Goal: Information Seeking & Learning: Learn about a topic

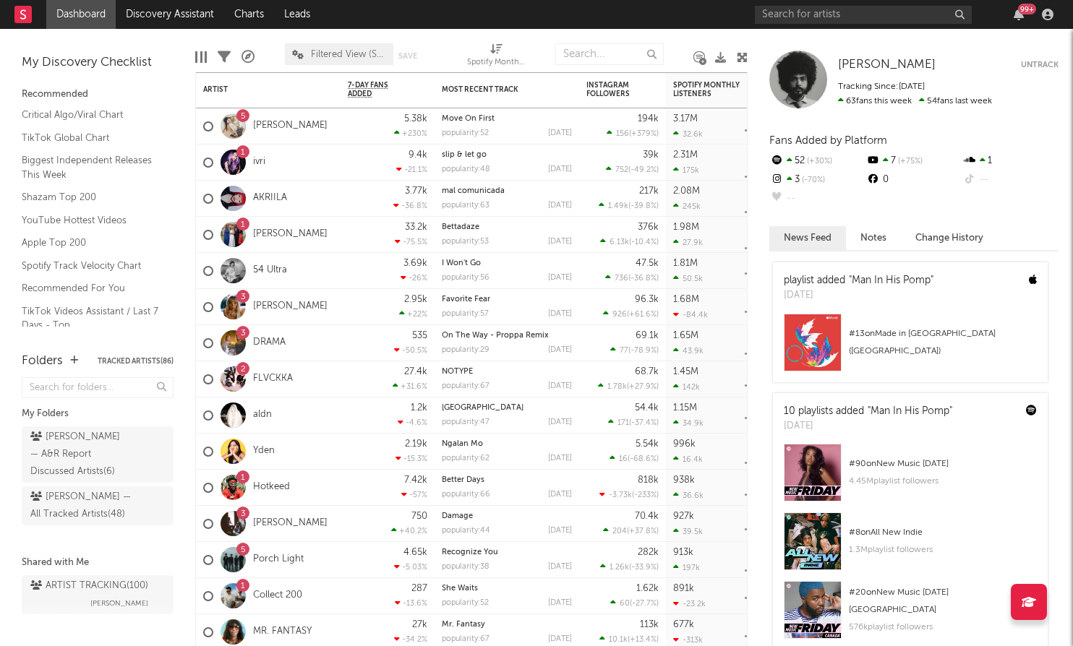
click at [67, 359] on div "Folders Tracked Artists ( 86 )" at bounding box center [98, 361] width 152 height 25
click at [75, 359] on icon "button" at bounding box center [74, 360] width 8 height 9
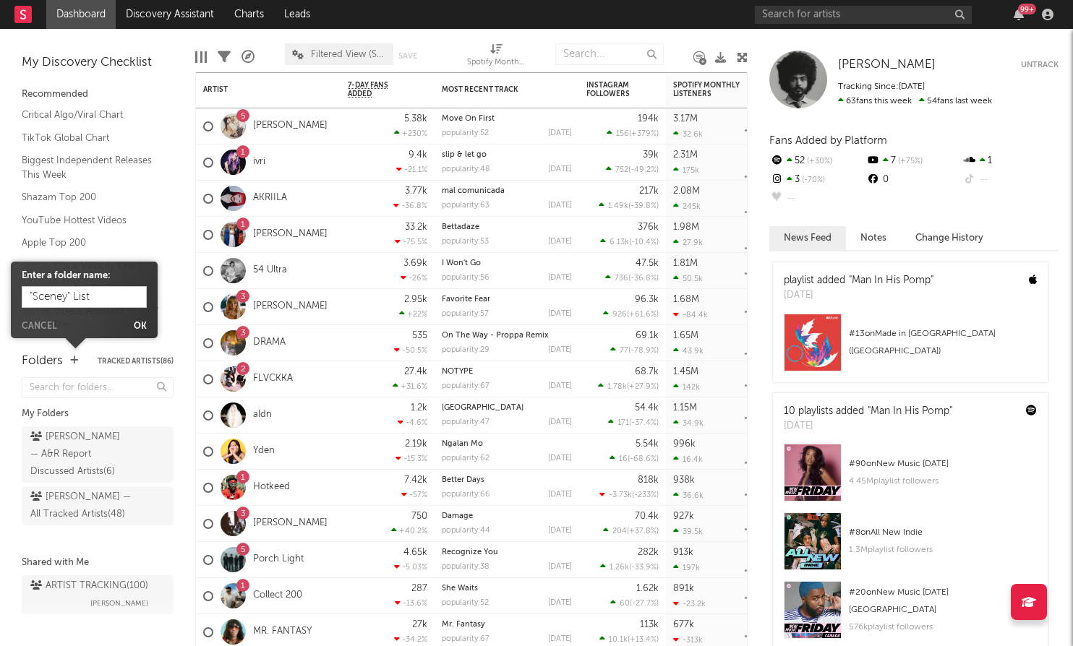
drag, startPoint x: 67, startPoint y: 295, endPoint x: 22, endPoint y: 295, distance: 44.8
click at [22, 295] on input ""Sceney" List" at bounding box center [84, 297] width 125 height 22
type input ""Sceney" List"
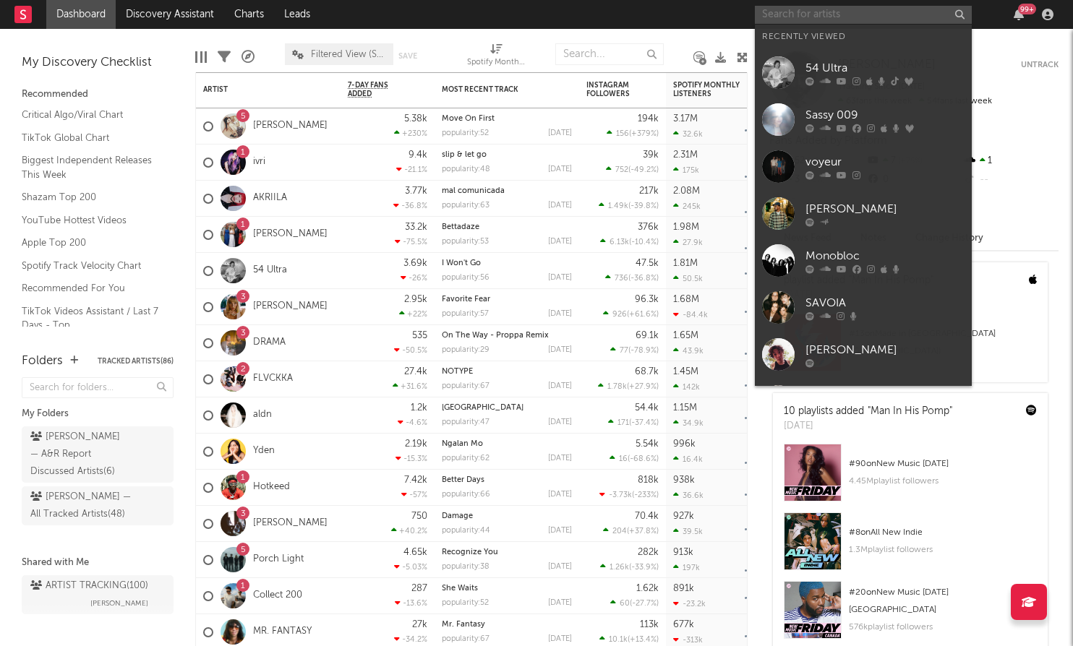
click at [840, 20] on input "text" at bounding box center [863, 15] width 217 height 18
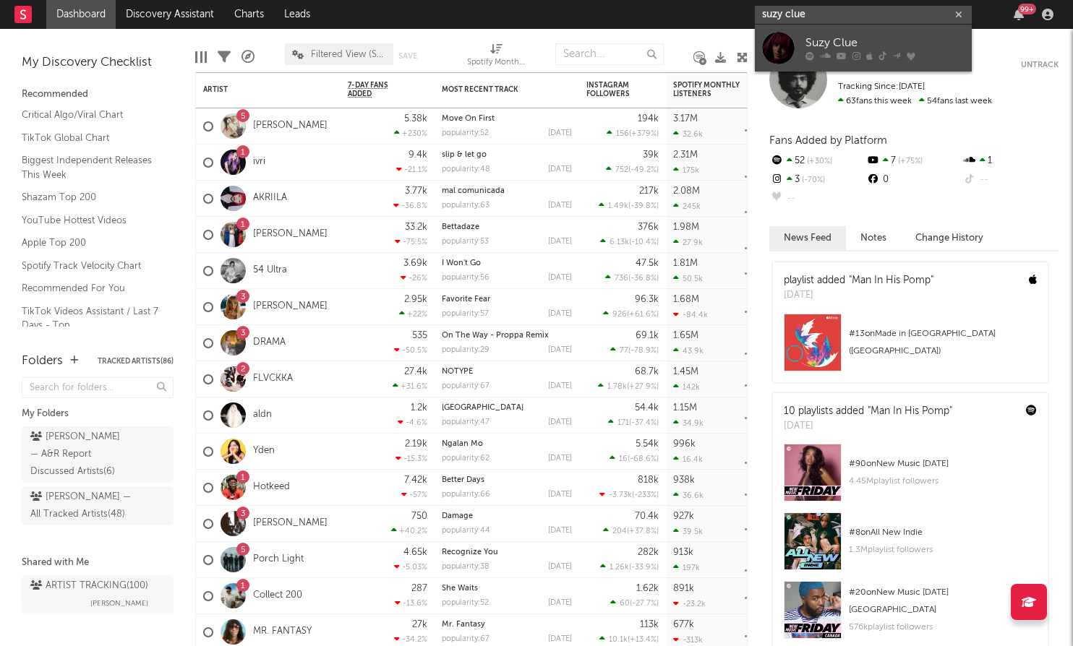
type input "suzy clue"
click at [893, 45] on div "Suzy Clue" at bounding box center [884, 43] width 159 height 17
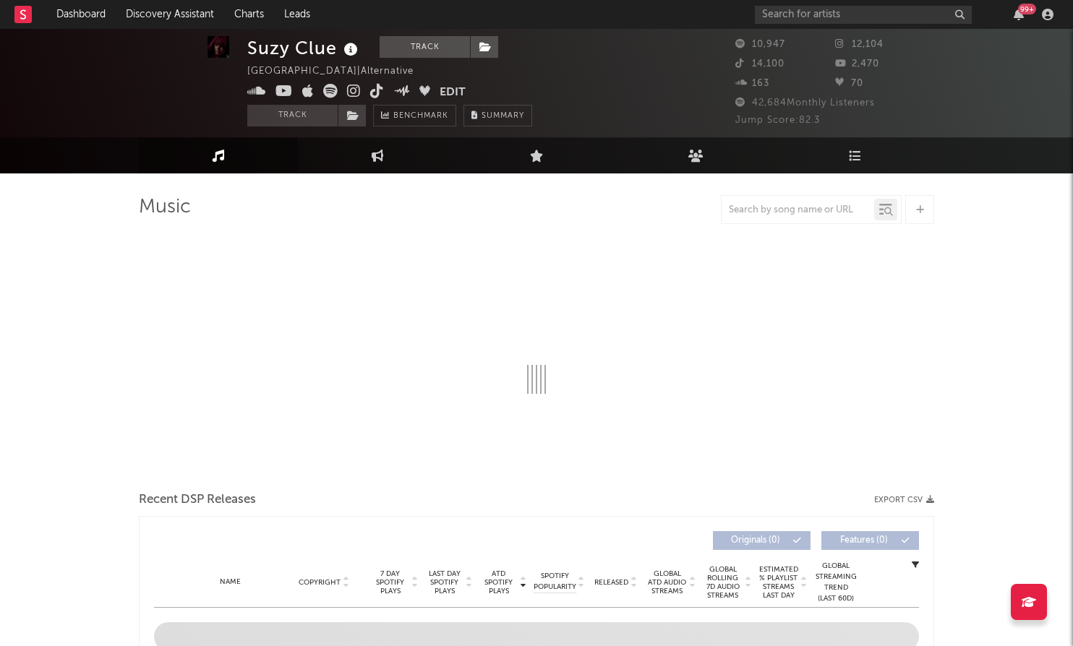
scroll to position [9, 0]
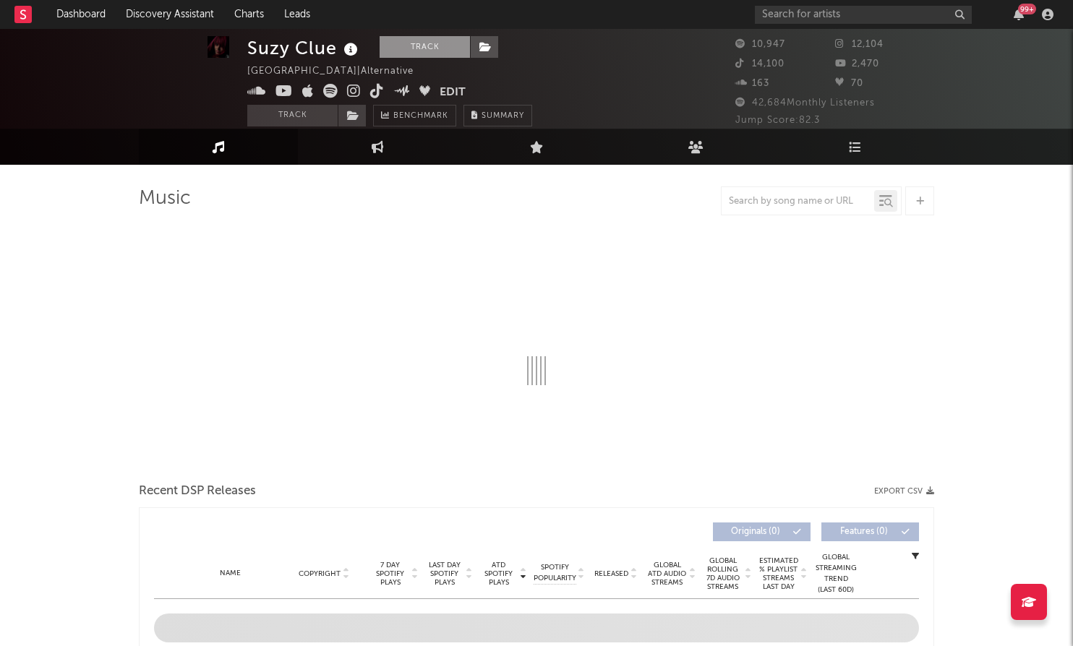
click at [433, 47] on button "Track" at bounding box center [425, 47] width 90 height 22
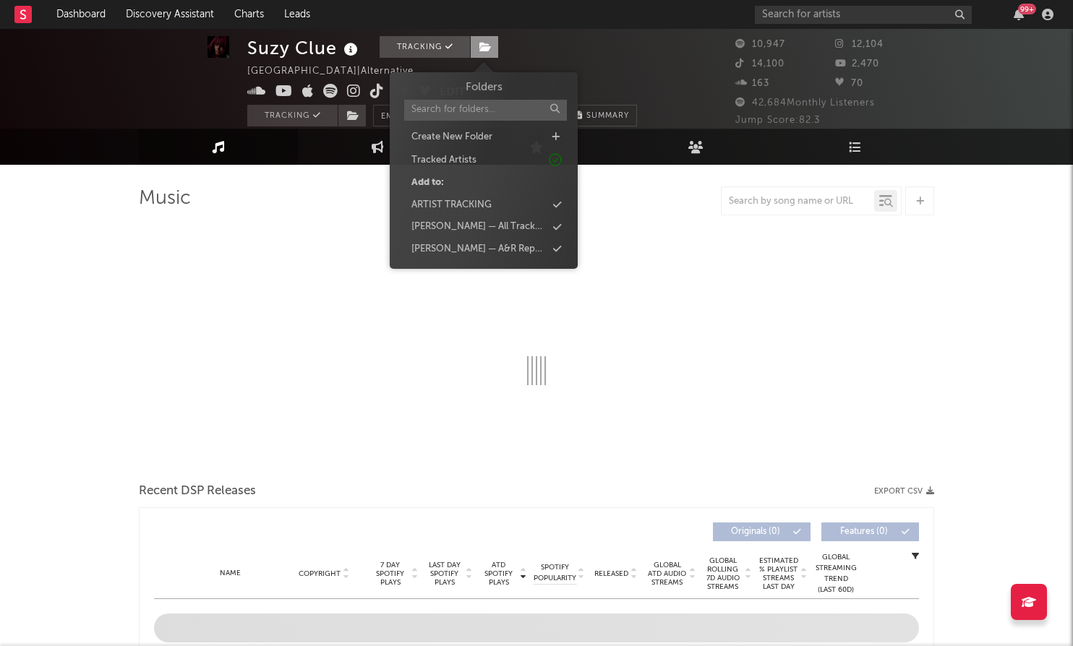
click at [485, 54] on span at bounding box center [484, 47] width 29 height 22
select select "6m"
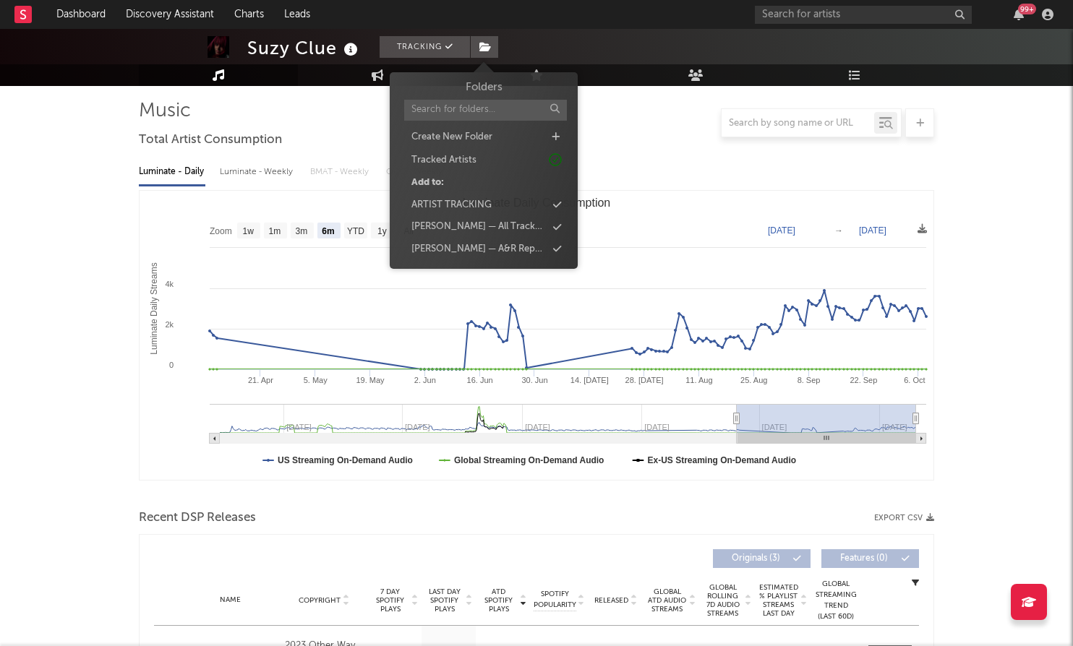
scroll to position [87, 0]
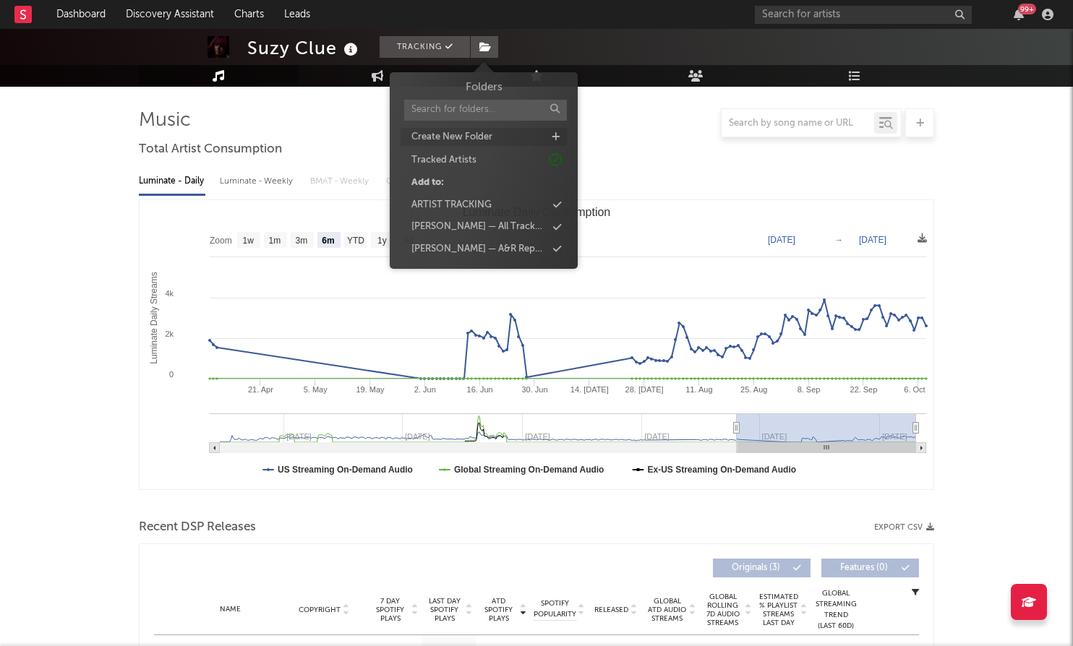
click at [555, 136] on icon at bounding box center [556, 136] width 8 height 9
type input ""Scene-y""
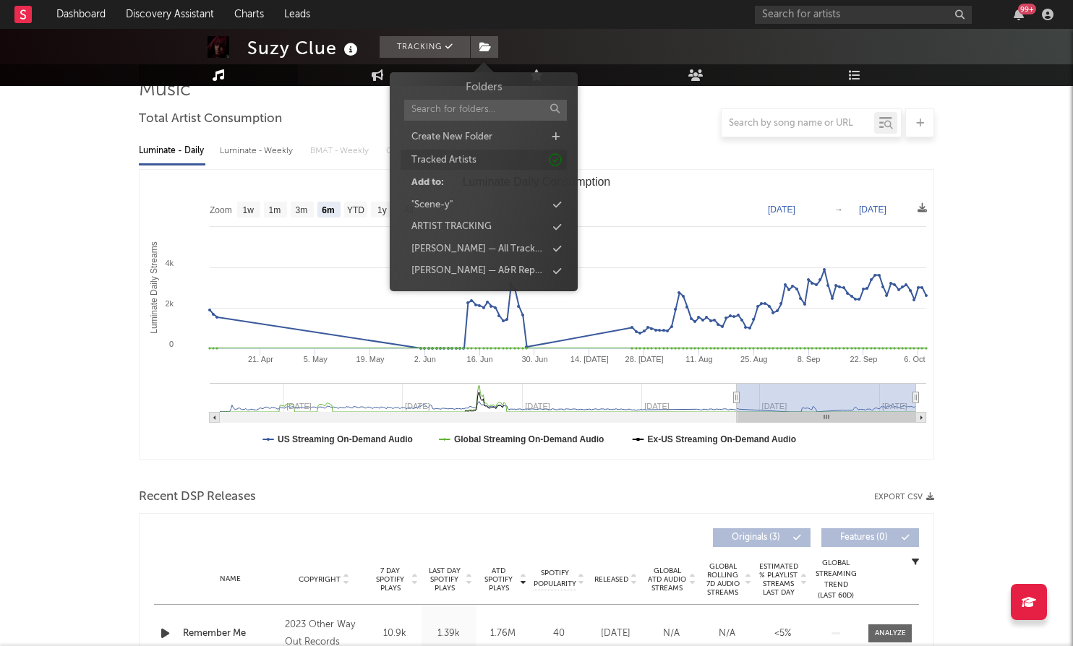
scroll to position [118, 0]
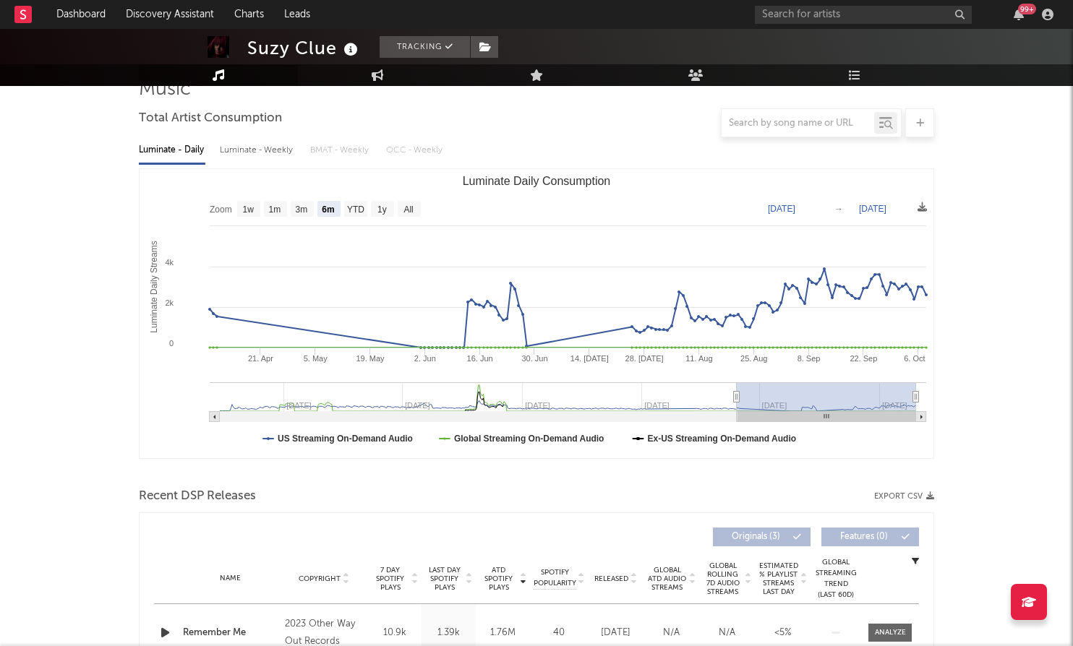
click at [748, 182] on rect "Luminate Daily Consumption" at bounding box center [537, 313] width 794 height 289
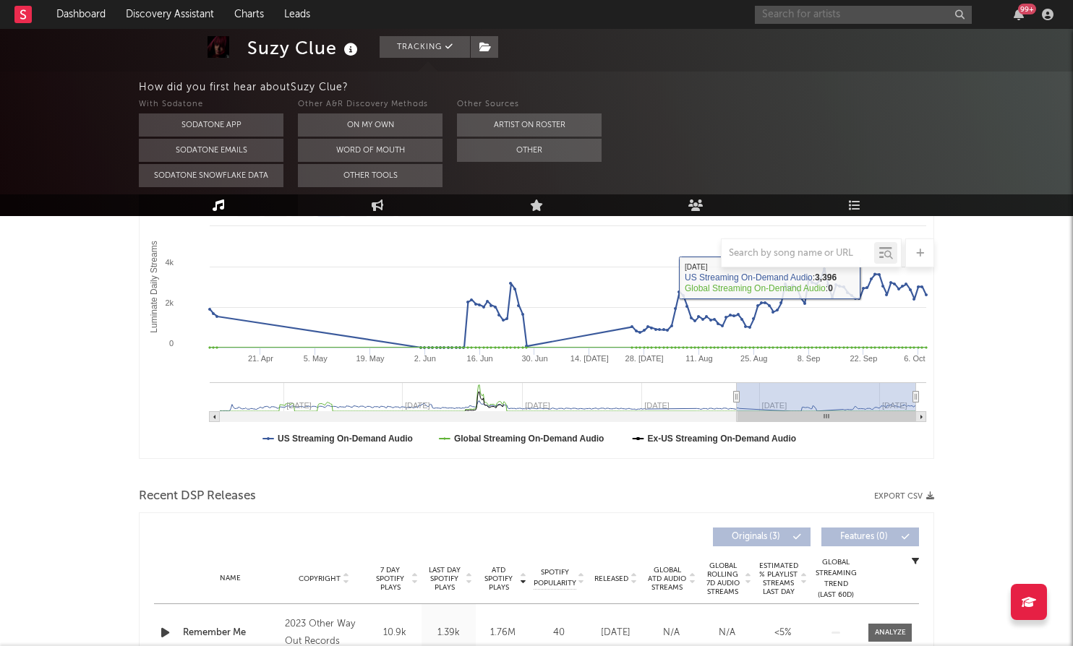
click at [888, 17] on input "text" at bounding box center [863, 15] width 217 height 18
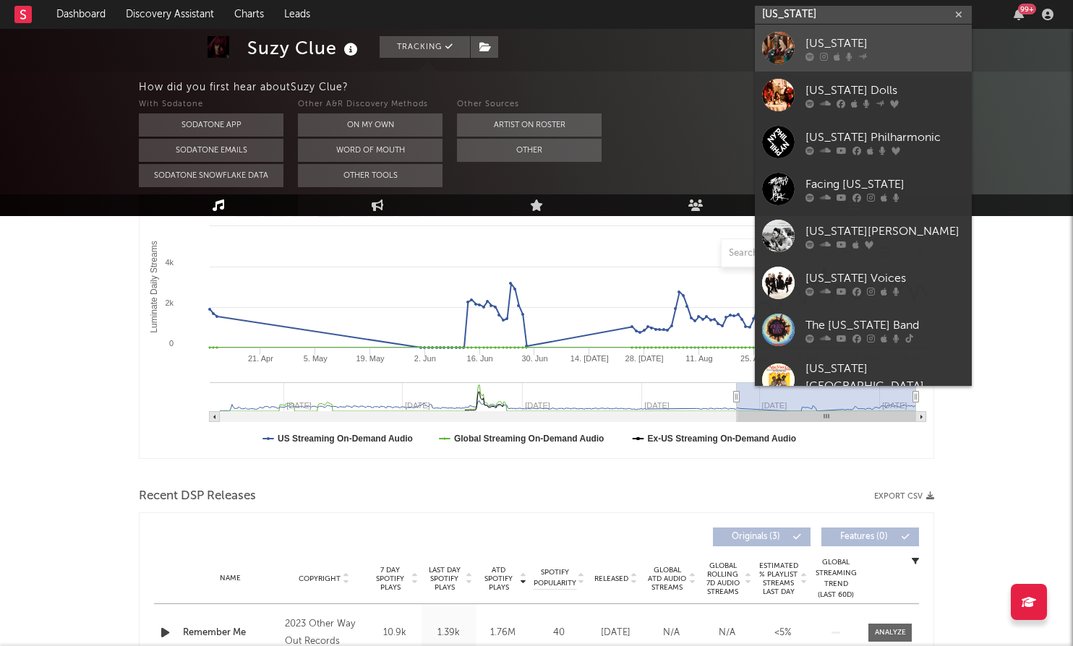
type input "NEW YORK"
click at [857, 46] on div "NEW YORK" at bounding box center [884, 43] width 159 height 17
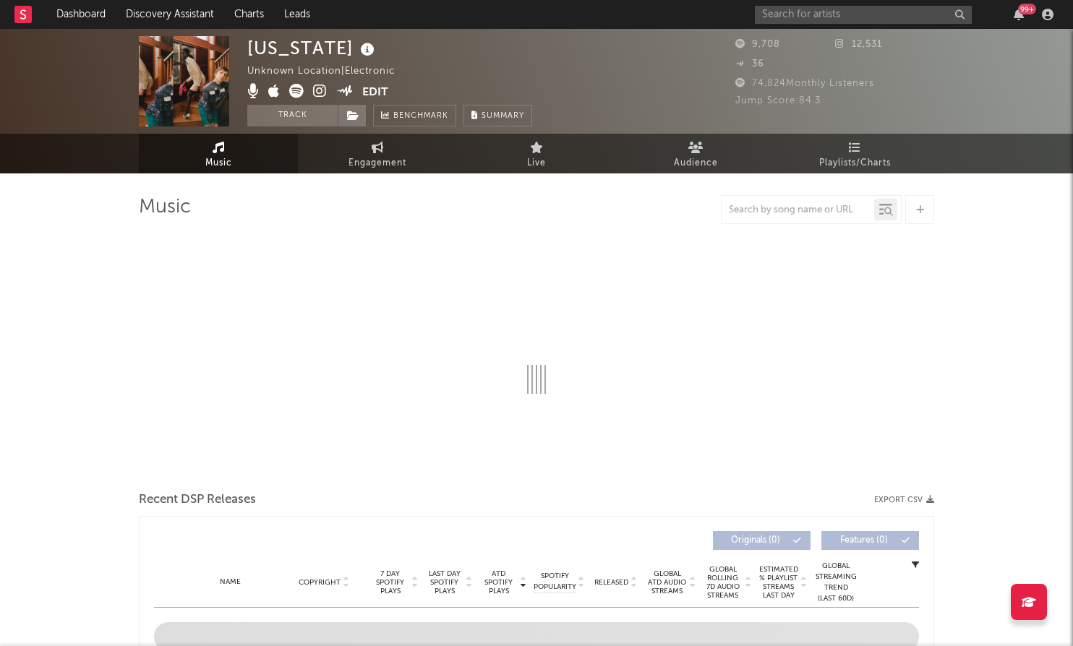
select select "1w"
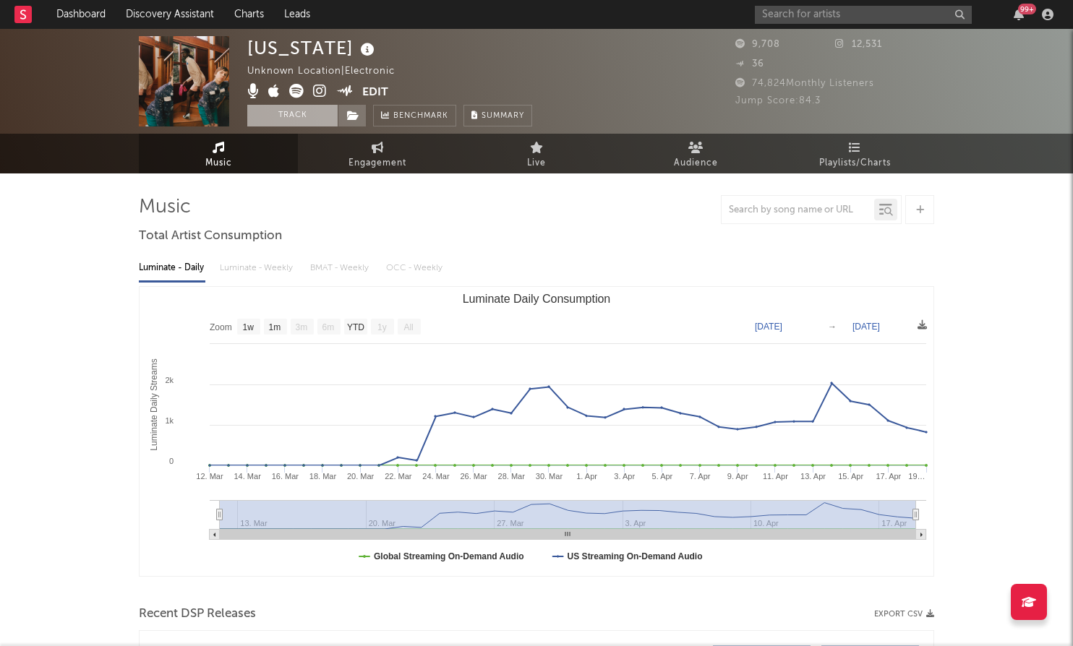
click at [314, 118] on button "Track" at bounding box center [292, 116] width 90 height 22
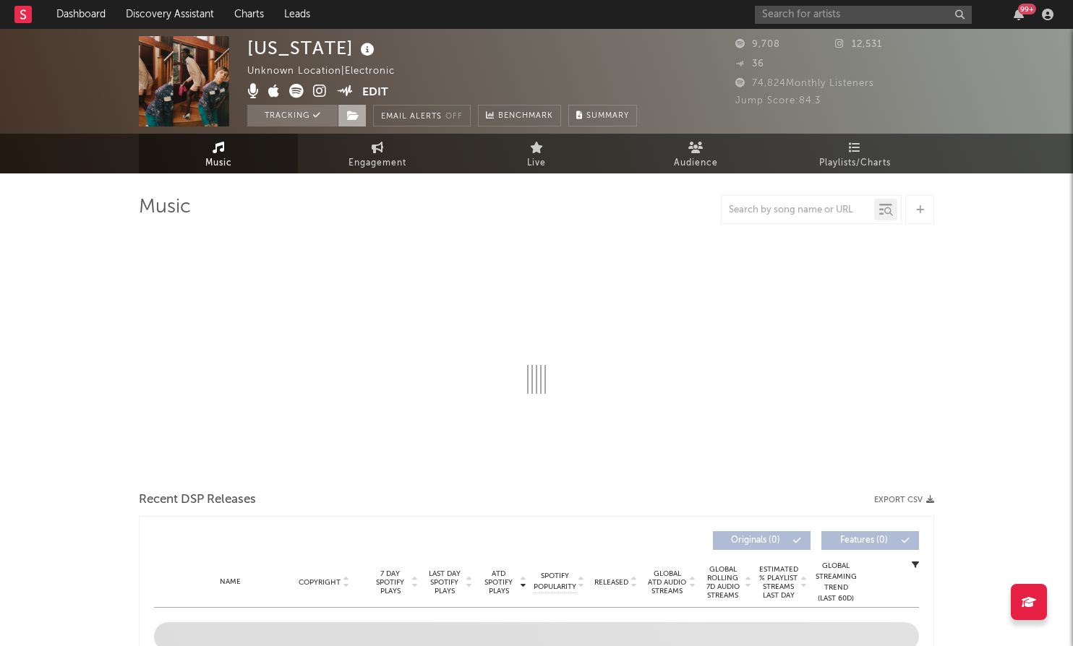
click at [363, 118] on span at bounding box center [352, 116] width 29 height 22
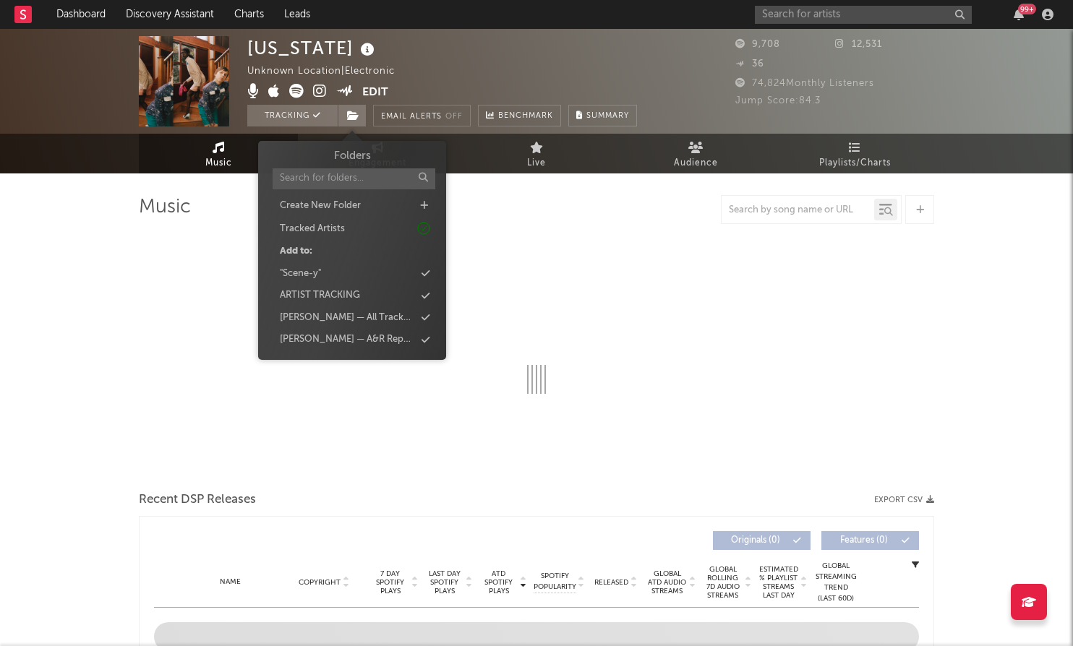
select select "1w"
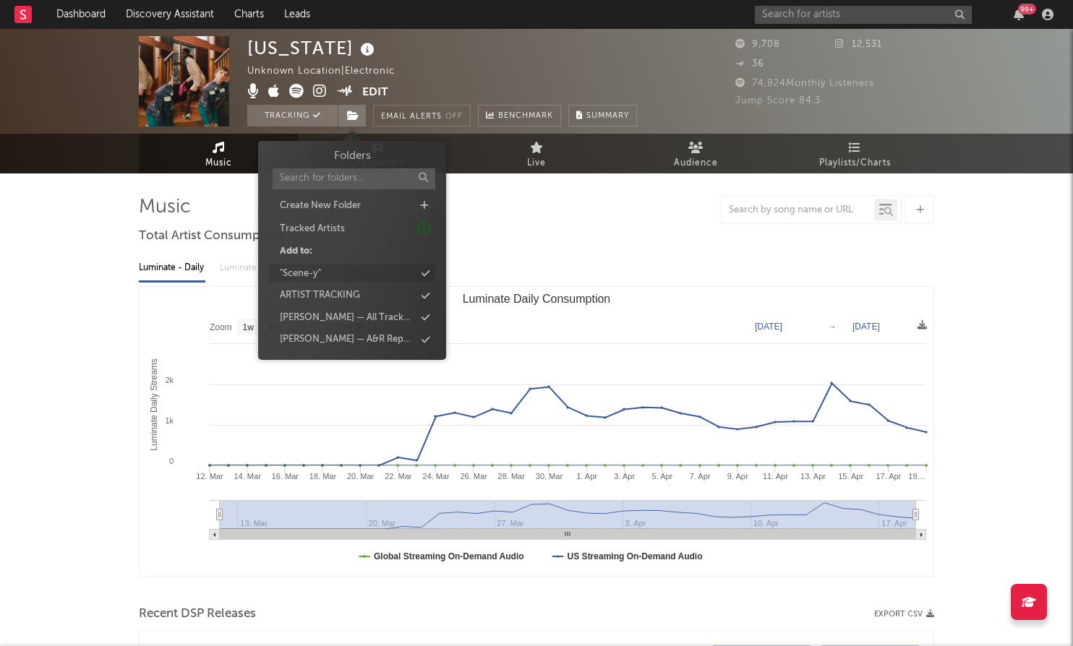
click at [365, 278] on div ""Scene-y"" at bounding box center [352, 274] width 166 height 19
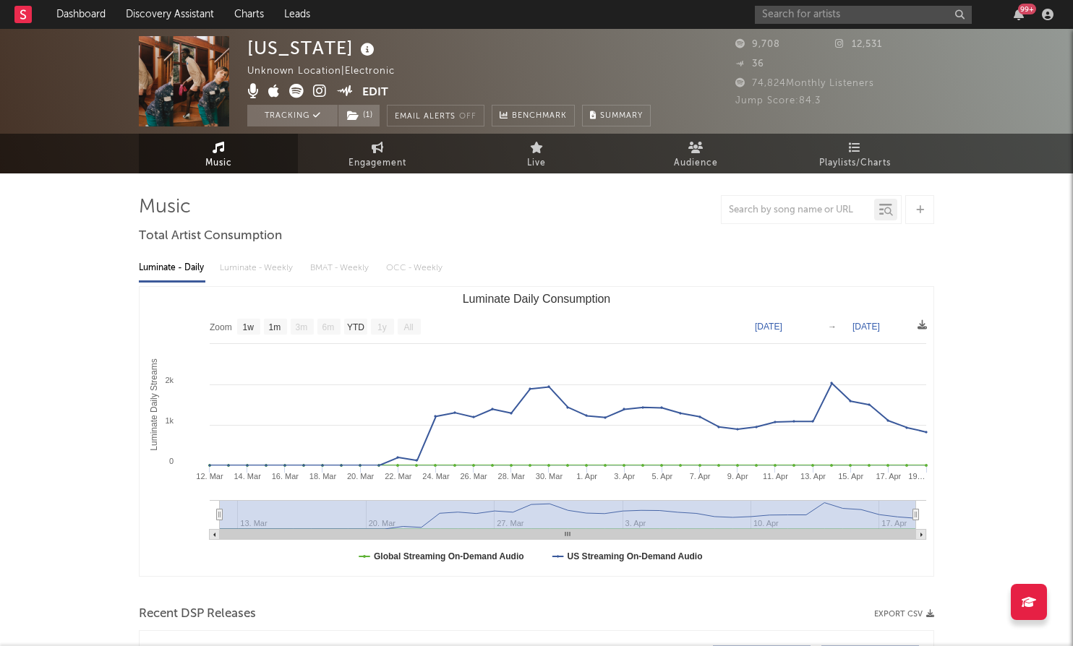
click at [833, 4] on div "99 +" at bounding box center [907, 14] width 304 height 29
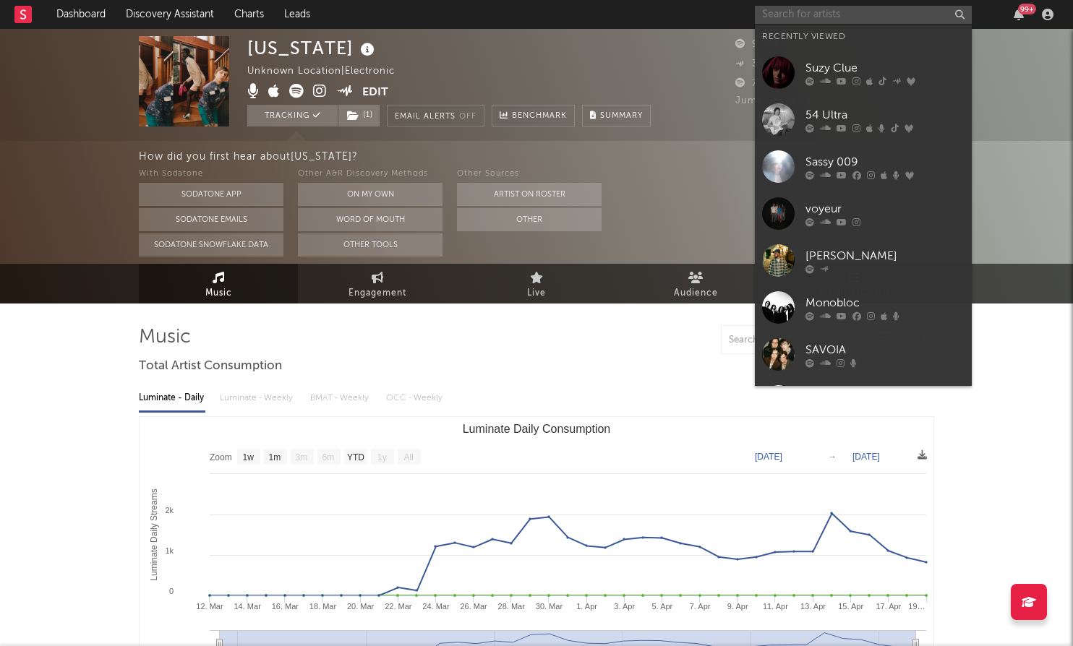
click at [821, 14] on input "text" at bounding box center [863, 15] width 217 height 18
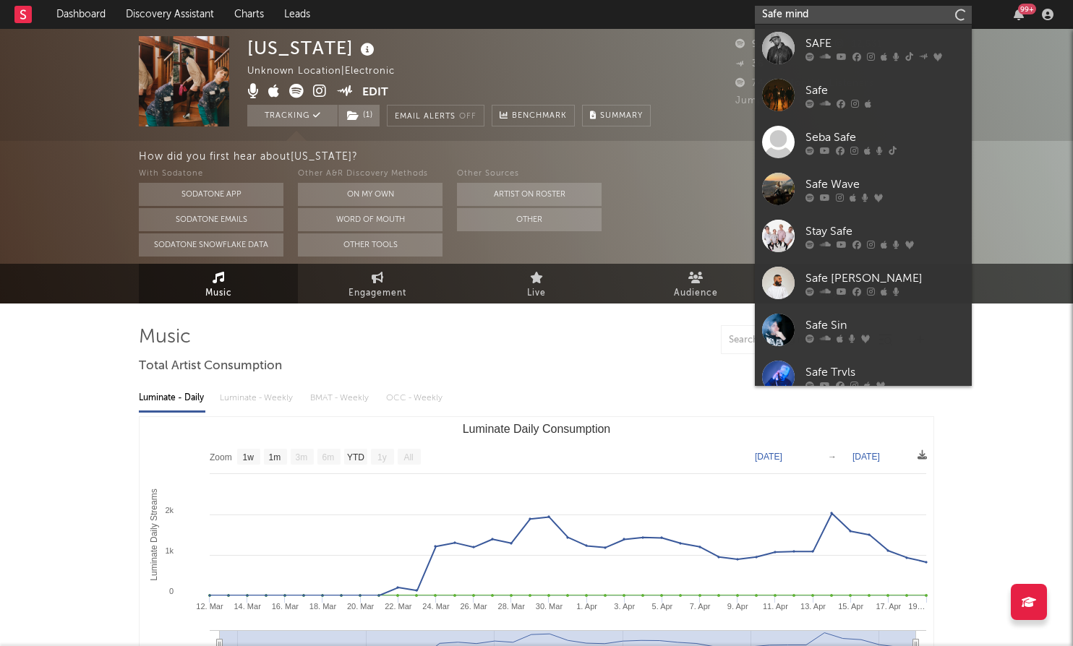
type input "Safe mind"
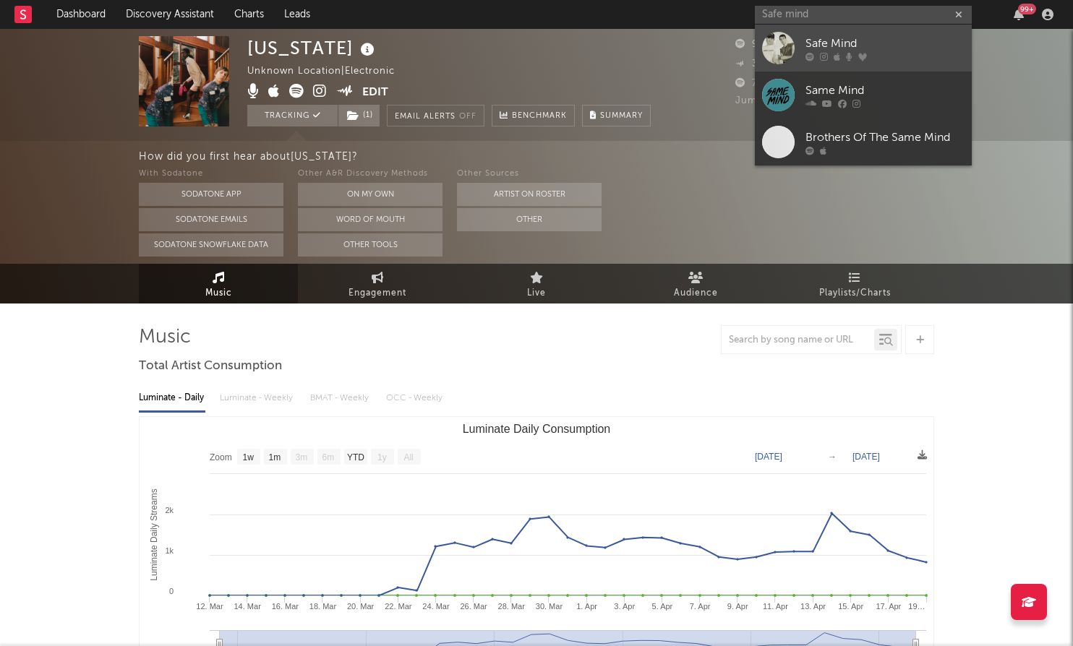
click at [850, 50] on div "Safe Mind" at bounding box center [884, 43] width 159 height 17
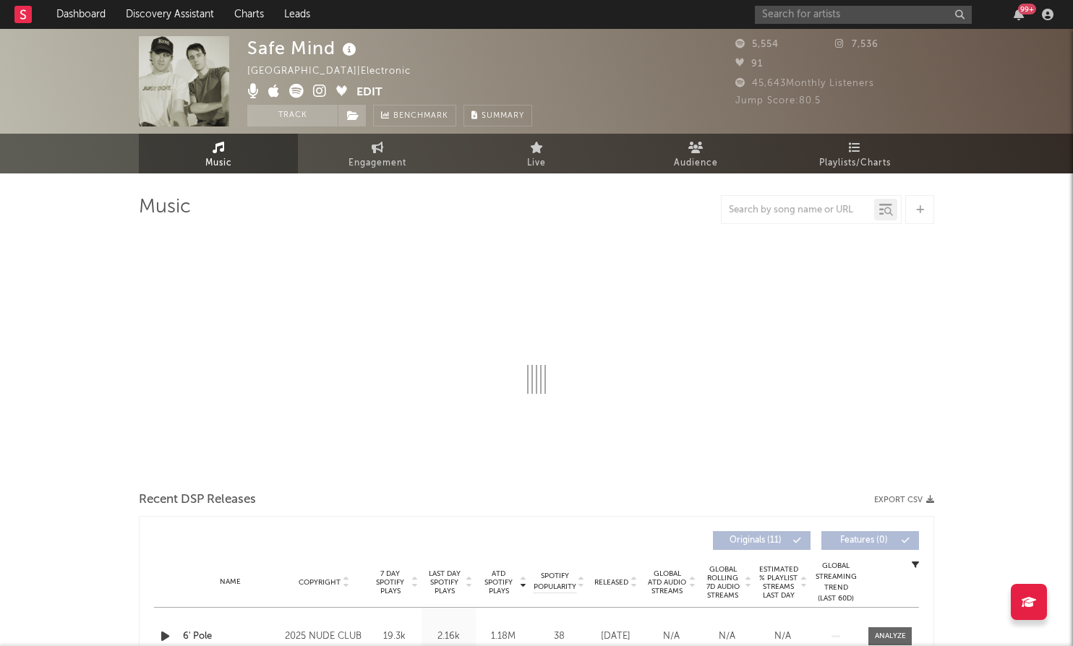
select select "6m"
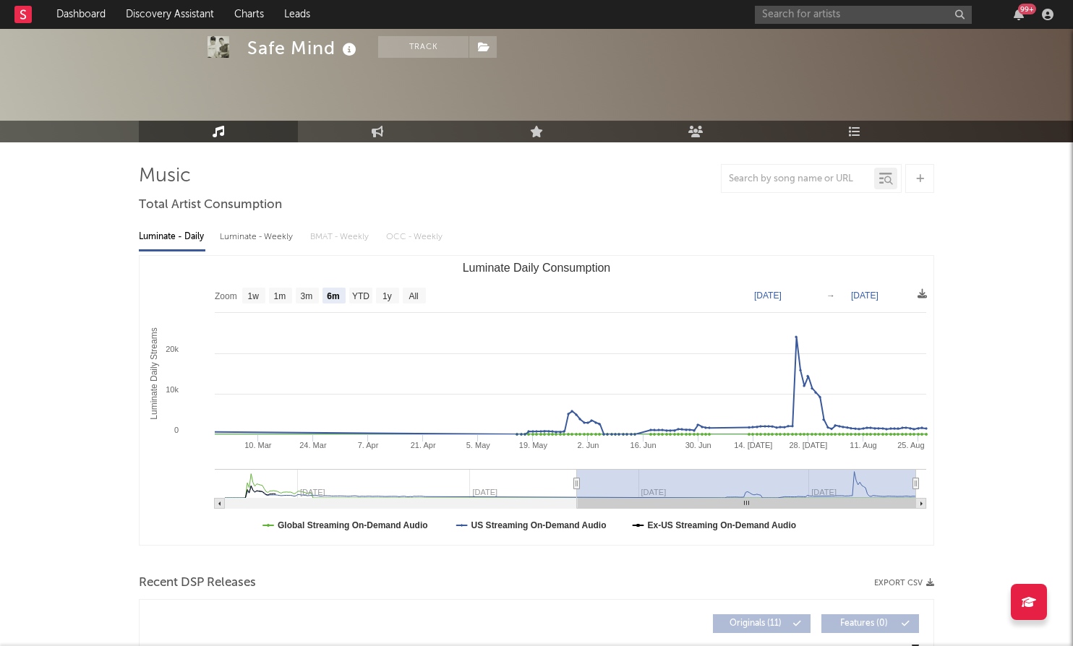
scroll to position [18, 0]
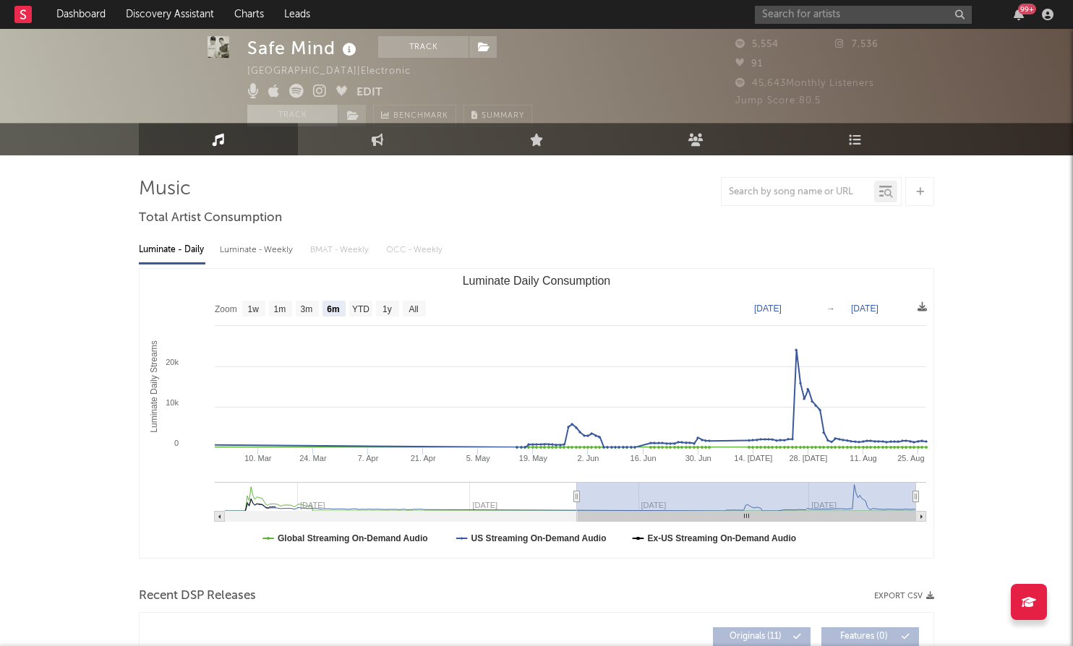
click at [320, 114] on button "Track" at bounding box center [292, 116] width 90 height 22
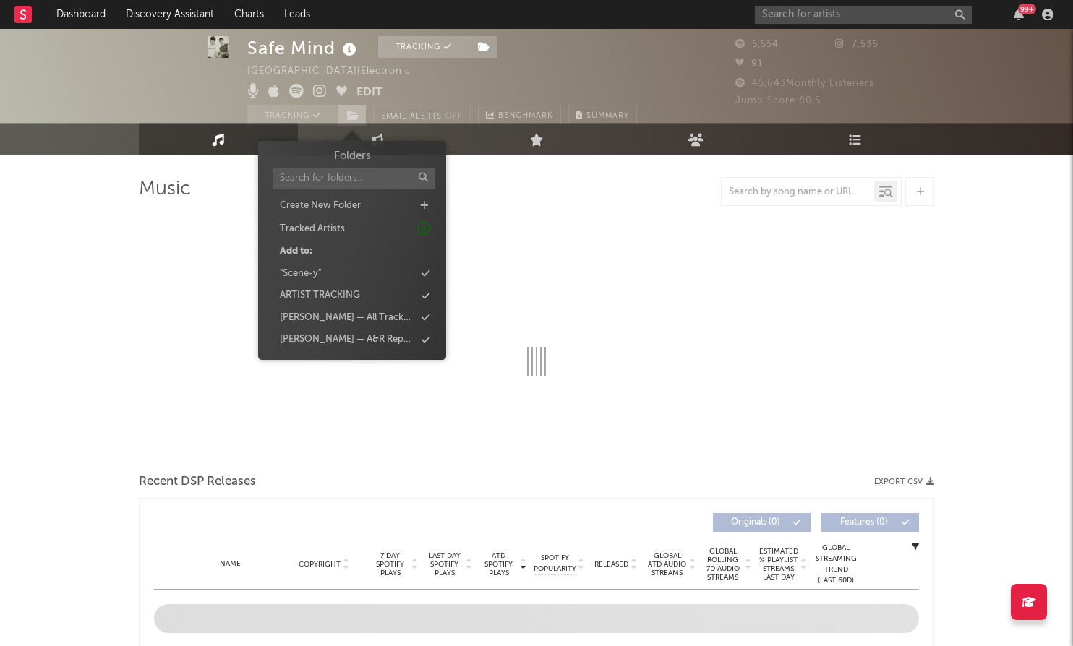
click at [357, 114] on icon at bounding box center [353, 116] width 12 height 10
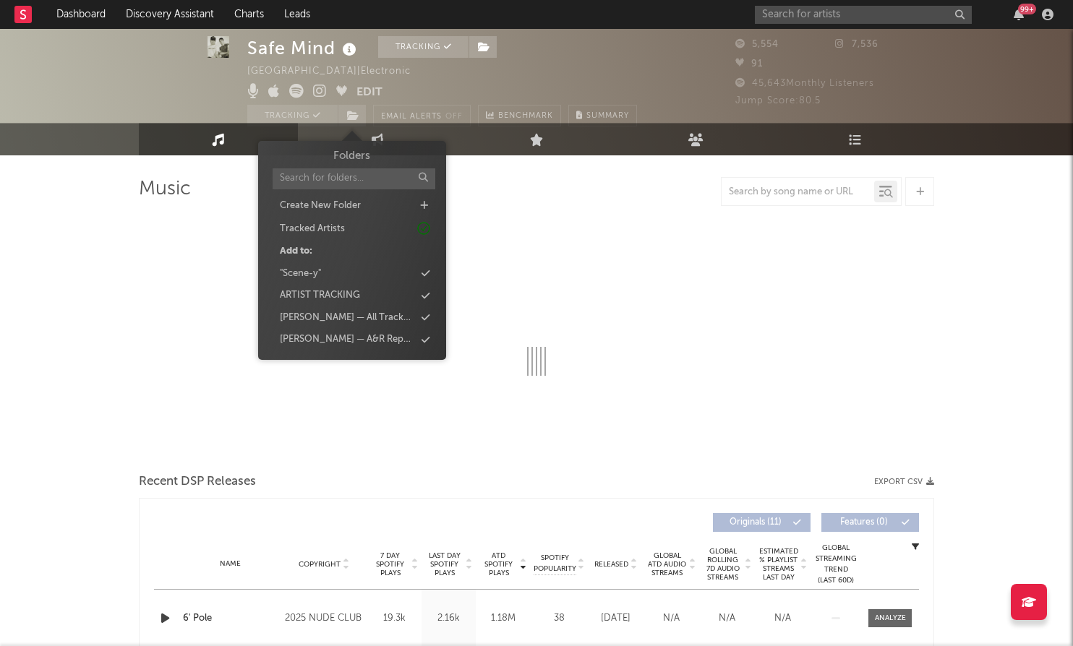
select select "6m"
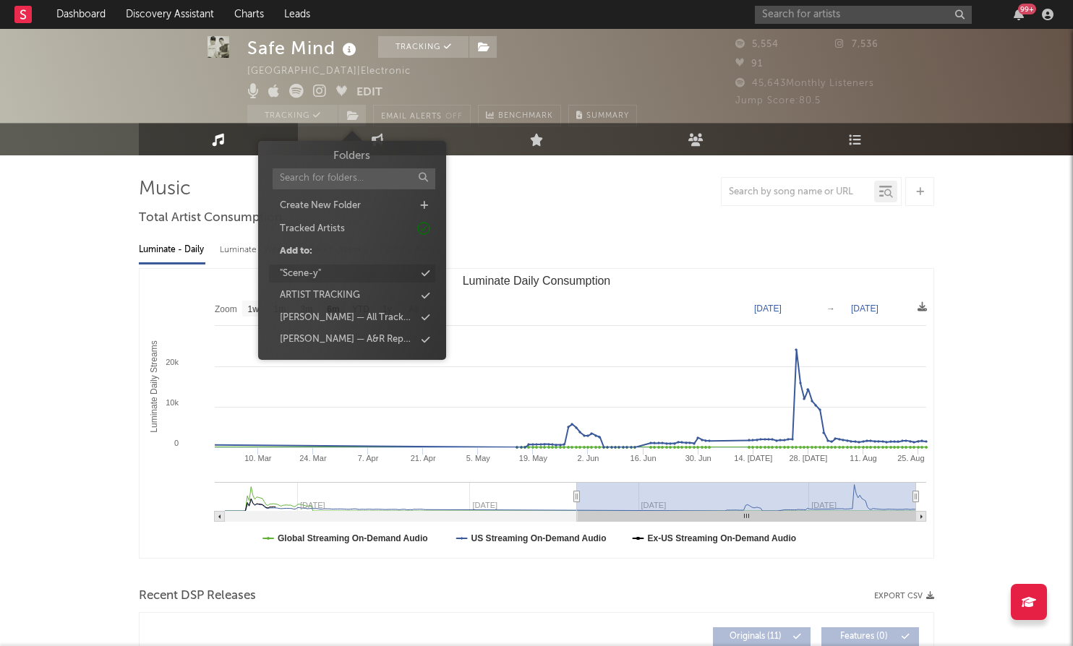
click at [390, 273] on div ""Scene-y"" at bounding box center [352, 274] width 166 height 19
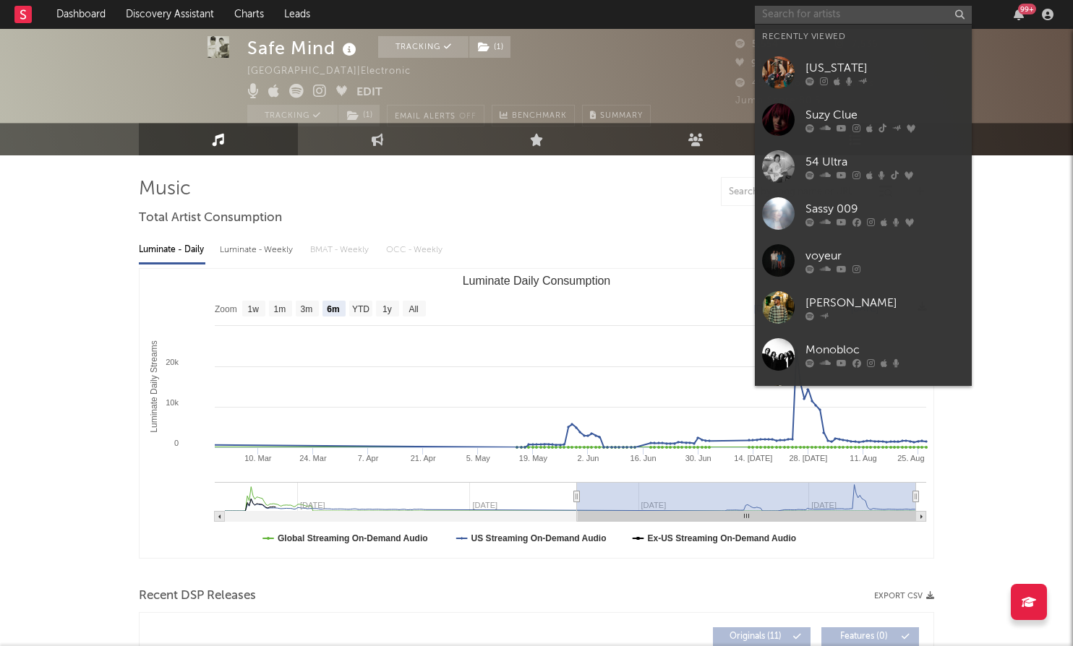
click at [837, 12] on input "text" at bounding box center [863, 15] width 217 height 18
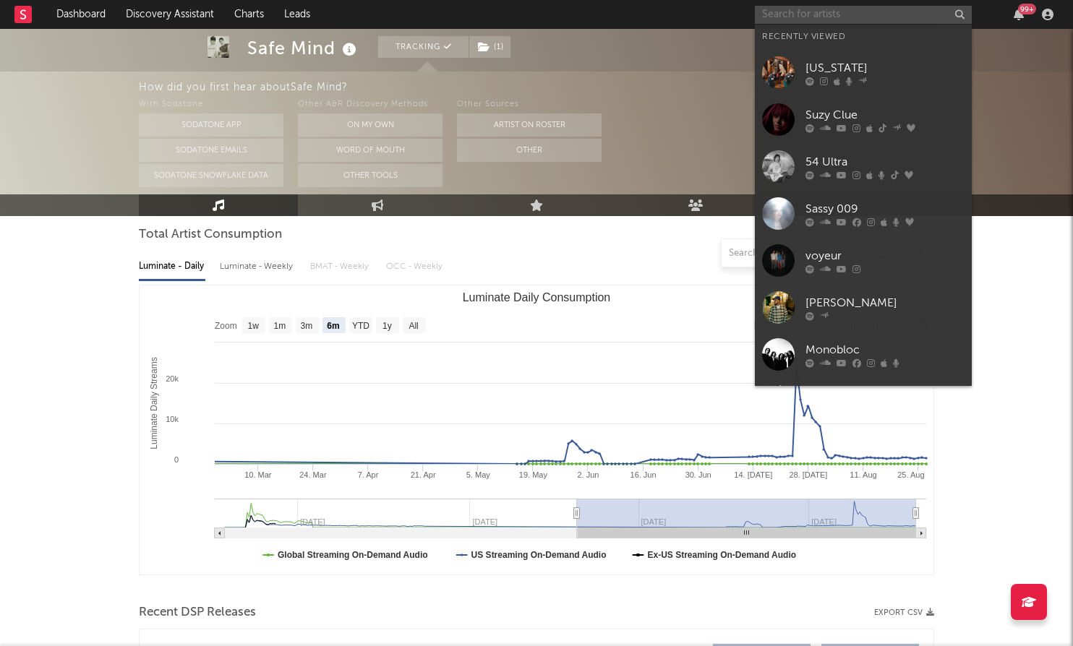
scroll to position [148, 0]
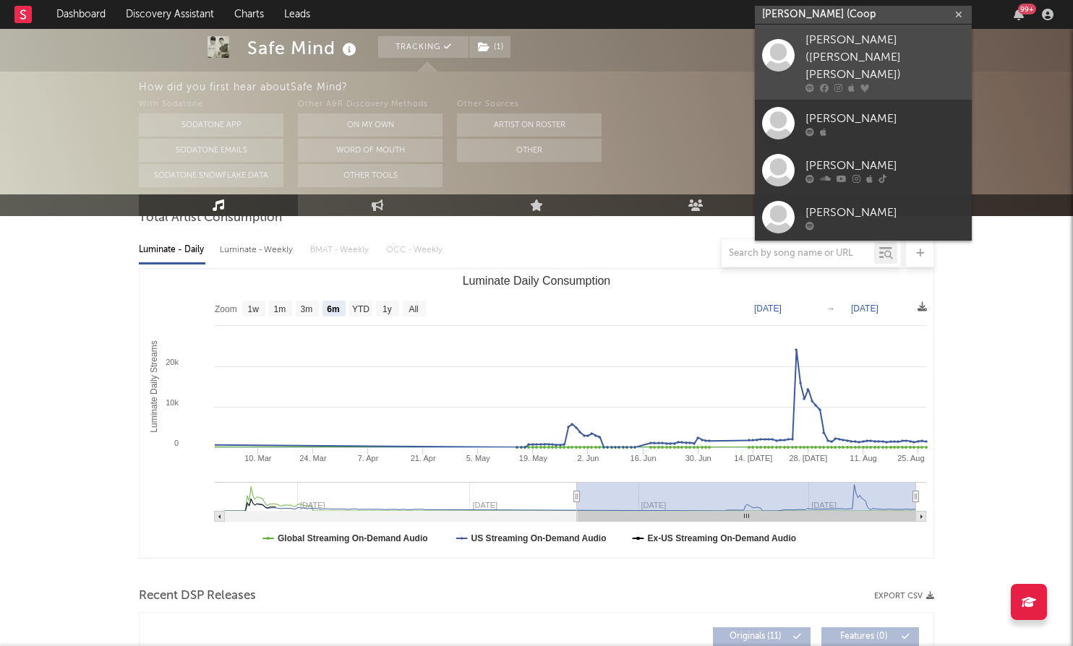
type input "LUCY (Coop"
click at [870, 37] on div "LUCY (Cooper B. Handy)" at bounding box center [884, 58] width 159 height 52
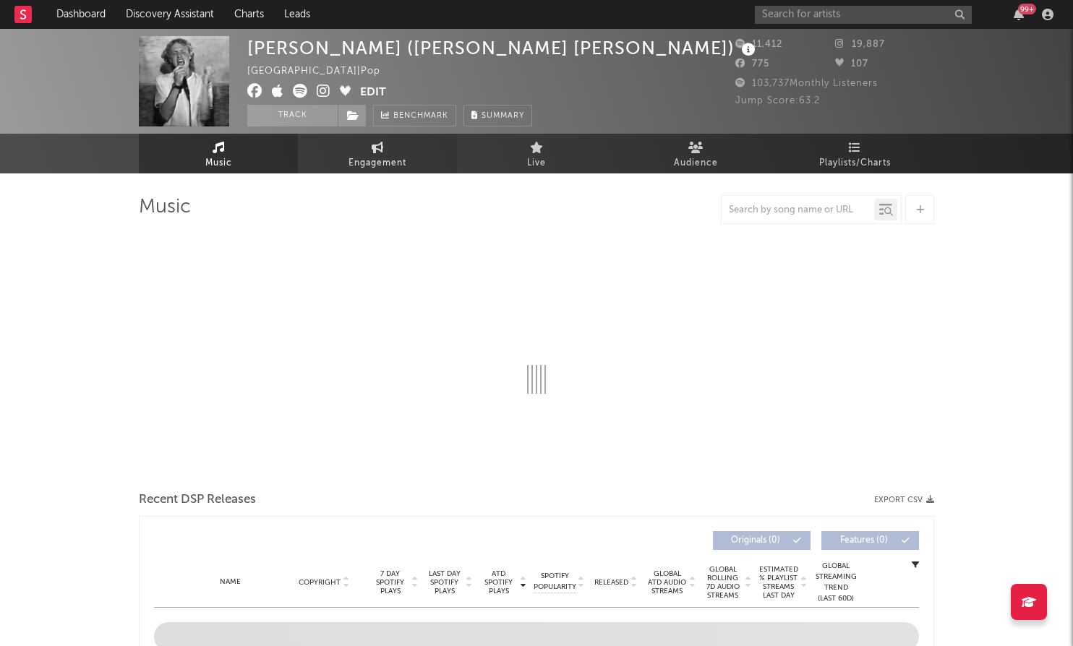
select select "6m"
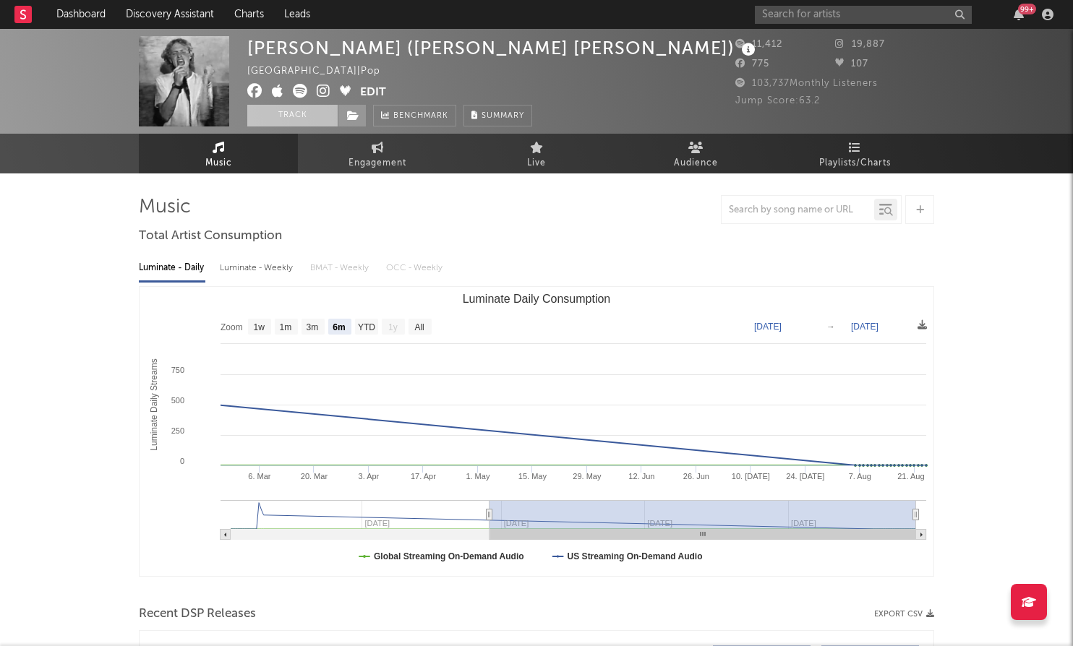
click at [298, 113] on button "Track" at bounding box center [292, 116] width 90 height 22
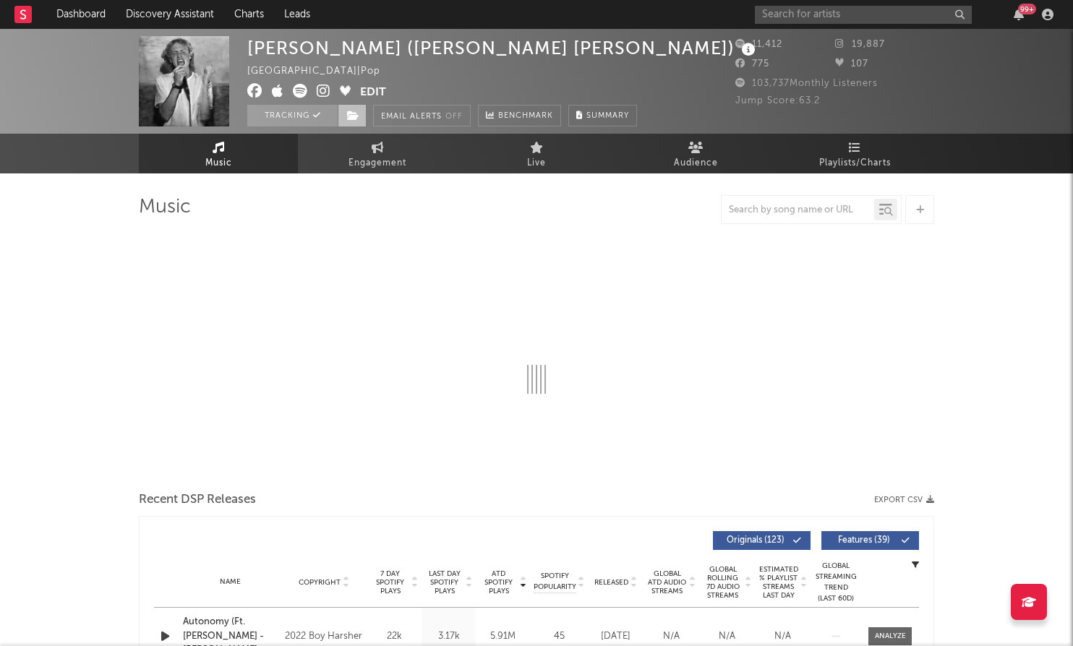
click at [353, 113] on icon at bounding box center [353, 116] width 12 height 10
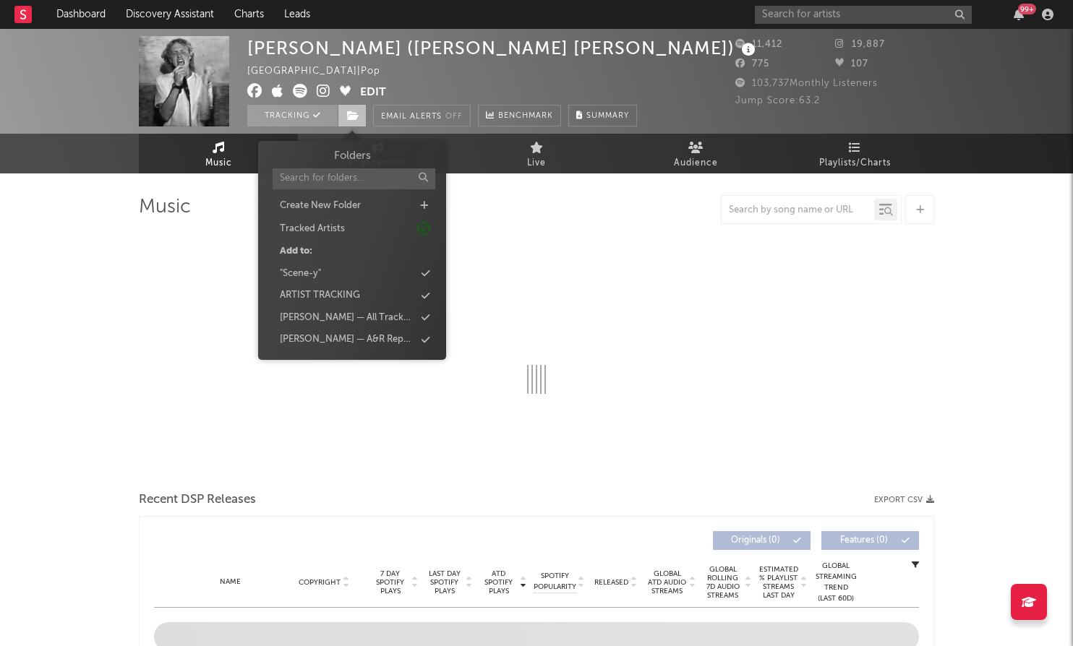
select select "6m"
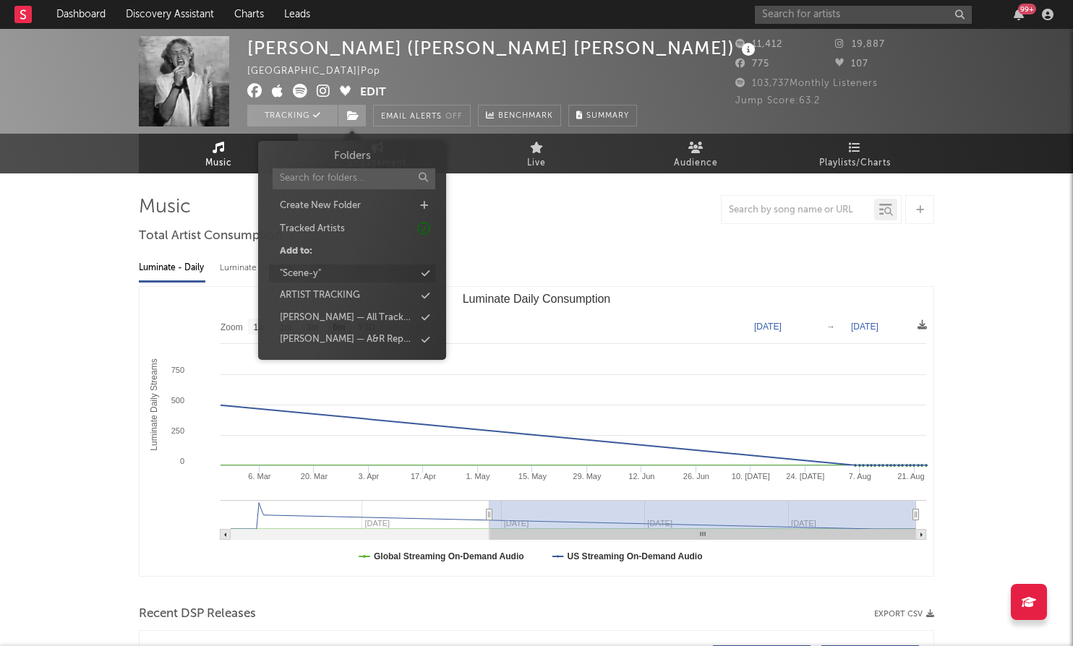
click at [375, 270] on div ""Scene-y"" at bounding box center [352, 274] width 166 height 19
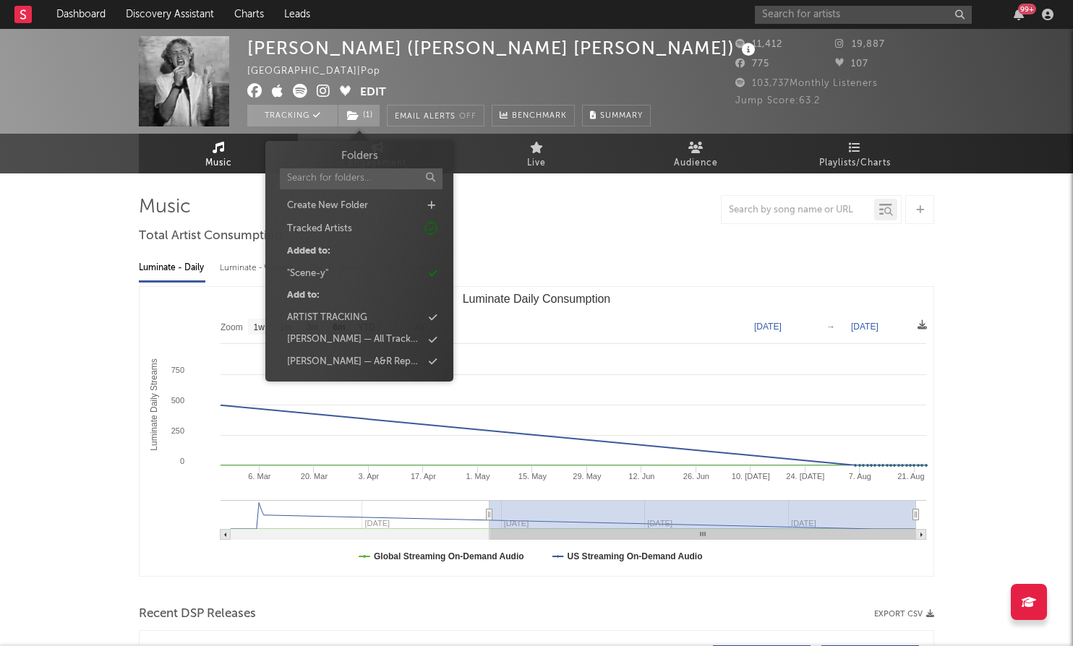
click at [518, 256] on div "Luminate - Daily Luminate - Weekly BMAT - Weekly OCC - Weekly" at bounding box center [536, 268] width 795 height 25
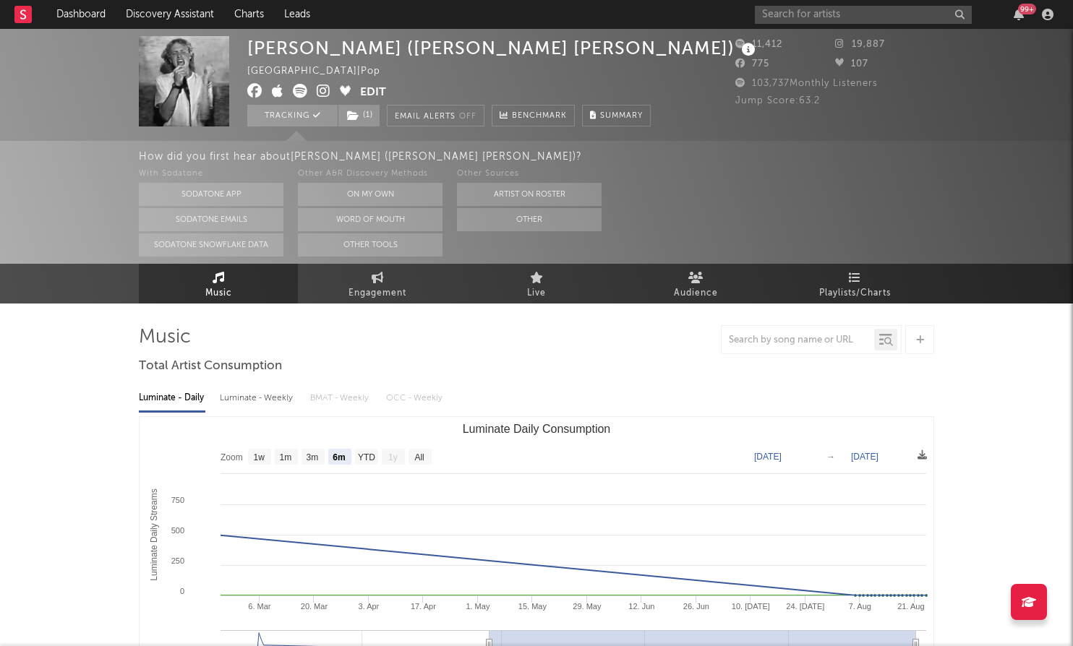
scroll to position [145, 0]
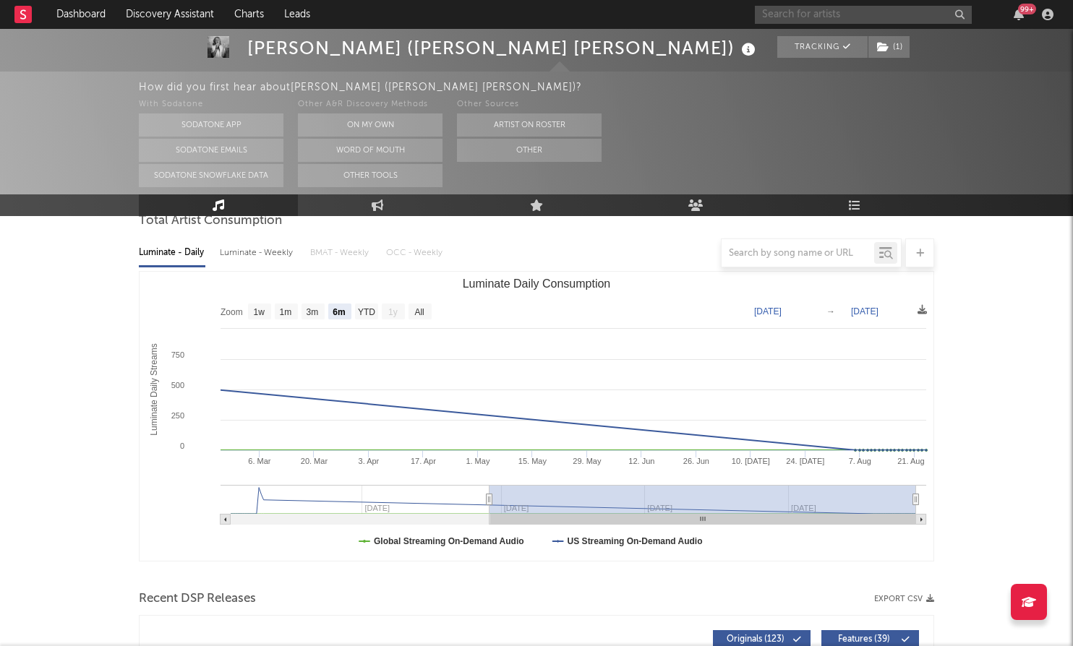
click at [850, 18] on input "text" at bounding box center [863, 15] width 217 height 18
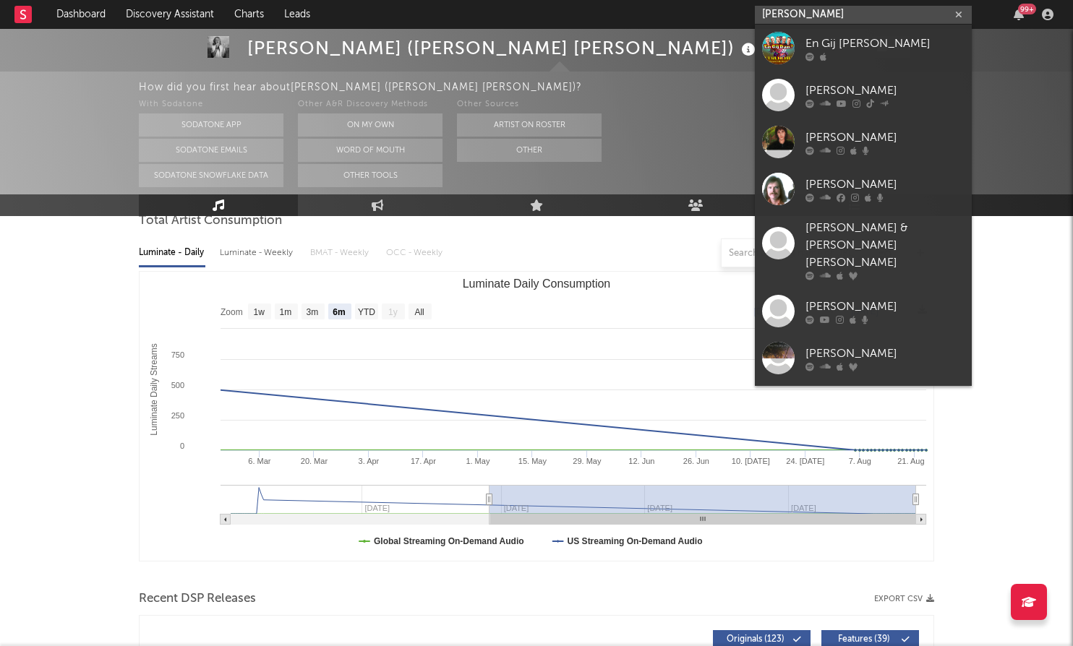
type input "Dan english"
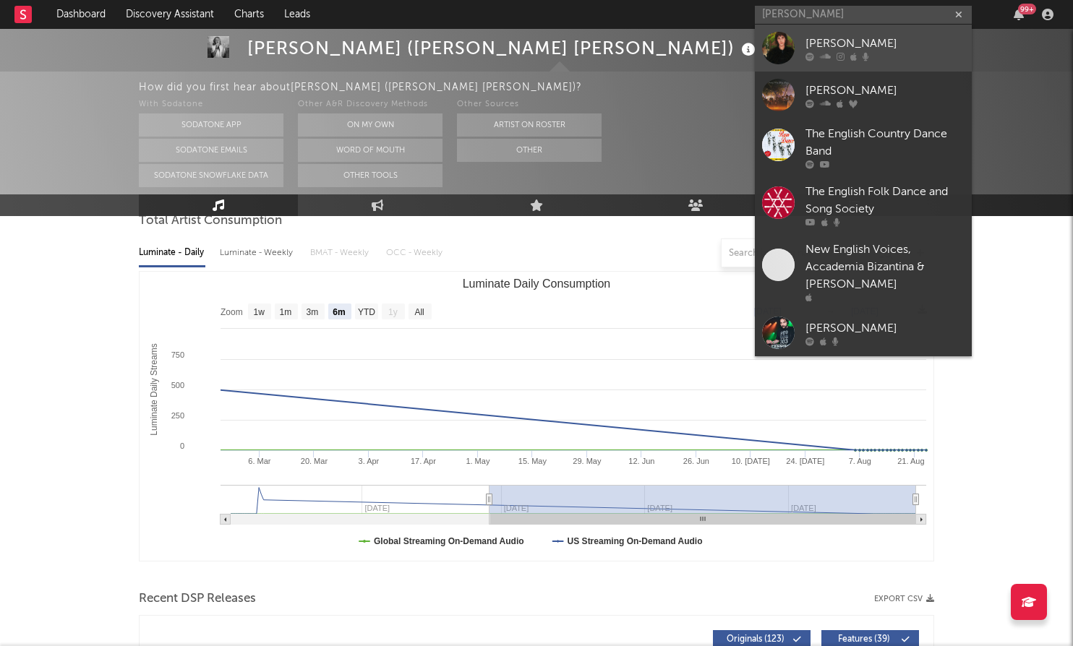
click at [860, 31] on link "Dan English" at bounding box center [863, 48] width 217 height 47
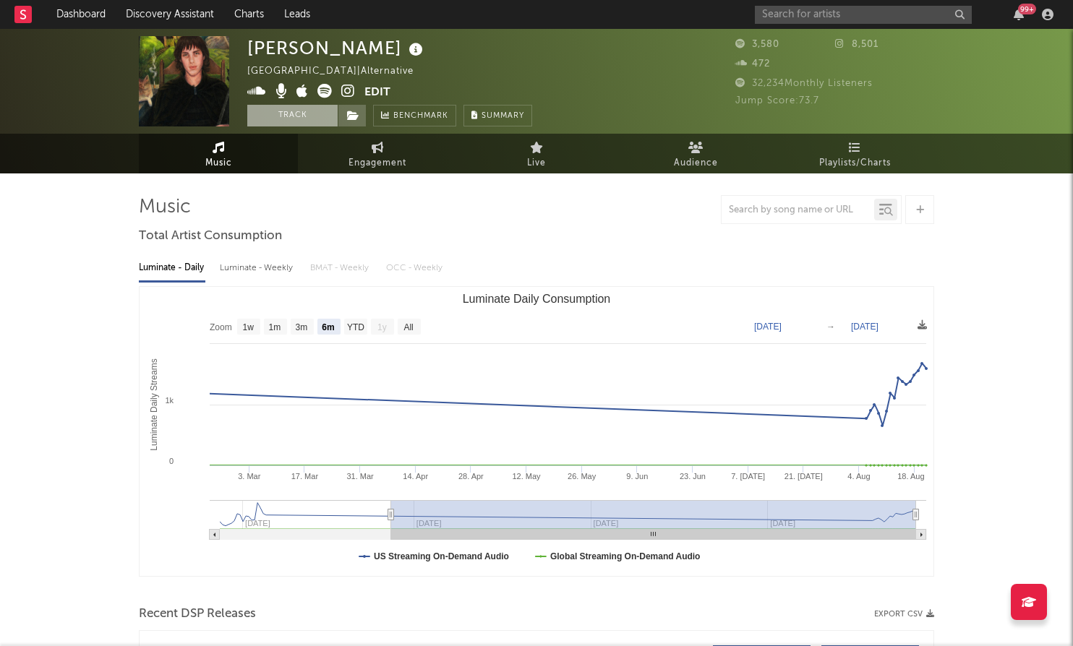
click at [319, 114] on button "Track" at bounding box center [292, 116] width 90 height 22
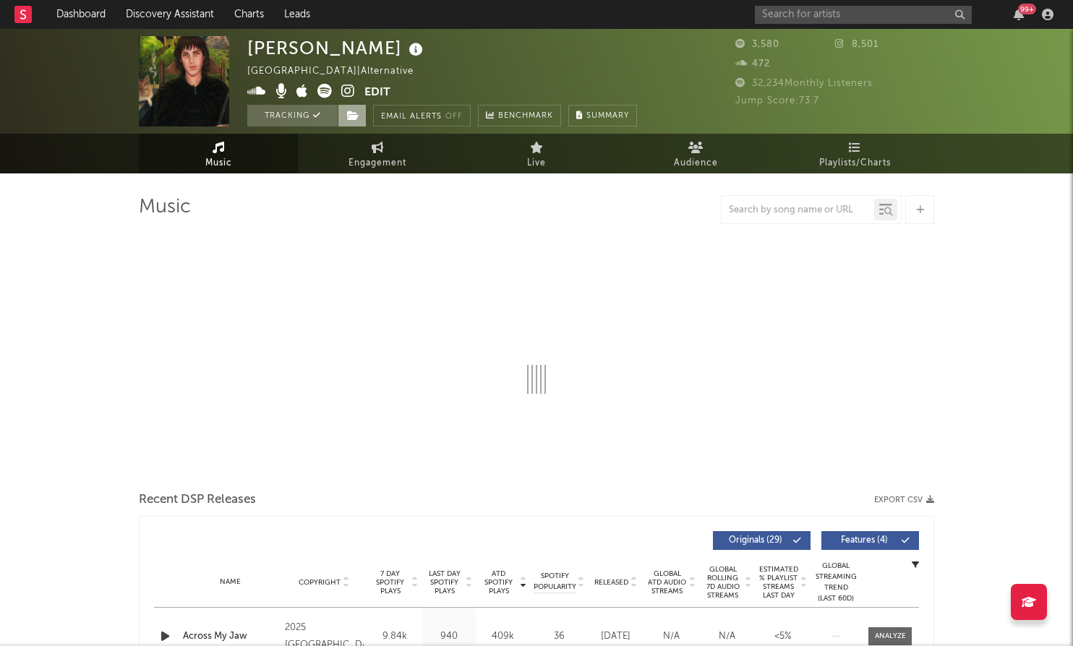
click at [353, 119] on icon at bounding box center [353, 116] width 12 height 10
select select "6m"
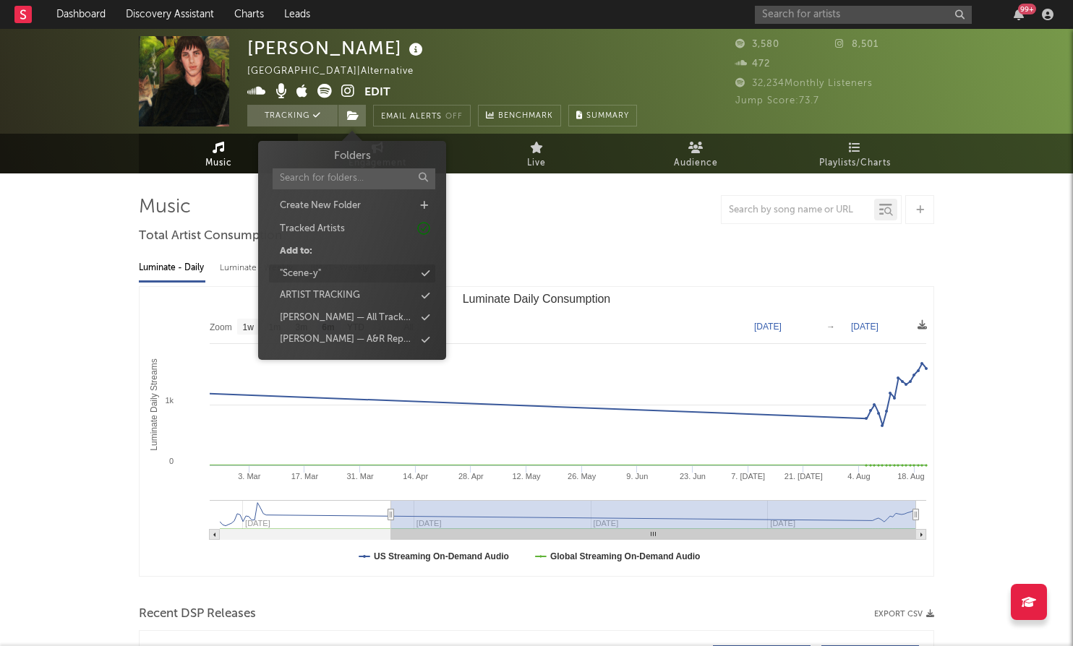
click at [393, 266] on div ""Scene-y"" at bounding box center [352, 274] width 166 height 19
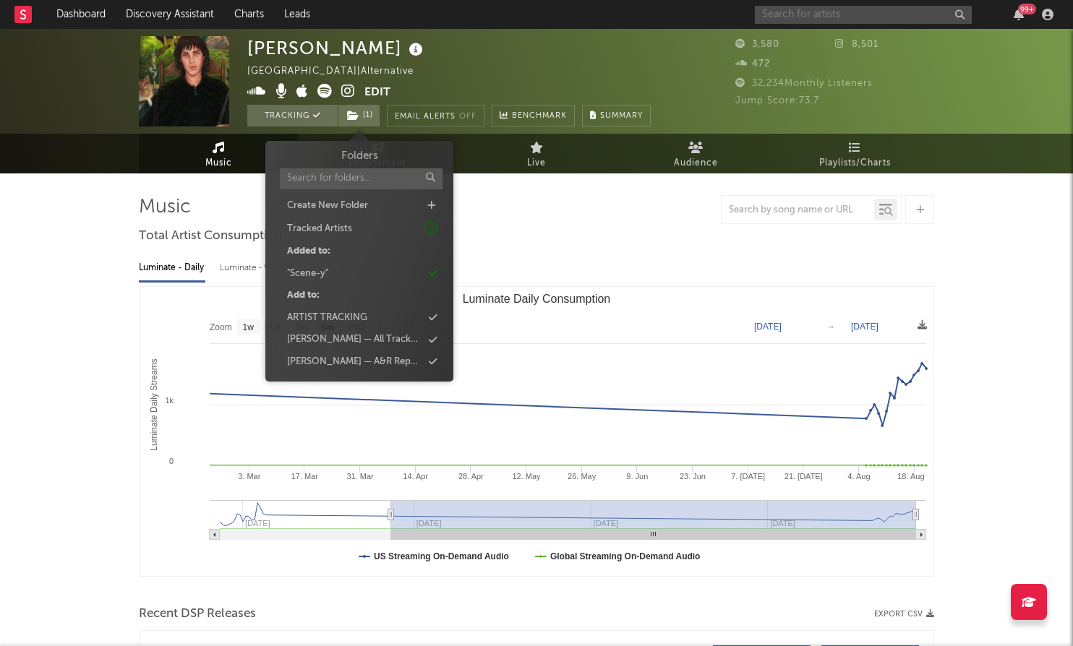
click at [822, 12] on input "text" at bounding box center [863, 15] width 217 height 18
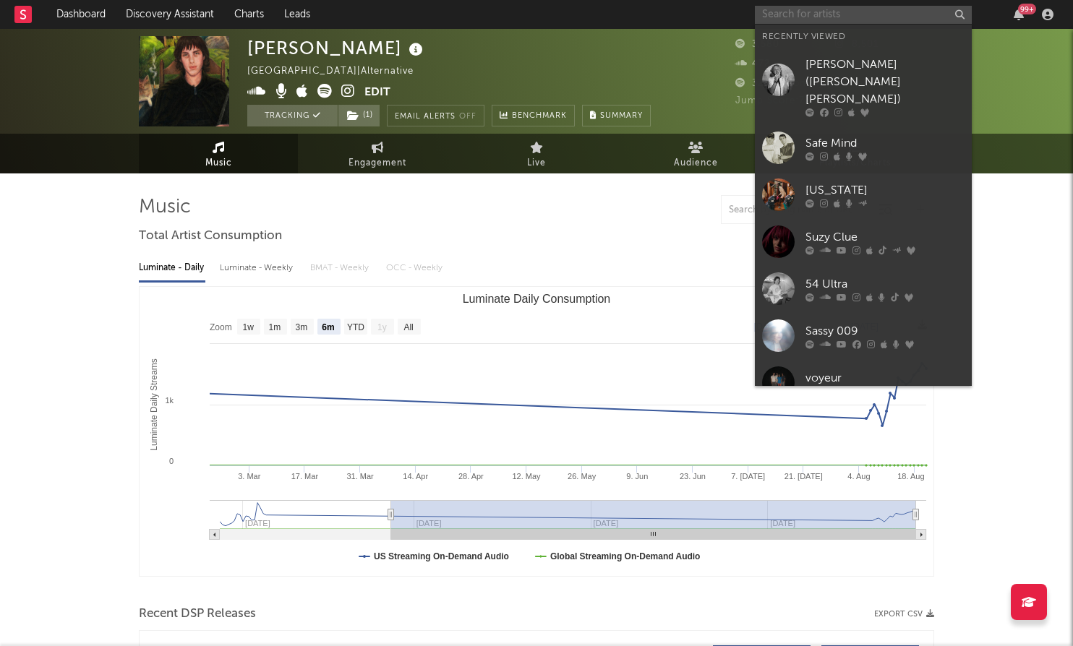
click at [822, 12] on input "text" at bounding box center [863, 15] width 217 height 18
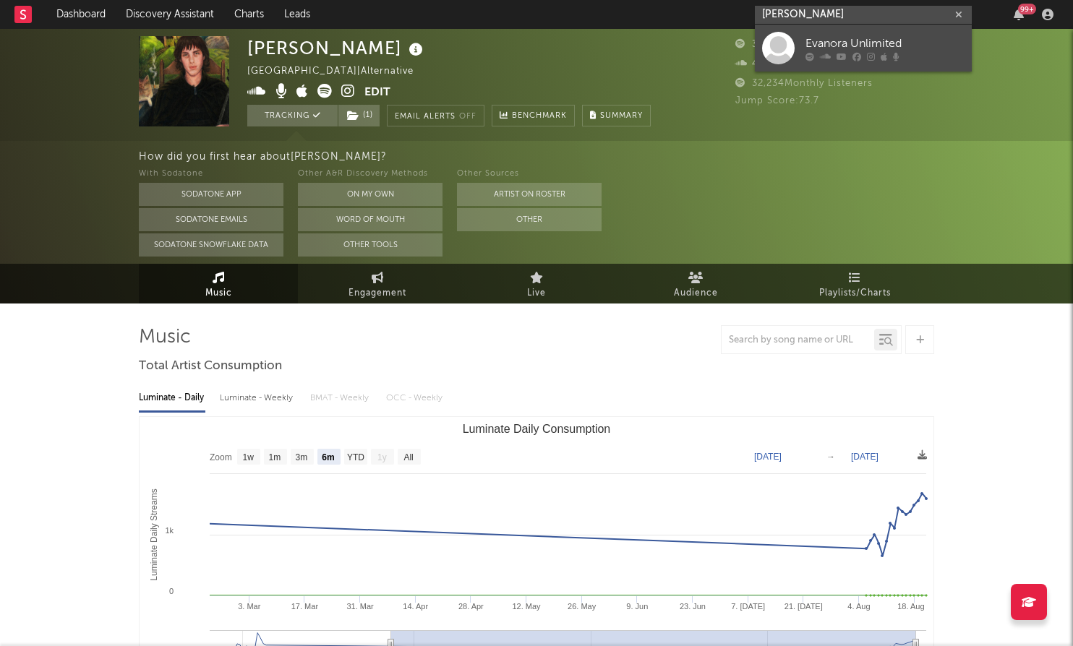
type input "Evanora Unlim"
click at [878, 48] on div "Evanora Unlimited" at bounding box center [884, 43] width 159 height 17
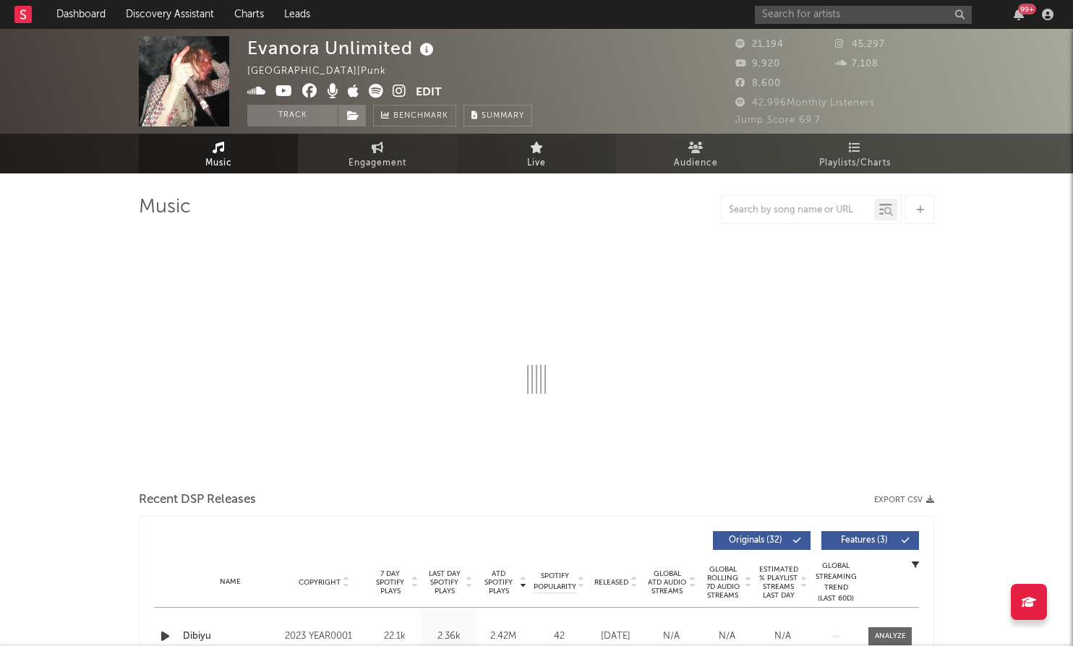
select select "6m"
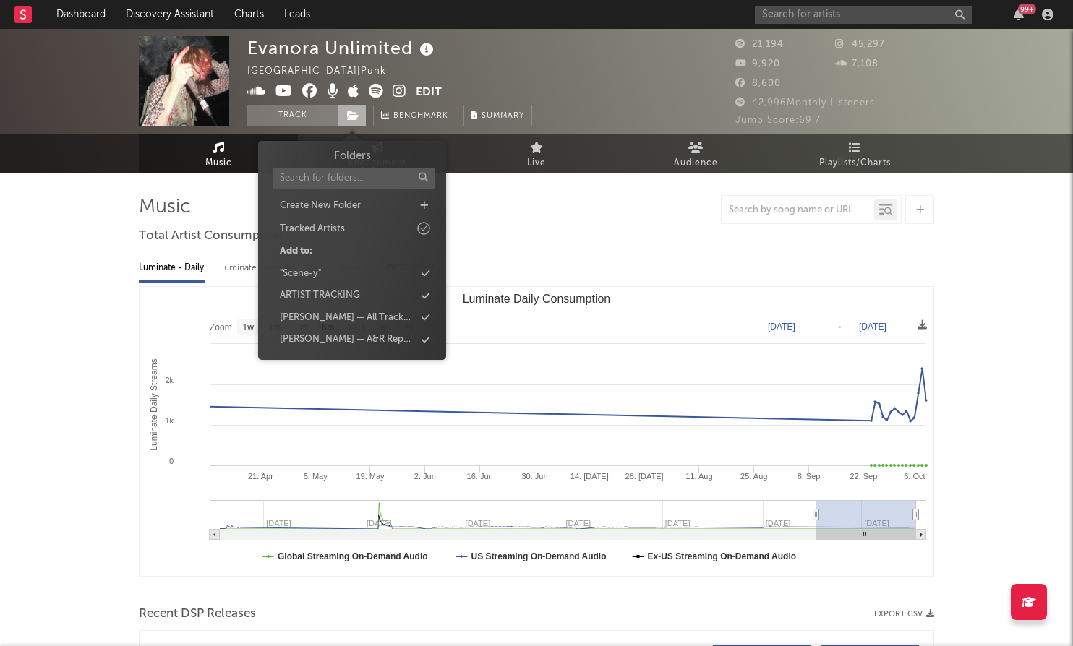
click at [356, 114] on icon at bounding box center [353, 116] width 12 height 10
click at [336, 267] on div ""Scene-y"" at bounding box center [352, 274] width 166 height 19
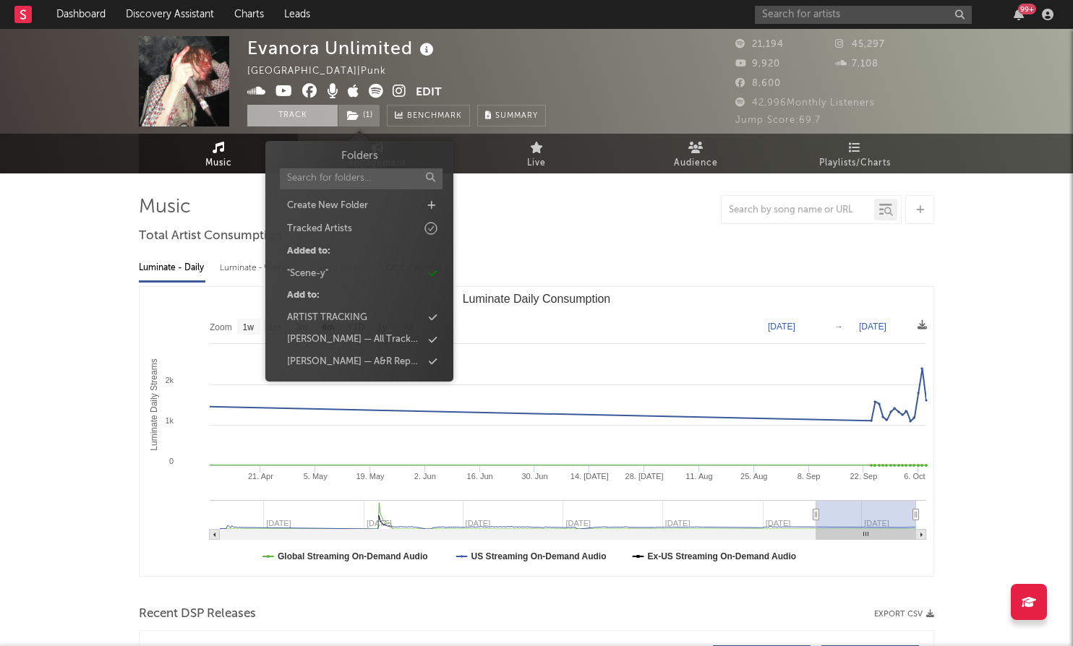
click at [302, 117] on button "Track" at bounding box center [292, 116] width 90 height 22
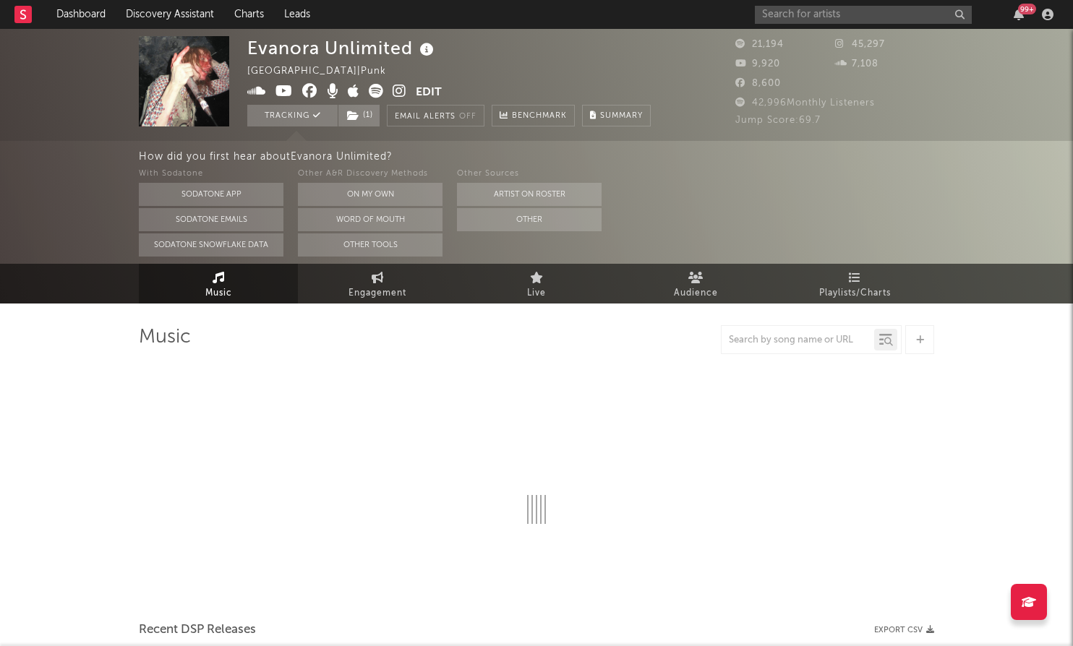
select select "6m"
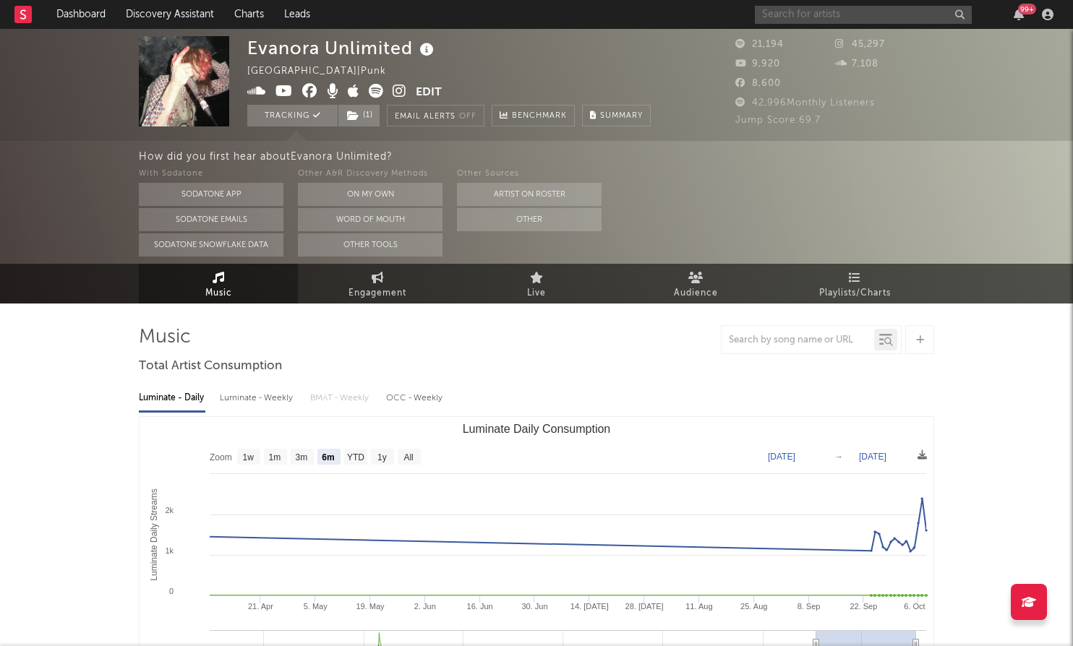
click at [834, 10] on input "text" at bounding box center [863, 15] width 217 height 18
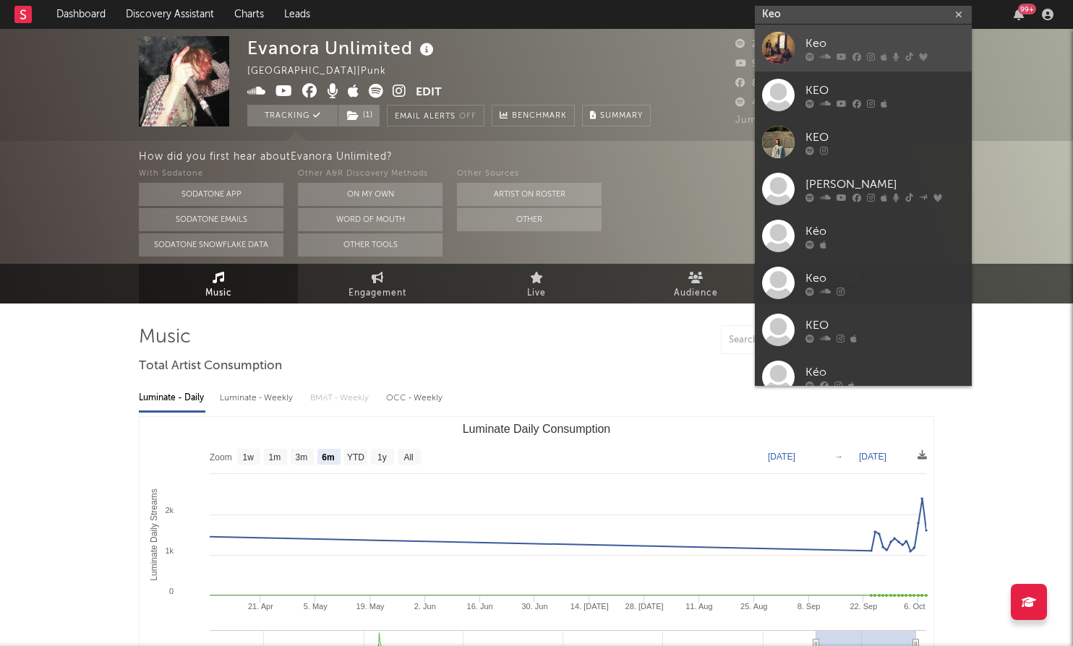
type input "Keo"
click at [846, 40] on div "Keo" at bounding box center [884, 43] width 159 height 17
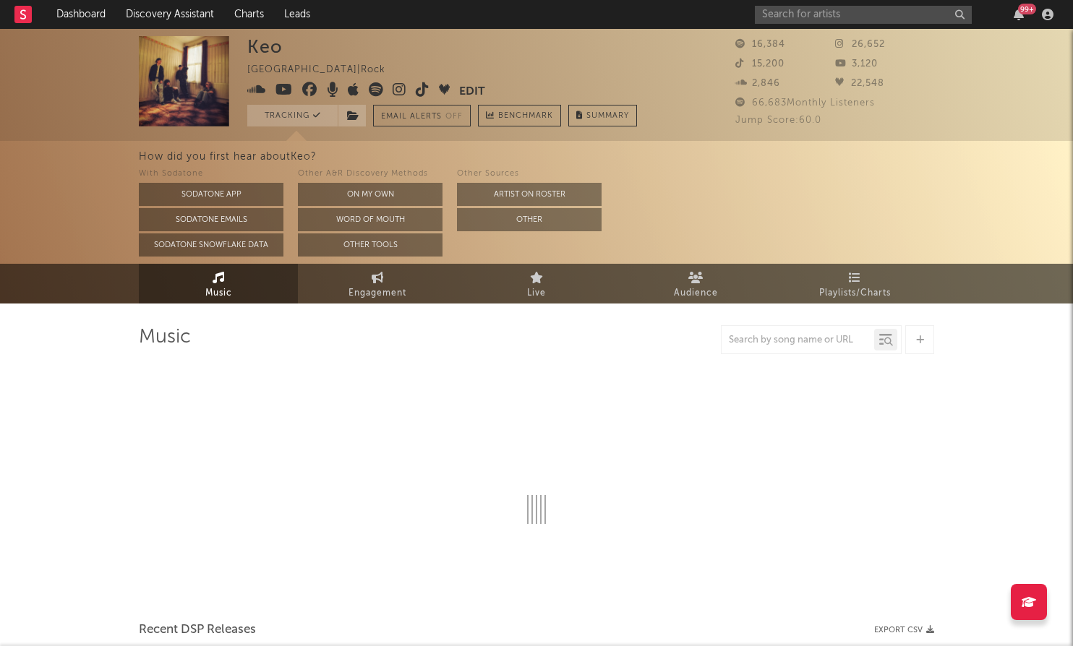
select select "6m"
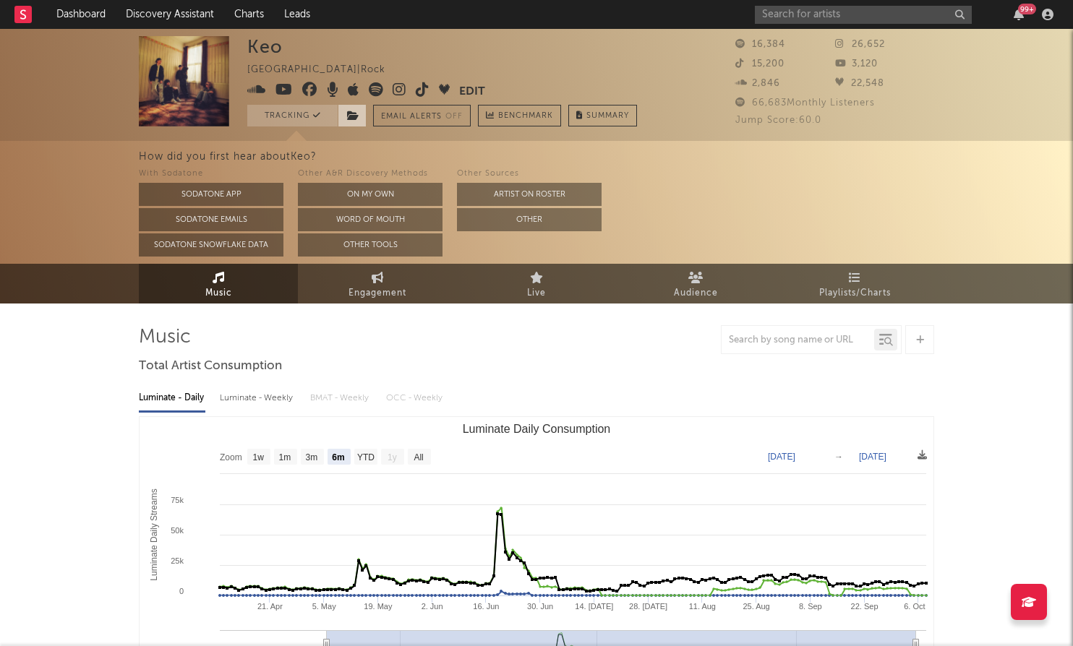
click at [353, 117] on icon at bounding box center [353, 116] width 12 height 10
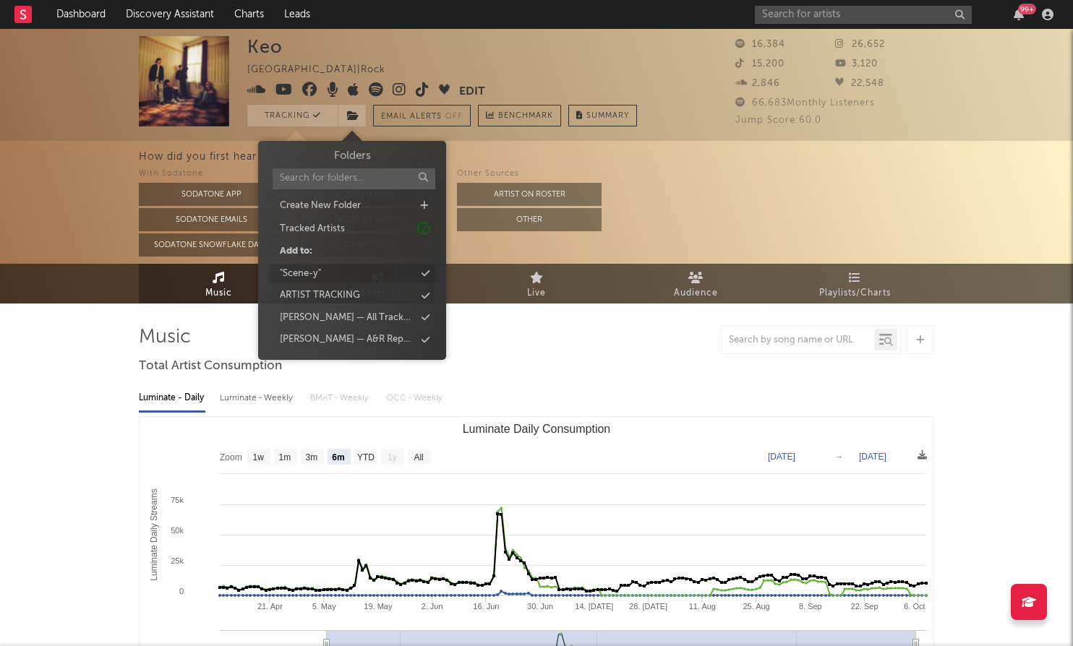
click at [367, 274] on div ""Scene-y"" at bounding box center [352, 274] width 166 height 19
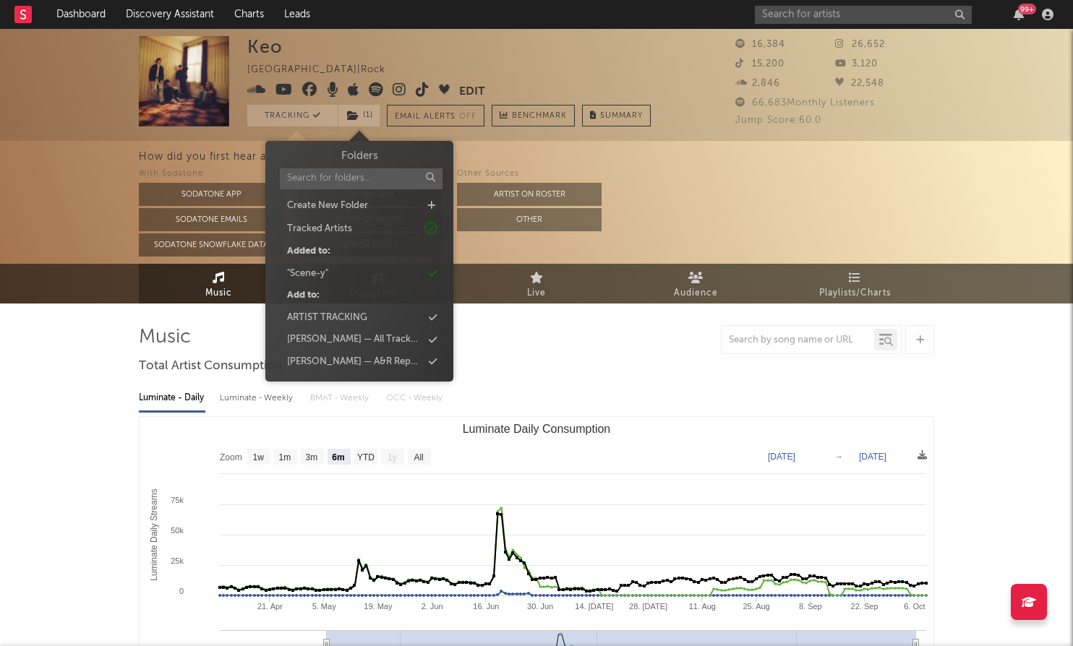
click at [879, 4] on div "99 +" at bounding box center [907, 14] width 304 height 29
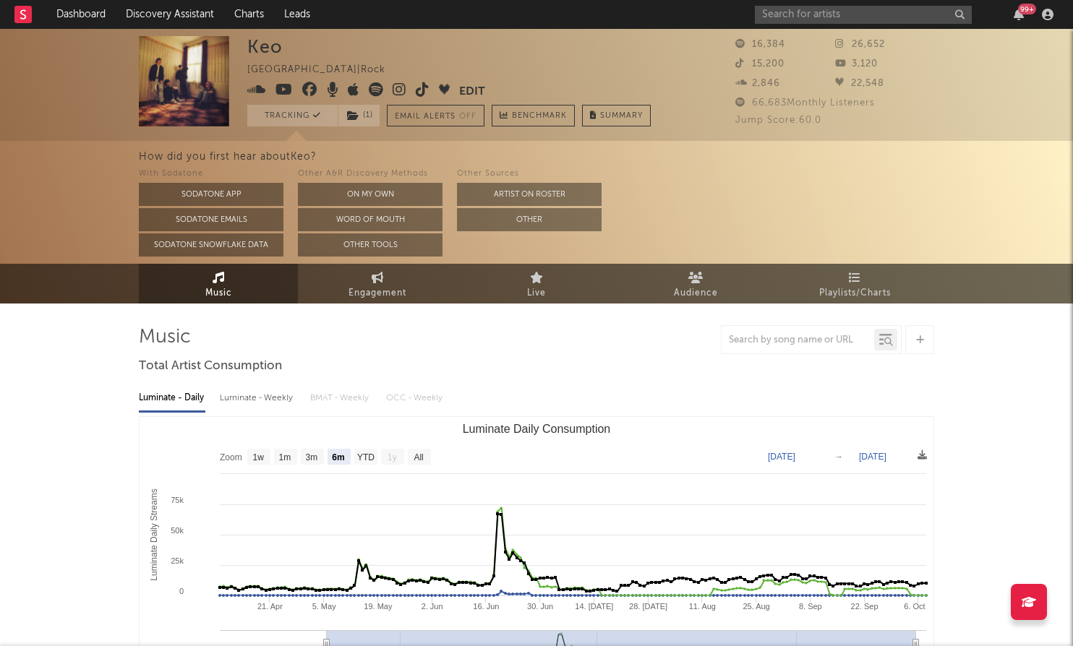
click at [876, 4] on div "99 +" at bounding box center [907, 14] width 304 height 29
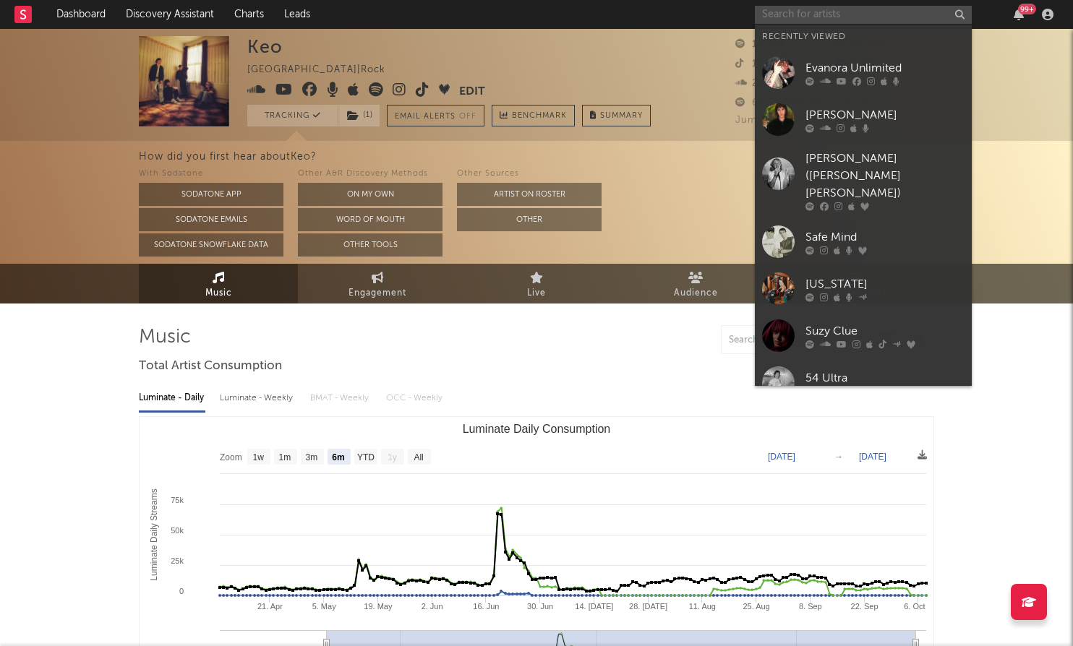
click at [837, 13] on input "text" at bounding box center [863, 15] width 217 height 18
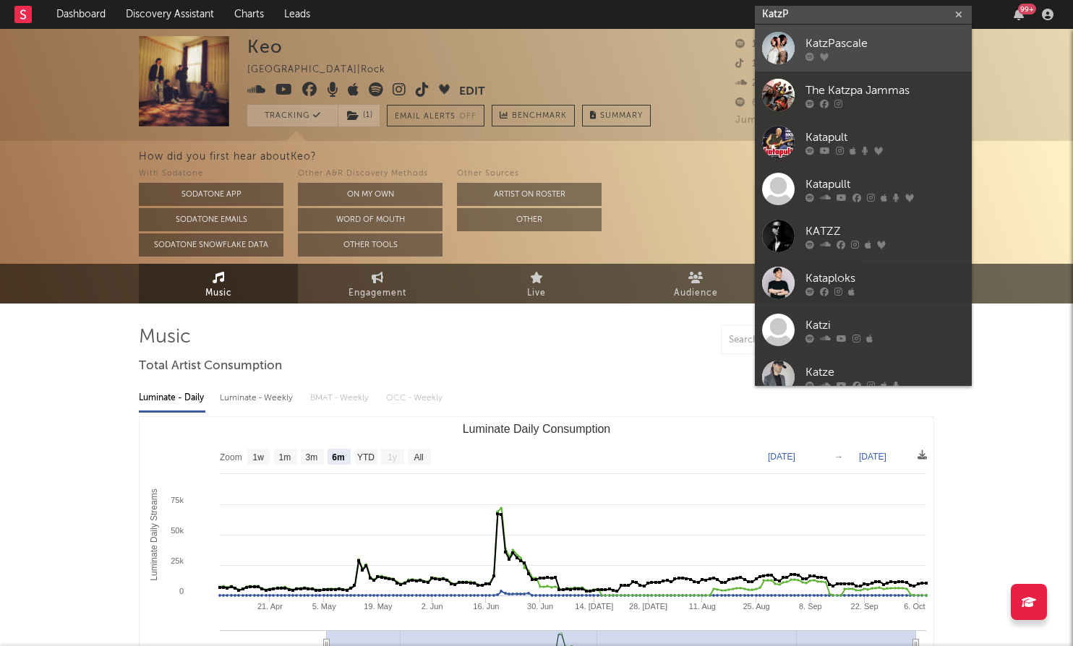
type input "KatzP"
click at [845, 37] on div "KatzPascale" at bounding box center [884, 43] width 159 height 17
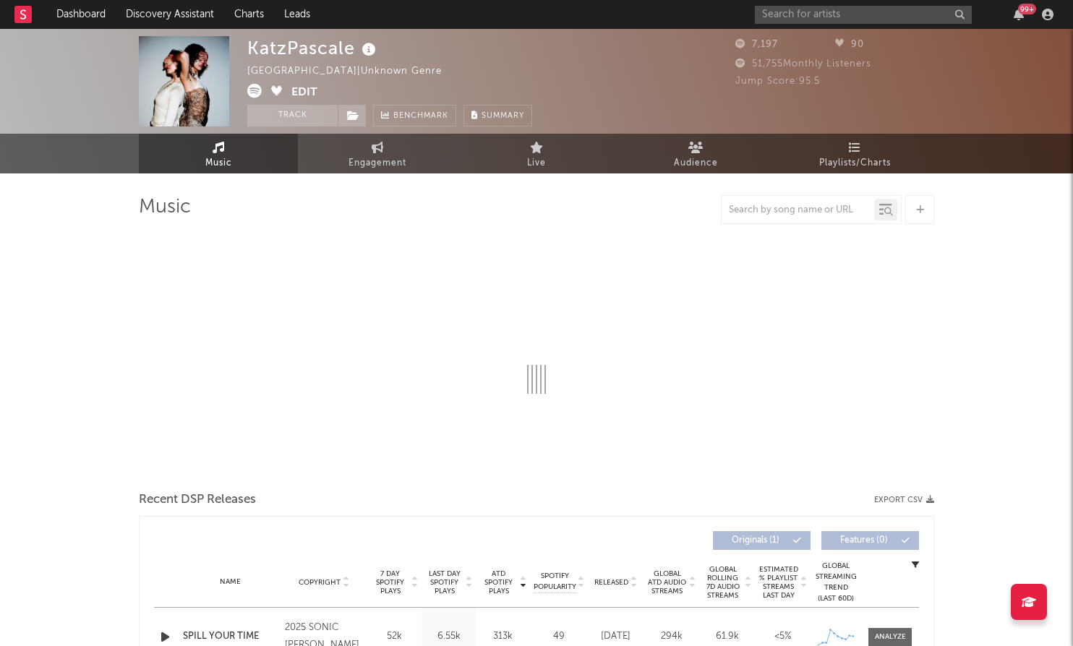
select select "1w"
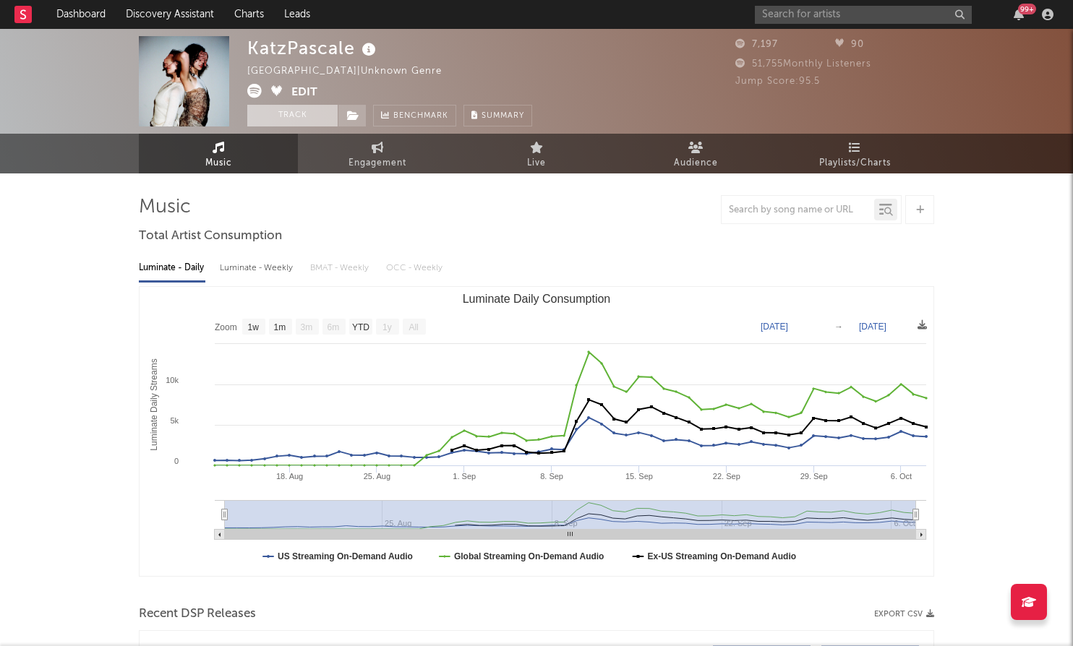
click at [311, 114] on button "Track" at bounding box center [292, 116] width 90 height 22
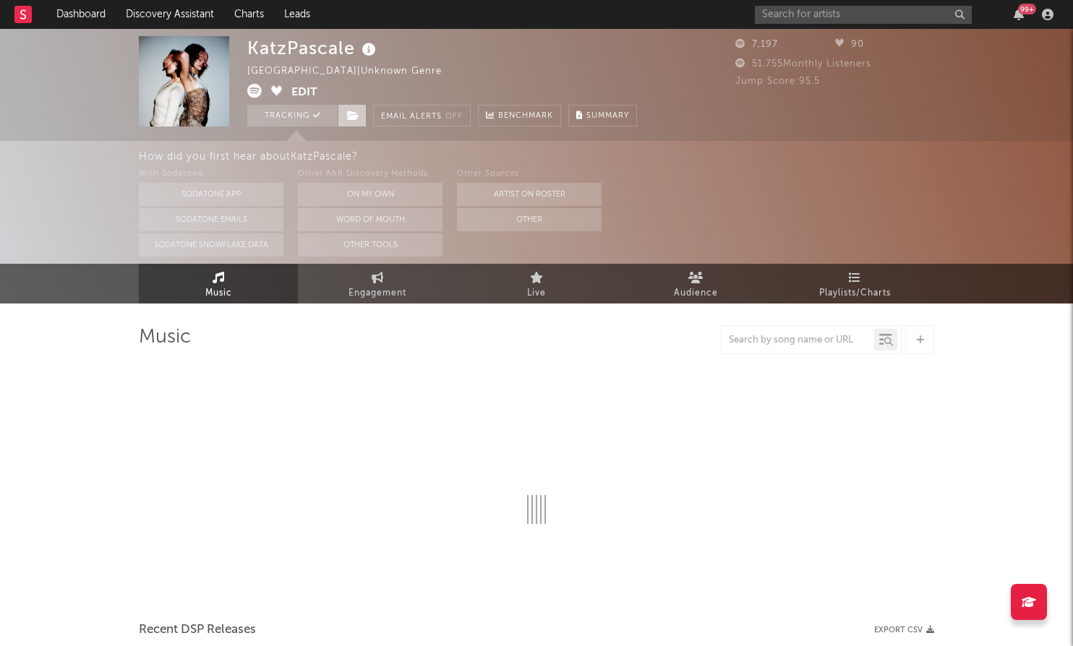
click at [356, 119] on icon at bounding box center [353, 116] width 12 height 10
select select "1w"
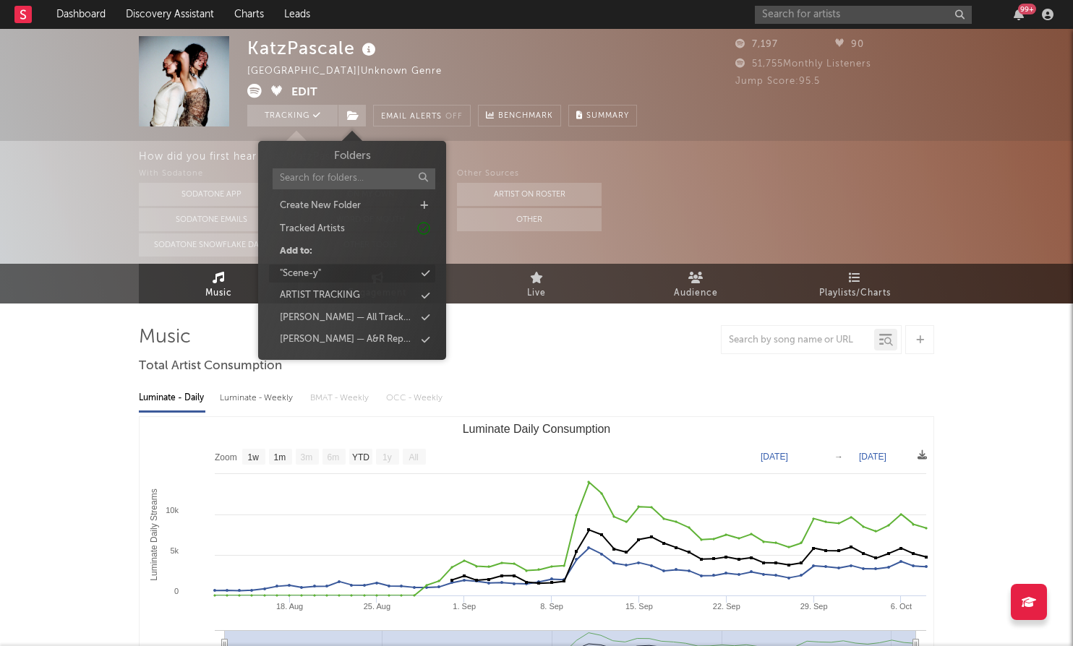
click at [362, 271] on div ""Scene-y"" at bounding box center [352, 274] width 166 height 19
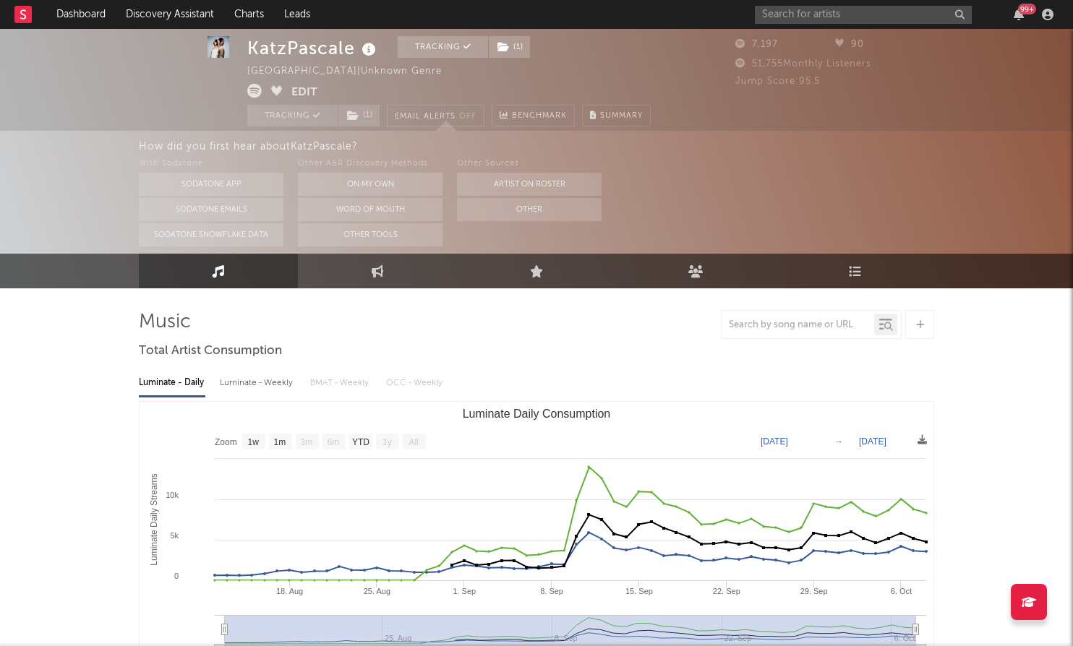
scroll to position [16, 0]
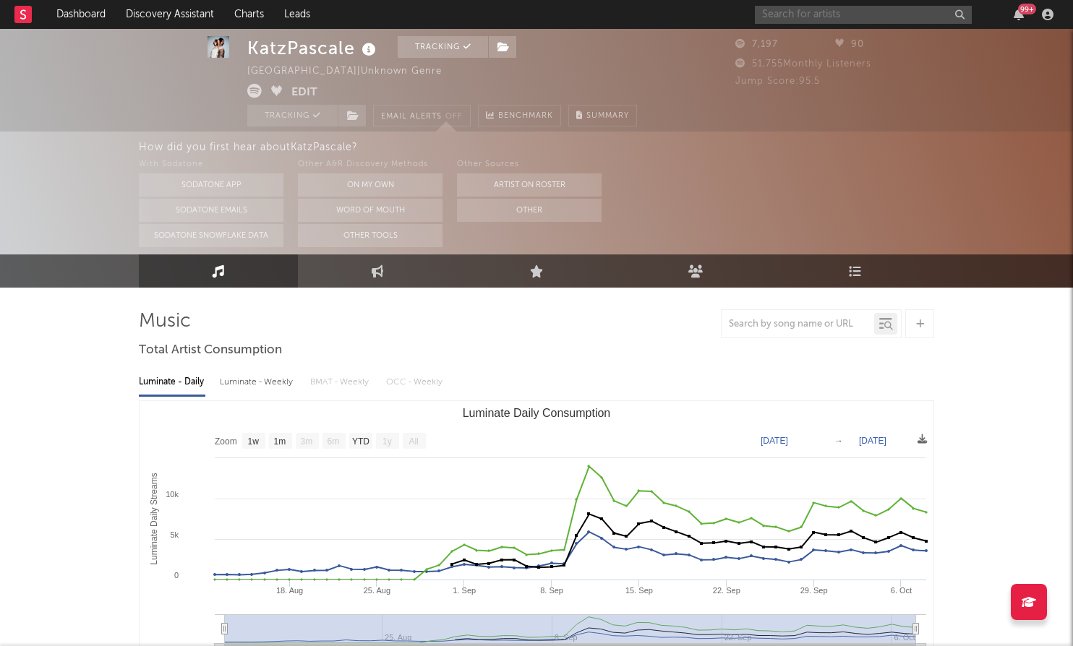
click at [835, 15] on input "text" at bounding box center [863, 15] width 217 height 18
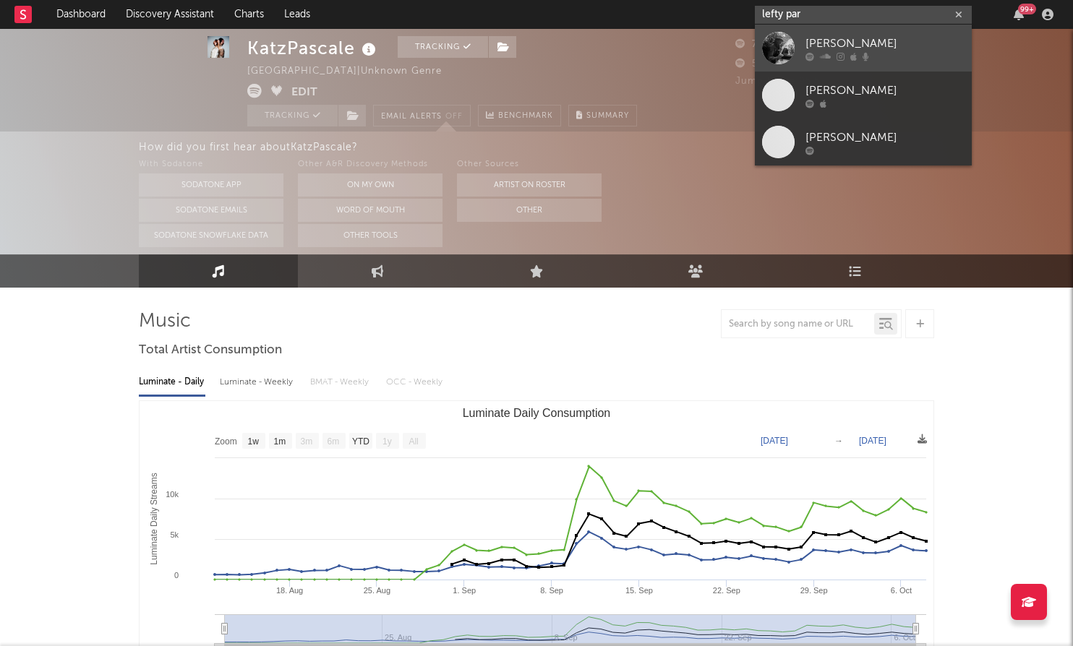
type input "lefty par"
click at [850, 35] on div "Lefty Parker" at bounding box center [884, 43] width 159 height 17
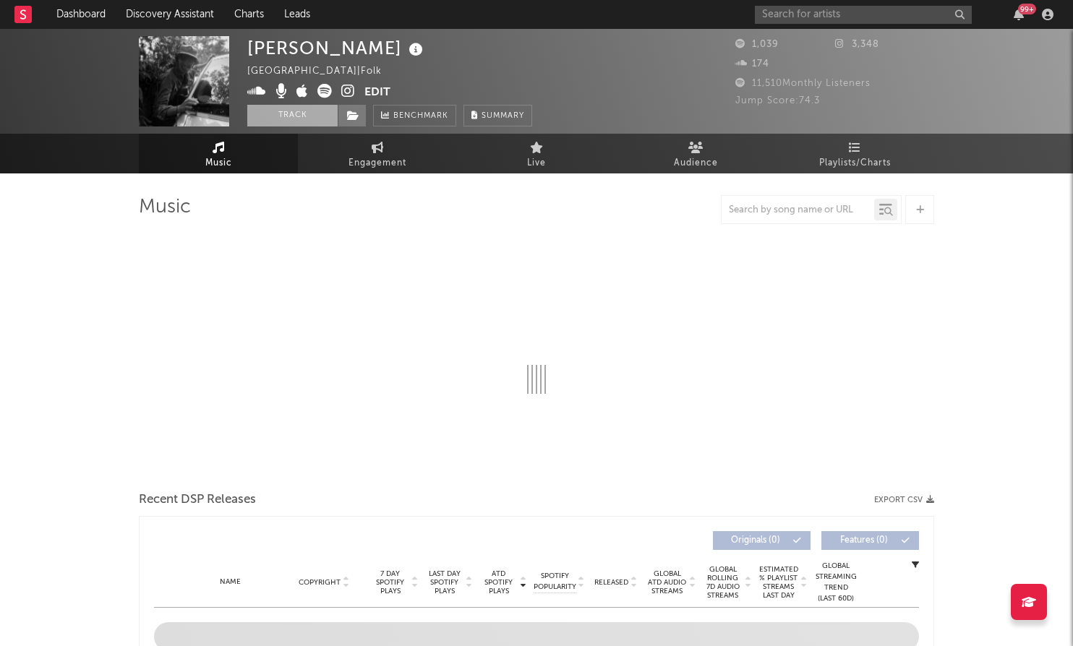
click at [294, 115] on button "Track" at bounding box center [292, 116] width 90 height 22
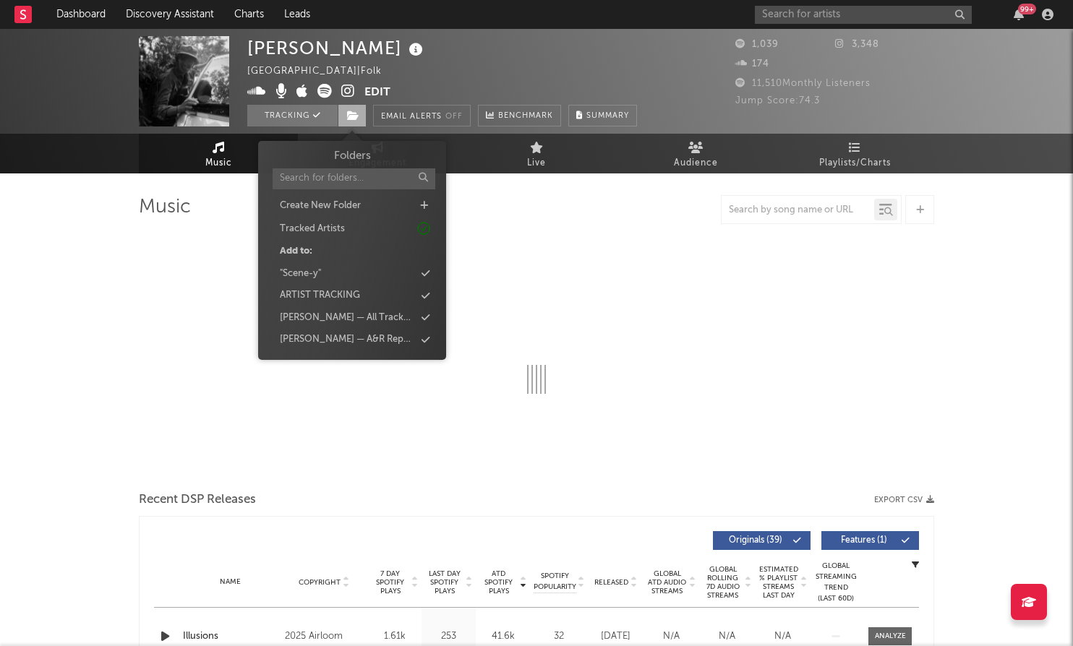
click at [361, 108] on span at bounding box center [352, 116] width 29 height 22
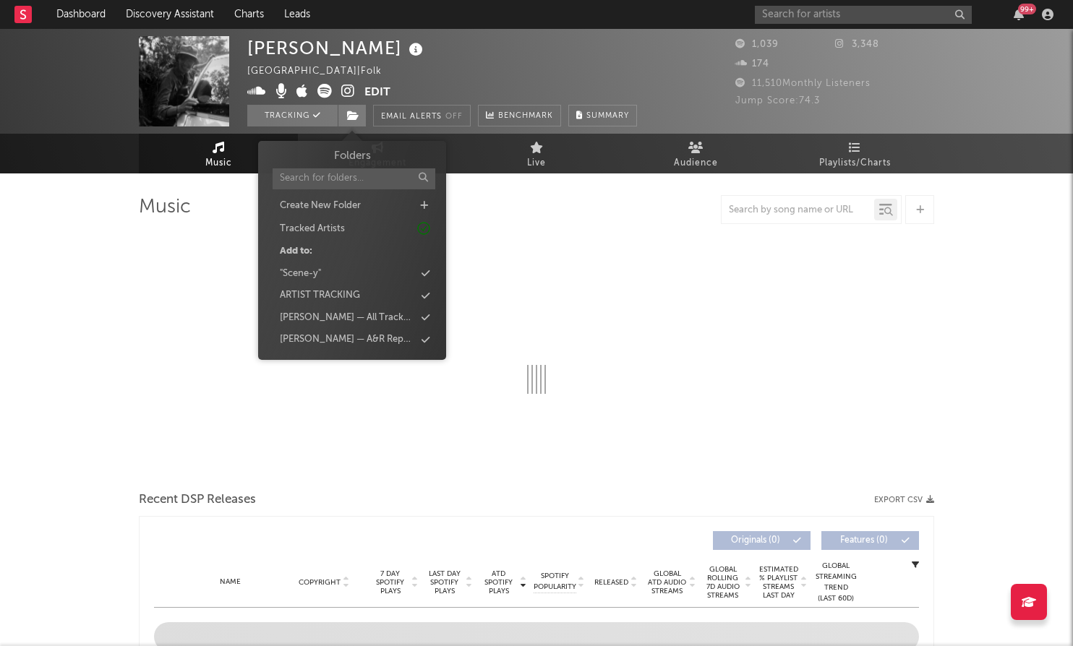
select select "1w"
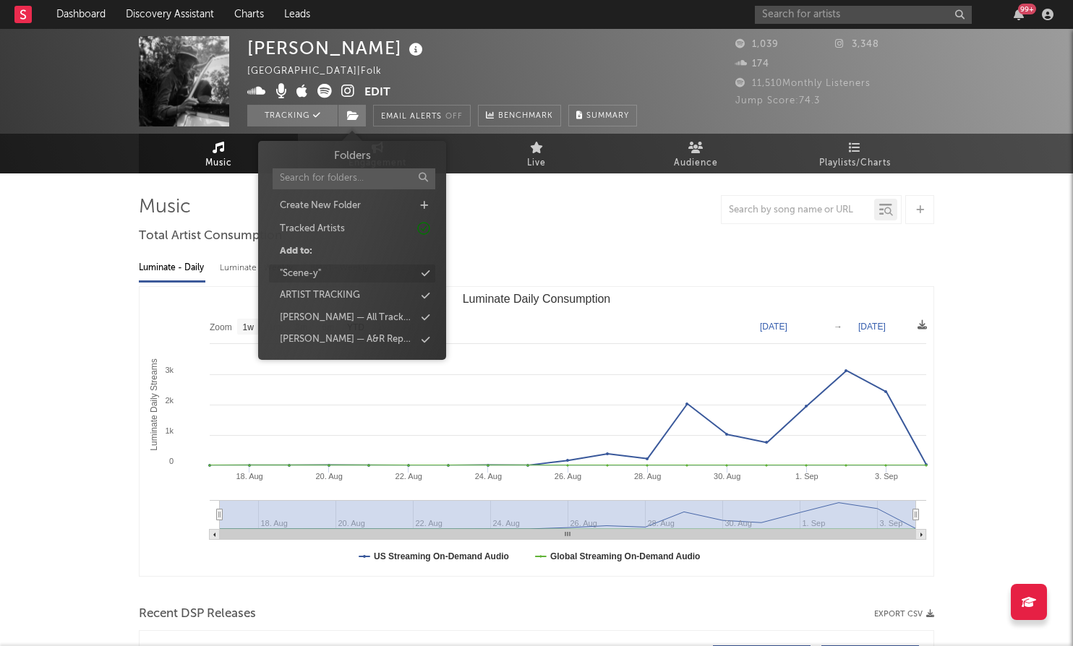
click at [407, 270] on div ""Scene-y"" at bounding box center [352, 274] width 166 height 19
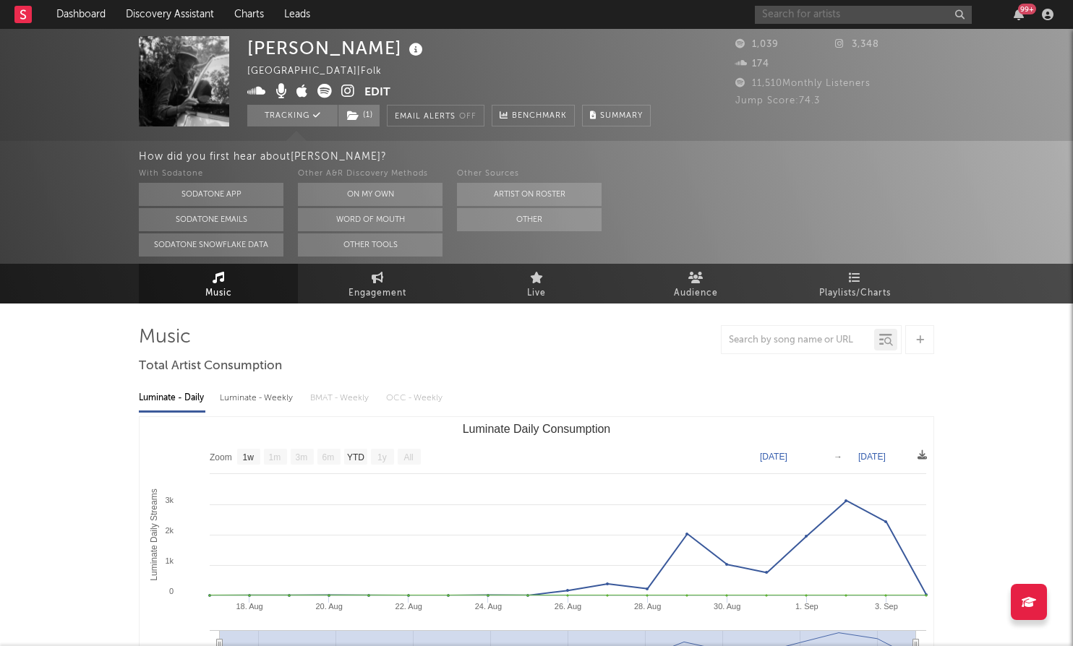
click at [843, 12] on input "text" at bounding box center [863, 15] width 217 height 18
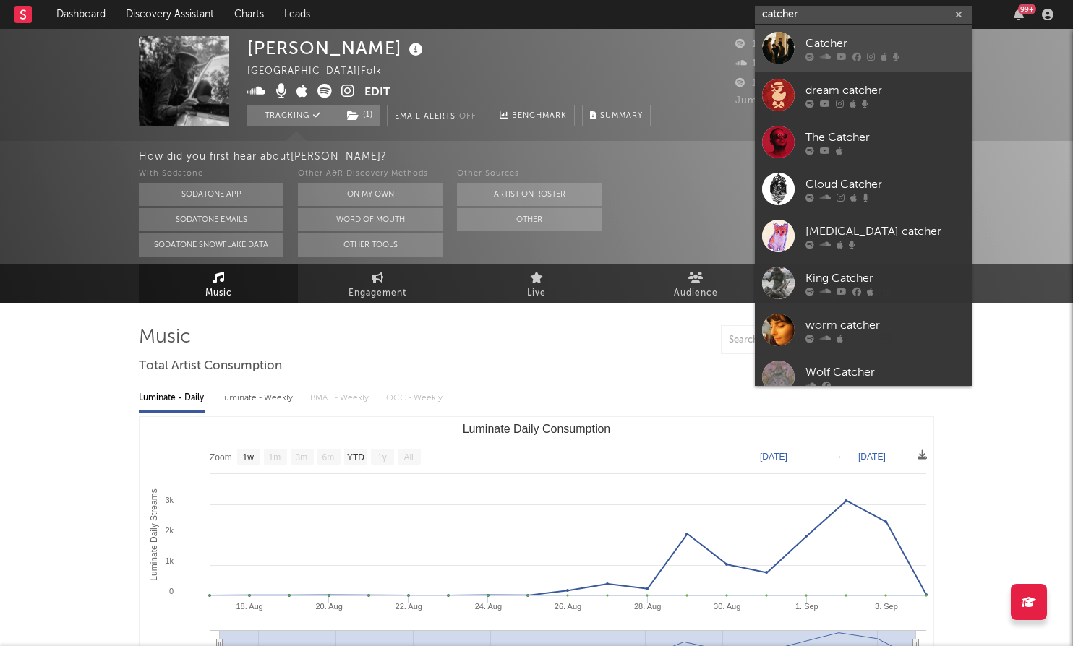
type input "catcher"
click at [859, 29] on link "Catcher" at bounding box center [863, 48] width 217 height 47
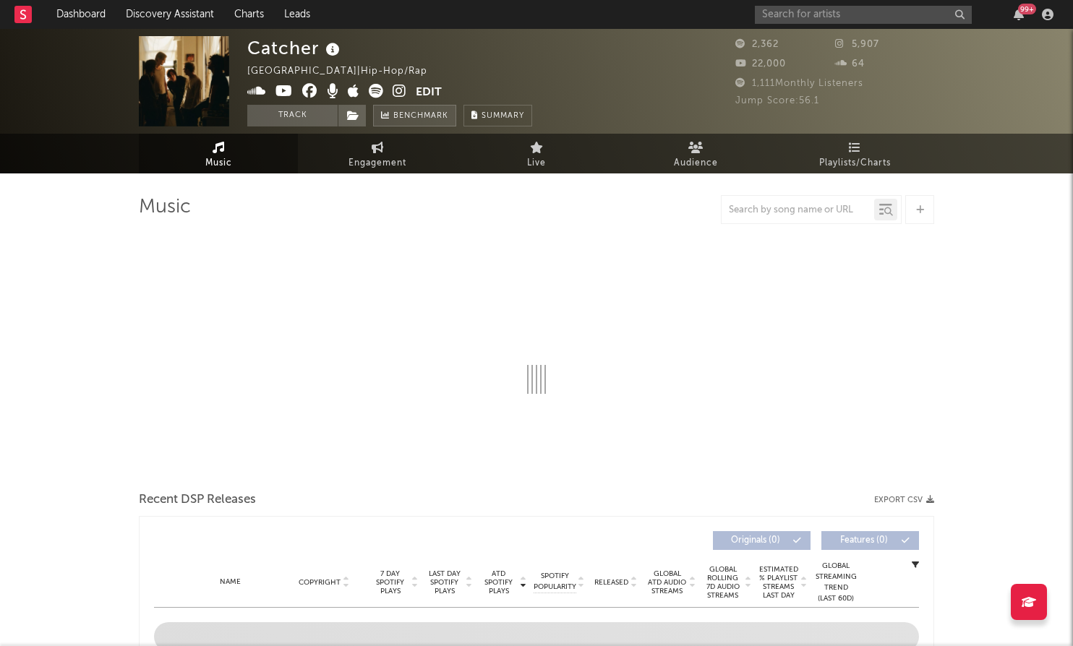
select select "6m"
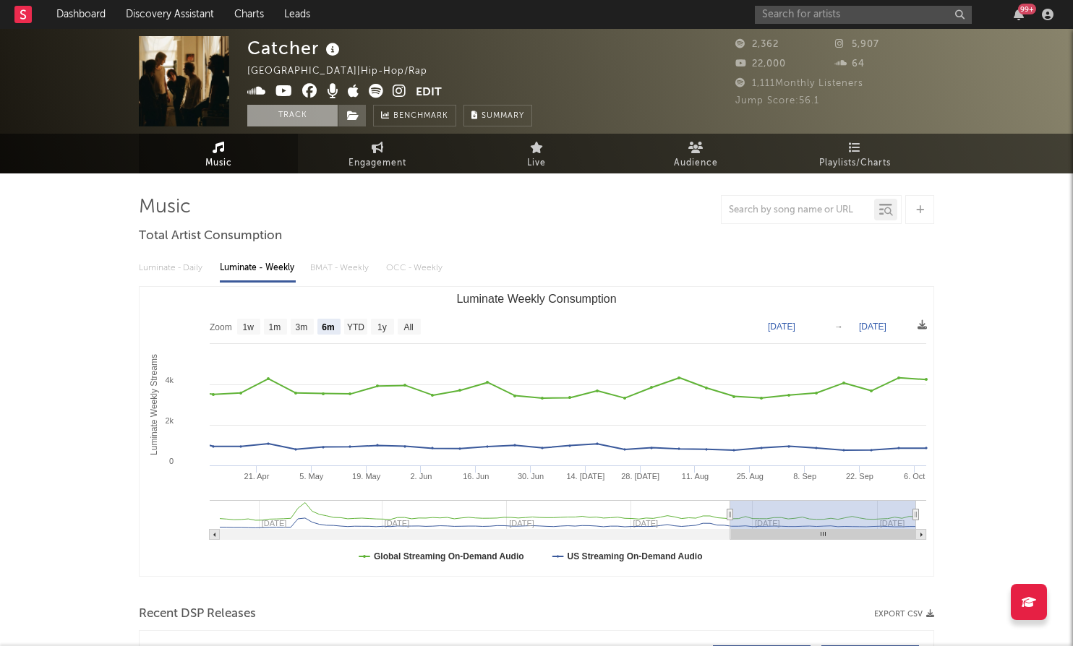
click at [311, 116] on button "Track" at bounding box center [292, 116] width 90 height 22
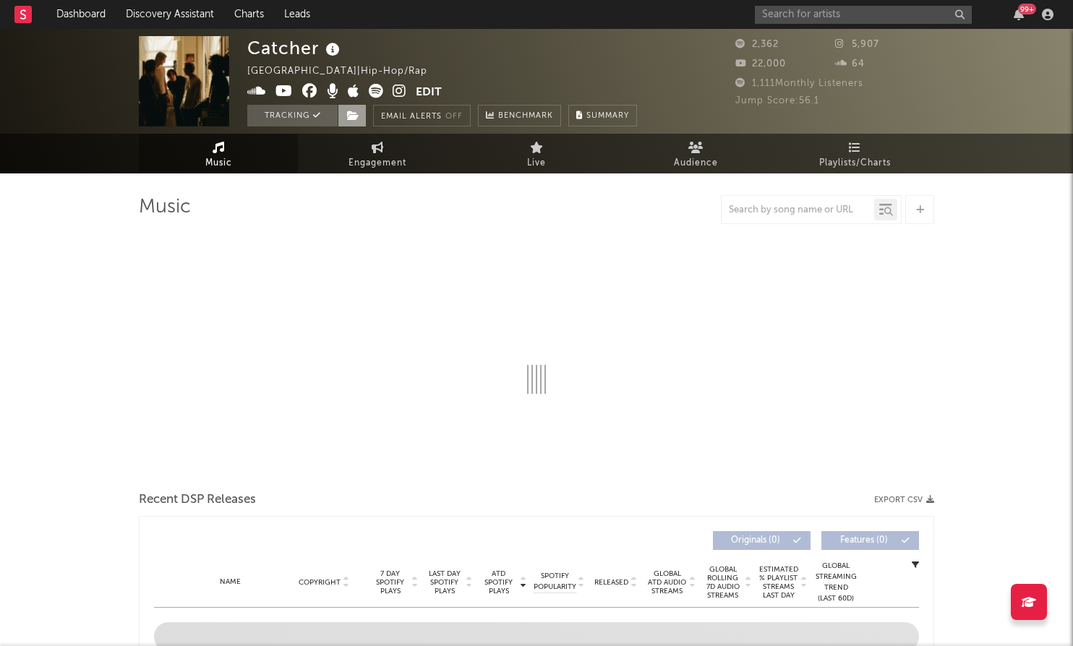
click at [360, 115] on span at bounding box center [352, 116] width 29 height 22
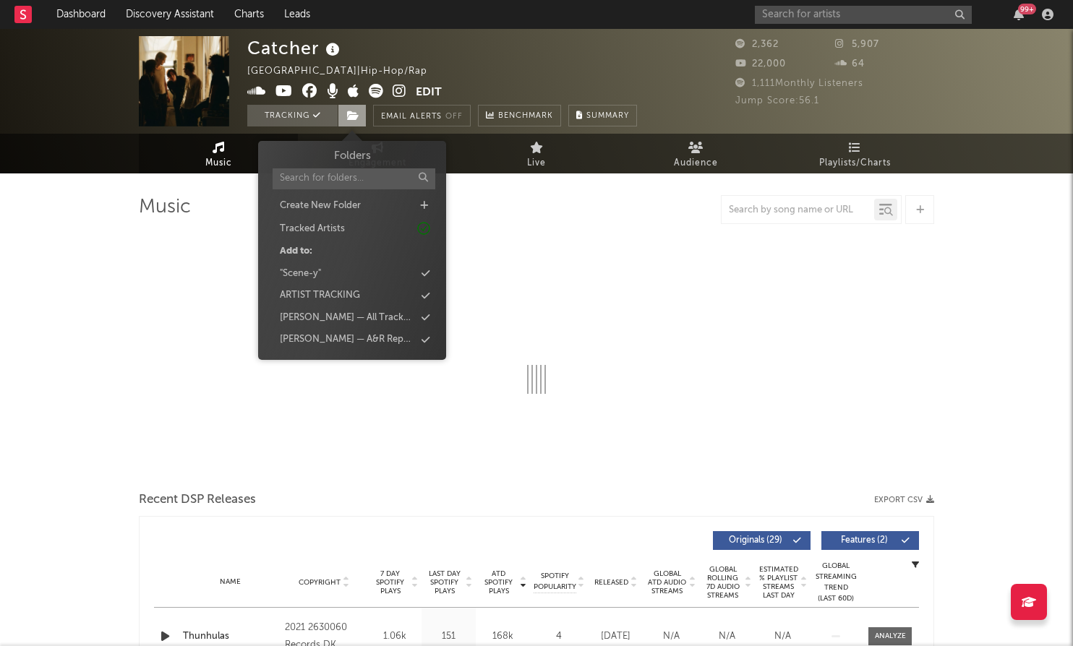
select select "6m"
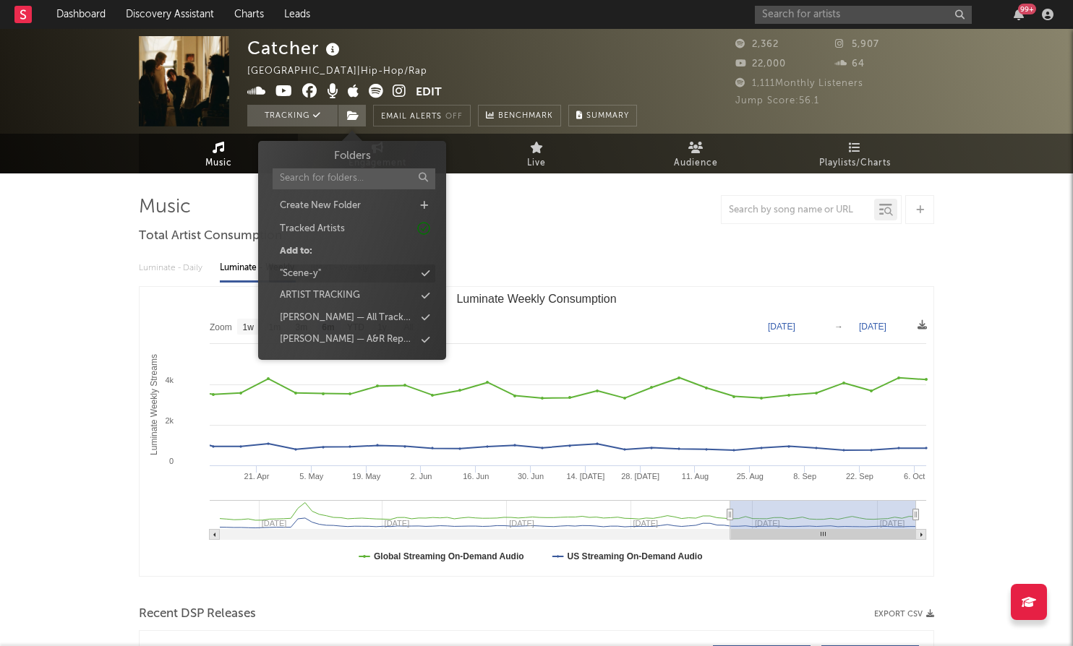
click at [377, 269] on div ""Scene-y"" at bounding box center [352, 274] width 166 height 19
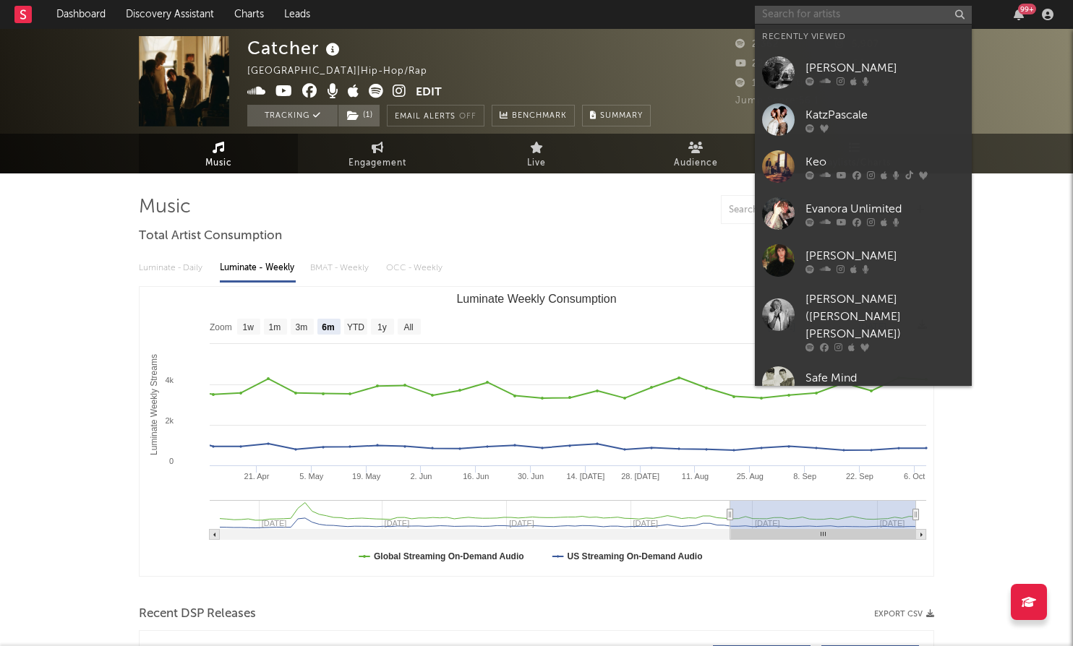
click at [829, 8] on input "text" at bounding box center [863, 15] width 217 height 18
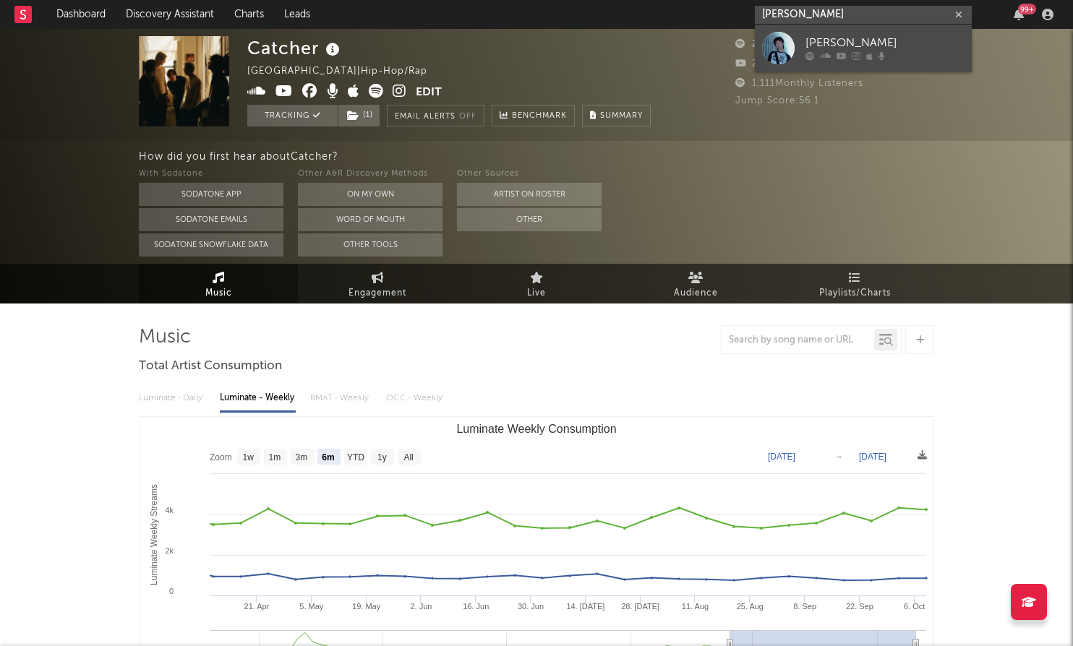
type input "harry tear"
click at [835, 32] on link "Harry Teardrop" at bounding box center [863, 48] width 217 height 47
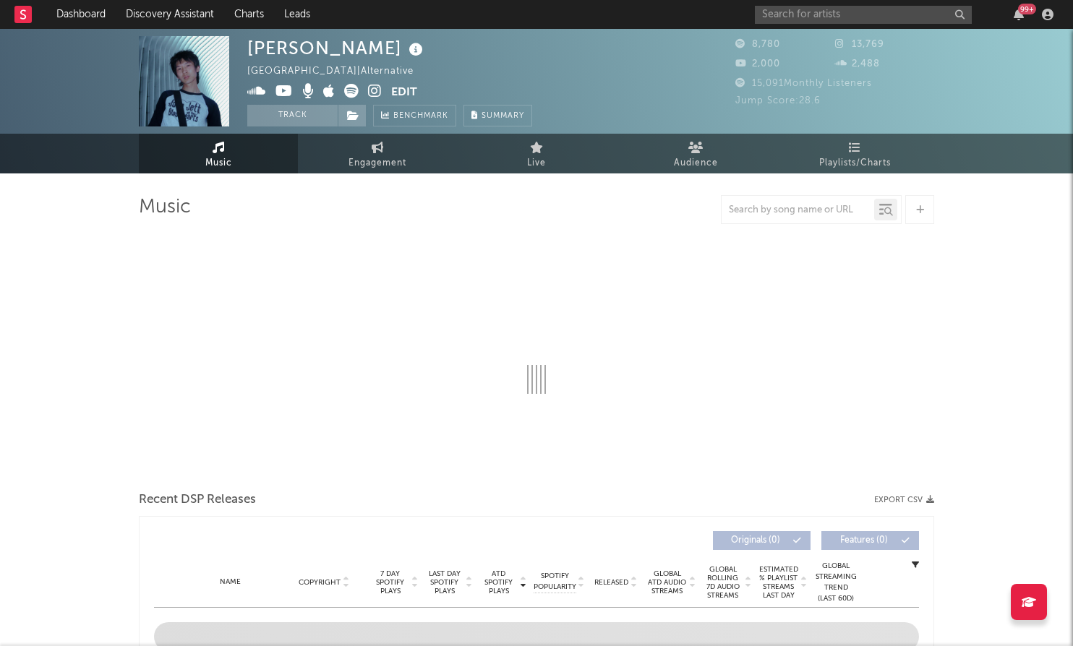
select select "6m"
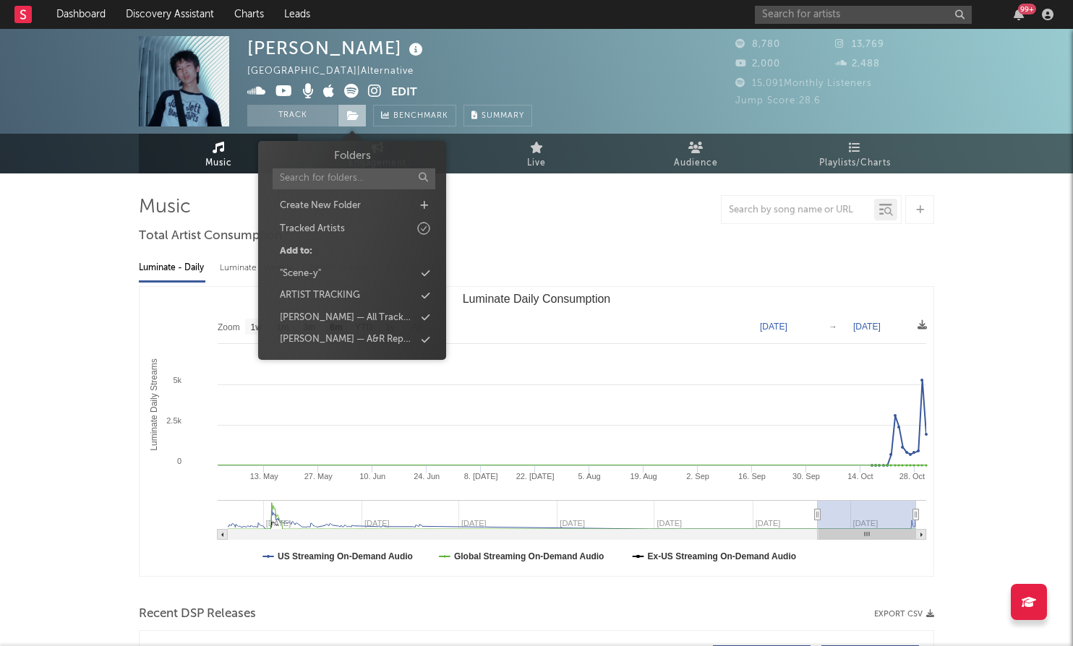
click at [362, 121] on span at bounding box center [352, 116] width 29 height 22
click at [386, 273] on div ""Scene-y"" at bounding box center [352, 274] width 166 height 19
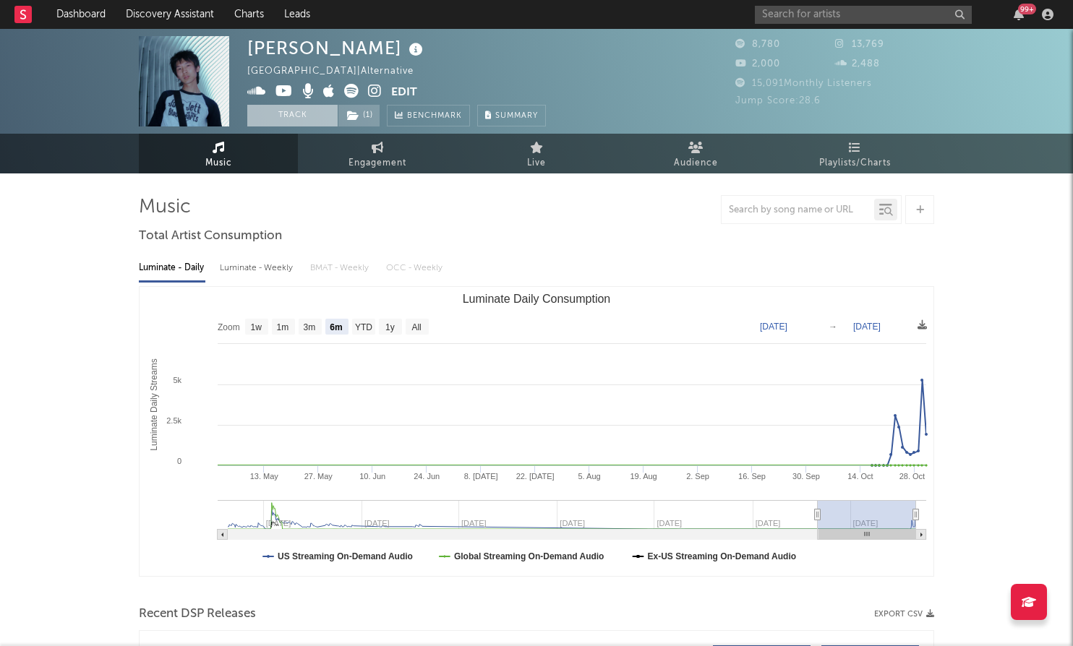
click at [308, 112] on button "Track" at bounding box center [292, 116] width 90 height 22
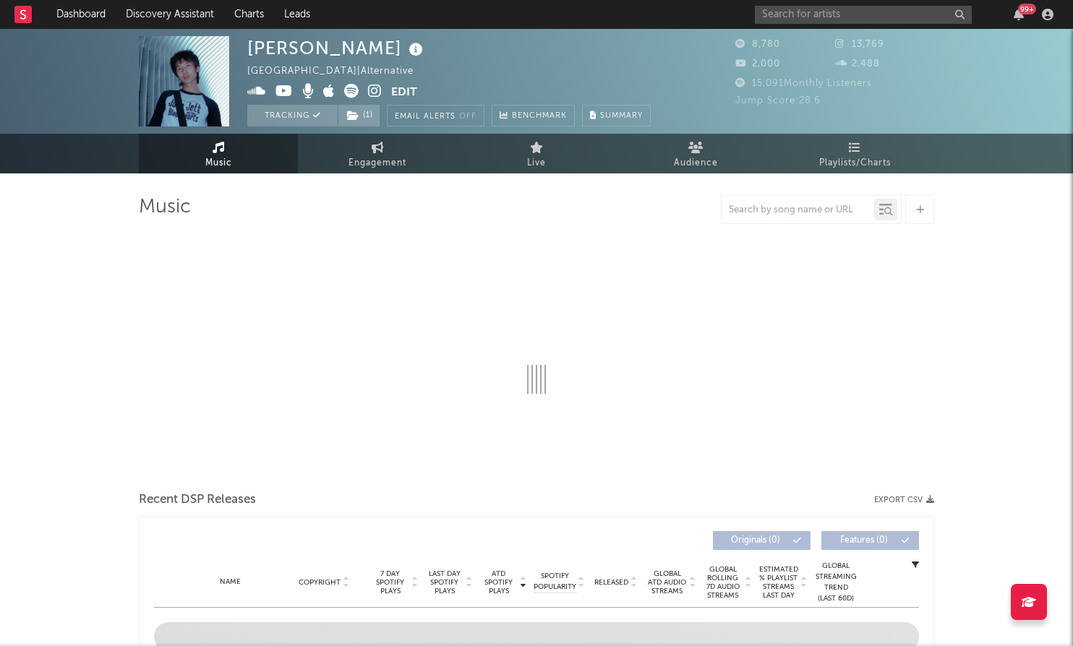
select select "6m"
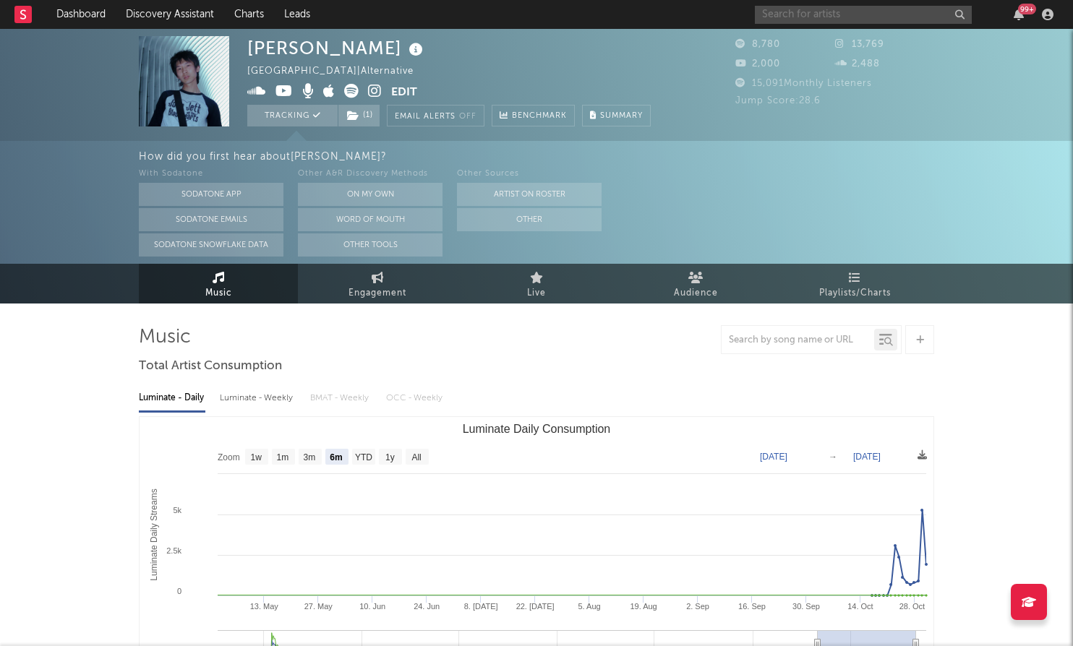
click at [850, 12] on input "text" at bounding box center [863, 15] width 217 height 18
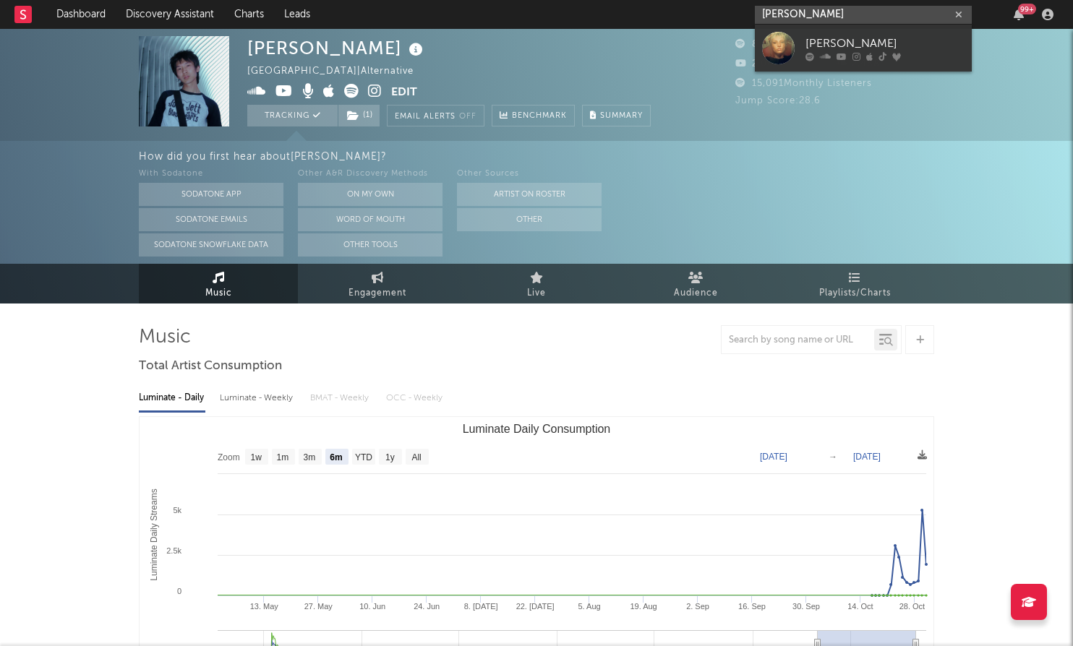
type input "Hollis howard"
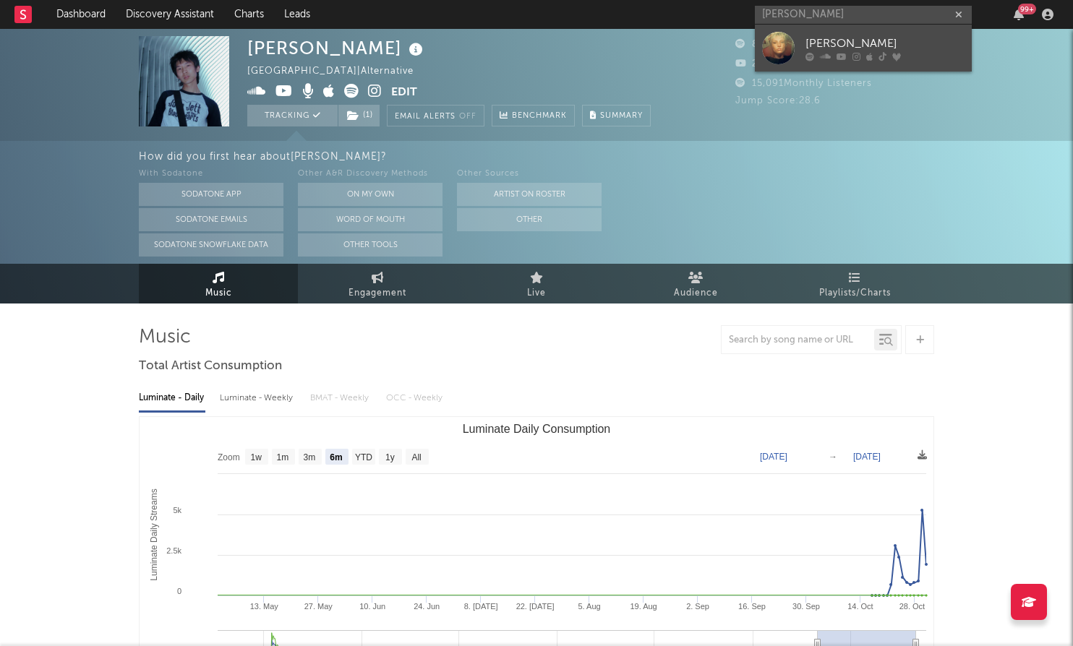
click at [858, 27] on link "Hollis Howard" at bounding box center [863, 48] width 217 height 47
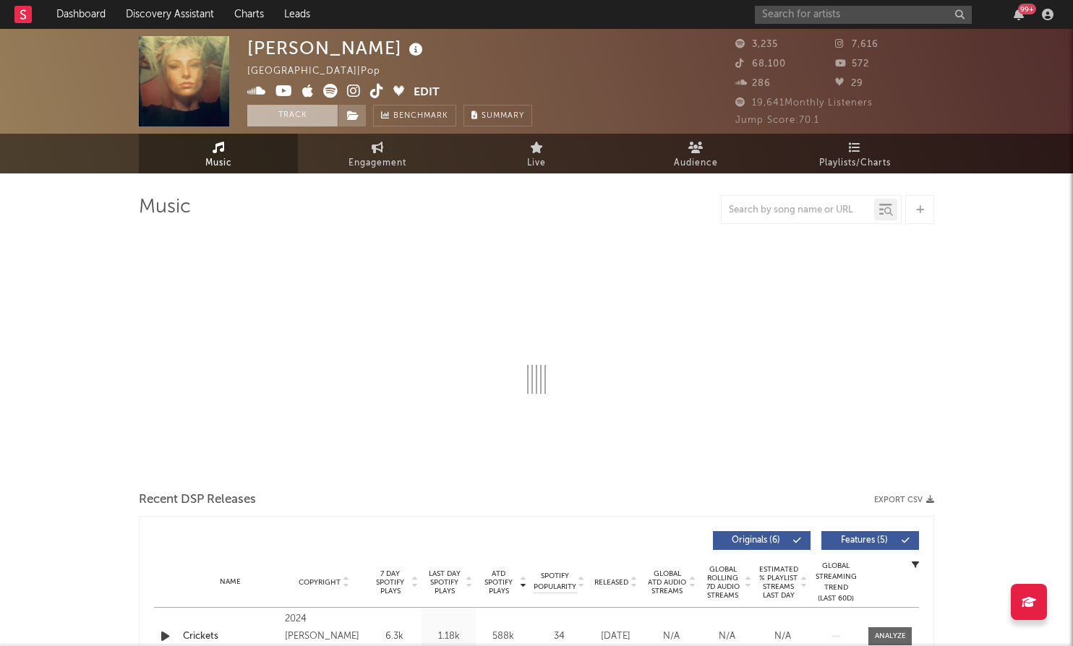
click at [296, 124] on button "Track" at bounding box center [292, 116] width 90 height 22
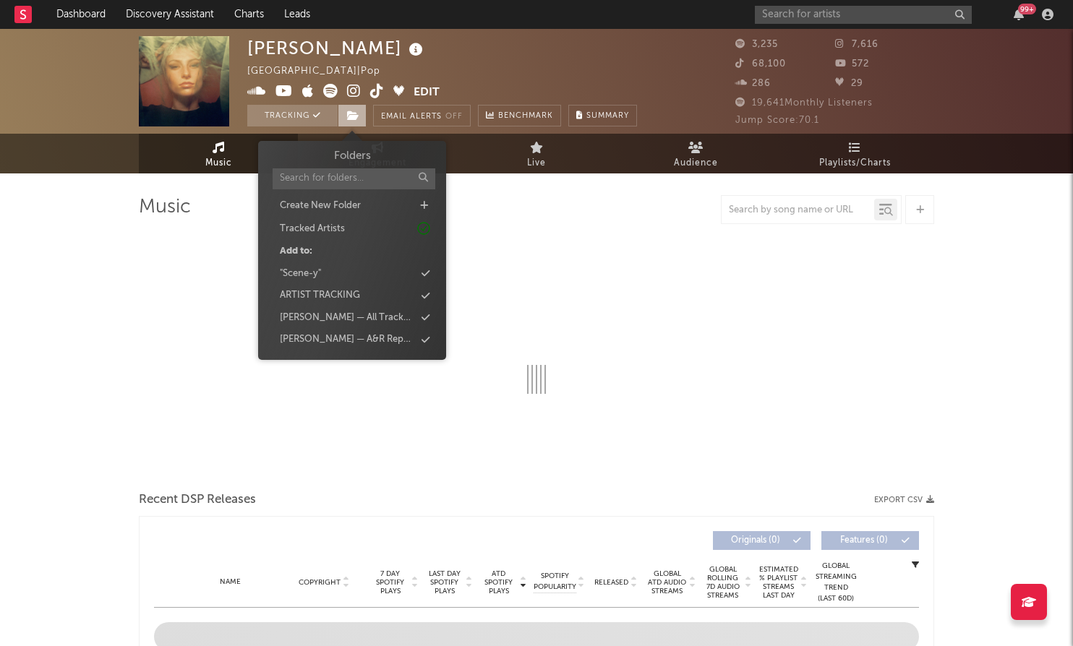
click at [357, 115] on icon at bounding box center [353, 116] width 12 height 10
select select "1w"
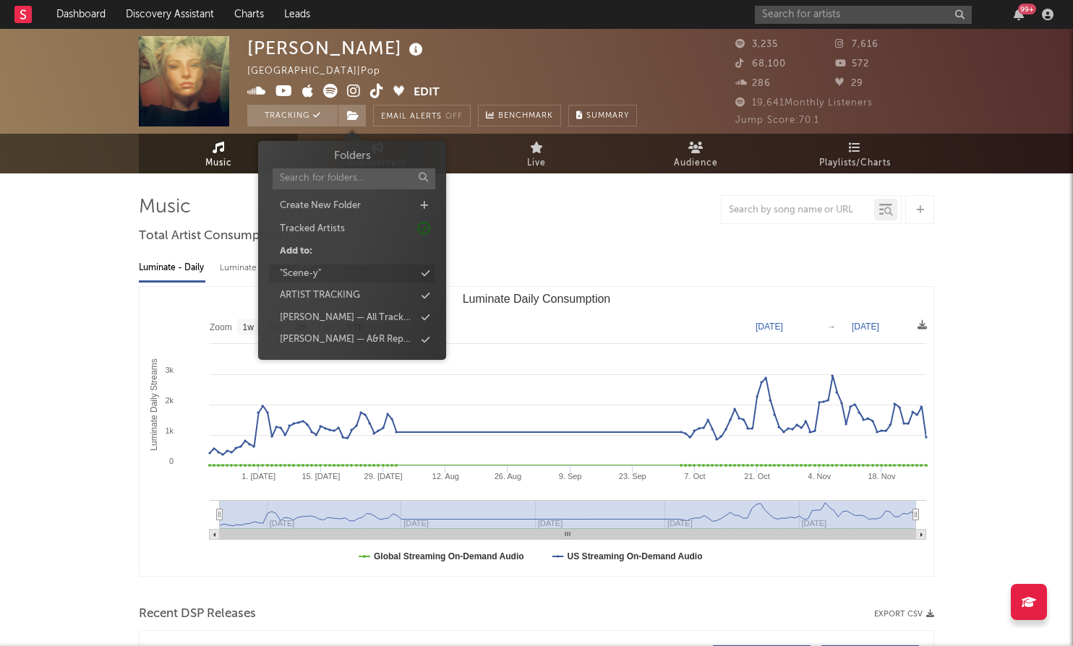
click at [375, 268] on div ""Scene-y"" at bounding box center [352, 274] width 166 height 19
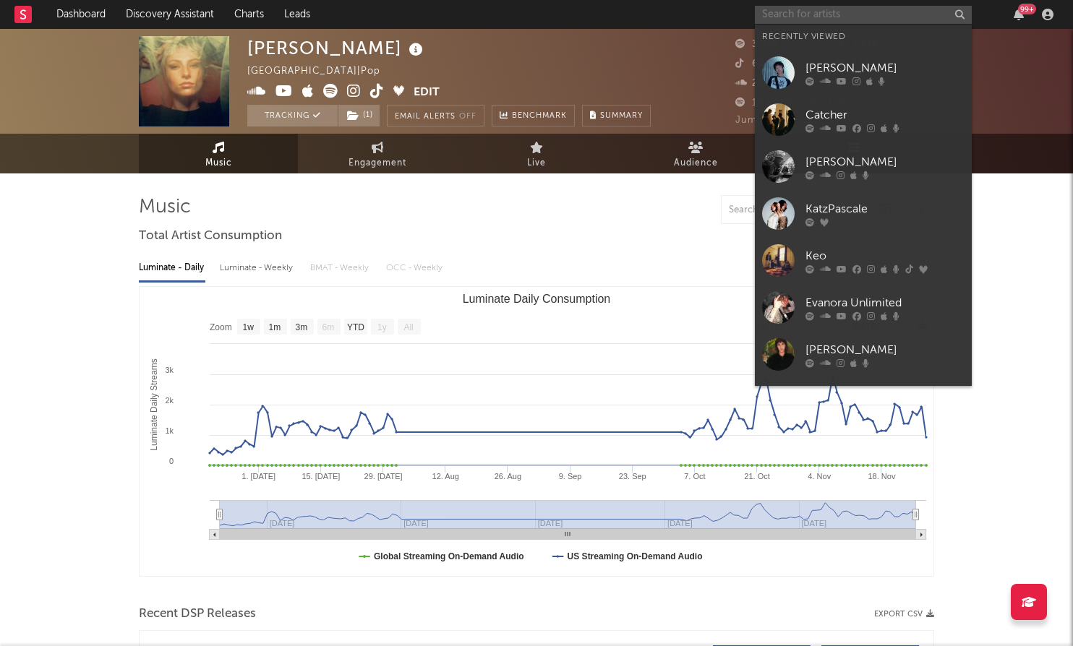
click at [882, 14] on input "text" at bounding box center [863, 15] width 217 height 18
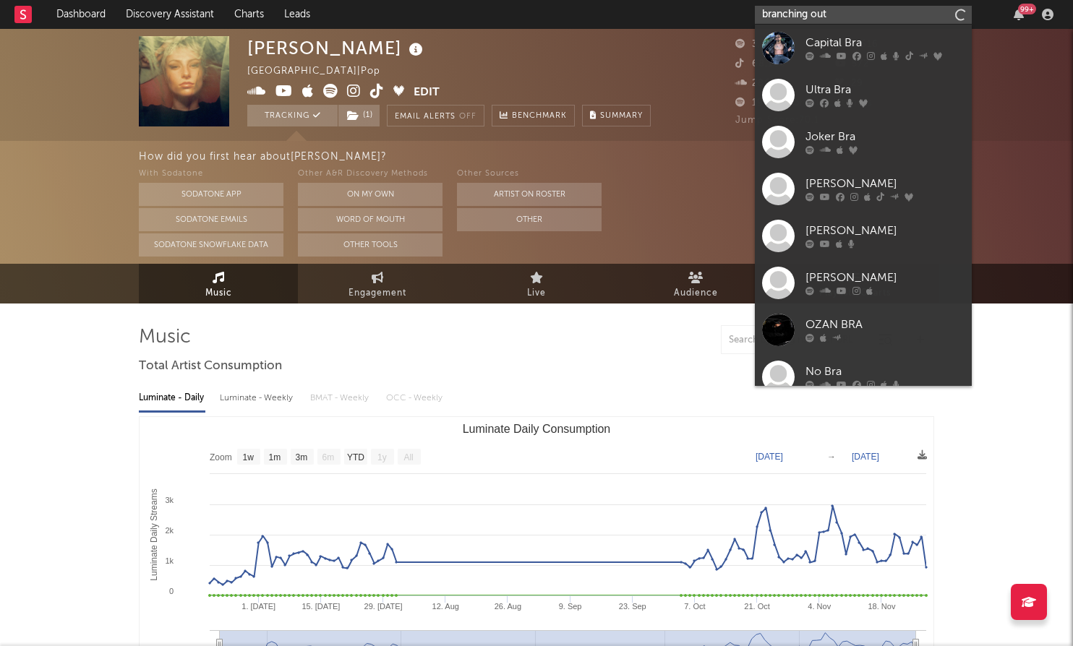
type input "branching out"
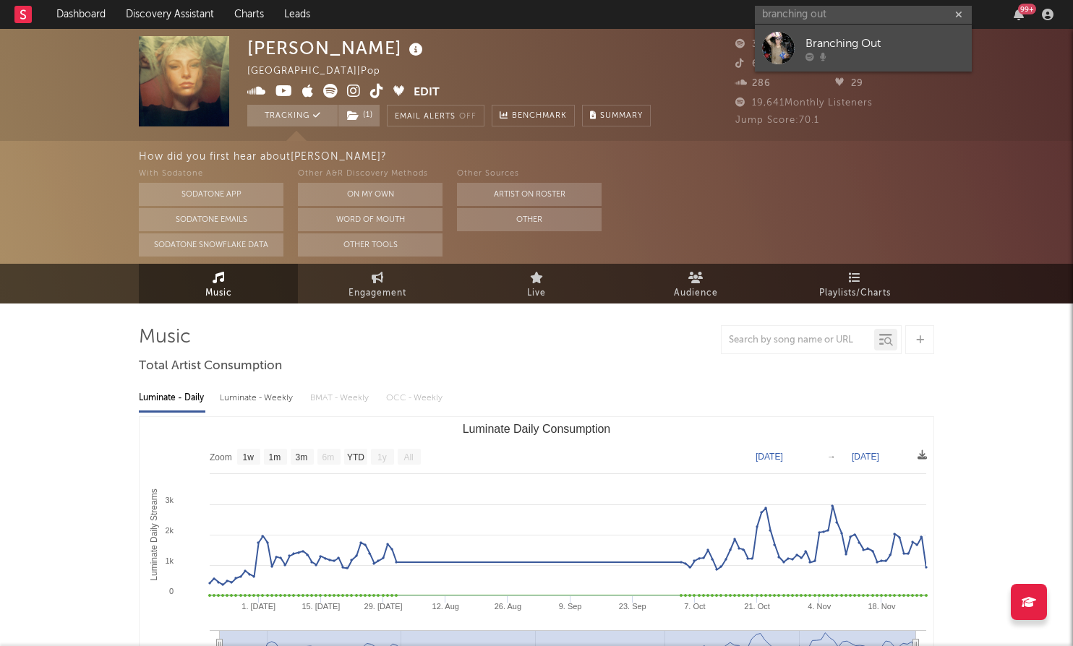
click at [886, 44] on div "Branching Out" at bounding box center [884, 43] width 159 height 17
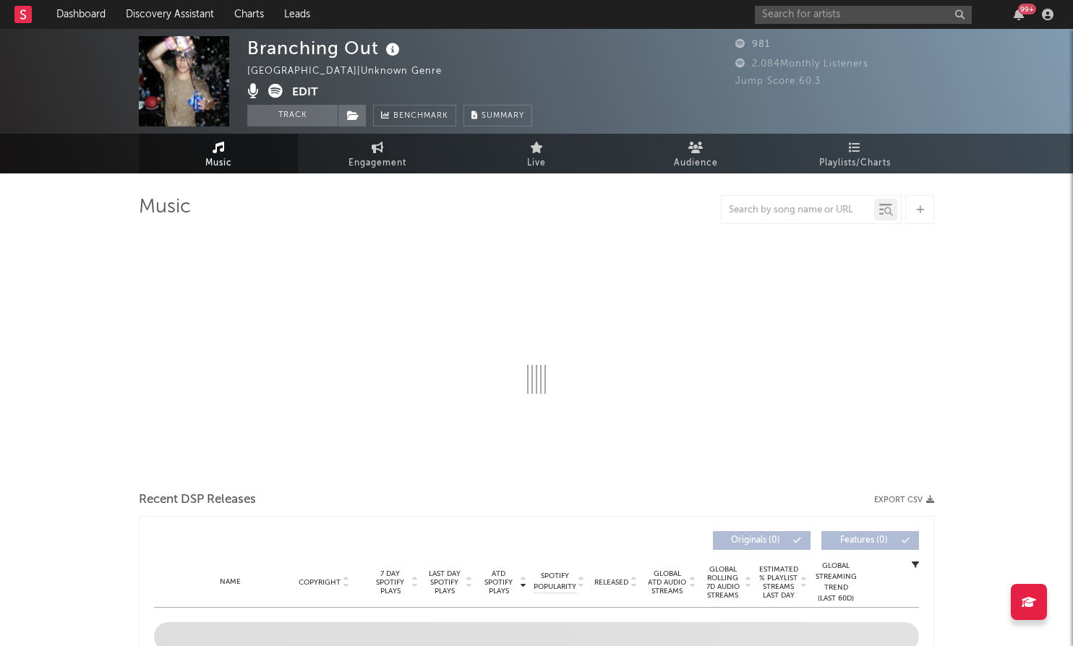
select select "1w"
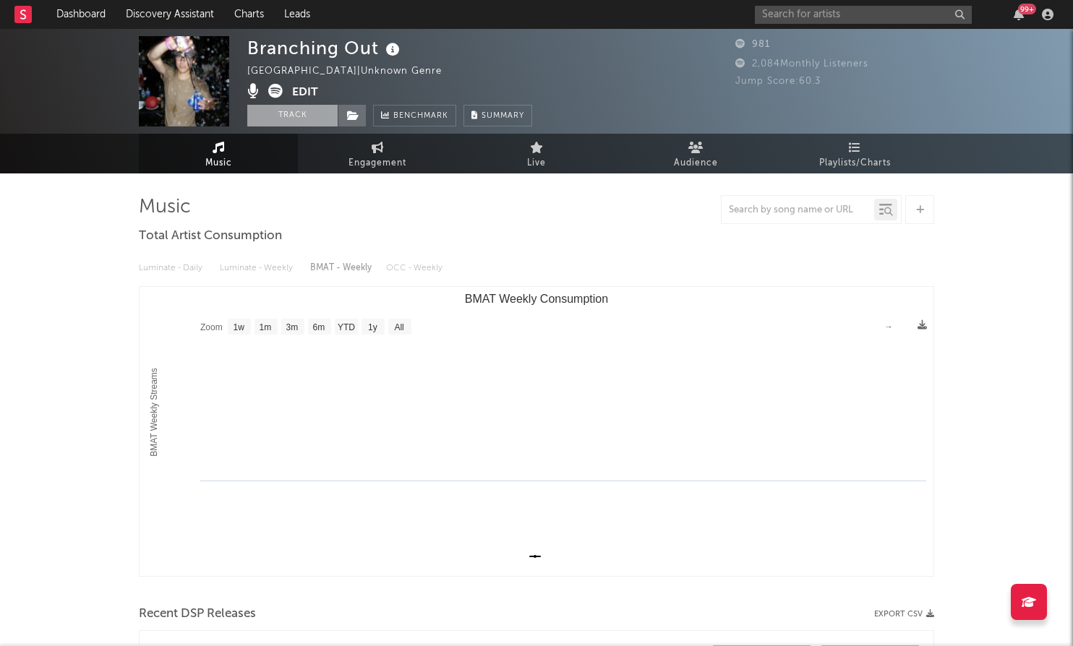
click at [295, 125] on button "Track" at bounding box center [292, 116] width 90 height 22
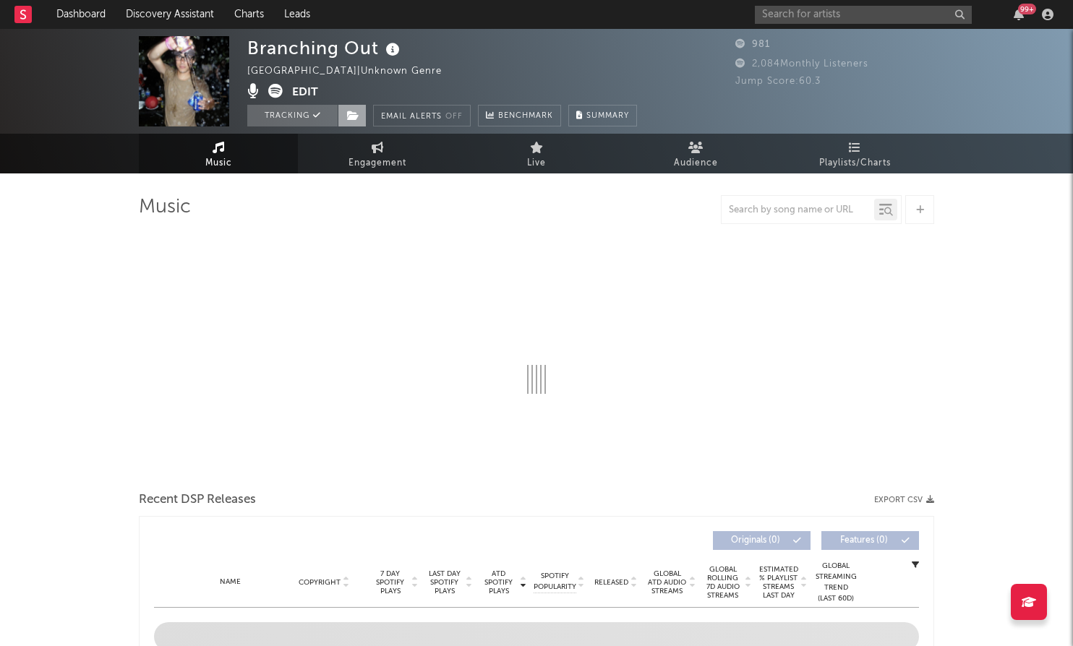
click at [360, 124] on span at bounding box center [352, 116] width 29 height 22
select select "1w"
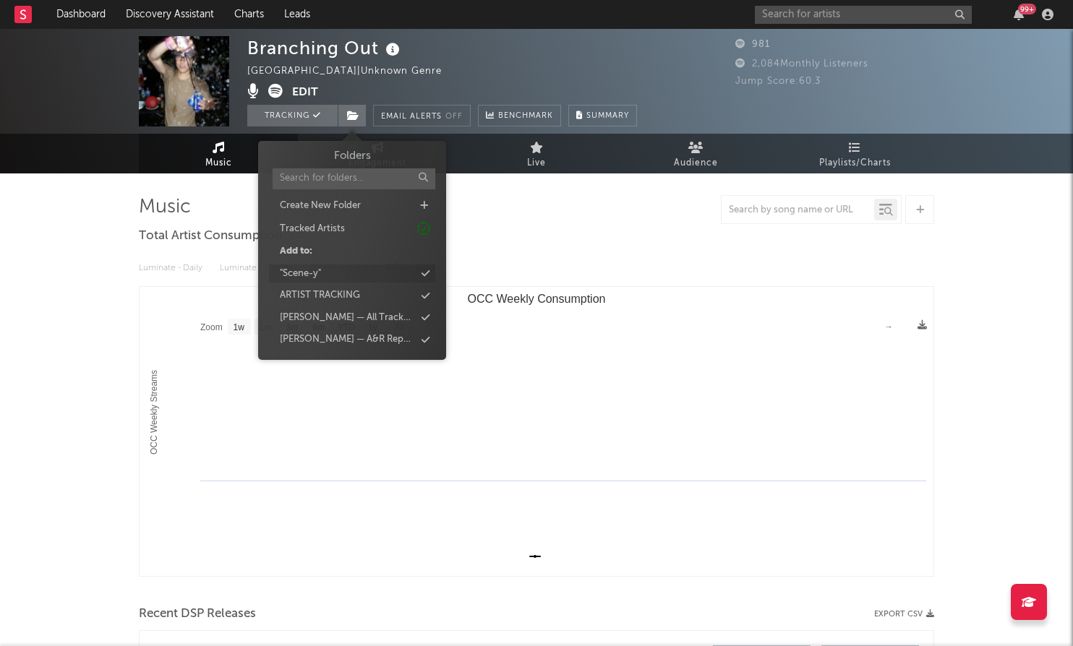
click at [394, 269] on div ""Scene-y"" at bounding box center [352, 274] width 166 height 19
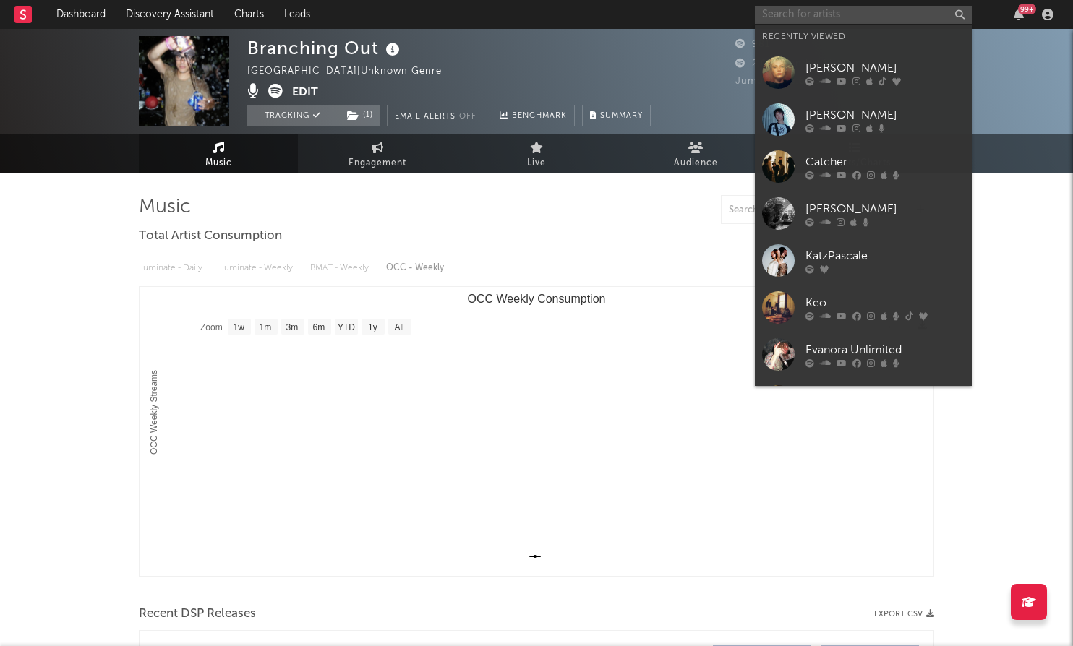
click at [839, 20] on input "text" at bounding box center [863, 15] width 217 height 18
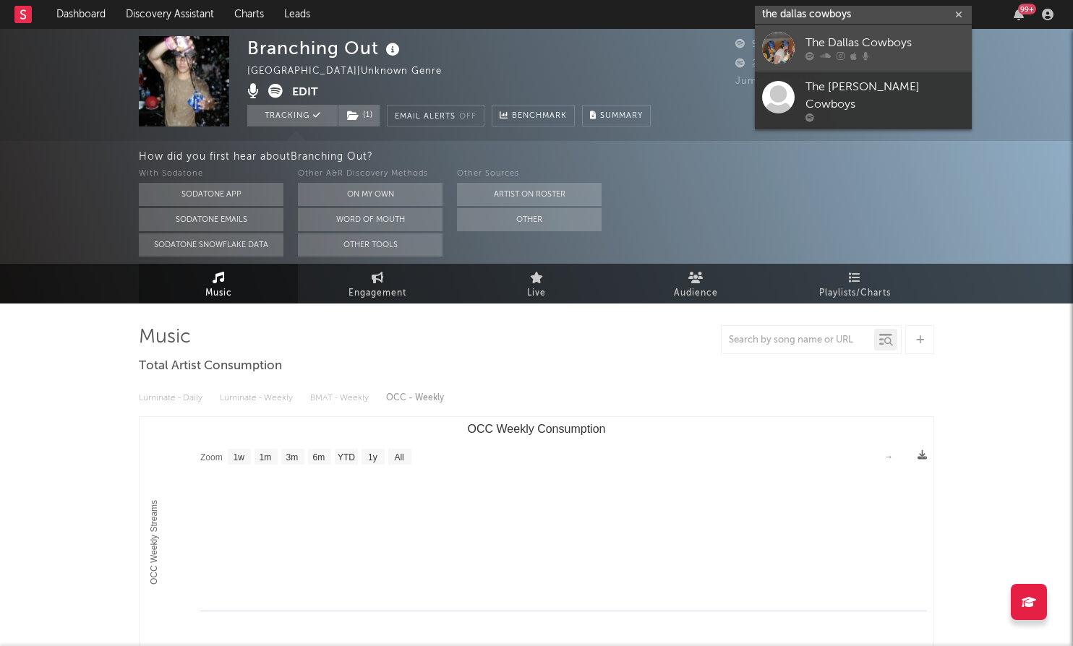
type input "the dallas cowboys"
click at [862, 29] on link "The Dallas Cowboys" at bounding box center [863, 48] width 217 height 47
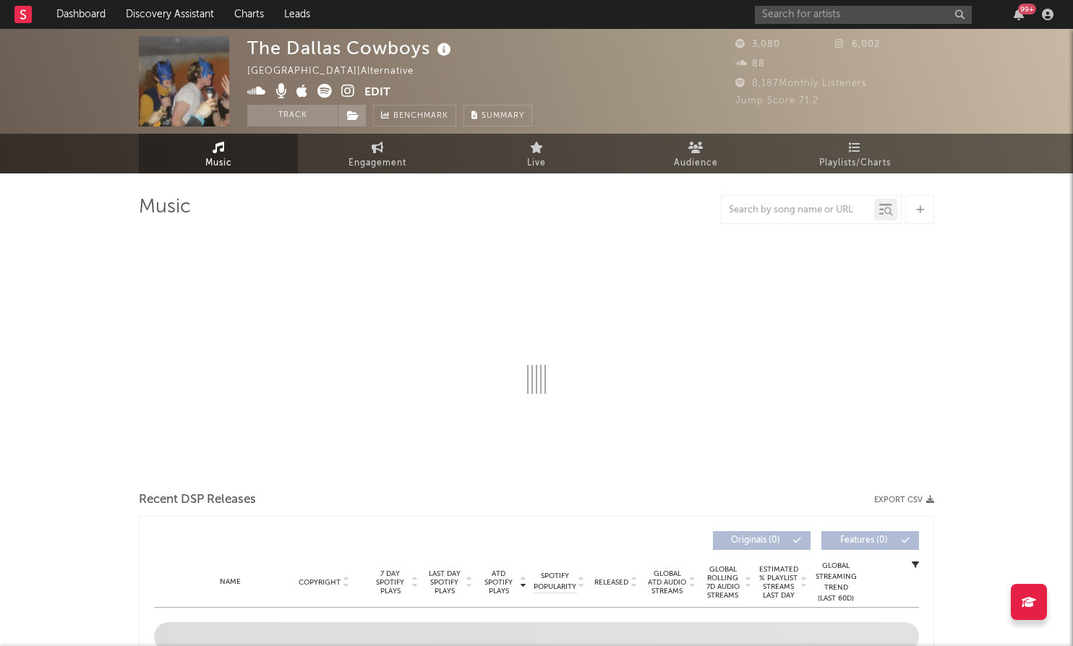
select select "6m"
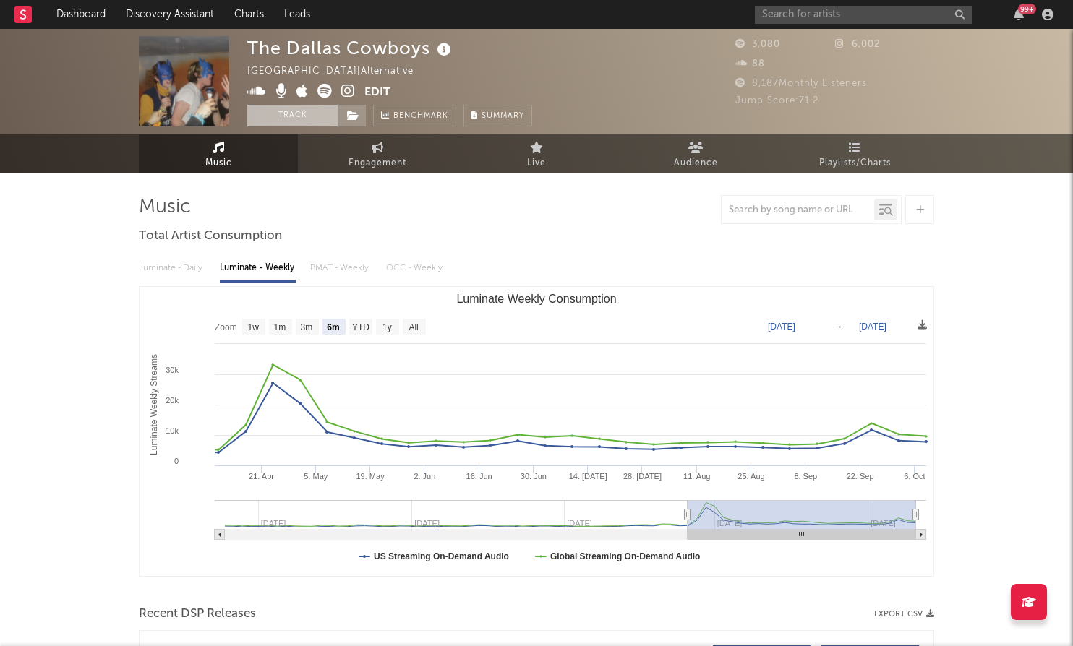
click at [297, 119] on button "Track" at bounding box center [292, 116] width 90 height 22
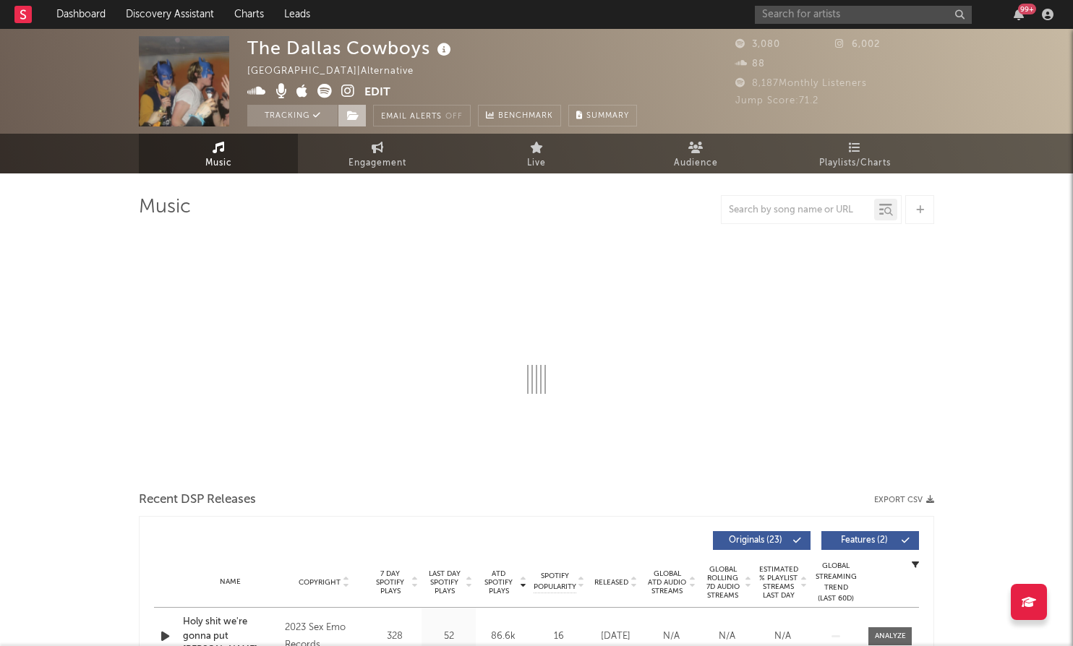
select select "6m"
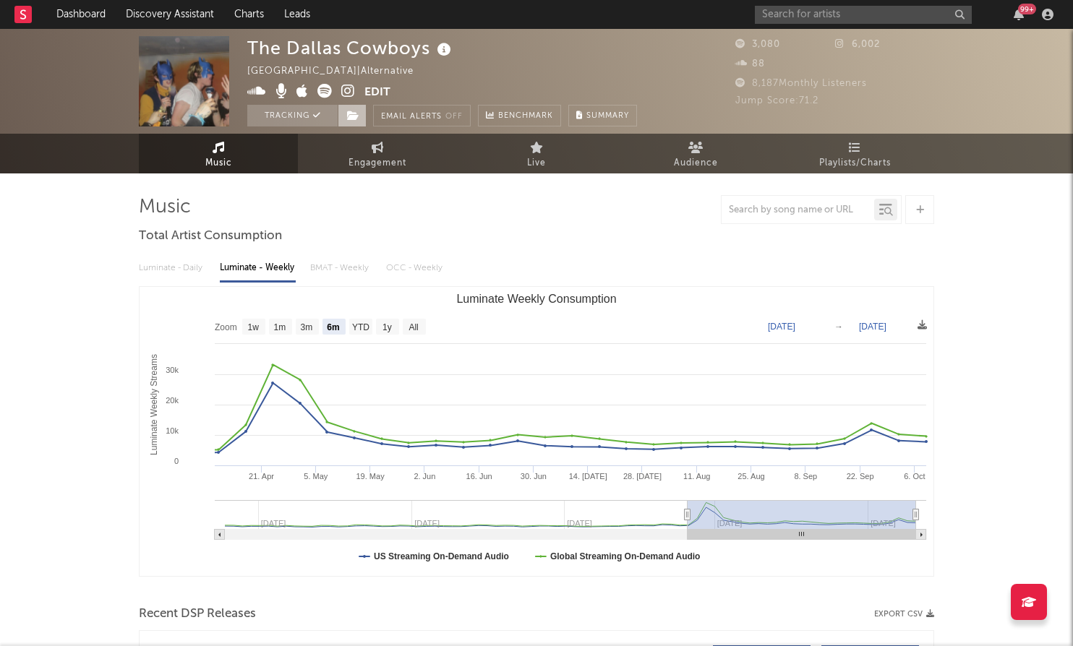
click at [362, 115] on span at bounding box center [352, 116] width 29 height 22
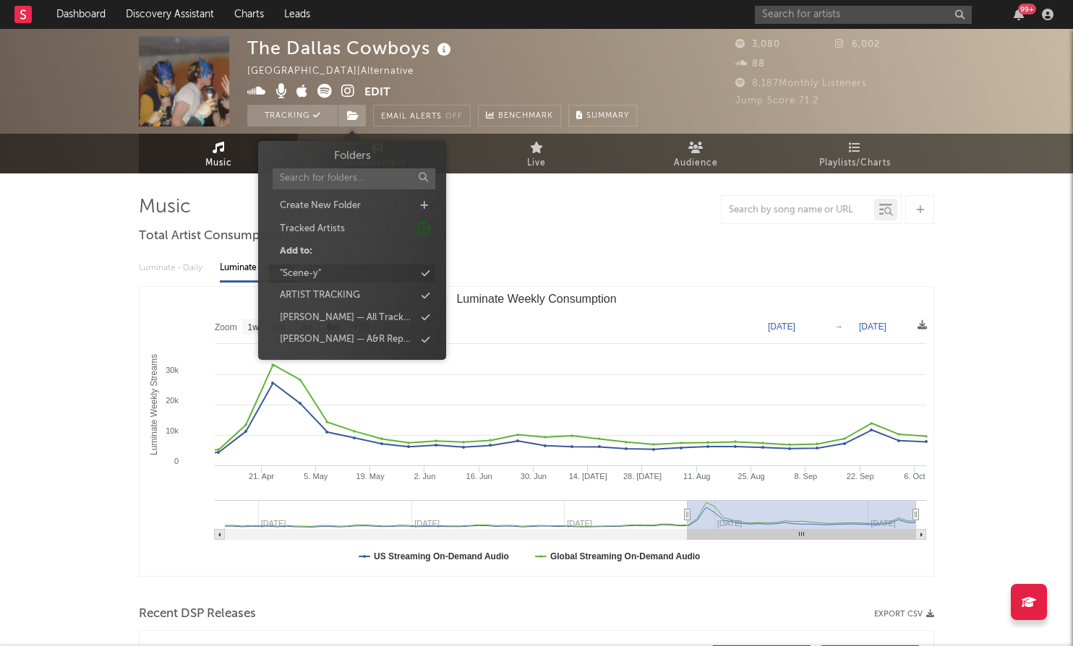
click at [391, 271] on div ""Scene-y"" at bounding box center [352, 274] width 166 height 19
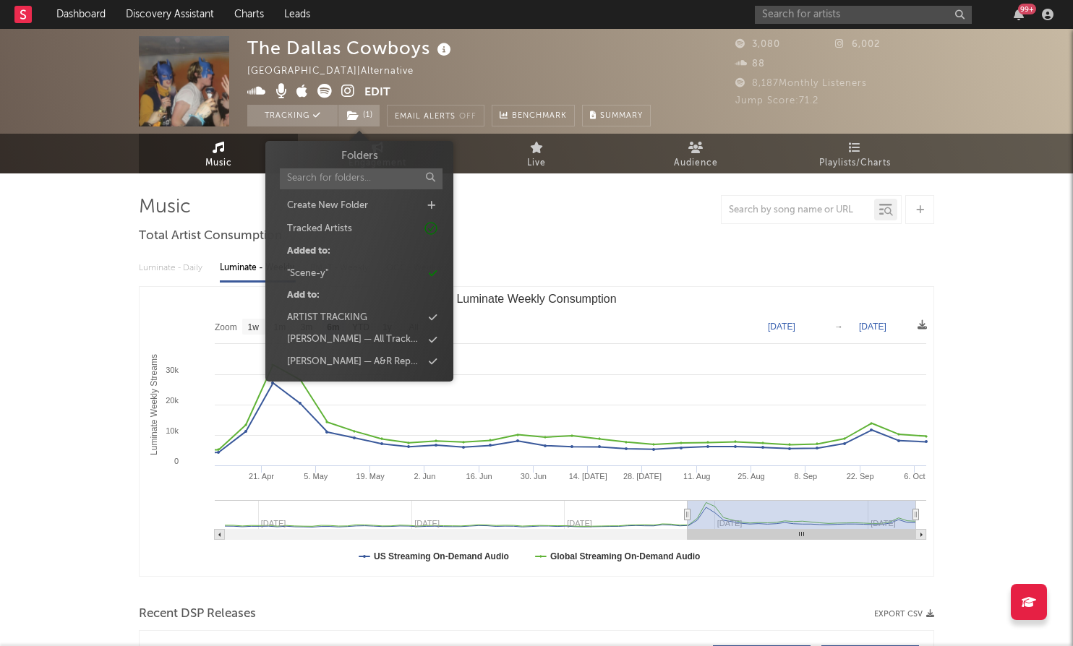
click at [767, 27] on div "99 +" at bounding box center [907, 14] width 304 height 29
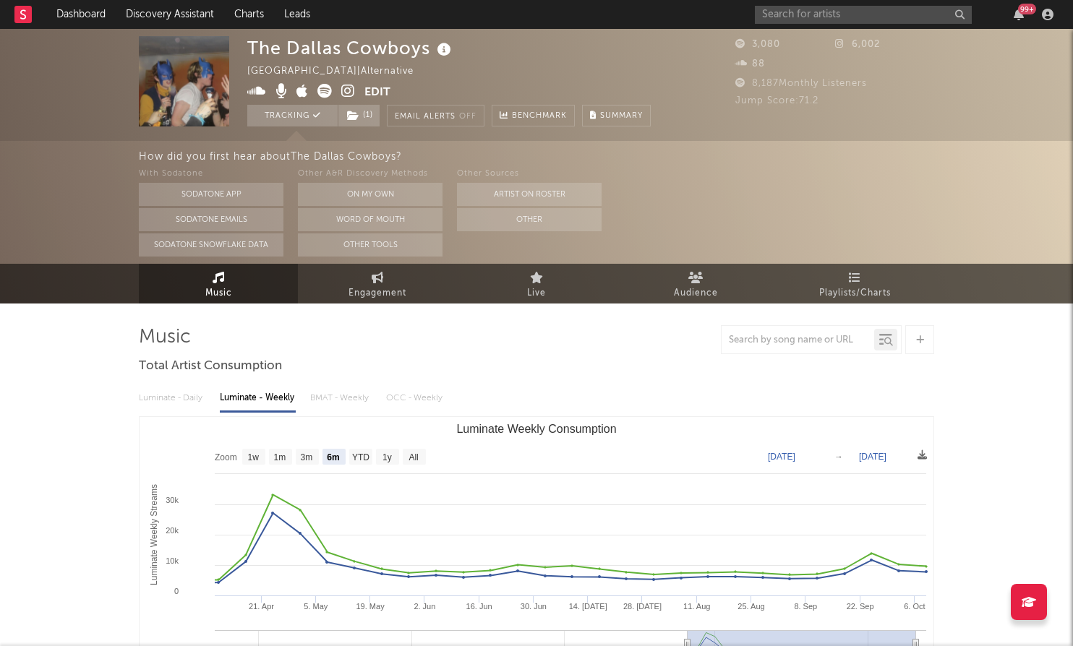
click at [775, 23] on div "99 +" at bounding box center [907, 14] width 304 height 29
click at [794, 19] on input "text" at bounding box center [863, 15] width 217 height 18
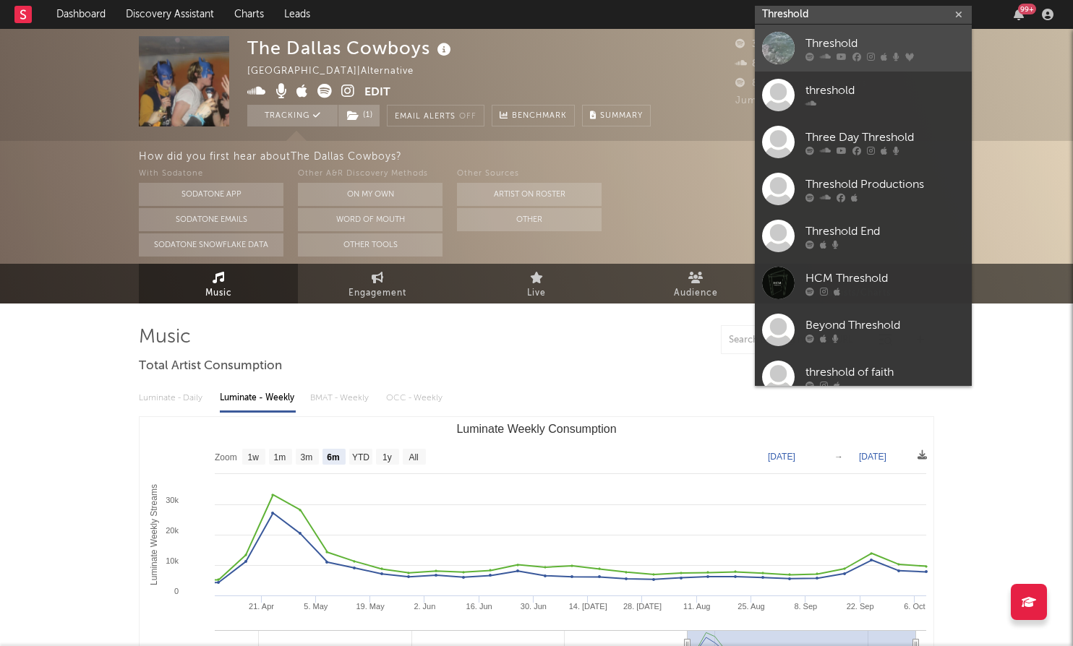
type input "Threshold"
click at [818, 45] on div "Threshold" at bounding box center [884, 43] width 159 height 17
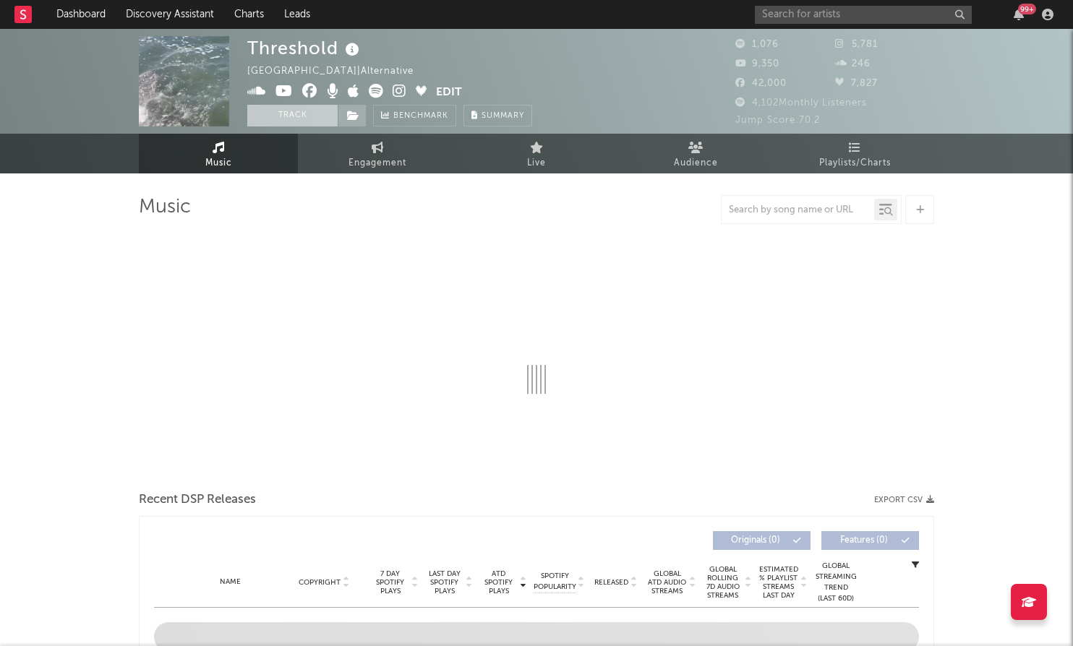
select select "1w"
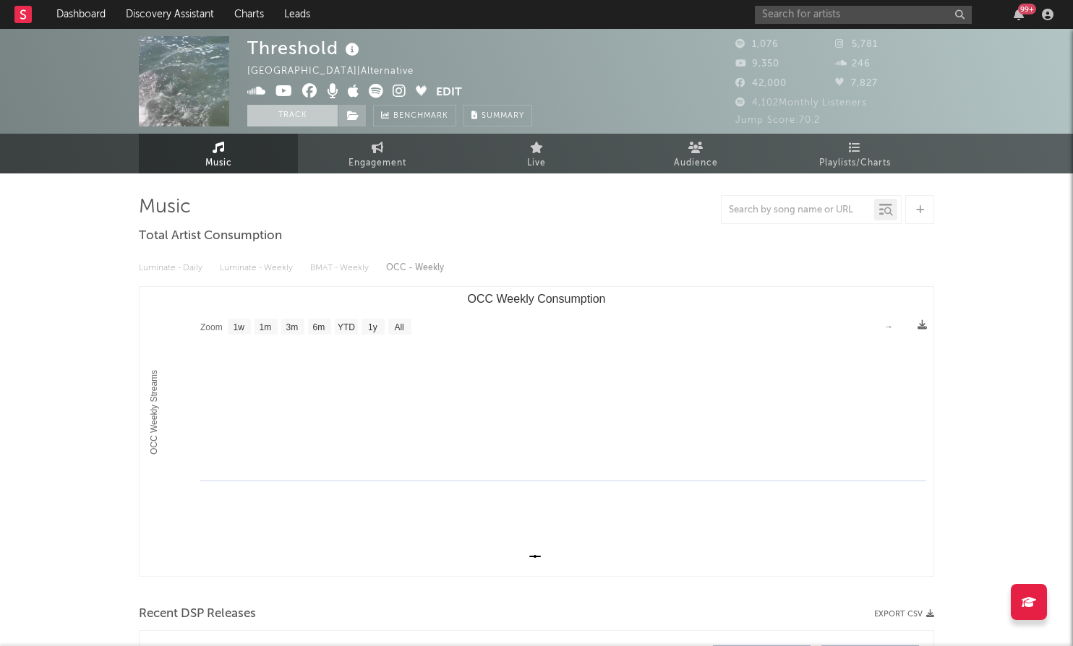
click at [322, 115] on button "Track" at bounding box center [292, 116] width 90 height 22
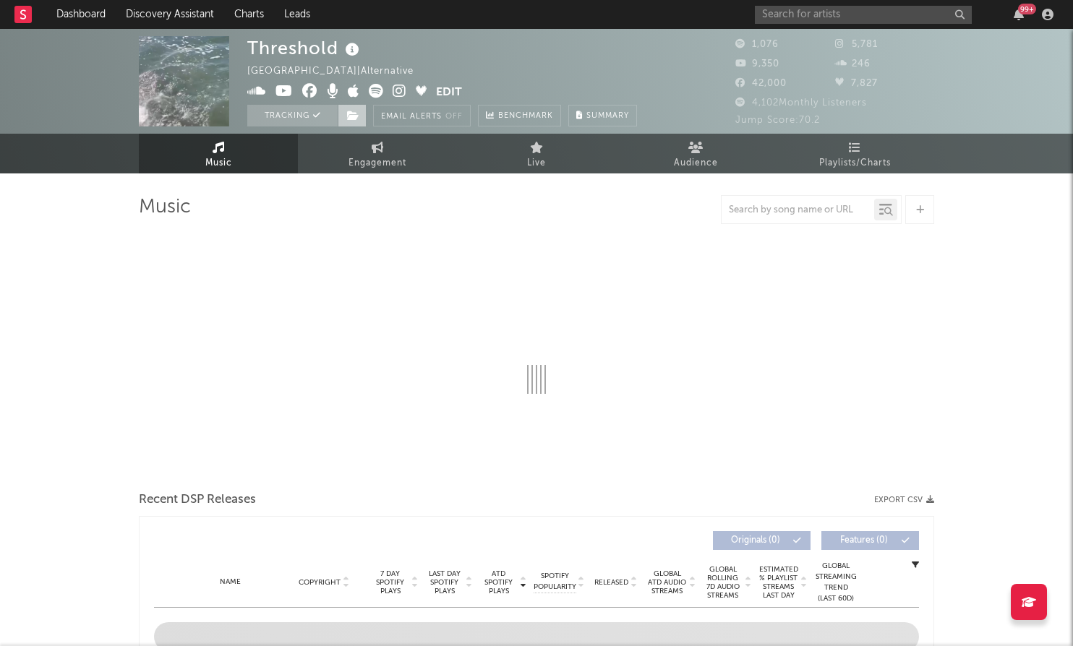
select select "1w"
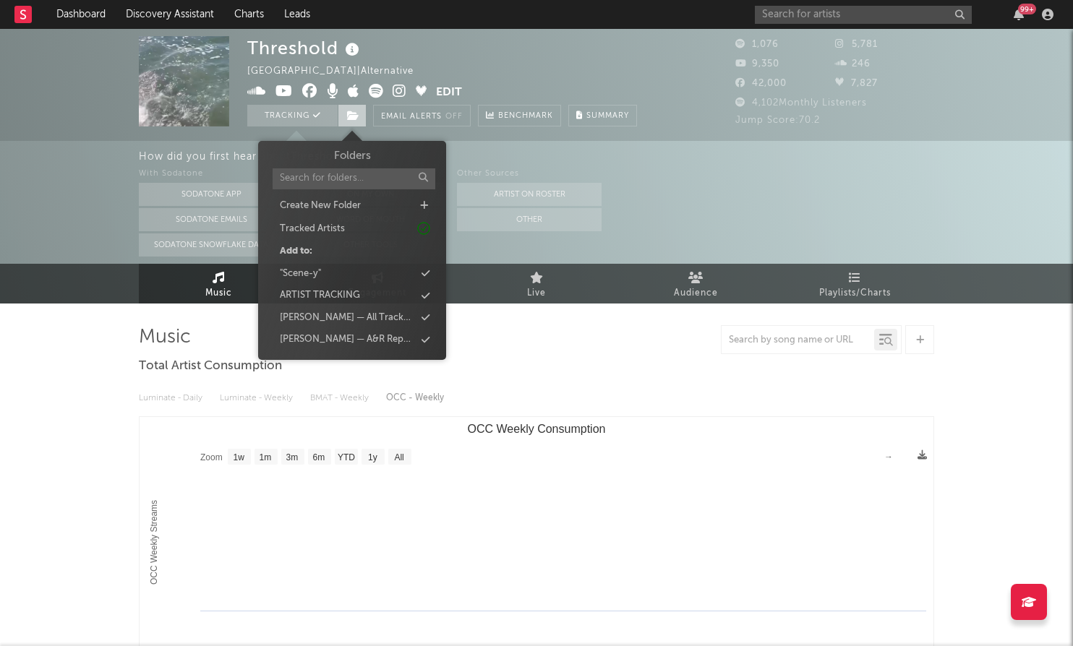
click at [360, 119] on span at bounding box center [352, 116] width 29 height 22
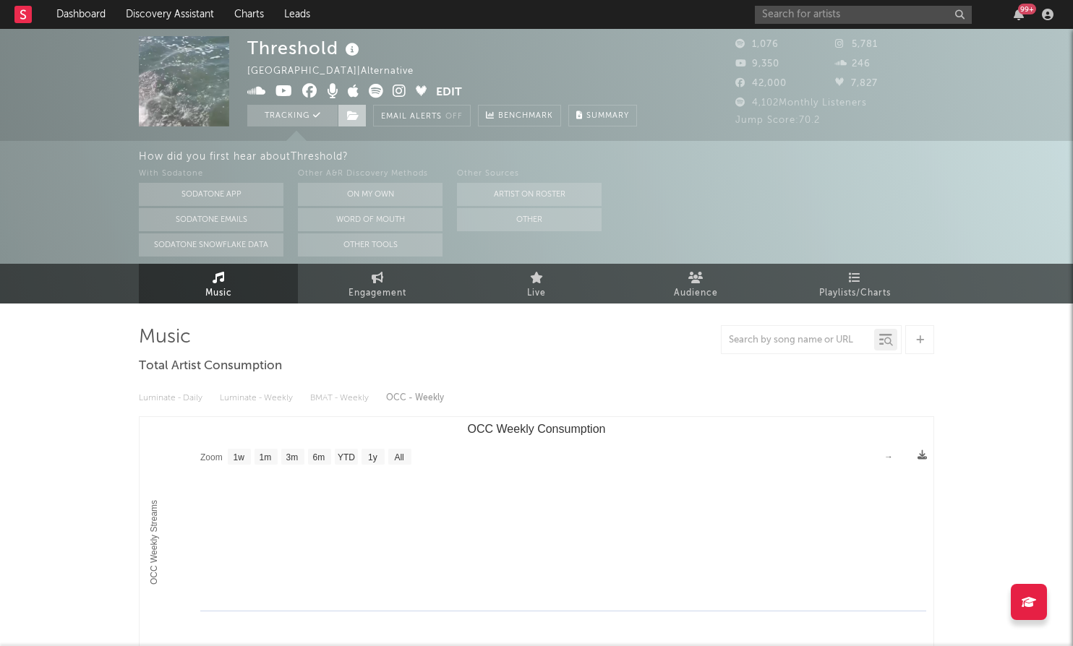
click at [357, 115] on icon at bounding box center [353, 116] width 12 height 10
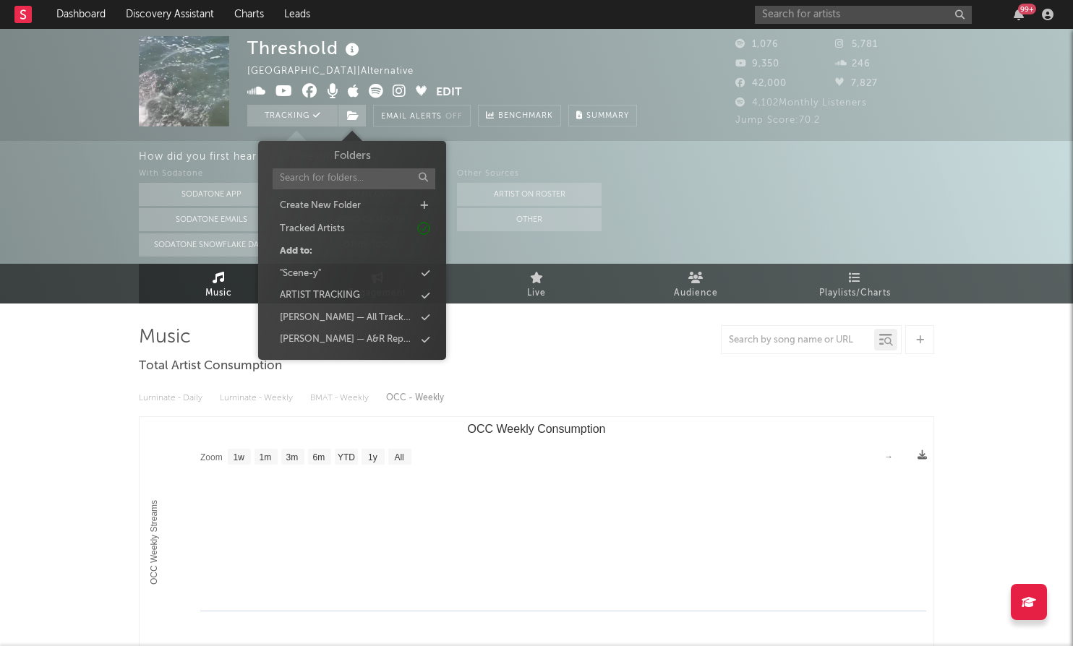
click at [377, 283] on div "Folders Create New Folder Tracked Artists Add to: "Scene-y" ARTIST TRACKING Mav…" at bounding box center [352, 248] width 166 height 201
click at [392, 278] on div ""Scene-y"" at bounding box center [352, 274] width 166 height 19
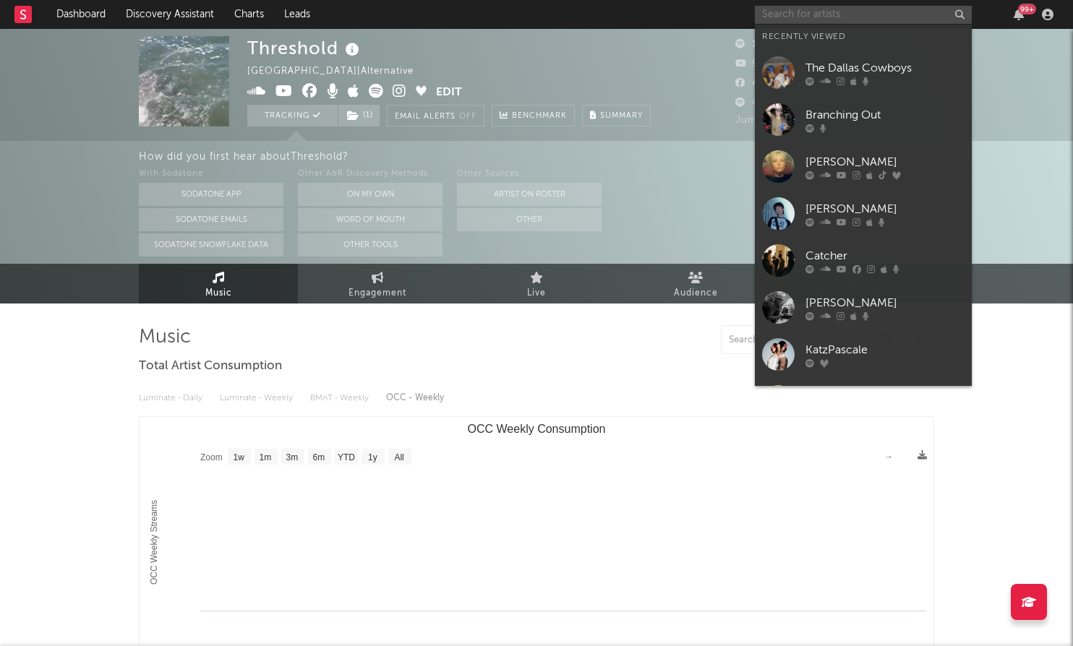
click at [868, 14] on input "text" at bounding box center [863, 15] width 217 height 18
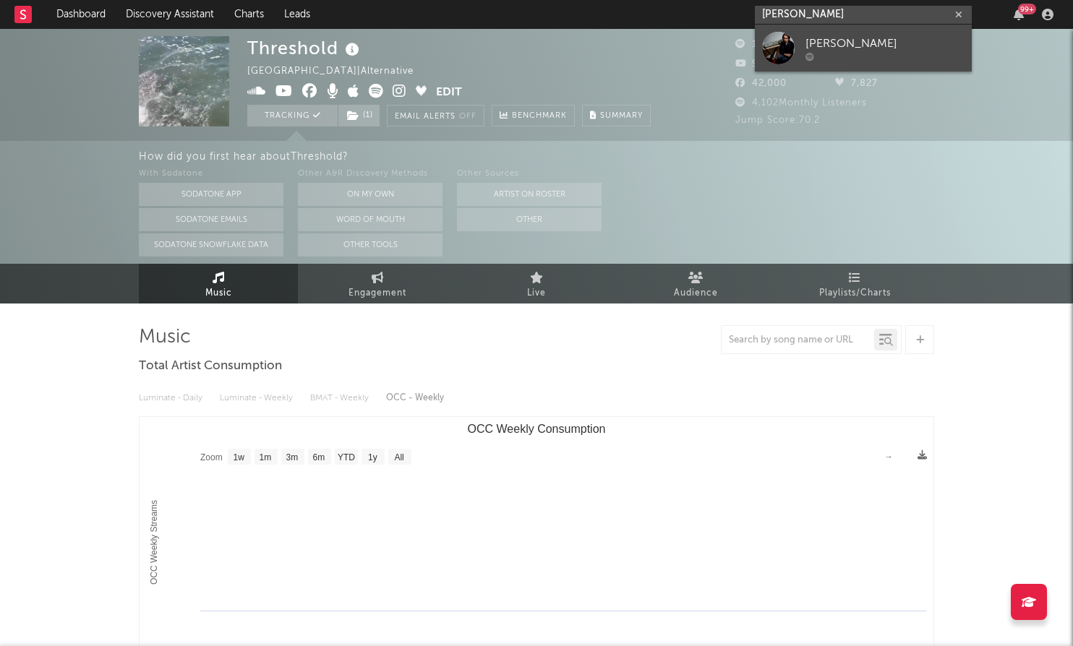
type input "Otto Benson"
click at [866, 48] on div "Otto Benson" at bounding box center [884, 43] width 159 height 17
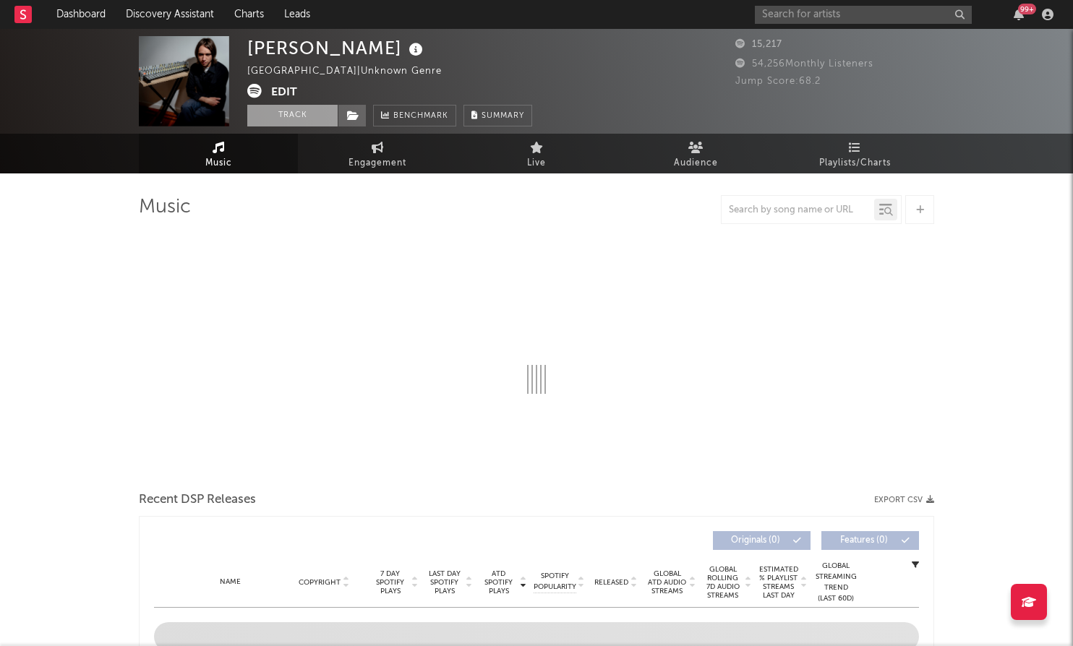
select select "6m"
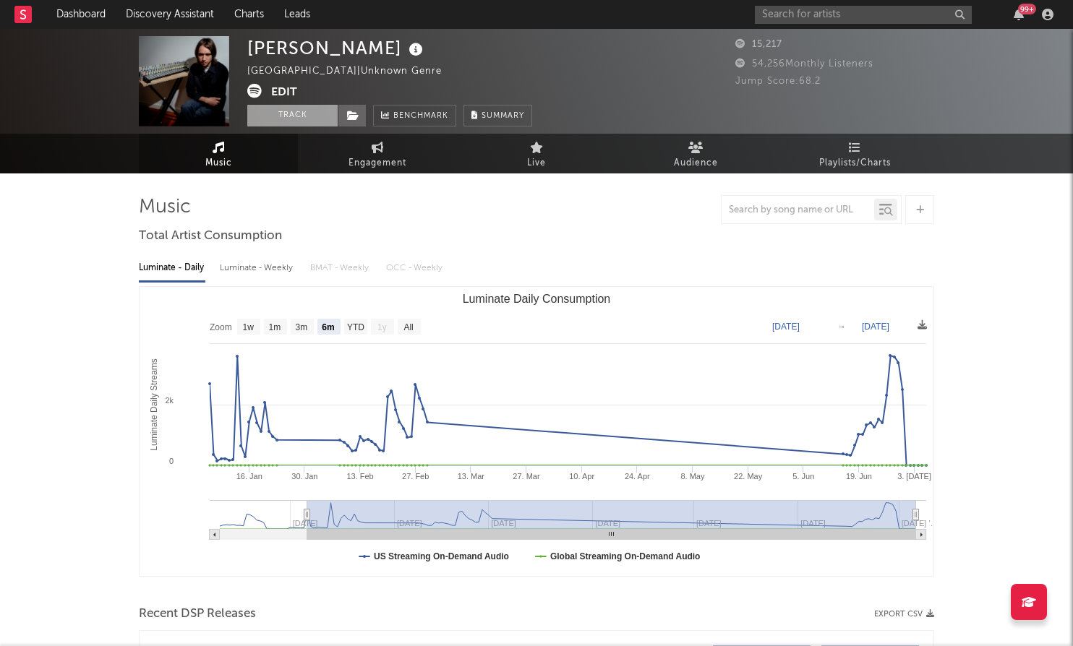
click at [288, 113] on button "Track" at bounding box center [292, 116] width 90 height 22
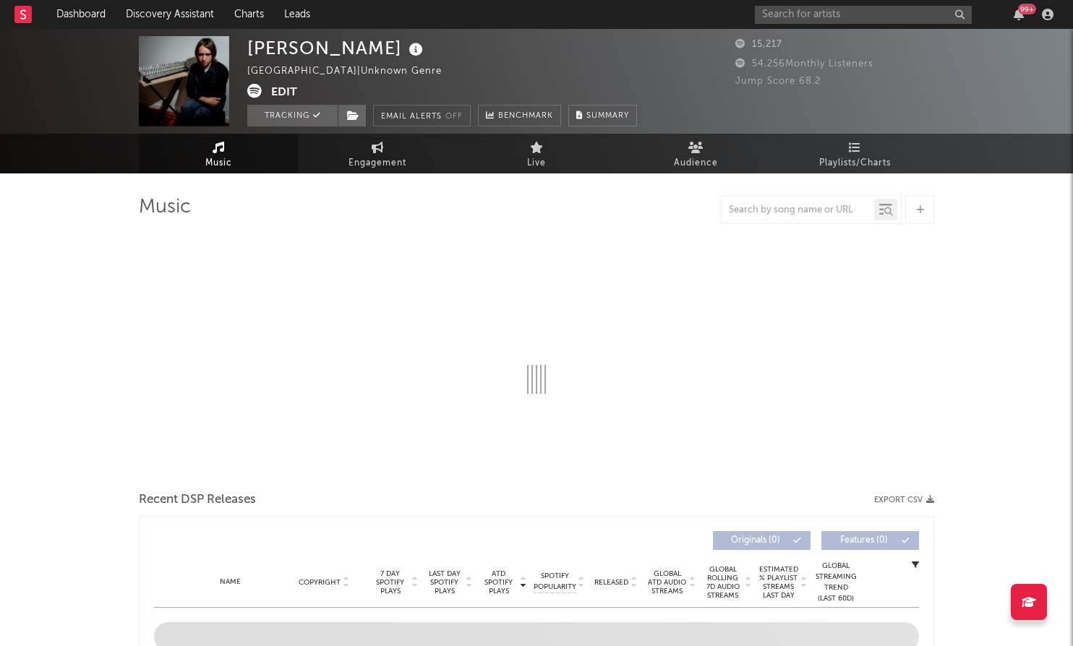
select select "6m"
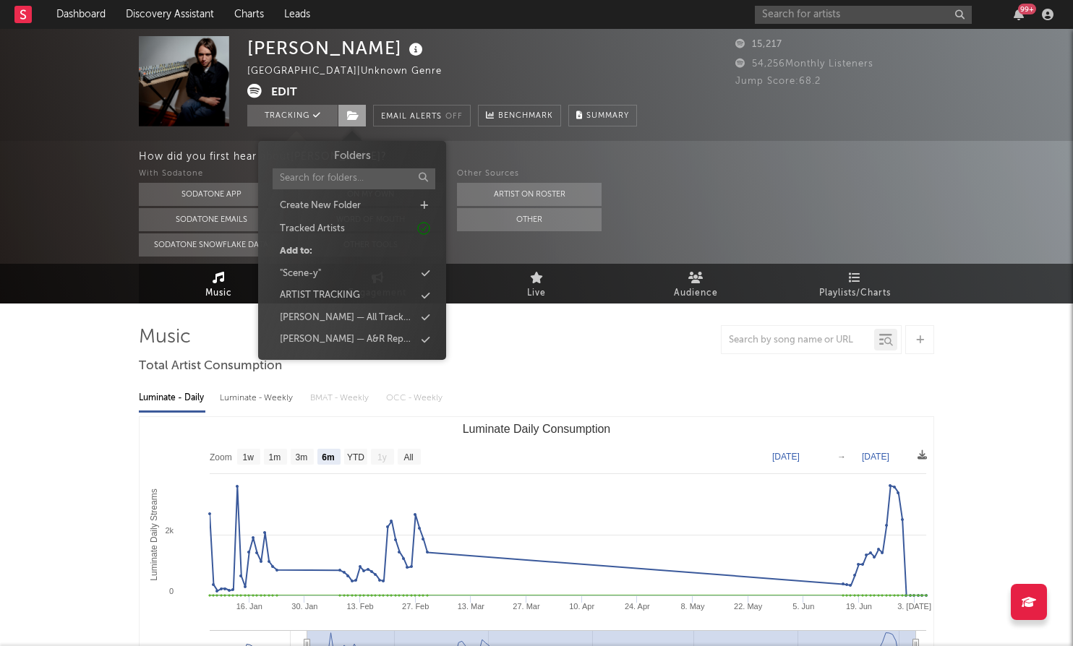
click at [354, 116] on icon at bounding box center [353, 116] width 12 height 10
click at [403, 272] on div ""Scene-y"" at bounding box center [352, 274] width 166 height 19
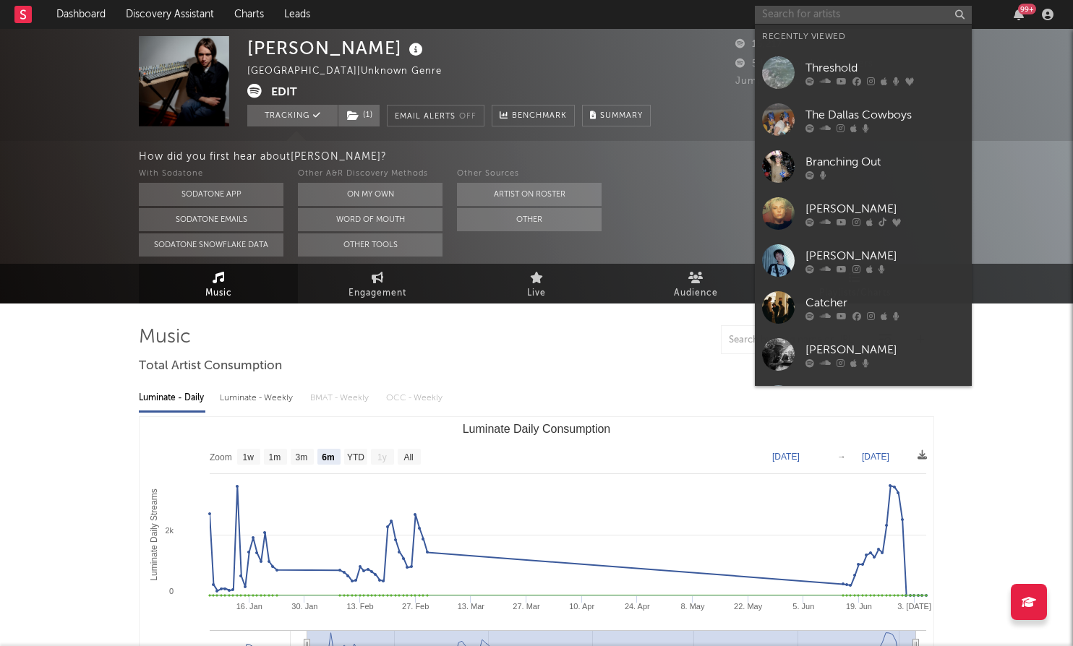
click at [827, 20] on input "text" at bounding box center [863, 15] width 217 height 18
click at [80, 12] on link "Dashboard" at bounding box center [80, 14] width 69 height 29
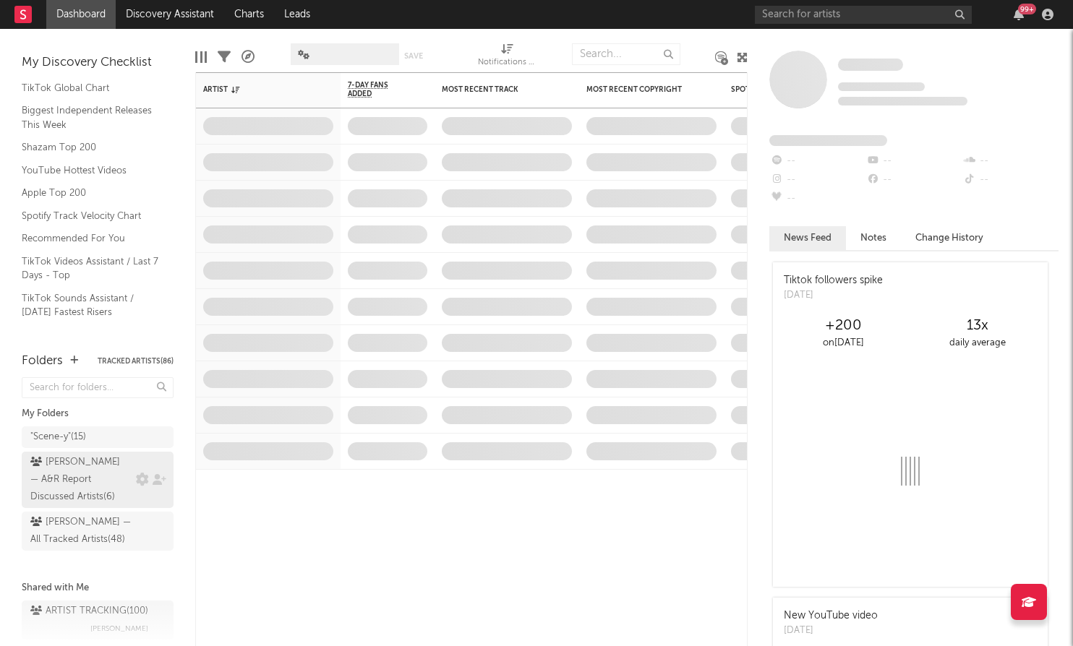
scroll to position [20, 0]
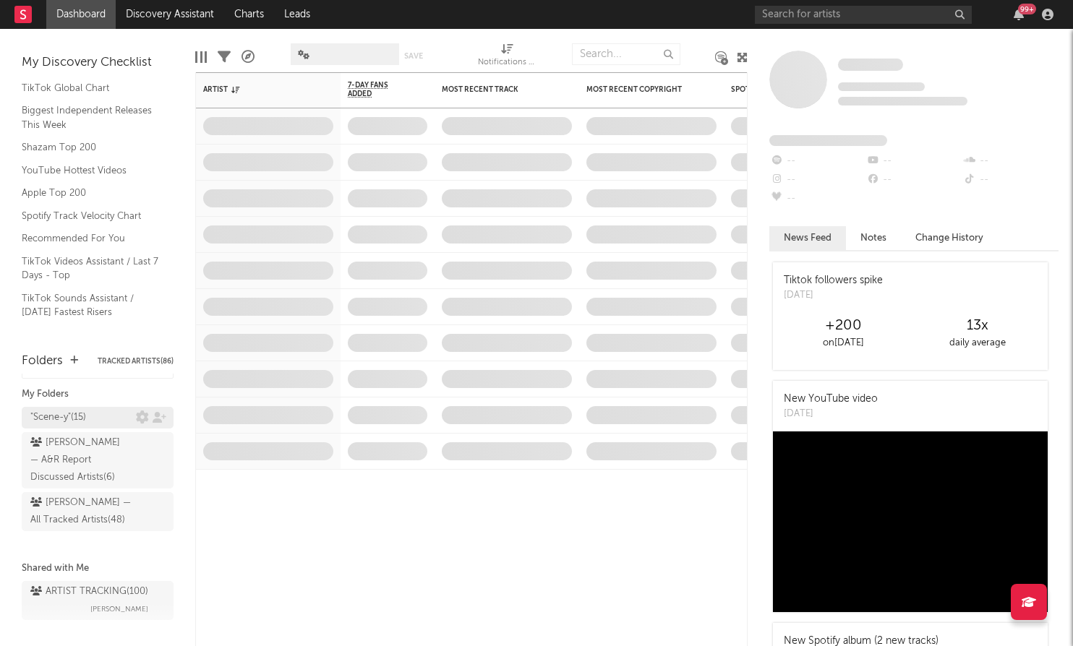
click at [115, 414] on div ""Scene-y" ( 15 )" at bounding box center [83, 417] width 106 height 17
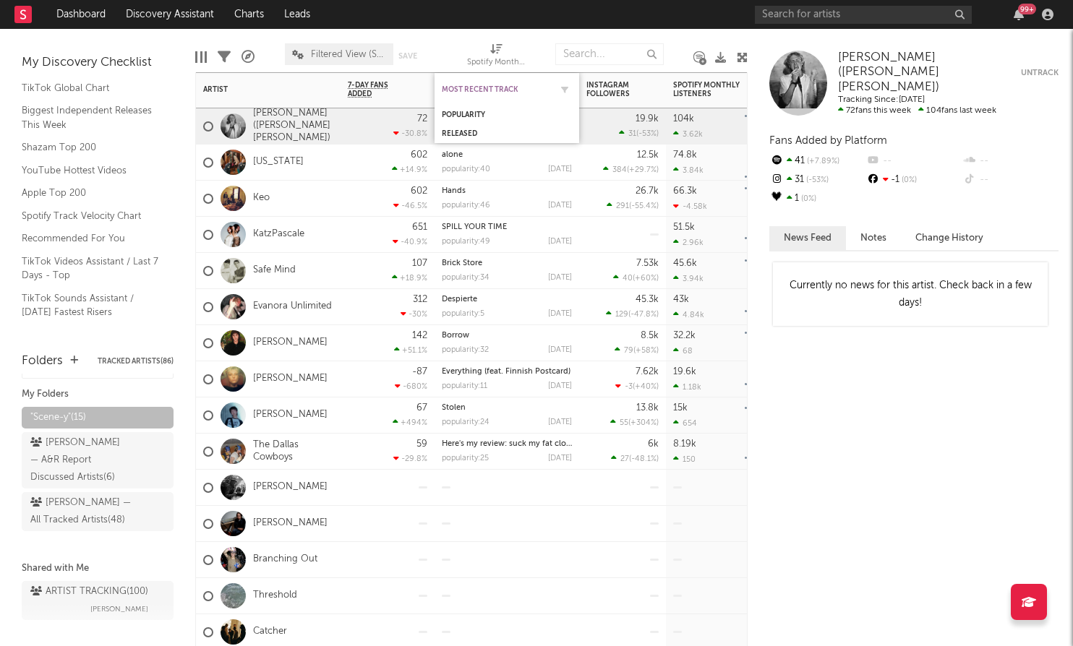
click at [475, 90] on div "Most Recent Track" at bounding box center [496, 89] width 108 height 9
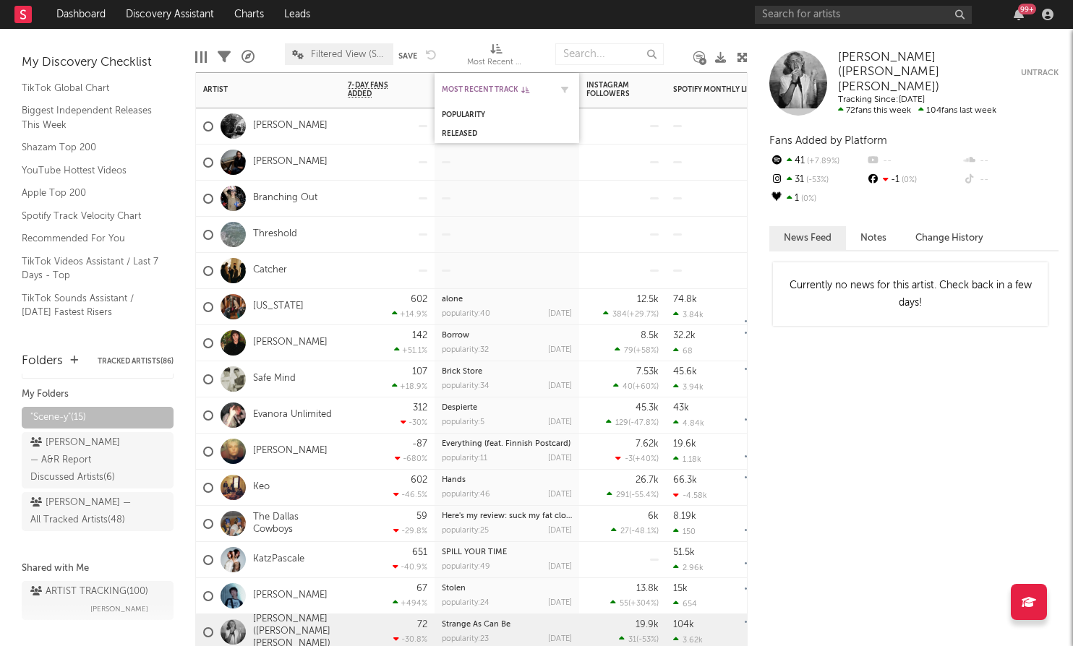
click at [475, 90] on div "Most Recent Track" at bounding box center [496, 89] width 108 height 9
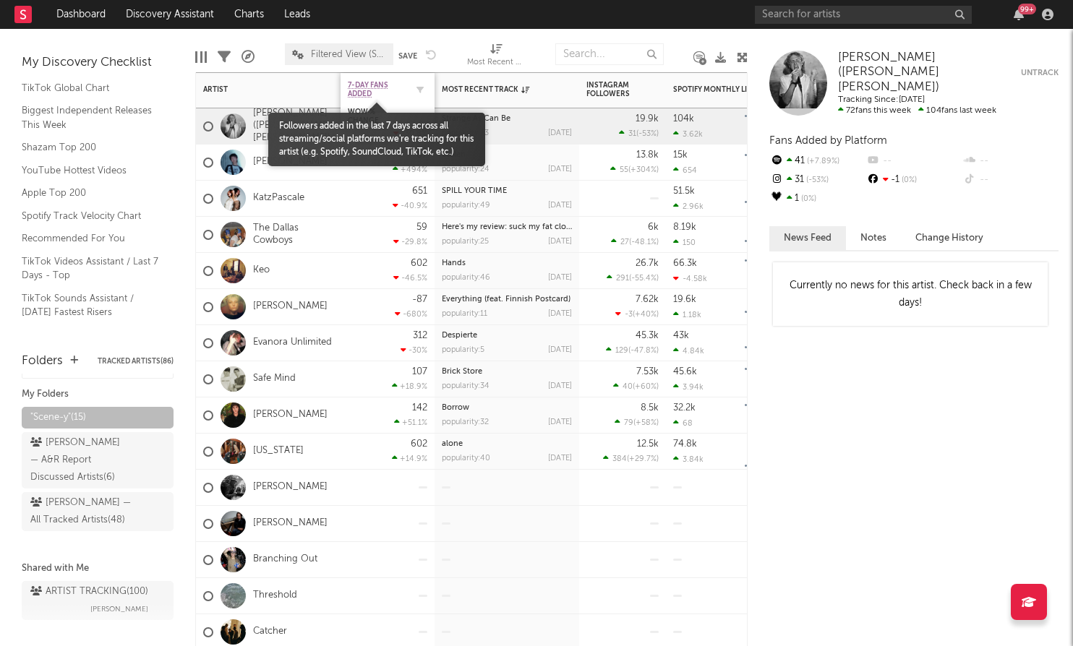
click at [376, 90] on span "7-Day Fans Added" at bounding box center [377, 89] width 58 height 17
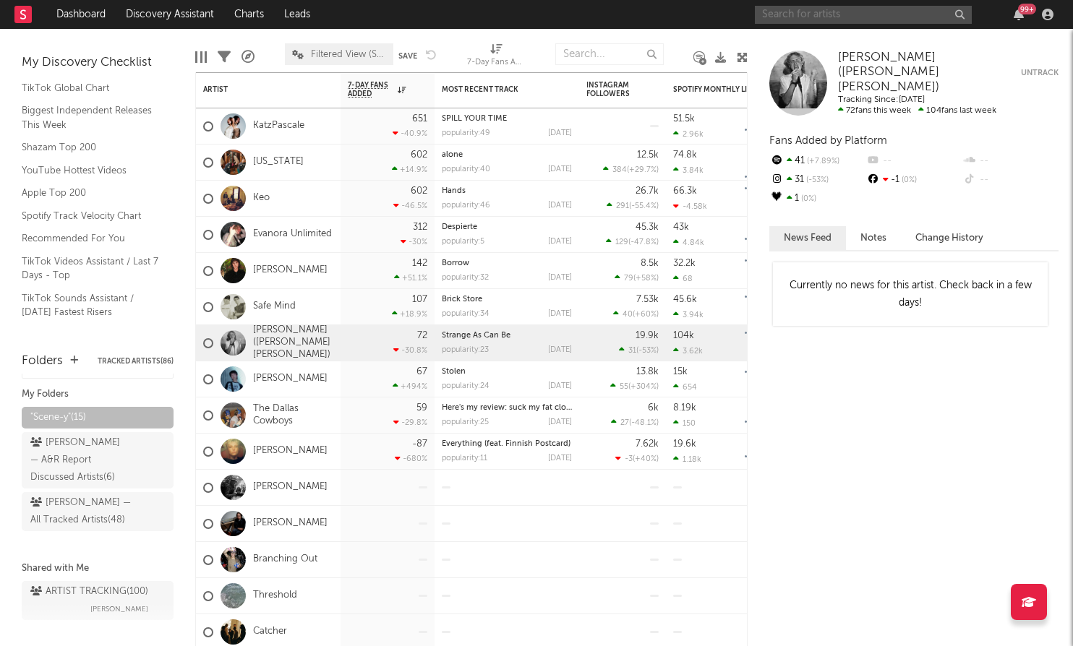
click at [858, 21] on input "text" at bounding box center [863, 15] width 217 height 18
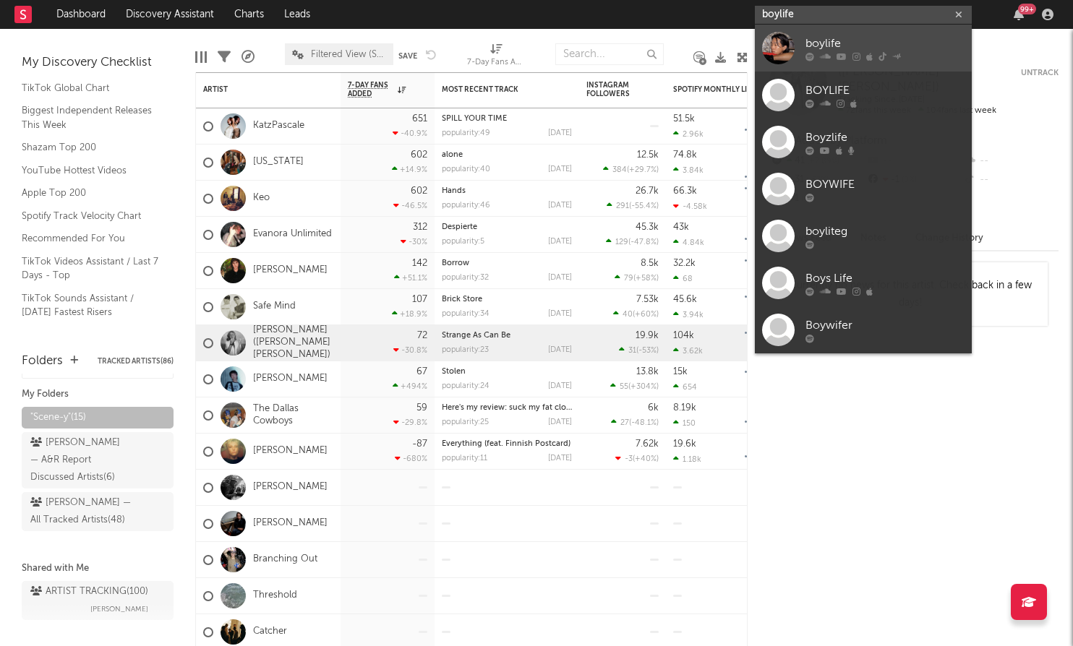
type input "boylife"
click at [877, 38] on div "boylife" at bounding box center [884, 43] width 159 height 17
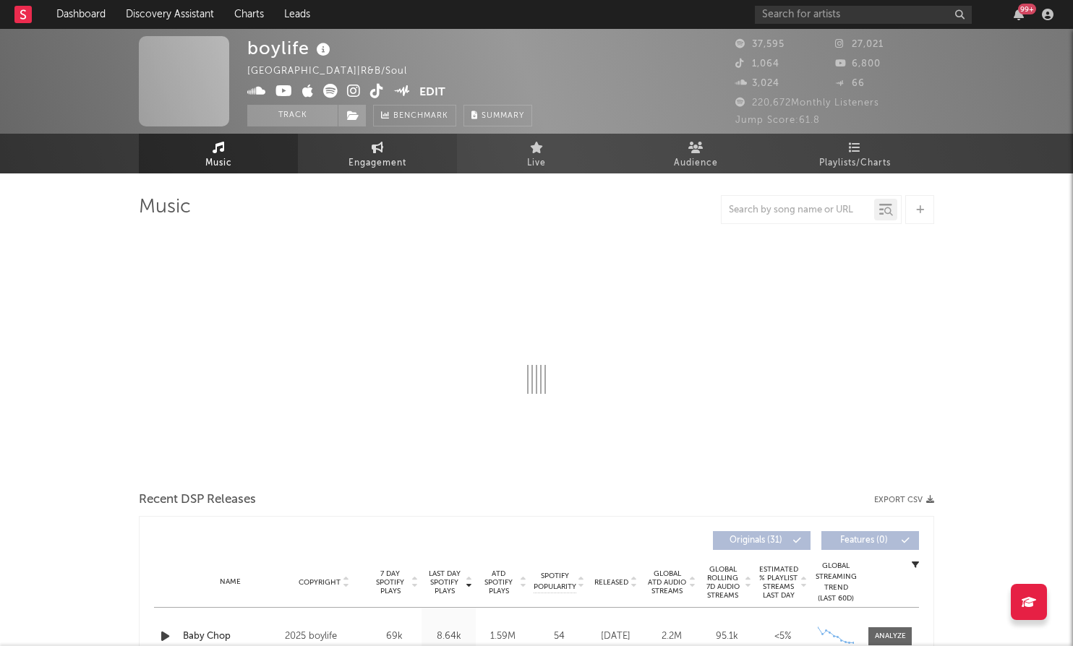
select select "6m"
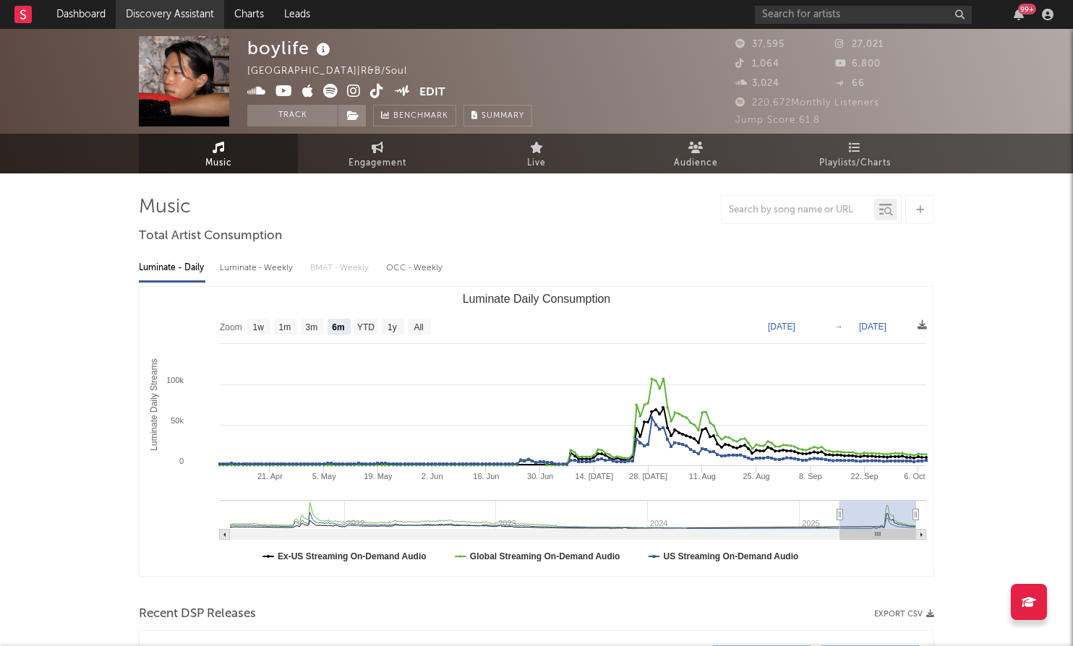
click at [155, 12] on link "Discovery Assistant" at bounding box center [170, 14] width 108 height 29
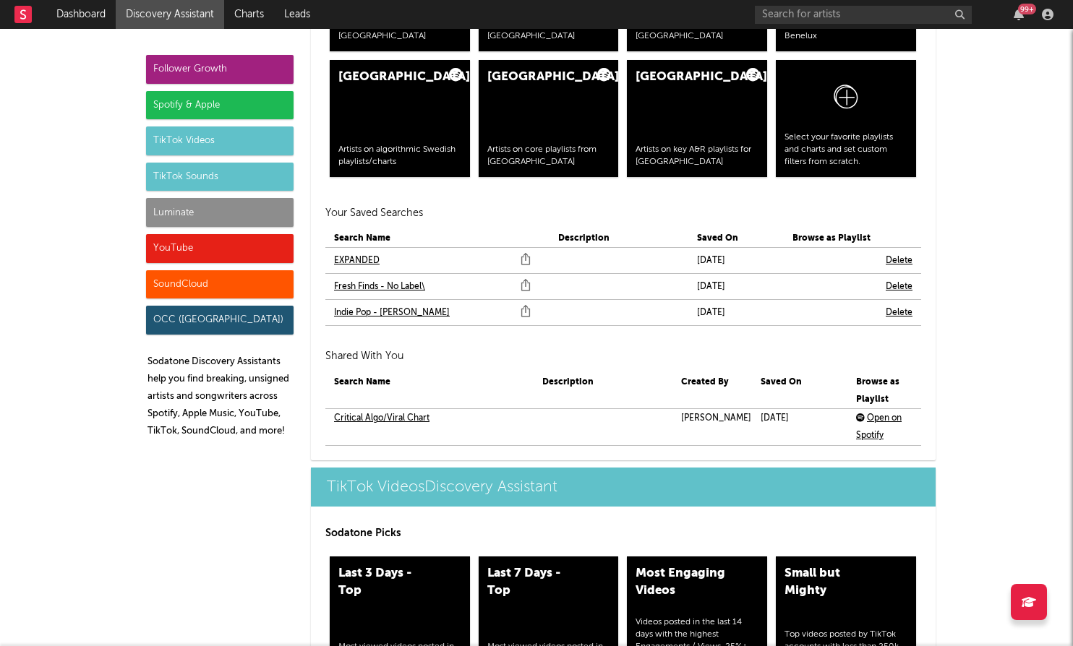
scroll to position [3085, 0]
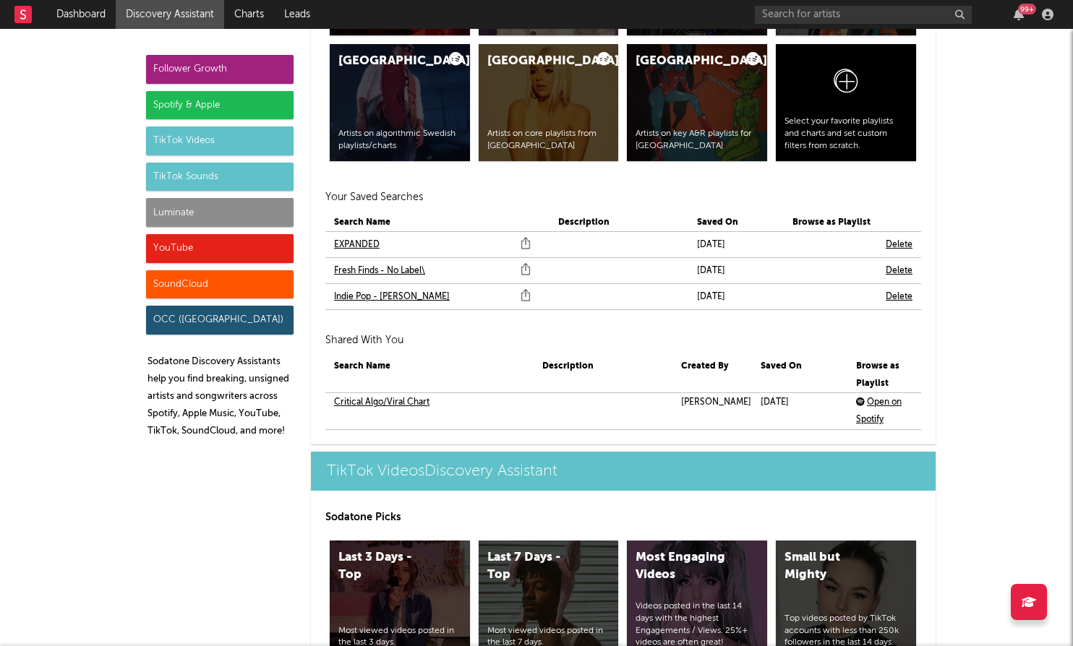
click at [362, 242] on link "EXPANDED" at bounding box center [357, 244] width 46 height 17
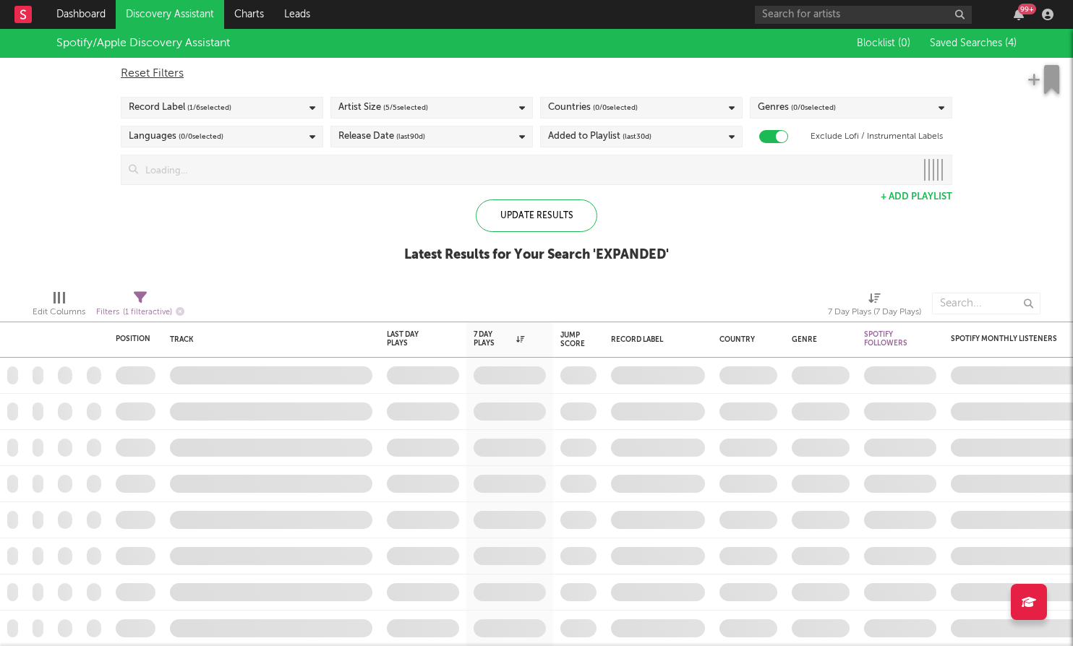
checkbox input "true"
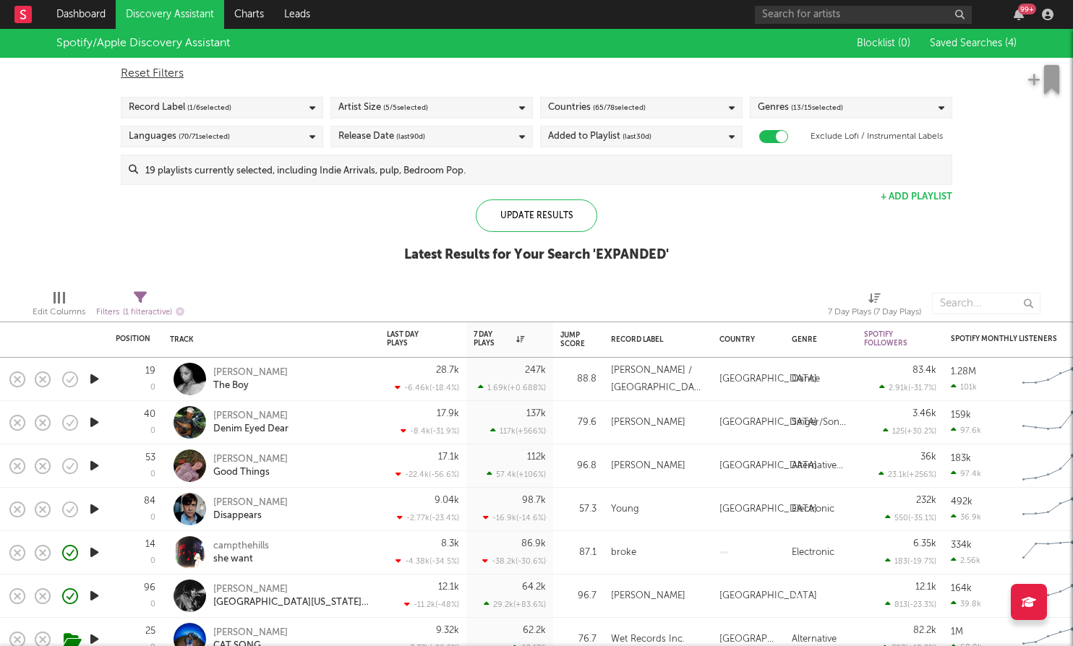
click at [706, 102] on div "Countries ( 65 / 78 selected)" at bounding box center [641, 108] width 202 height 22
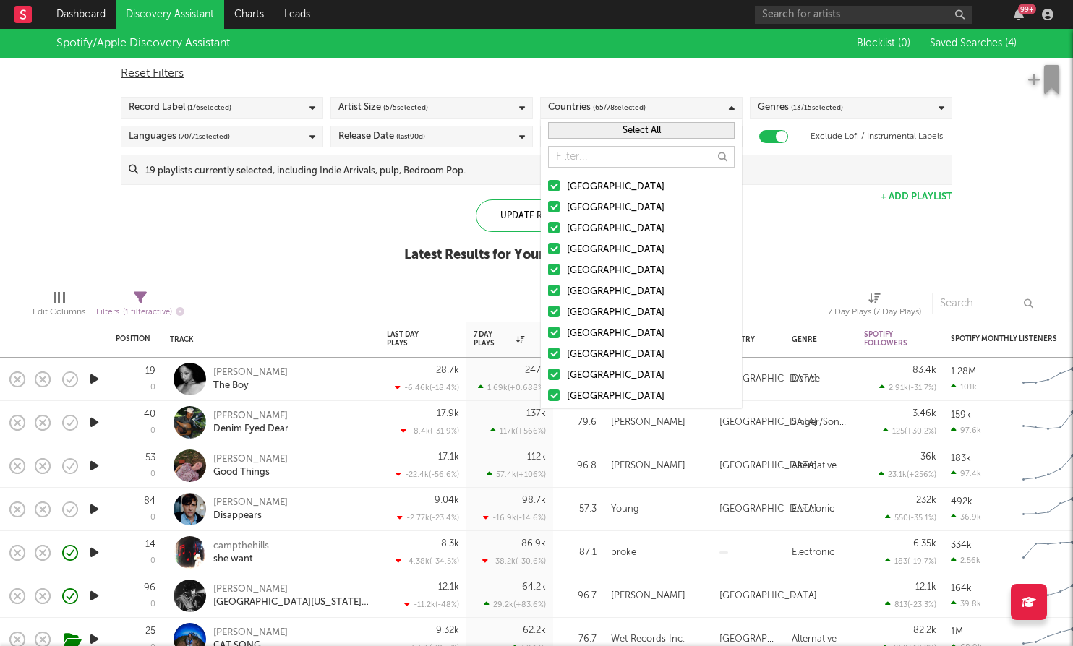
click at [677, 137] on button "Select All" at bounding box center [641, 130] width 187 height 17
click at [677, 137] on button "Deselect All" at bounding box center [641, 130] width 187 height 17
click at [561, 186] on label "[GEOGRAPHIC_DATA]" at bounding box center [641, 187] width 187 height 17
click at [548, 186] on input "[GEOGRAPHIC_DATA]" at bounding box center [548, 187] width 0 height 17
click at [555, 210] on div at bounding box center [554, 207] width 12 height 12
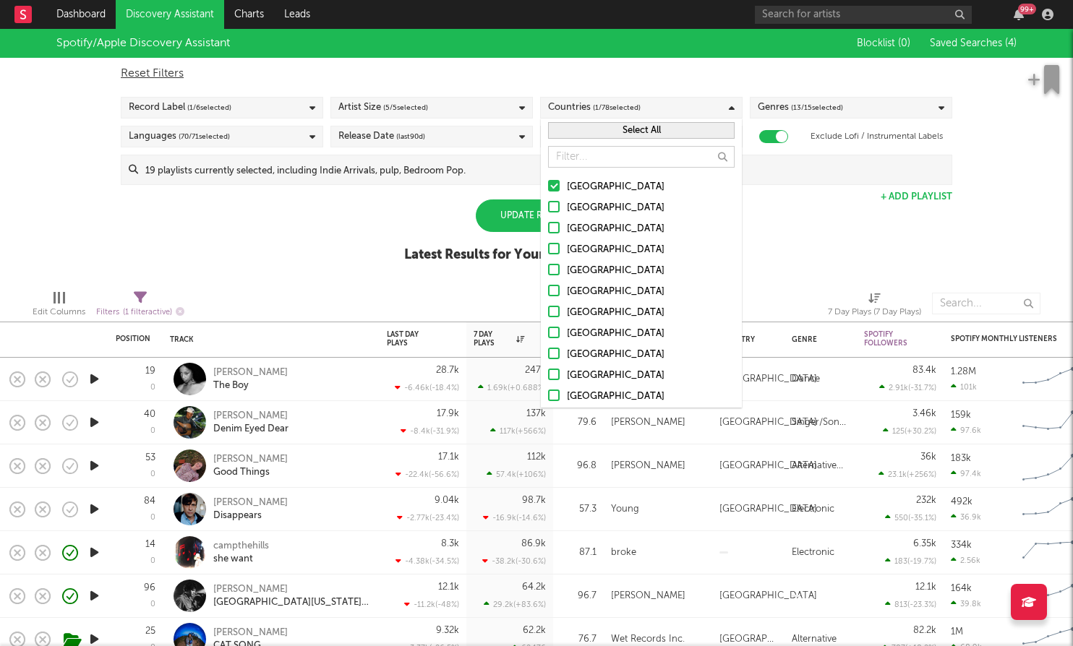
click at [548, 210] on input "[GEOGRAPHIC_DATA]" at bounding box center [548, 208] width 0 height 17
click at [555, 228] on div at bounding box center [554, 228] width 12 height 12
click at [548, 228] on input "[GEOGRAPHIC_DATA]" at bounding box center [548, 229] width 0 height 17
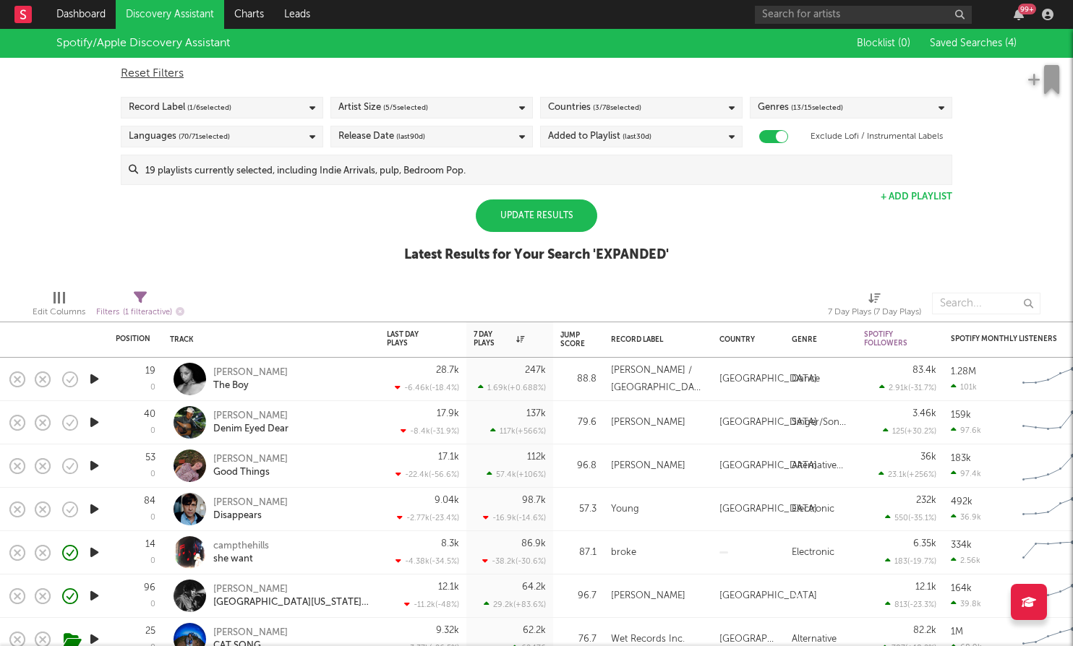
click at [513, 230] on div "Update Results" at bounding box center [536, 216] width 121 height 33
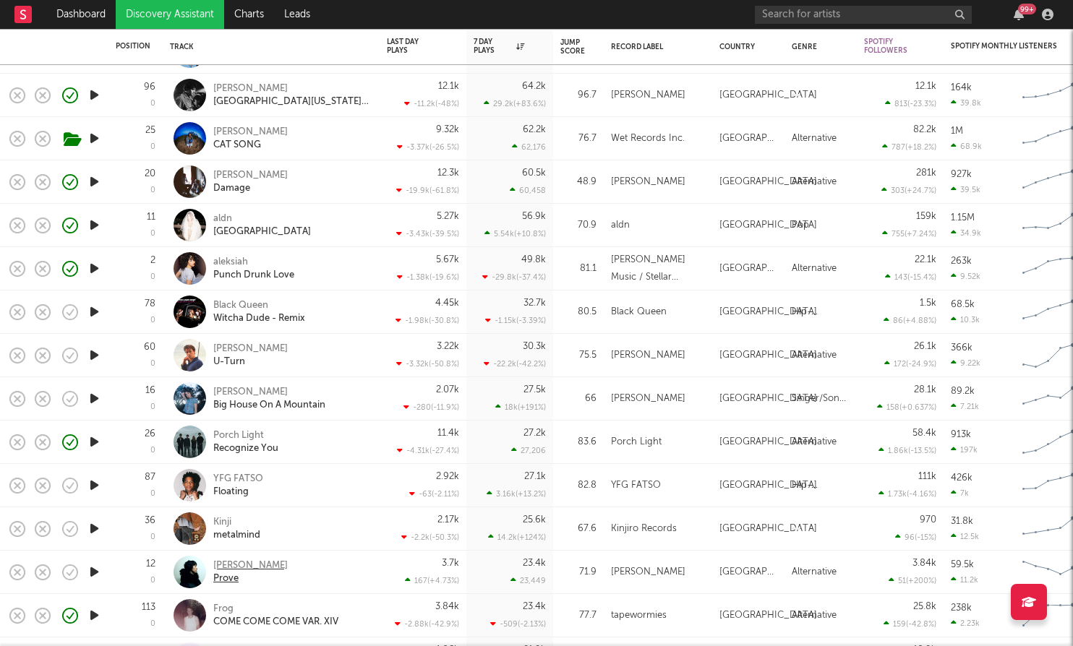
click at [255, 568] on div "[PERSON_NAME]" at bounding box center [250, 566] width 74 height 13
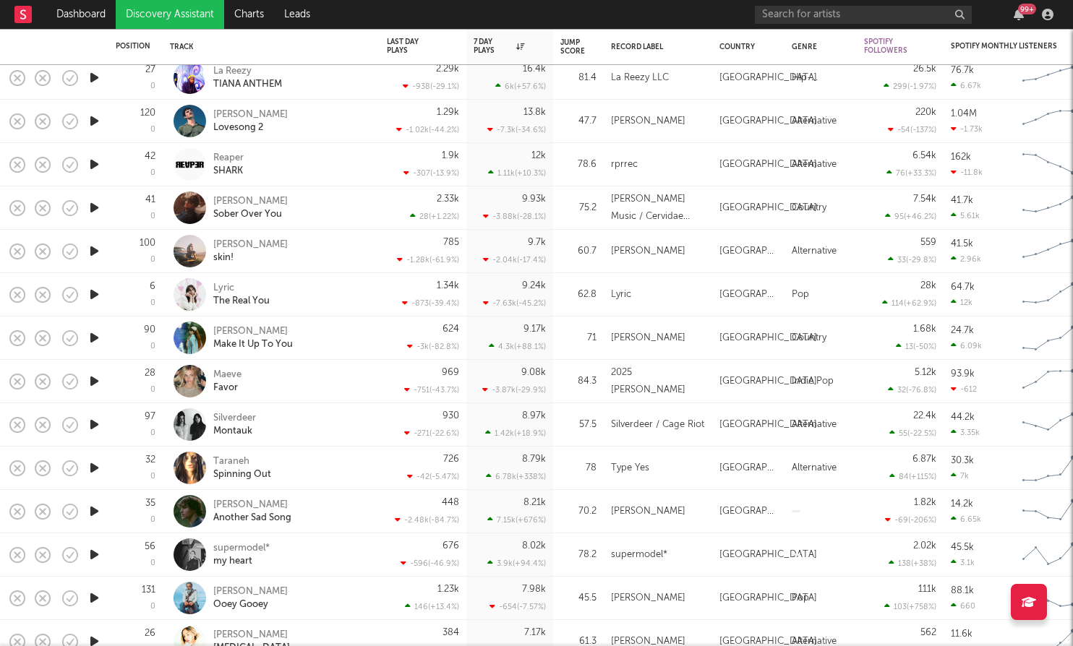
click at [95, 513] on icon "button" at bounding box center [94, 512] width 15 height 18
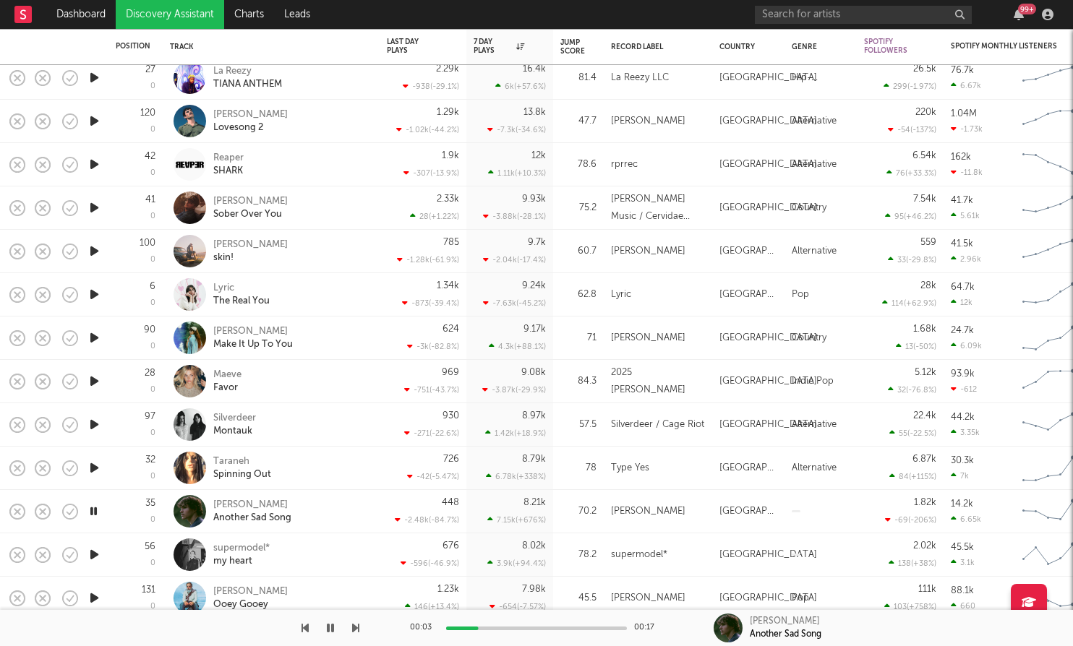
click at [93, 467] on icon "button" at bounding box center [94, 468] width 15 height 18
click at [95, 422] on icon "button" at bounding box center [94, 425] width 15 height 18
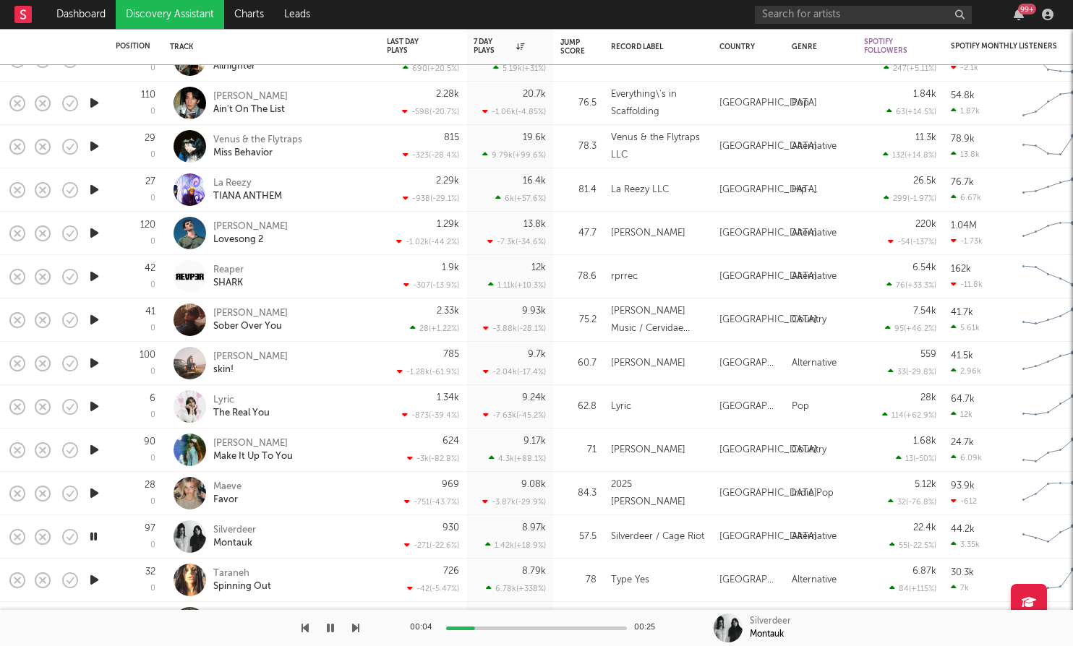
click at [92, 362] on icon "button" at bounding box center [94, 363] width 15 height 18
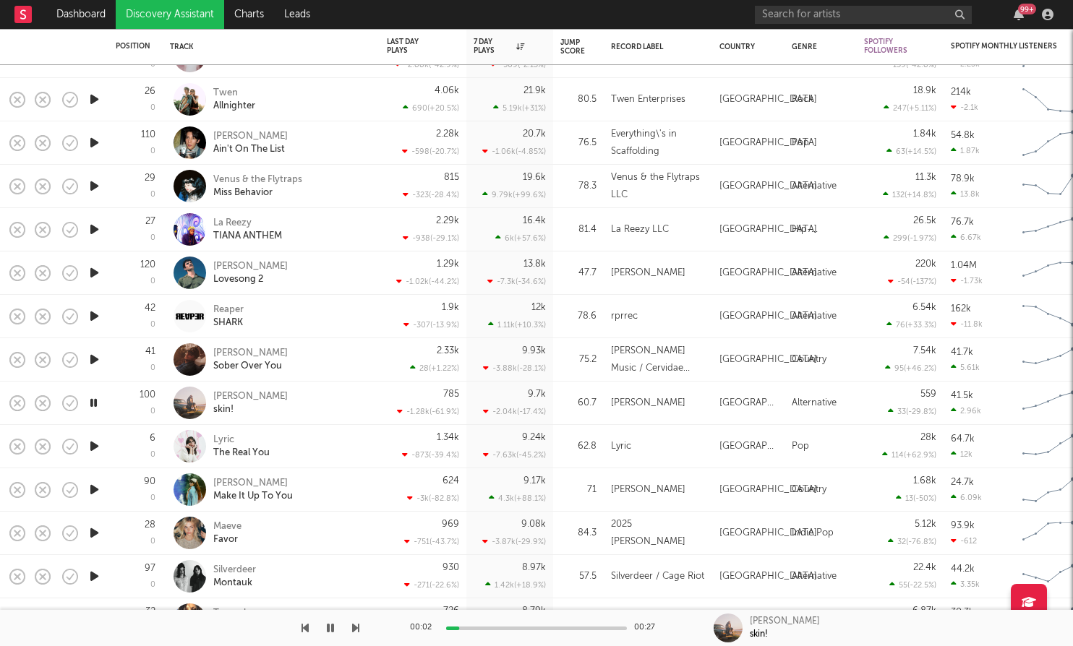
click at [87, 310] on icon "button" at bounding box center [94, 316] width 15 height 18
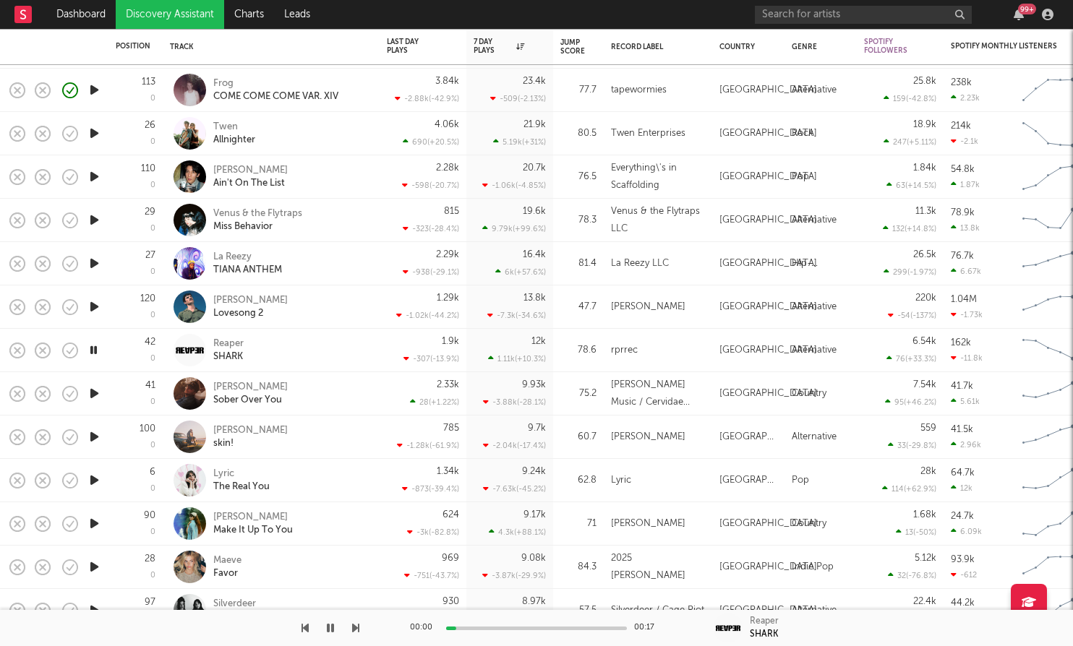
click at [78, 311] on icon "button" at bounding box center [70, 307] width 20 height 20
click at [80, 303] on icon "button" at bounding box center [70, 307] width 20 height 20
click at [136, 302] on div "120 0" at bounding box center [136, 307] width 40 height 43
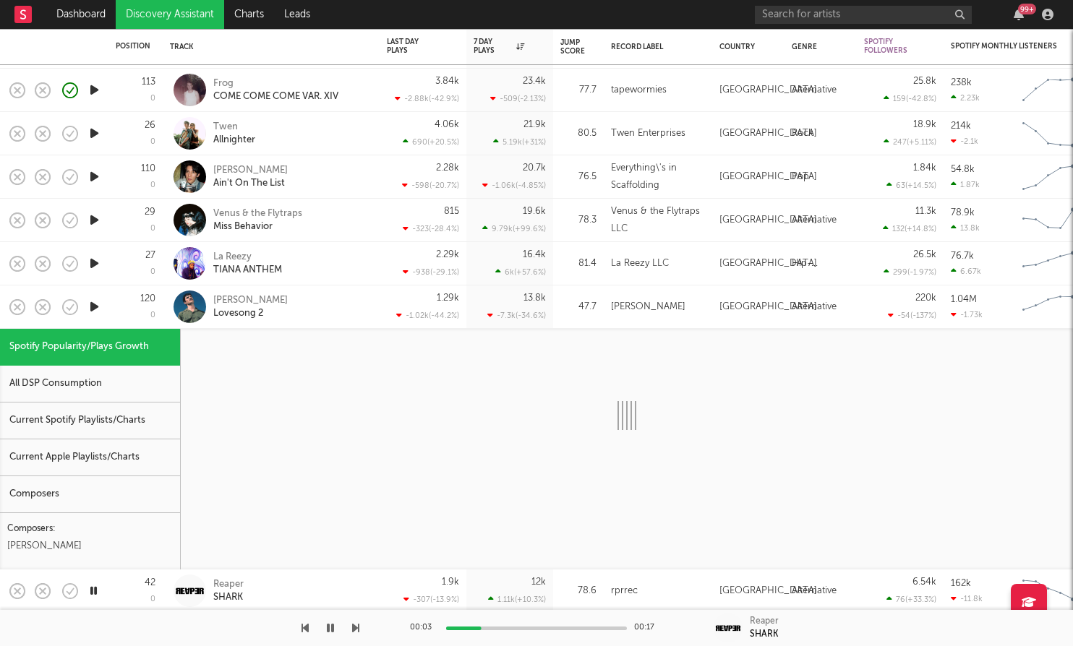
click at [95, 302] on icon "button" at bounding box center [94, 307] width 15 height 18
select select "1w"
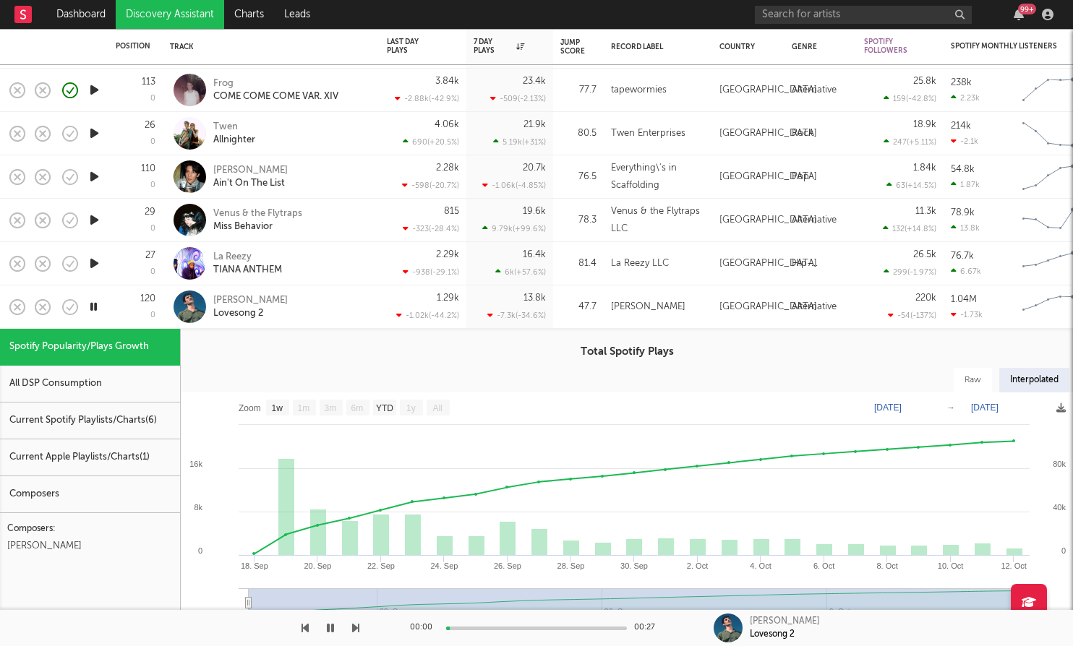
click at [122, 307] on div "120 0" at bounding box center [136, 307] width 40 height 43
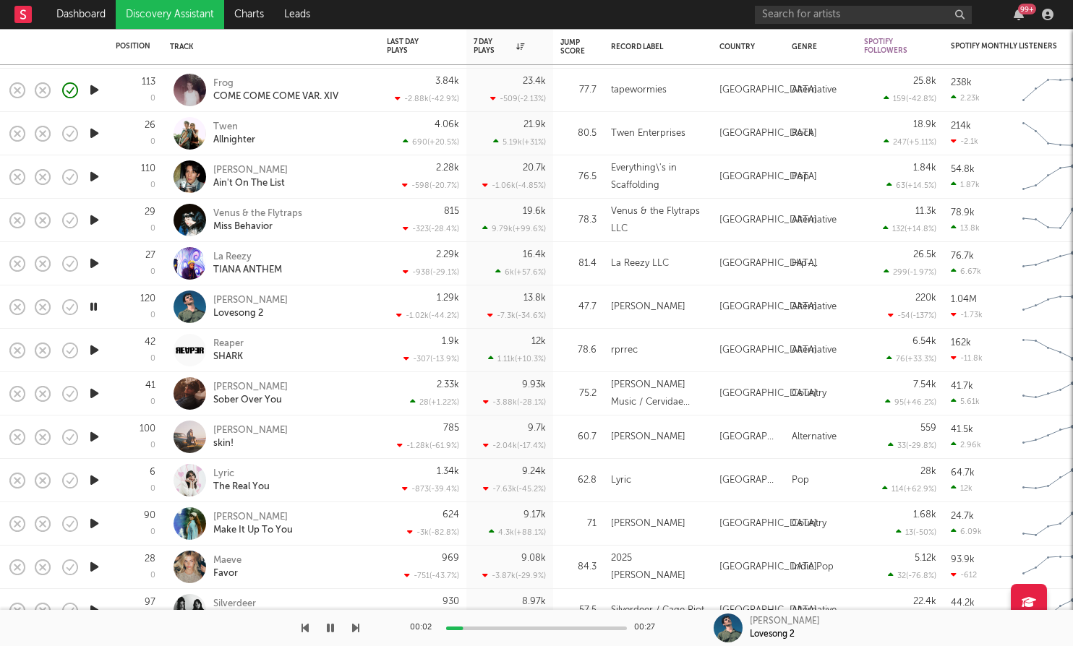
click at [95, 223] on icon "button" at bounding box center [94, 220] width 15 height 18
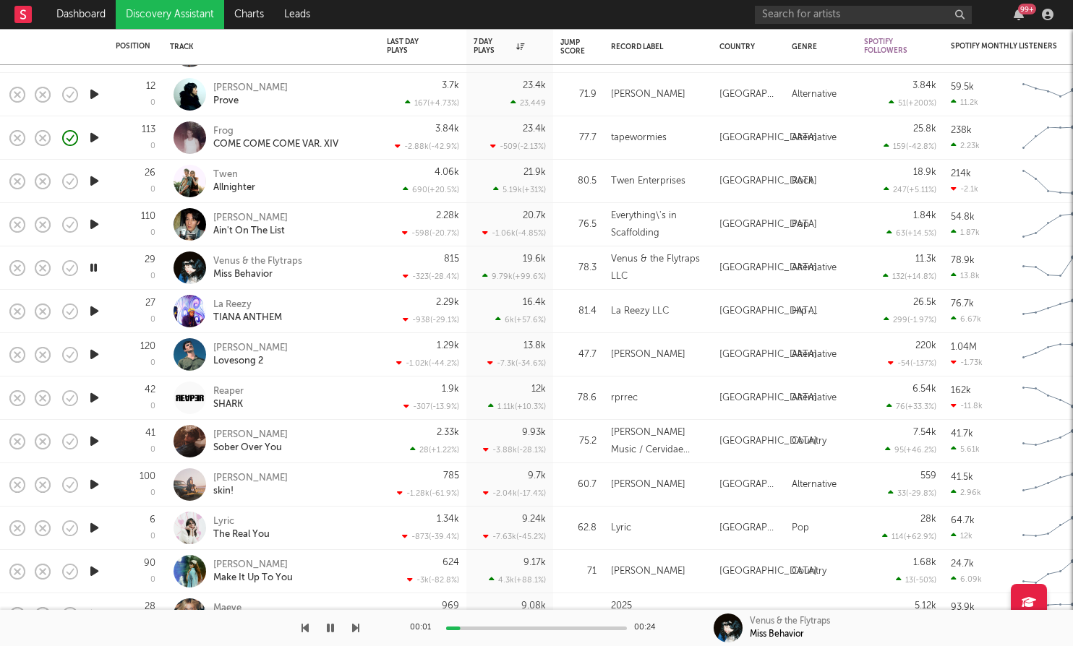
click at [95, 179] on icon "button" at bounding box center [94, 181] width 15 height 18
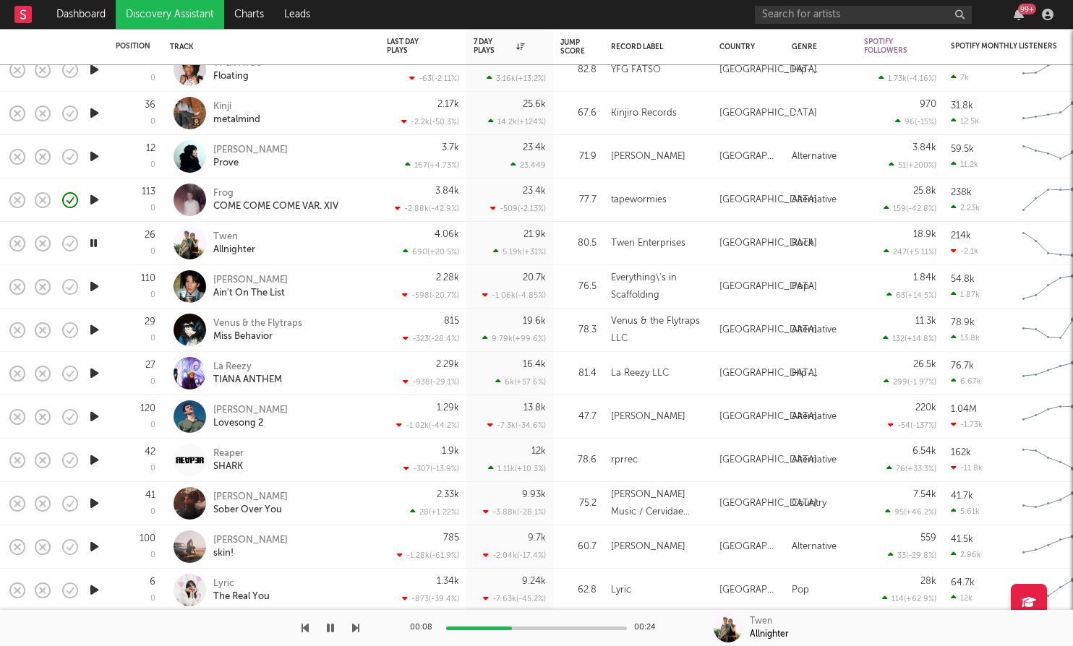
click at [91, 159] on icon "button" at bounding box center [94, 157] width 15 height 18
click at [240, 248] on div "Allnighter" at bounding box center [234, 250] width 42 height 13
click at [72, 155] on icon "button" at bounding box center [71, 157] width 4 height 6
click at [93, 505] on icon "button" at bounding box center [94, 504] width 15 height 18
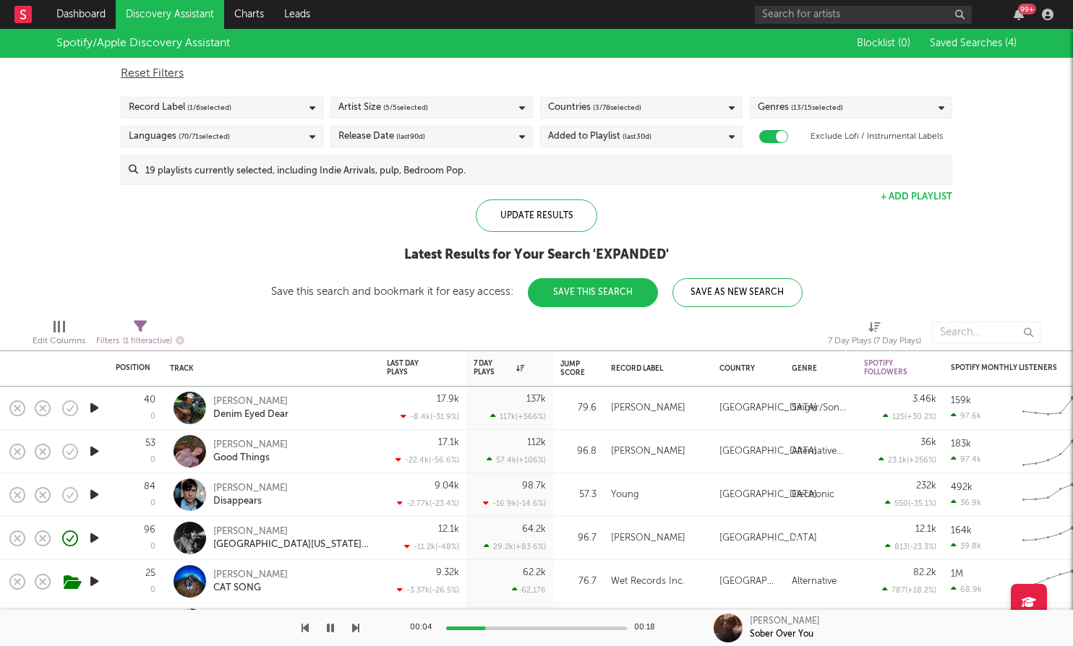
click at [95, 407] on icon "button" at bounding box center [94, 408] width 15 height 18
click at [93, 577] on icon "button" at bounding box center [94, 582] width 15 height 18
click at [249, 575] on div "Ruby Waters" at bounding box center [250, 575] width 74 height 13
click at [72, 9] on link "Dashboard" at bounding box center [80, 14] width 69 height 29
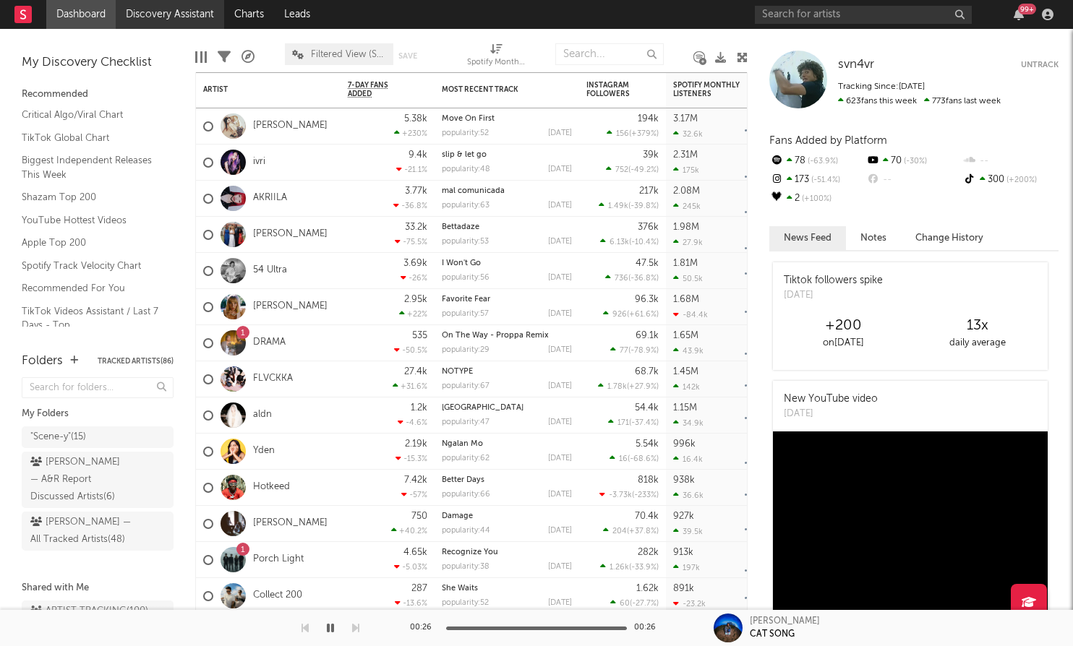
click at [183, 18] on link "Discovery Assistant" at bounding box center [170, 14] width 108 height 29
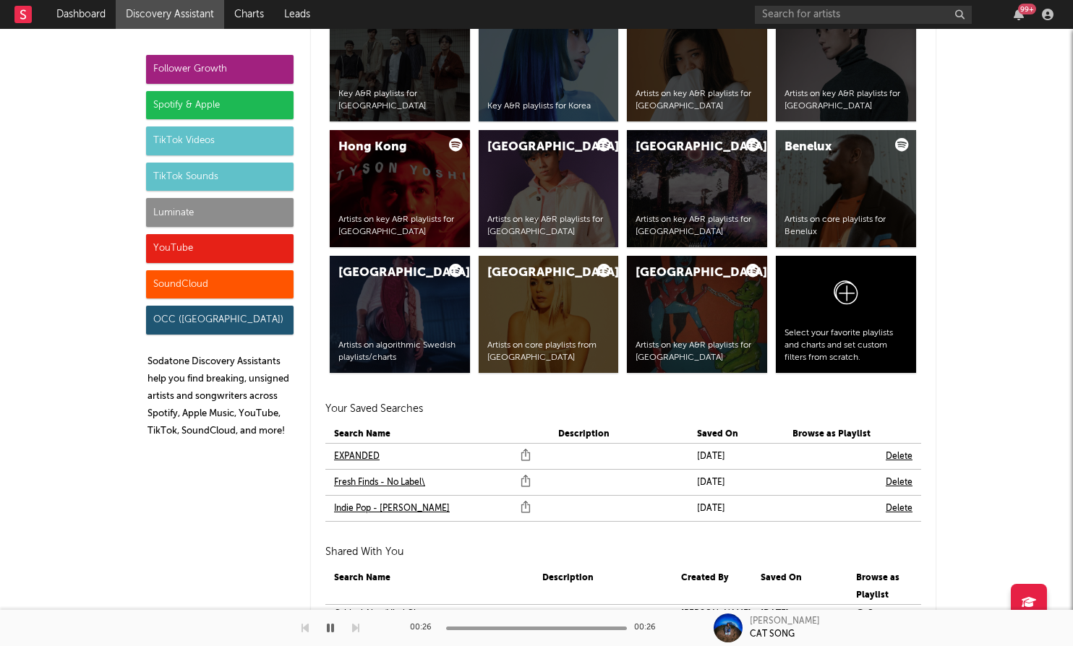
scroll to position [2916, 0]
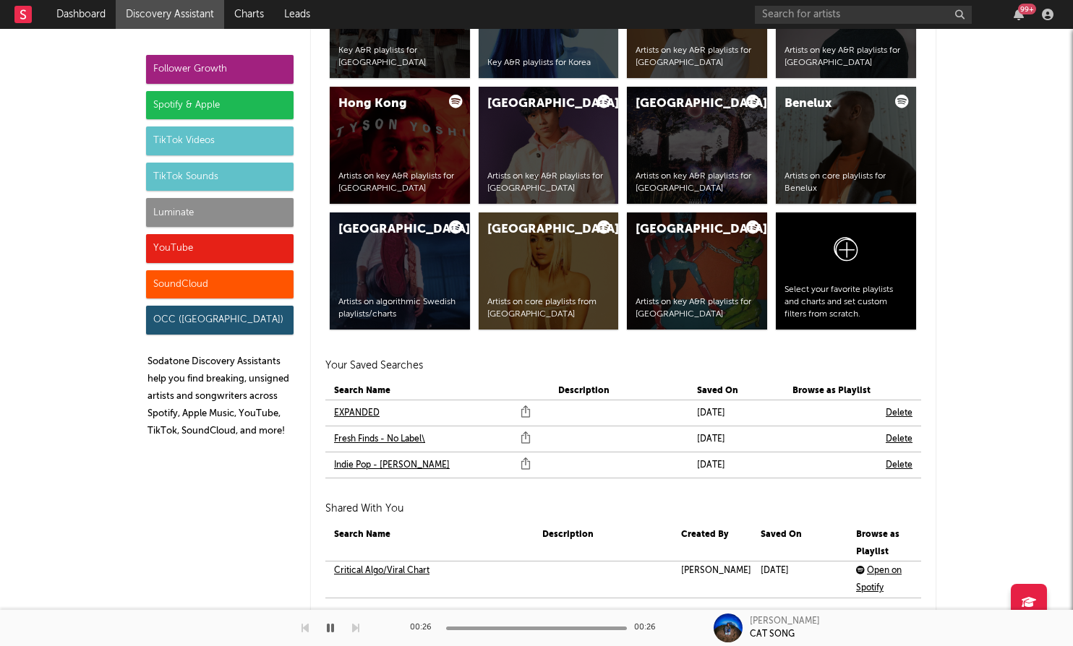
click at [402, 434] on link "Fresh Finds - No Label\" at bounding box center [379, 439] width 91 height 17
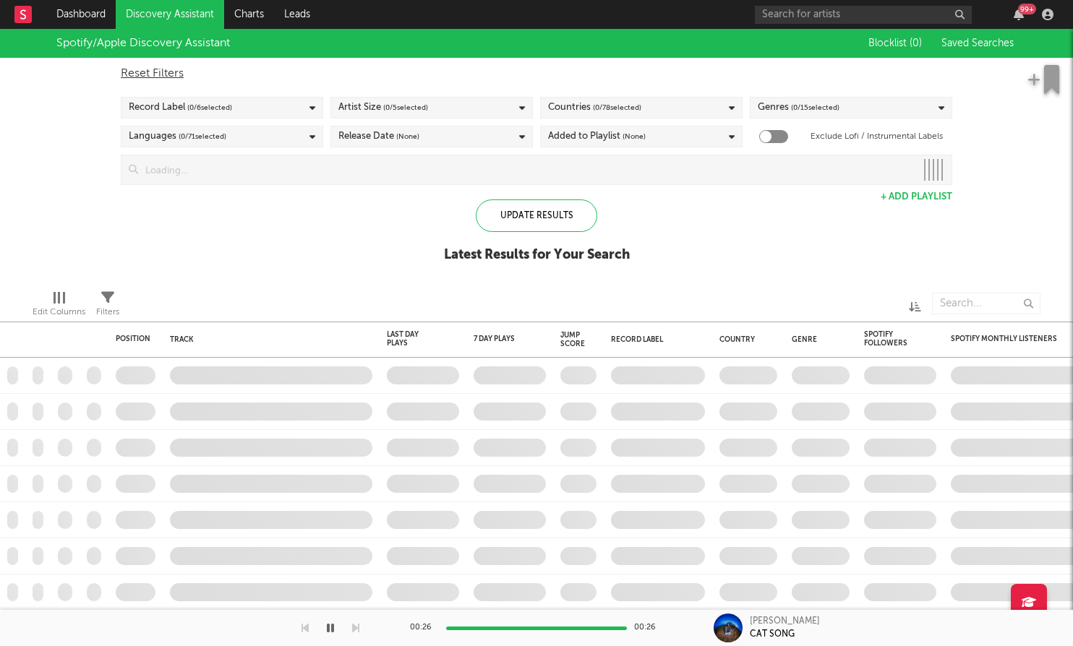
checkbox input "true"
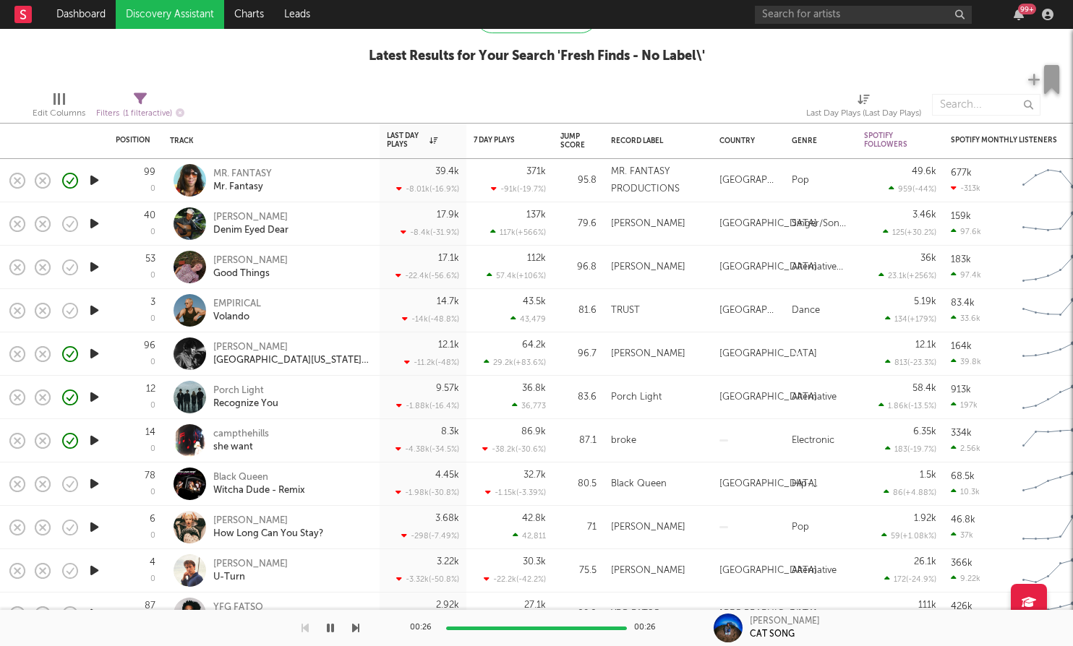
click at [101, 524] on icon "button" at bounding box center [94, 527] width 15 height 18
click at [273, 523] on div "[PERSON_NAME]" at bounding box center [268, 521] width 110 height 13
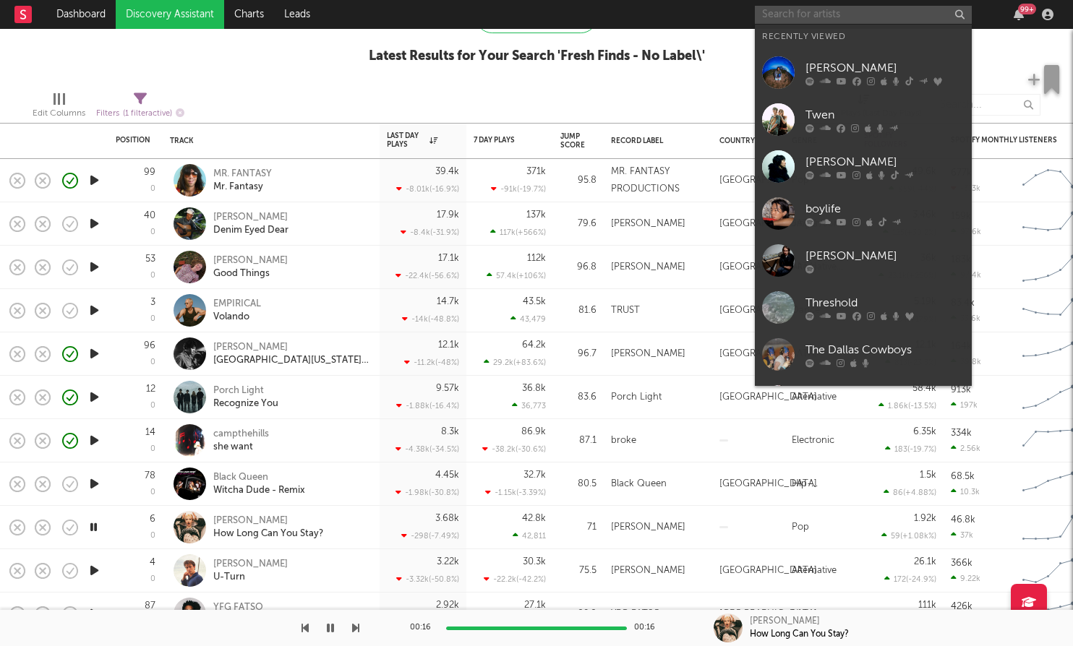
click at [855, 15] on input "text" at bounding box center [863, 15] width 217 height 18
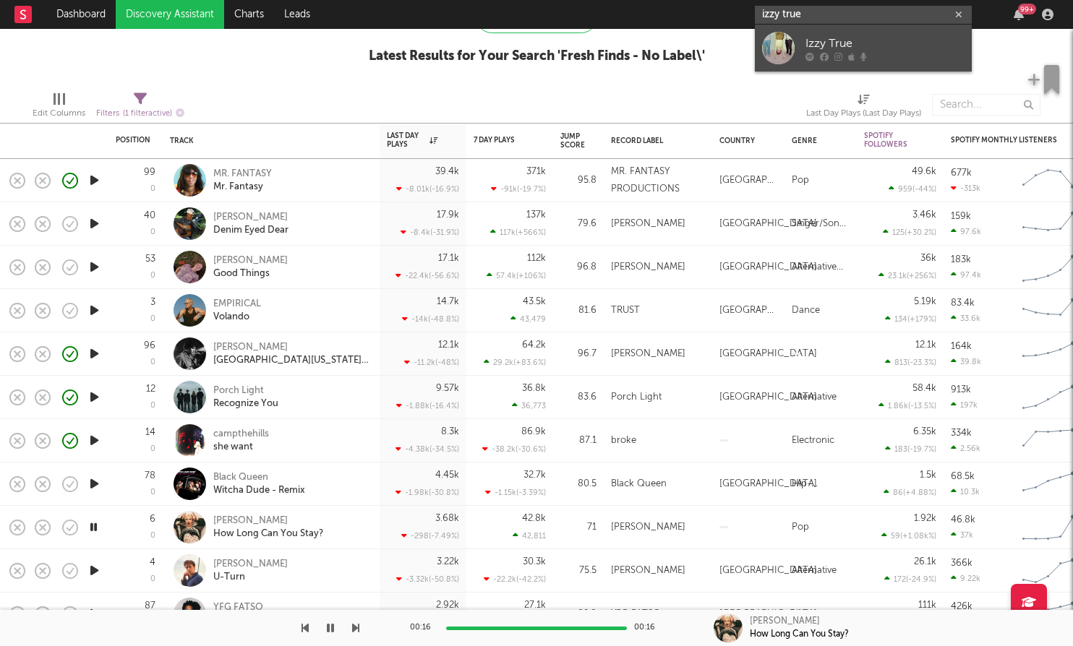
type input "izzy true"
click at [876, 43] on div "Izzy True" at bounding box center [884, 43] width 159 height 17
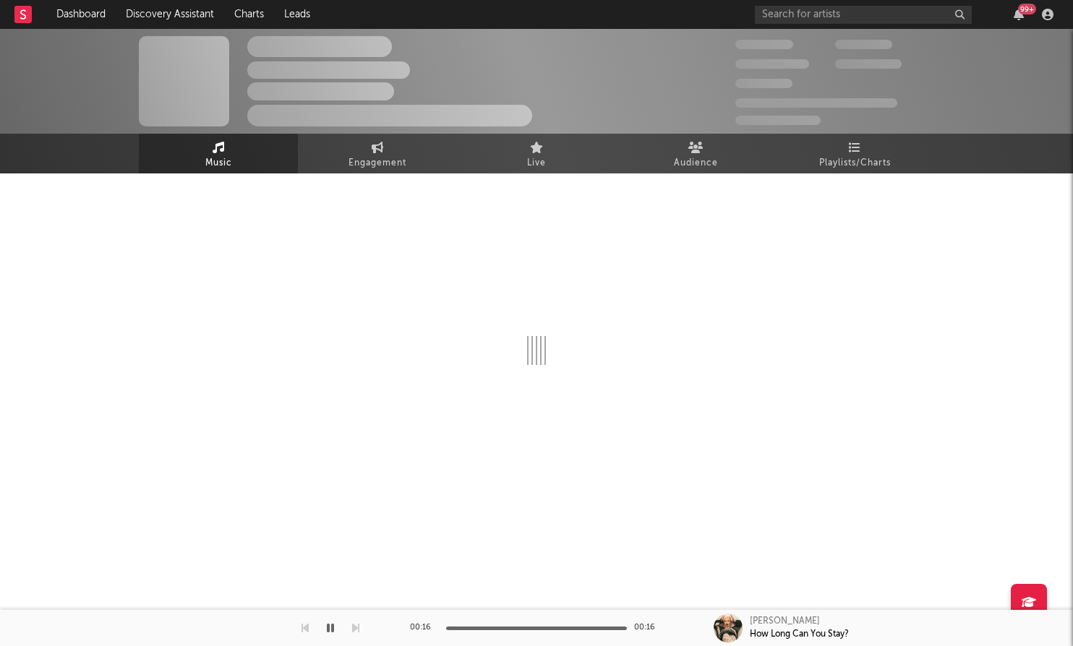
select select "1w"
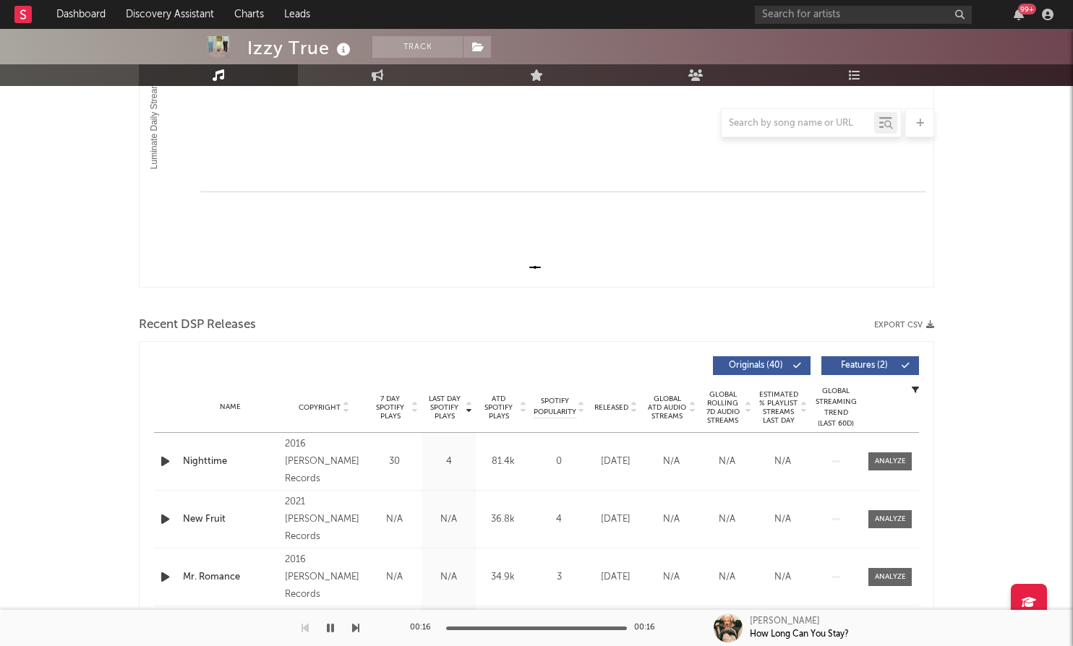
scroll to position [290, 0]
click at [607, 407] on span "Released" at bounding box center [611, 407] width 34 height 9
click at [152, 461] on div "Released Copyright 7 Day Spotify Plays Last Day Spotify Plays ATD Spotify Plays…" at bounding box center [536, 550] width 795 height 418
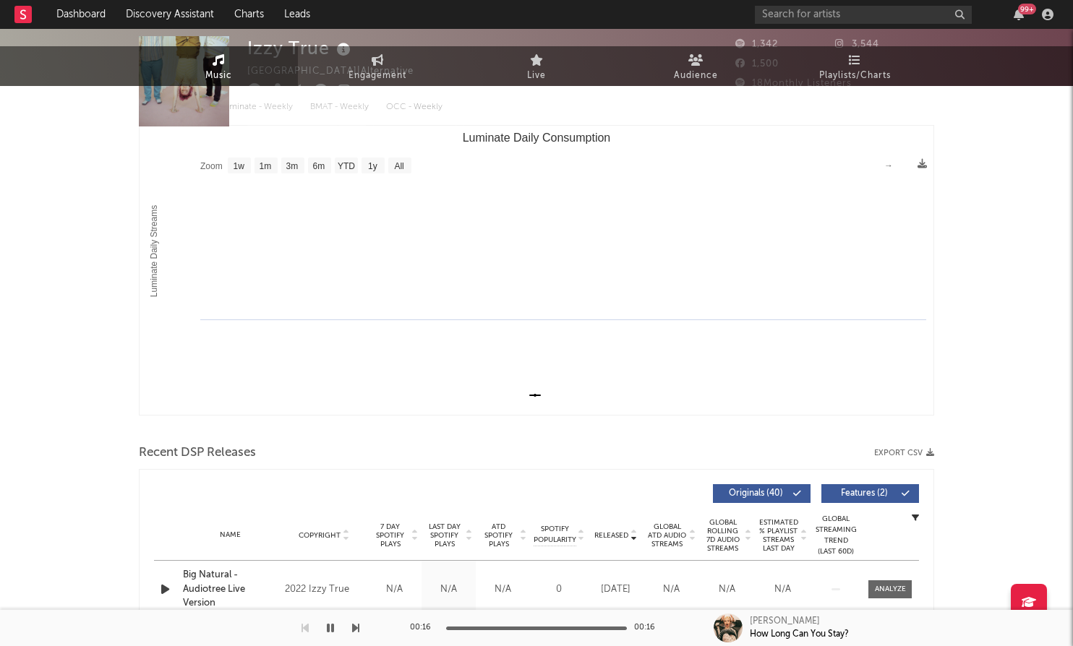
scroll to position [0, 0]
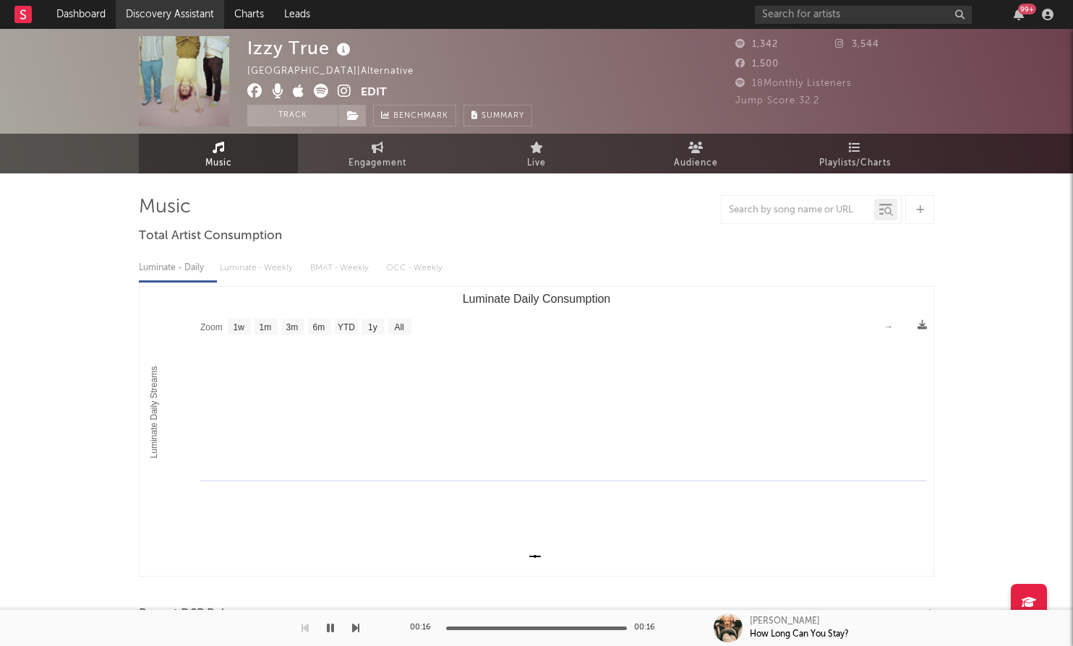
click at [195, 9] on link "Discovery Assistant" at bounding box center [170, 14] width 108 height 29
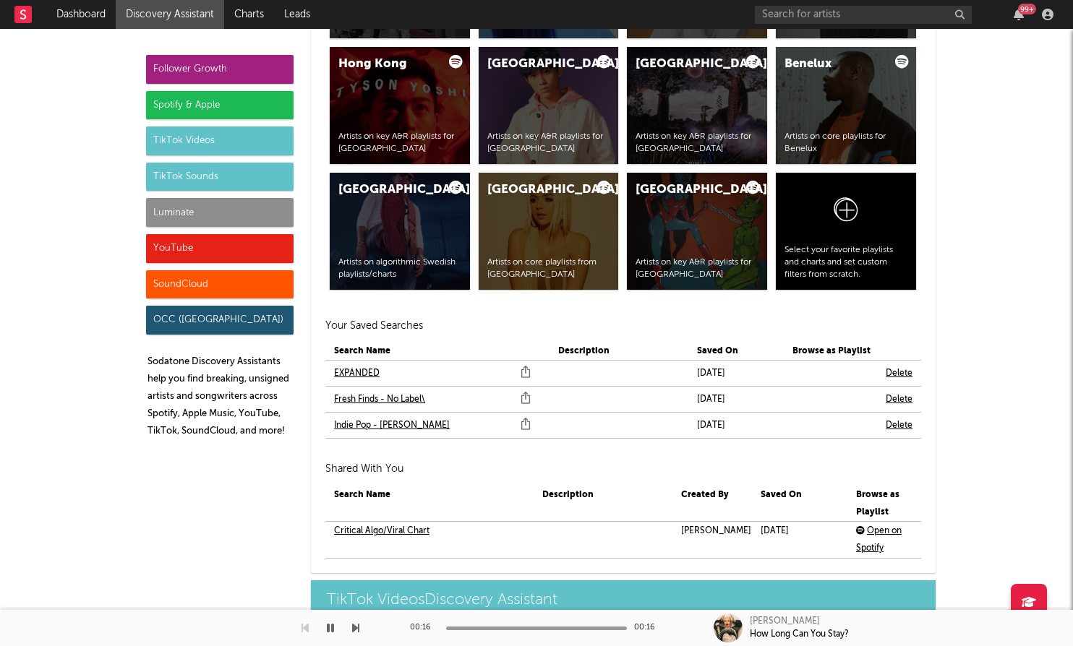
scroll to position [2957, 0]
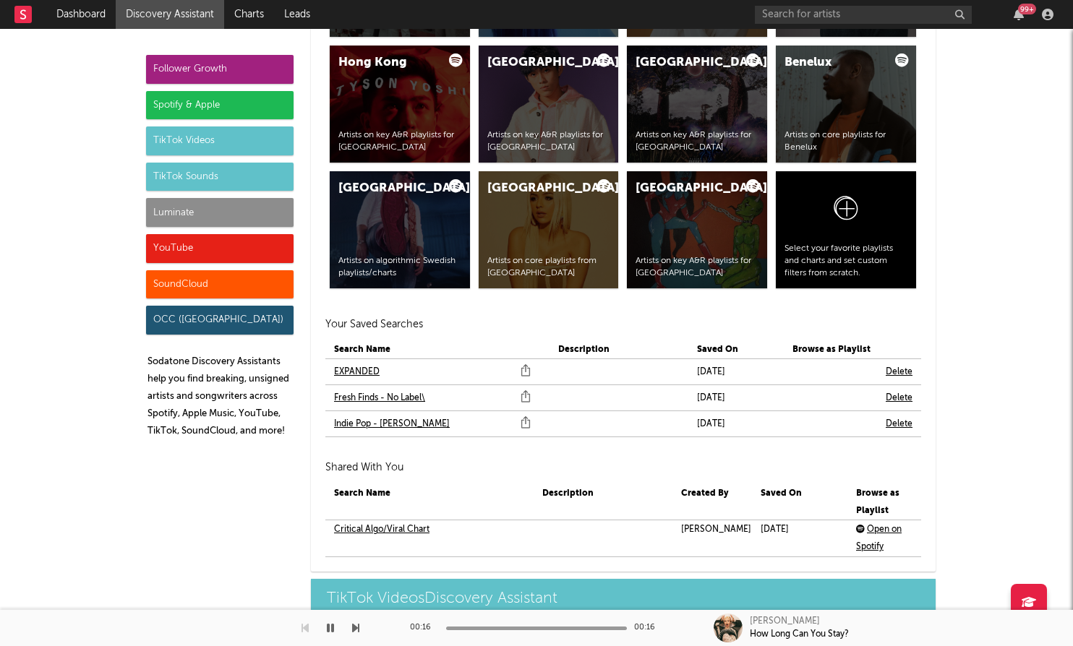
click at [389, 423] on link "Indie Pop - [PERSON_NAME]" at bounding box center [392, 424] width 116 height 17
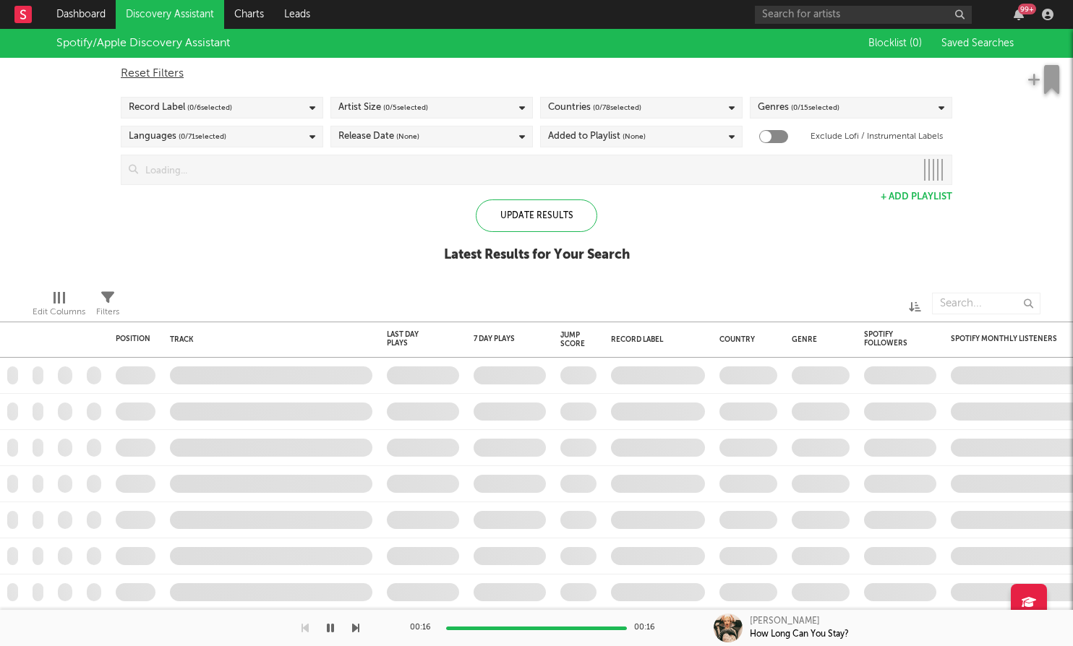
checkbox input "true"
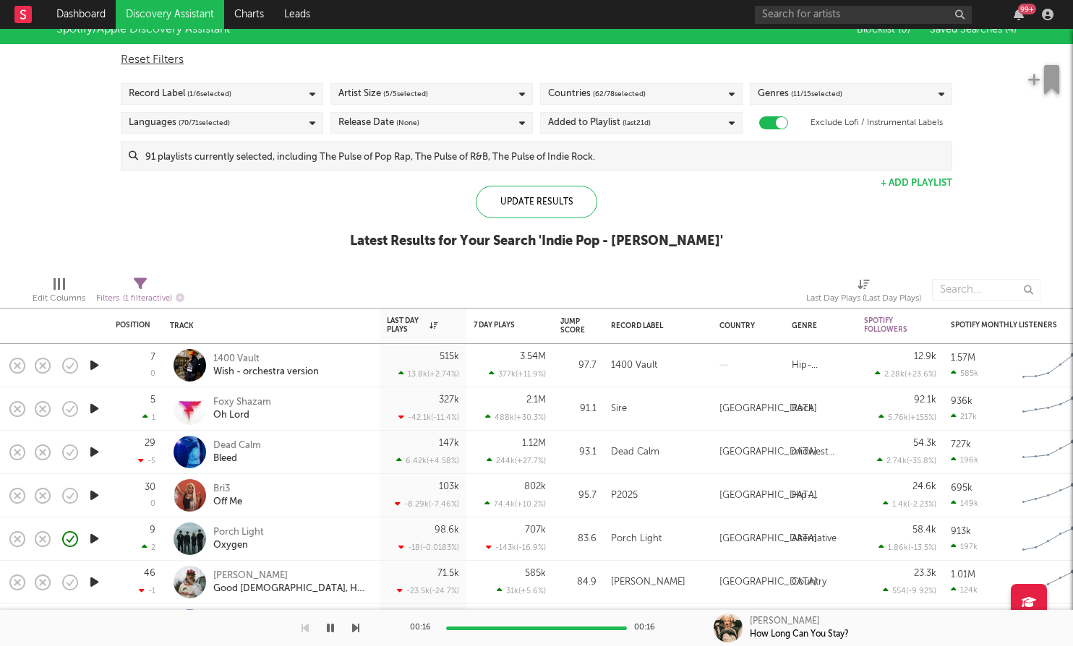
click at [96, 367] on icon "button" at bounding box center [94, 365] width 15 height 18
drag, startPoint x: 96, startPoint y: 367, endPoint x: 287, endPoint y: 225, distance: 237.7
click at [287, 228] on div "Position Position Change Track Last Day Plays 1D Change DoD % Growth 7 Day Play…" at bounding box center [536, 337] width 1073 height 617
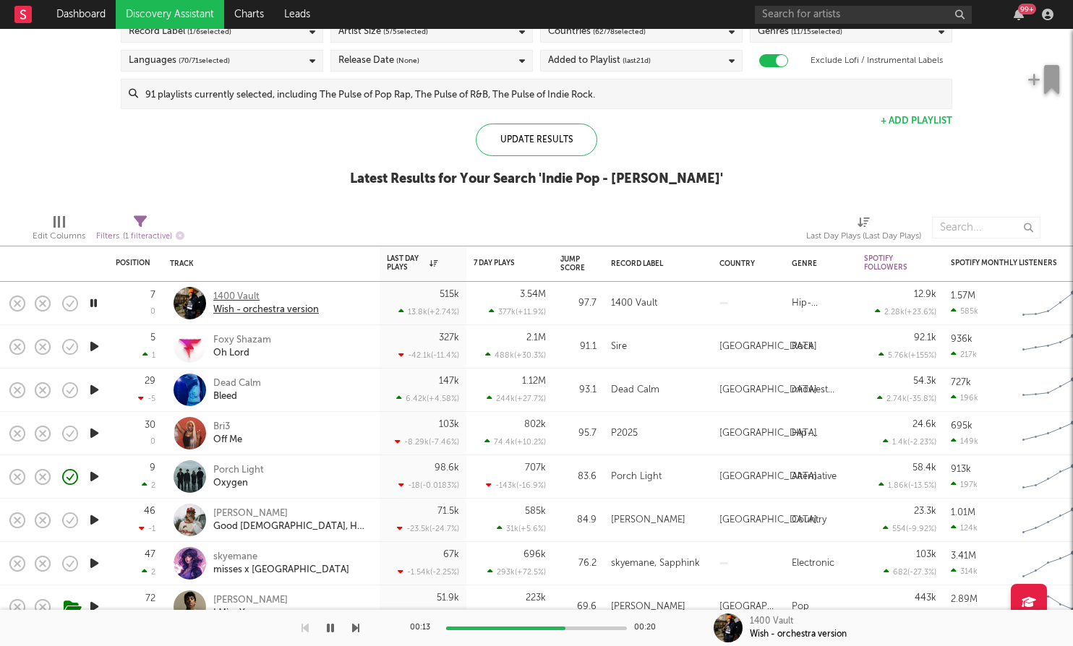
click at [253, 309] on div "Wish - orchestra version" at bounding box center [266, 310] width 106 height 13
click at [102, 346] on div at bounding box center [94, 346] width 29 height 43
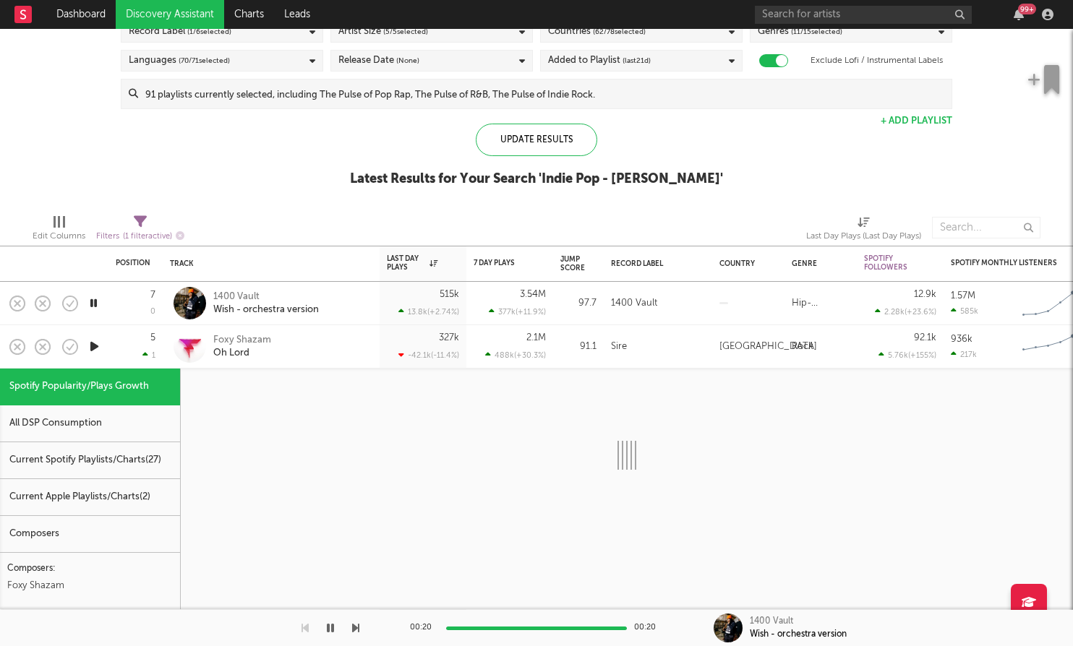
click at [97, 346] on icon "button" at bounding box center [94, 347] width 15 height 18
click at [340, 351] on div "Foxy Shazam Oh Lord" at bounding box center [290, 347] width 155 height 26
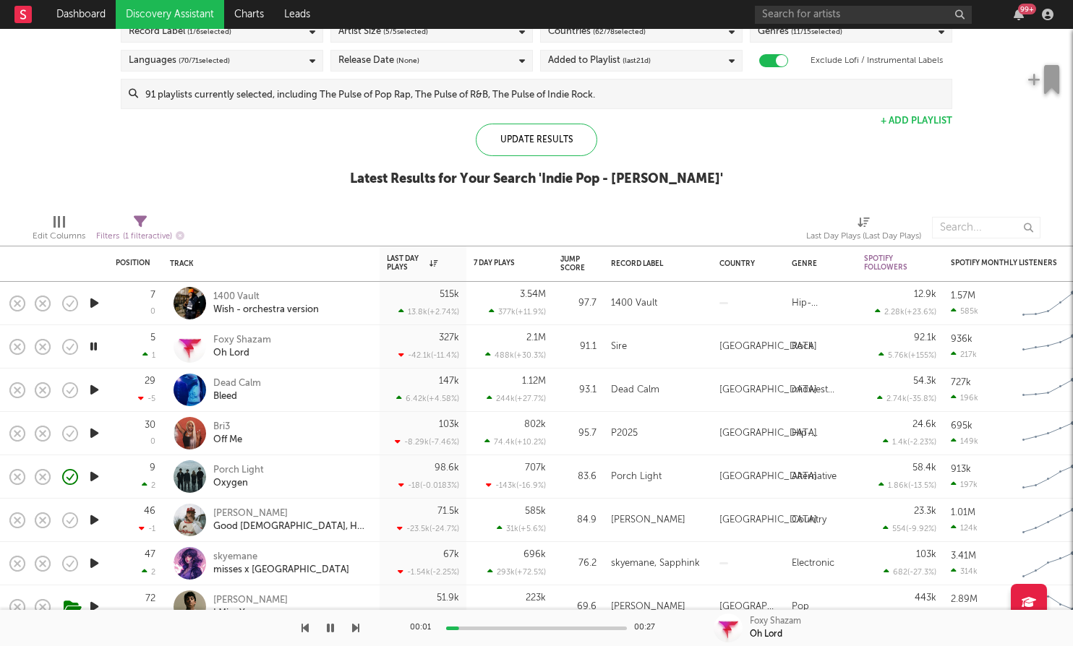
click at [92, 392] on icon "button" at bounding box center [94, 390] width 15 height 18
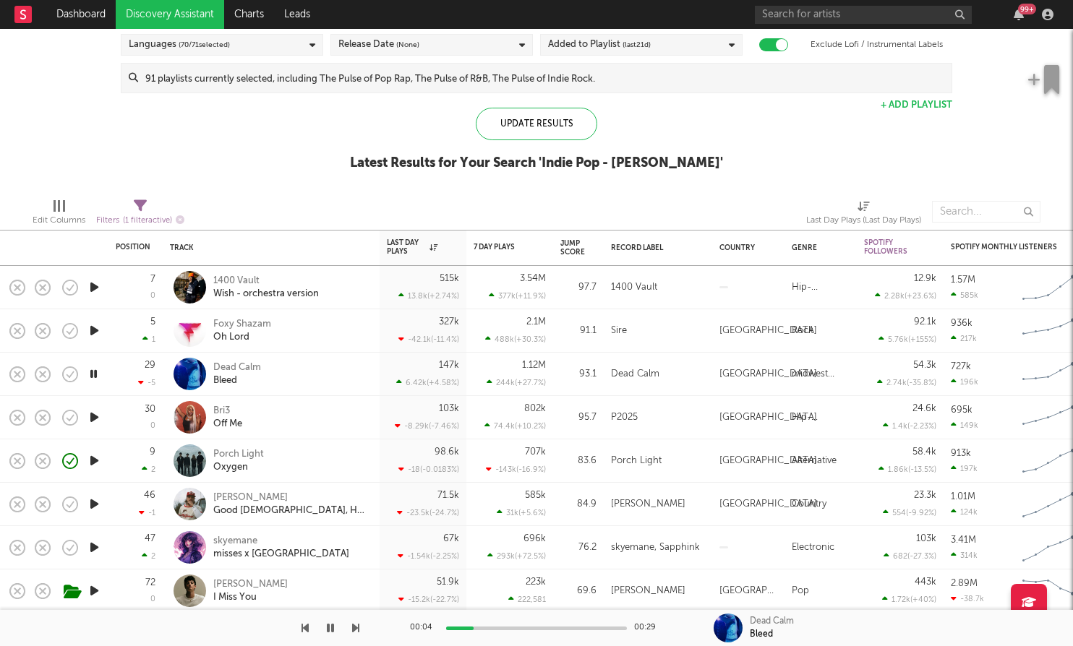
click at [96, 511] on icon "button" at bounding box center [94, 504] width 15 height 18
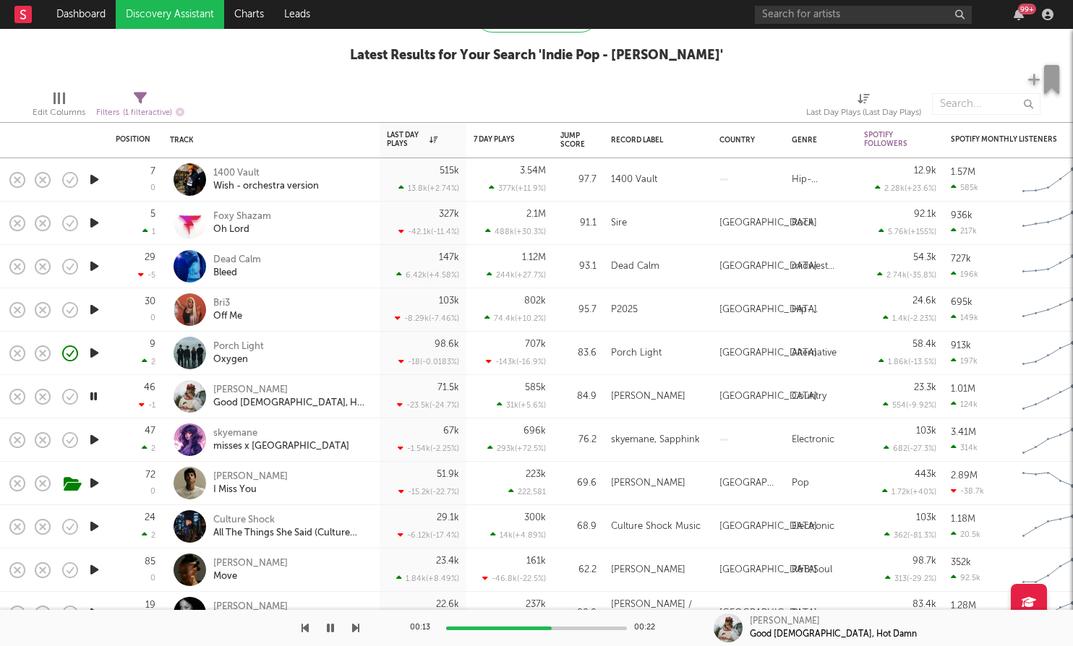
click at [93, 434] on icon "button" at bounding box center [94, 440] width 15 height 18
click at [95, 483] on icon "button" at bounding box center [94, 483] width 15 height 18
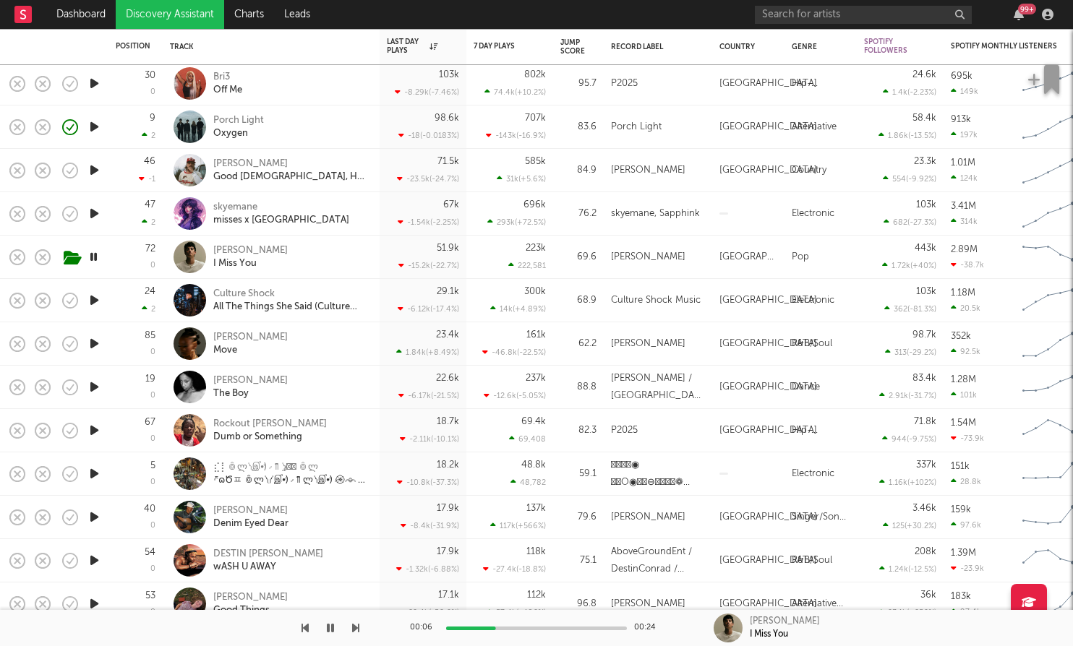
click at [92, 517] on icon "button" at bounding box center [94, 517] width 15 height 18
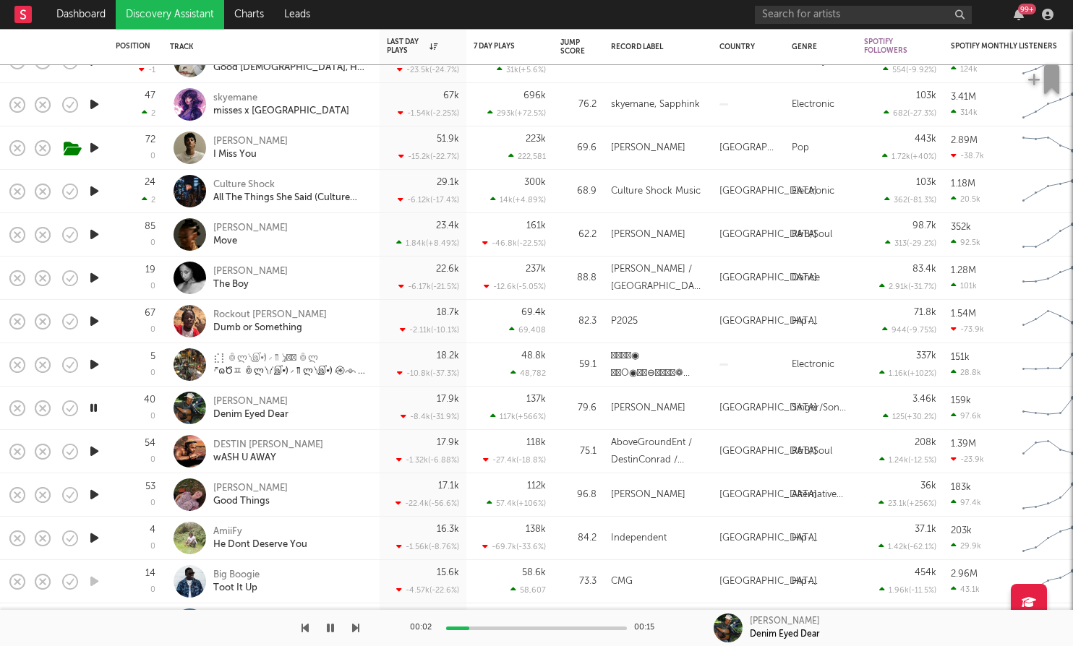
click at [93, 448] on icon "button" at bounding box center [94, 452] width 15 height 18
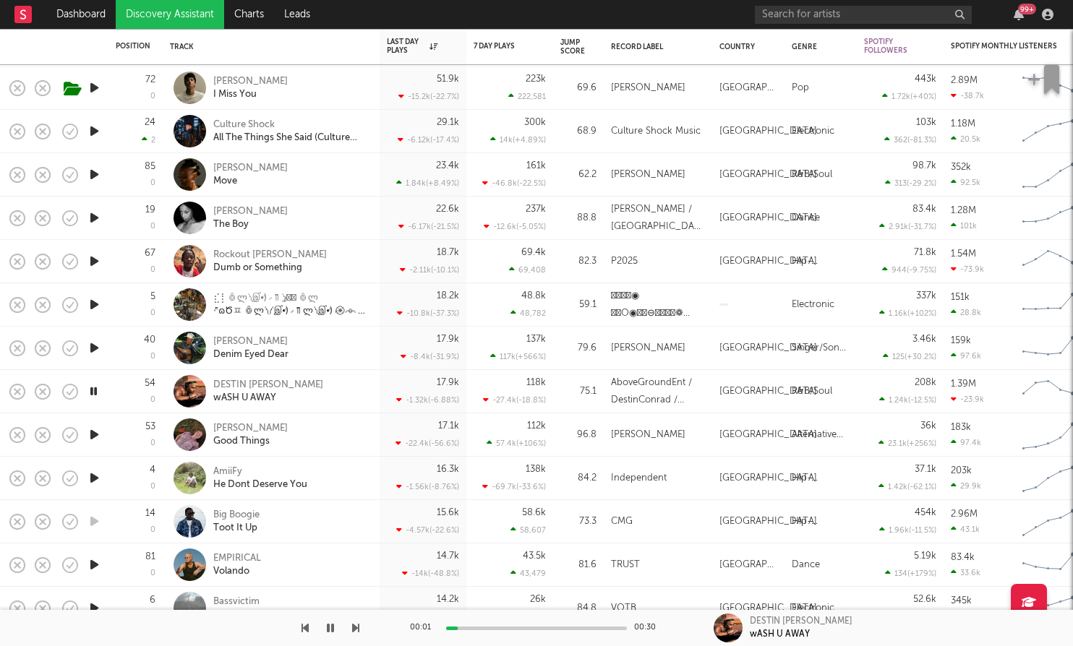
click at [95, 433] on icon "button" at bounding box center [94, 435] width 15 height 18
click at [90, 484] on icon "button" at bounding box center [94, 478] width 15 height 18
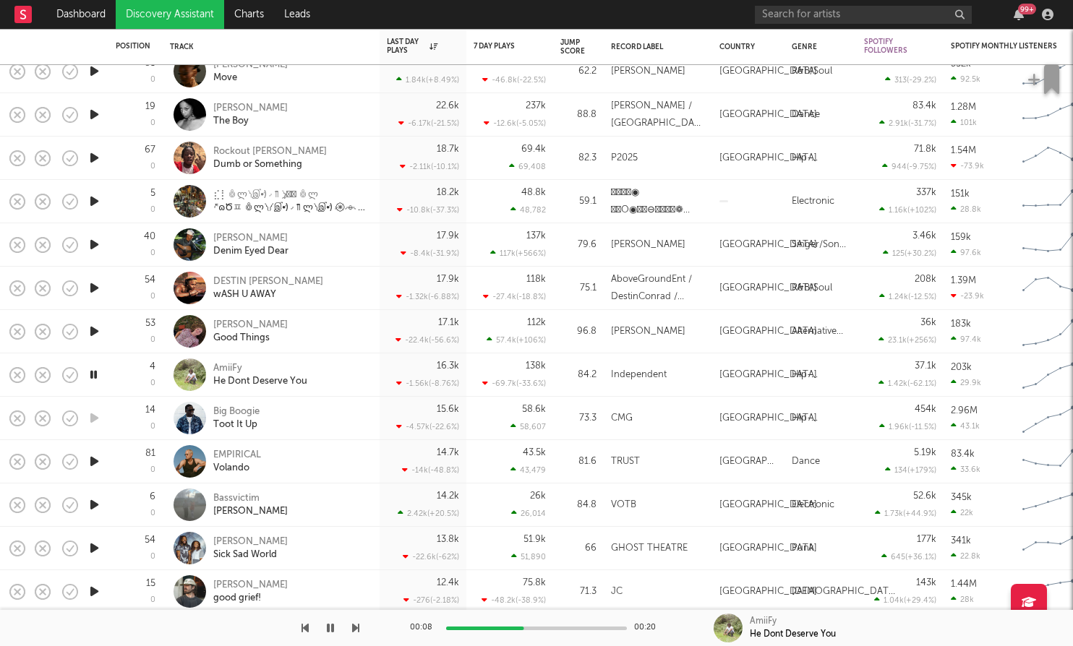
click at [96, 376] on icon "button" at bounding box center [94, 375] width 14 height 18
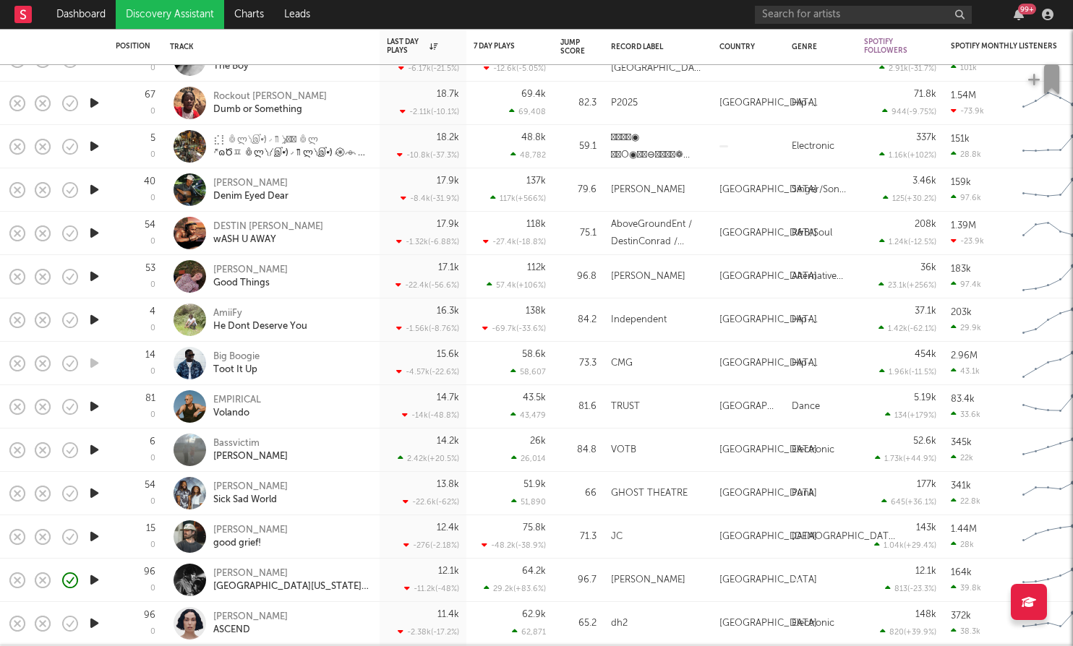
click at [98, 450] on icon "button" at bounding box center [94, 450] width 15 height 18
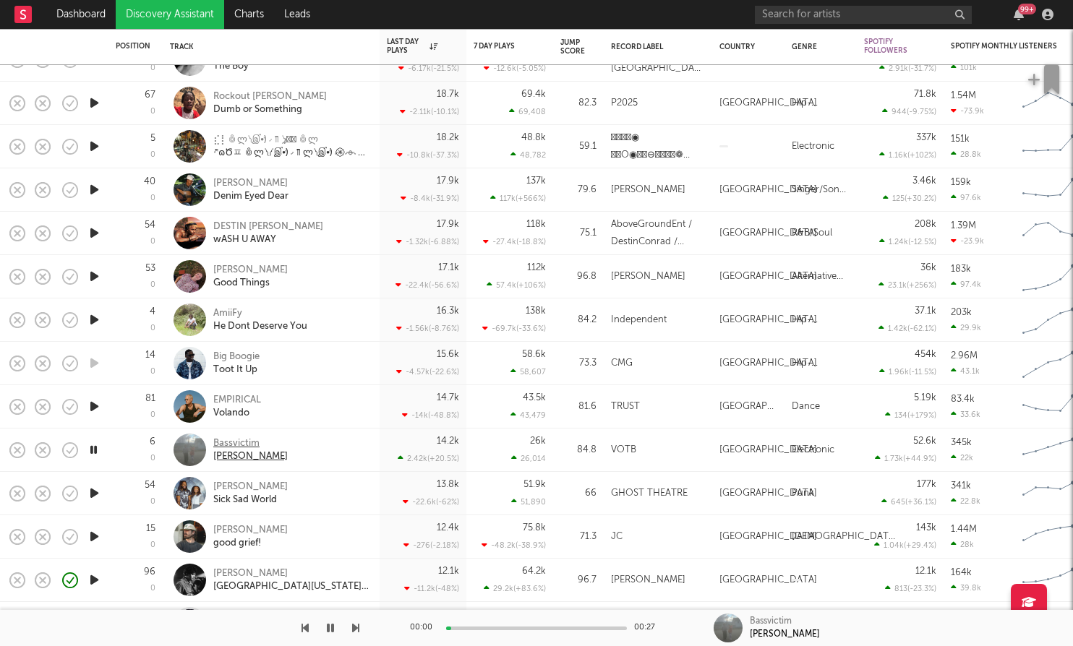
click at [232, 439] on div "Bassvictim" at bounding box center [250, 443] width 74 height 13
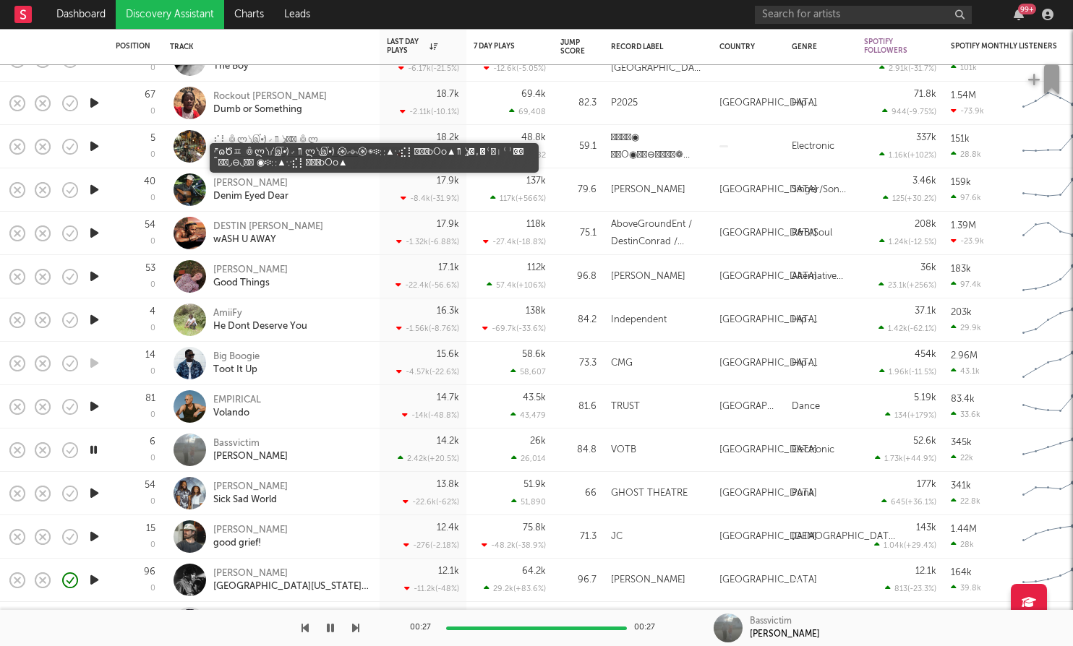
click at [261, 158] on div "ཬɷԾㅍ ꉺლ༽༼இ•̛)ྀ◞ ༎ຶ ლ༽இ•̛)ྀ◞☼⃝◞⊖◟☼⃝ ◉፨∷▲∵⣎⡇ ⃝͢ oOo▲༎ຶ ༽ৣৢ؞ৢ؞ؙؖ⁽⁾ا⦁⁾⁽ؙۜؖء؞ૣ࿆˜☼⃝◞⊖…" at bounding box center [290, 153] width 155 height 13
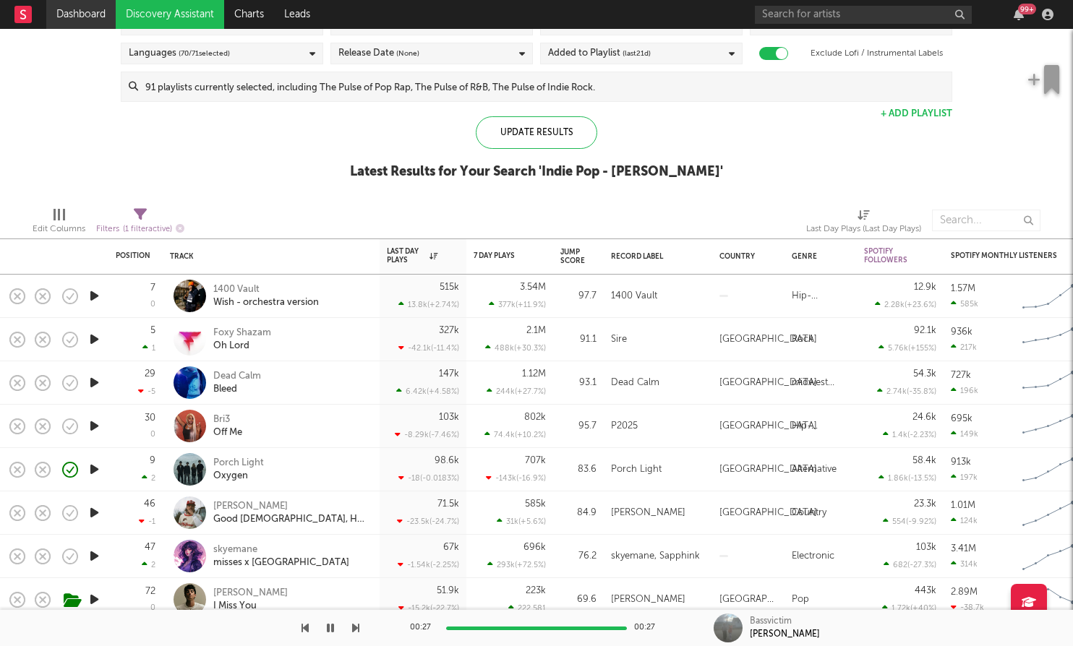
click at [90, 22] on link "Dashboard" at bounding box center [80, 14] width 69 height 29
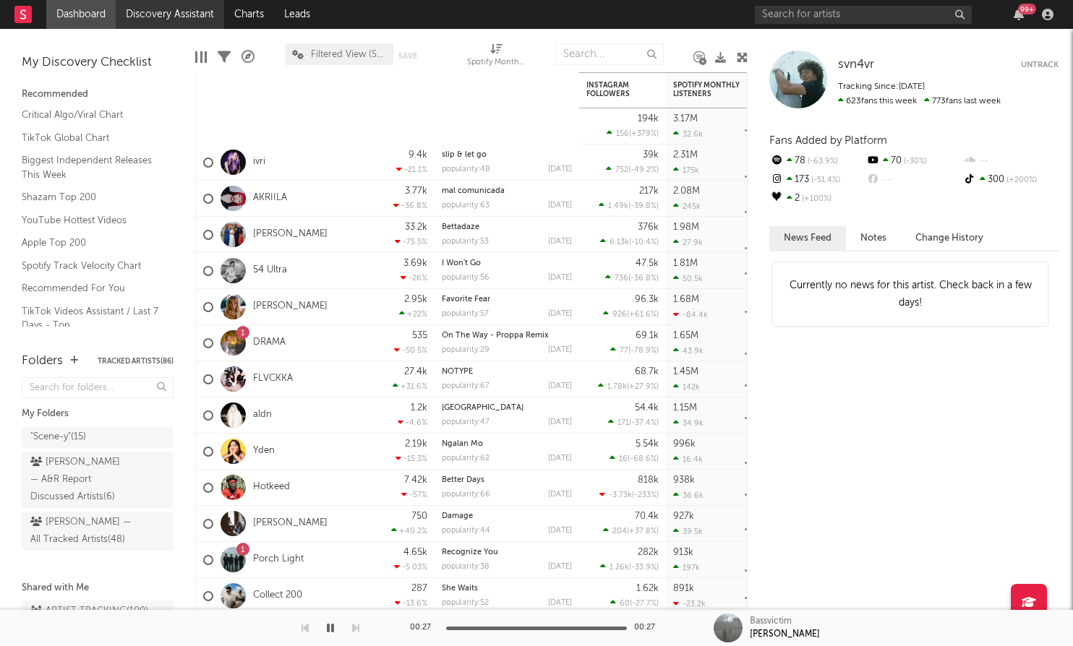
click at [161, 17] on link "Discovery Assistant" at bounding box center [170, 14] width 108 height 29
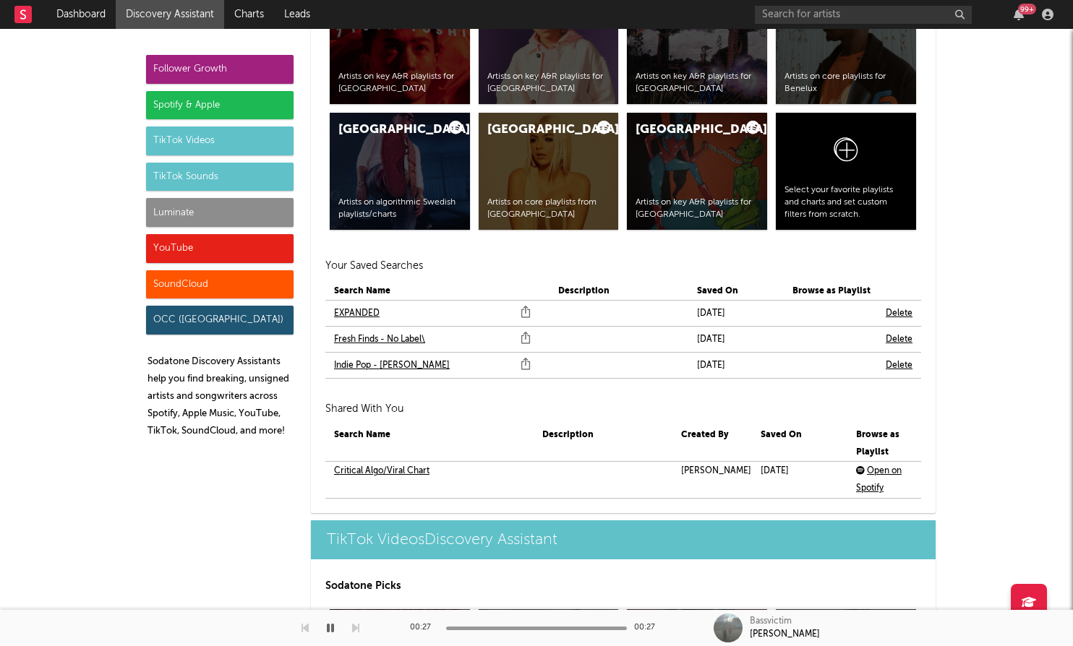
scroll to position [3017, 0]
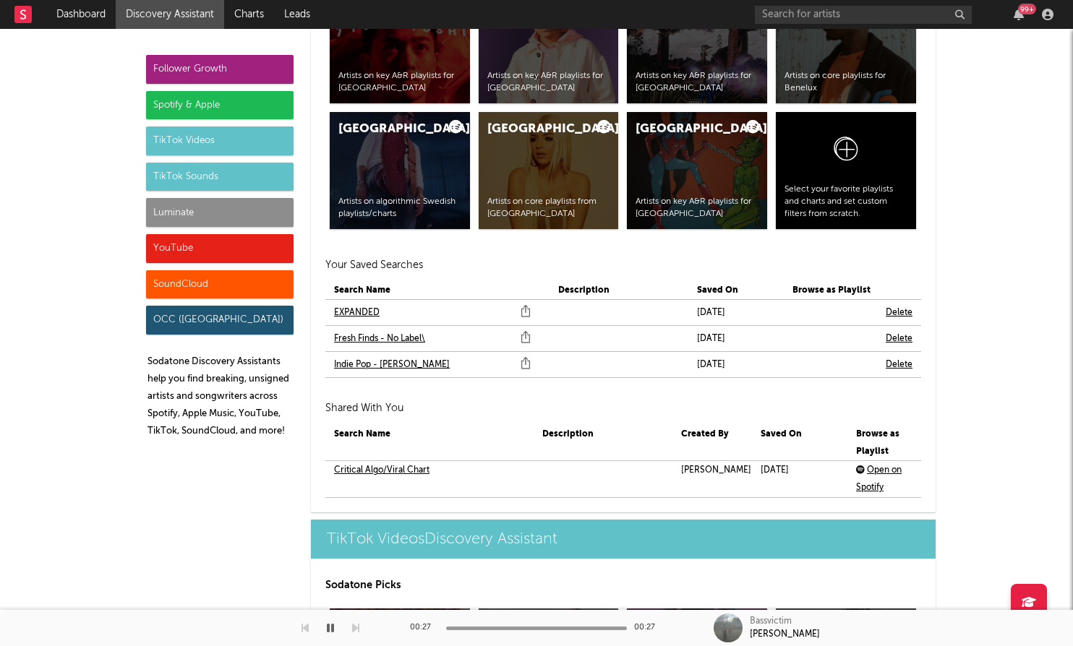
click at [356, 314] on link "EXPANDED" at bounding box center [357, 312] width 46 height 17
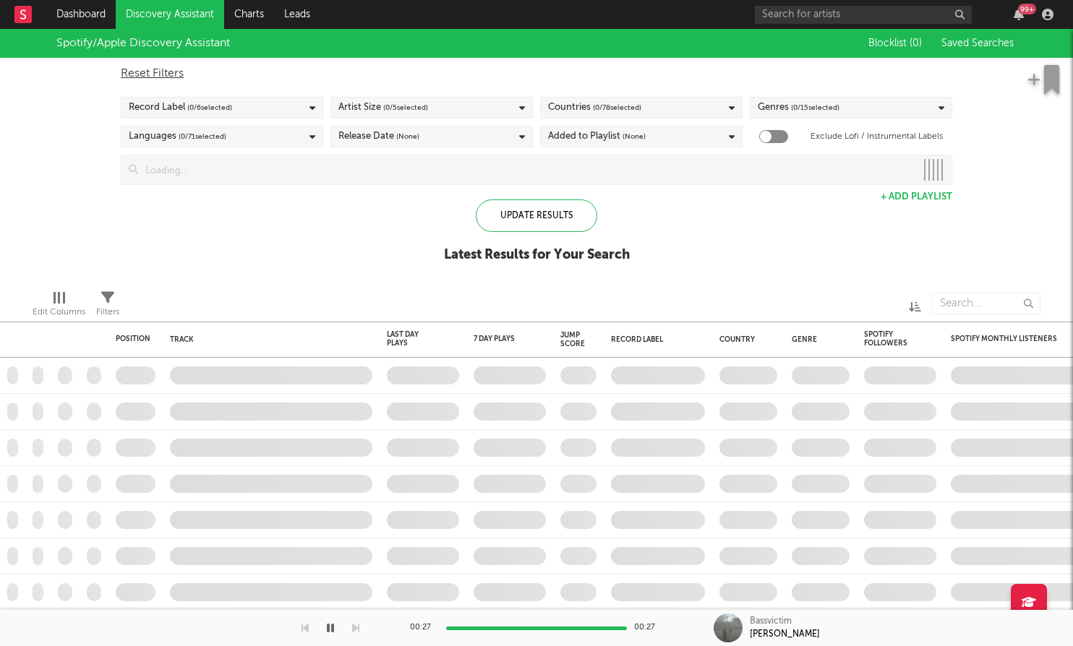
checkbox input "true"
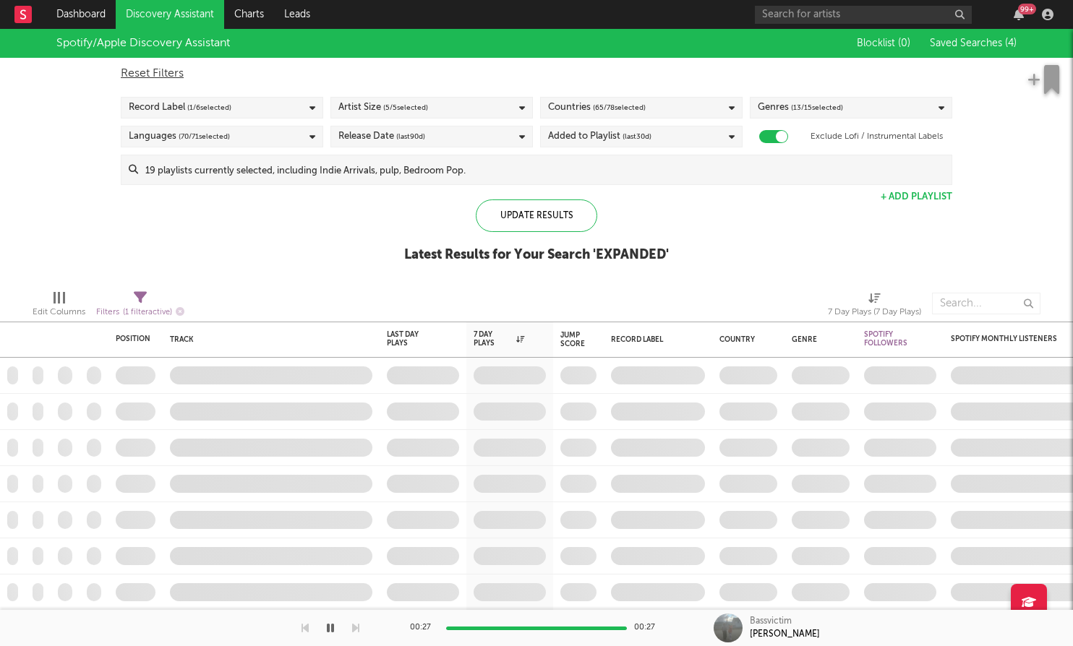
click at [886, 171] on input at bounding box center [544, 169] width 813 height 29
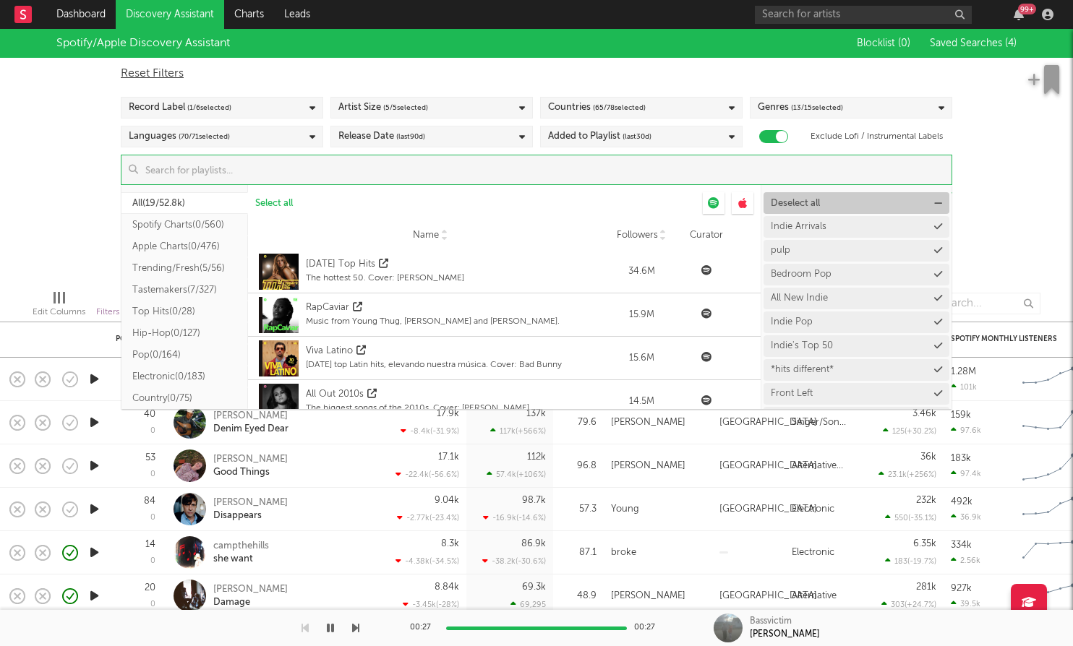
click at [885, 206] on button "Deselect all" at bounding box center [857, 203] width 186 height 22
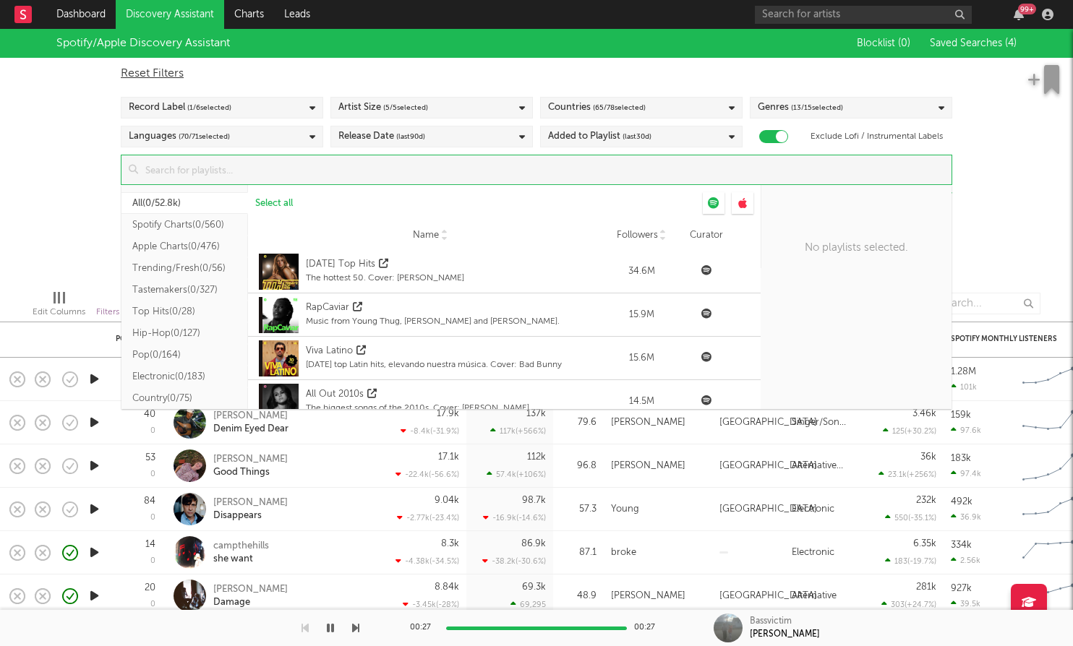
click at [581, 179] on input at bounding box center [544, 169] width 813 height 29
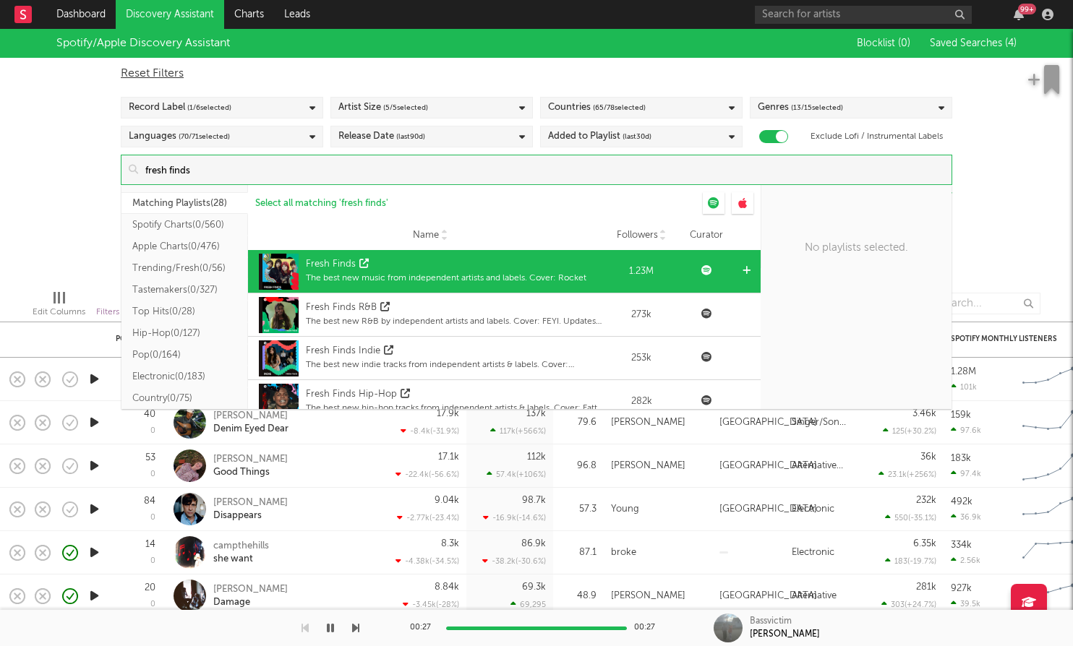
click at [409, 260] on div "Fresh Finds" at bounding box center [446, 264] width 281 height 14
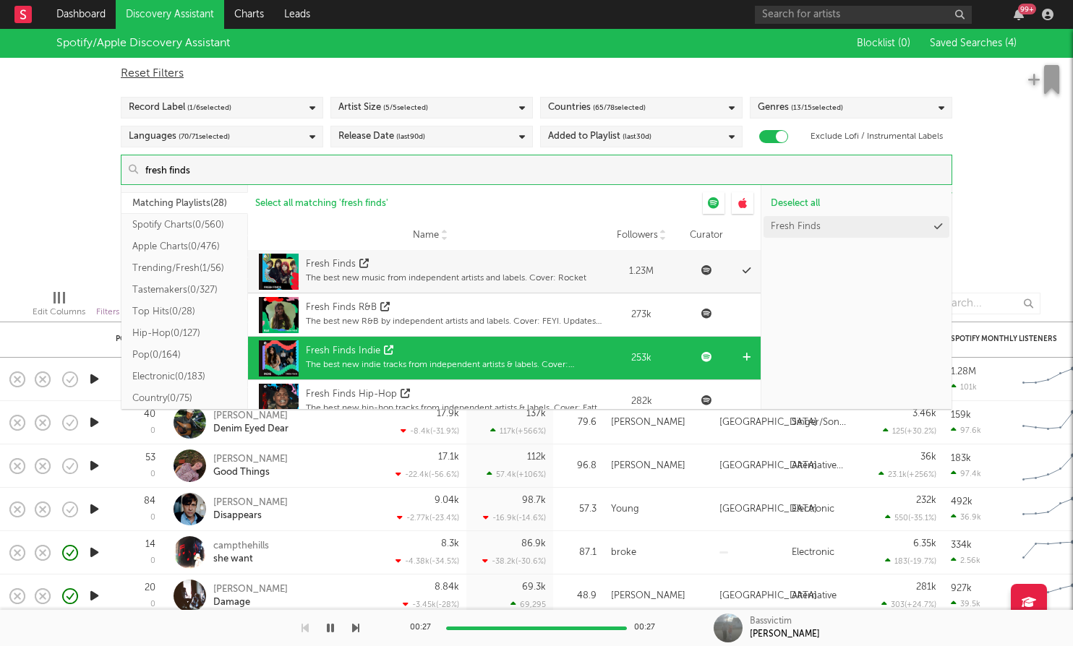
click at [419, 341] on div "Fresh Finds Indie The best new indie tracks from independent artists & labels. …" at bounding box center [455, 359] width 299 height 36
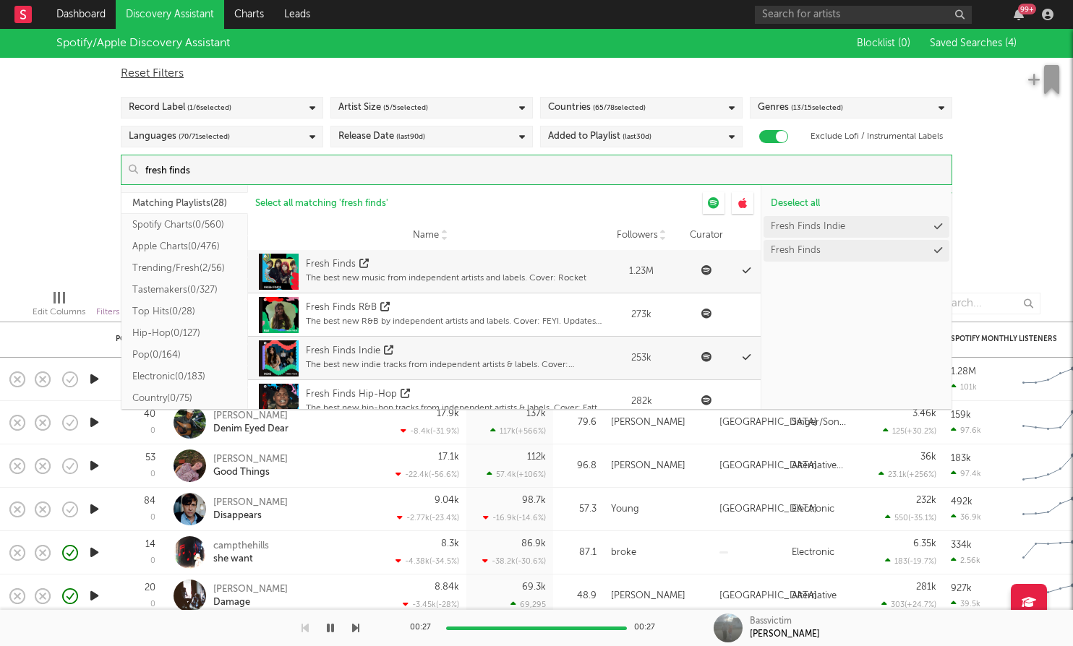
click at [321, 178] on input "fresh finds" at bounding box center [544, 169] width 813 height 29
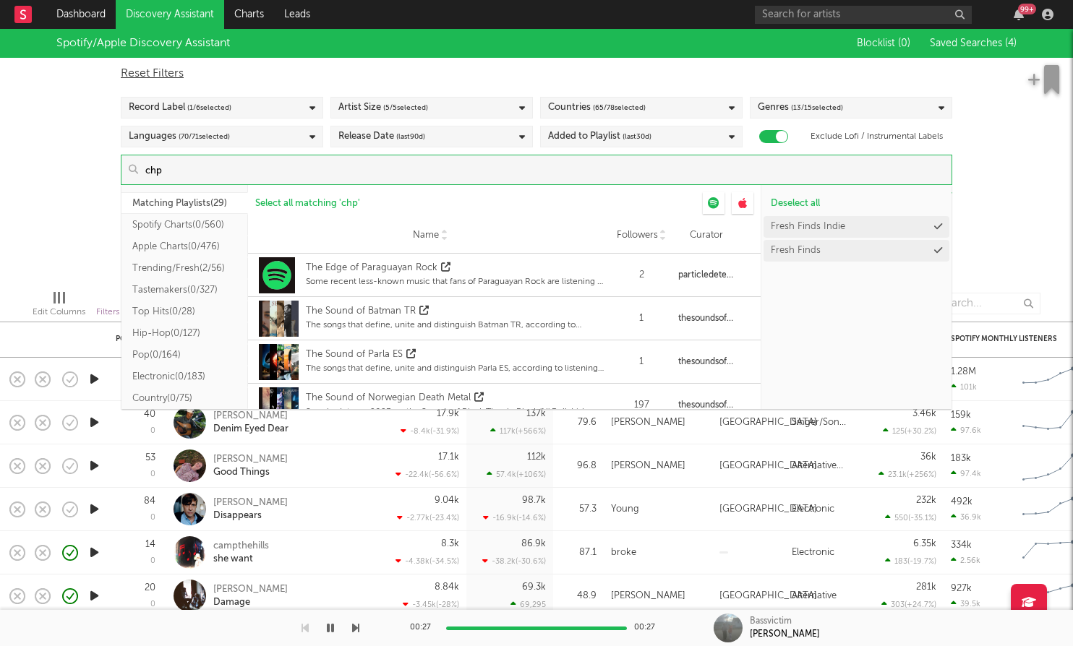
scroll to position [649, 0]
click at [436, 163] on input "chp" at bounding box center [544, 169] width 813 height 29
click at [436, 164] on input "chp" at bounding box center [544, 169] width 813 height 29
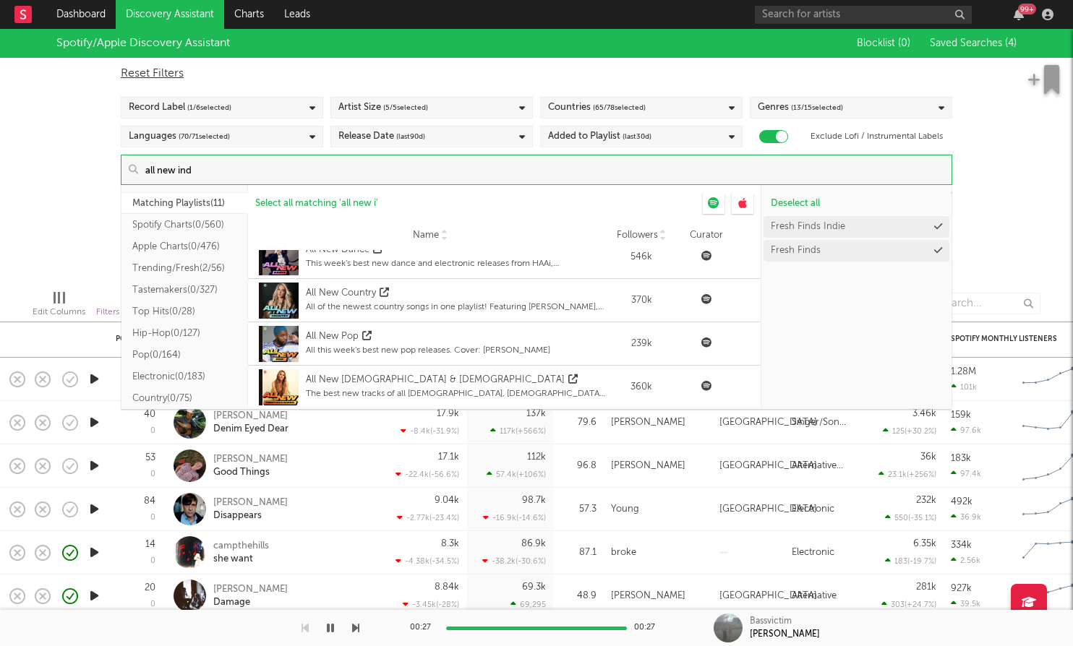
scroll to position [0, 0]
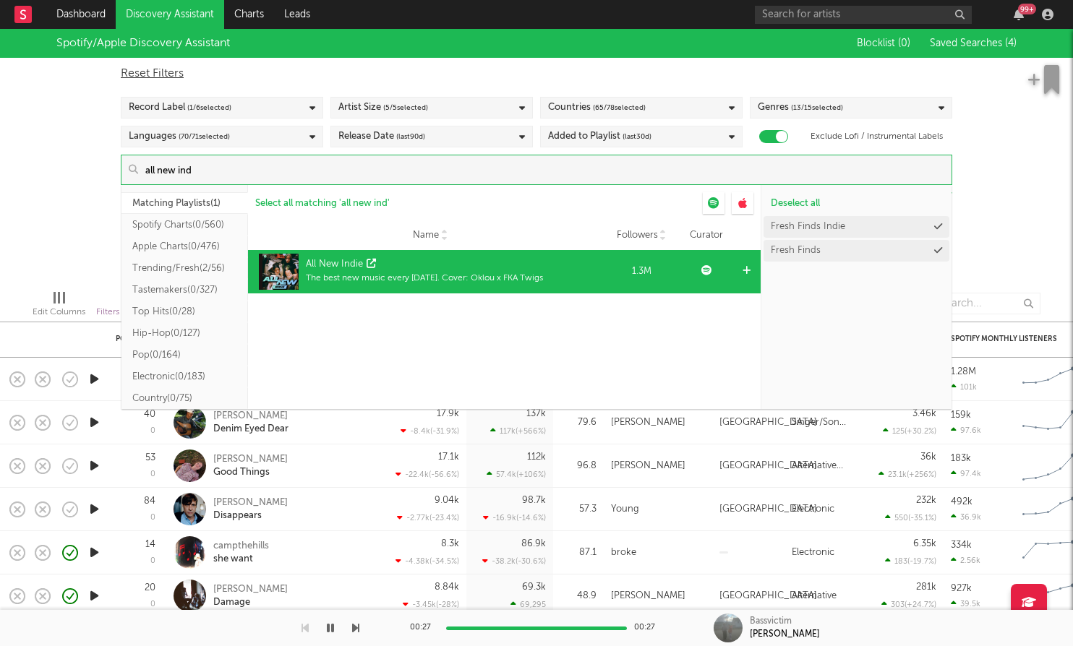
click at [454, 260] on div "All New Indie" at bounding box center [424, 264] width 237 height 14
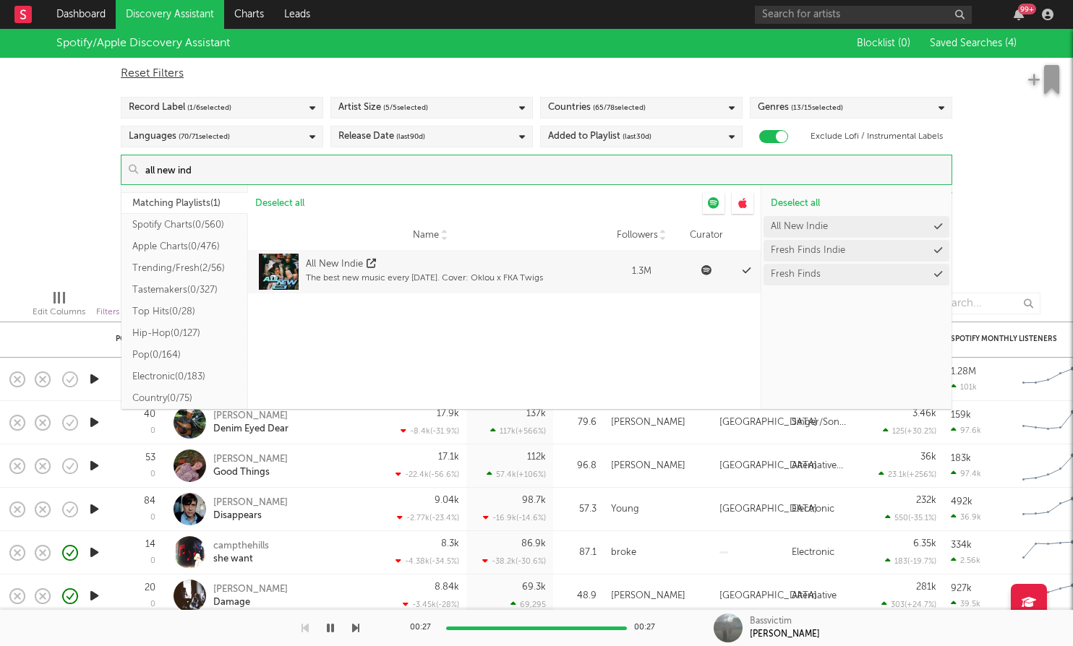
click at [442, 171] on input "all new ind" at bounding box center [544, 169] width 813 height 29
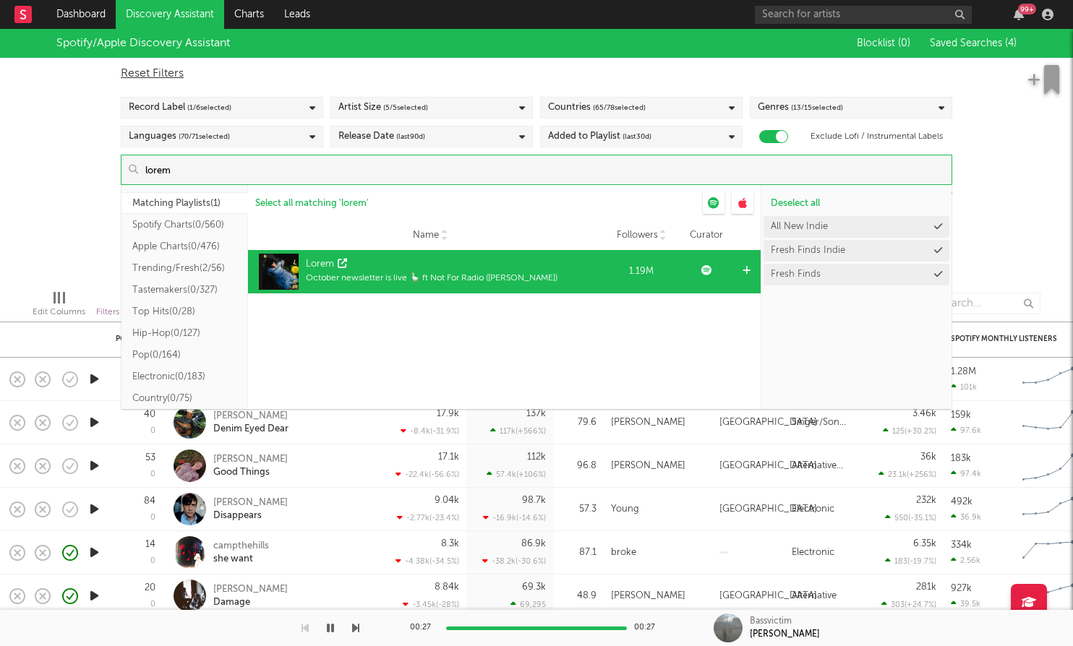
click at [473, 266] on div "Lorem" at bounding box center [432, 264] width 252 height 14
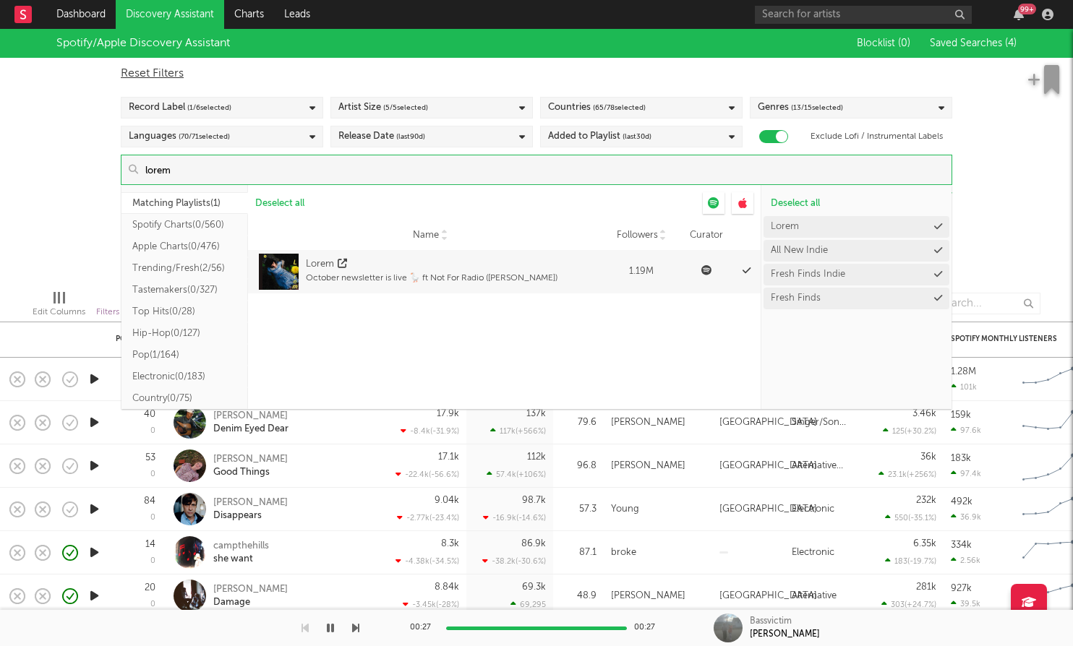
click at [485, 166] on input "lorem" at bounding box center [544, 169] width 813 height 29
click at [384, 174] on input "lorem" at bounding box center [544, 169] width 813 height 29
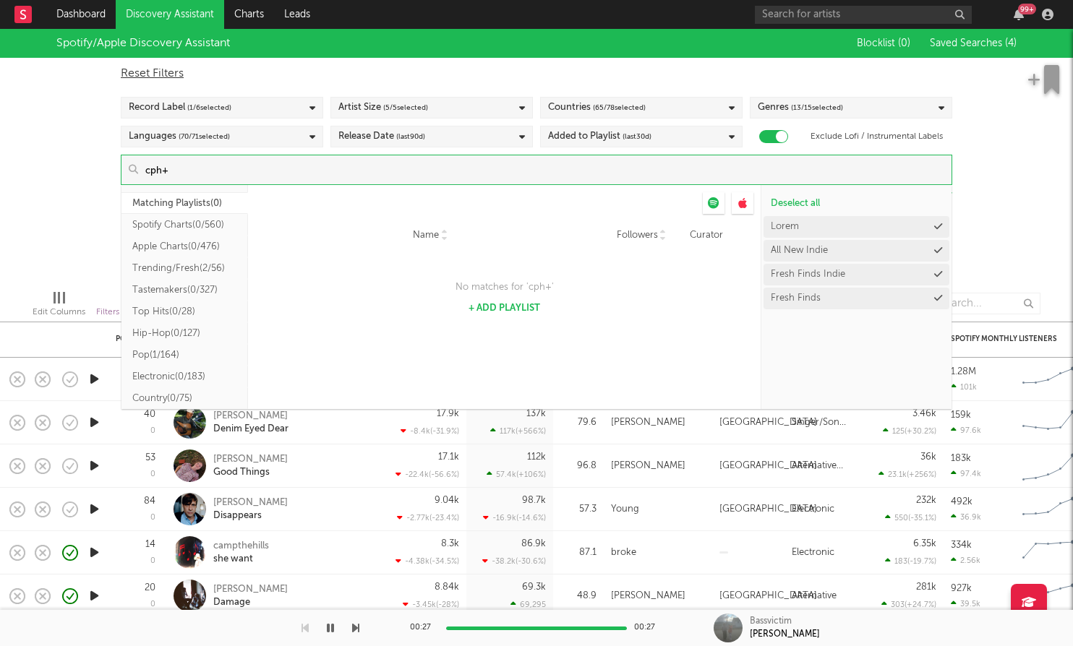
click at [500, 311] on button "+ Add Playlist" at bounding box center [505, 308] width 72 height 9
type input "cph+"
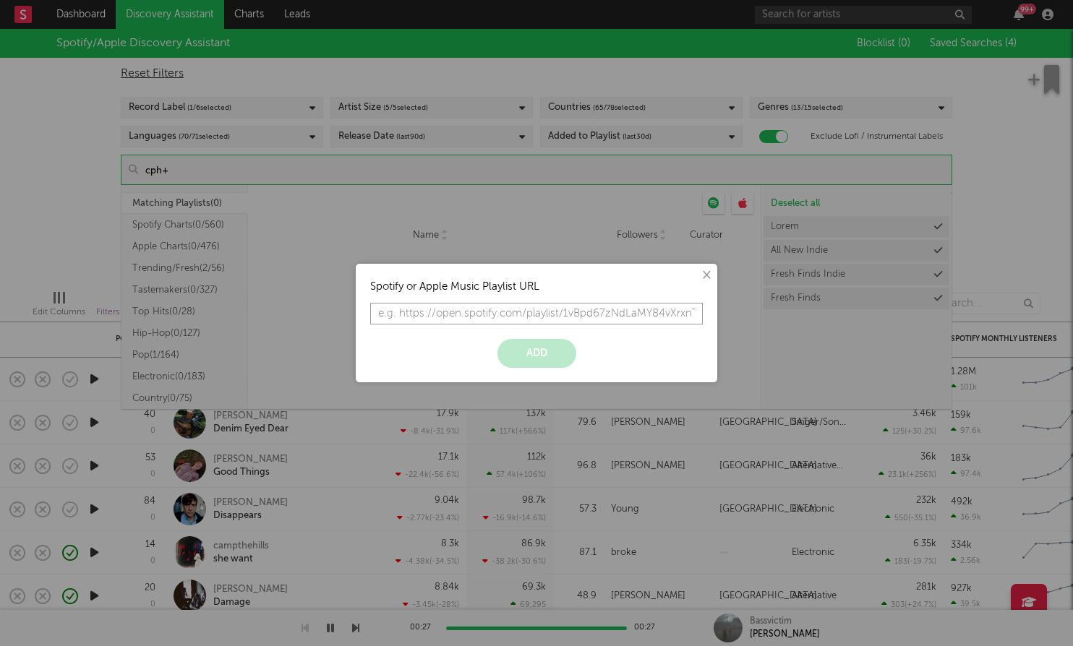
paste input "https://open.spotify.com/playlist/37i9dQZF1DX0gcho56Immm?si=b27ec29fdaf34ff7"
type input "https://open.spotify.com/playlist/37i9dQZF1DX0gcho56Immm?si=b27ec29fdaf34ff7"
click at [551, 358] on button "Add" at bounding box center [536, 353] width 79 height 29
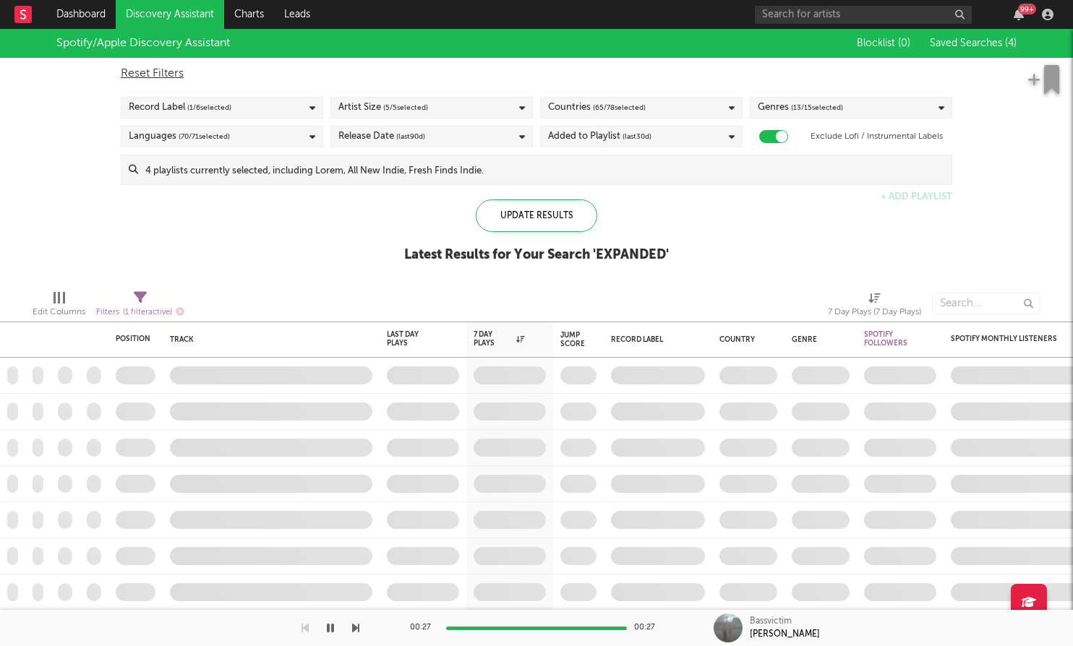
scroll to position [0, 0]
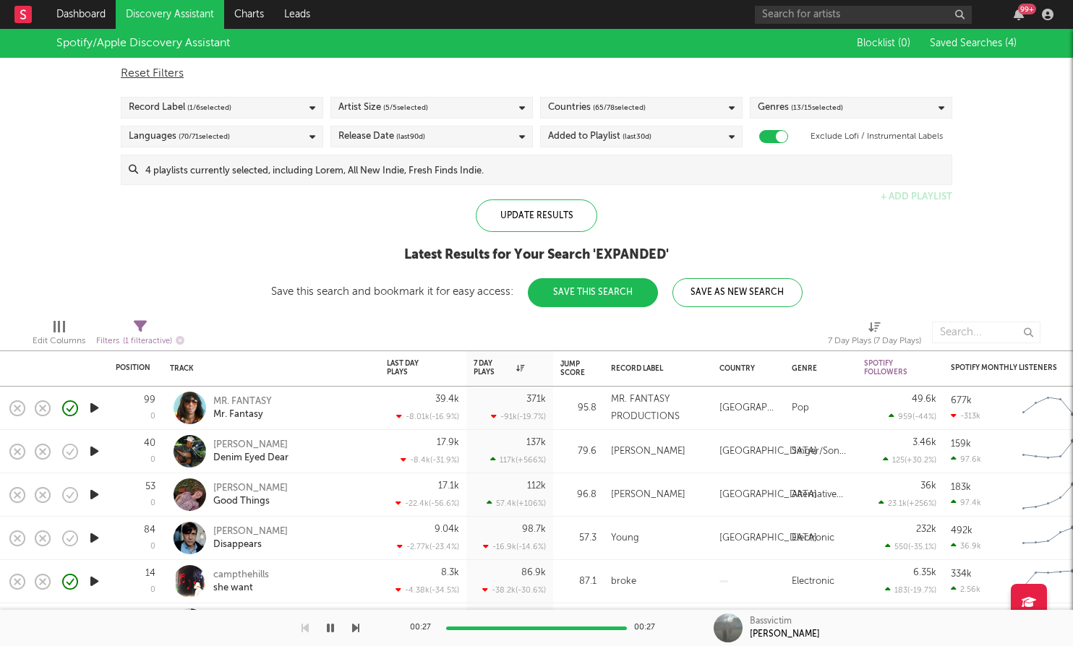
click at [578, 169] on input at bounding box center [544, 169] width 813 height 29
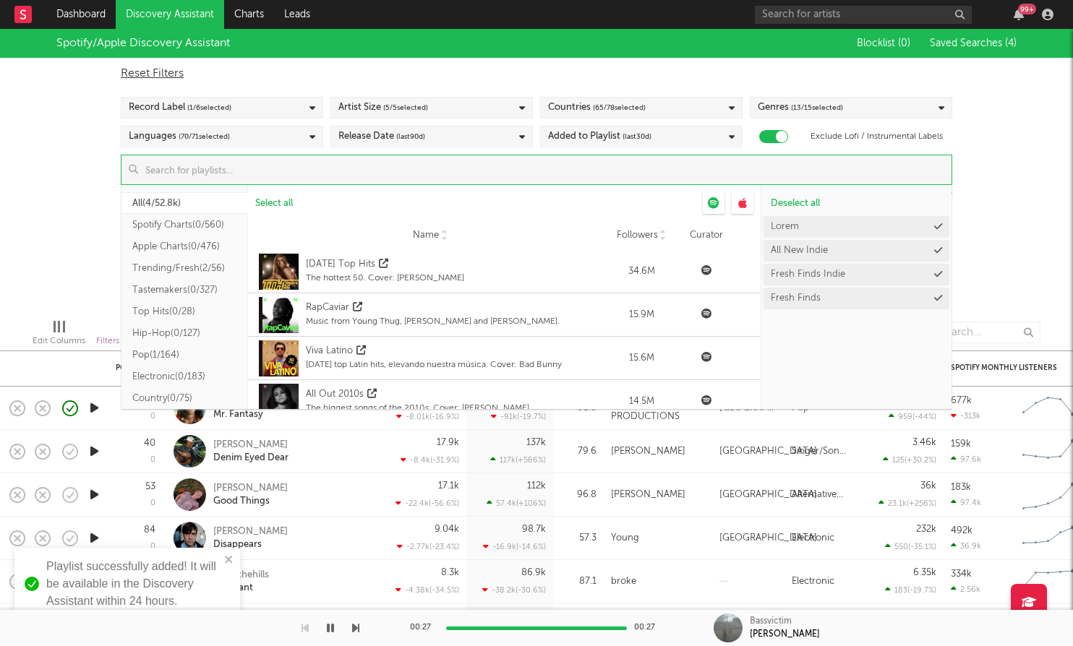
click at [374, 176] on input at bounding box center [544, 169] width 813 height 29
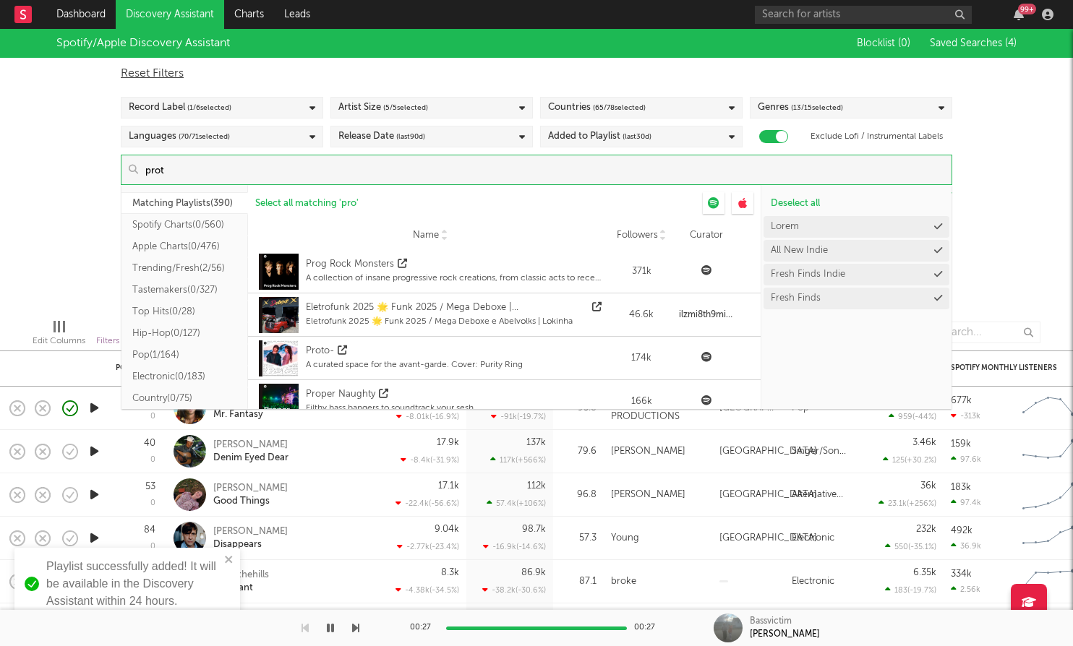
type input "proto"
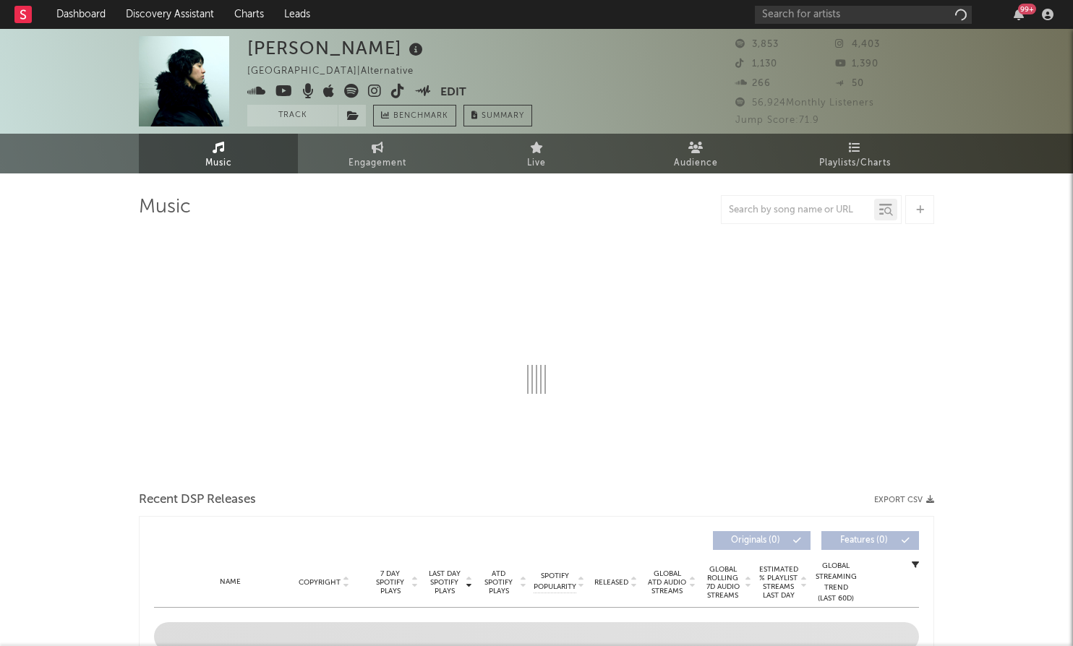
select select "6m"
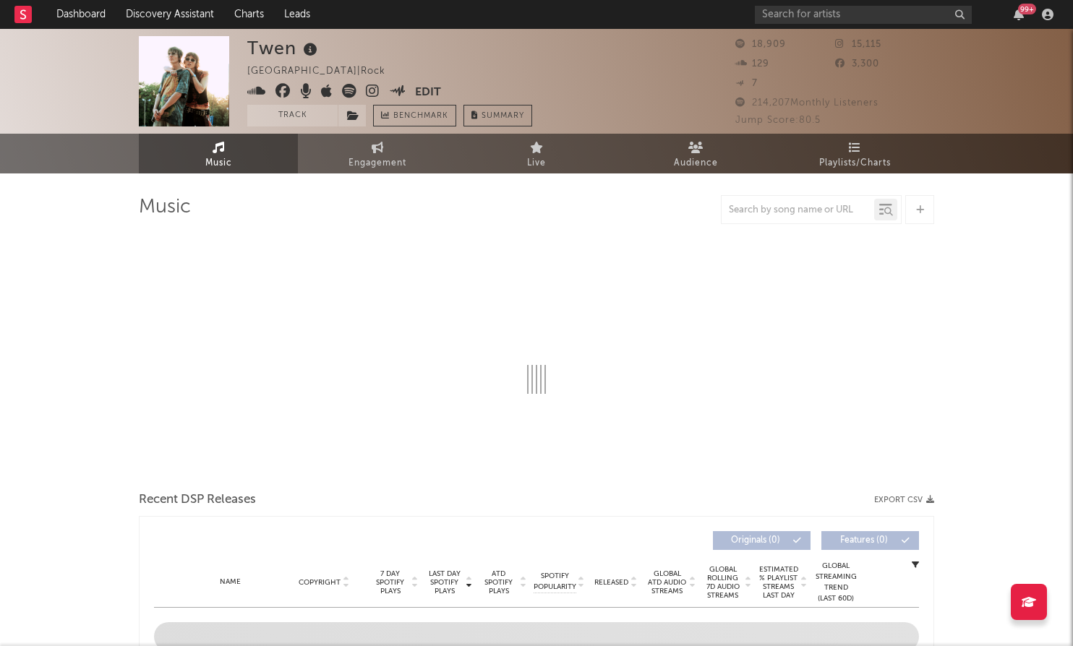
select select "6m"
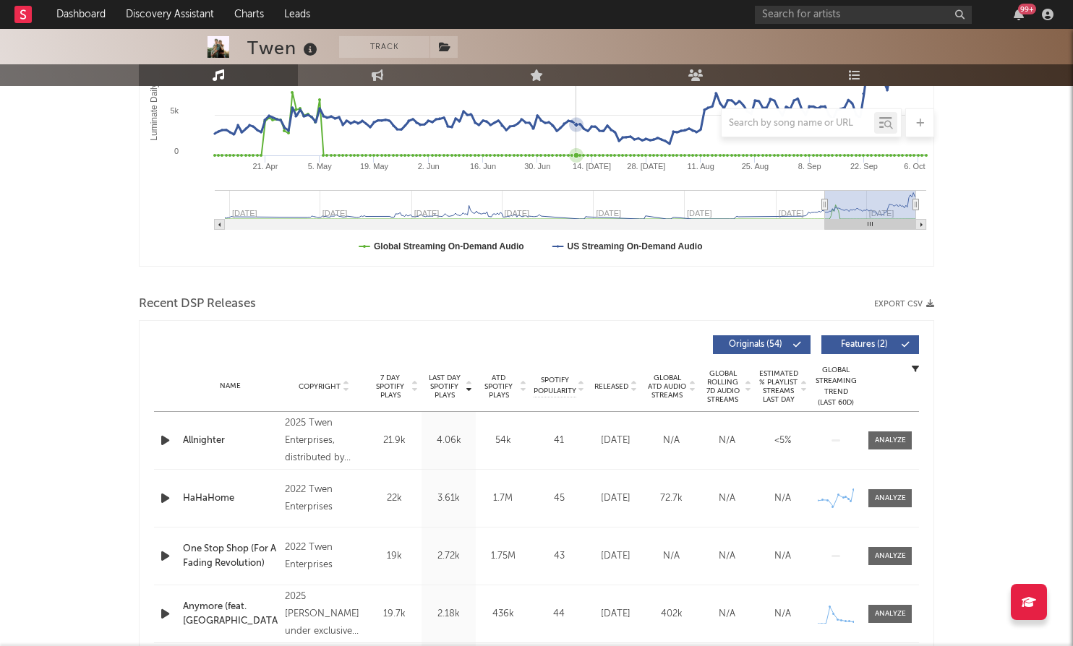
scroll to position [311, 0]
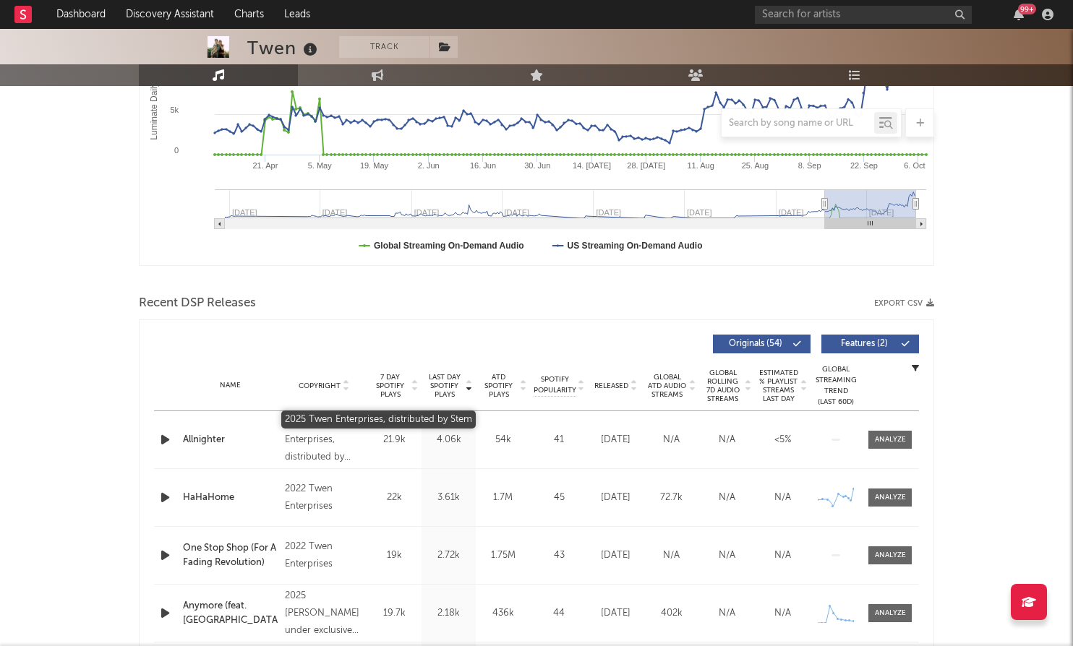
click at [354, 434] on div "2025 Twen Enterprises, distributed by Stem" at bounding box center [324, 440] width 79 height 52
click at [320, 437] on div "2025 Twen Enterprises, distributed by Stem" at bounding box center [324, 440] width 79 height 52
click at [371, 296] on div "Recent DSP Releases Export CSV" at bounding box center [536, 303] width 795 height 25
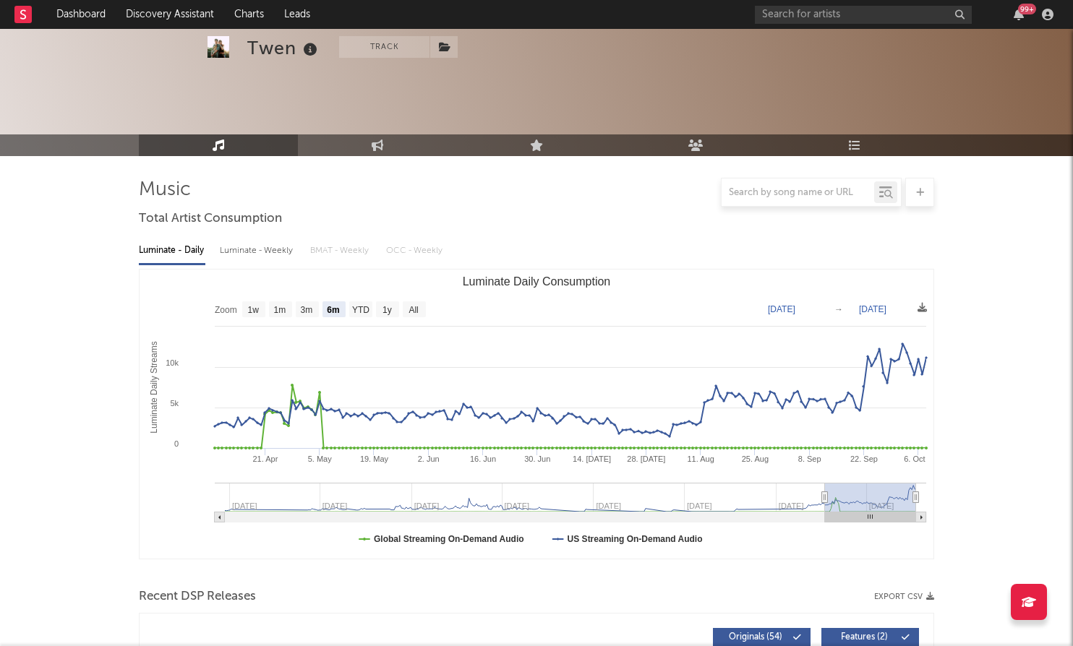
scroll to position [0, 0]
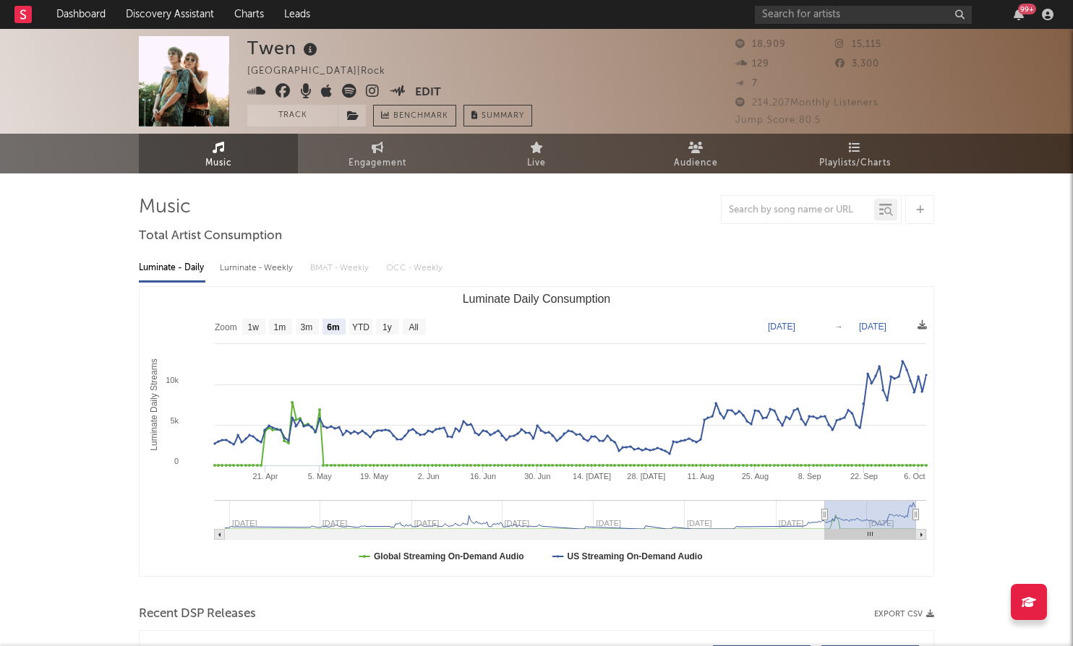
click at [372, 89] on icon at bounding box center [373, 91] width 14 height 14
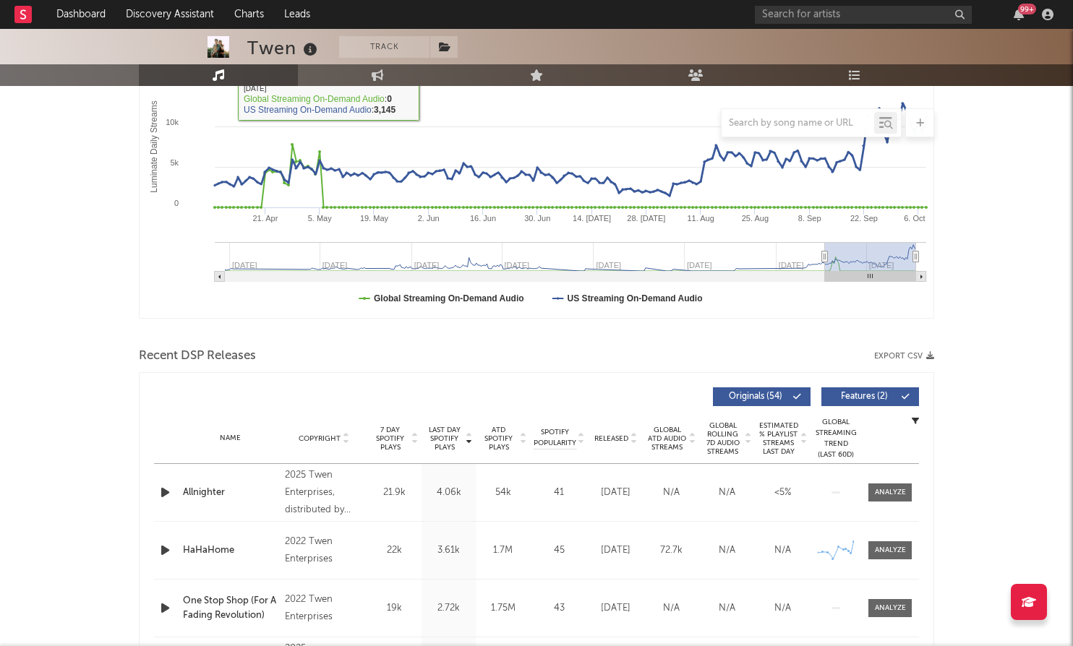
scroll to position [259, 0]
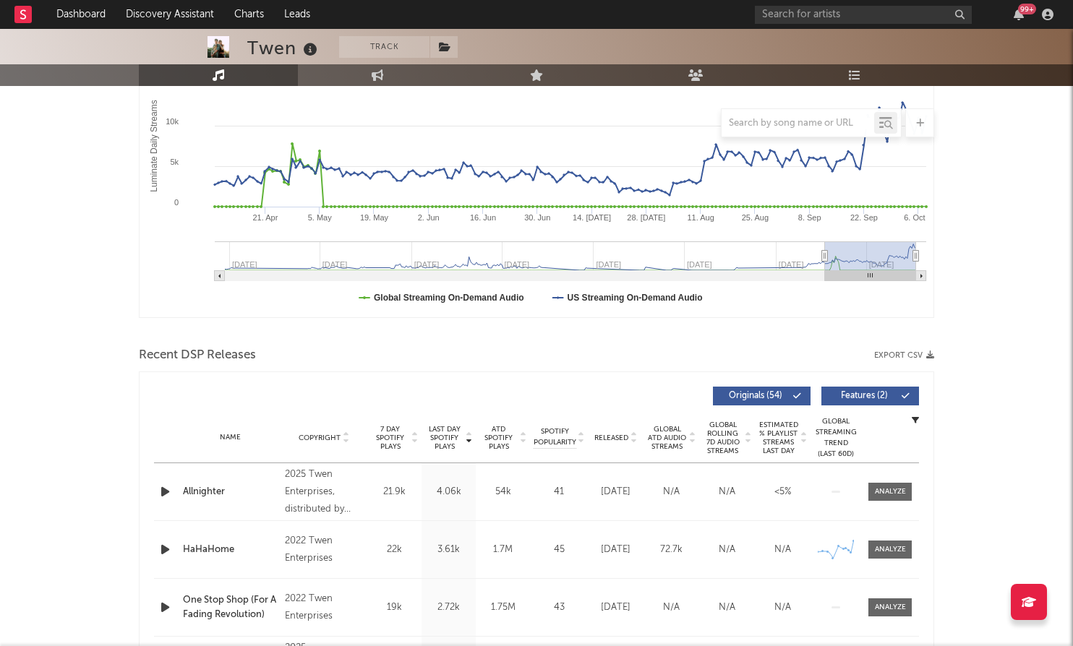
click at [435, 439] on span "Last Day Spotify Plays" at bounding box center [444, 438] width 38 height 26
click at [500, 437] on span "ATD Spotify Plays" at bounding box center [498, 438] width 38 height 26
click at [158, 487] on icon "button" at bounding box center [165, 492] width 15 height 18
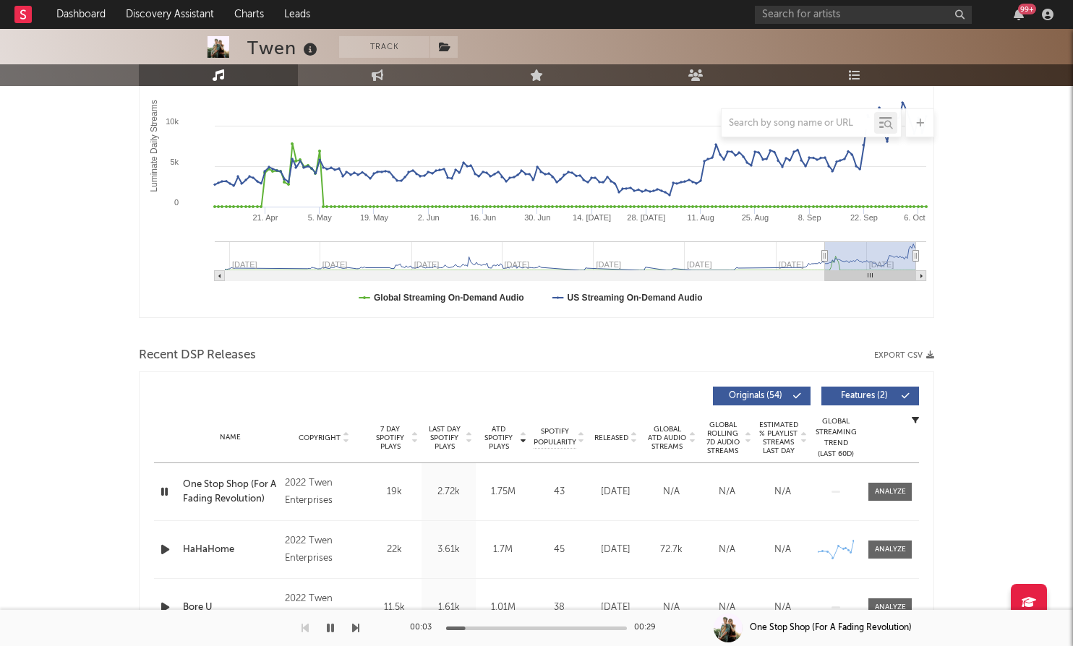
click at [158, 487] on icon "button" at bounding box center [165, 492] width 14 height 18
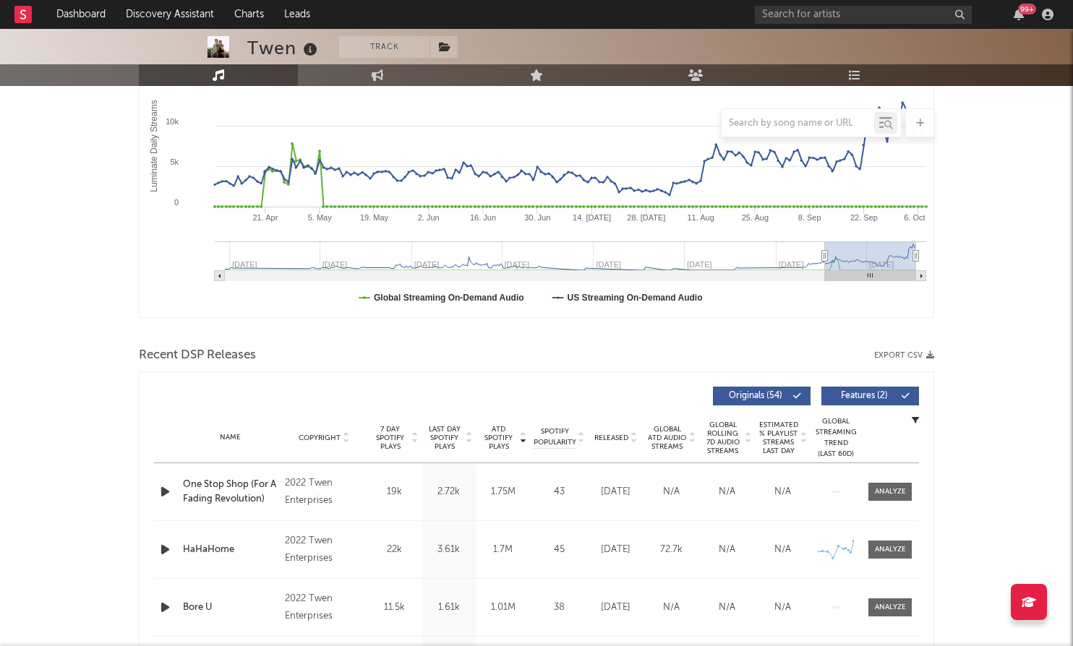
click at [159, 549] on icon "button" at bounding box center [165, 550] width 15 height 18
click at [159, 549] on icon "button" at bounding box center [165, 550] width 14 height 18
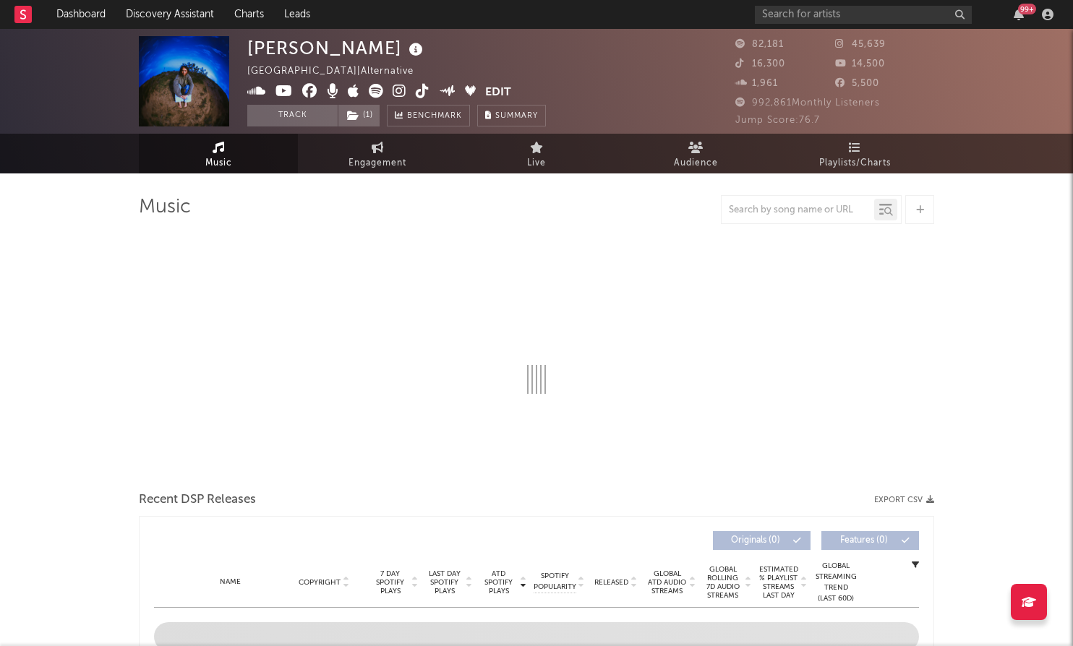
scroll to position [13, 0]
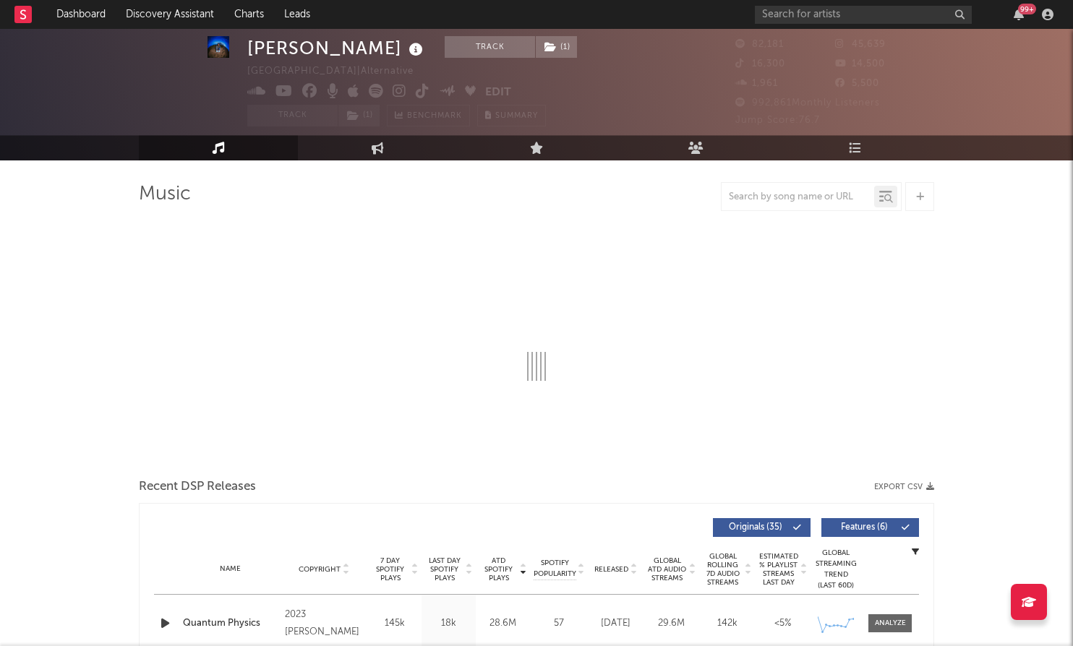
select select "6m"
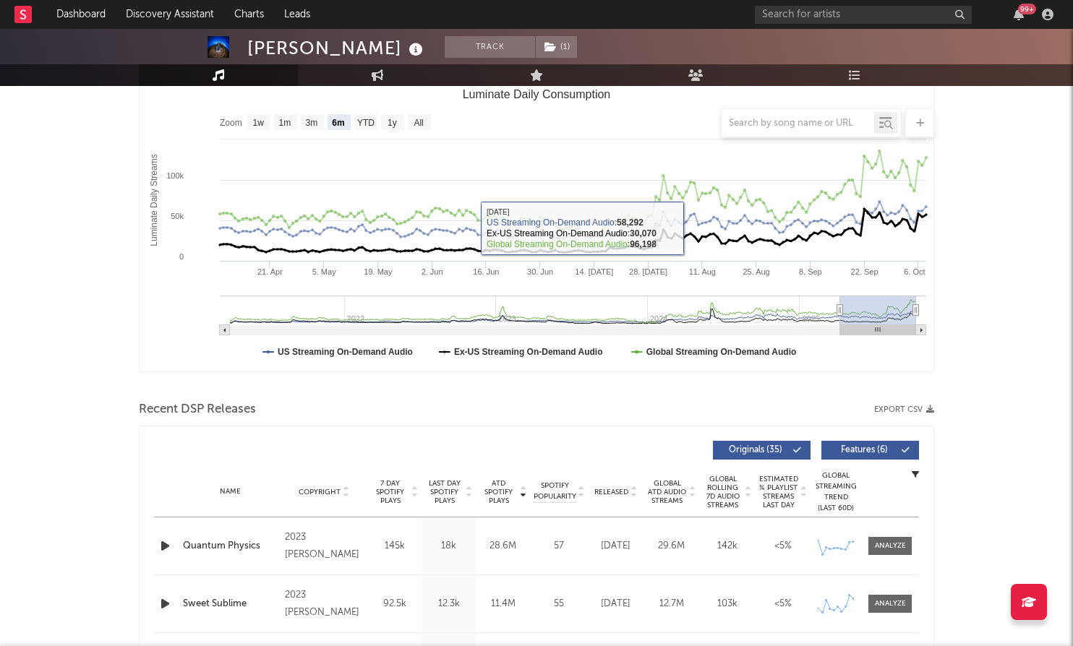
scroll to position [208, 0]
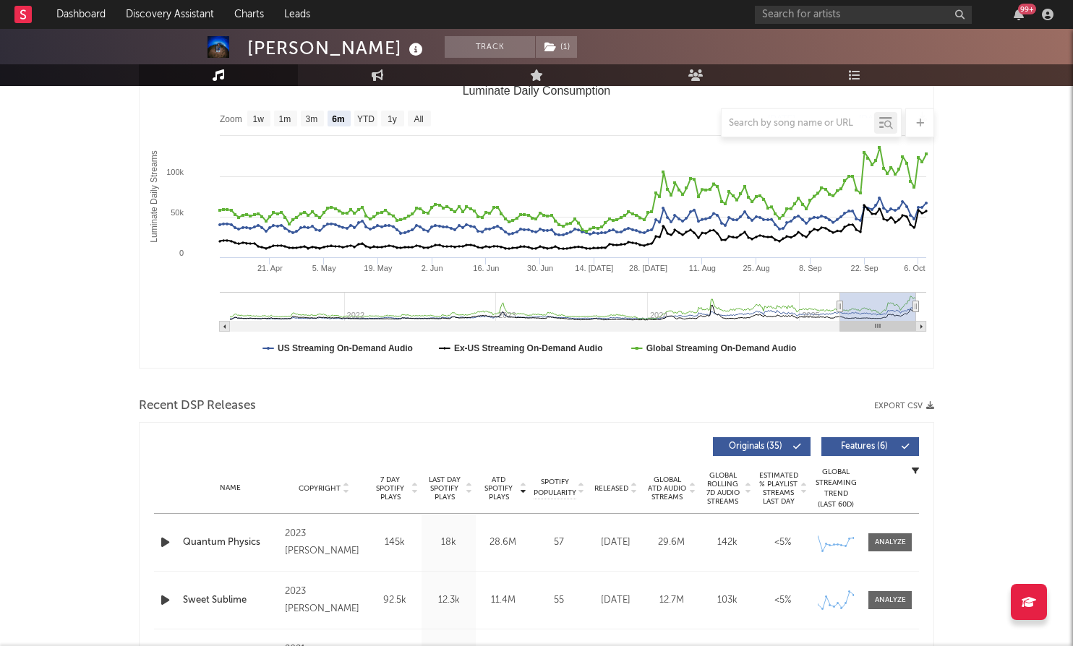
click at [619, 493] on div "Released" at bounding box center [615, 488] width 48 height 11
click at [326, 550] on div "2025 Wet Records Inc." at bounding box center [324, 543] width 79 height 35
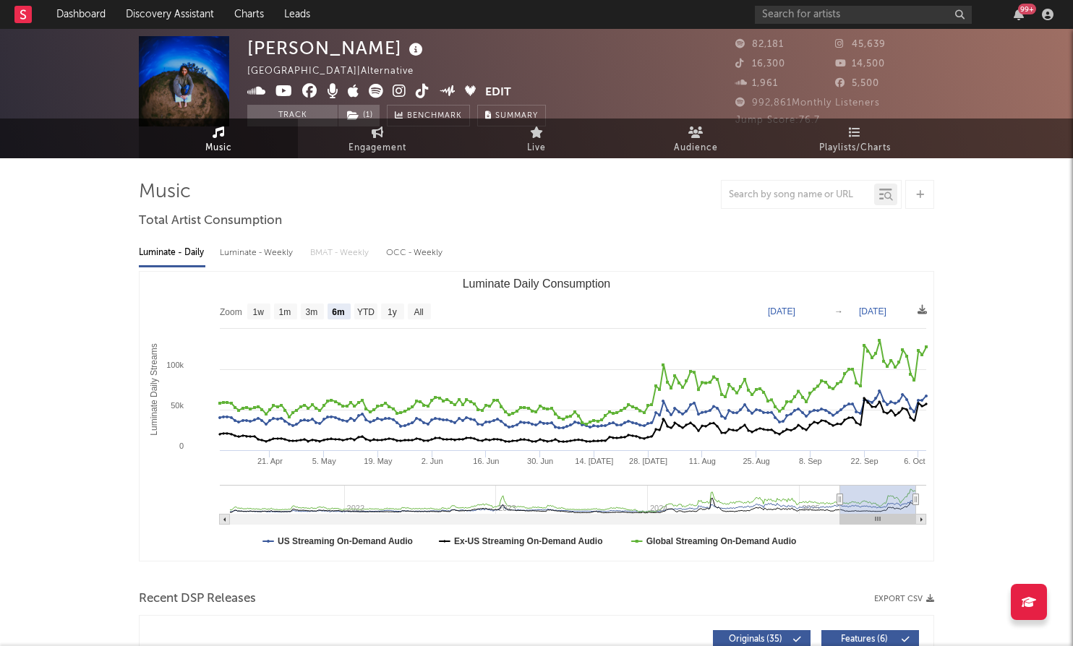
scroll to position [0, 0]
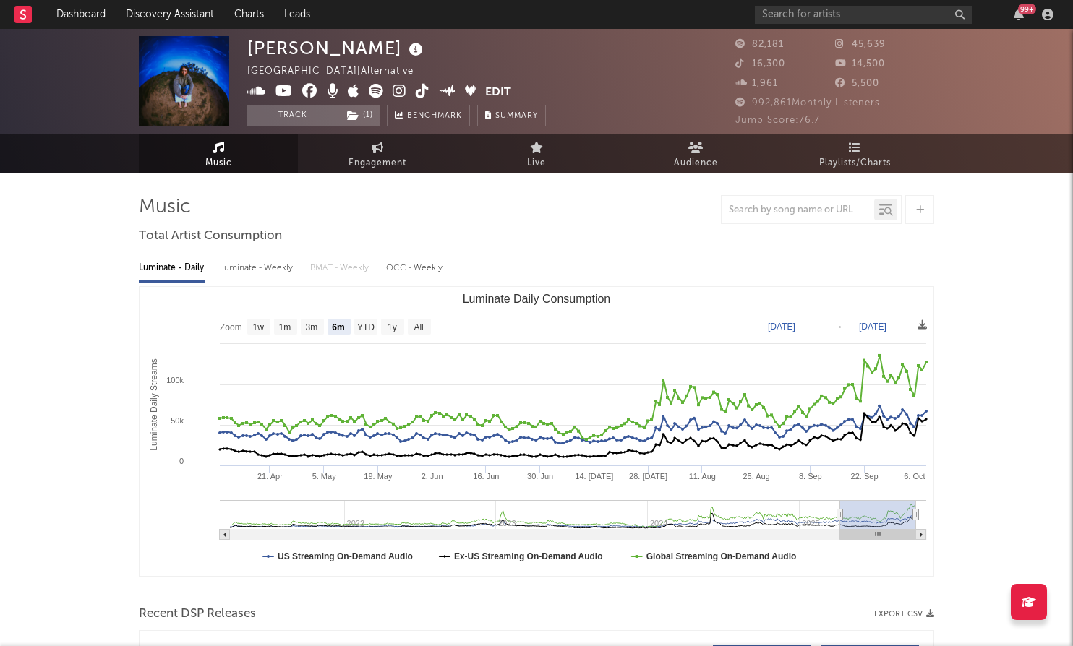
click at [398, 87] on icon at bounding box center [400, 91] width 14 height 14
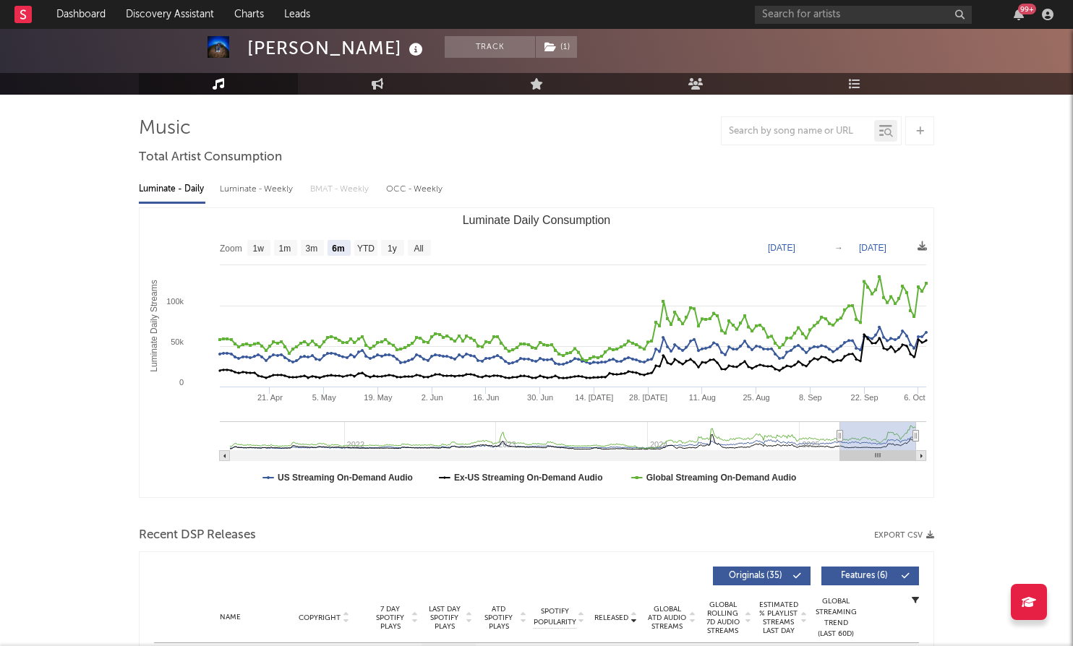
scroll to position [80, 0]
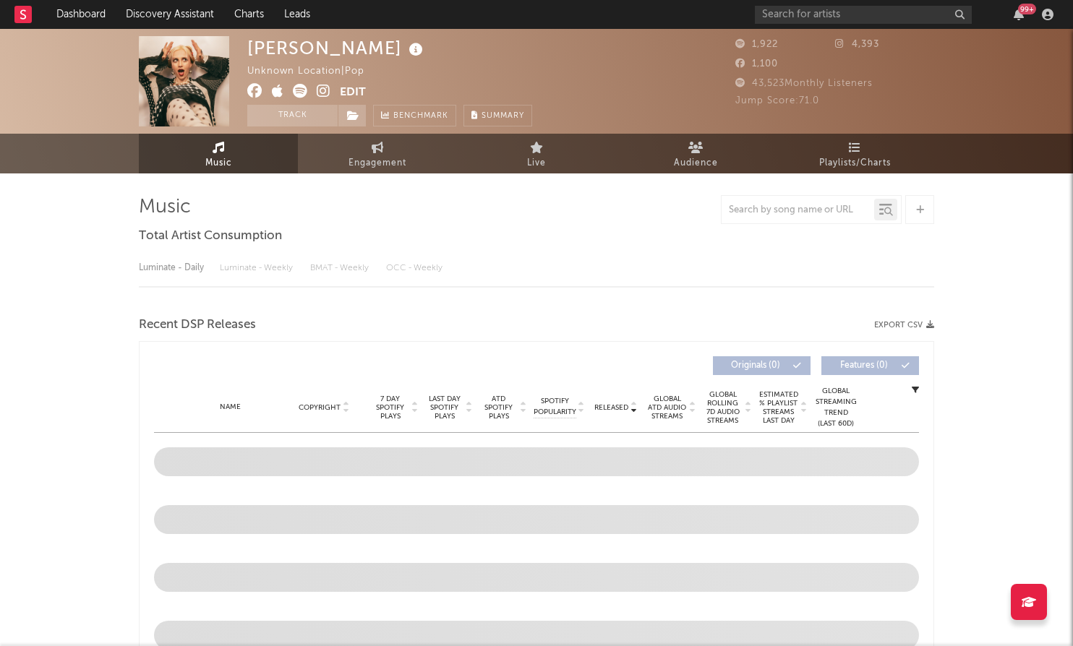
select select "1w"
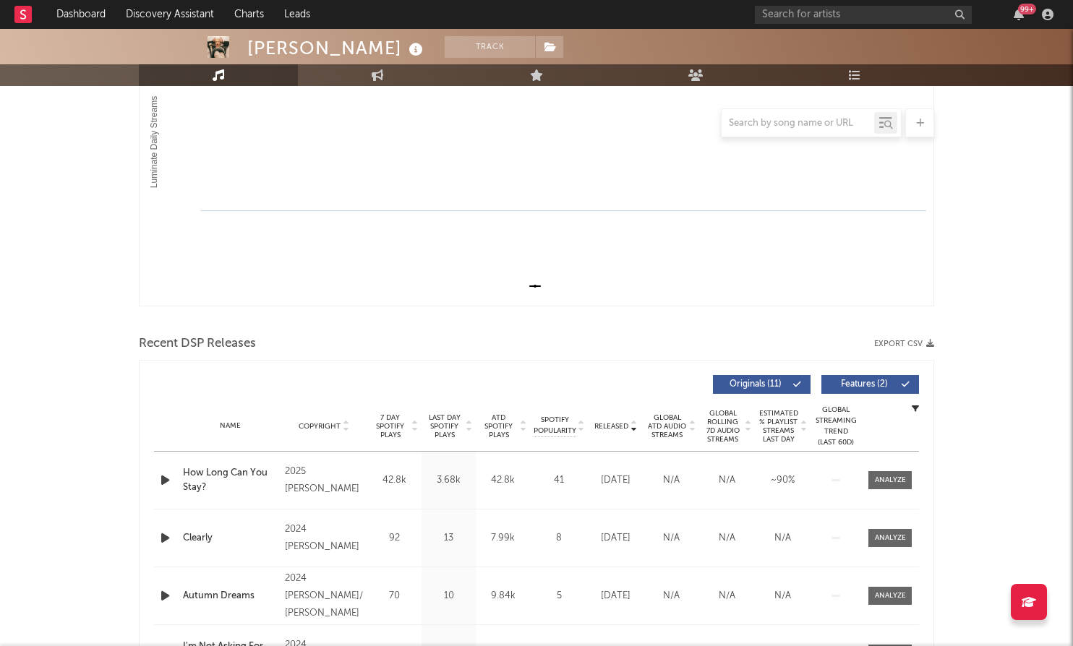
scroll to position [274, 0]
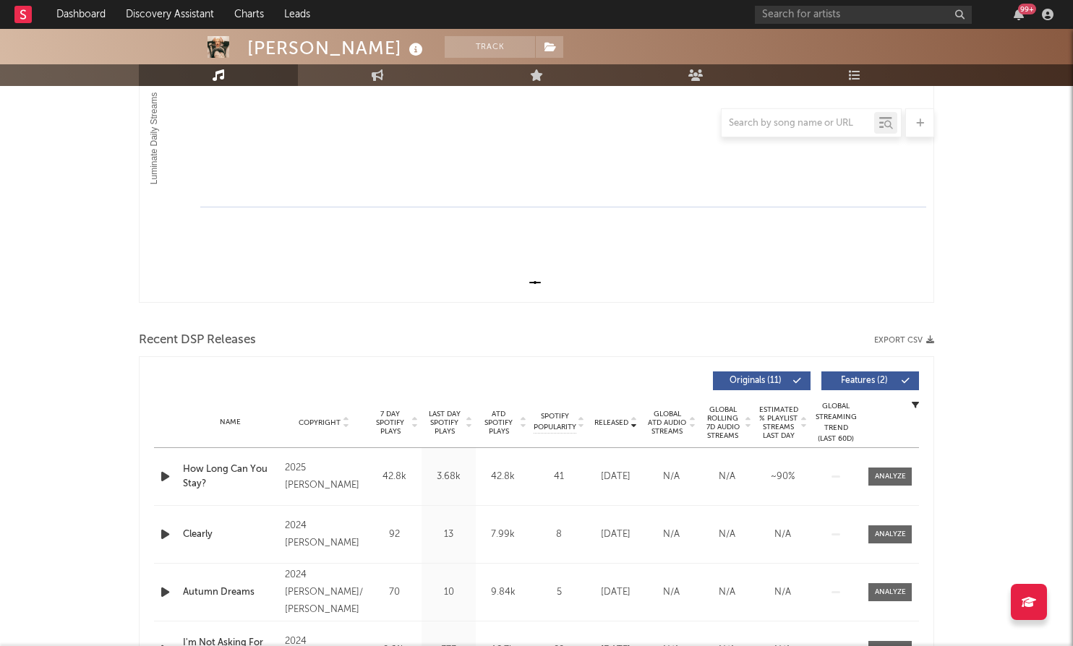
click at [498, 424] on span "ATD Spotify Plays" at bounding box center [498, 423] width 38 height 26
click at [161, 477] on icon "button" at bounding box center [165, 477] width 15 height 18
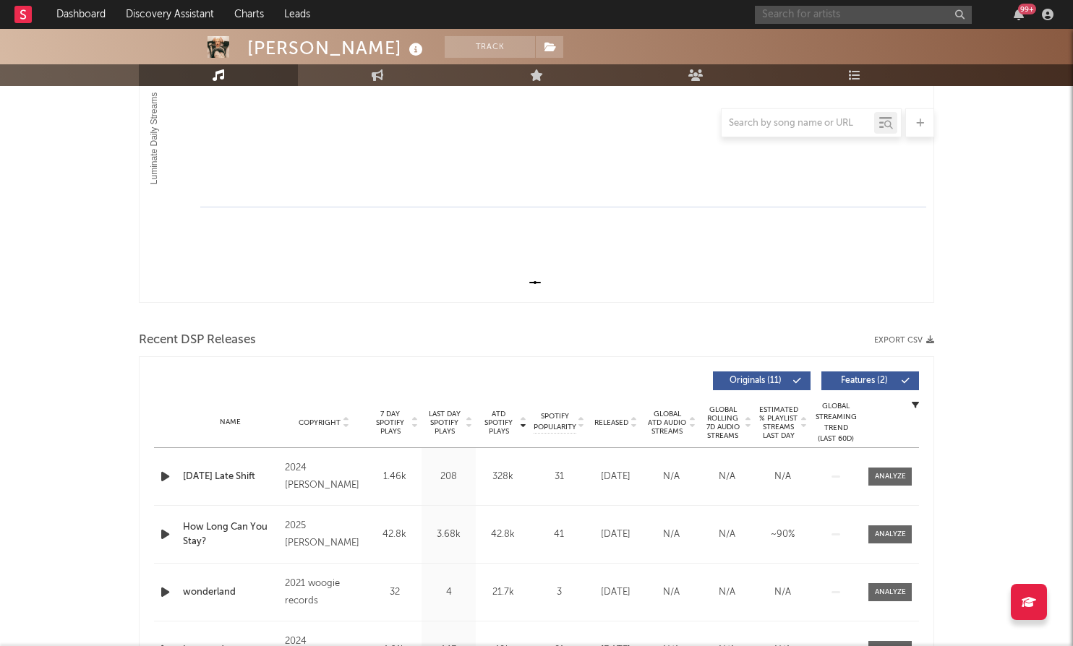
click at [804, 16] on input "text" at bounding box center [863, 15] width 217 height 18
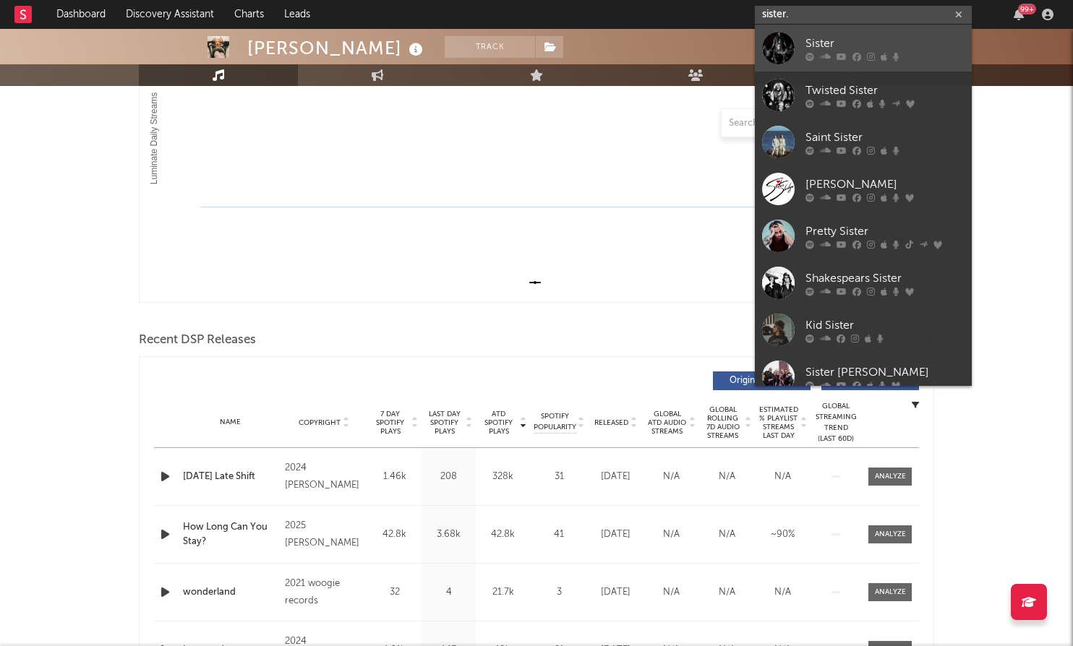
type input "sister."
click at [850, 46] on div "Sister" at bounding box center [884, 43] width 159 height 17
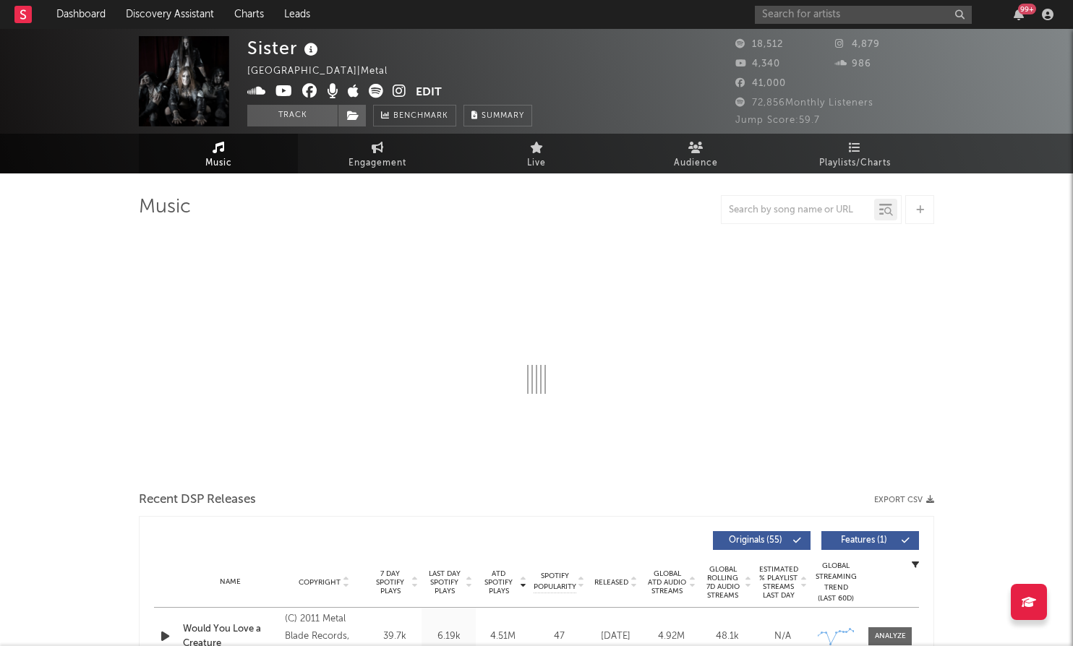
select select "6m"
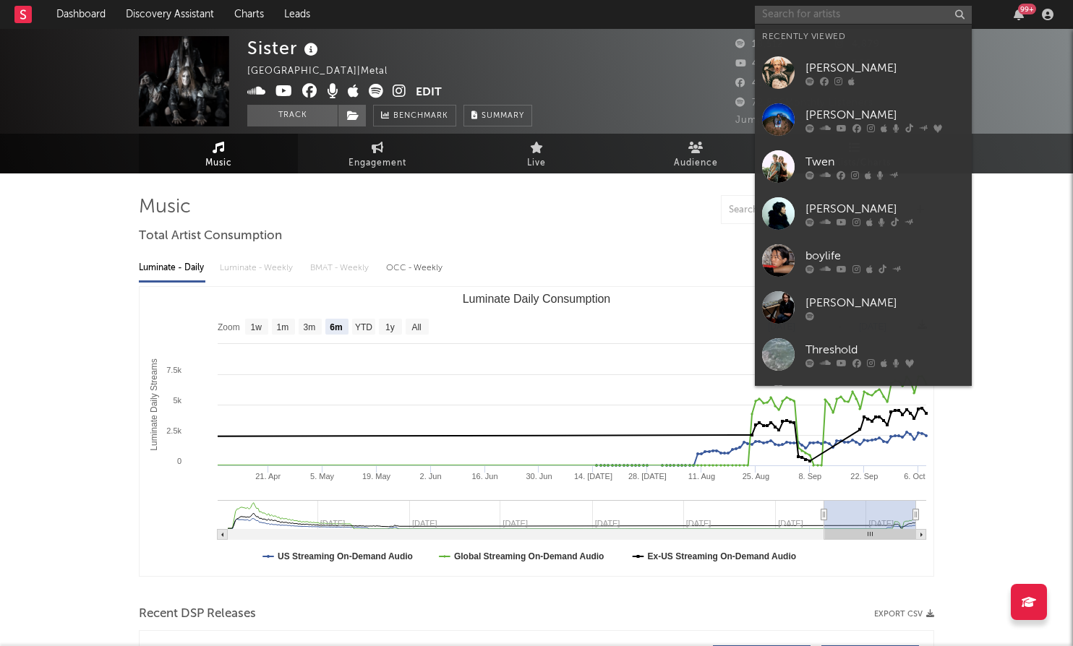
click at [913, 8] on input "text" at bounding box center [863, 15] width 217 height 18
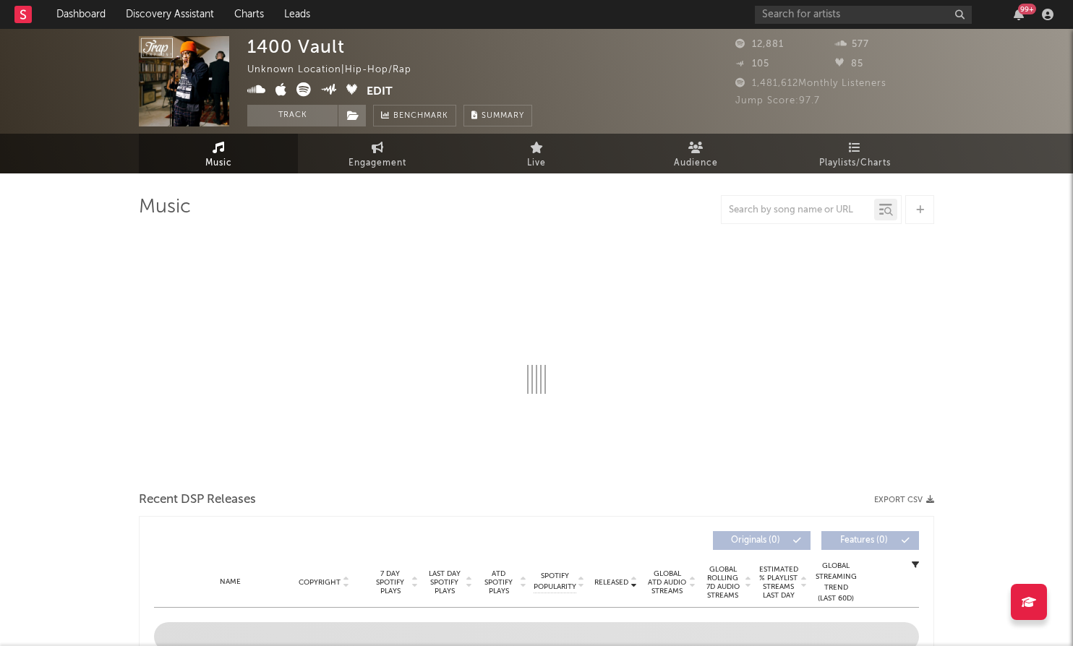
select select "6m"
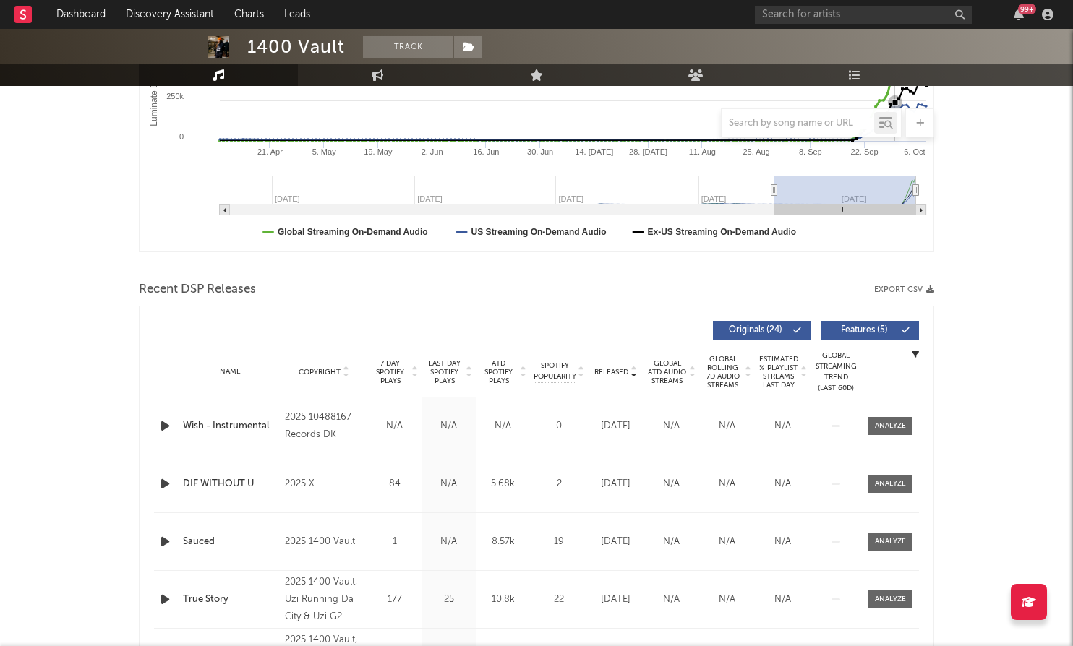
scroll to position [326, 0]
click at [612, 380] on div "Name Copyright Label Album Names Composer Names 7 Day Spotify Plays Last Day Sp…" at bounding box center [536, 371] width 765 height 51
click at [612, 372] on span "Released" at bounding box center [611, 371] width 34 height 9
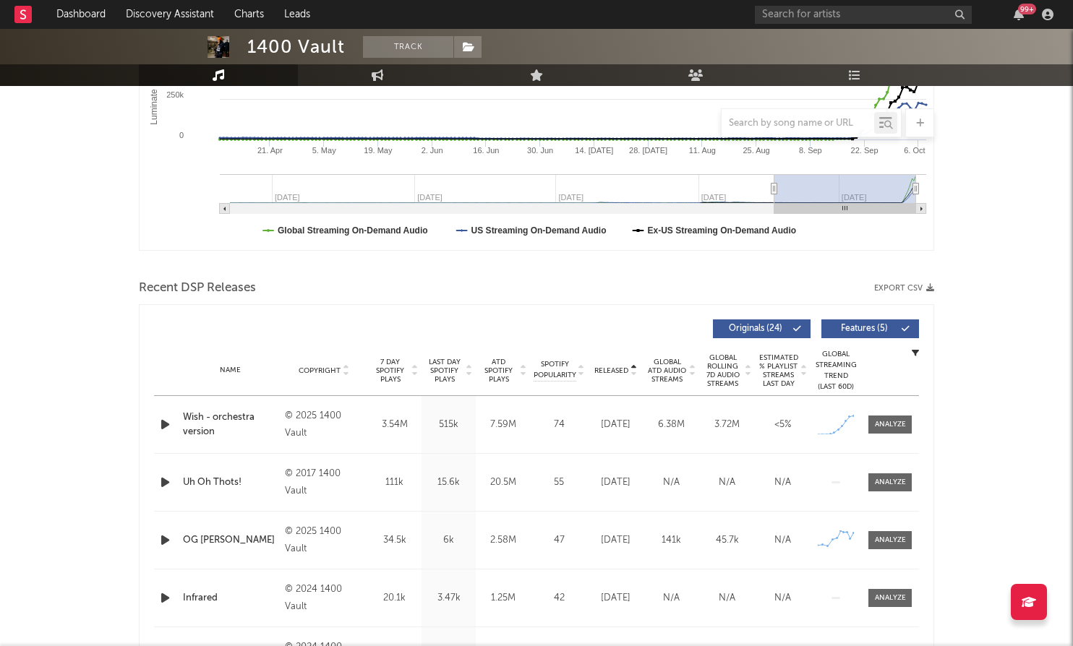
click at [612, 372] on span "Released" at bounding box center [611, 371] width 34 height 9
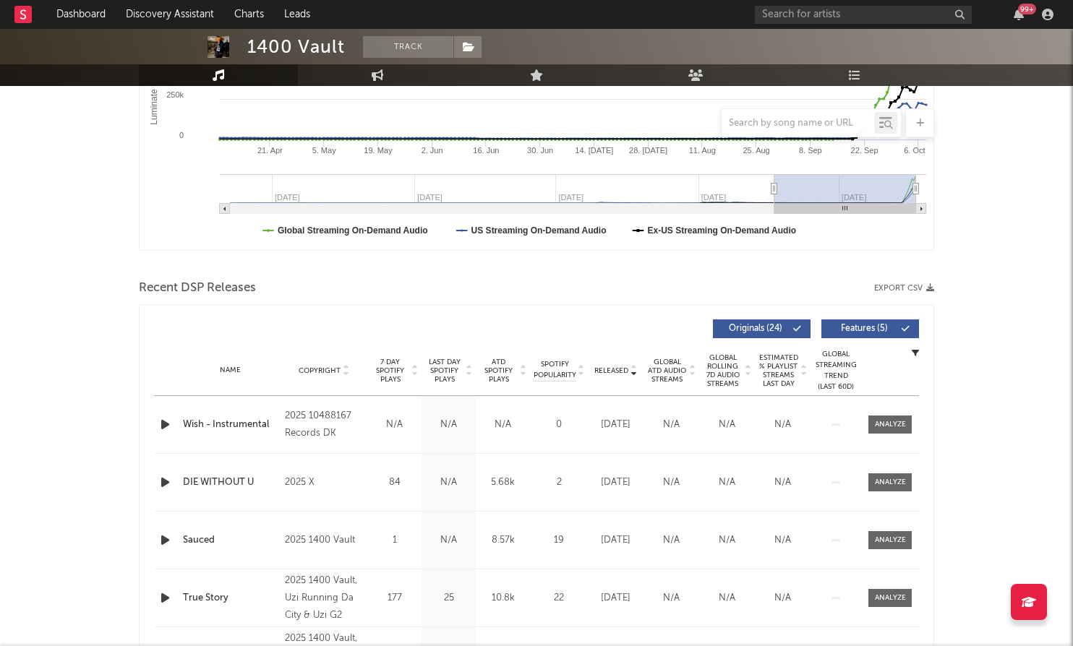
click at [166, 479] on icon "button" at bounding box center [165, 483] width 15 height 18
click at [166, 479] on icon "button" at bounding box center [165, 483] width 14 height 18
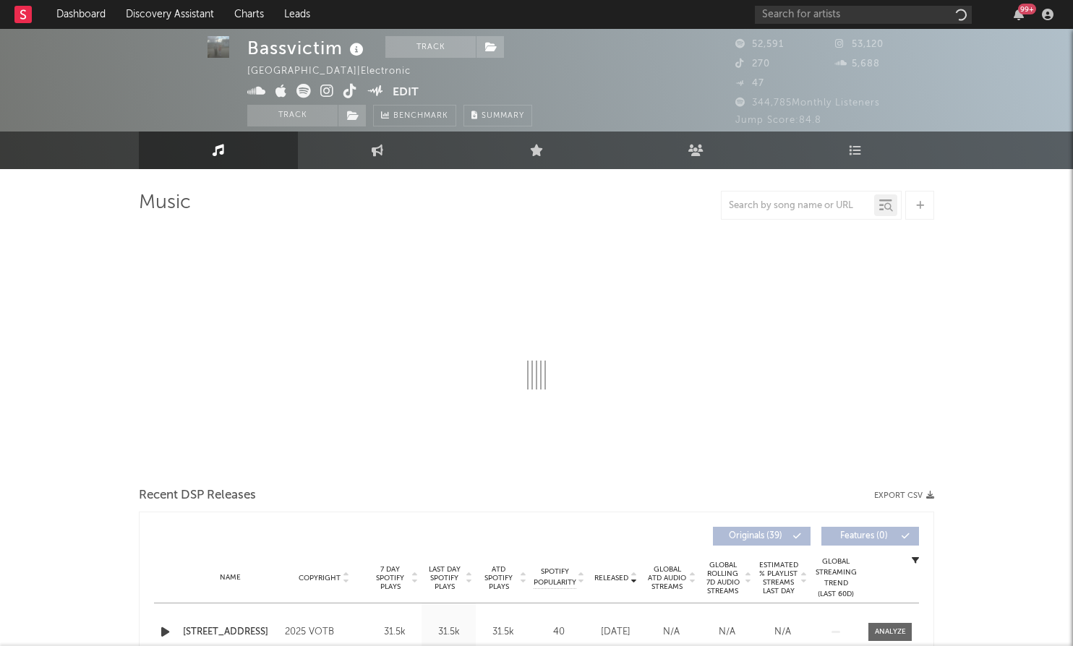
select select "6m"
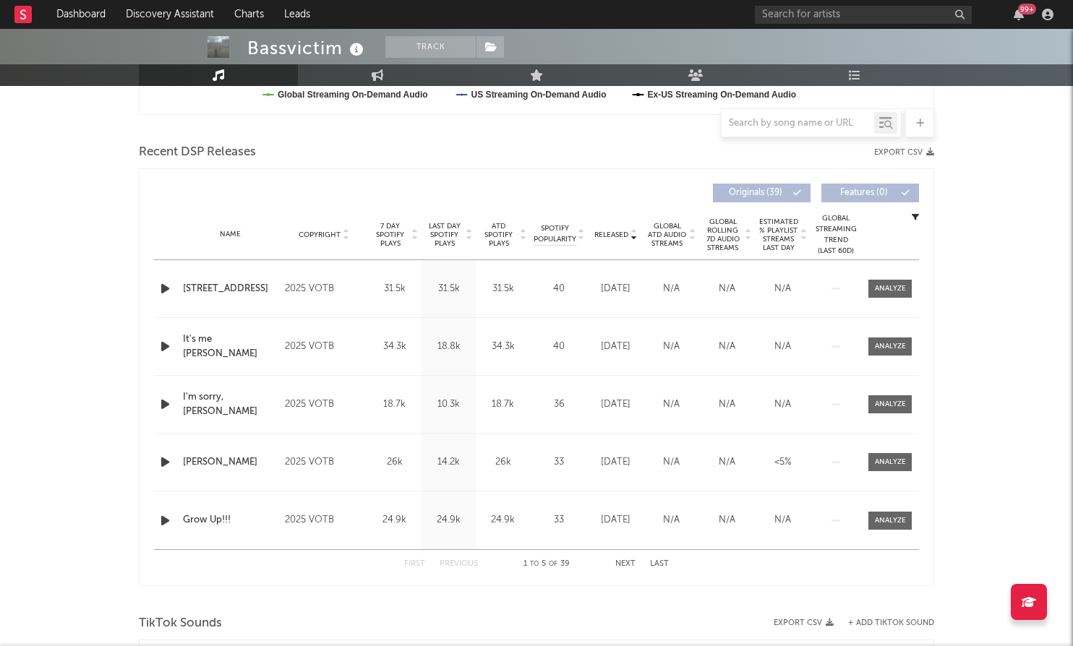
scroll to position [492, 0]
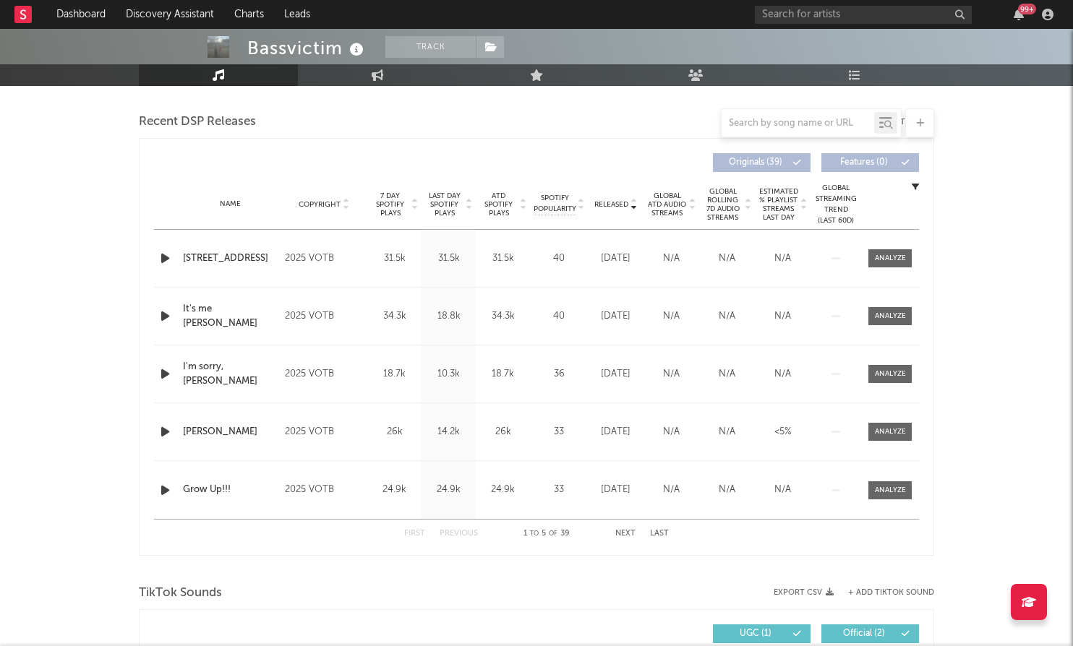
click at [630, 206] on icon at bounding box center [633, 208] width 7 height 6
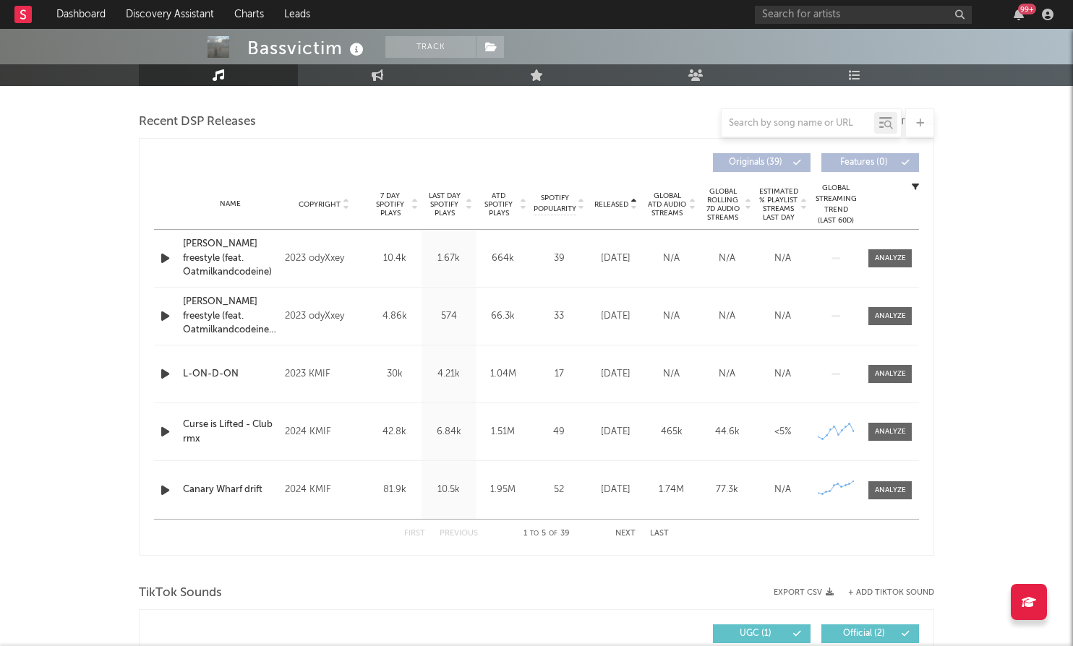
click at [615, 203] on span "Released" at bounding box center [611, 204] width 34 height 9
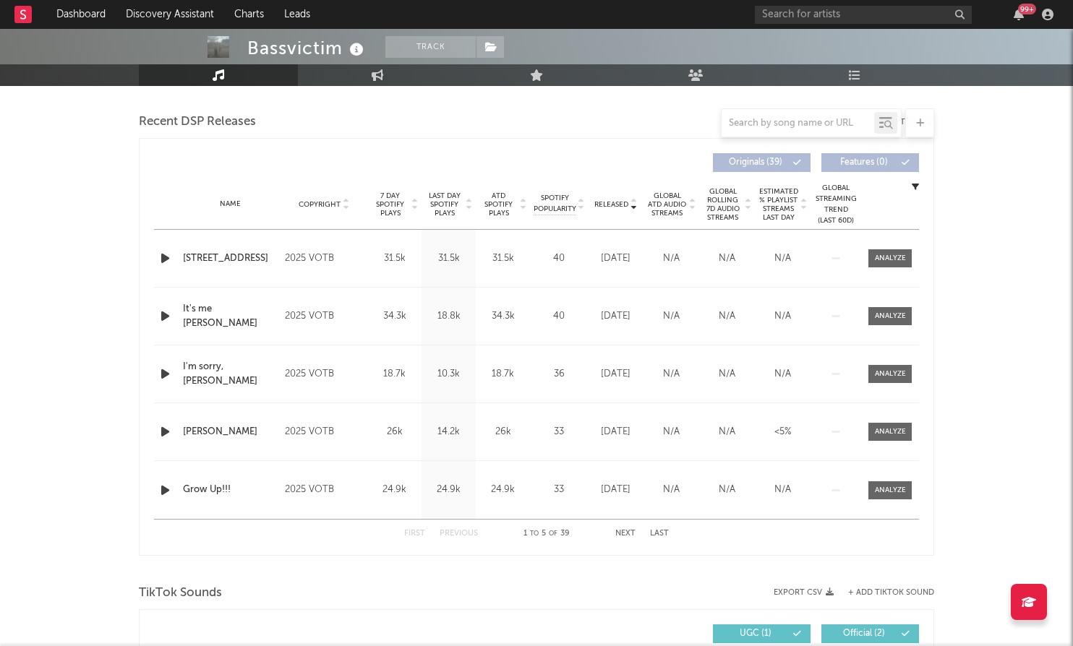
click at [615, 203] on span "Released" at bounding box center [611, 204] width 34 height 9
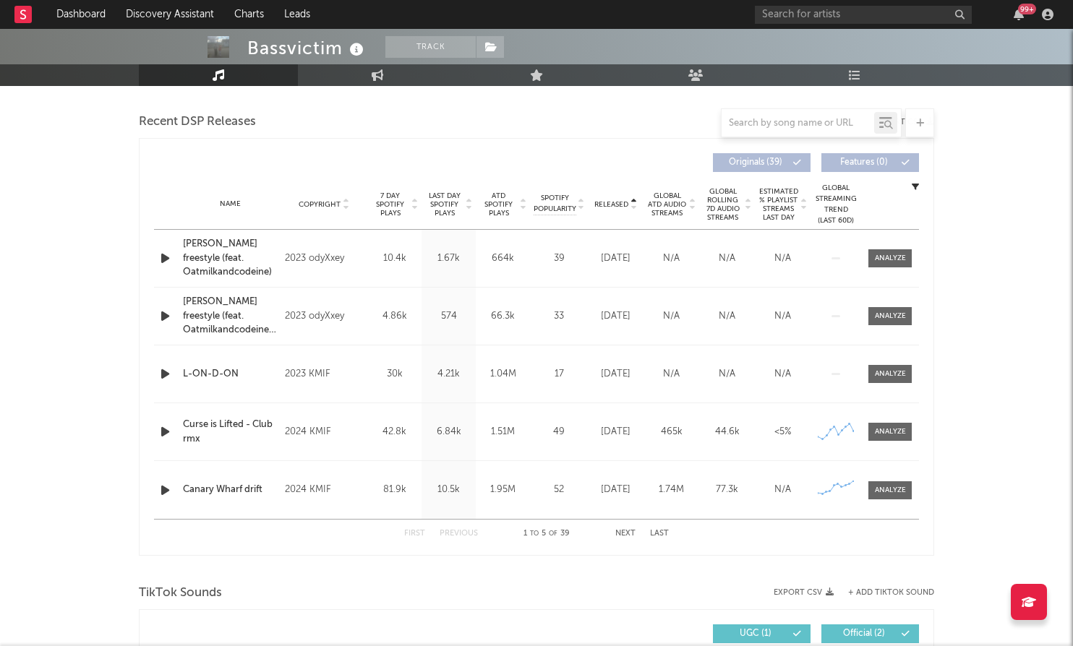
click at [615, 203] on span "Released" at bounding box center [611, 204] width 34 height 9
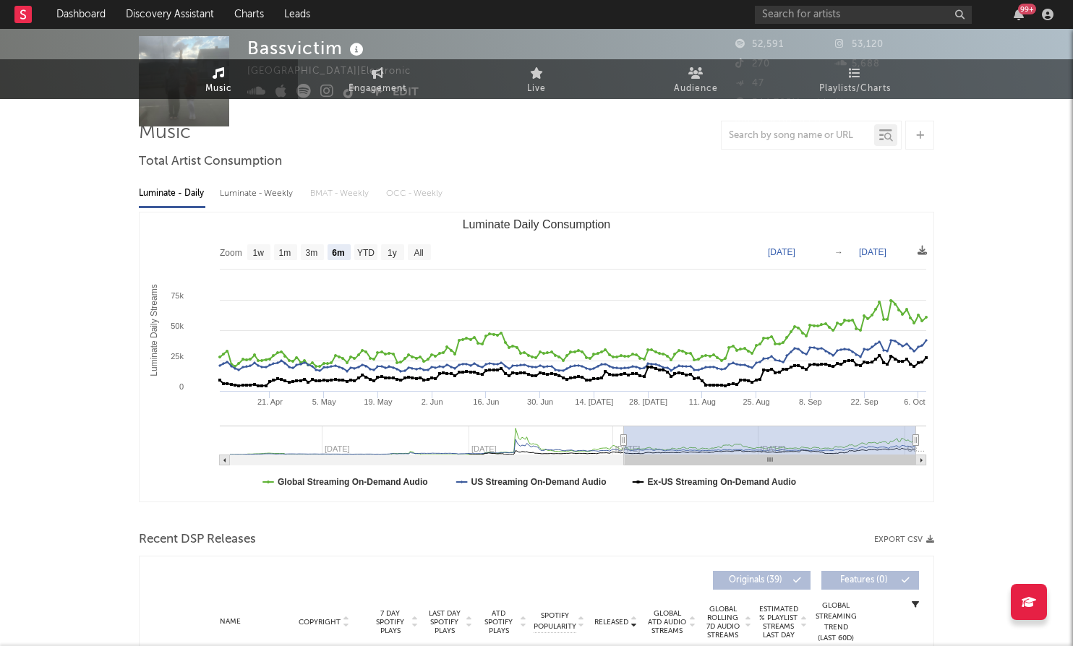
scroll to position [0, 0]
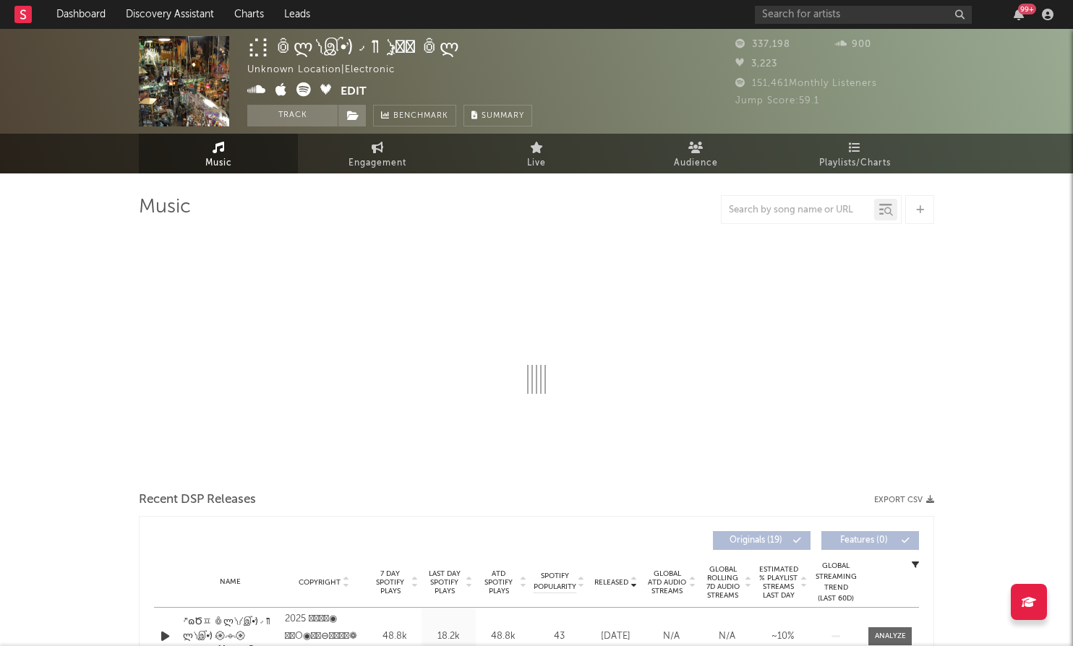
select select "6m"
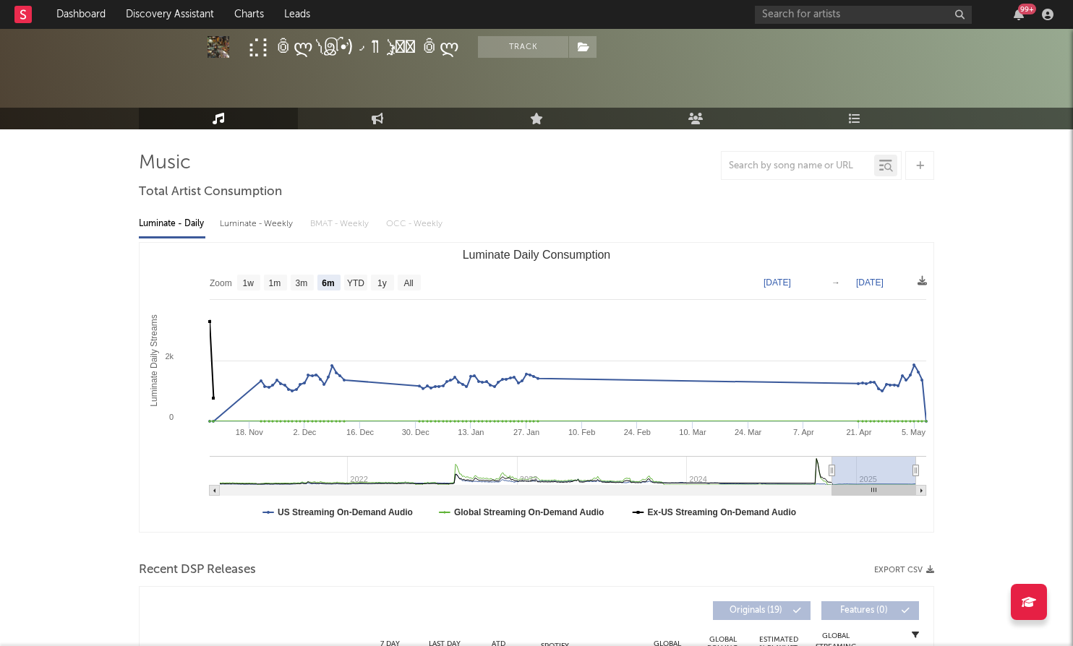
scroll to position [304, 0]
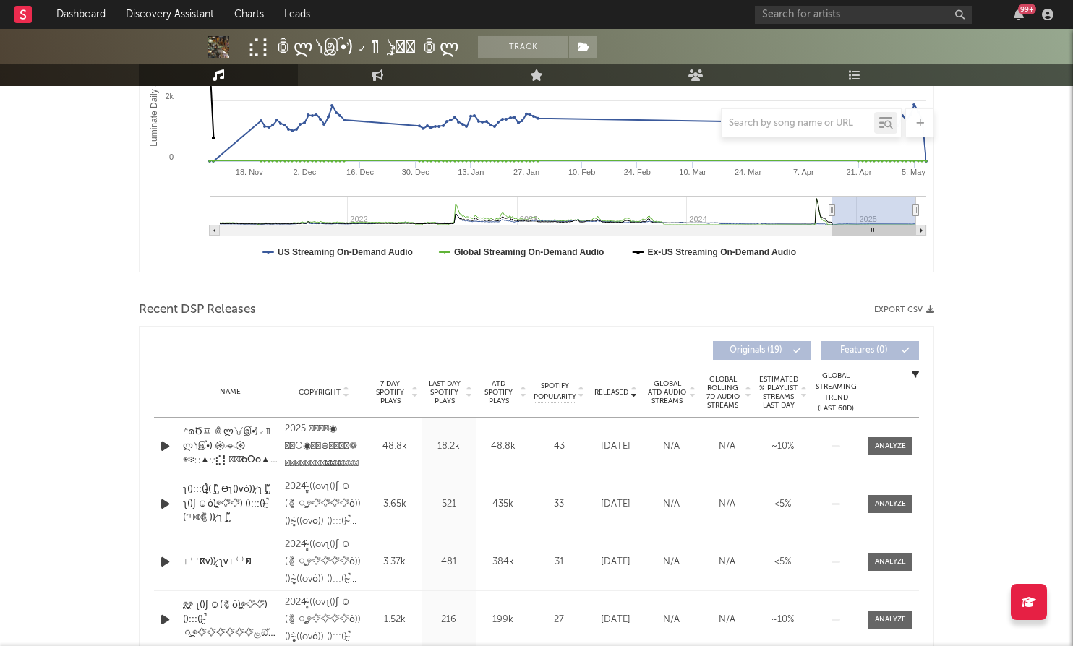
click at [165, 450] on icon "button" at bounding box center [165, 446] width 15 height 18
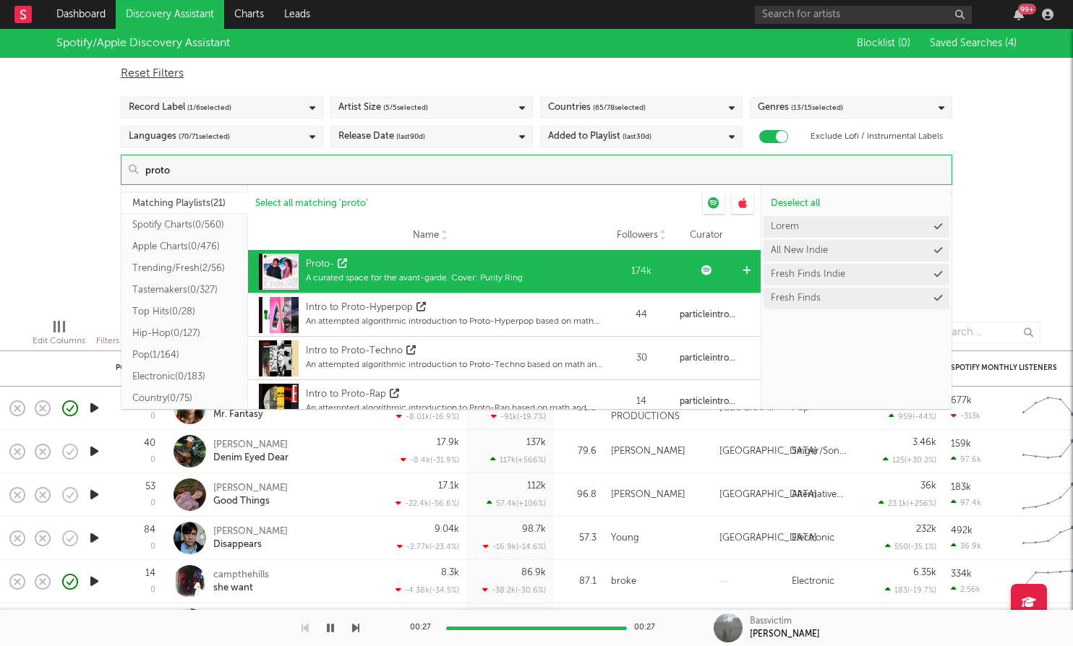
type input "proto"
click at [460, 265] on div "Proto-" at bounding box center [414, 264] width 217 height 14
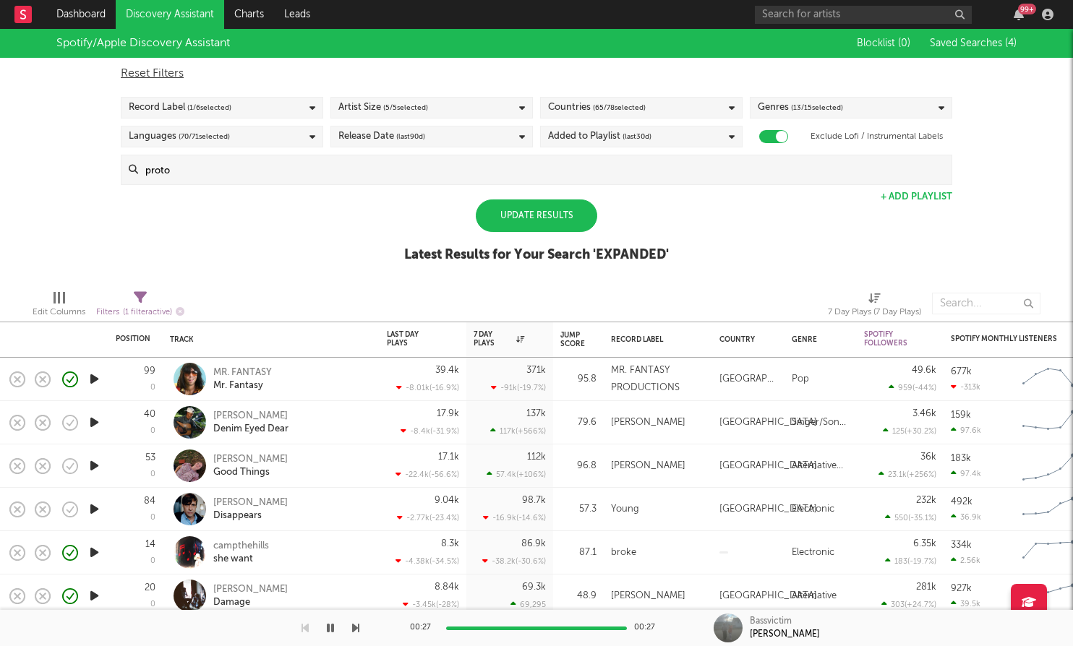
click at [1004, 198] on div "Spotify/Apple Discovery Assistant Blocklist ( 0 ) Saved Searches ( 4 ) Reset Fi…" at bounding box center [536, 153] width 1073 height 249
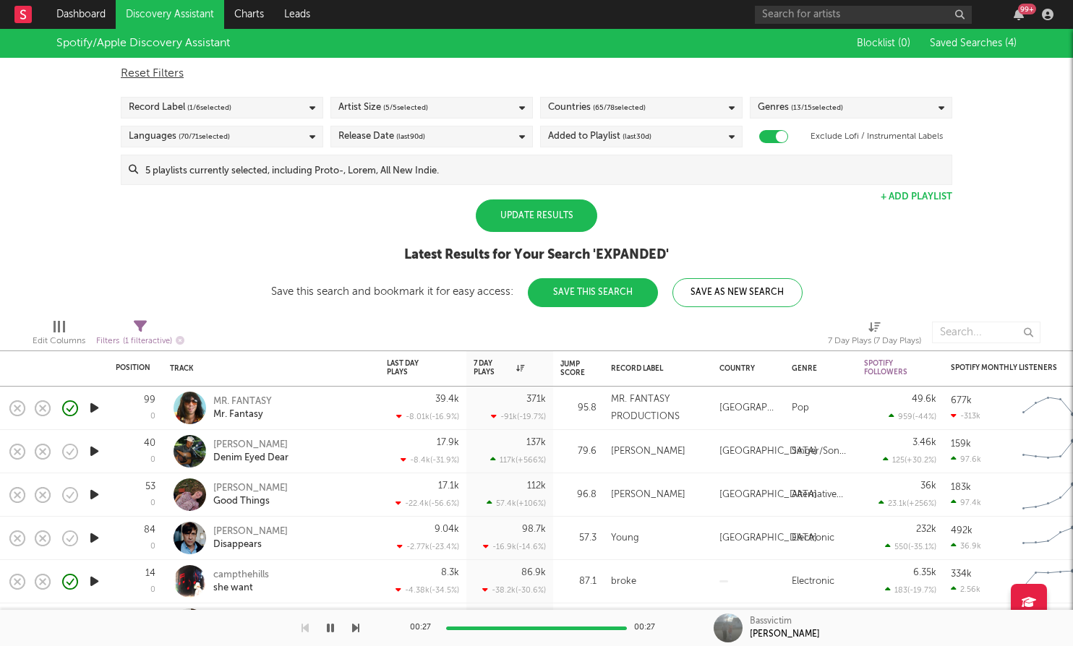
click at [529, 219] on div "Update Results" at bounding box center [536, 216] width 121 height 33
click at [259, 100] on div "Record Label ( 1 / 6 selected)" at bounding box center [222, 108] width 202 height 22
click at [382, 282] on div "Update Results Latest Results for Your Search ' EXPANDED ' Save this search and…" at bounding box center [536, 254] width 531 height 108
click at [443, 106] on div "Artist Size ( 5 / 5 selected)" at bounding box center [431, 108] width 202 height 22
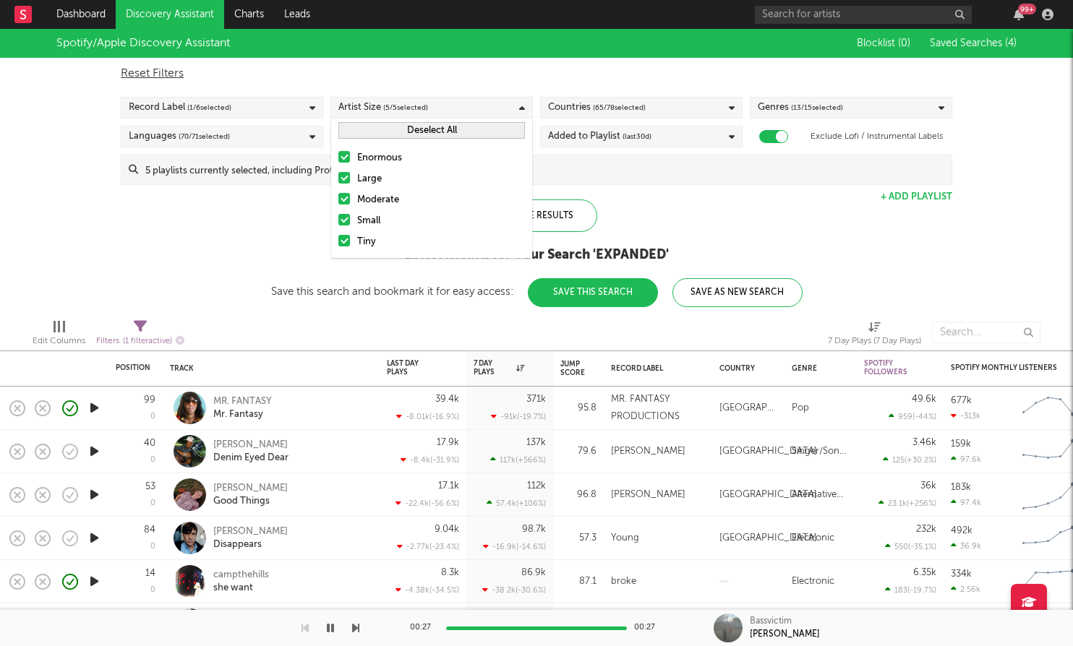
click at [352, 151] on label "Enormous" at bounding box center [431, 158] width 187 height 17
click at [338, 151] on input "Enormous" at bounding box center [338, 158] width 0 height 17
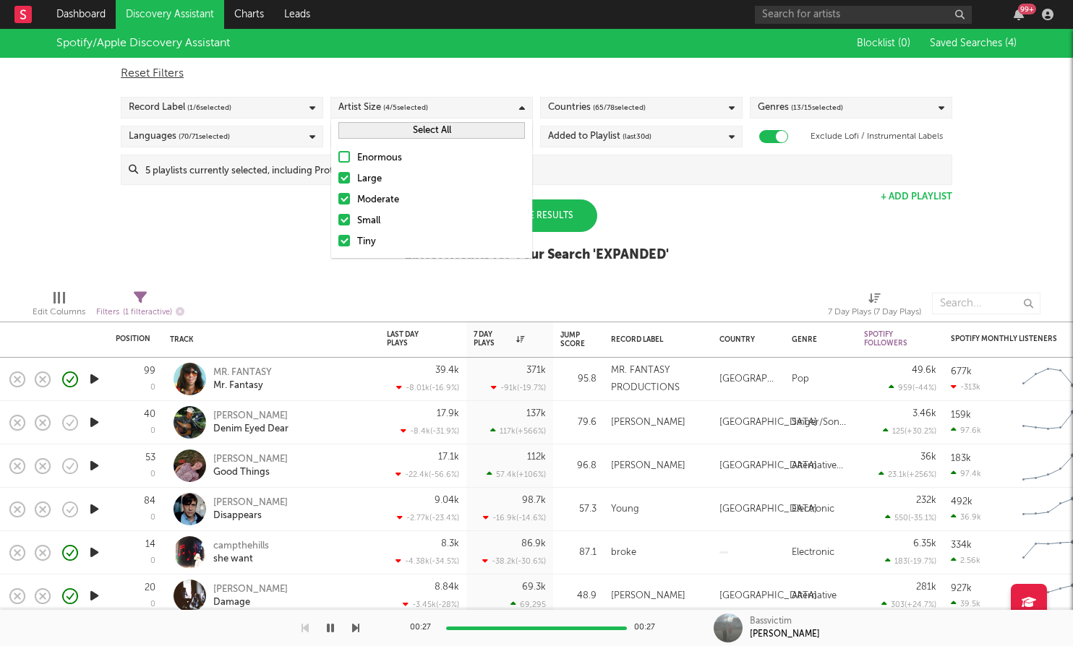
click at [346, 174] on div at bounding box center [344, 178] width 12 height 12
click at [338, 174] on input "Large" at bounding box center [338, 179] width 0 height 17
click at [581, 220] on div "Update Results" at bounding box center [536, 216] width 121 height 33
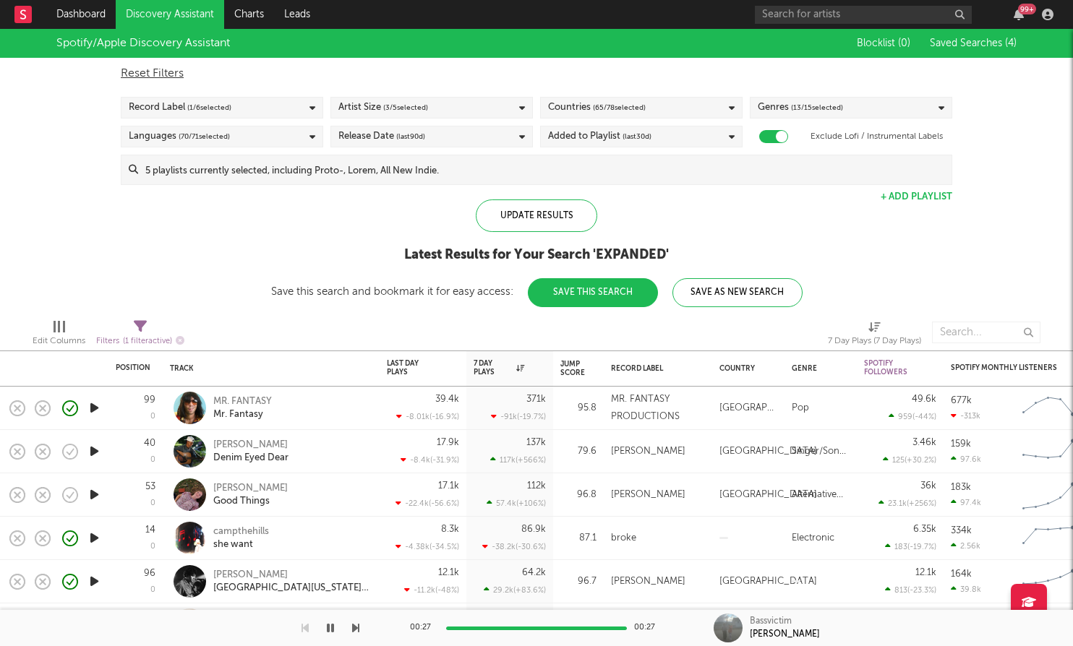
click at [443, 103] on div "Artist Size ( 3 / 5 selected)" at bounding box center [431, 108] width 202 height 22
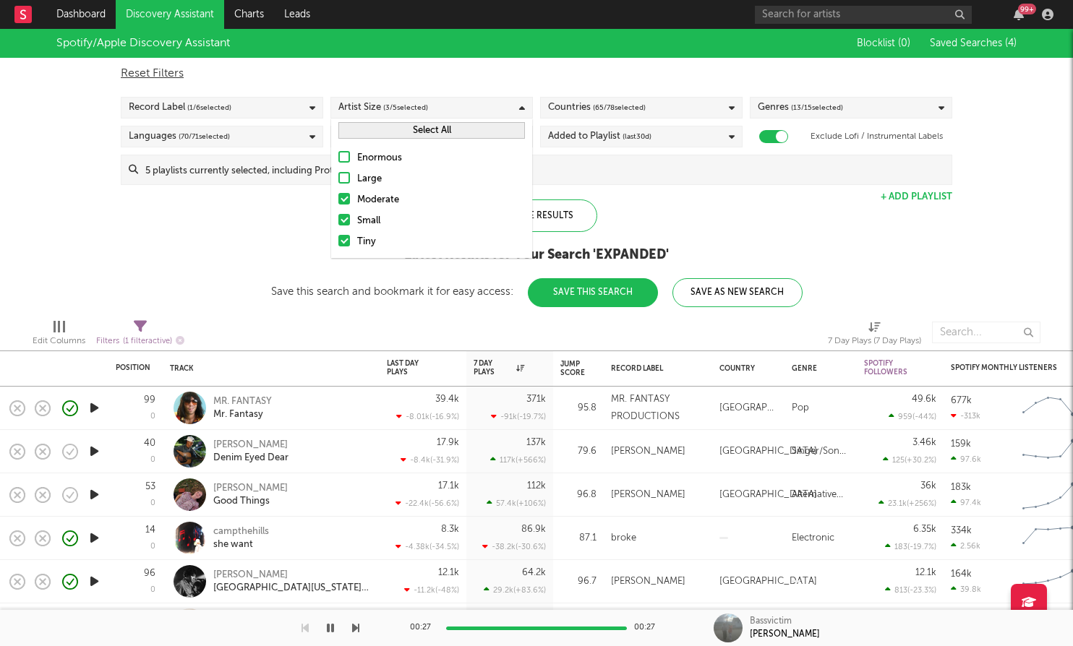
click at [351, 195] on label "Moderate" at bounding box center [431, 200] width 187 height 17
click at [338, 195] on input "Moderate" at bounding box center [338, 200] width 0 height 17
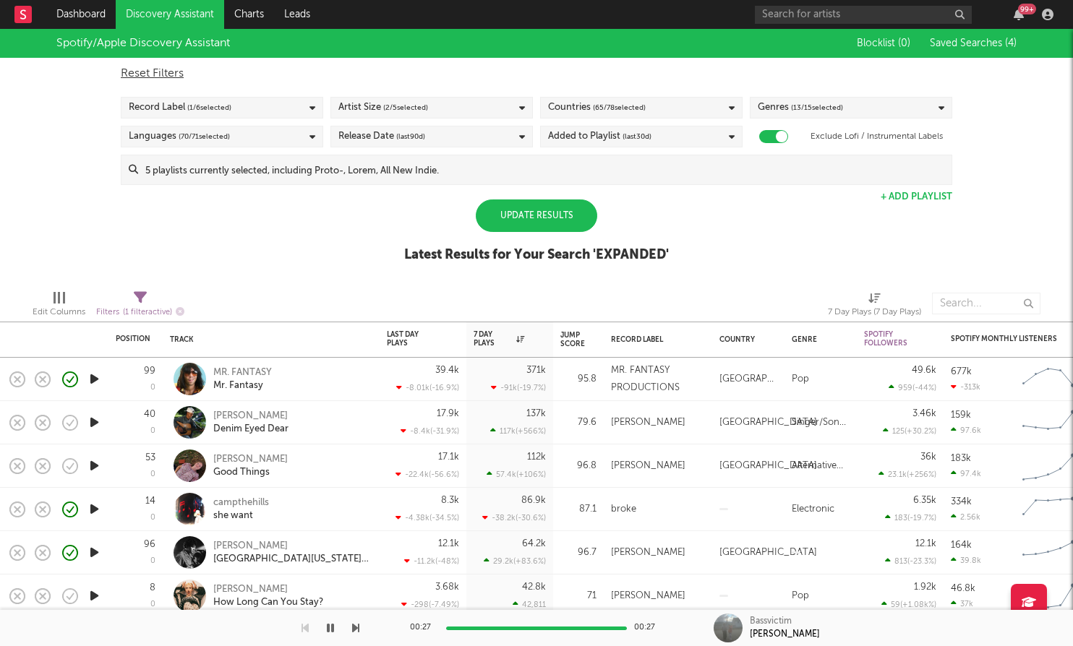
click at [568, 217] on div "Update Results" at bounding box center [536, 216] width 121 height 33
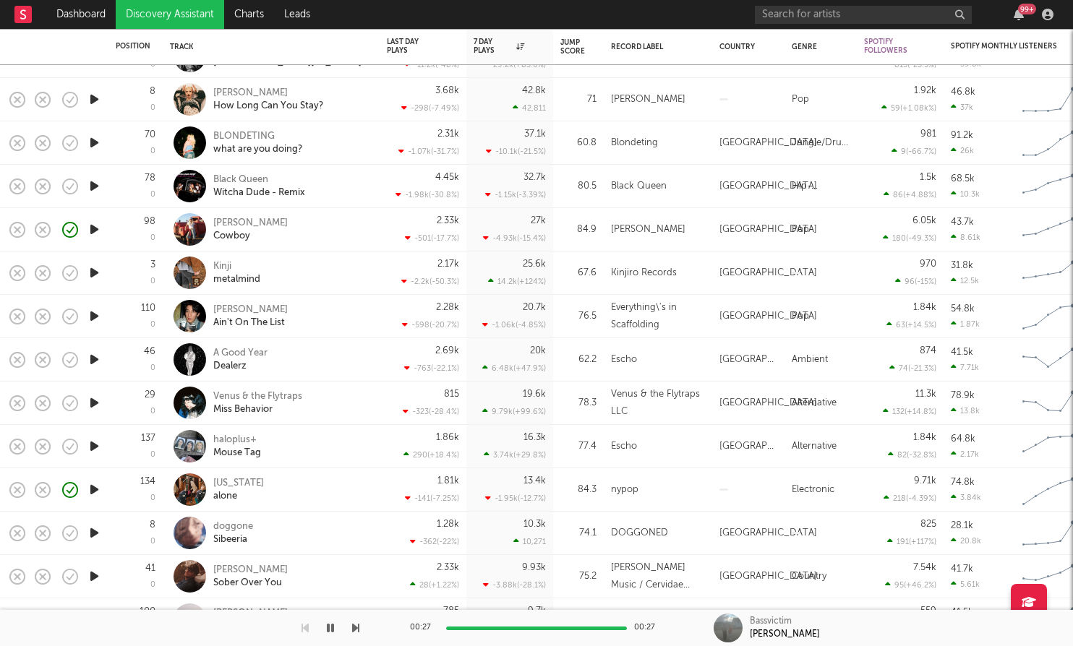
click at [95, 362] on icon "button" at bounding box center [94, 360] width 15 height 18
click at [100, 401] on icon "button" at bounding box center [94, 403] width 15 height 18
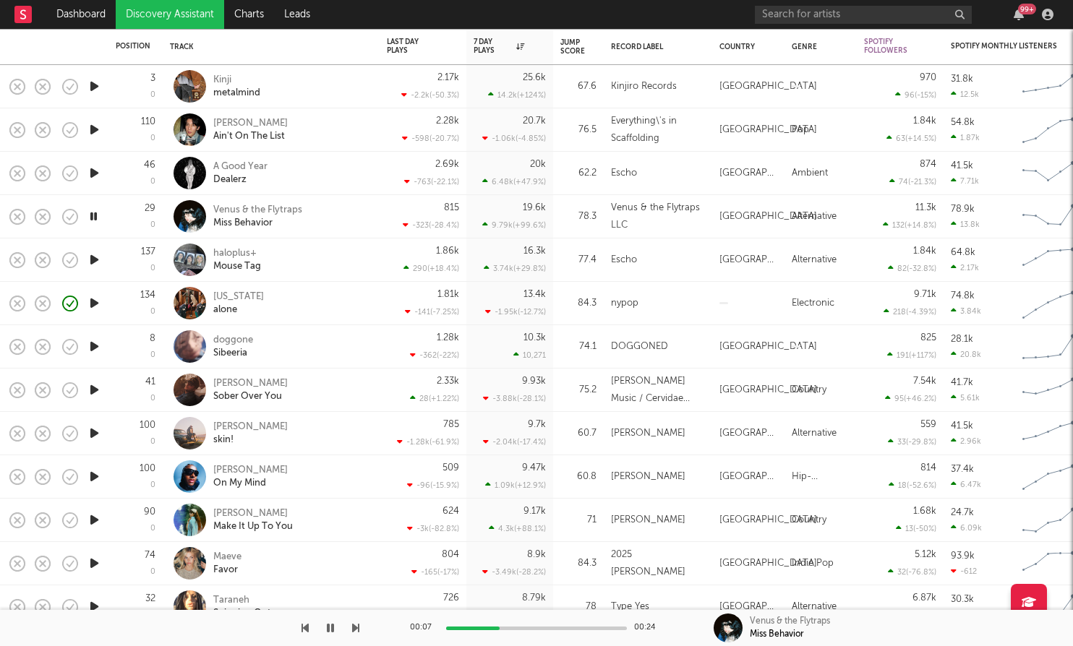
click at [97, 389] on icon "button" at bounding box center [94, 390] width 15 height 18
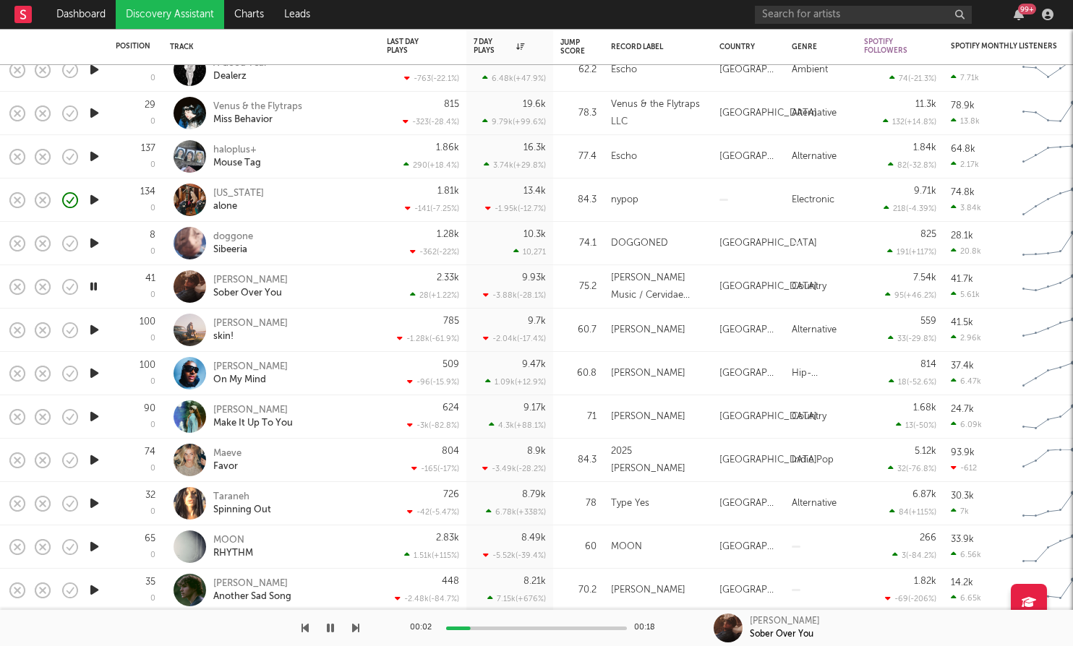
click at [95, 327] on icon "button" at bounding box center [94, 330] width 15 height 18
click at [93, 376] on icon "button" at bounding box center [94, 373] width 15 height 18
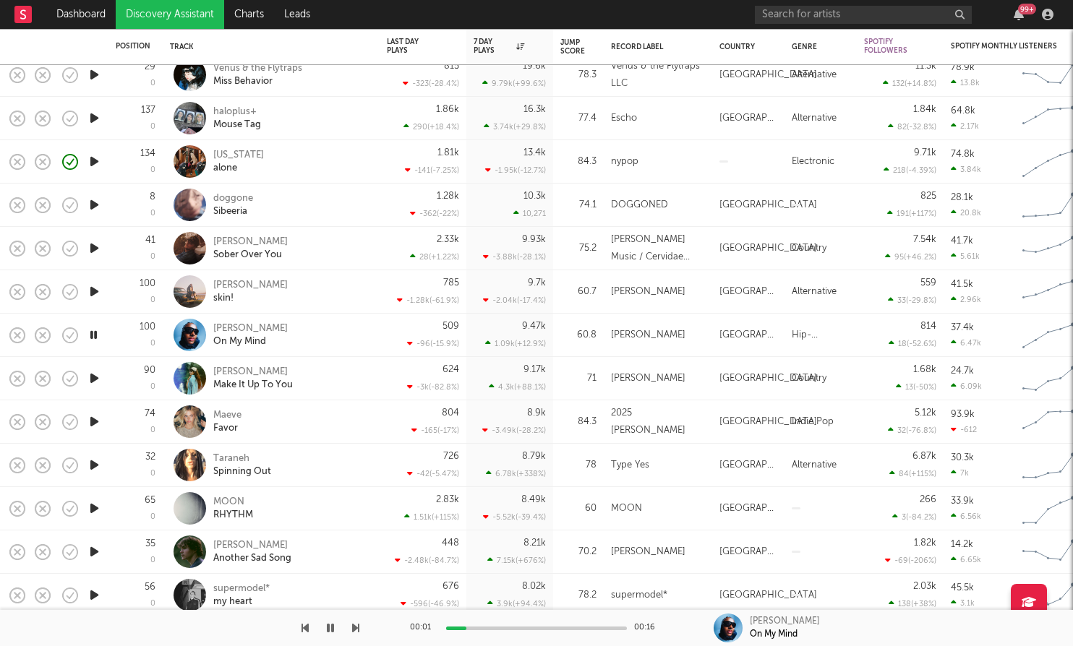
click at [94, 380] on icon "button" at bounding box center [94, 378] width 15 height 18
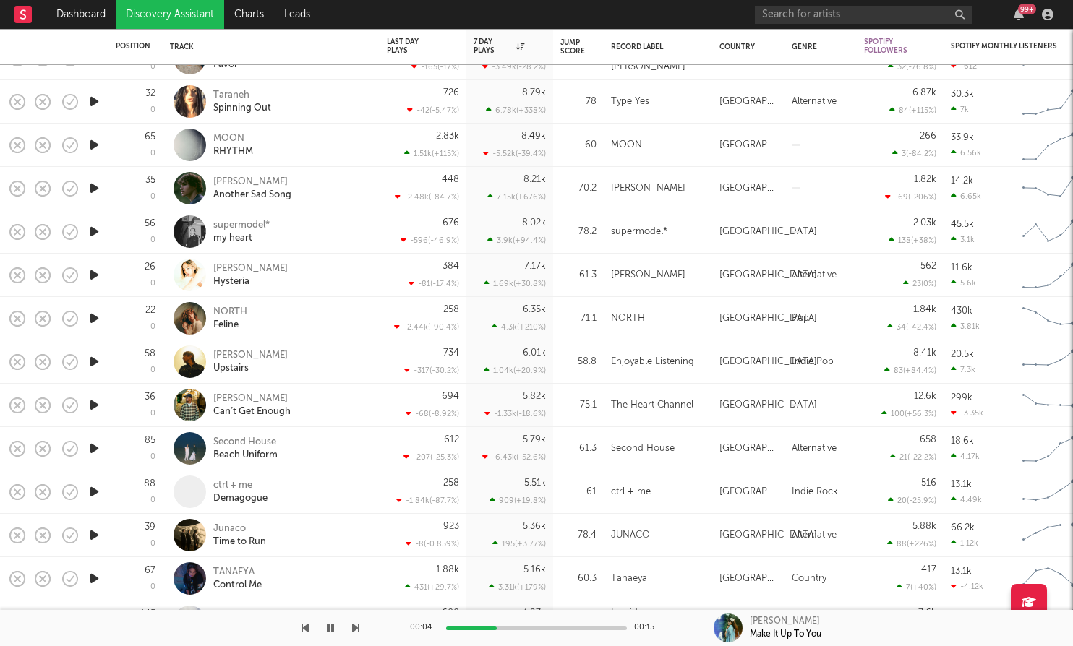
click at [88, 450] on icon "button" at bounding box center [94, 449] width 15 height 18
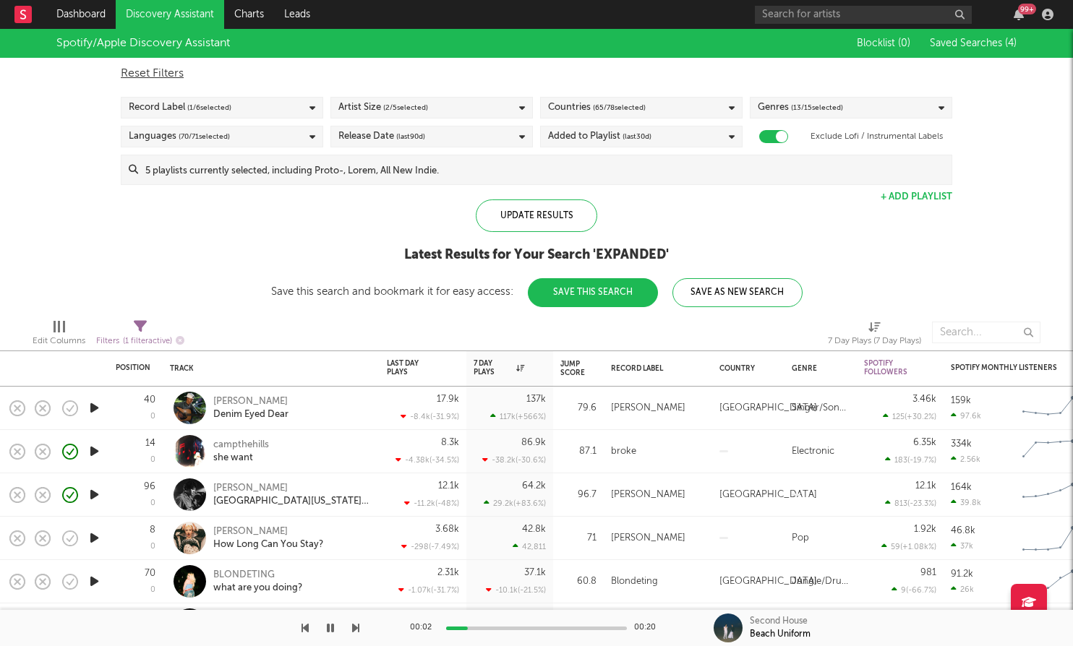
click at [746, 159] on input at bounding box center [544, 169] width 813 height 29
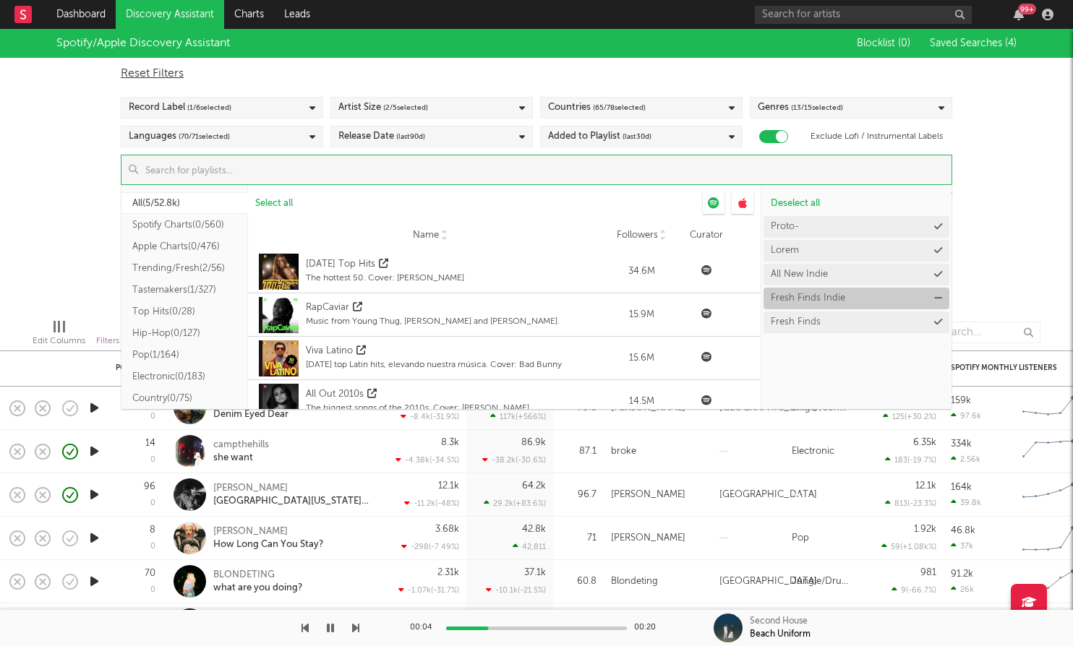
click at [941, 296] on icon at bounding box center [938, 298] width 8 height 9
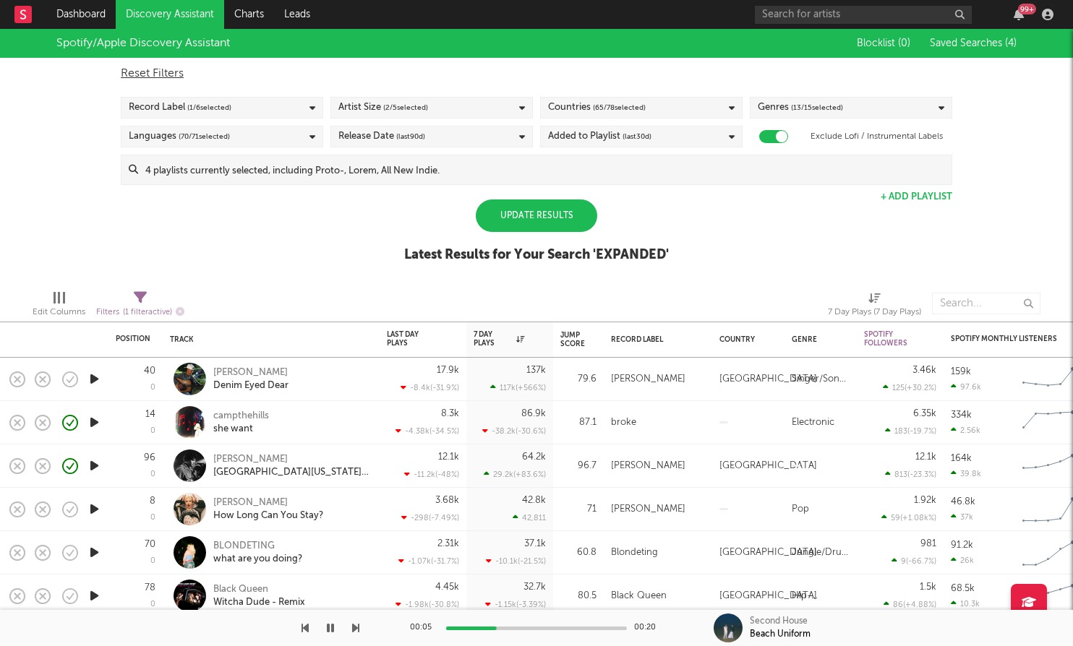
click at [996, 263] on div "Spotify/Apple Discovery Assistant Blocklist ( 0 ) Saved Searches ( 4 ) Reset Fi…" at bounding box center [536, 153] width 1073 height 249
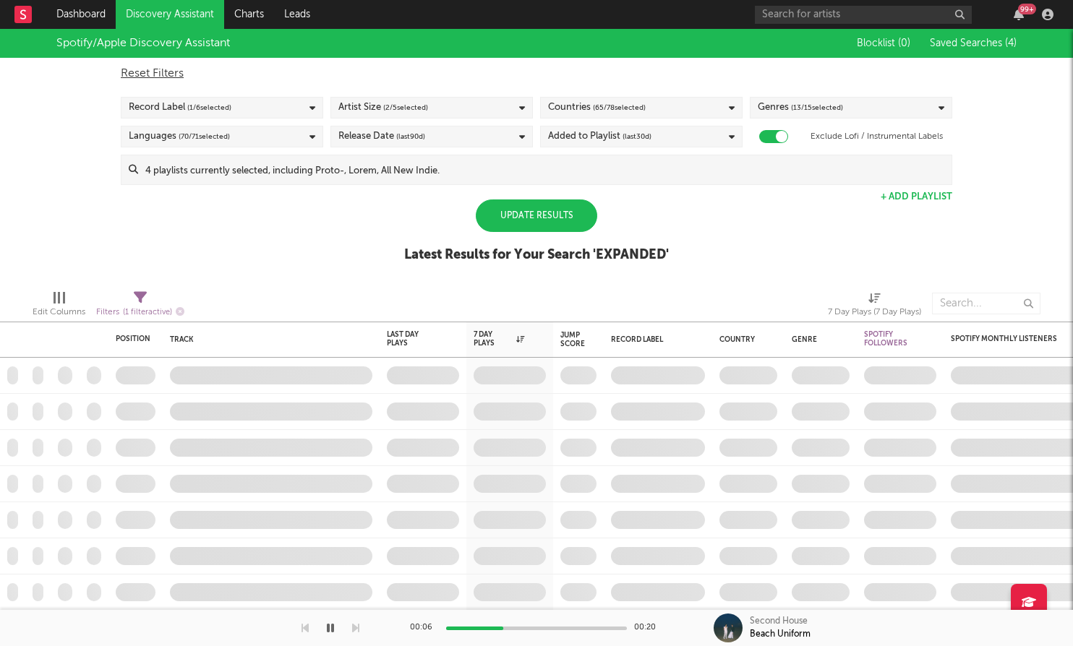
click at [514, 216] on div "Update Results" at bounding box center [536, 216] width 121 height 33
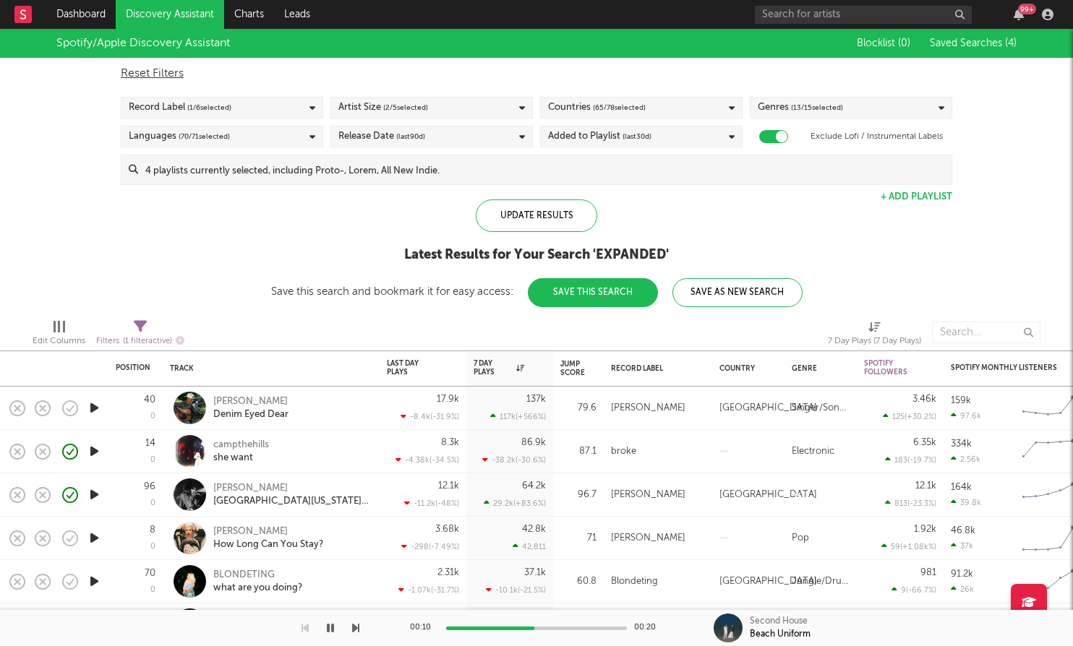
click at [654, 167] on input at bounding box center [544, 169] width 813 height 29
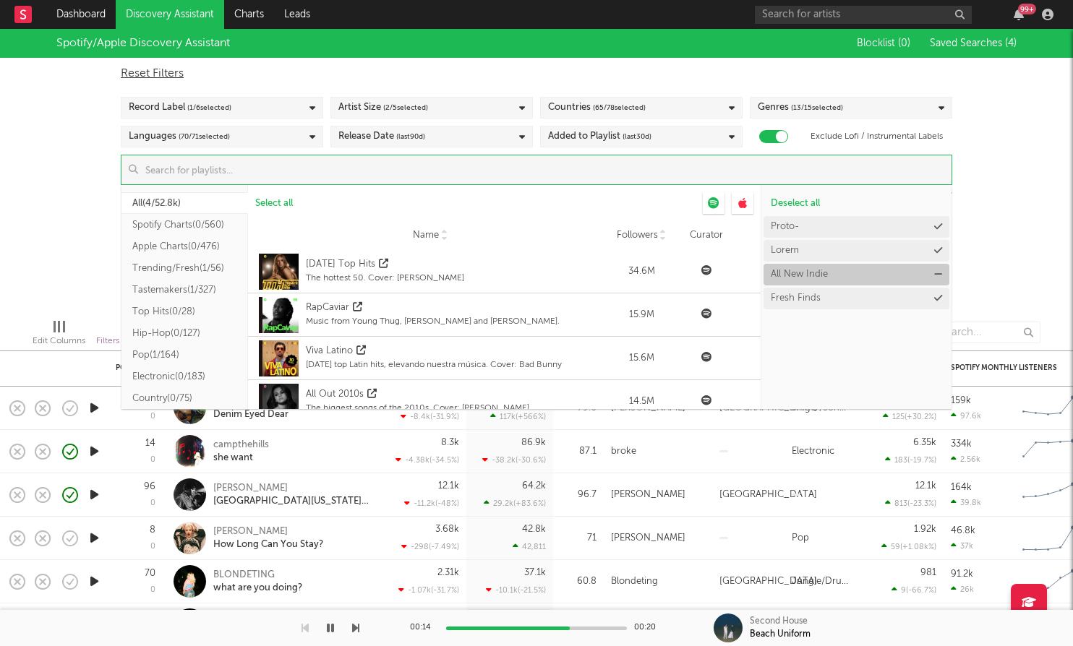
click at [937, 270] on icon at bounding box center [938, 274] width 8 height 9
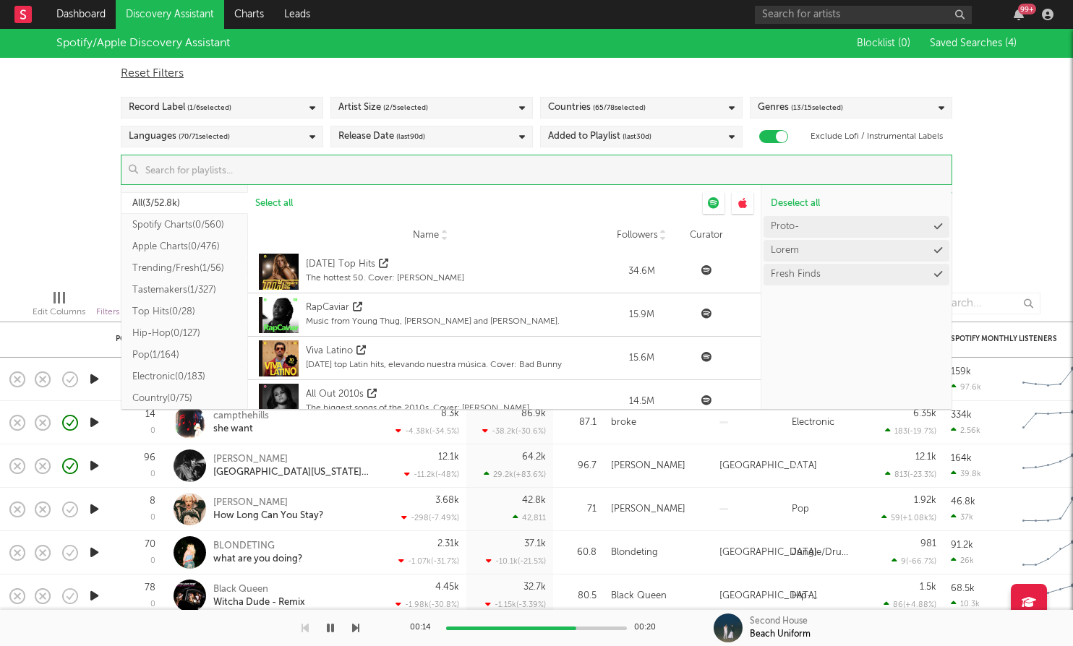
click at [993, 245] on div "Spotify/Apple Discovery Assistant Blocklist ( 0 ) Saved Searches ( 4 ) Reset Fi…" at bounding box center [536, 153] width 1073 height 249
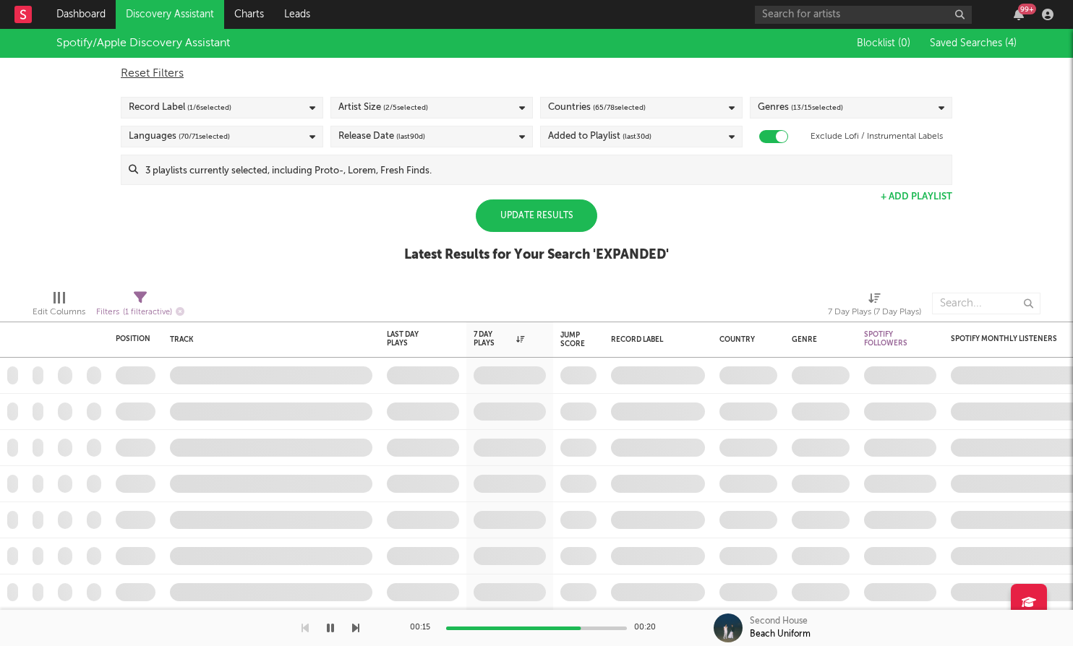
click at [576, 223] on div "Update Results" at bounding box center [536, 216] width 121 height 33
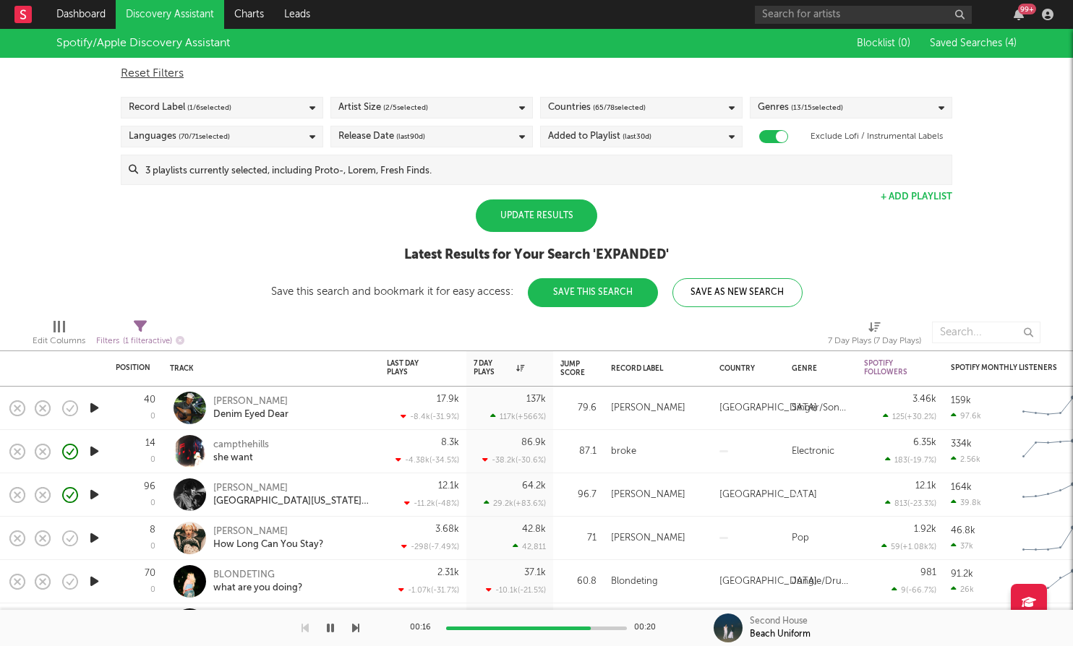
click at [576, 223] on div "Update Results" at bounding box center [536, 216] width 121 height 33
click at [551, 221] on div "Update Results" at bounding box center [536, 216] width 121 height 33
click at [662, 221] on div "Update Results Latest Results for Your Search ' EXPANDED ' Save this search and…" at bounding box center [536, 254] width 531 height 108
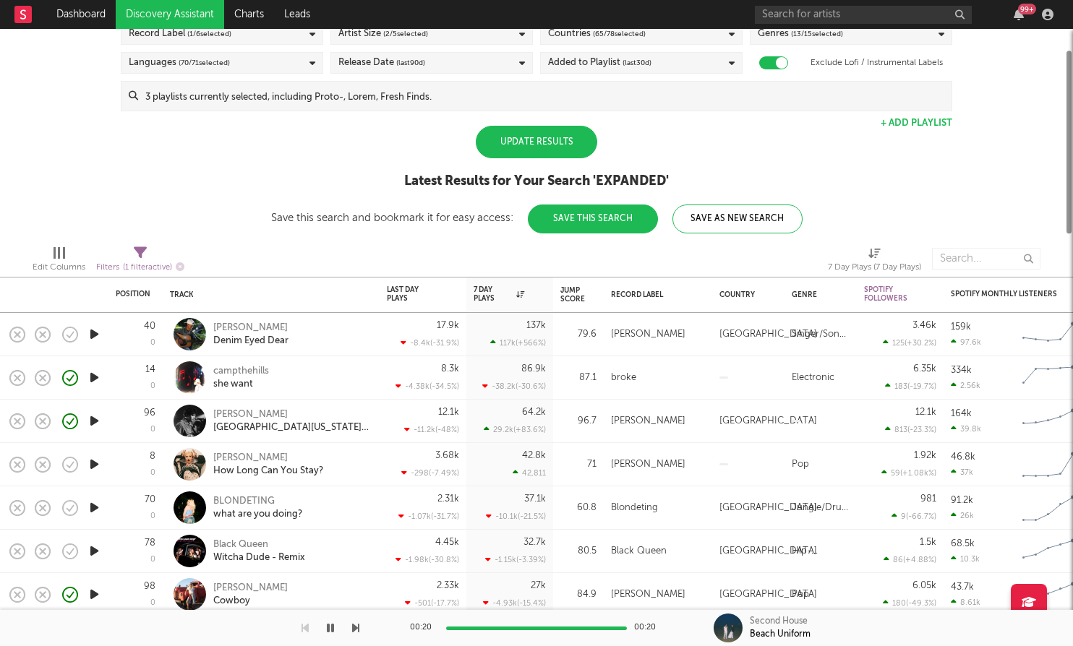
click at [540, 149] on div "Update Results" at bounding box center [536, 142] width 121 height 33
click at [541, 147] on div "Update Results" at bounding box center [536, 142] width 121 height 33
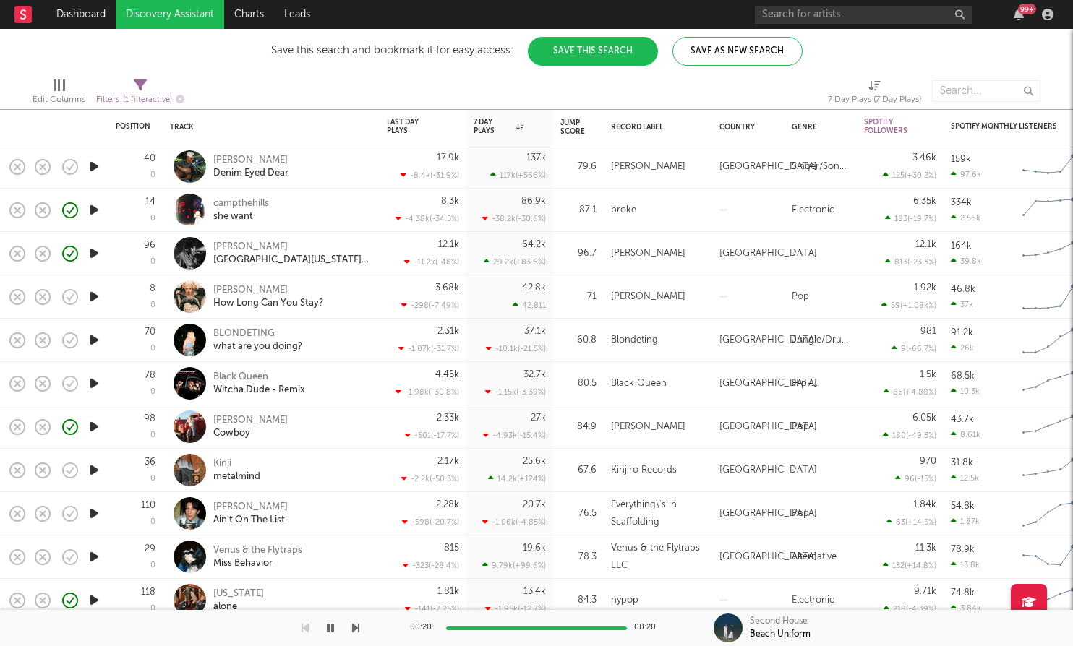
click at [96, 468] on icon "button" at bounding box center [94, 470] width 15 height 18
click at [224, 468] on div "Kinji" at bounding box center [236, 464] width 47 height 13
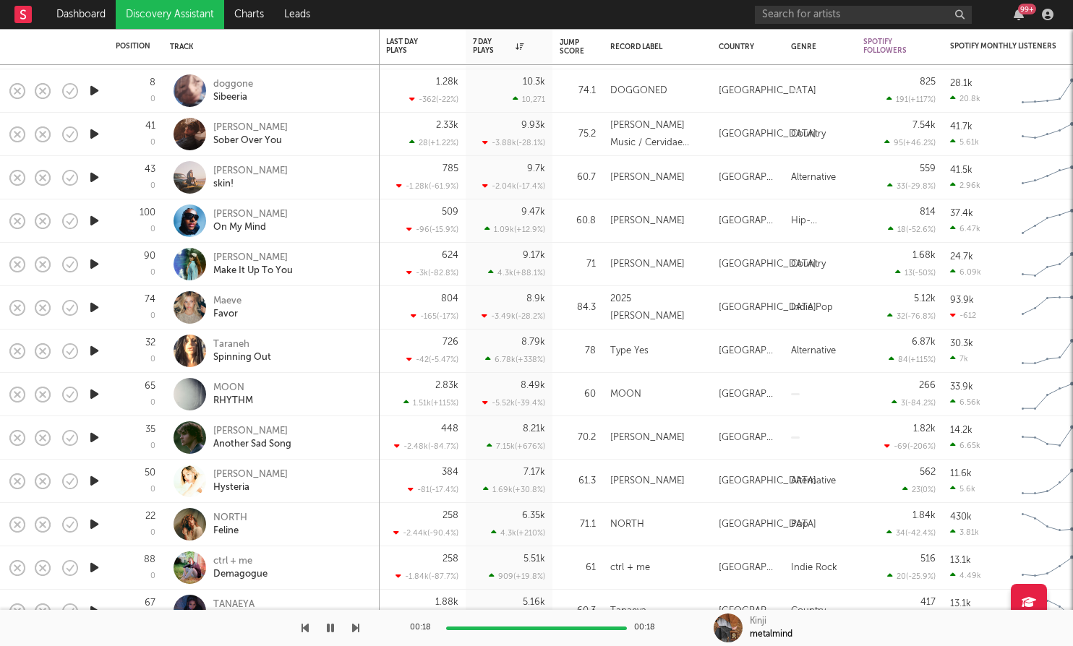
click at [96, 88] on icon "button" at bounding box center [94, 91] width 15 height 18
click at [98, 89] on icon "button" at bounding box center [94, 91] width 14 height 18
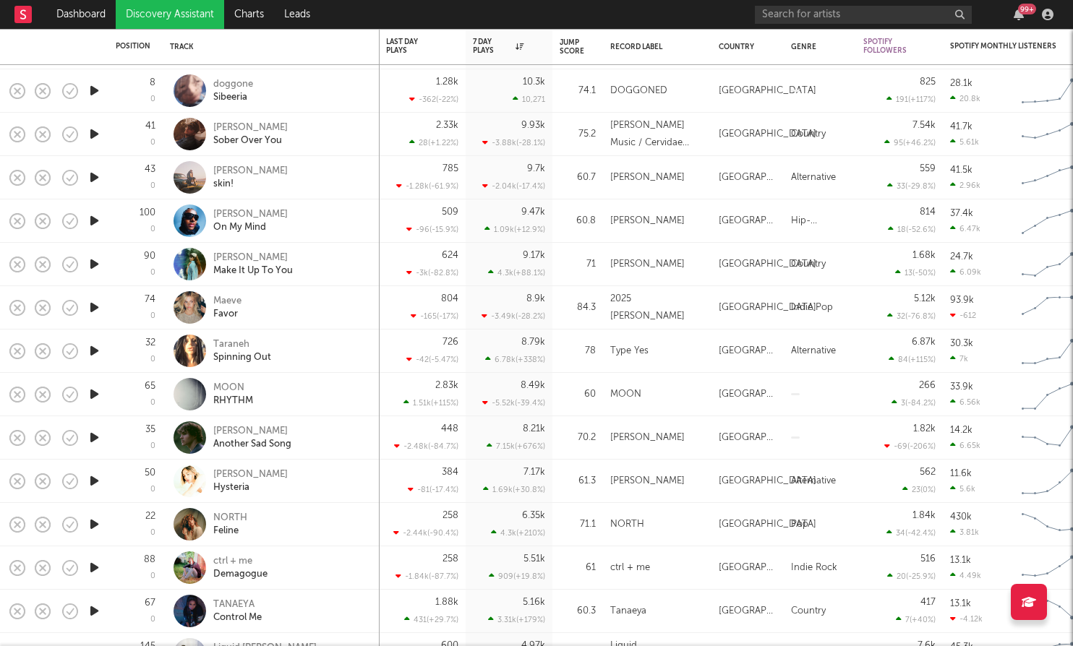
click at [93, 437] on icon "button" at bounding box center [94, 438] width 15 height 18
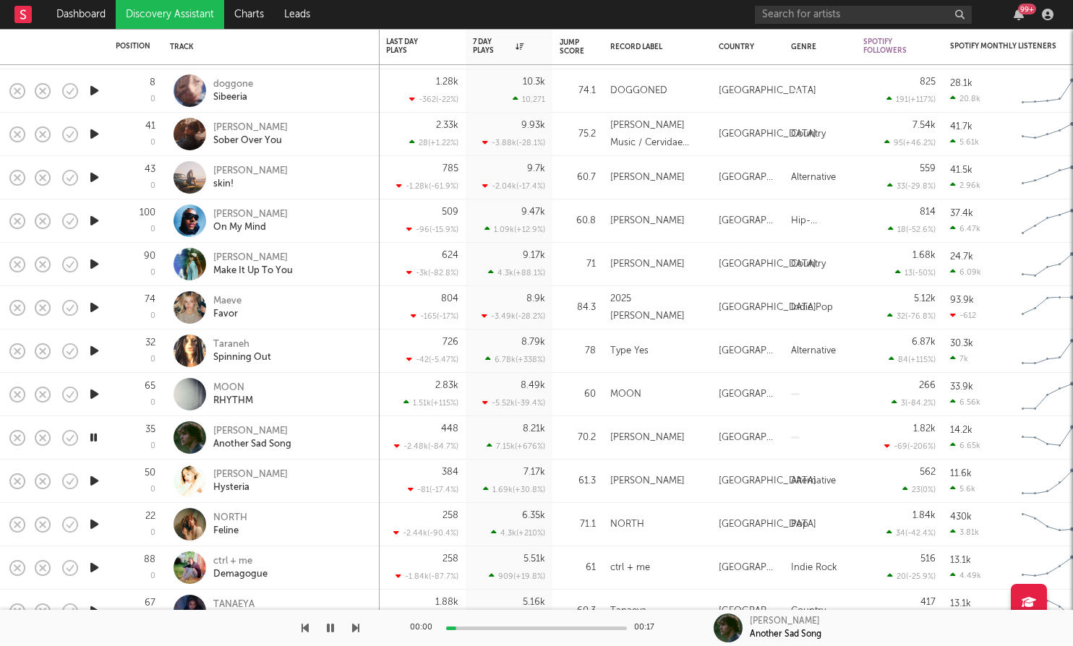
click at [91, 398] on icon "button" at bounding box center [94, 394] width 15 height 18
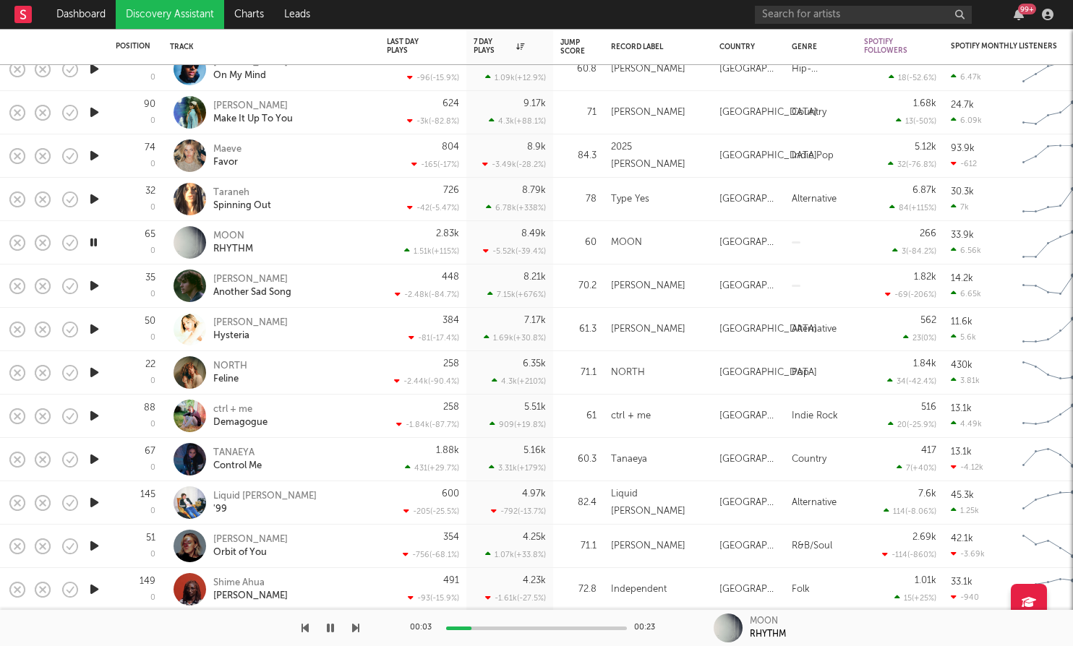
click at [92, 416] on icon "button" at bounding box center [94, 416] width 15 height 18
click at [252, 419] on div "Demagogue" at bounding box center [240, 422] width 54 height 13
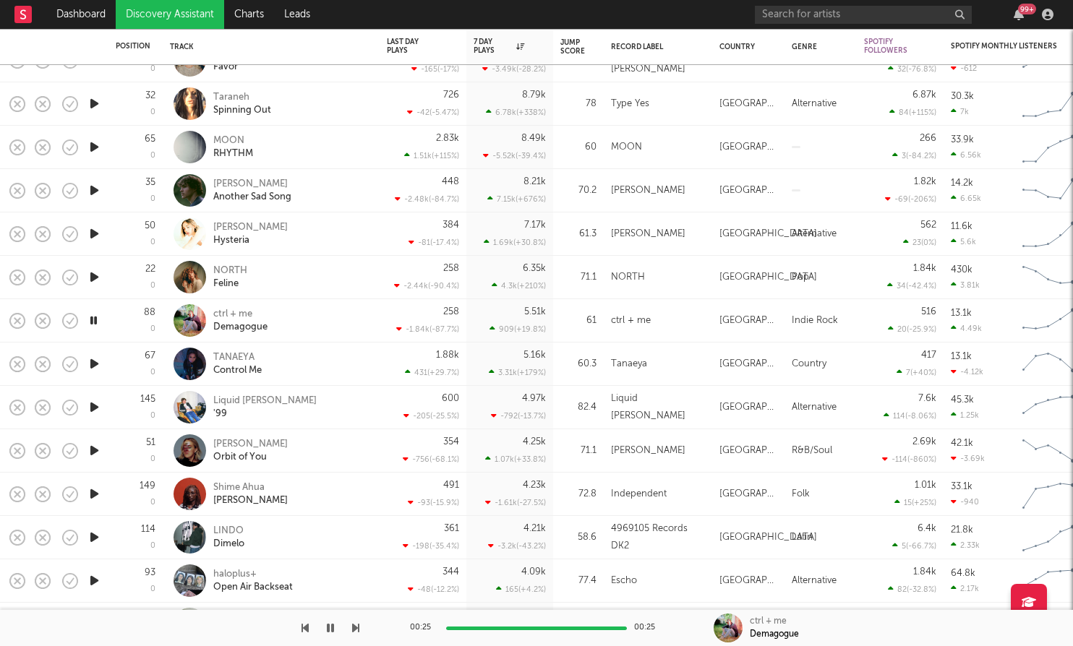
click at [96, 362] on icon "button" at bounding box center [94, 364] width 15 height 18
click at [90, 408] on icon "button" at bounding box center [94, 407] width 15 height 18
click at [91, 451] on icon "button" at bounding box center [94, 451] width 15 height 18
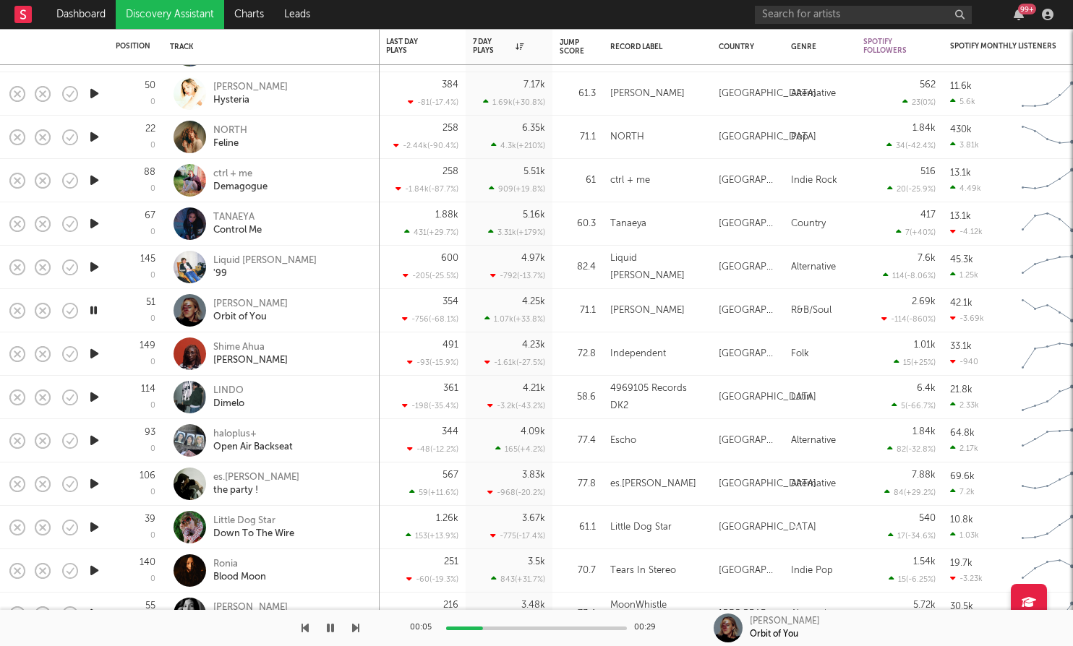
click at [93, 402] on icon "button" at bounding box center [94, 397] width 15 height 18
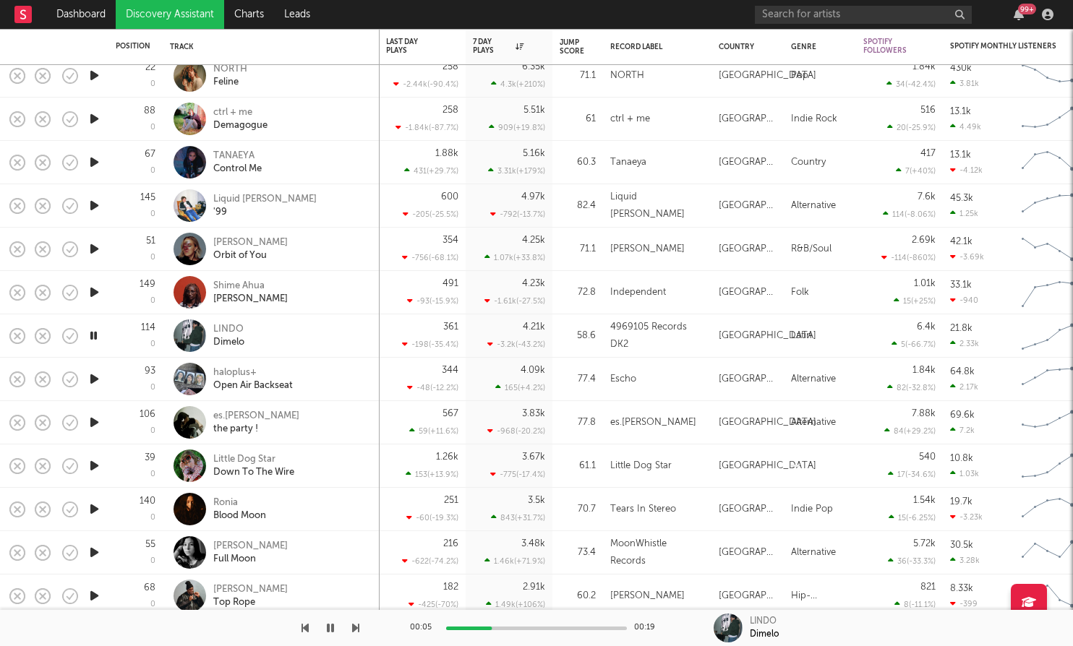
click at [92, 418] on icon "button" at bounding box center [94, 423] width 15 height 18
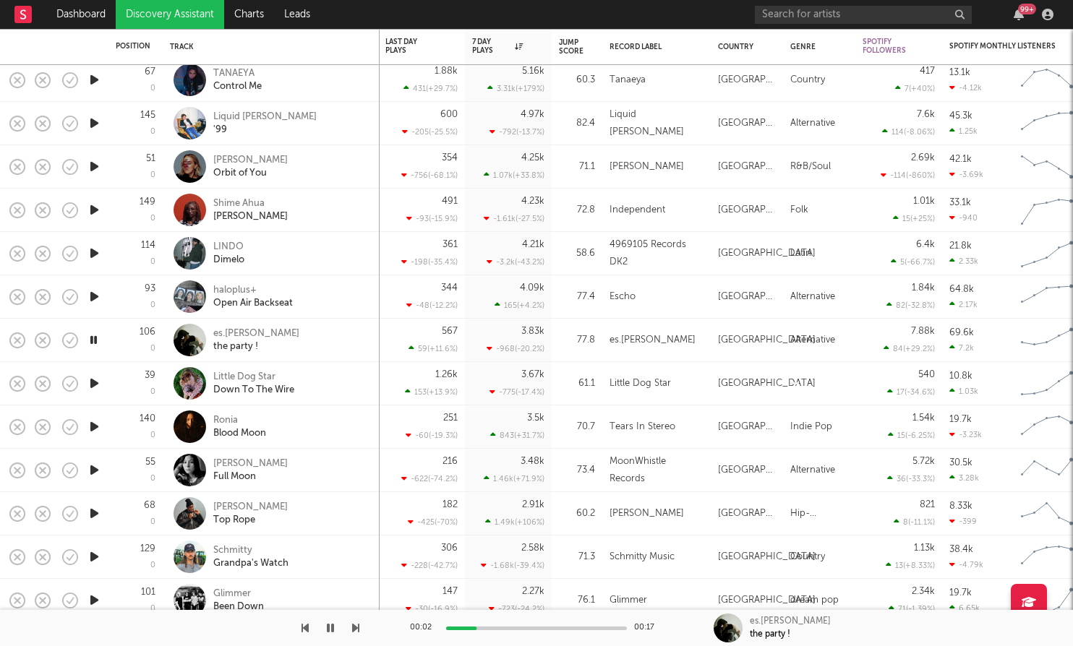
click at [92, 378] on icon "button" at bounding box center [94, 384] width 15 height 18
click at [98, 424] on icon "button" at bounding box center [94, 427] width 15 height 18
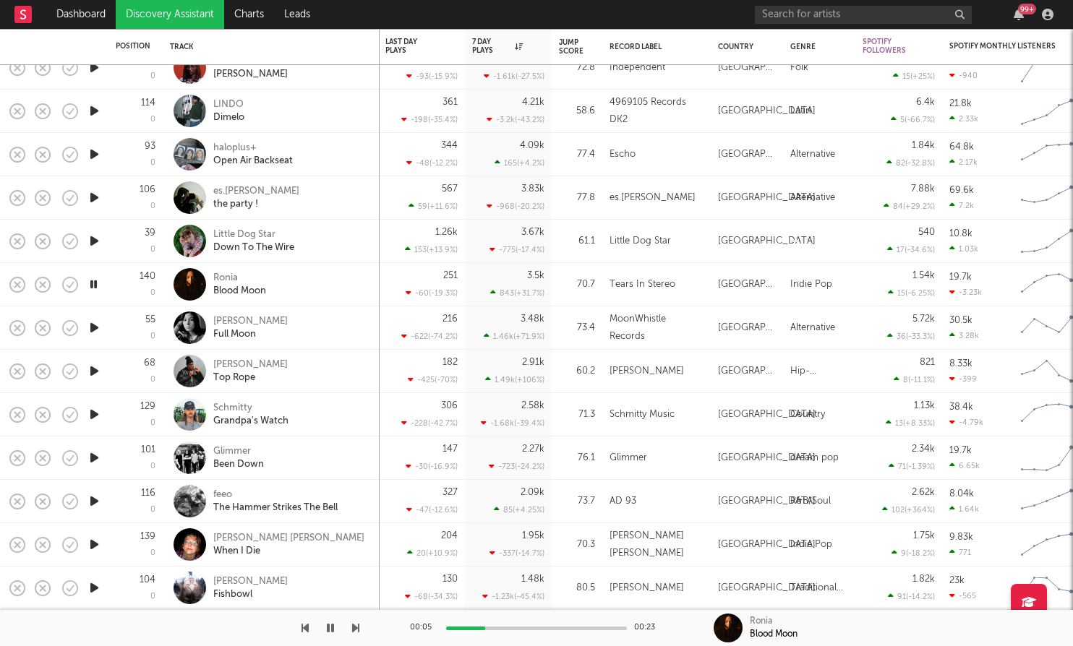
click at [91, 327] on icon "button" at bounding box center [94, 328] width 15 height 18
click at [92, 367] on icon "button" at bounding box center [94, 371] width 15 height 18
click at [94, 408] on icon "button" at bounding box center [94, 415] width 15 height 18
click at [95, 457] on icon "button" at bounding box center [94, 458] width 15 height 18
click at [93, 500] on icon "button" at bounding box center [94, 501] width 15 height 18
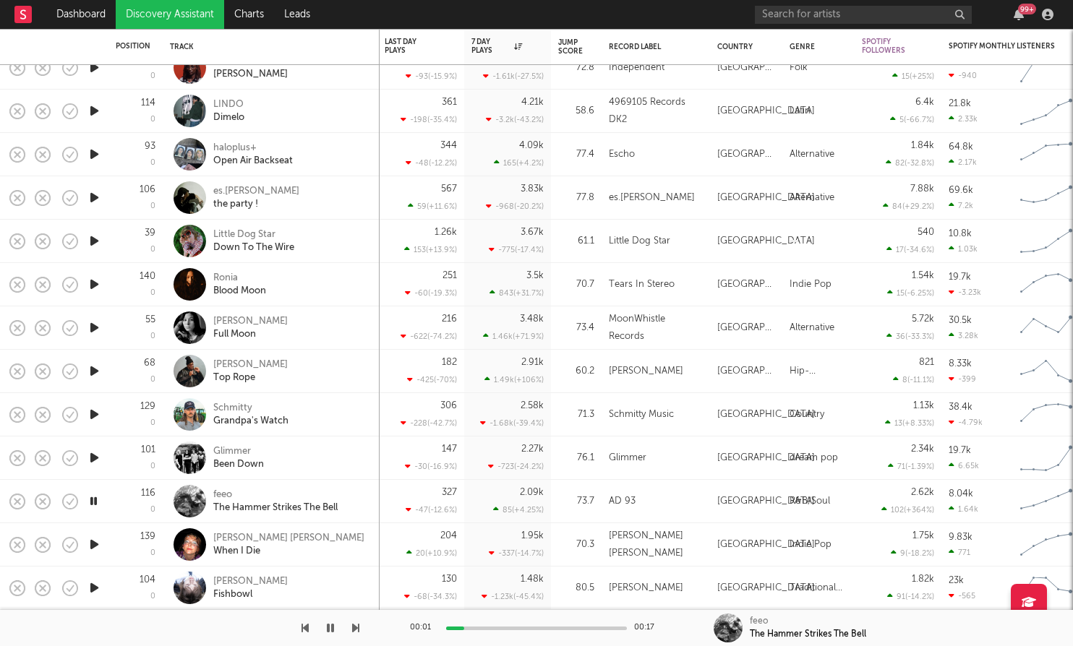
click at [93, 546] on icon "button" at bounding box center [94, 545] width 15 height 18
click at [242, 543] on div "[PERSON_NAME] [PERSON_NAME]" at bounding box center [288, 538] width 151 height 13
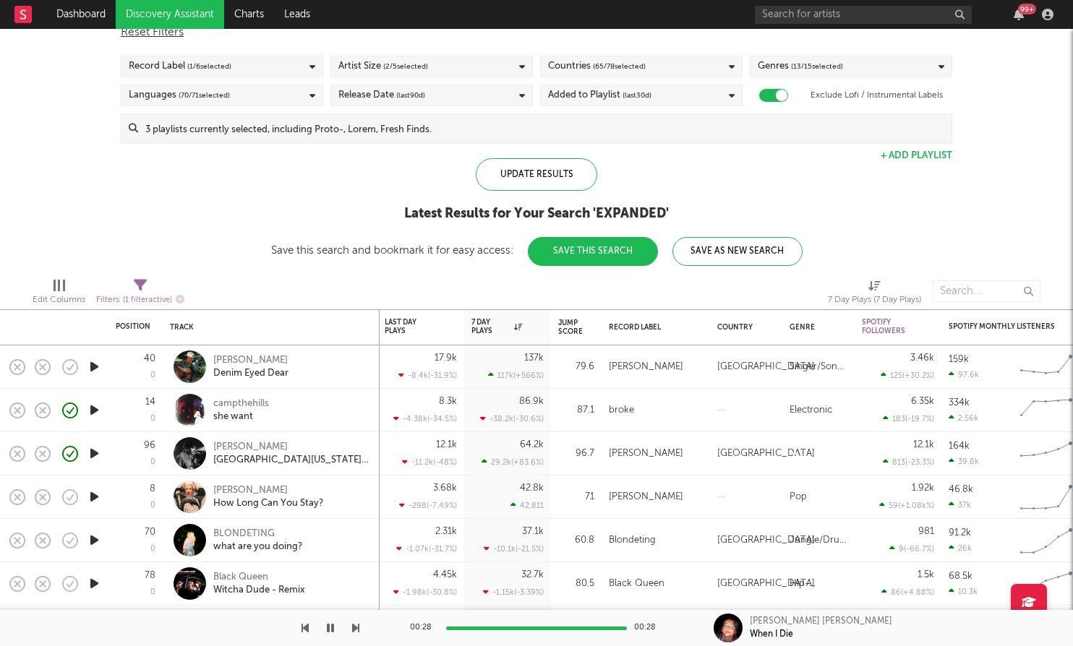
click at [98, 405] on icon "button" at bounding box center [94, 410] width 15 height 18
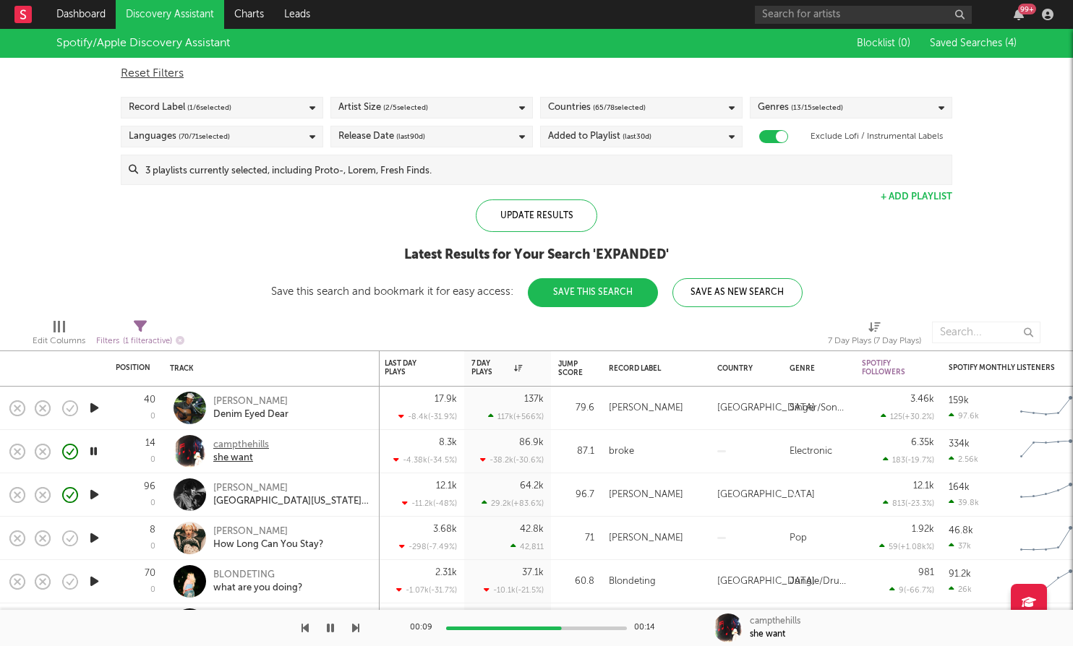
click at [263, 445] on div "campthehills" at bounding box center [241, 445] width 56 height 13
click at [145, 15] on link "Discovery Assistant" at bounding box center [170, 14] width 108 height 29
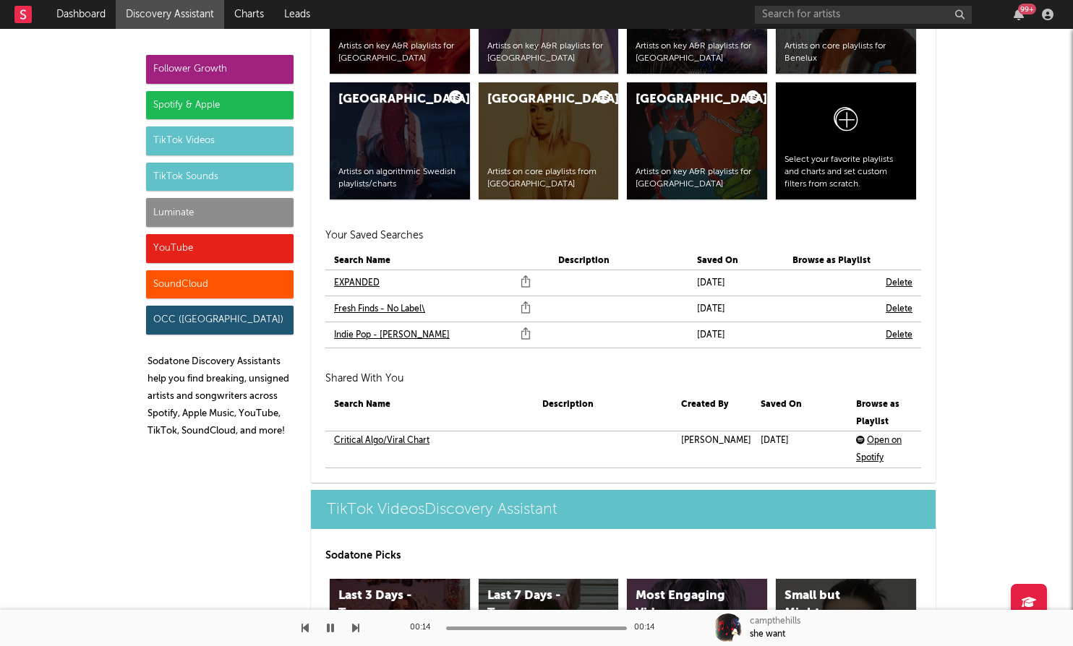
scroll to position [3049, 0]
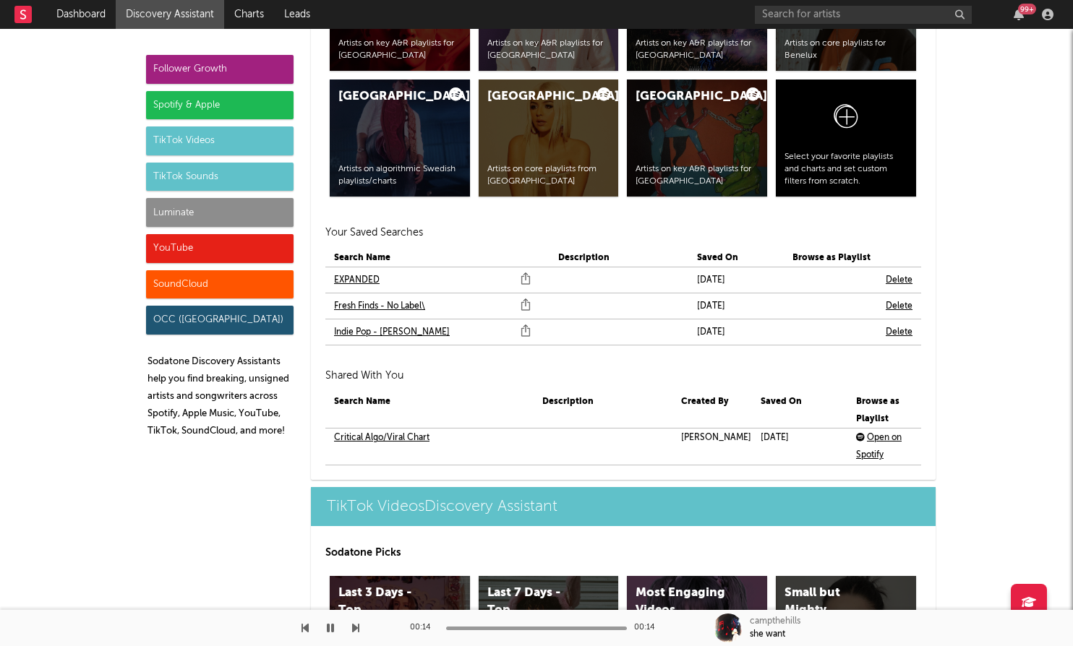
click at [405, 429] on link "Critical Algo/Viral Chart" at bounding box center [381, 437] width 95 height 17
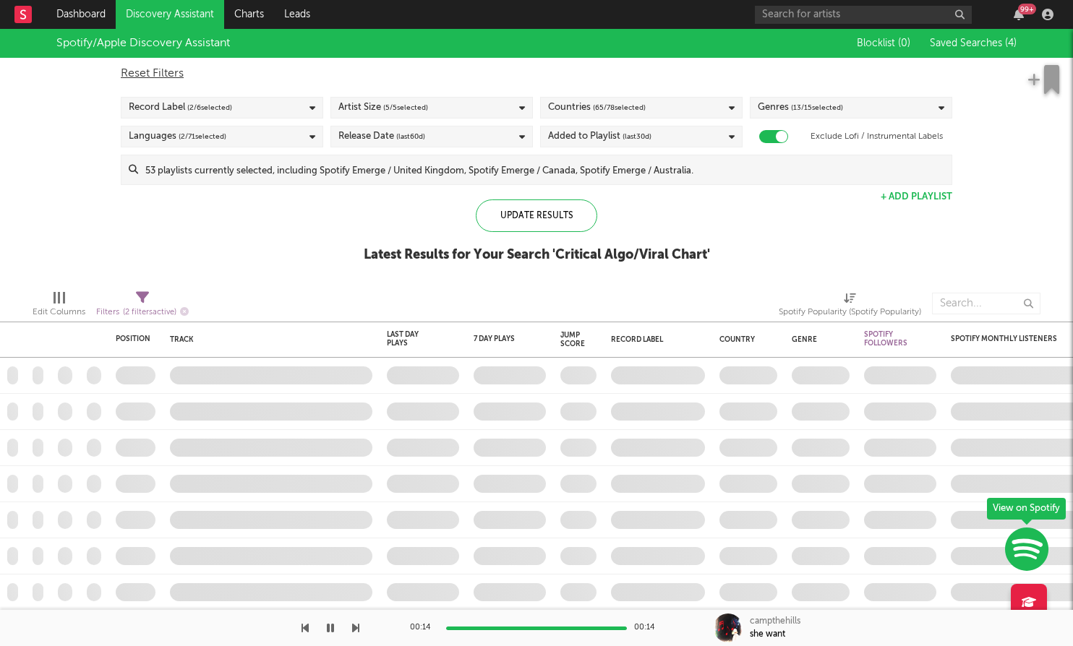
checkbox input "true"
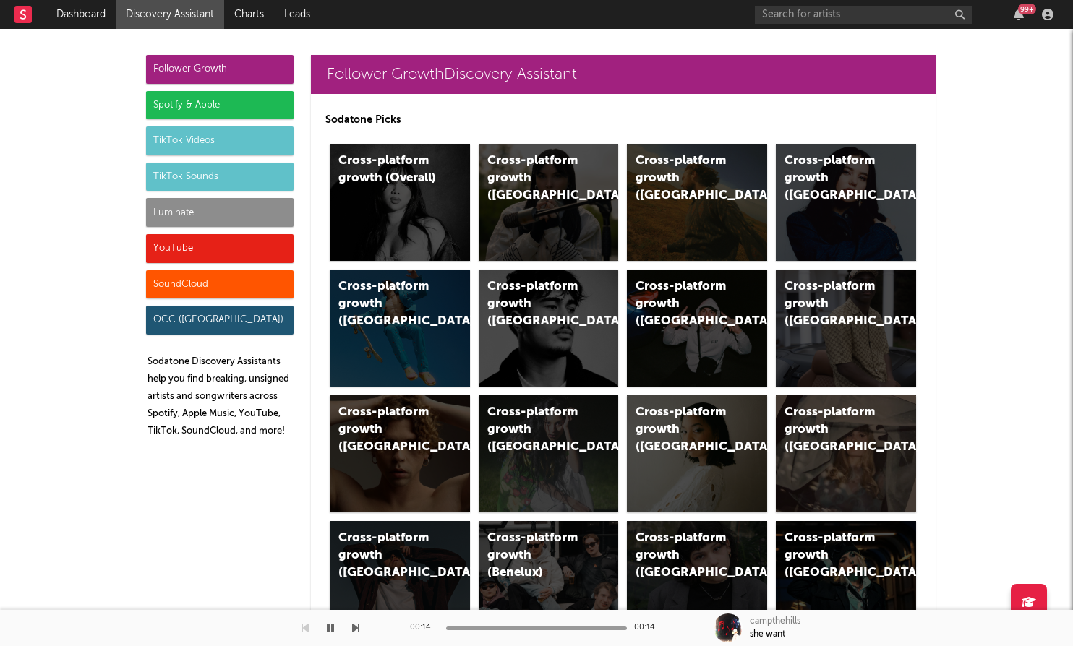
click at [231, 95] on div "Spotify & Apple" at bounding box center [220, 105] width 148 height 29
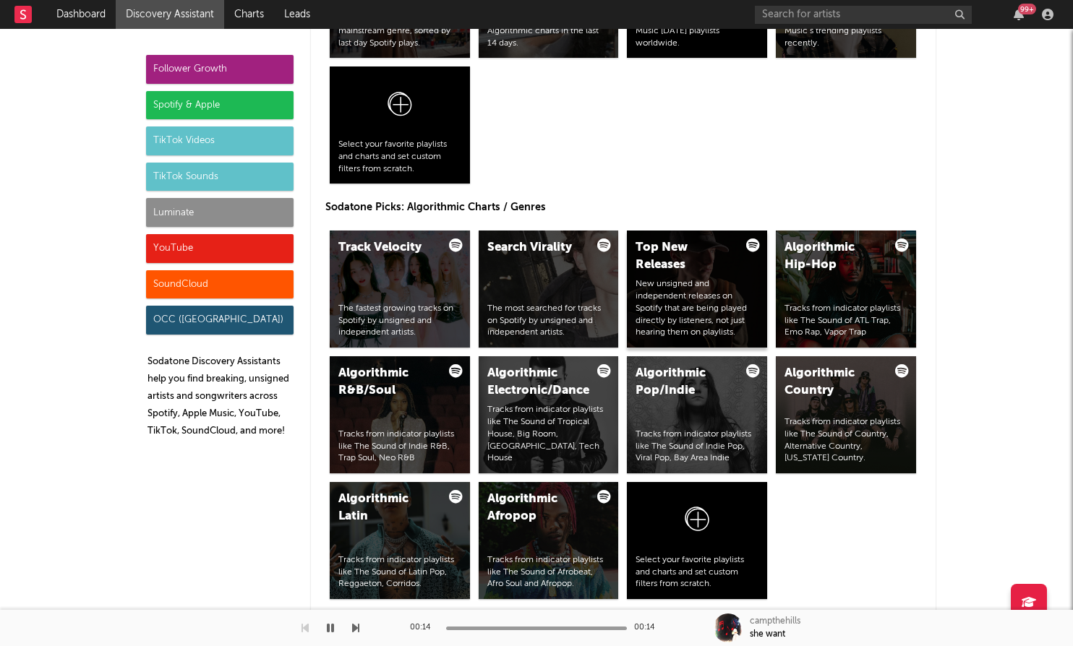
scroll to position [1650, 0]
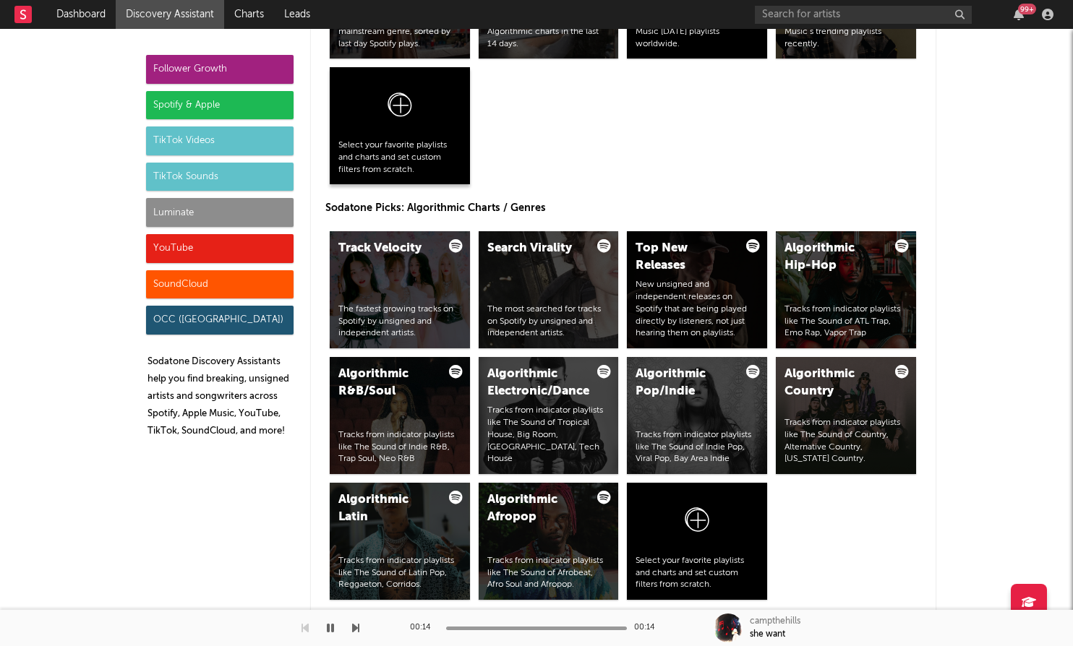
click at [442, 150] on div "Select your favorite playlists and charts and set custom filters from scratch." at bounding box center [399, 158] width 123 height 36
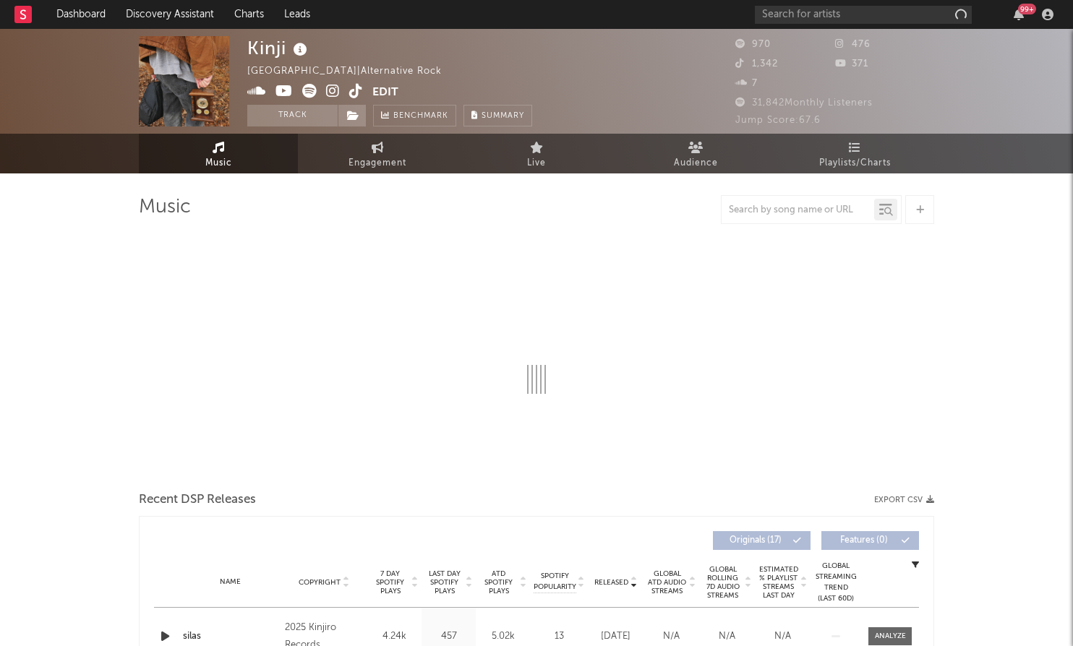
select select "1w"
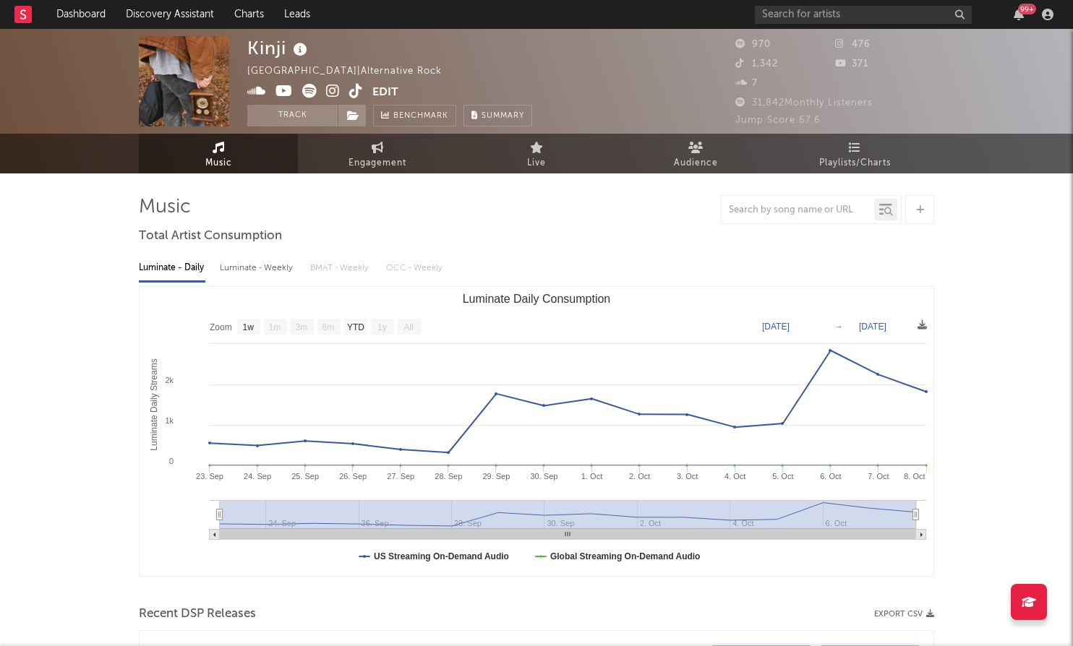
click at [338, 90] on icon at bounding box center [333, 91] width 14 height 14
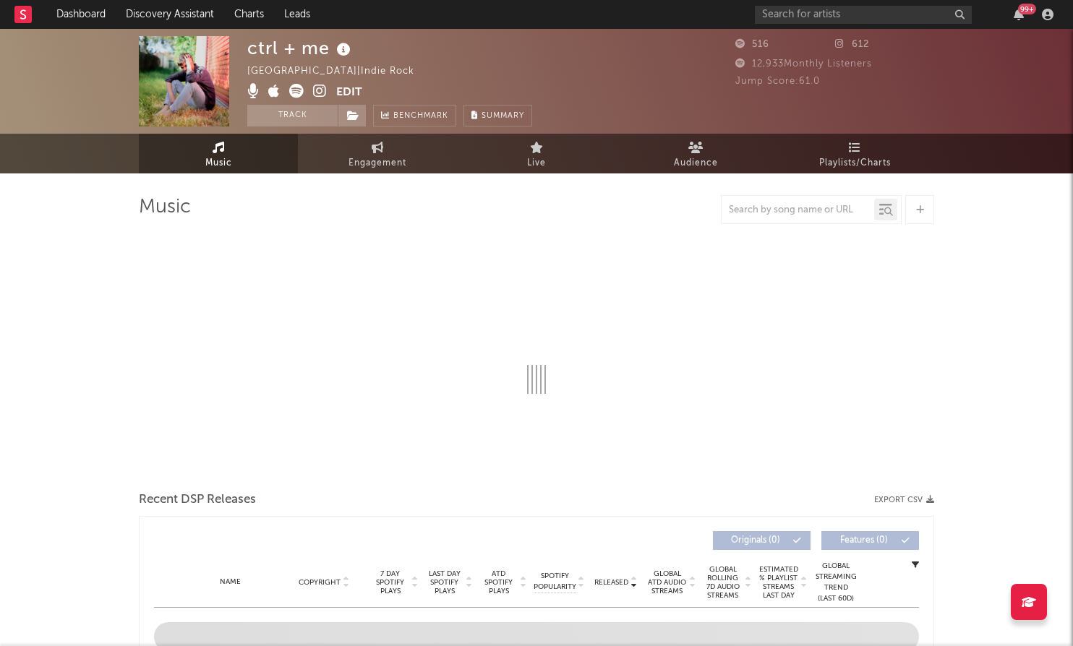
select select "1w"
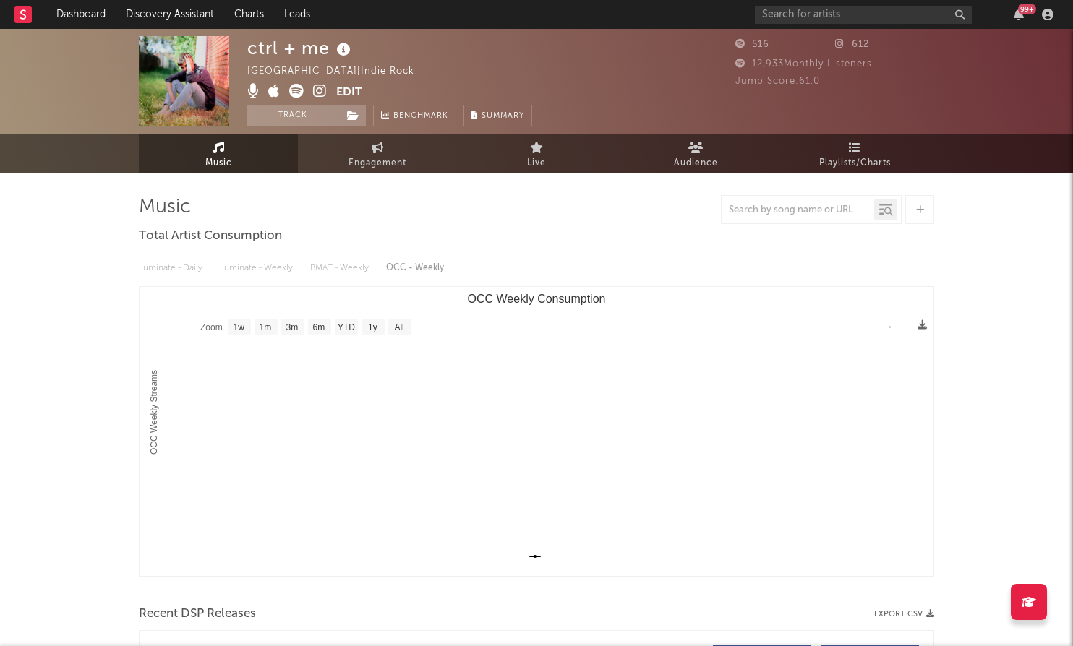
click at [320, 90] on icon at bounding box center [320, 91] width 14 height 14
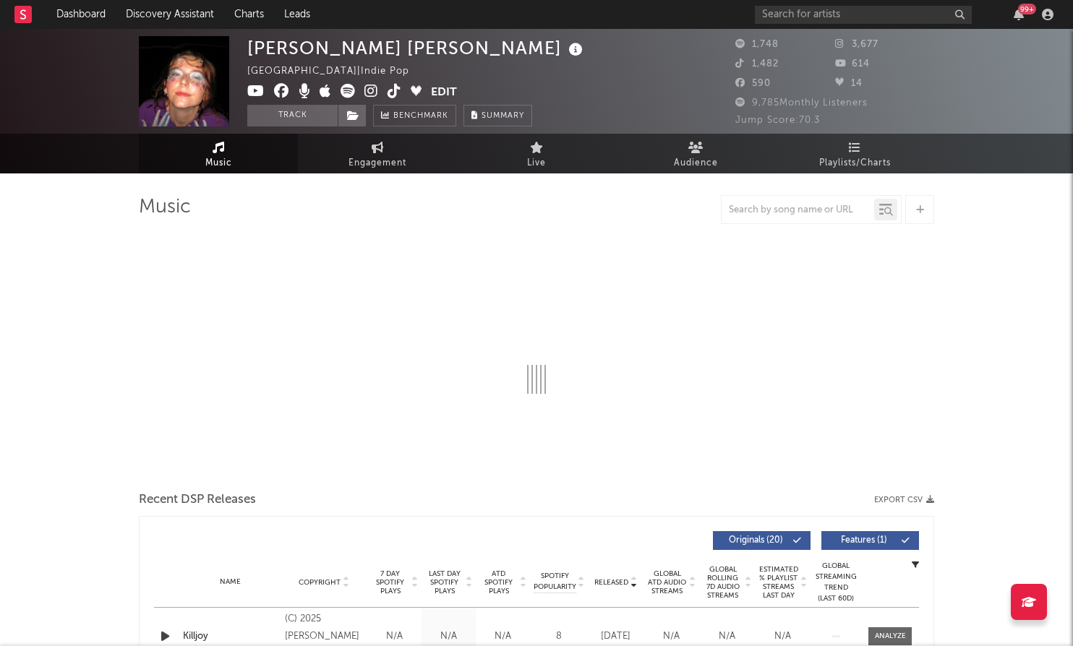
select select "6m"
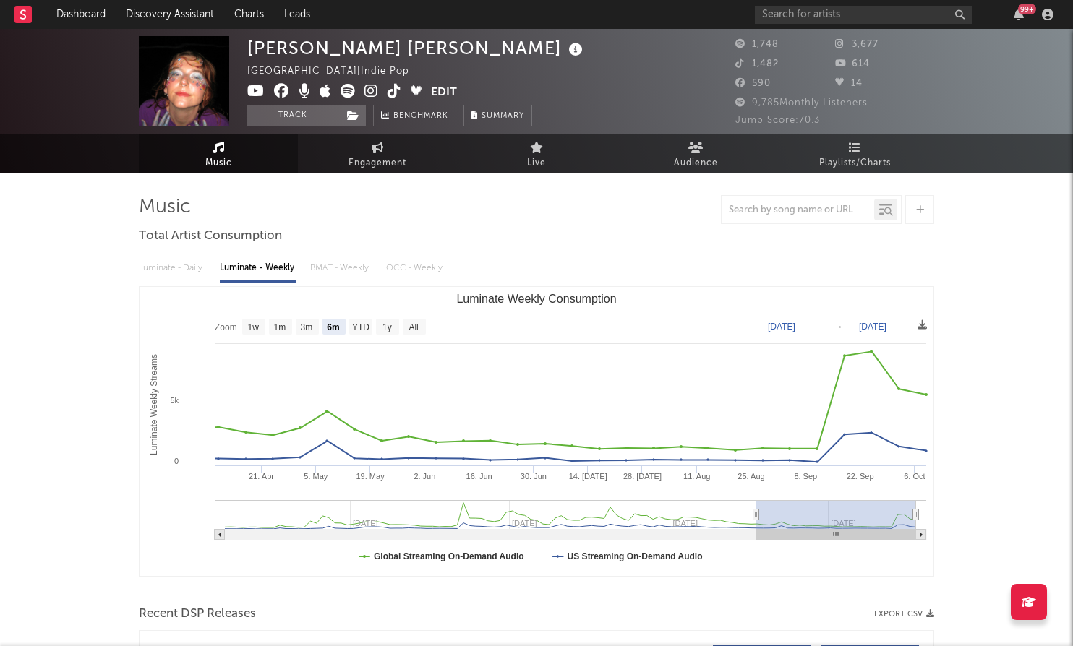
click at [367, 89] on icon at bounding box center [371, 91] width 14 height 14
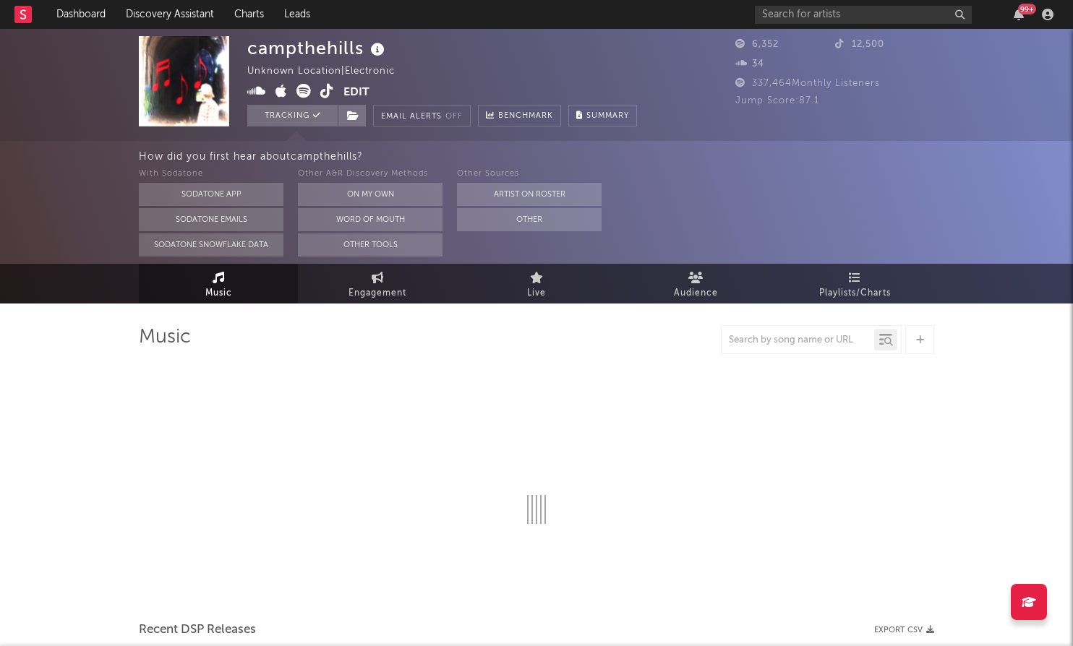
select select "6m"
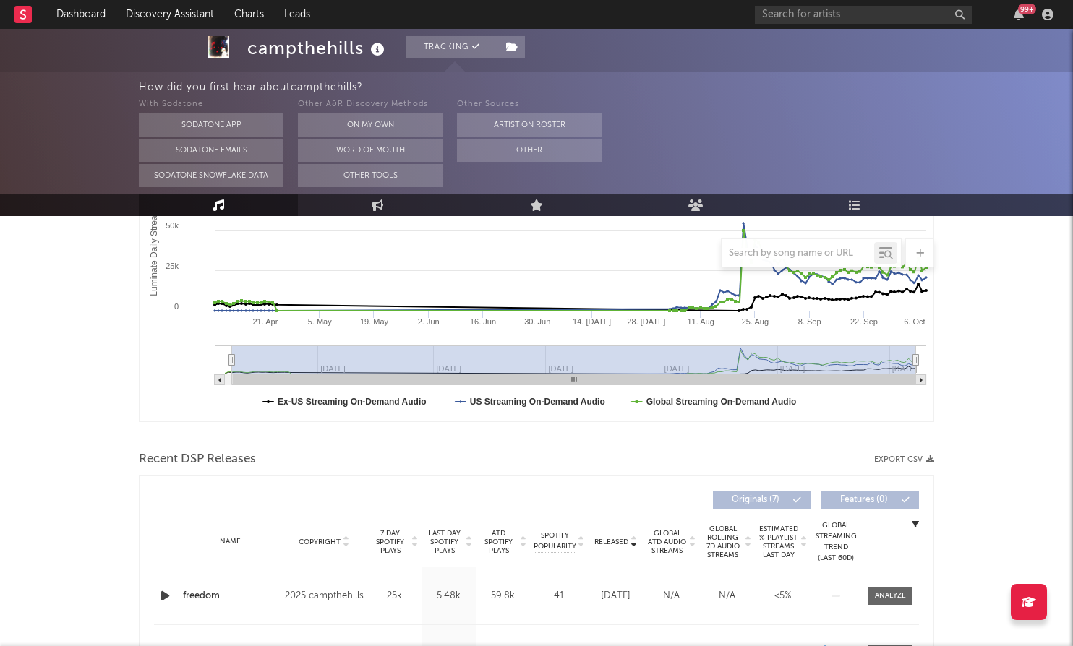
scroll to position [246, 0]
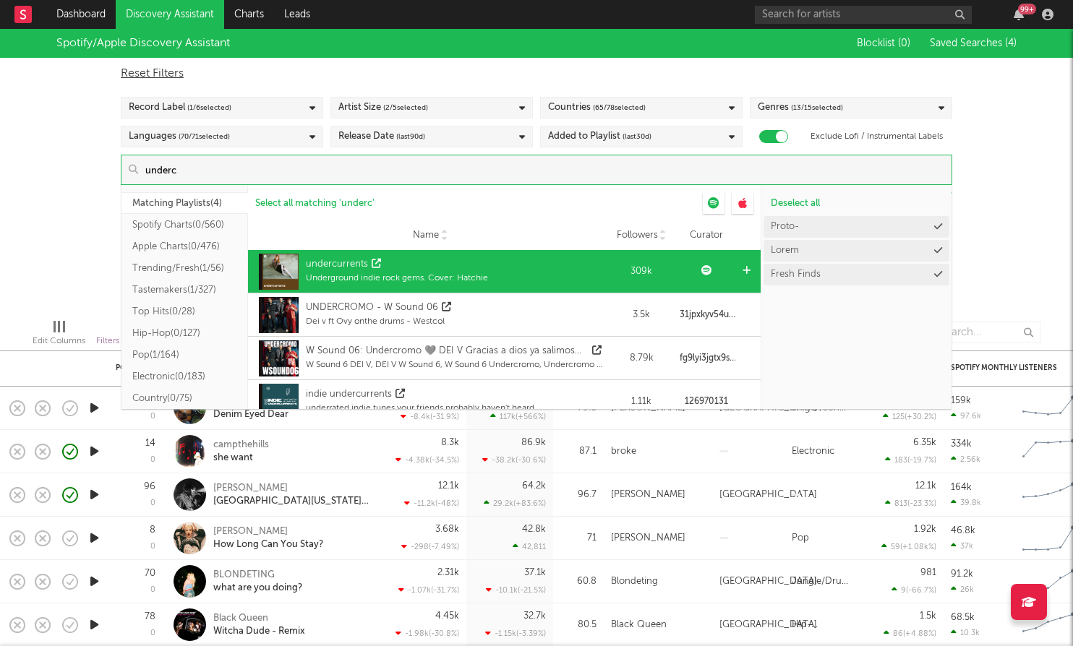
type input "underc"
click at [529, 270] on div "undercurrents Underground indie rock gems. Cover: Hatchie" at bounding box center [430, 271] width 350 height 43
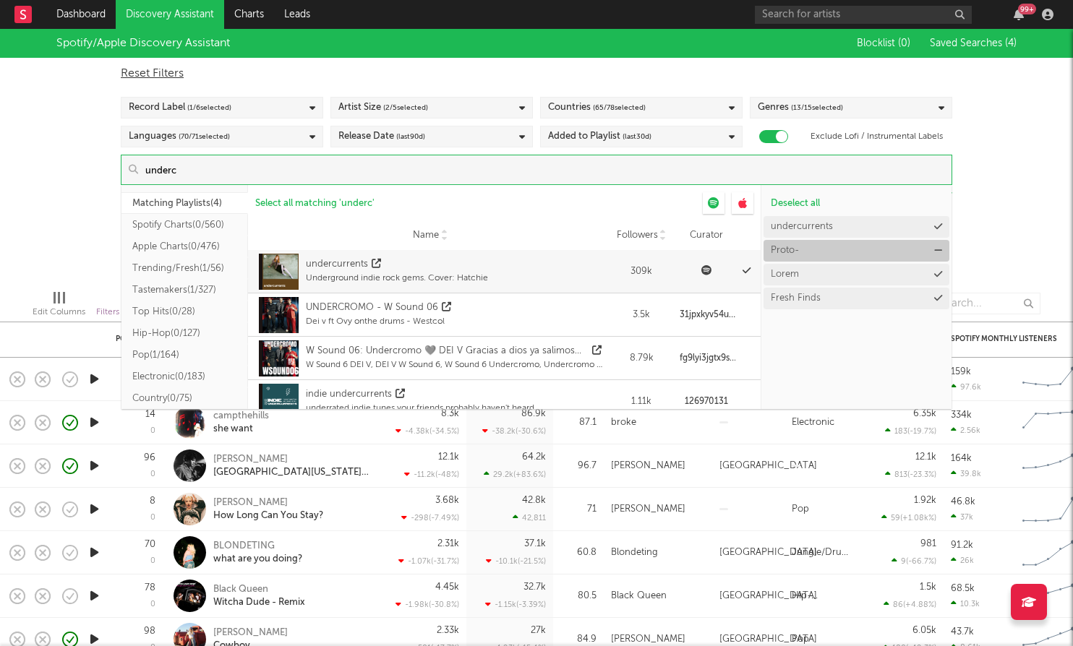
click at [939, 252] on icon at bounding box center [938, 250] width 8 height 9
click at [938, 258] on button "Lorem" at bounding box center [857, 251] width 186 height 22
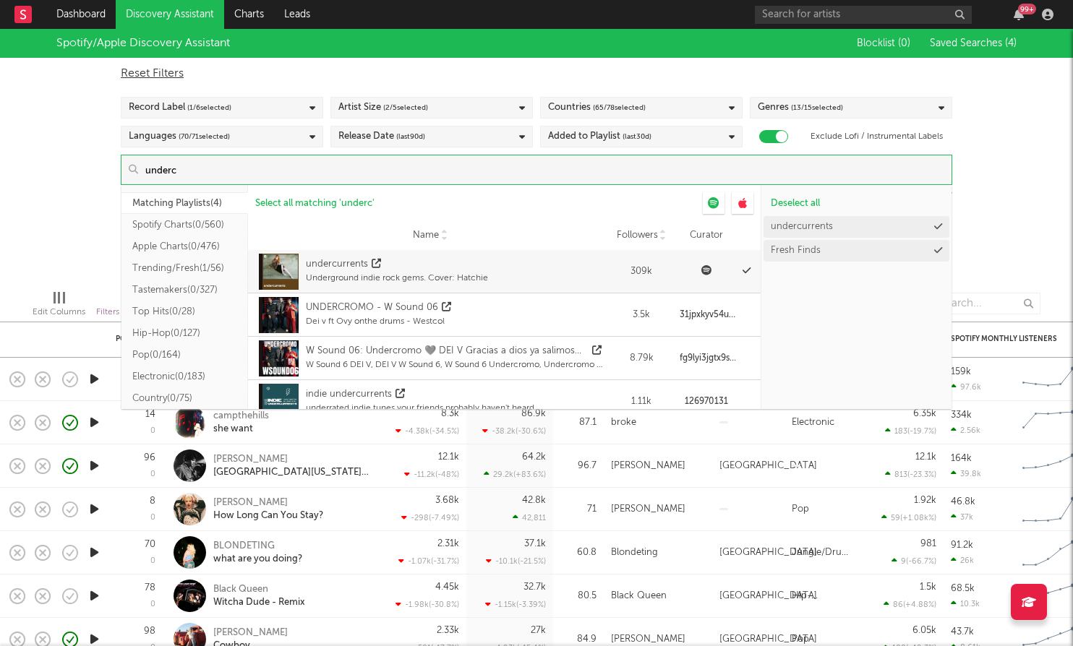
click at [933, 270] on div "undercurrents Fresh Finds" at bounding box center [856, 312] width 190 height 195
click at [934, 257] on button "Fresh Finds" at bounding box center [857, 251] width 186 height 22
click at [998, 233] on div "Spotify/Apple Discovery Assistant Blocklist ( 0 ) Saved Searches ( 4 ) Reset Fi…" at bounding box center [536, 153] width 1073 height 249
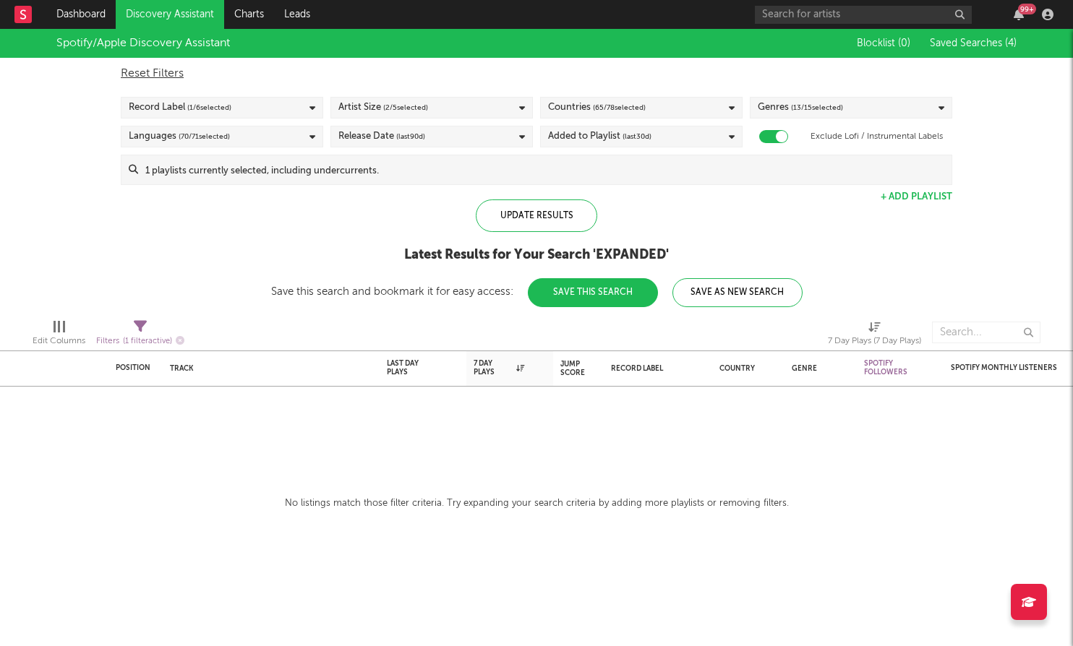
click at [563, 234] on div "Update Results Latest Results for Your Search ' EXPANDED ' Save this search and…" at bounding box center [536, 254] width 531 height 108
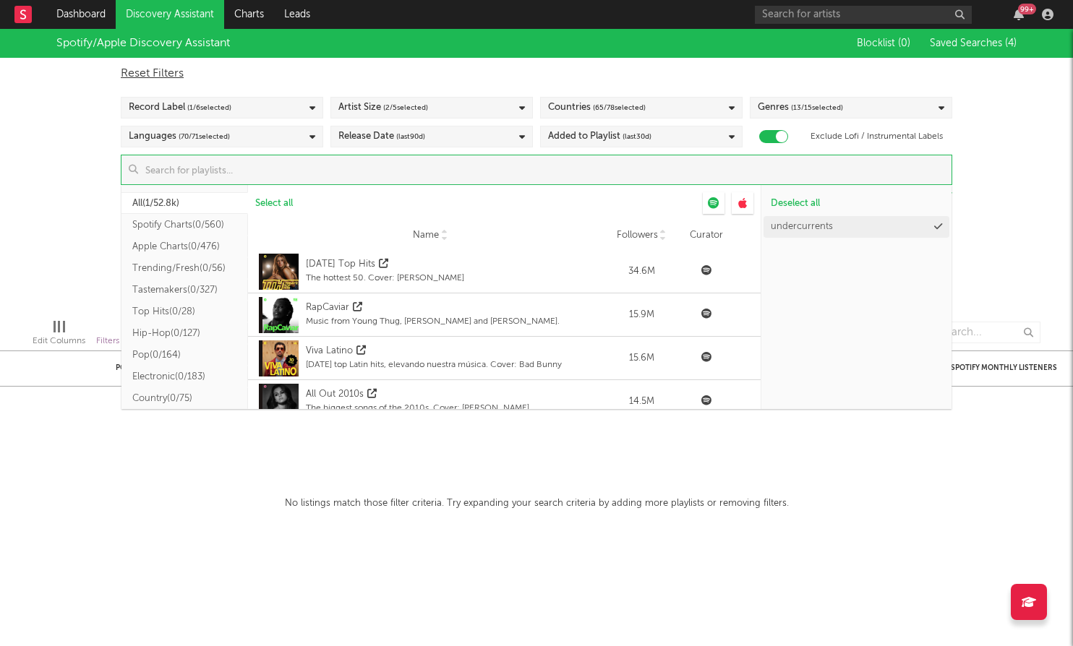
click at [568, 170] on input at bounding box center [544, 169] width 813 height 29
click at [169, 333] on button "Indie ( 1/78 )" at bounding box center [184, 336] width 127 height 22
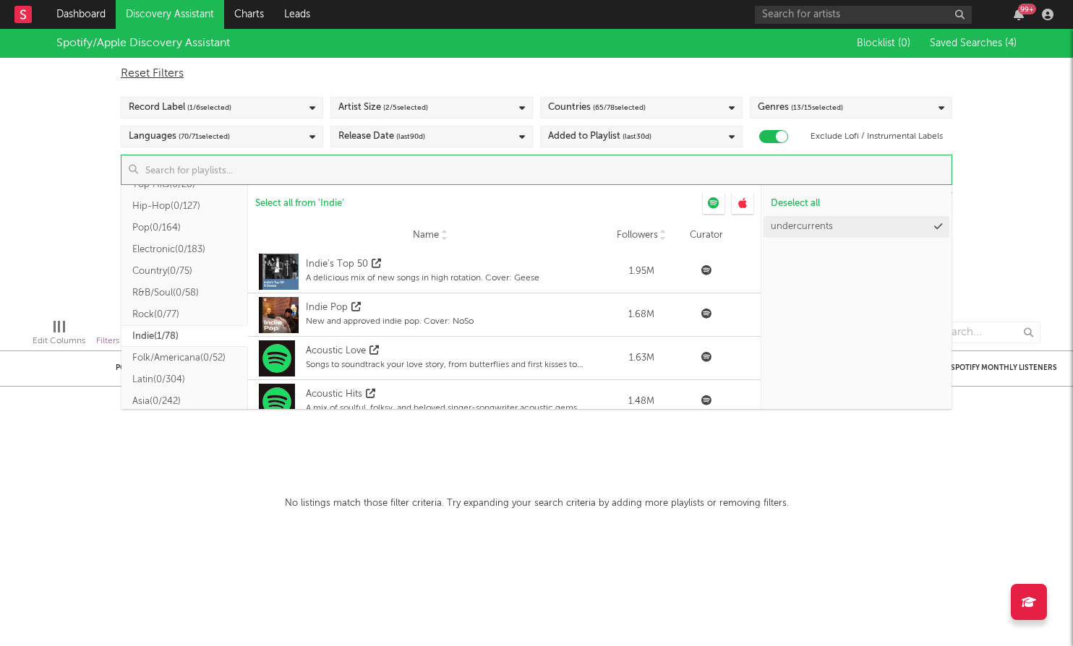
scroll to position [90, 0]
click at [440, 307] on div "Indie Pop" at bounding box center [390, 304] width 168 height 14
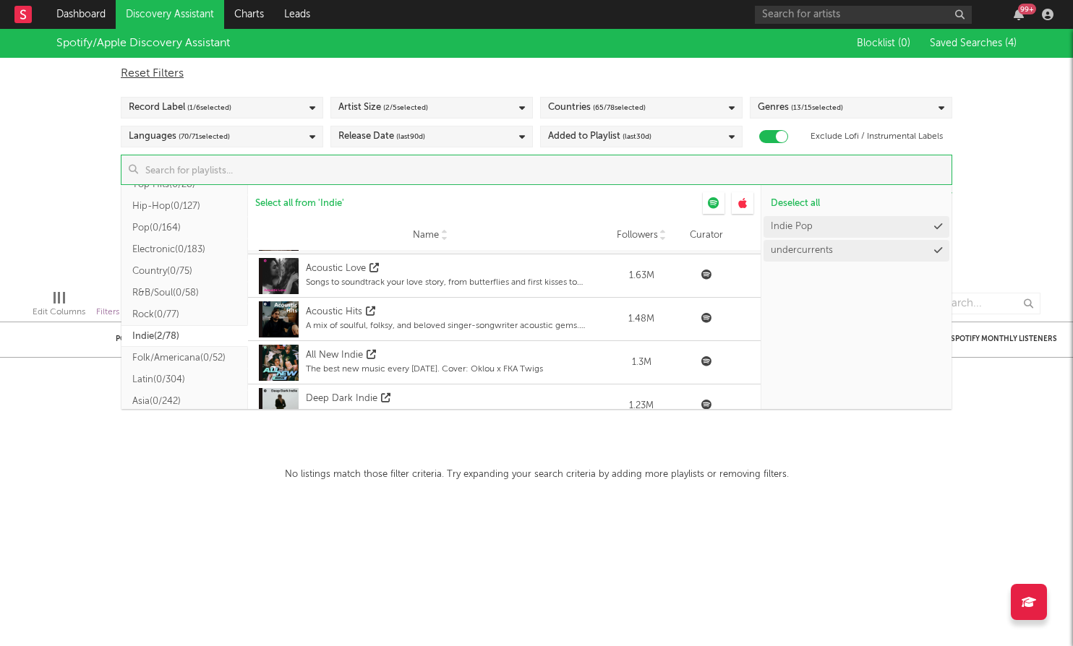
scroll to position [200, 0]
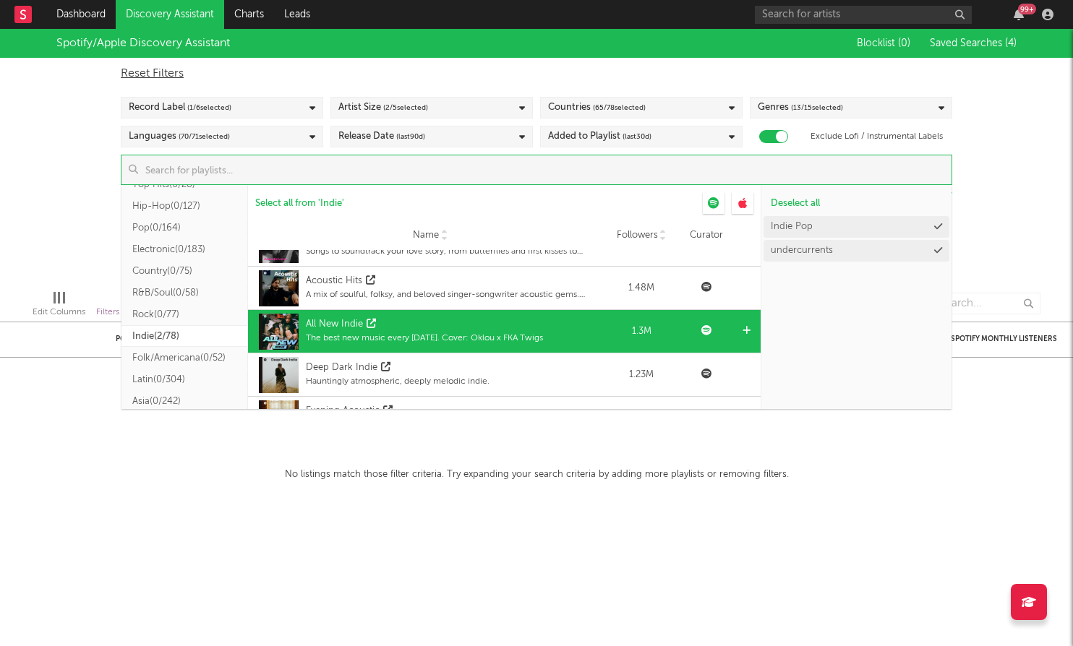
click at [435, 330] on div "All New Indie" at bounding box center [424, 324] width 237 height 14
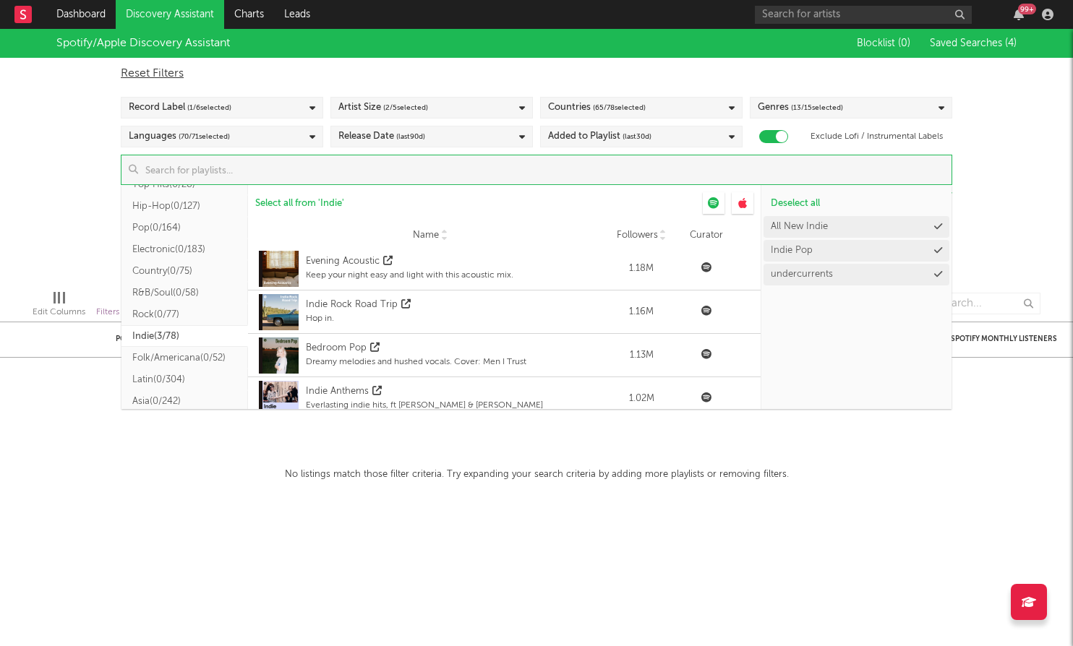
scroll to position [351, 0]
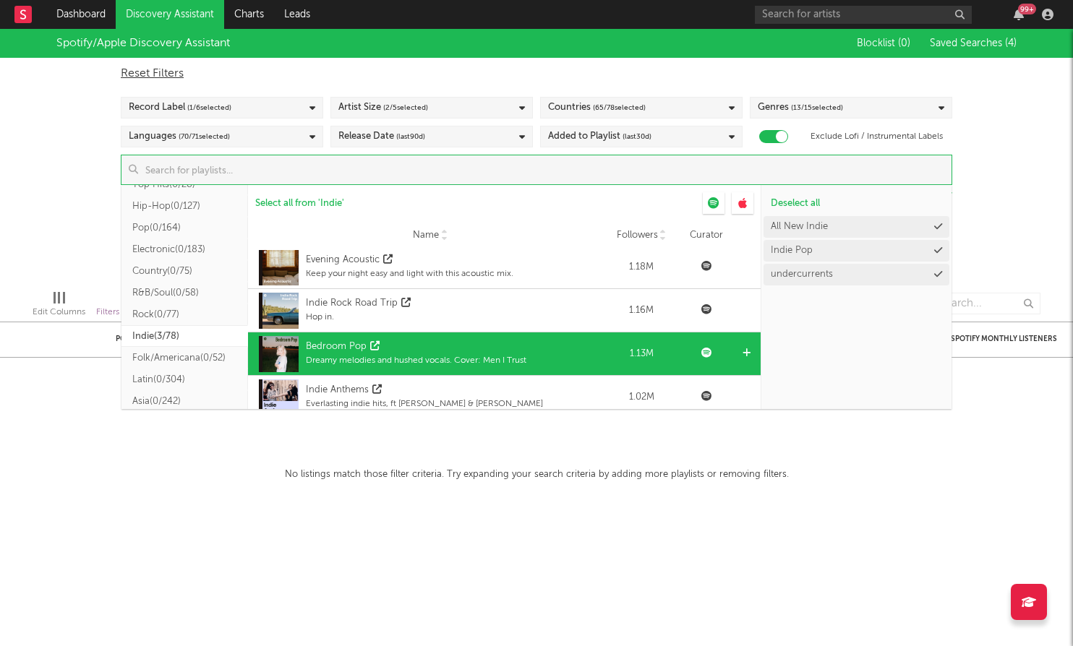
click at [443, 352] on div "Bedroom Pop" at bounding box center [416, 347] width 221 height 14
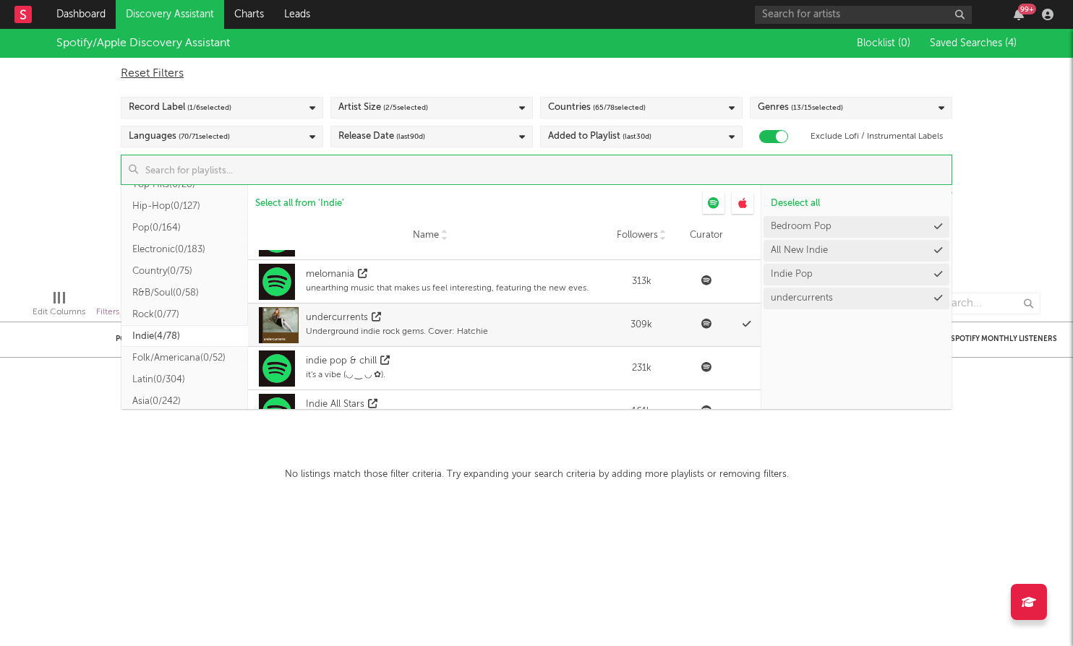
scroll to position [1073, 0]
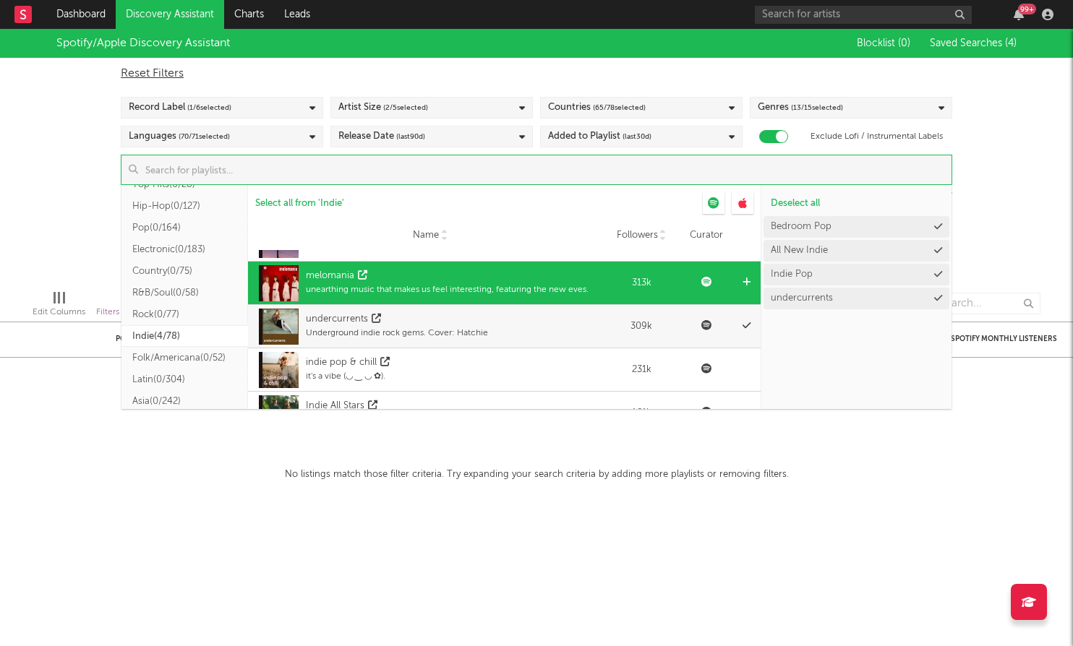
click at [438, 292] on div "unearthing music that makes us feel interesting, featuring the new eves." at bounding box center [447, 289] width 283 height 13
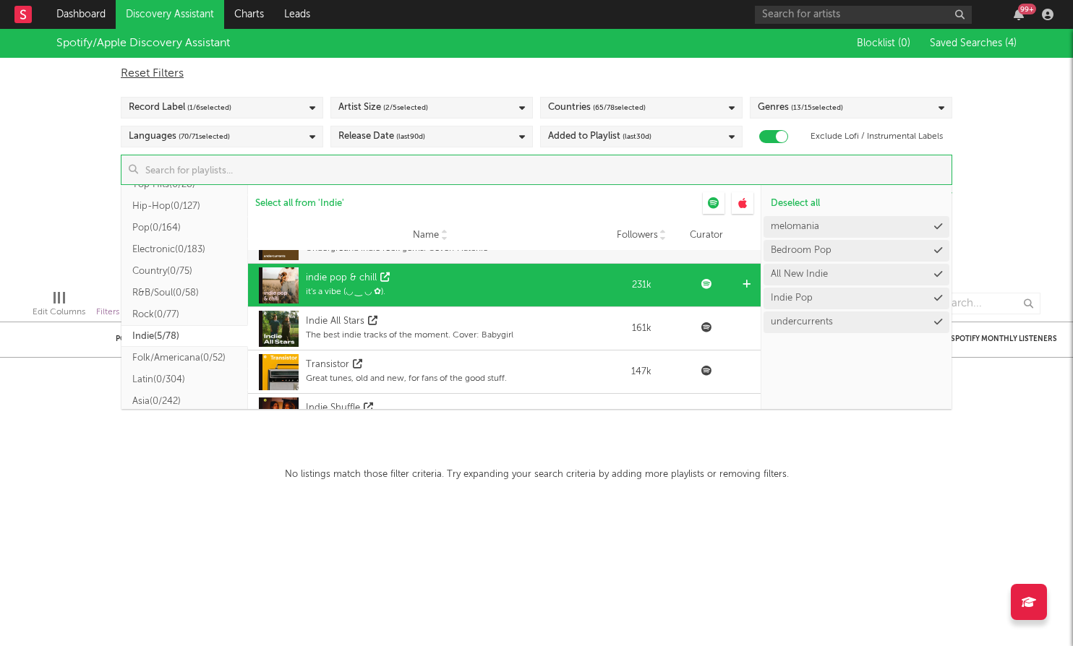
scroll to position [1161, 0]
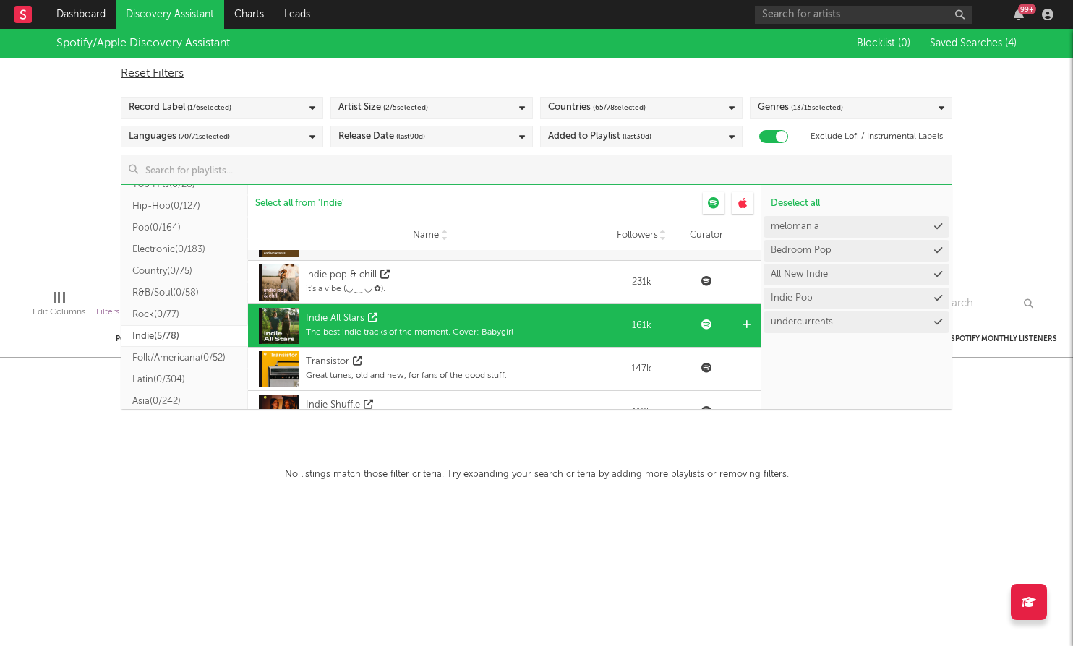
click at [443, 336] on div "The best indie tracks of the moment. Cover: Babygirl" at bounding box center [410, 332] width 208 height 13
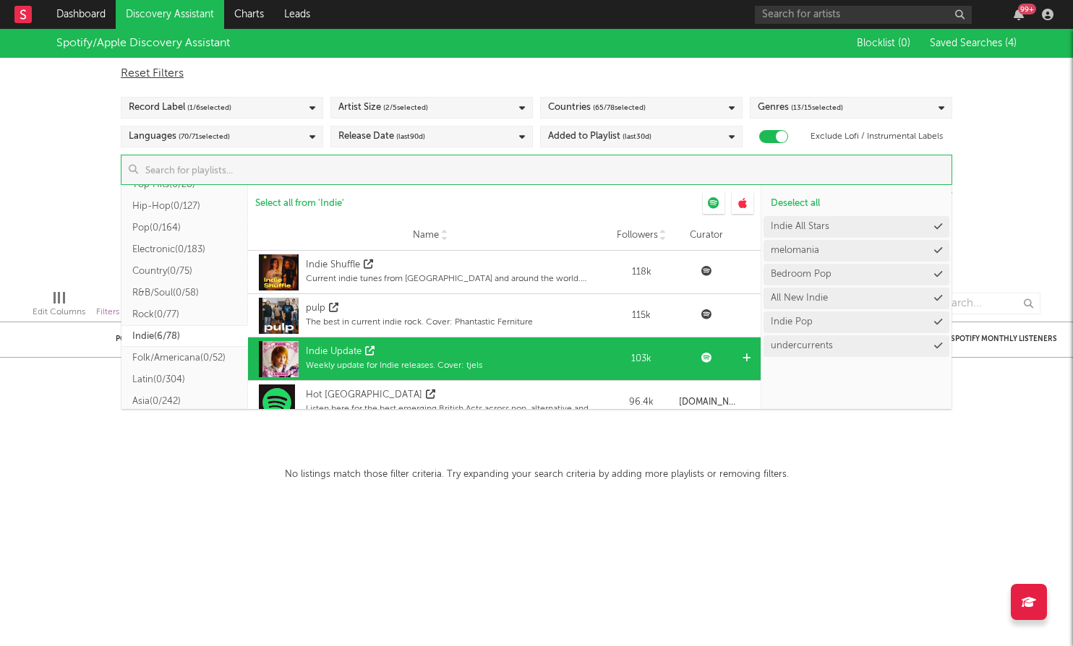
scroll to position [1303, 0]
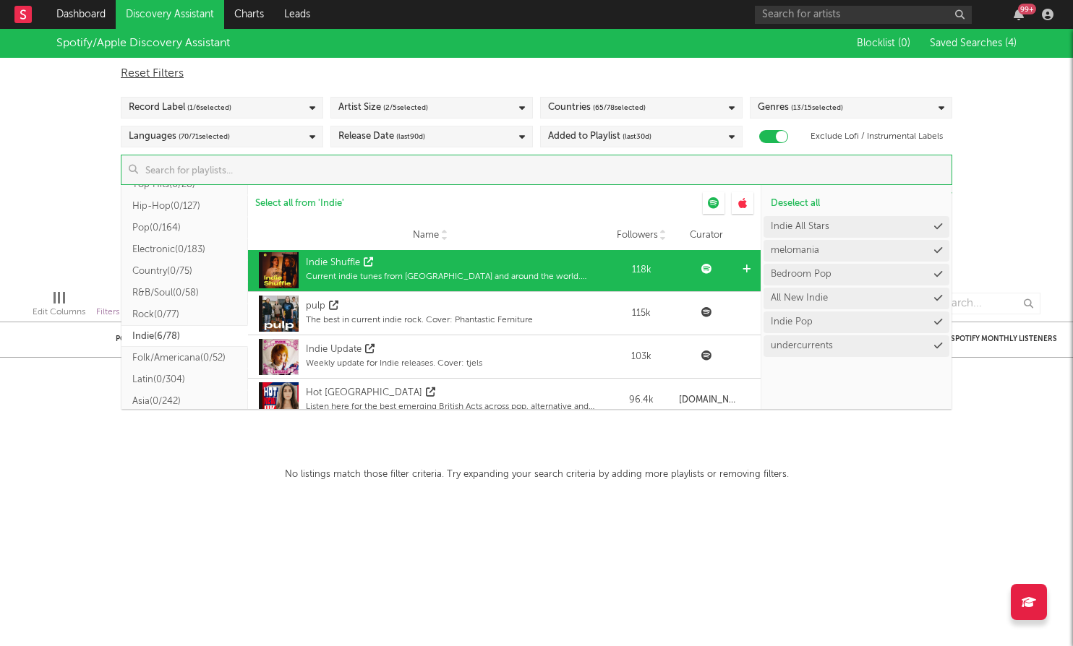
click at [497, 268] on div "Indie Shuffle" at bounding box center [455, 263] width 299 height 14
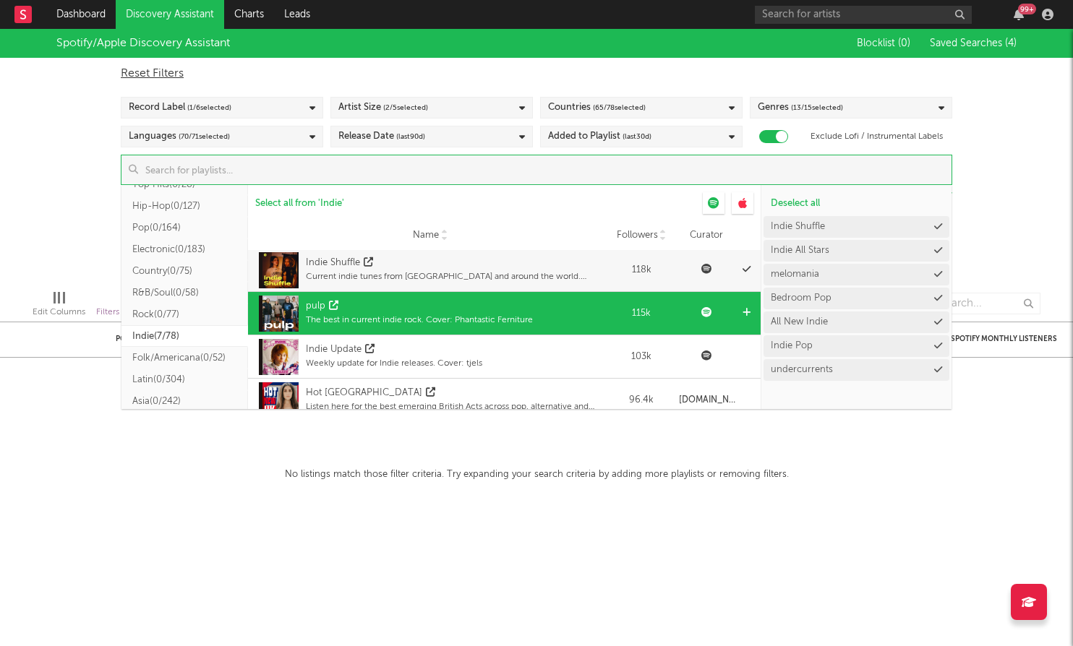
click at [499, 305] on div "pulp" at bounding box center [419, 306] width 227 height 14
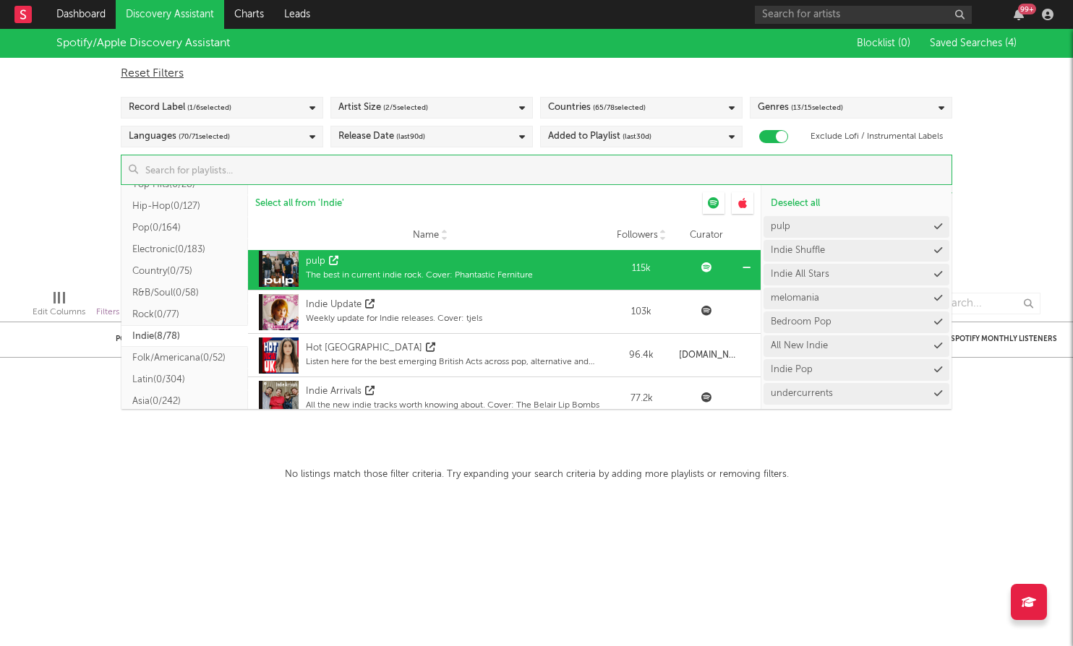
scroll to position [1353, 0]
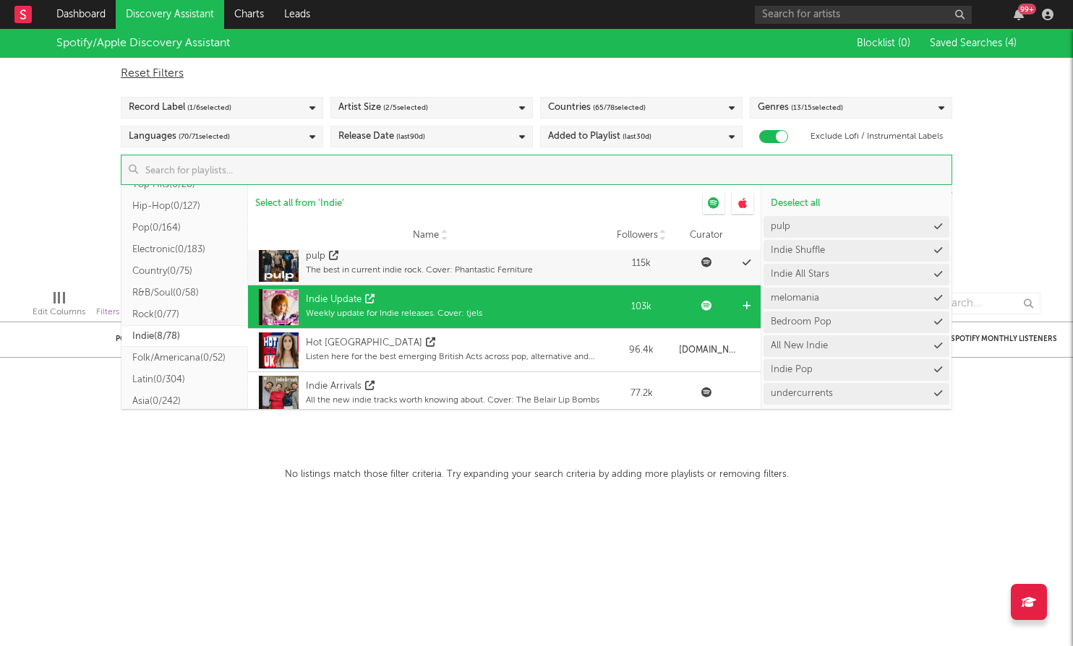
click at [498, 307] on div "Indie Update Weekly update for Indie releases. Cover: tjels" at bounding box center [430, 307] width 350 height 43
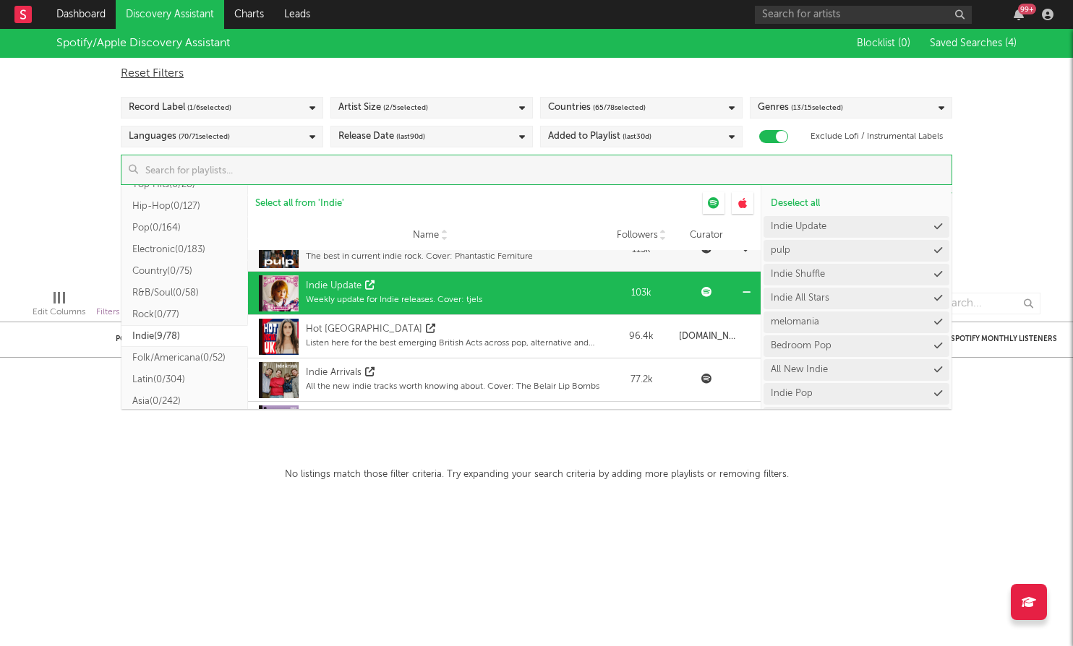
scroll to position [1371, 0]
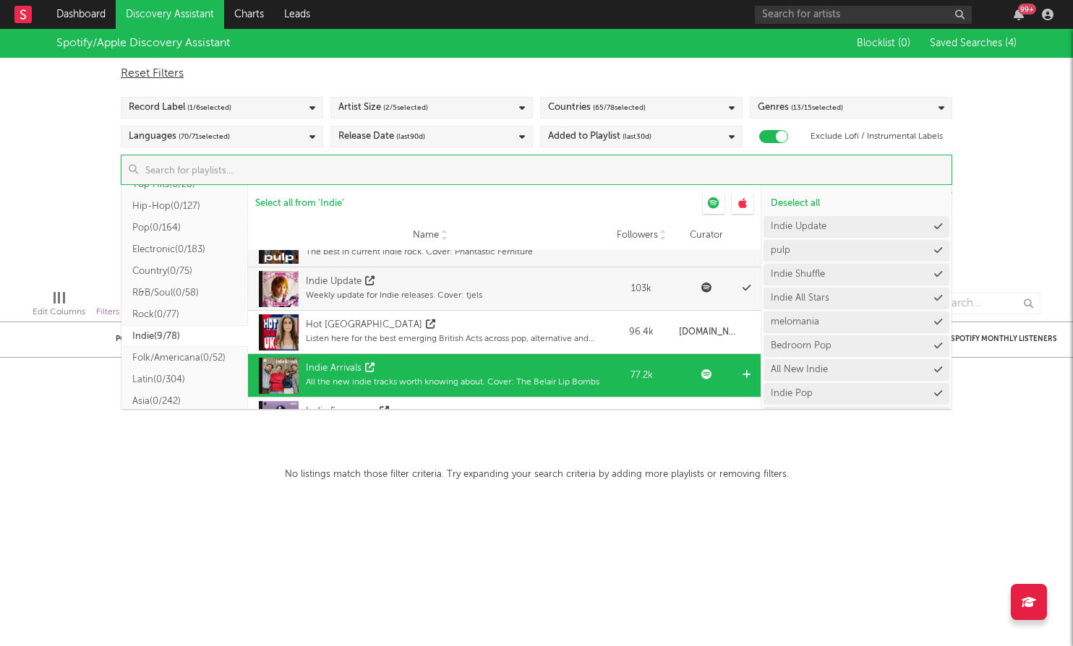
click at [524, 380] on div "All the new indie tracks worth knowing about. Cover: The Belair Lip Bombs" at bounding box center [453, 382] width 294 height 13
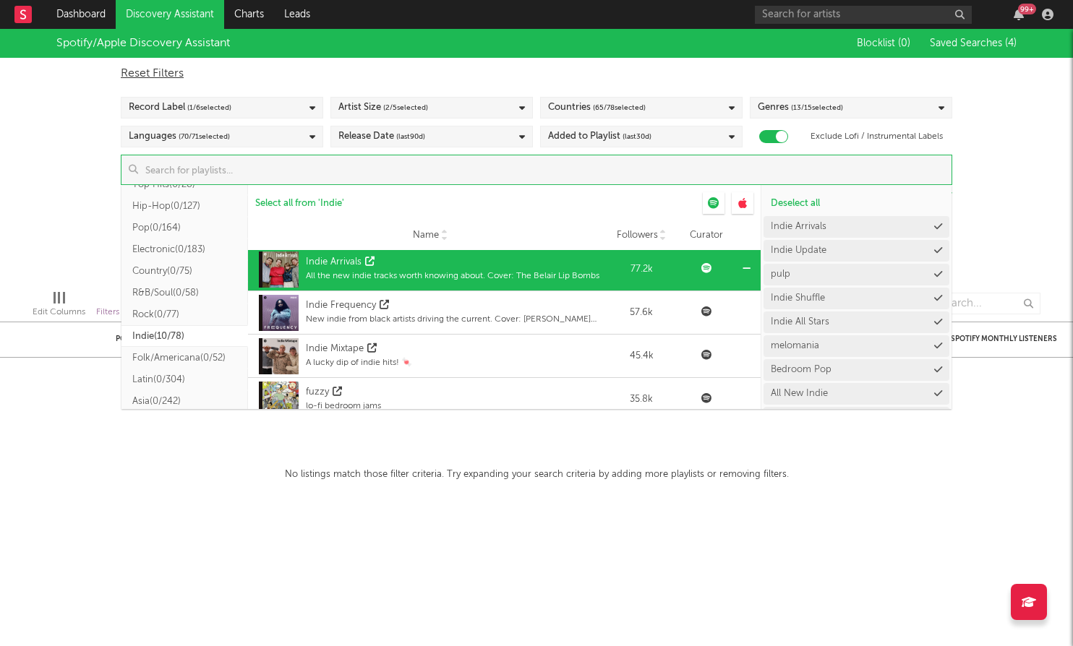
scroll to position [1571, 0]
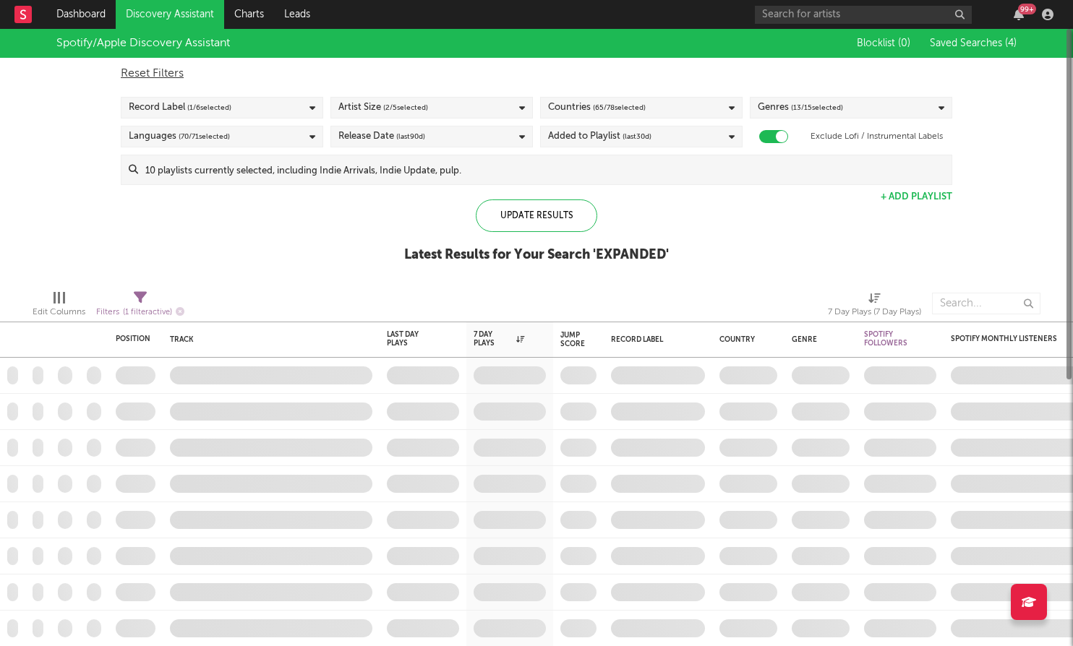
click at [513, 437] on div "Position Position Change Track Last Day Plays 1D Change DoD % Growth 7 Day Play…" at bounding box center [536, 337] width 1073 height 617
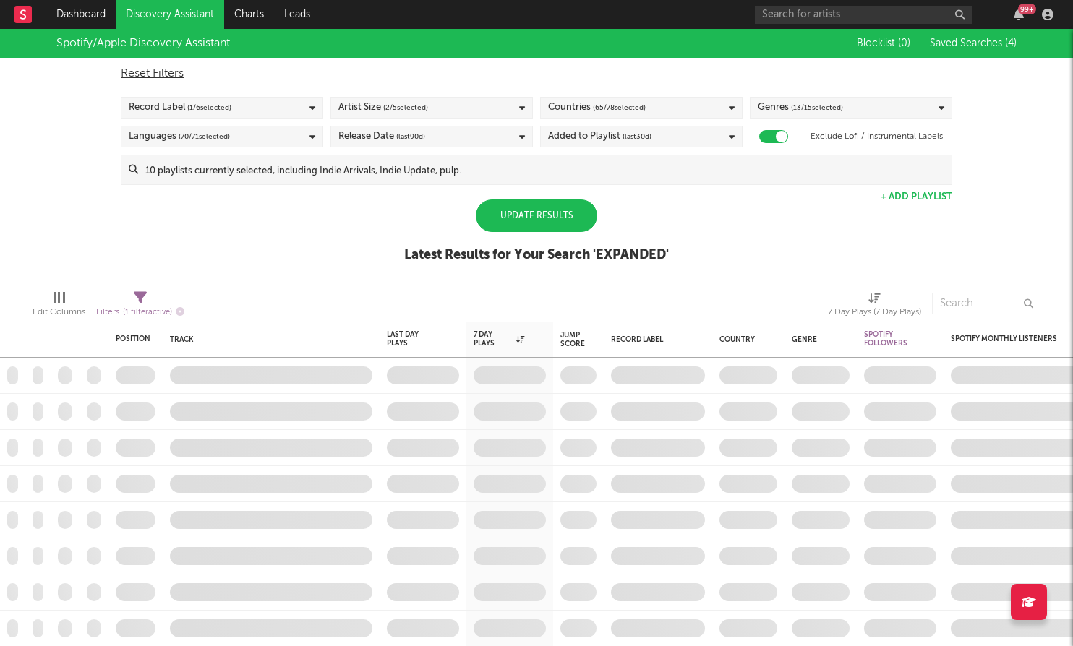
click at [550, 224] on div "Update Results" at bounding box center [536, 216] width 121 height 33
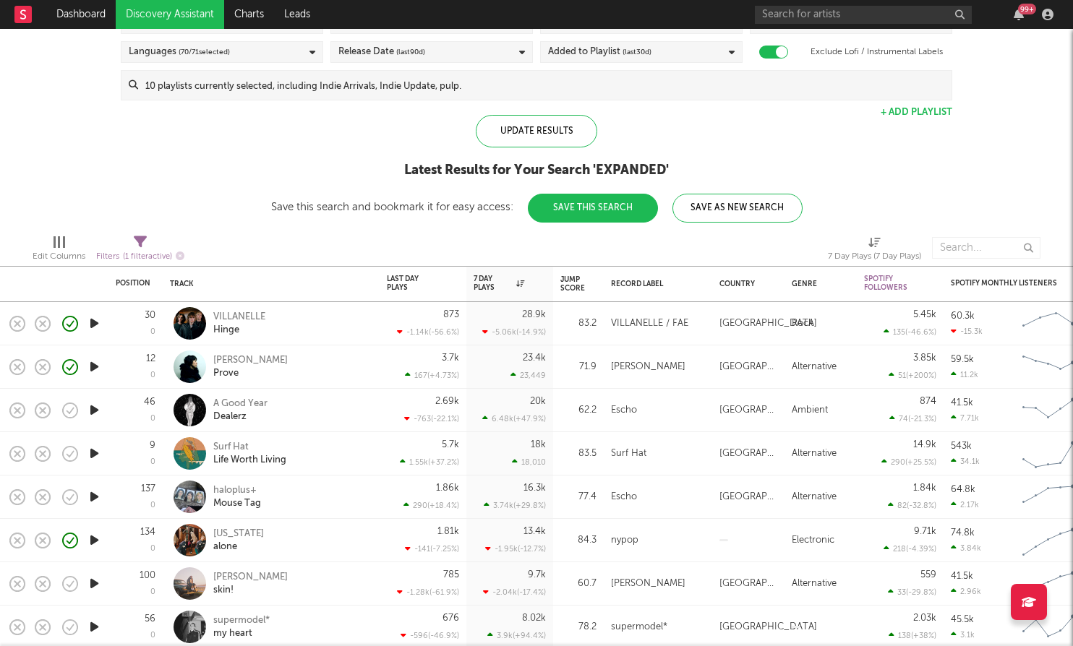
click at [96, 411] on icon "button" at bounding box center [94, 410] width 15 height 18
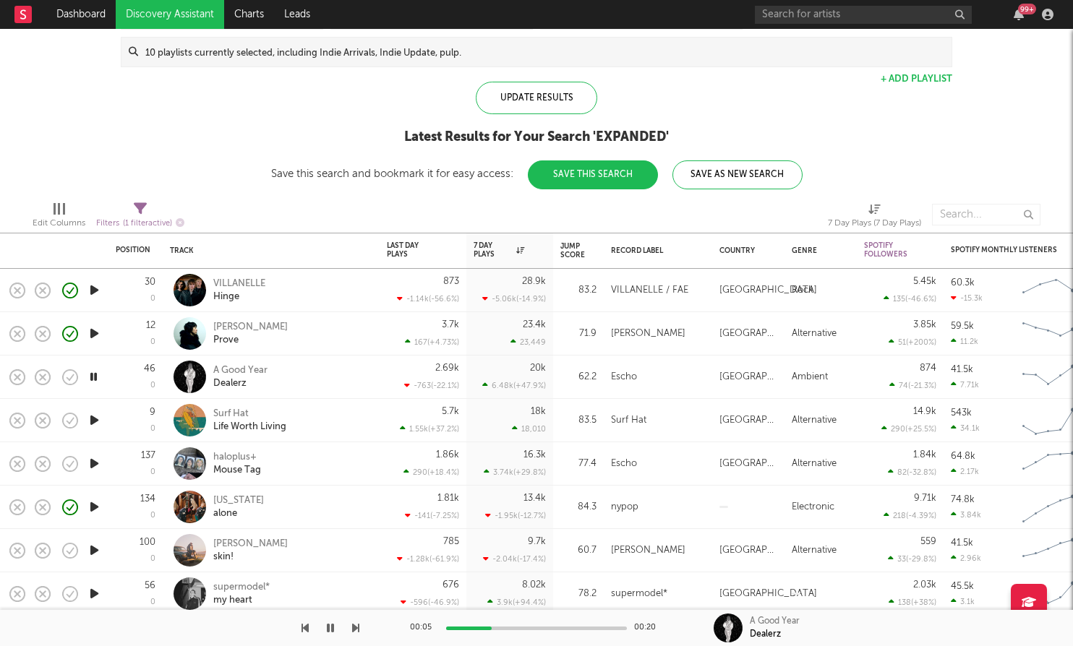
click at [96, 416] on icon "button" at bounding box center [94, 420] width 15 height 18
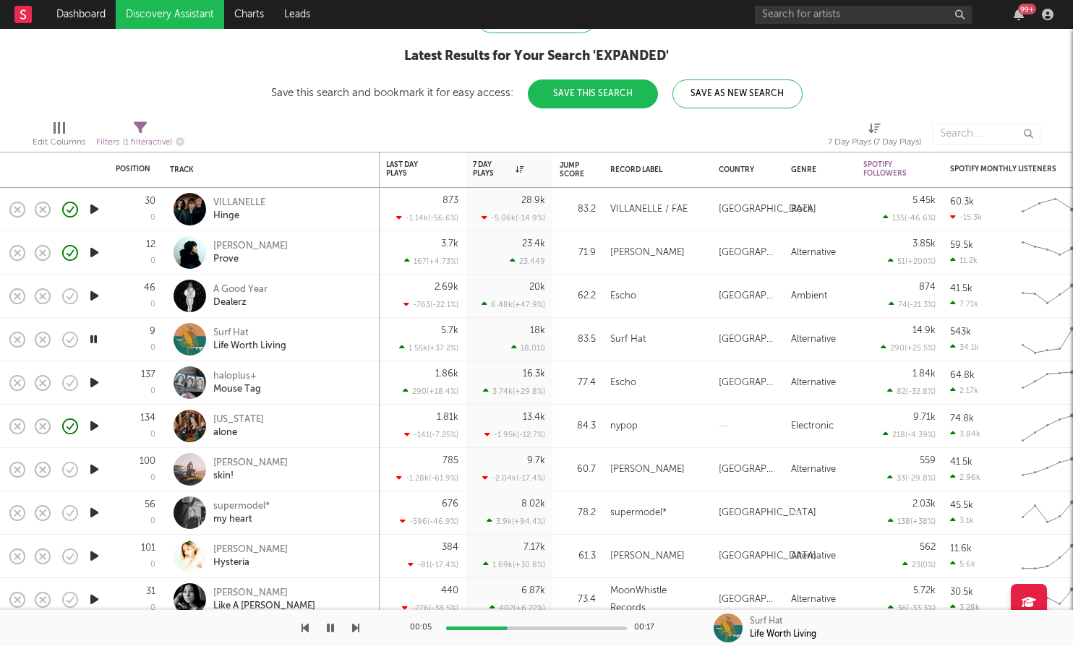
click at [94, 508] on icon "button" at bounding box center [94, 513] width 15 height 18
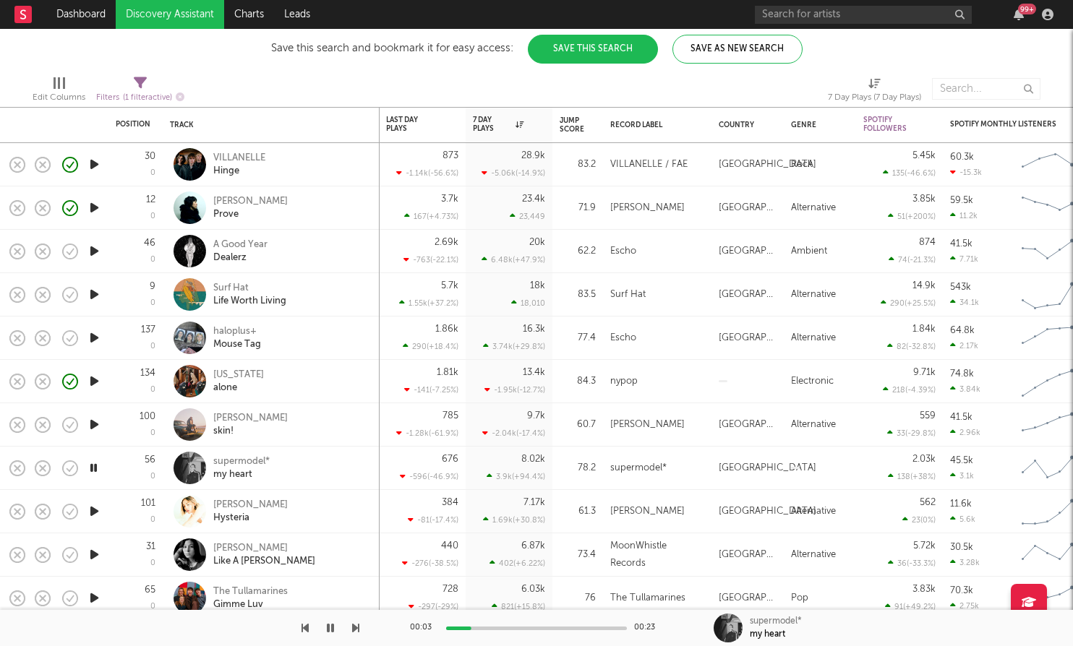
click at [92, 511] on icon "button" at bounding box center [94, 512] width 15 height 18
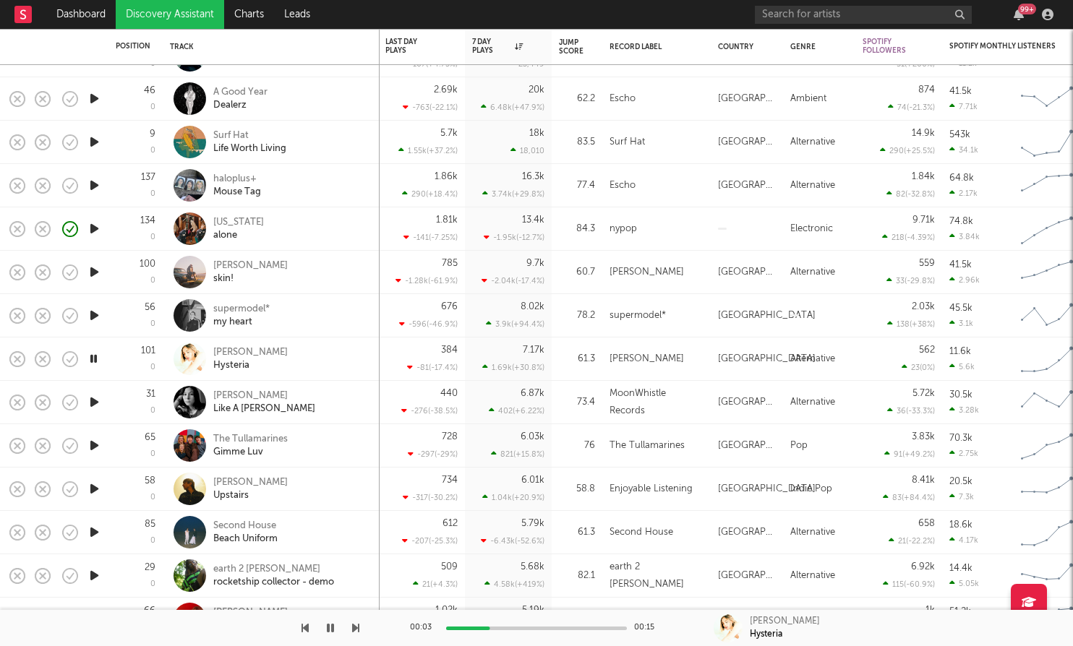
click at [93, 532] on icon "button" at bounding box center [94, 532] width 15 height 18
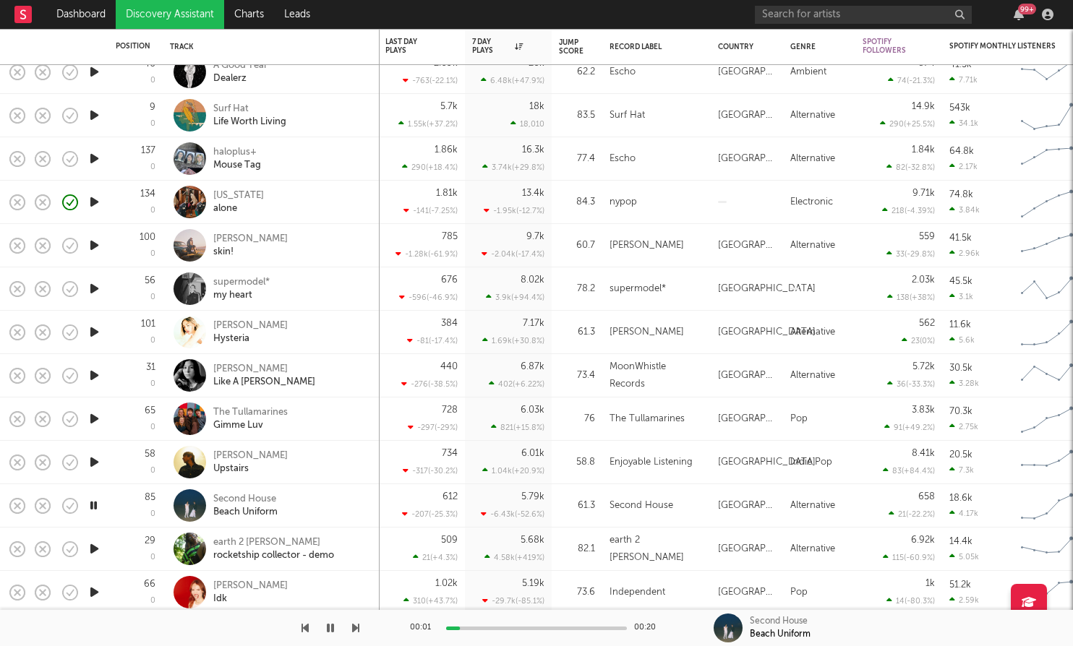
click at [88, 550] on icon "button" at bounding box center [94, 549] width 15 height 18
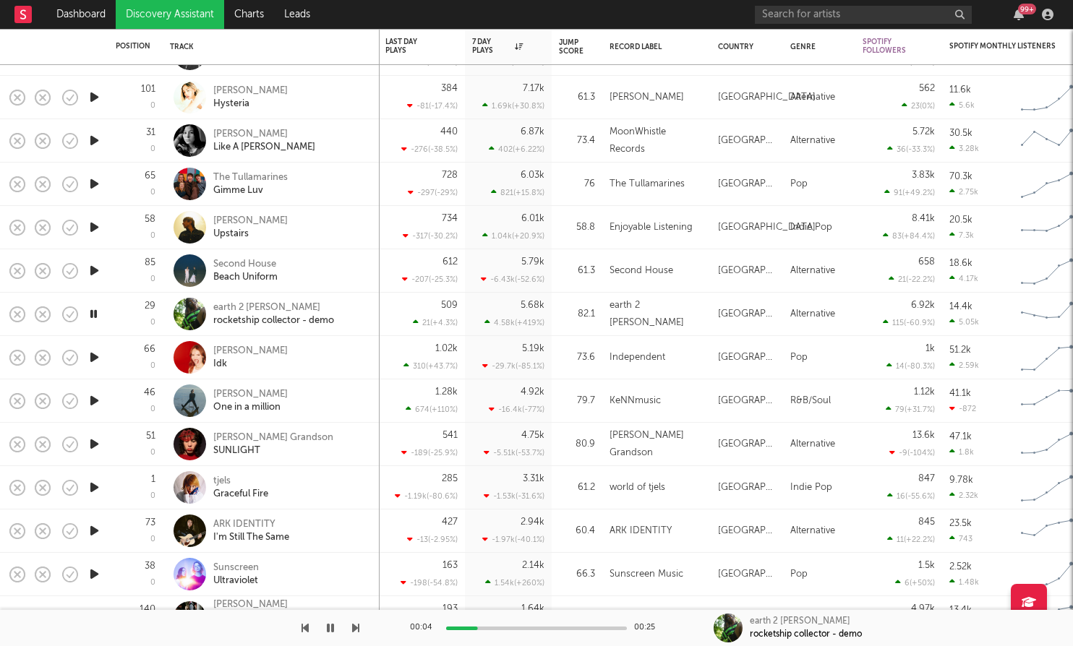
click at [103, 486] on div at bounding box center [94, 487] width 29 height 43
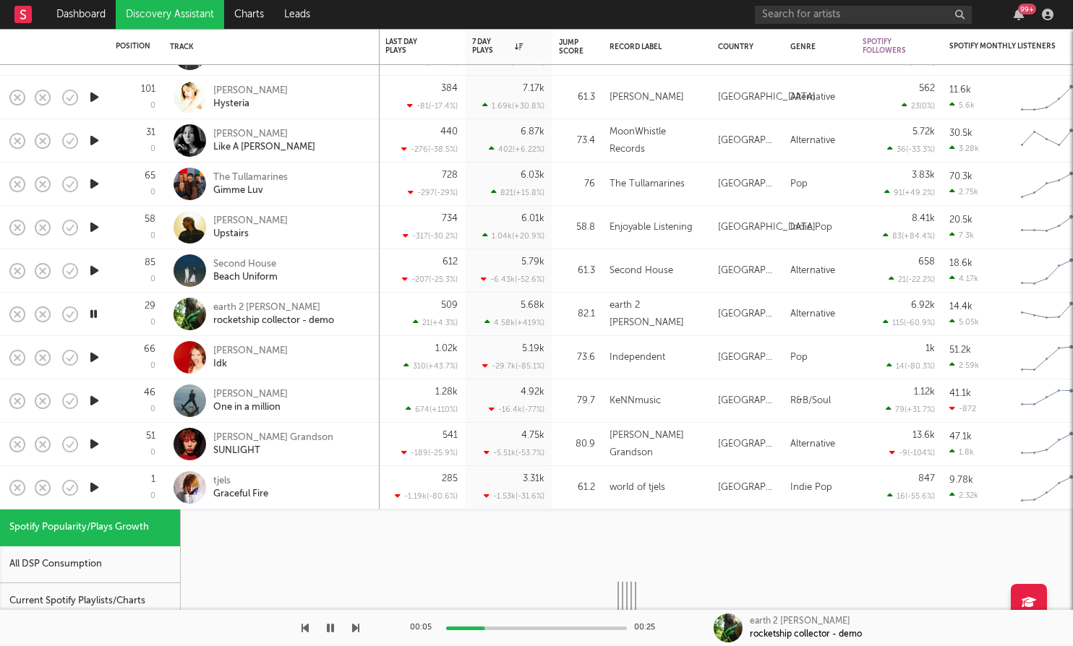
click at [94, 482] on icon "button" at bounding box center [94, 488] width 15 height 18
select select "1w"
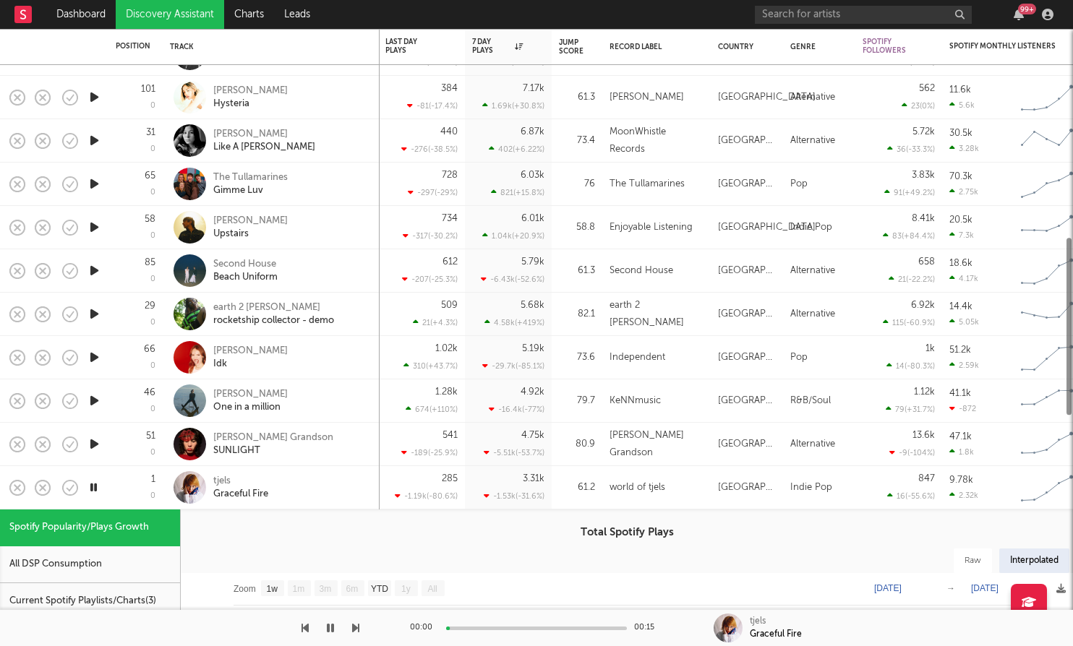
click at [298, 485] on div "tjels Graceful Fire" at bounding box center [290, 488] width 155 height 26
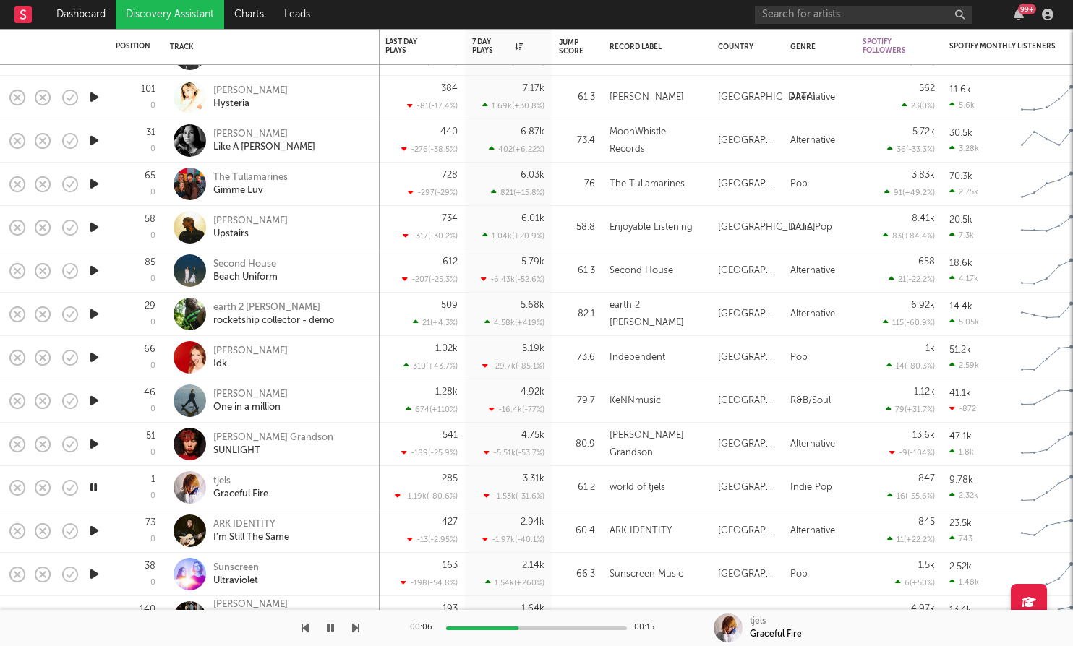
click at [92, 526] on icon "button" at bounding box center [94, 531] width 15 height 18
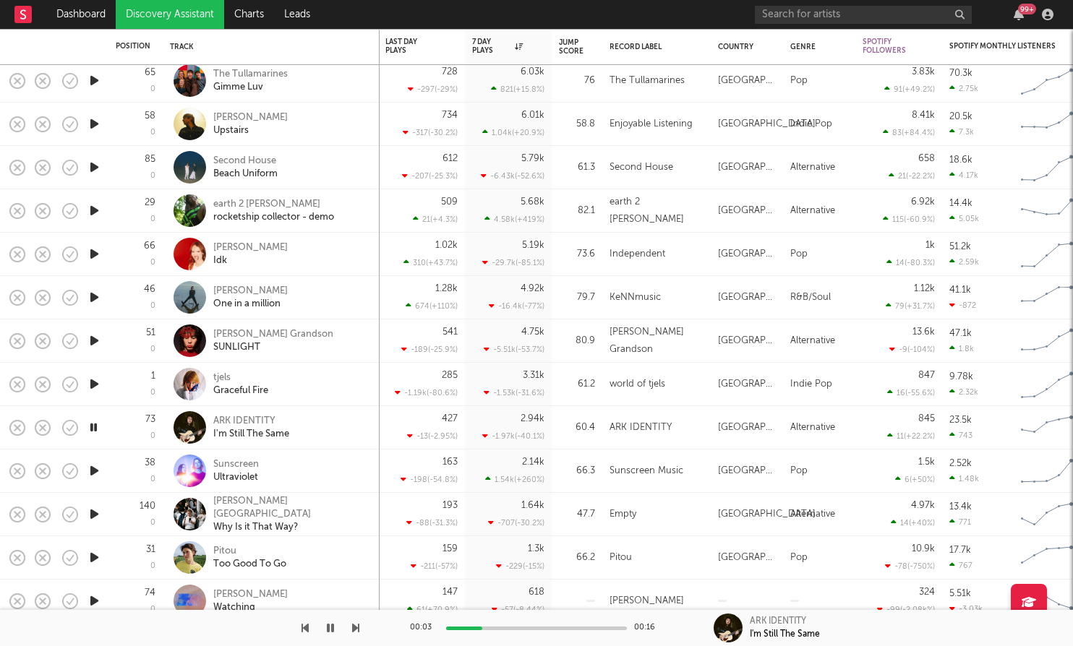
click at [93, 556] on icon "button" at bounding box center [94, 558] width 15 height 18
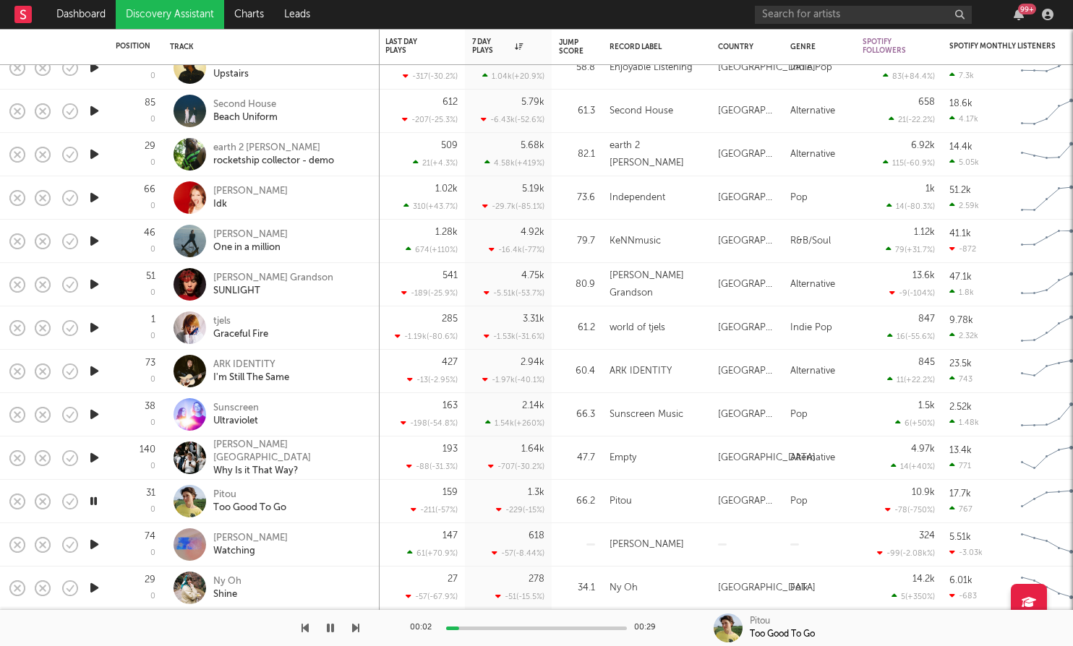
click at [94, 545] on icon "button" at bounding box center [94, 545] width 15 height 18
click at [94, 584] on icon "button" at bounding box center [94, 588] width 15 height 18
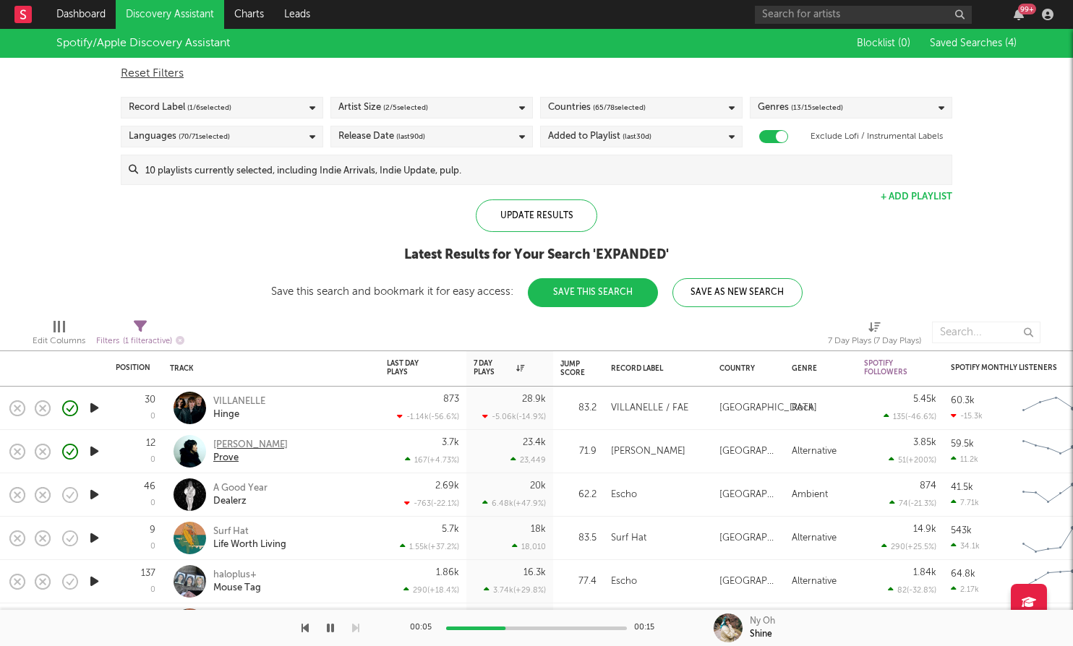
click at [221, 458] on div "Prove" at bounding box center [250, 458] width 74 height 13
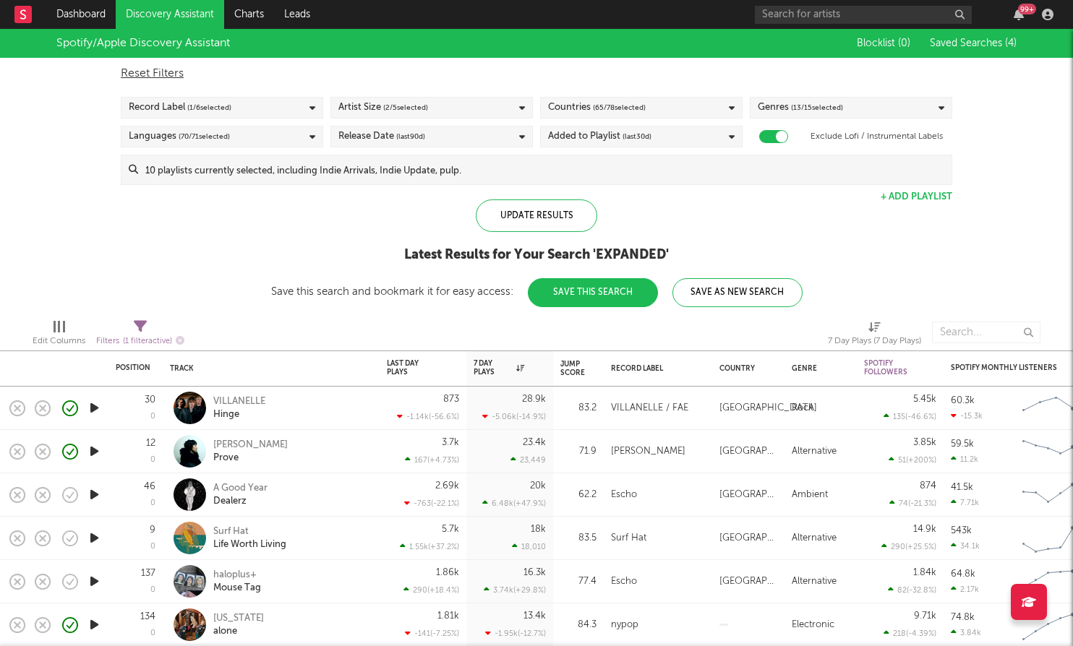
click at [531, 178] on input at bounding box center [544, 169] width 813 height 29
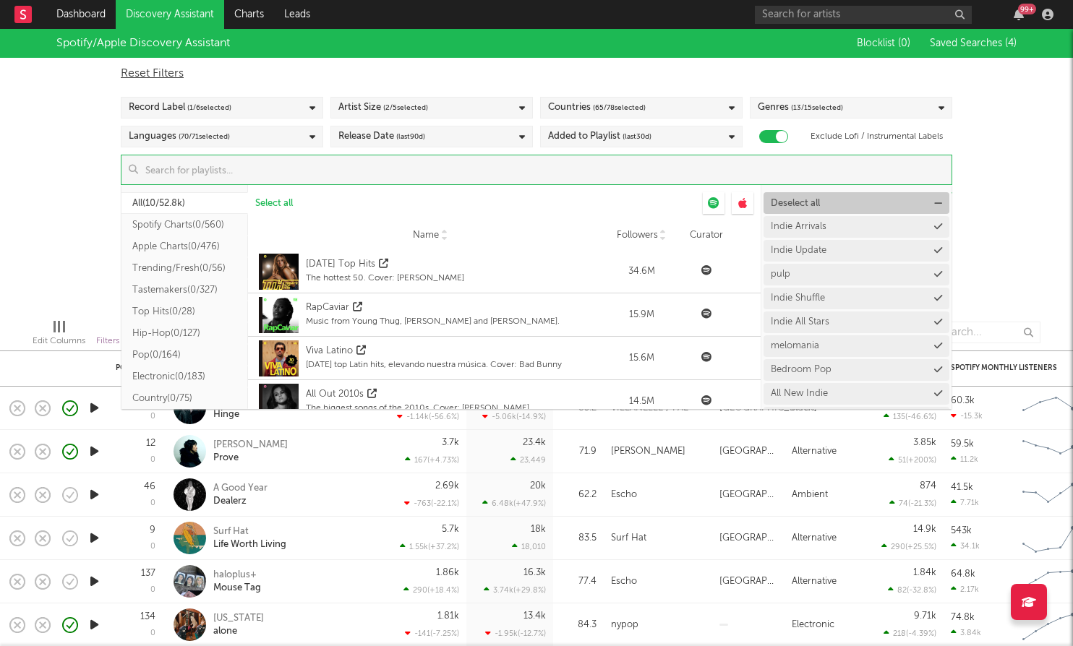
click at [850, 200] on button "Deselect all" at bounding box center [857, 203] width 186 height 22
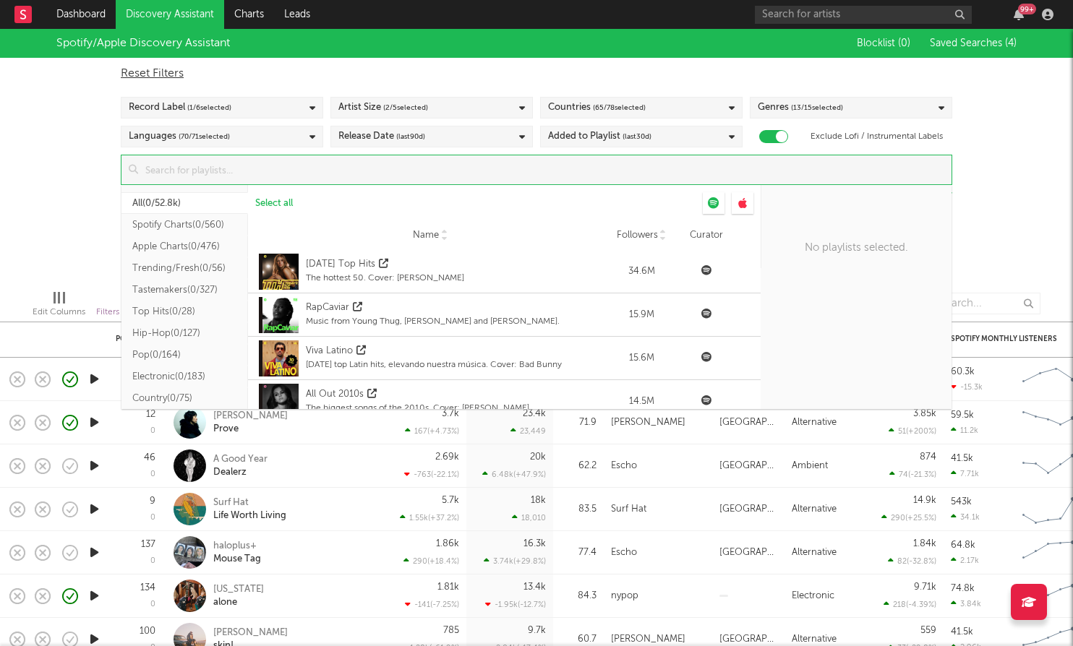
click at [516, 175] on input at bounding box center [544, 169] width 813 height 29
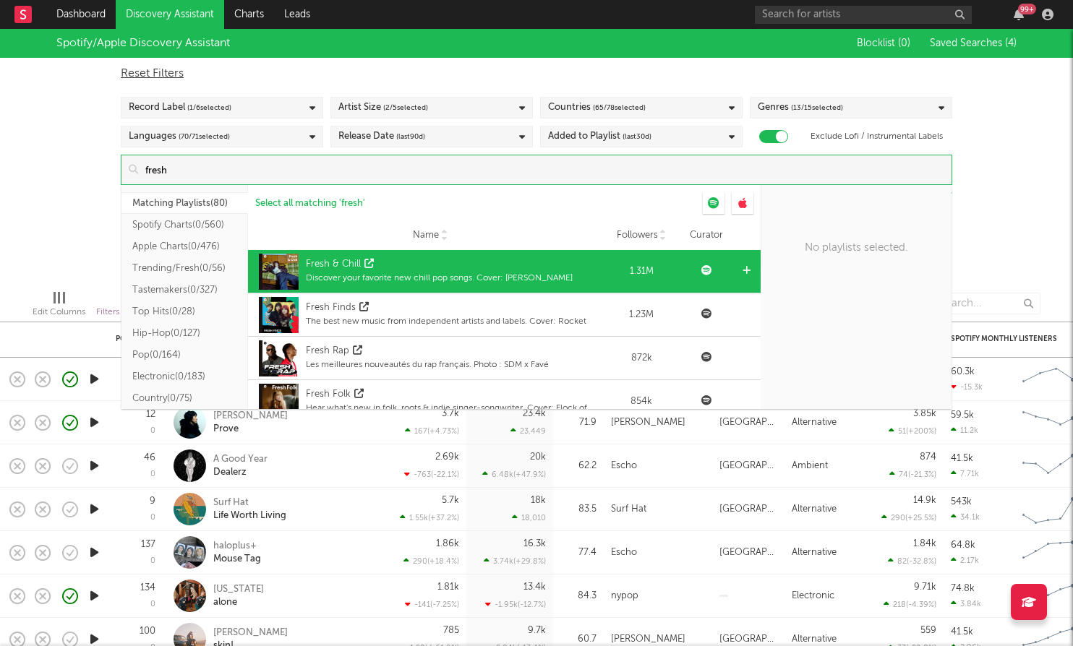
type input "fresh"
click at [487, 270] on div "Fresh & Chill" at bounding box center [439, 264] width 267 height 14
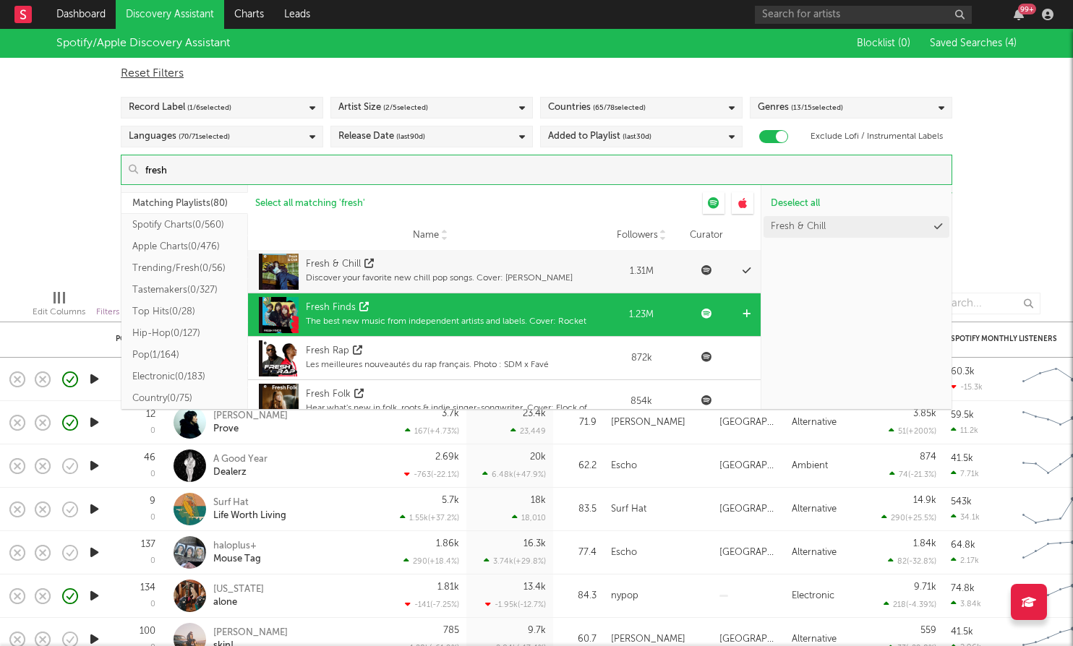
click at [482, 305] on div "Fresh Finds" at bounding box center [446, 308] width 281 height 14
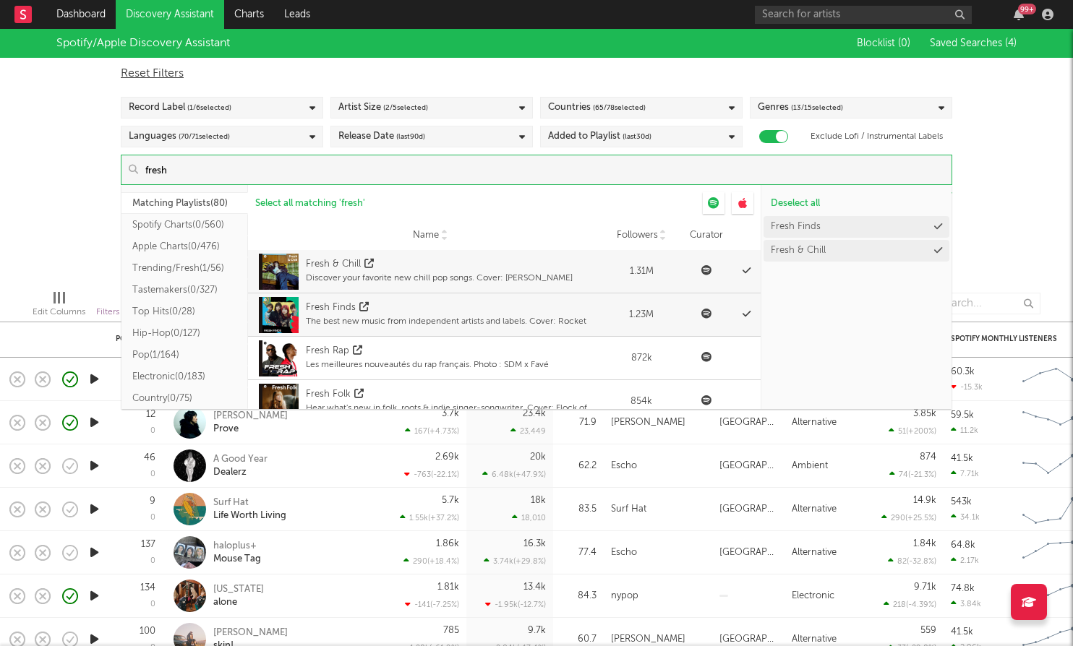
click at [987, 208] on div "Spotify/Apple Discovery Assistant Blocklist ( 0 ) Saved Searches ( 4 ) Reset Fi…" at bounding box center [536, 153] width 1073 height 249
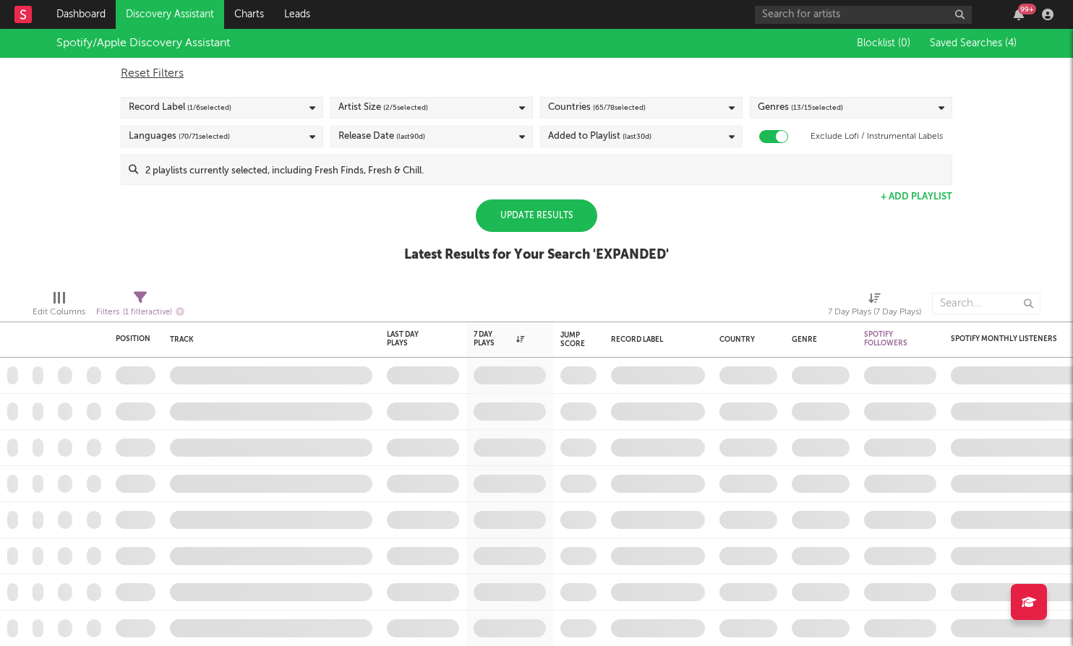
click at [583, 208] on div "Update Results" at bounding box center [536, 216] width 121 height 33
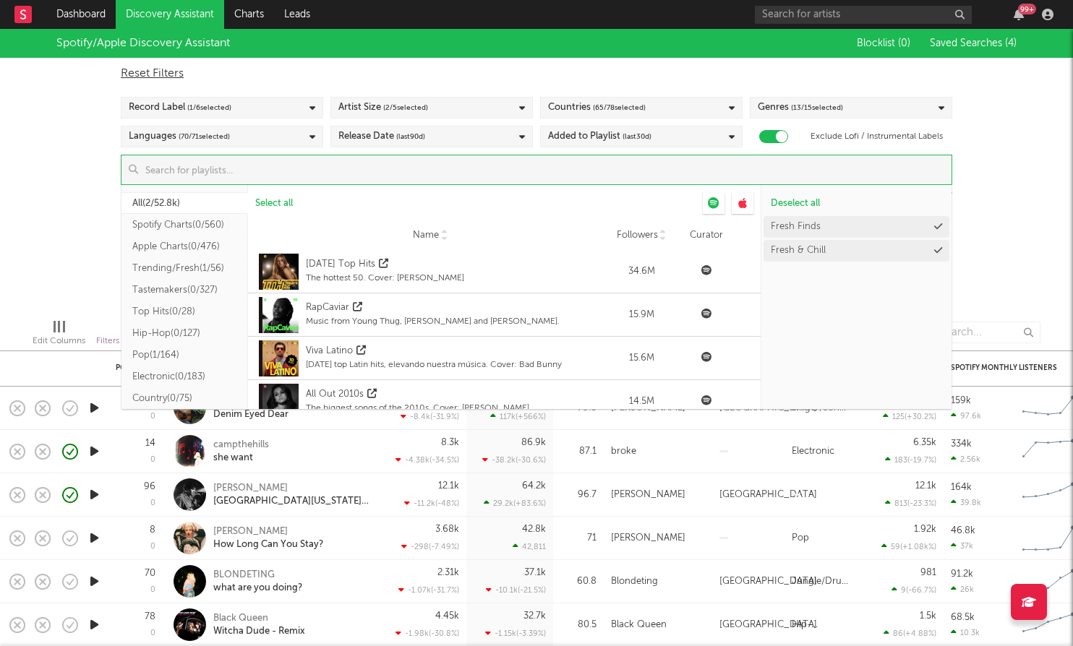
click at [568, 165] on input at bounding box center [544, 169] width 813 height 29
click at [843, 224] on button "Fresh Finds" at bounding box center [857, 227] width 186 height 22
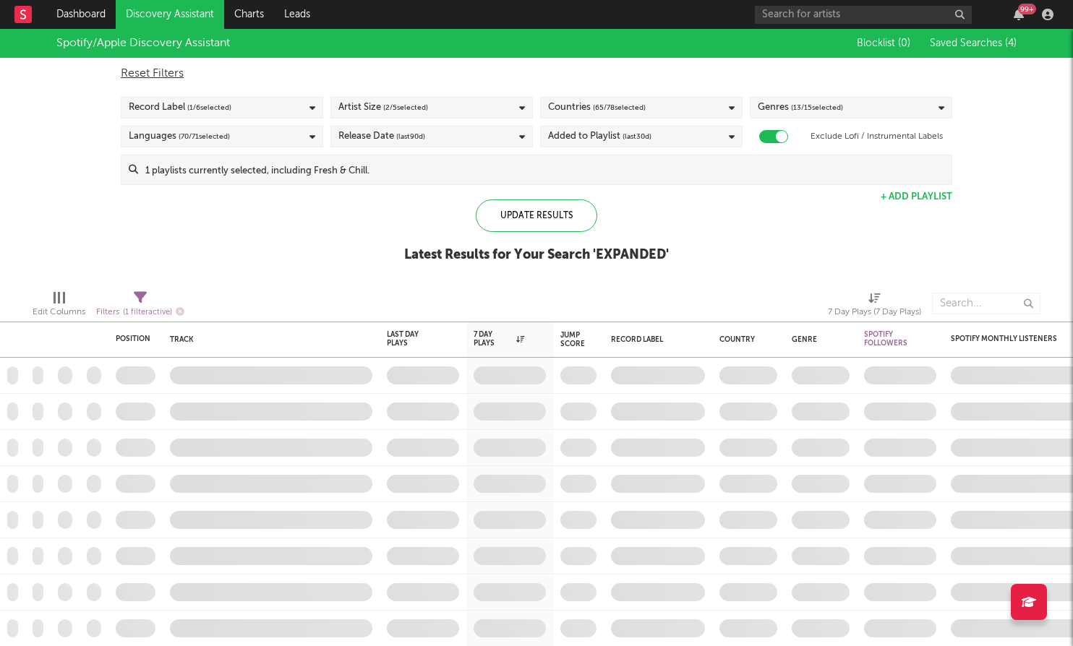
click at [970, 215] on div "Spotify/Apple Discovery Assistant Blocklist ( 0 ) Saved Searches ( 4 ) Reset Fi…" at bounding box center [536, 153] width 1073 height 249
click at [535, 210] on div "Update Results" at bounding box center [536, 216] width 121 height 33
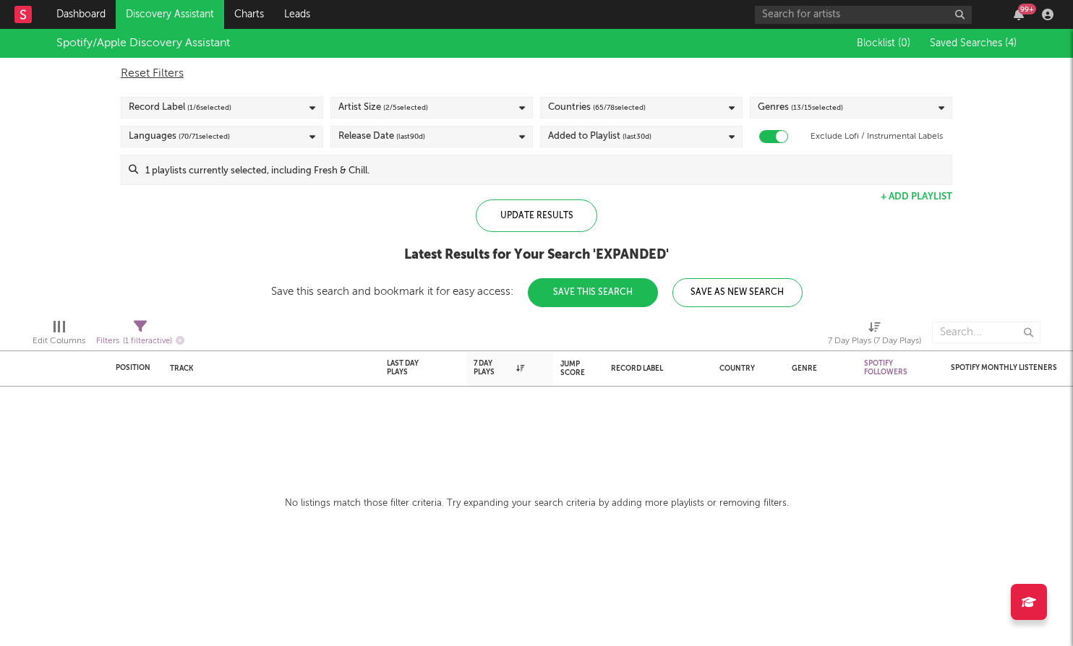
click at [471, 162] on input at bounding box center [544, 169] width 813 height 29
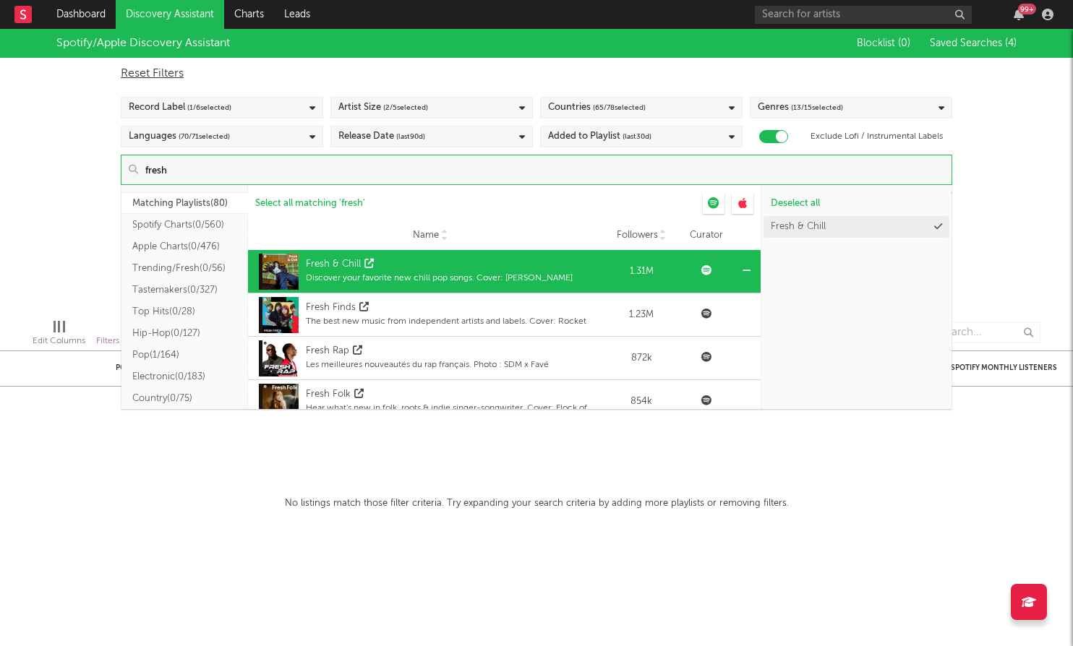
type input "fresh"
click at [406, 258] on div "Fresh & Chill" at bounding box center [439, 264] width 267 height 14
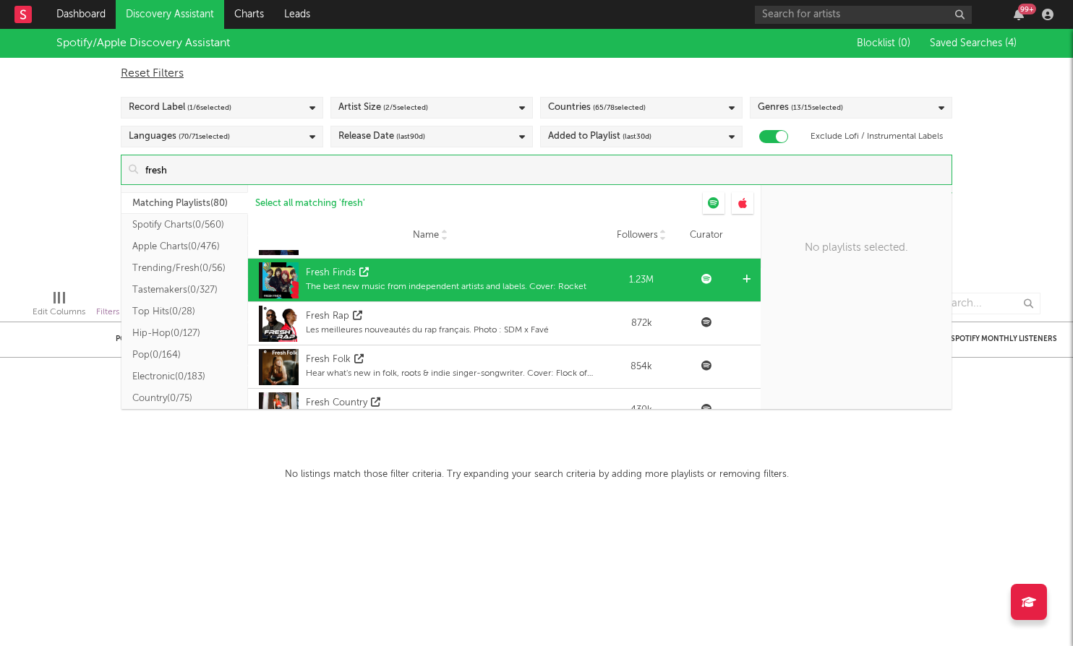
scroll to position [0, 0]
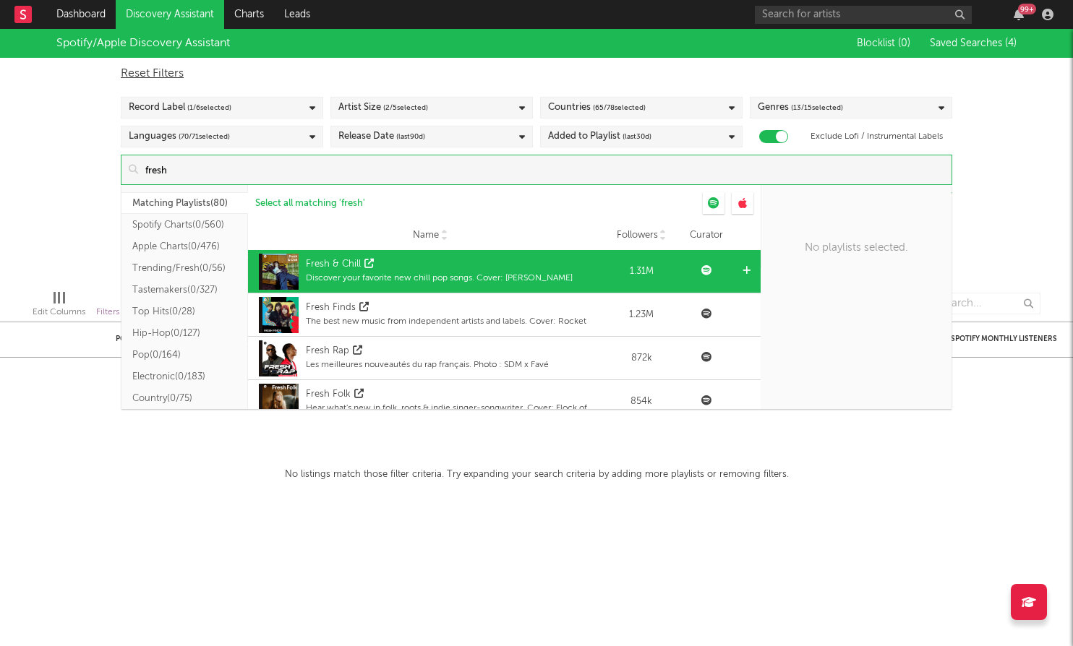
click at [539, 281] on div "Discover your favorite new chill pop songs. Cover: [PERSON_NAME]" at bounding box center [439, 278] width 267 height 13
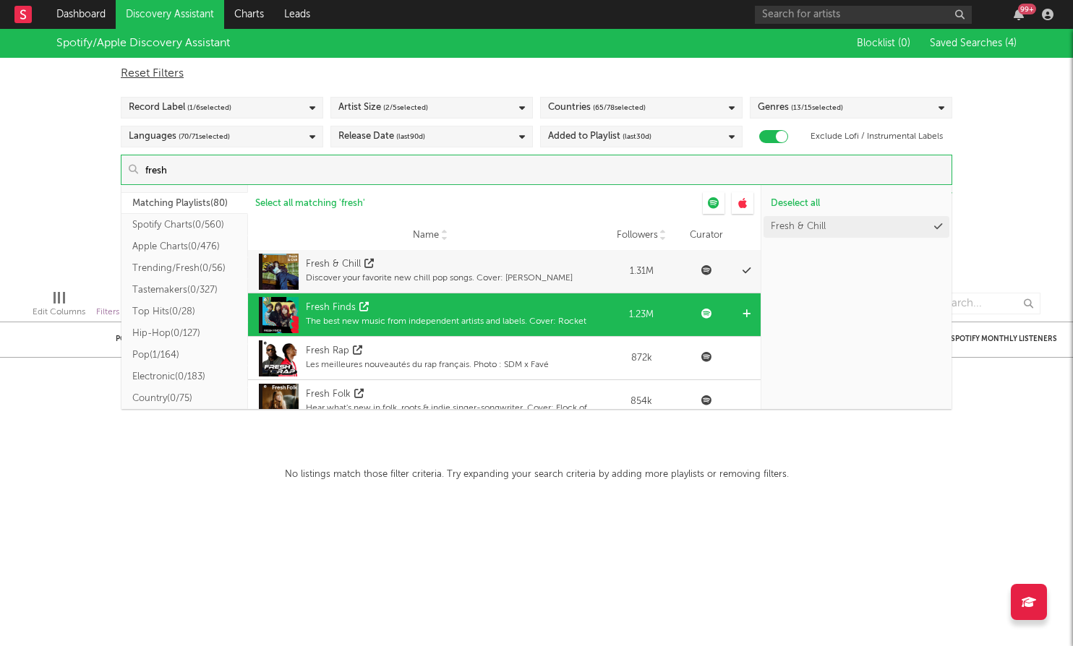
click at [534, 315] on div "The best new music from independent artists and labels. Cover: Rocket" at bounding box center [446, 321] width 281 height 13
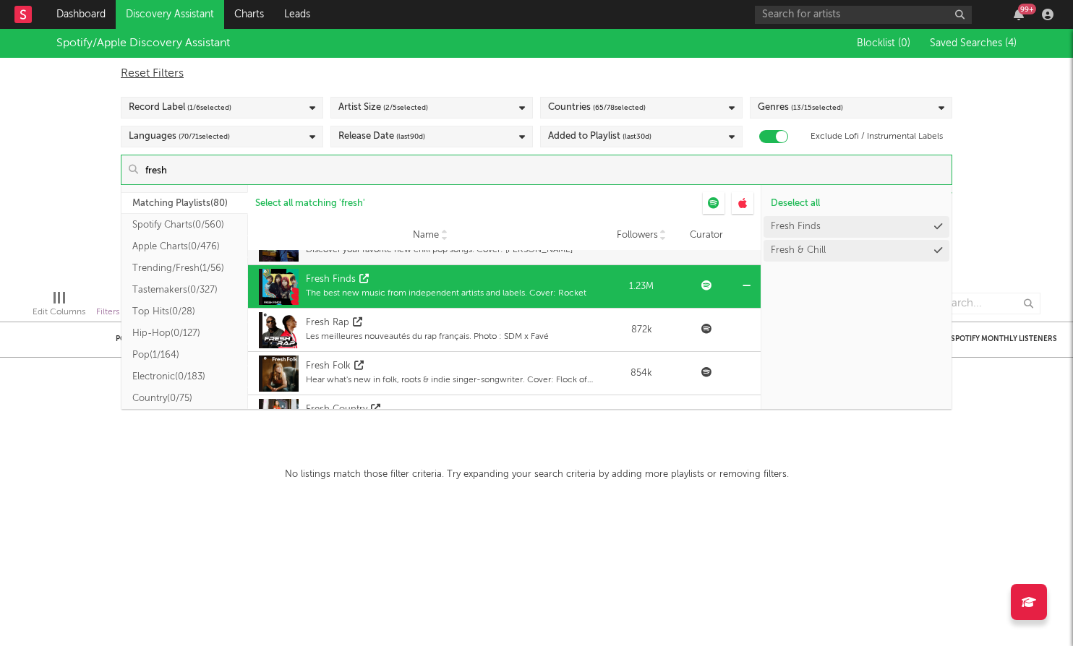
scroll to position [32, 0]
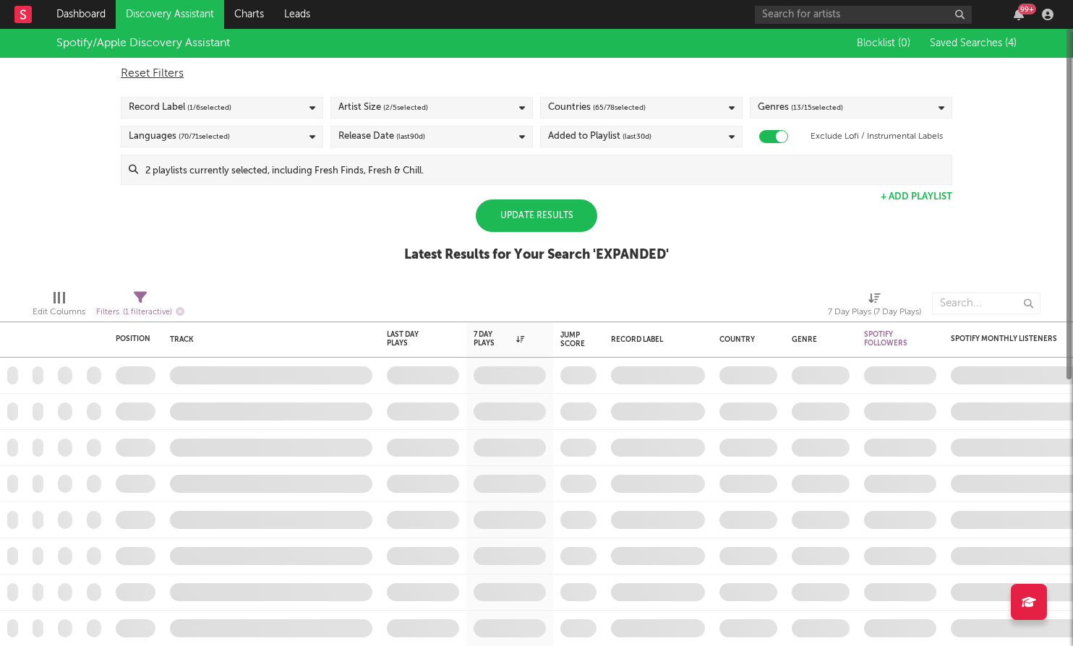
click at [558, 202] on div "Update Results" at bounding box center [536, 216] width 121 height 33
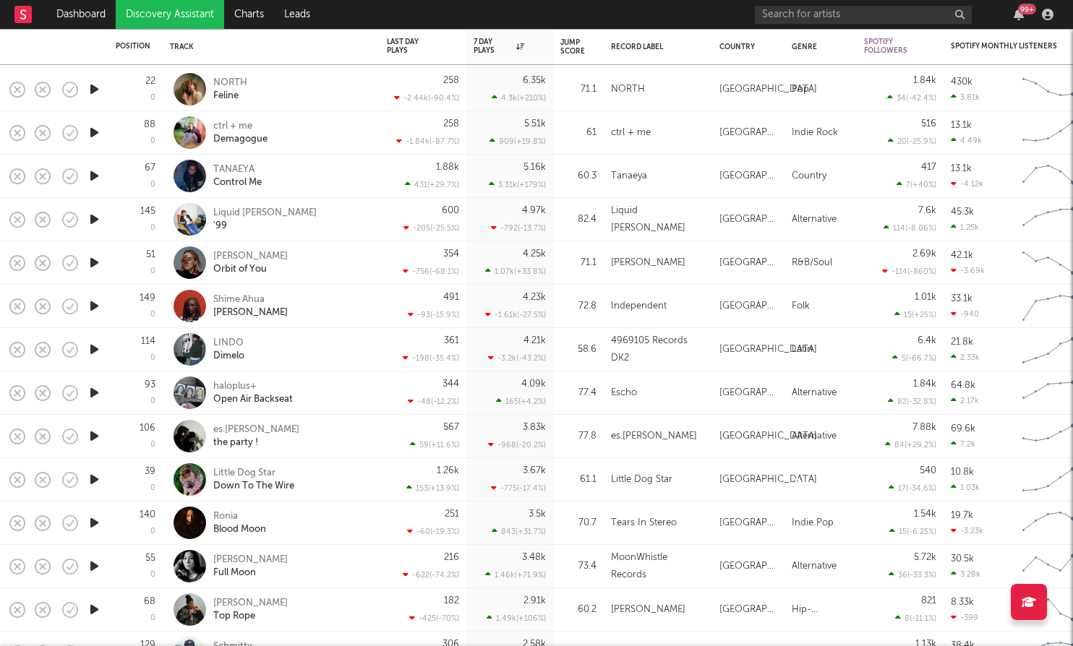
click at [99, 521] on icon "button" at bounding box center [94, 523] width 15 height 18
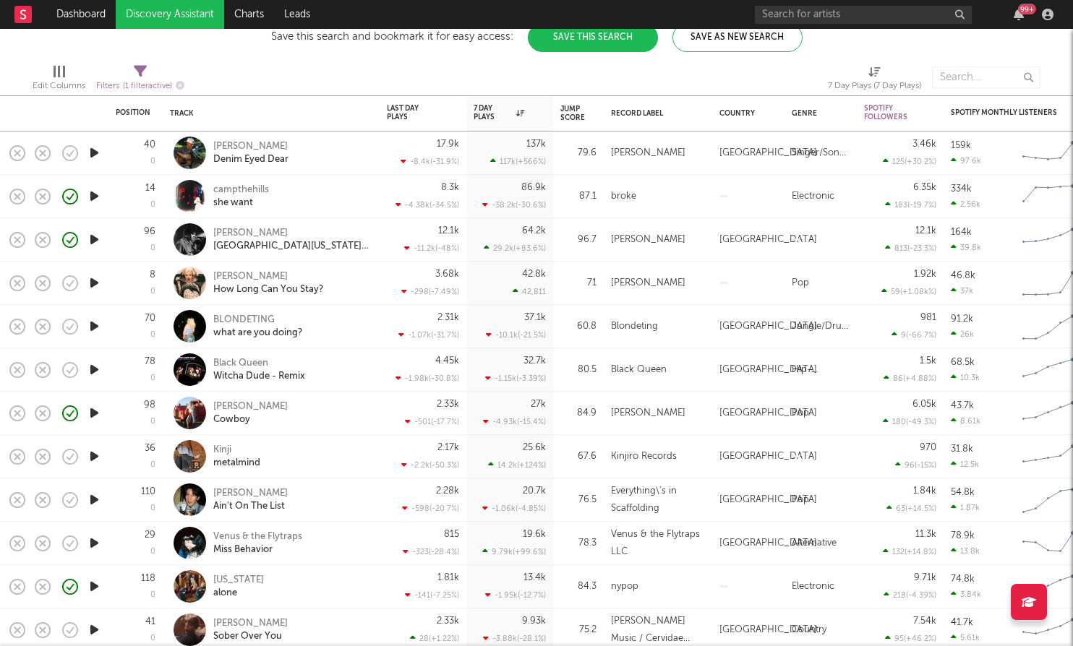
click at [98, 541] on icon "button" at bounding box center [94, 543] width 15 height 18
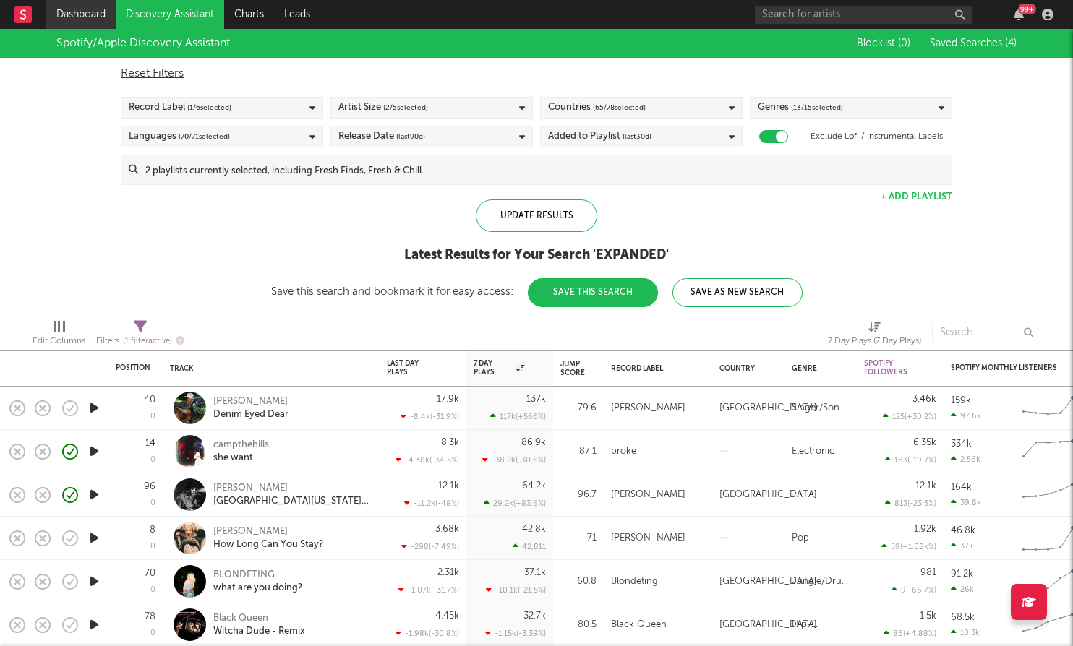
click at [93, 12] on link "Dashboard" at bounding box center [80, 14] width 69 height 29
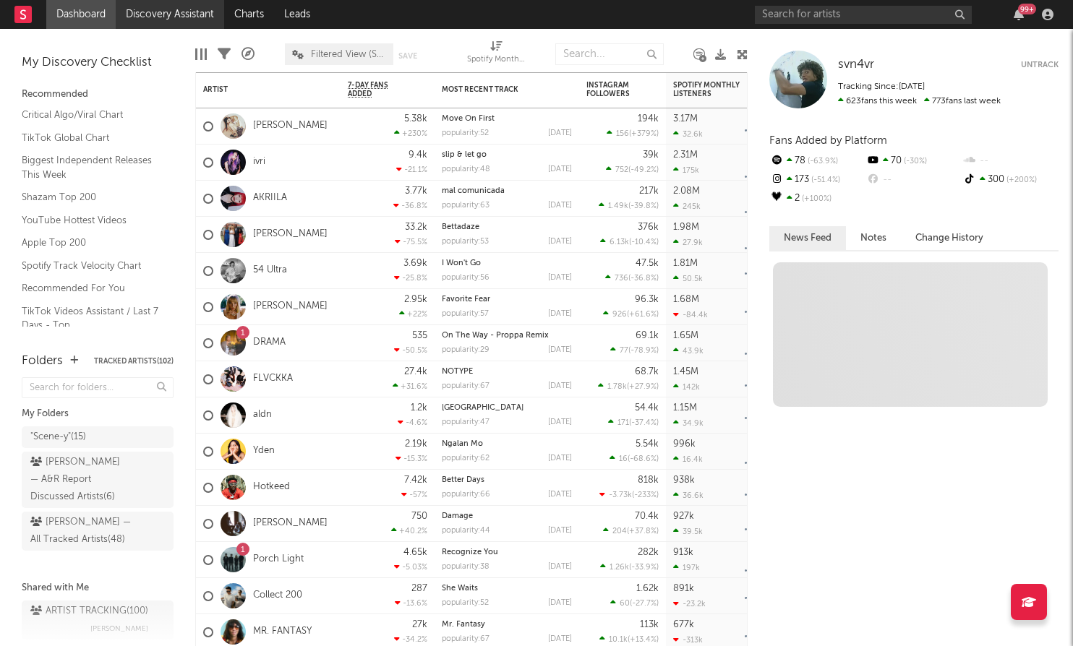
click at [195, 20] on link "Discovery Assistant" at bounding box center [170, 14] width 108 height 29
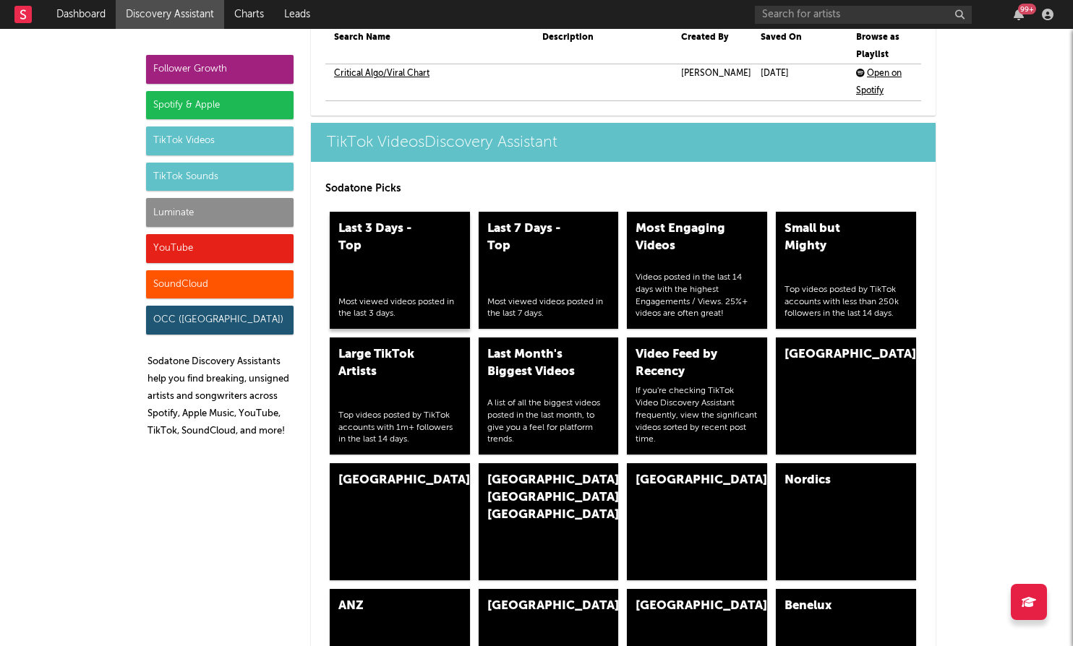
scroll to position [3412, 0]
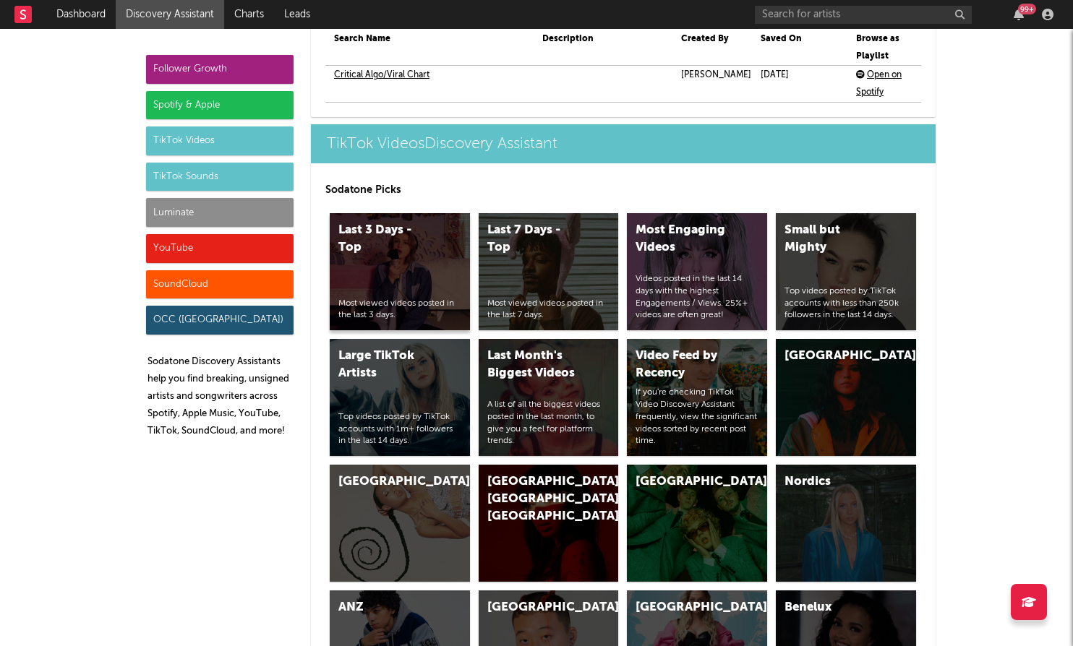
click at [437, 257] on div "Last 3 Days - Top Most viewed videos posted in the last 3 days." at bounding box center [400, 271] width 140 height 117
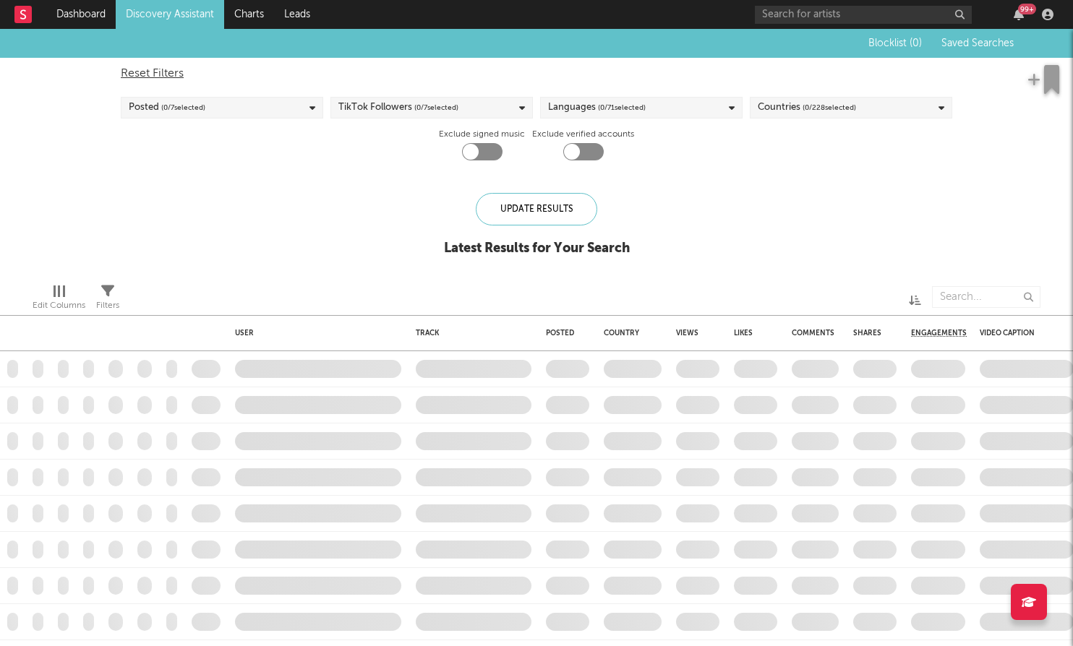
checkbox input "true"
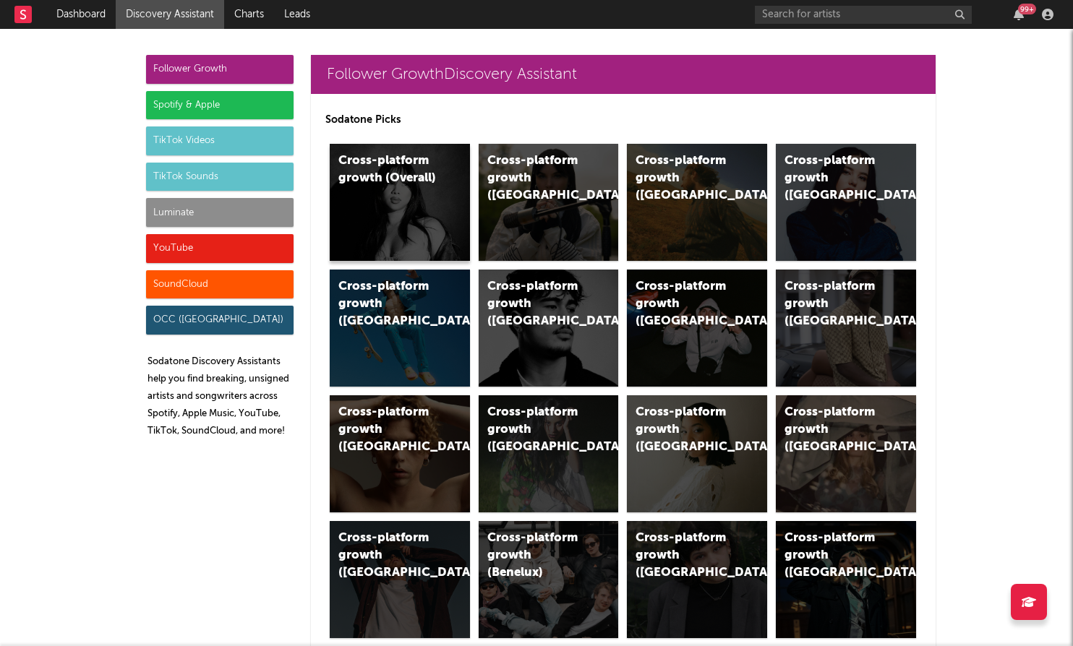
click at [395, 218] on div "Cross-platform growth (Overall)" at bounding box center [400, 202] width 140 height 117
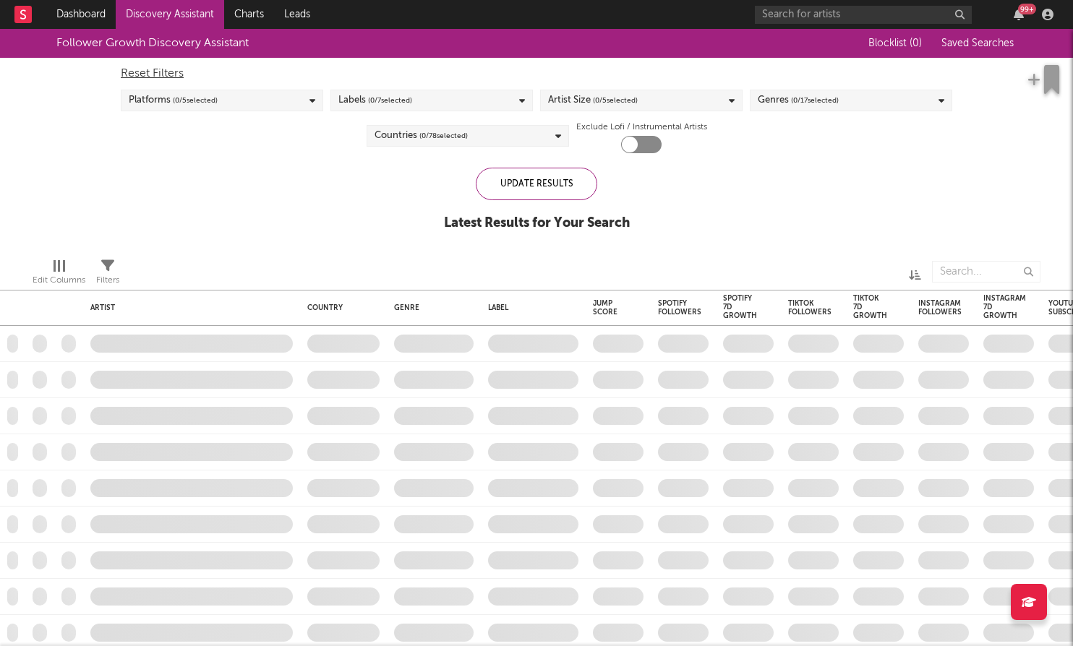
checkbox input "true"
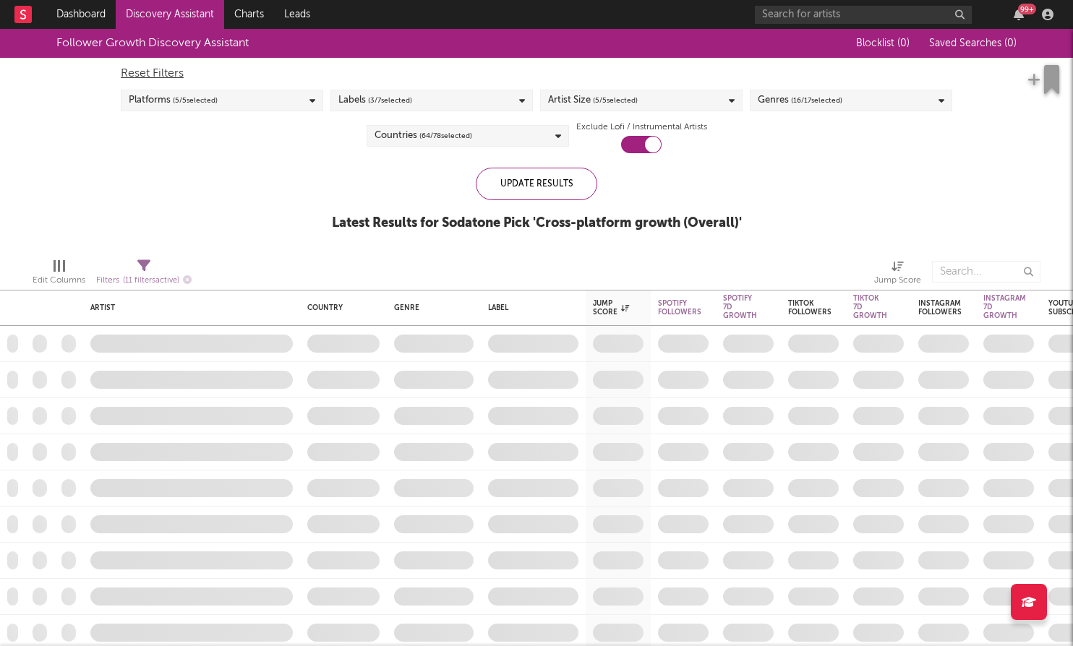
click at [240, 103] on div "Platforms ( 5 / 5 selected)" at bounding box center [222, 101] width 202 height 22
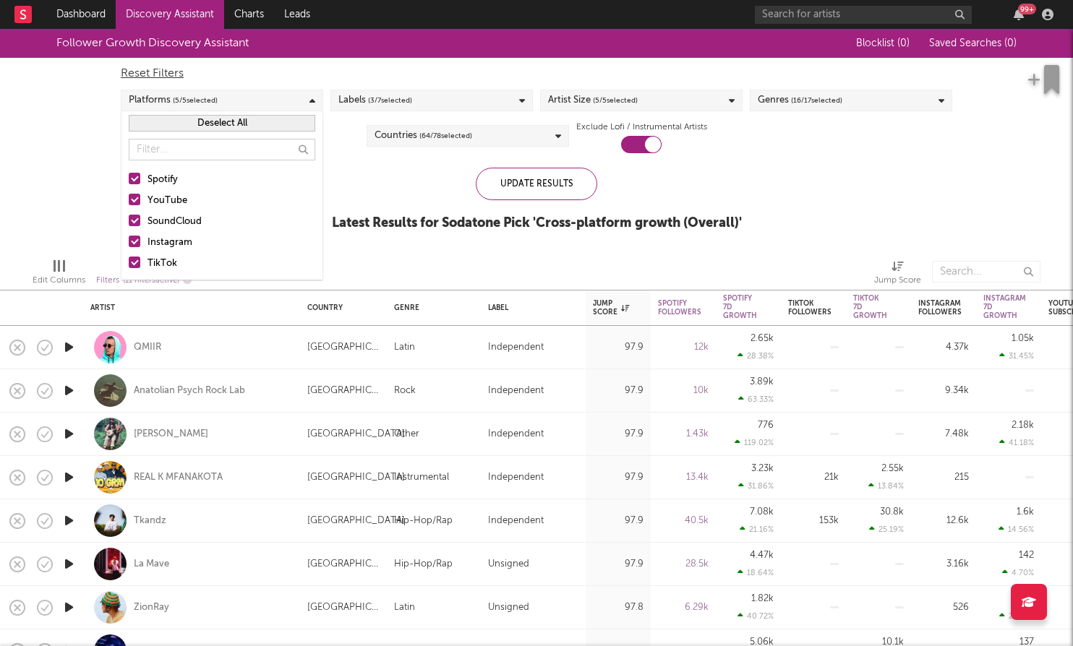
click at [134, 176] on div at bounding box center [135, 179] width 12 height 12
click at [129, 176] on input "Spotify" at bounding box center [129, 179] width 0 height 17
click at [134, 202] on div at bounding box center [135, 200] width 12 height 12
click at [129, 202] on input "YouTube" at bounding box center [129, 200] width 0 height 17
click at [132, 222] on div at bounding box center [135, 221] width 12 height 12
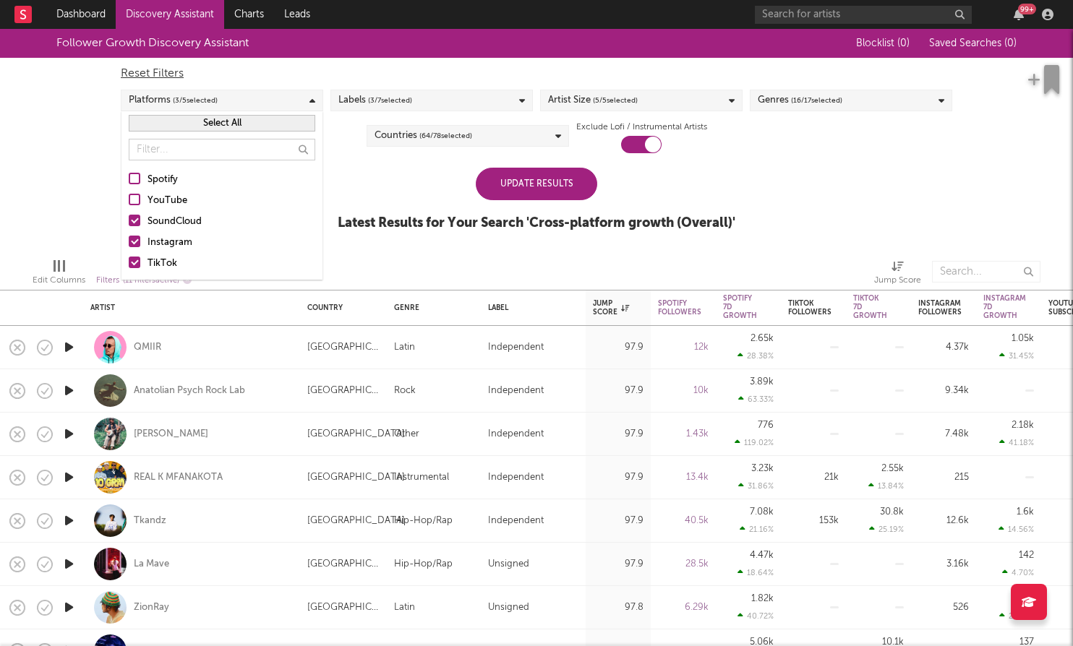
click at [129, 222] on input "SoundCloud" at bounding box center [129, 221] width 0 height 17
click at [137, 238] on div at bounding box center [135, 242] width 12 height 12
click at [129, 238] on input "Instagram" at bounding box center [129, 242] width 0 height 17
click at [544, 184] on div "Update Results" at bounding box center [536, 184] width 121 height 33
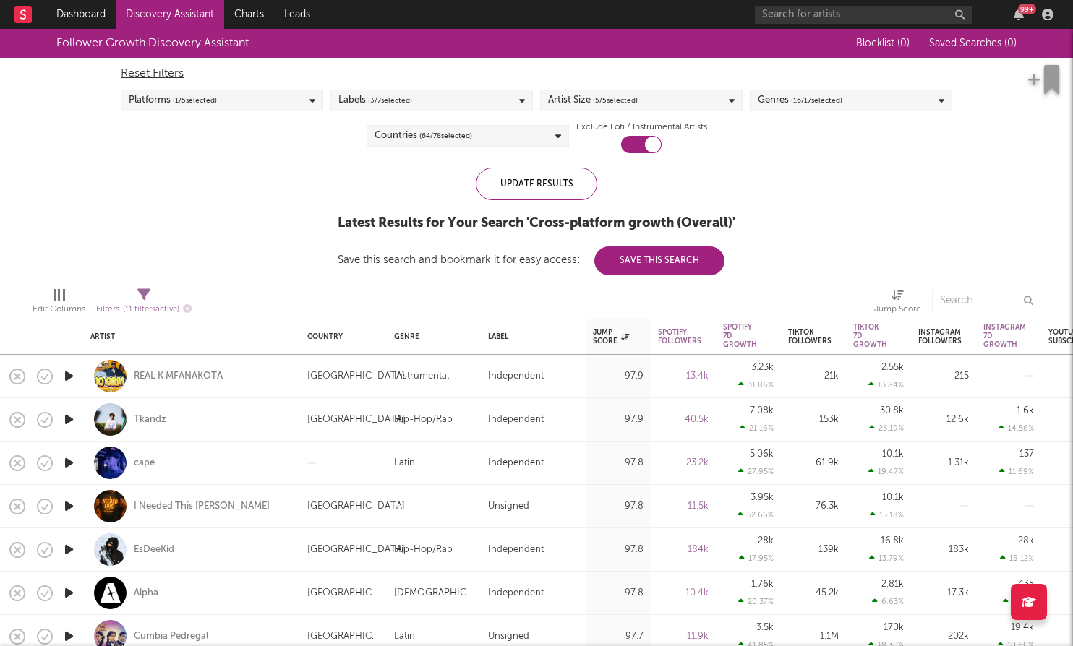
click at [689, 101] on div "Artist Size ( 5 / 5 selected)" at bounding box center [641, 101] width 202 height 22
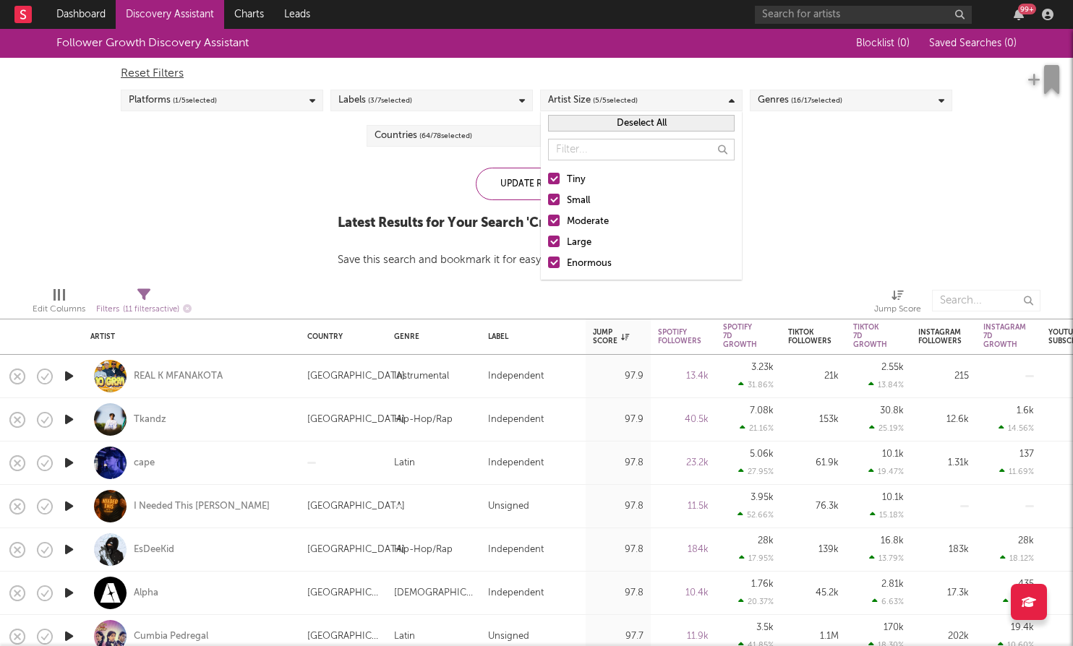
click at [458, 95] on div "Labels ( 3 / 7 selected)" at bounding box center [431, 101] width 202 height 22
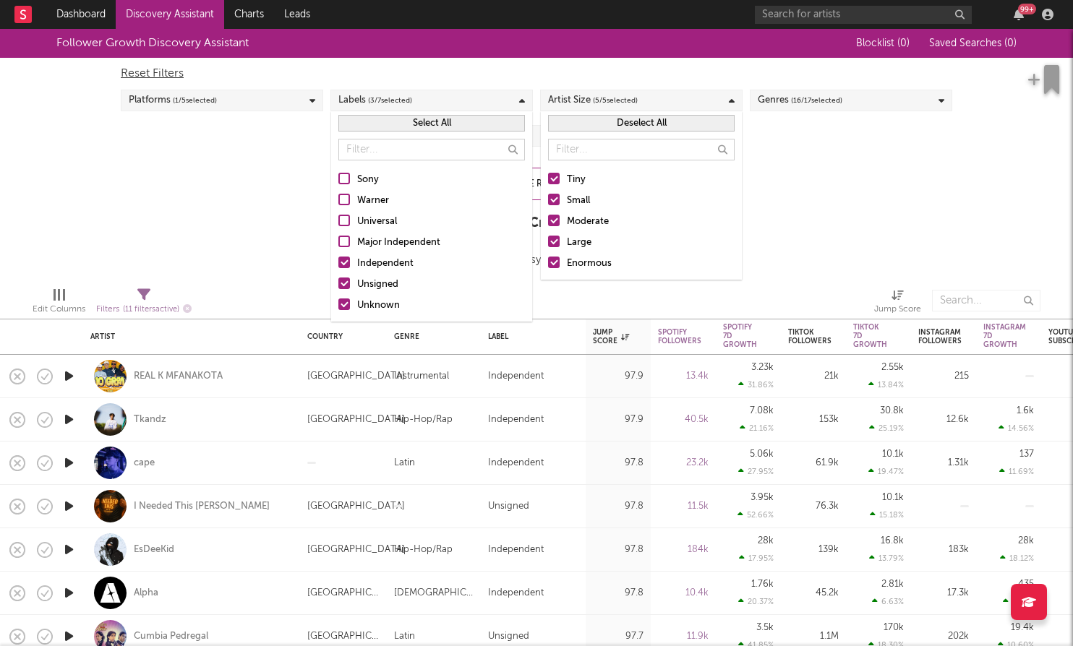
click at [343, 263] on div at bounding box center [344, 263] width 12 height 12
click at [338, 263] on input "Independent" at bounding box center [338, 263] width 0 height 17
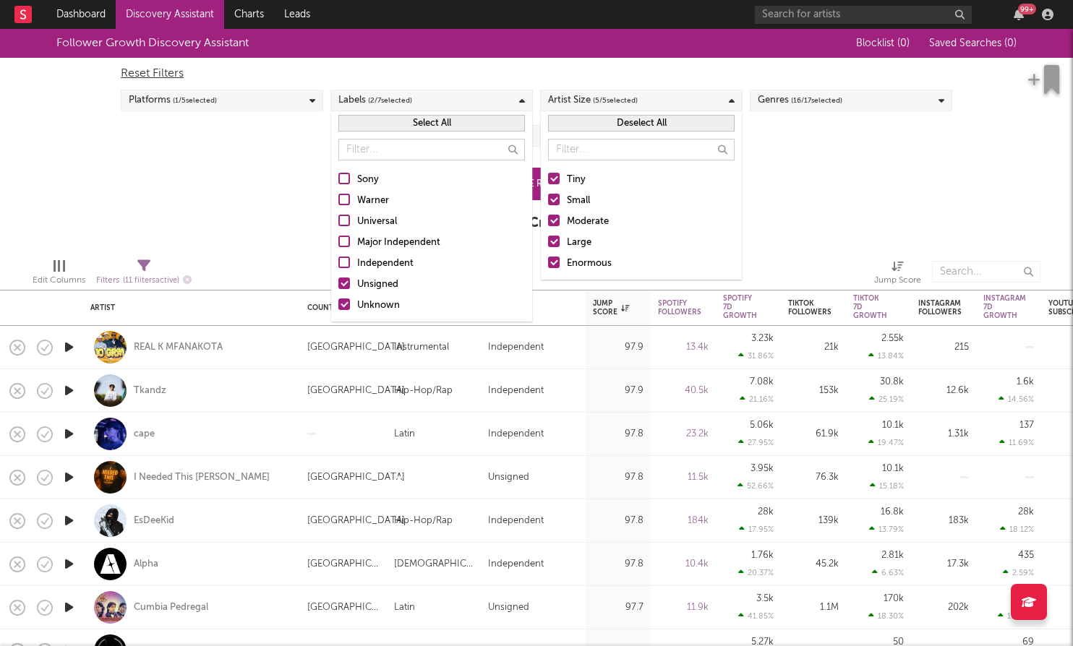
click at [342, 302] on div at bounding box center [344, 305] width 12 height 12
click at [338, 302] on input "Unknown" at bounding box center [338, 305] width 0 height 17
click at [286, 236] on div "Follower Growth Discovery Assistant Blocklist ( 0 ) Saved Searches ( 0 ) Reset …" at bounding box center [536, 138] width 1073 height 218
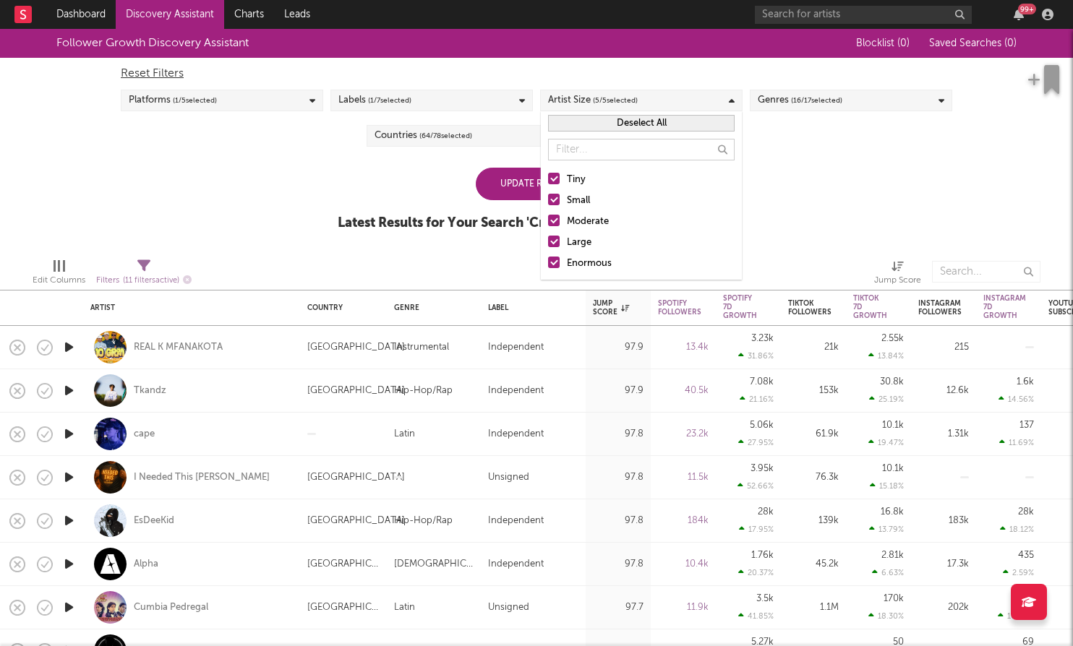
click at [471, 158] on div "Follower Growth Discovery Assistant Blocklist ( 0 ) Saved Searches ( 0 ) Reset …" at bounding box center [536, 138] width 1073 height 218
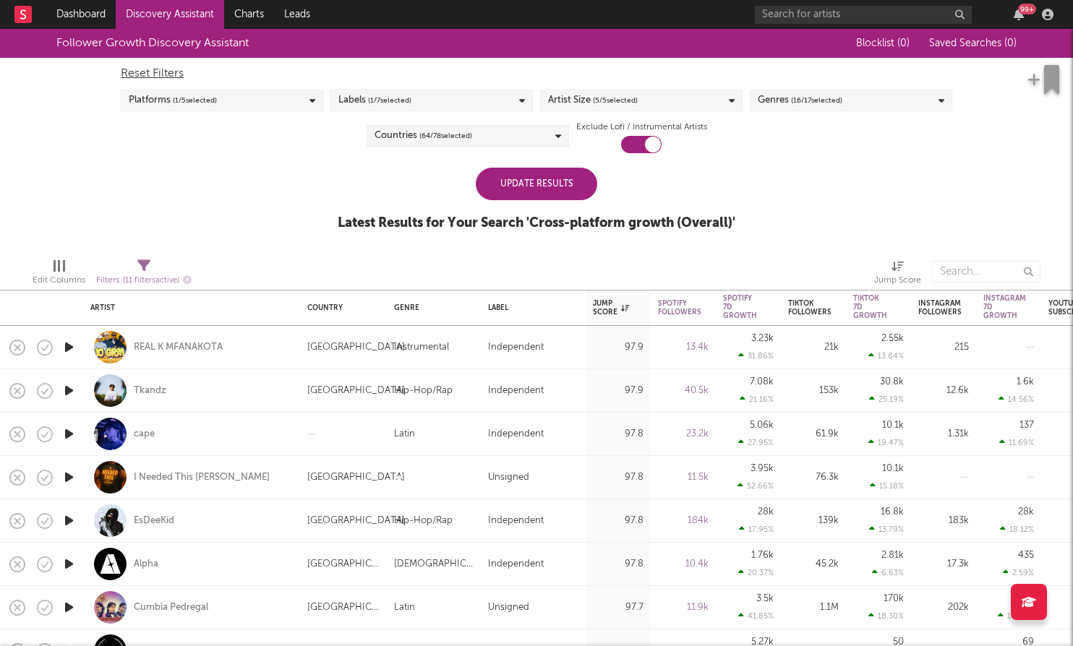
click at [484, 140] on div "Countries ( 64 / 78 selected)" at bounding box center [468, 136] width 202 height 22
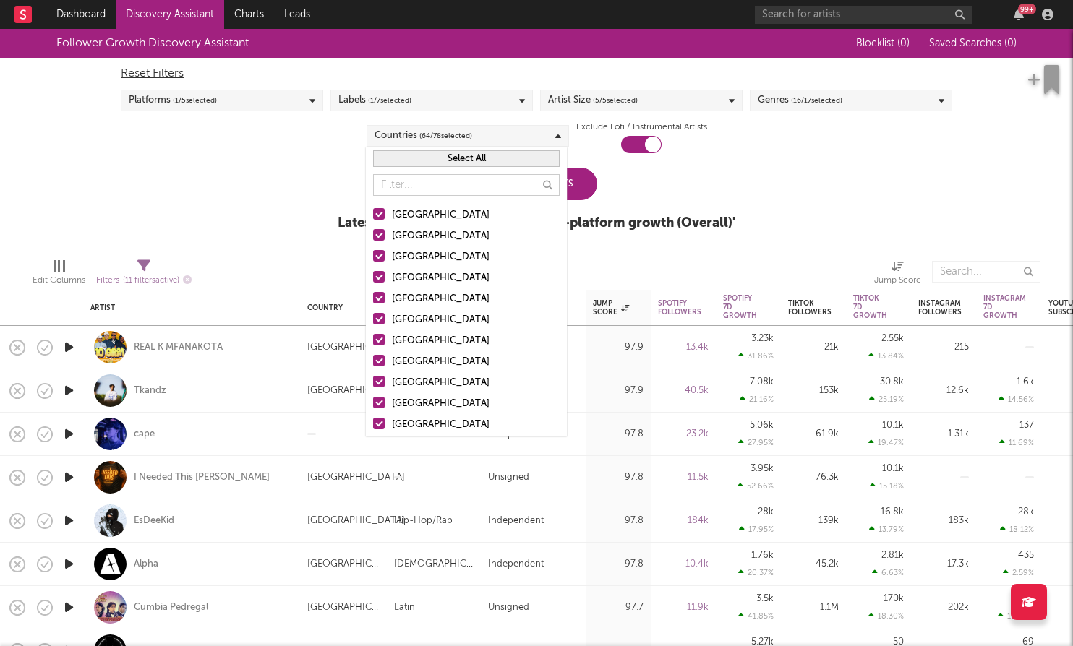
click at [495, 167] on div "Select All" at bounding box center [466, 159] width 201 height 24
click at [495, 164] on button "Select All" at bounding box center [466, 158] width 187 height 17
click at [491, 159] on button "Deselect All" at bounding box center [466, 158] width 187 height 17
click at [386, 214] on label "[GEOGRAPHIC_DATA]" at bounding box center [466, 215] width 187 height 17
click at [373, 214] on input "[GEOGRAPHIC_DATA]" at bounding box center [373, 215] width 0 height 17
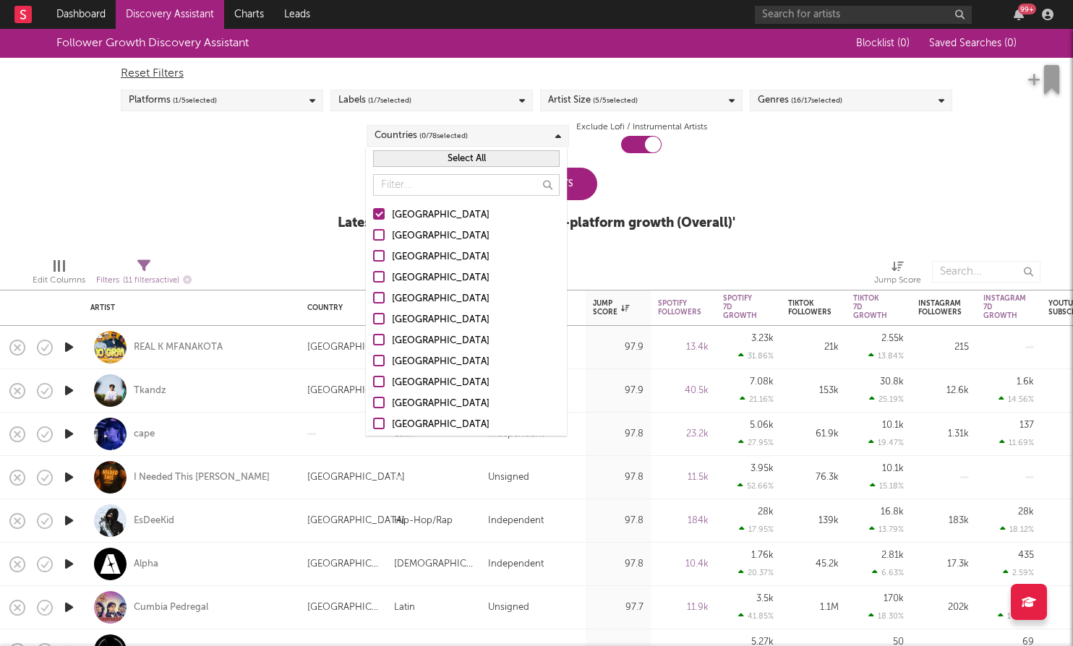
click at [338, 204] on div "Update Results Latest Results for Your Search ' Cross-platform growth (Overall)…" at bounding box center [537, 207] width 398 height 79
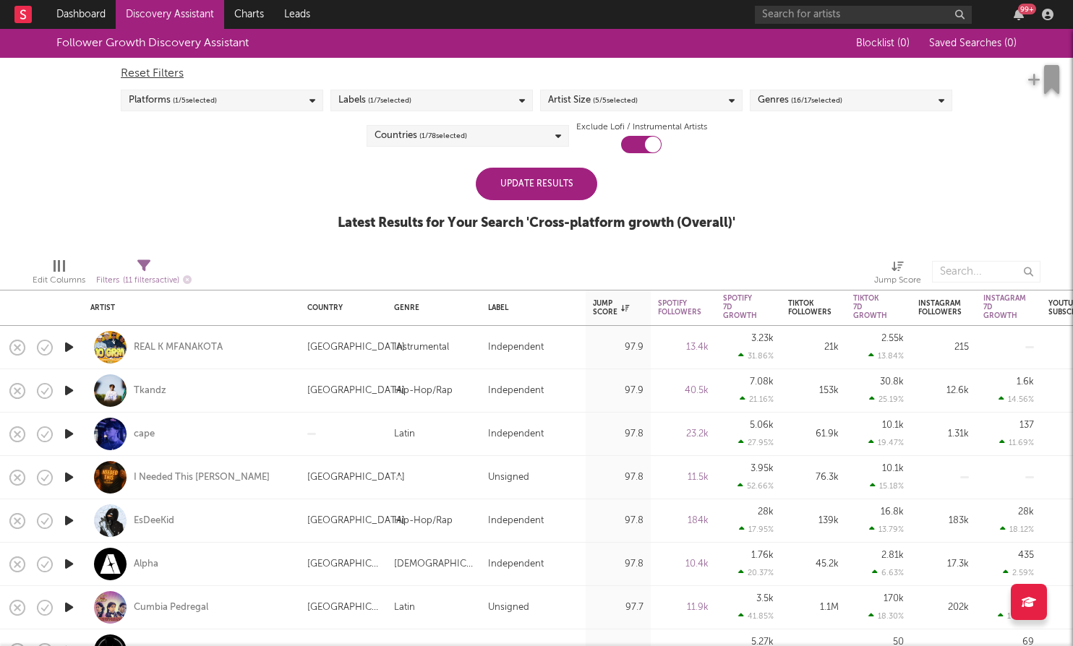
click at [508, 176] on div "Update Results" at bounding box center [536, 184] width 121 height 33
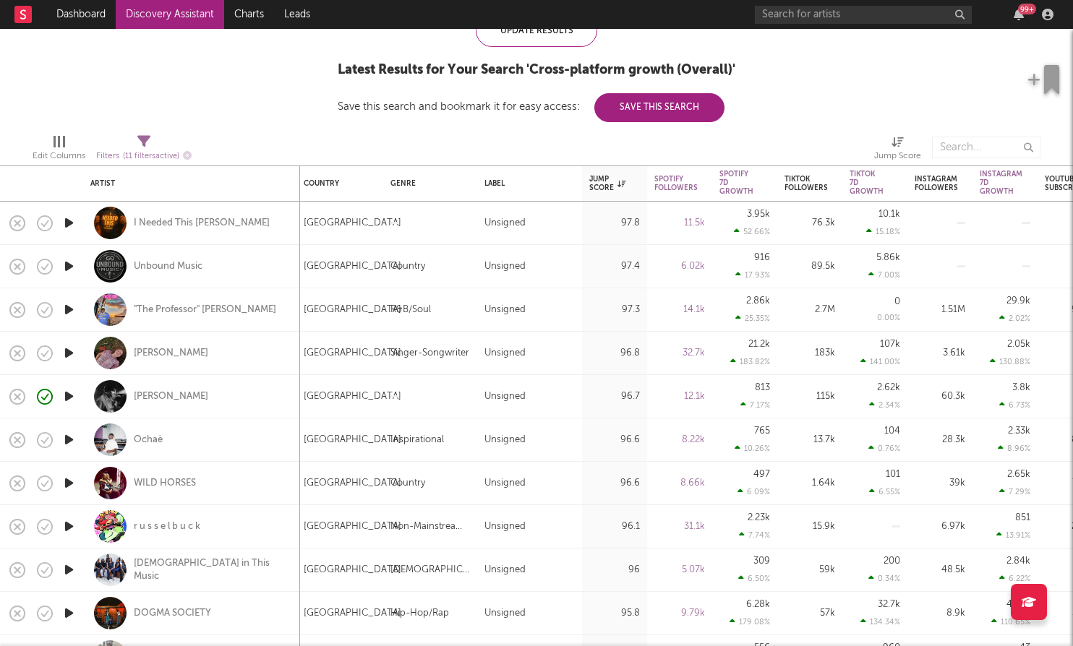
click at [74, 481] on icon "button" at bounding box center [68, 483] width 15 height 18
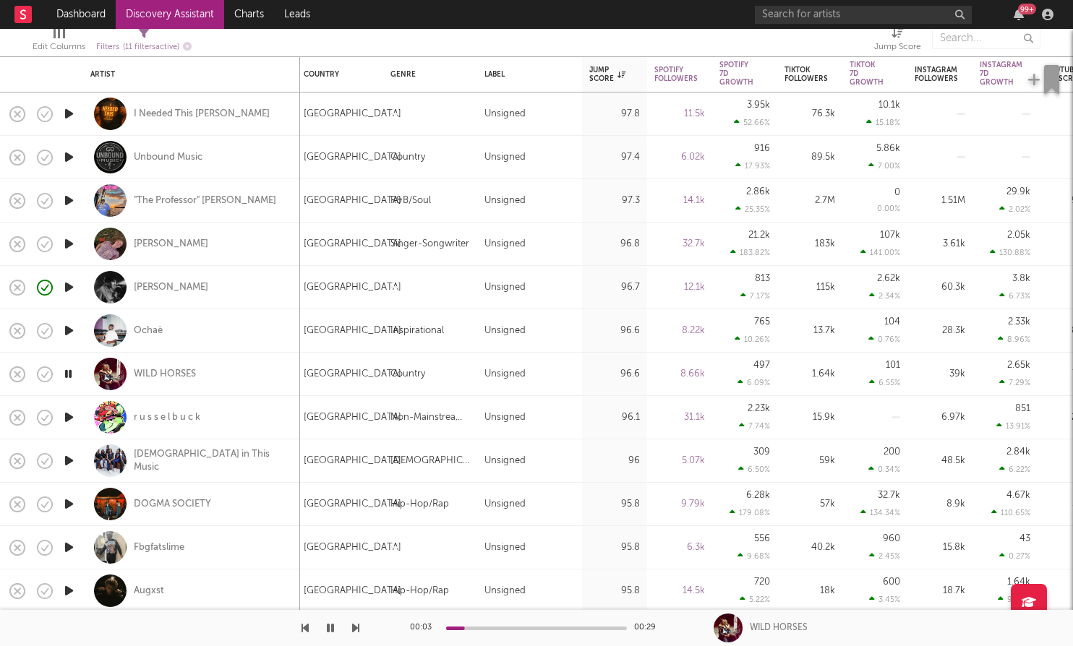
click at [83, 460] on div "[DEMOGRAPHIC_DATA] in This Music" at bounding box center [191, 461] width 217 height 43
select select "1w"
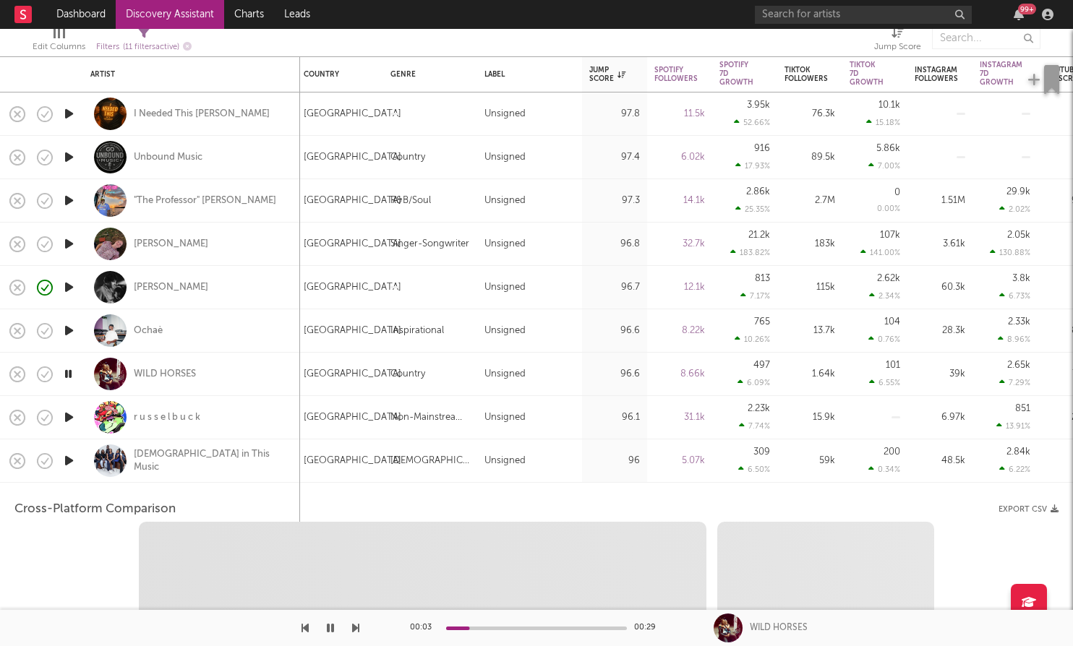
click at [69, 458] on icon "button" at bounding box center [68, 461] width 15 height 18
select select "1w"
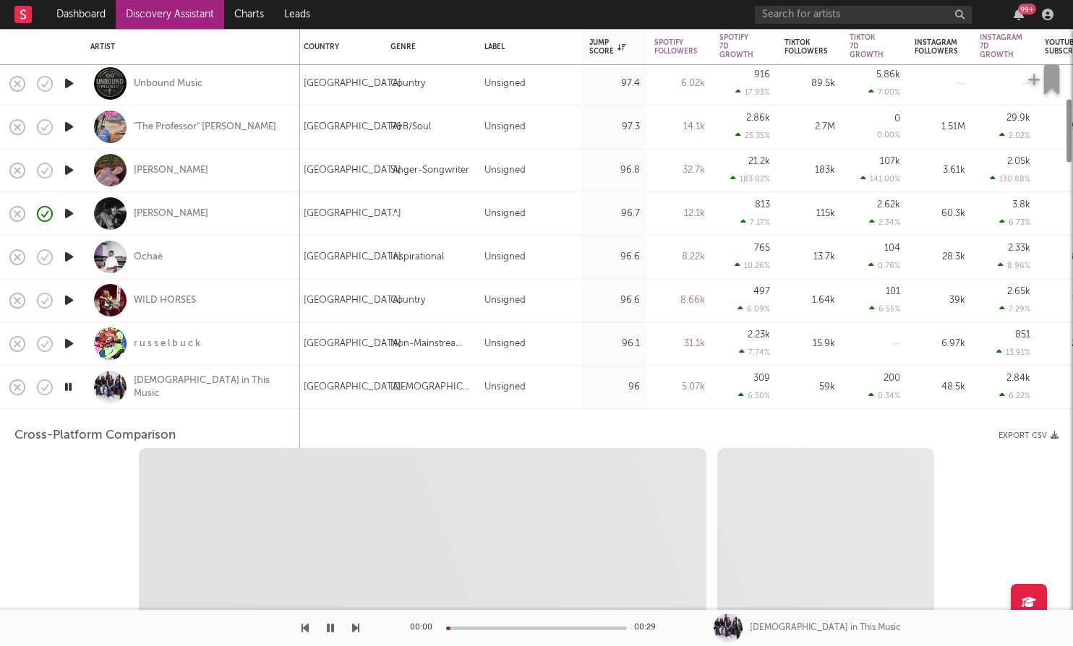
select select "1m"
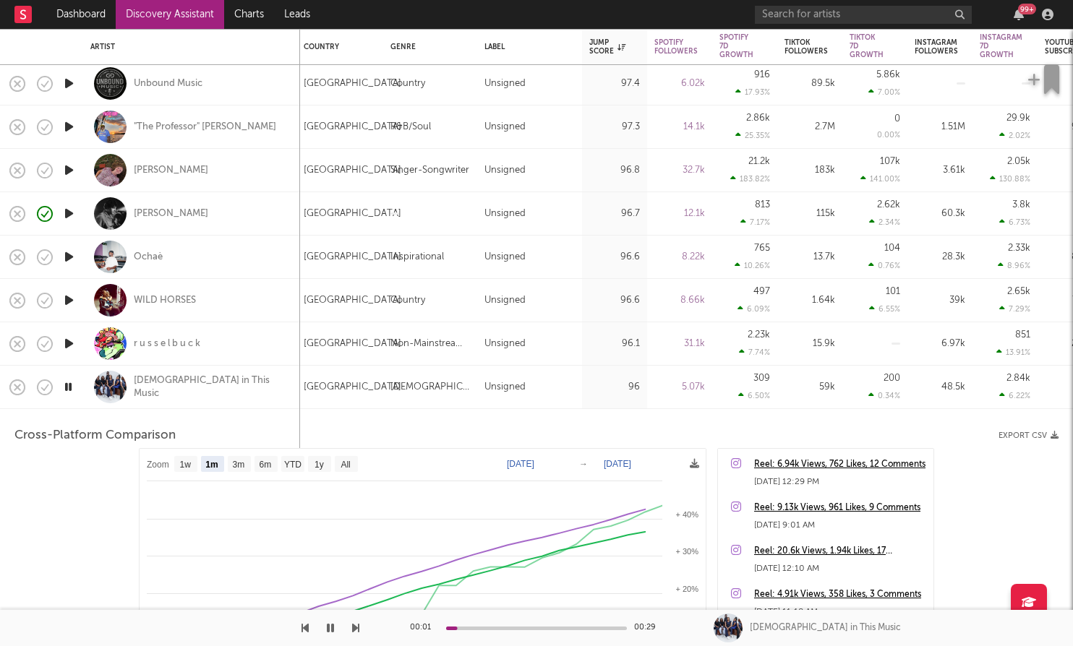
click at [249, 381] on div "[DEMOGRAPHIC_DATA] in This Music" at bounding box center [191, 387] width 202 height 43
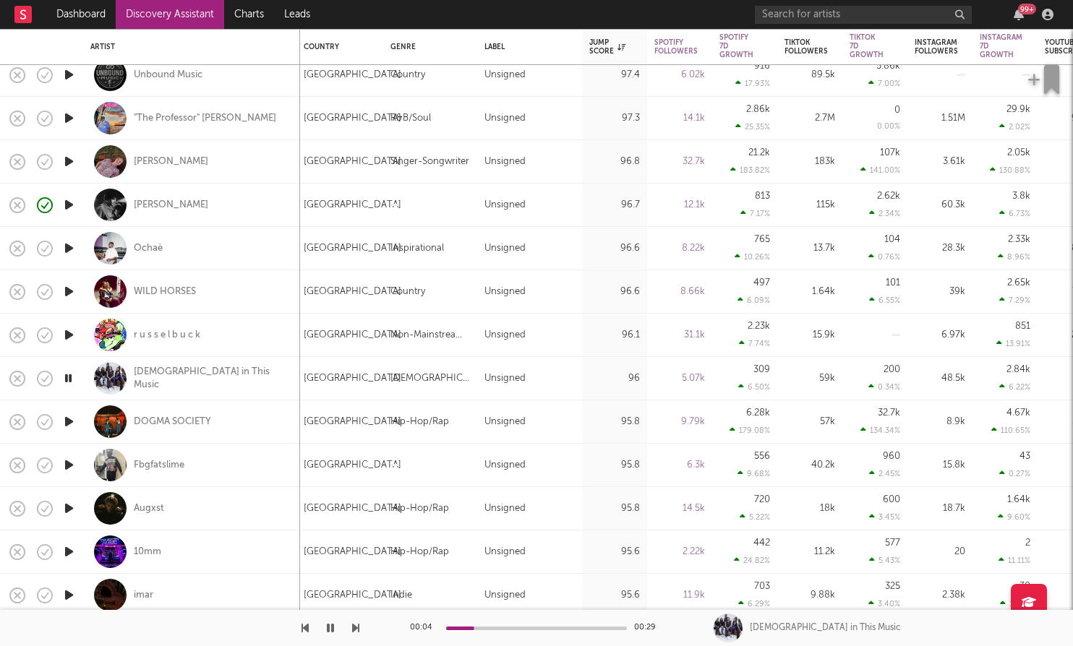
click at [70, 424] on icon "button" at bounding box center [68, 422] width 15 height 18
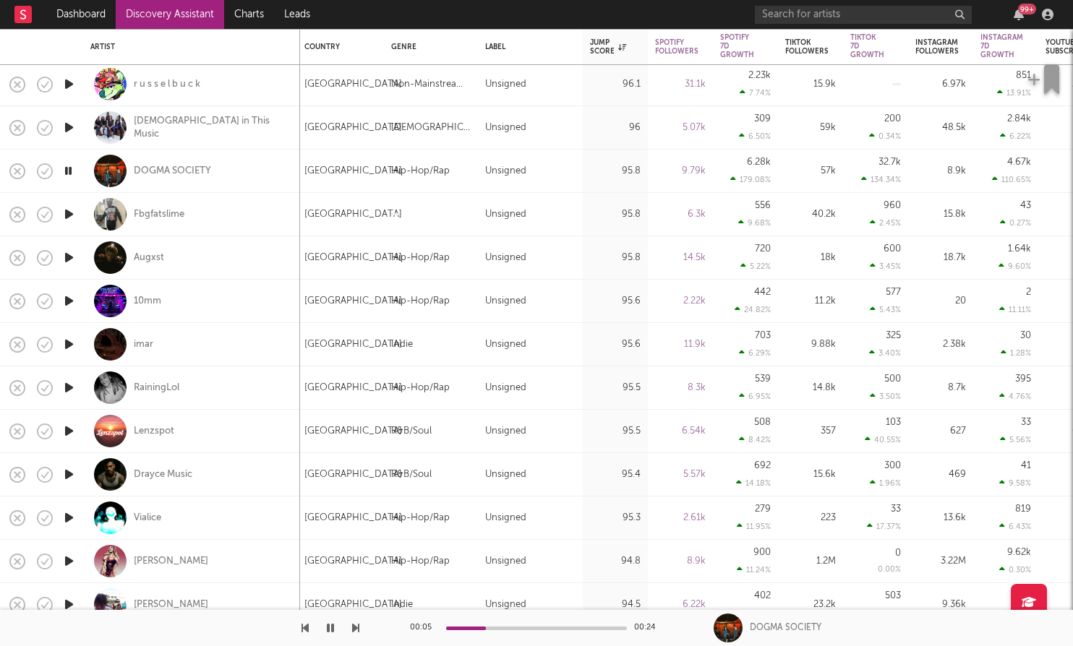
click at [74, 517] on icon "button" at bounding box center [68, 518] width 15 height 18
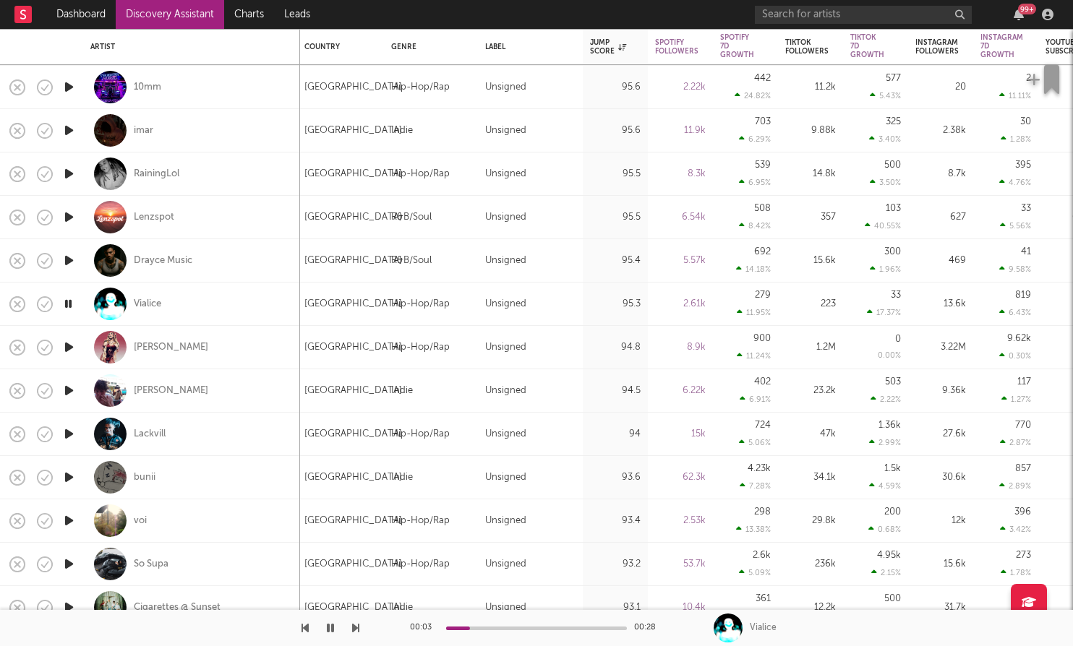
click at [71, 531] on div at bounding box center [68, 521] width 29 height 43
select select "1w"
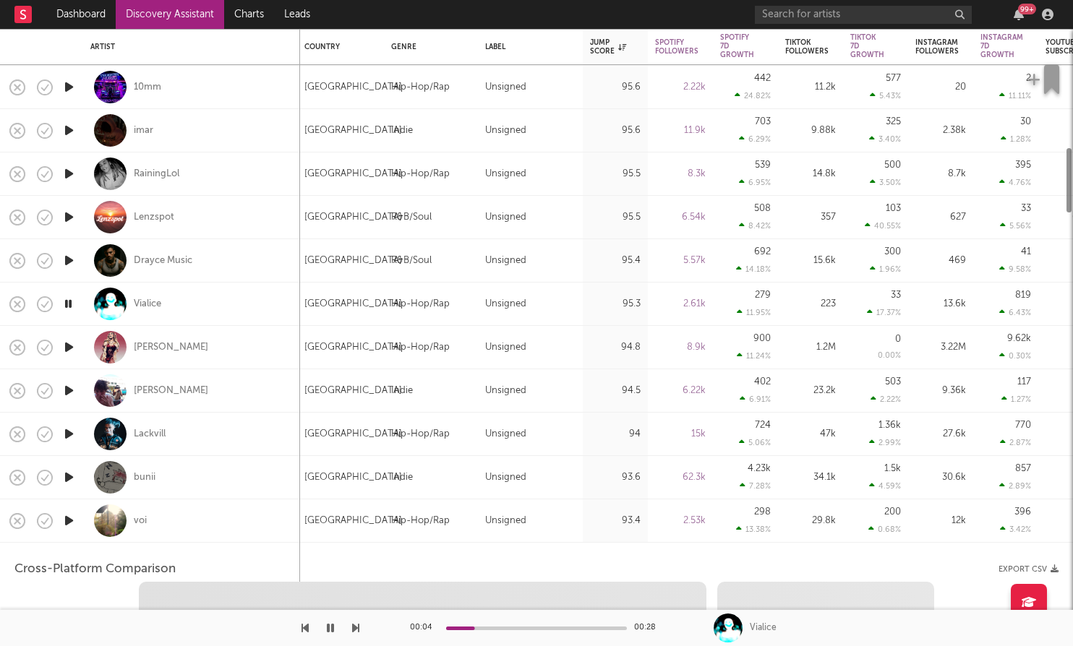
click at [72, 527] on icon "button" at bounding box center [68, 521] width 15 height 18
select select "1w"
click at [245, 523] on div "voi" at bounding box center [191, 521] width 202 height 43
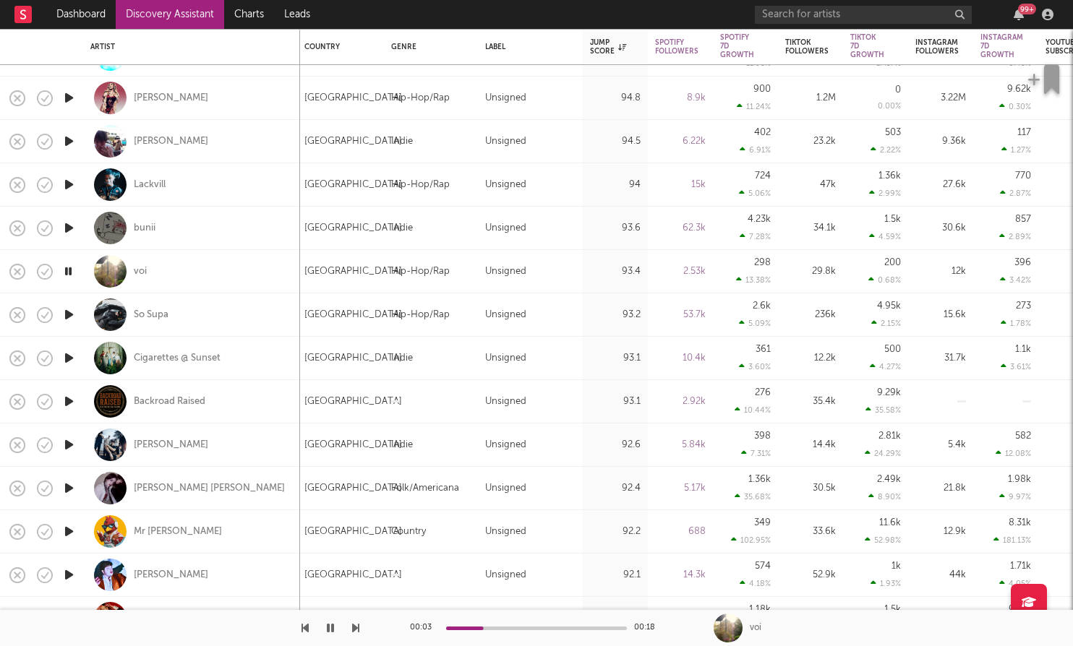
click at [69, 485] on icon "button" at bounding box center [68, 488] width 15 height 18
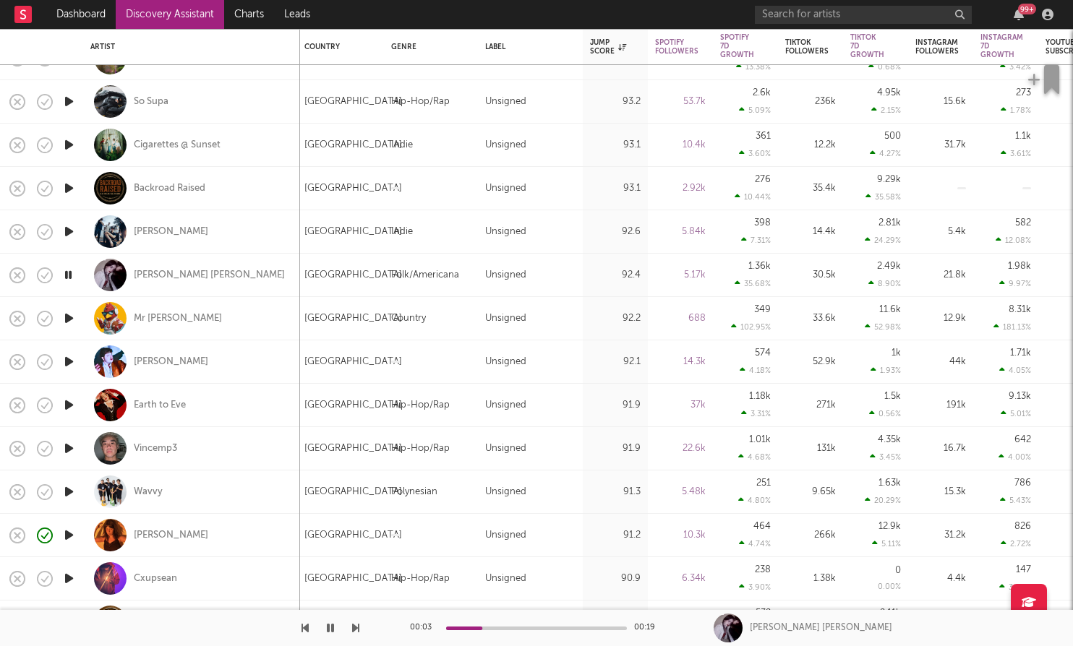
click at [69, 491] on icon "button" at bounding box center [68, 492] width 15 height 18
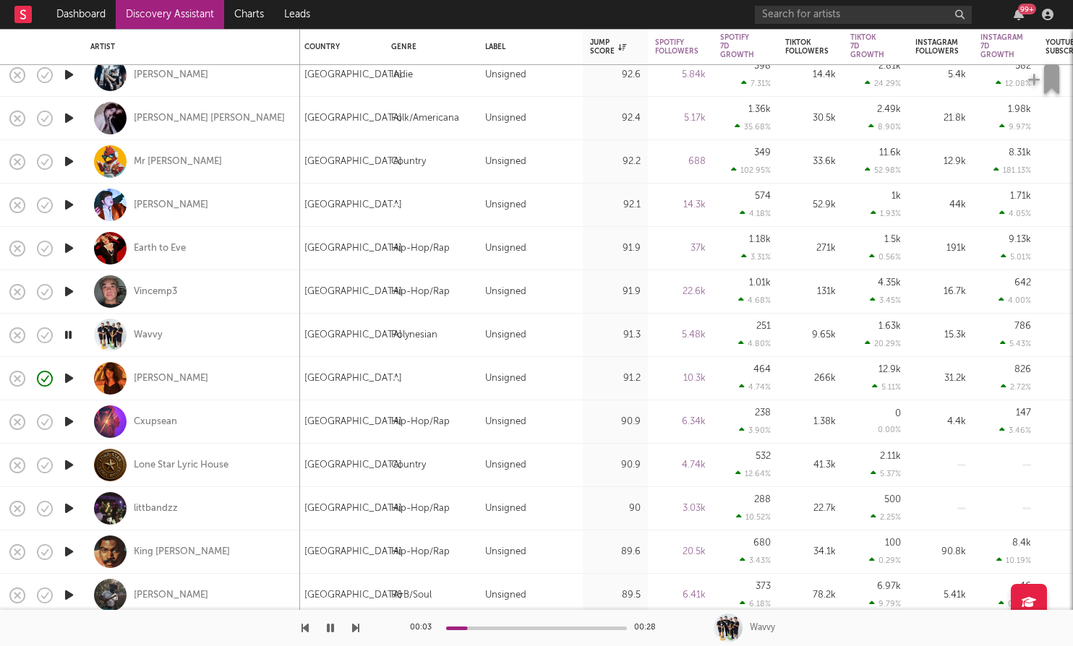
click at [64, 506] on icon "button" at bounding box center [68, 509] width 15 height 18
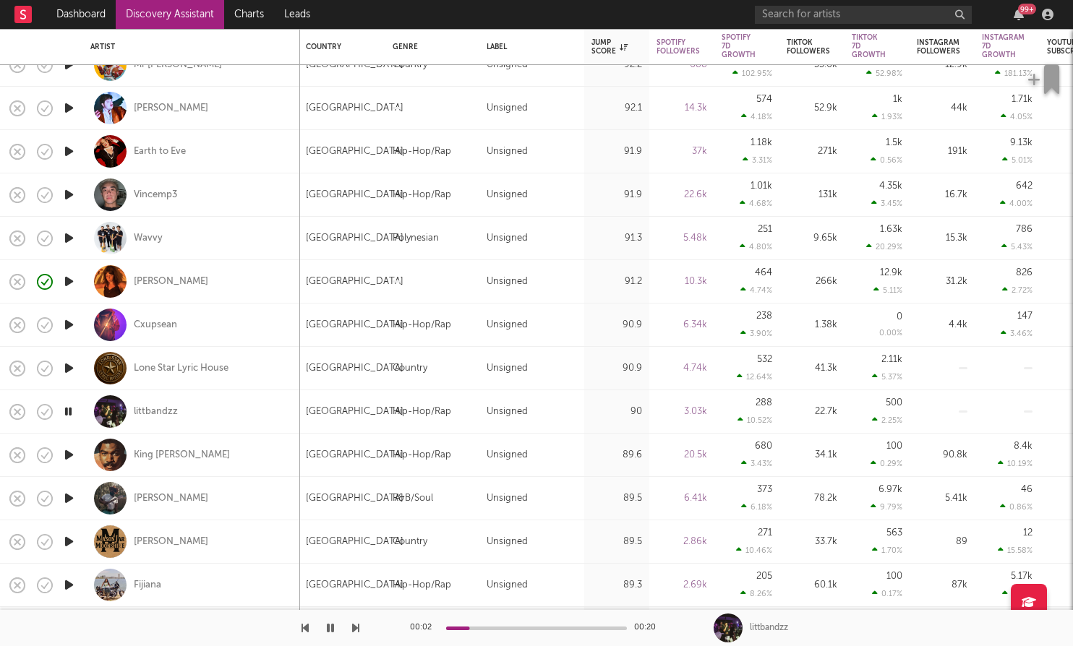
click at [74, 544] on icon "button" at bounding box center [68, 542] width 15 height 18
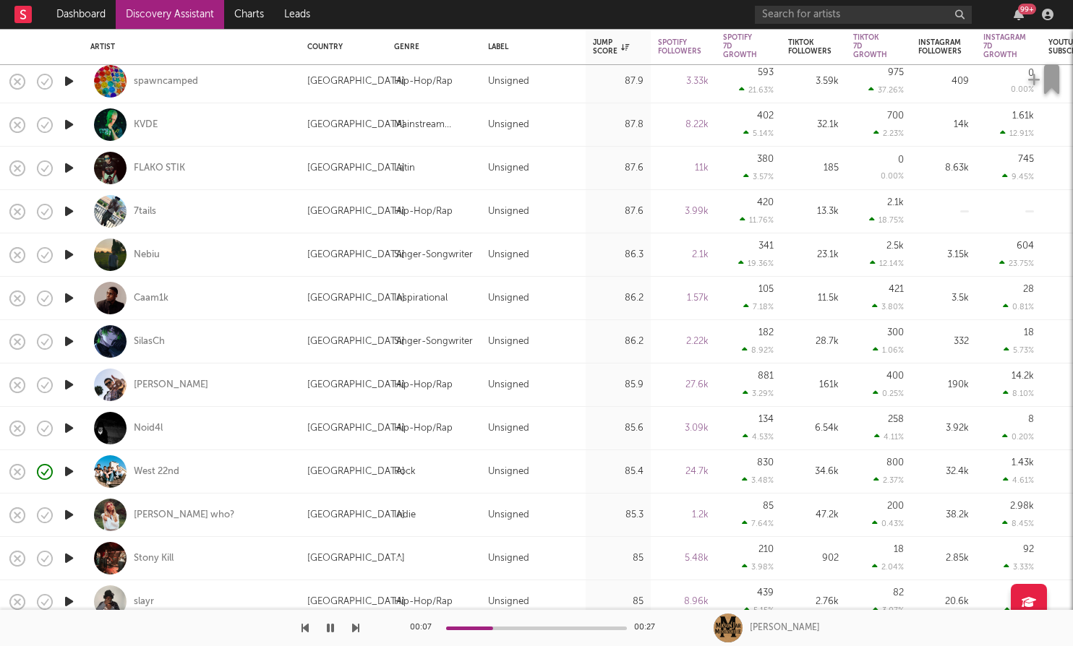
click at [72, 511] on icon "button" at bounding box center [68, 515] width 15 height 18
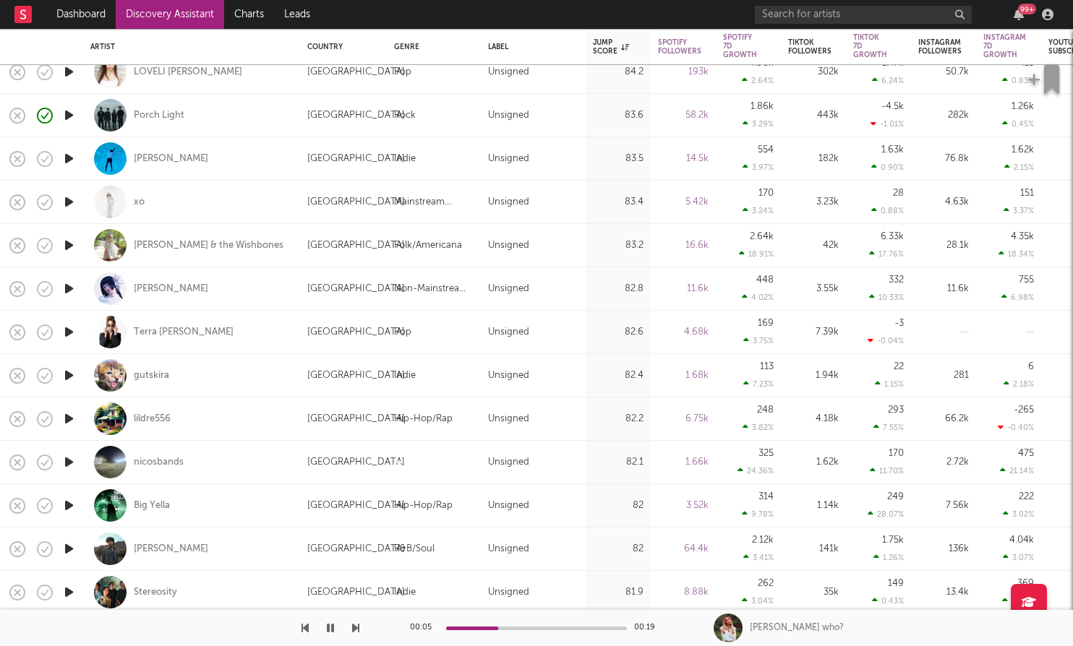
click at [64, 461] on icon "button" at bounding box center [68, 462] width 15 height 18
click at [64, 461] on icon "button" at bounding box center [68, 462] width 14 height 18
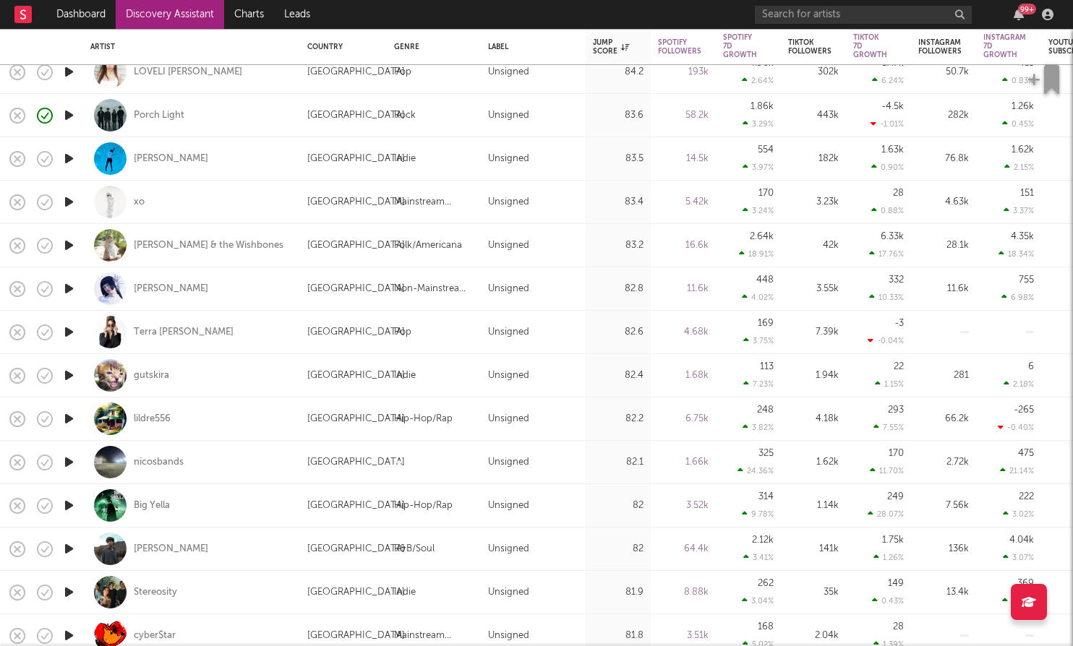
click at [72, 554] on icon "button" at bounding box center [68, 549] width 15 height 18
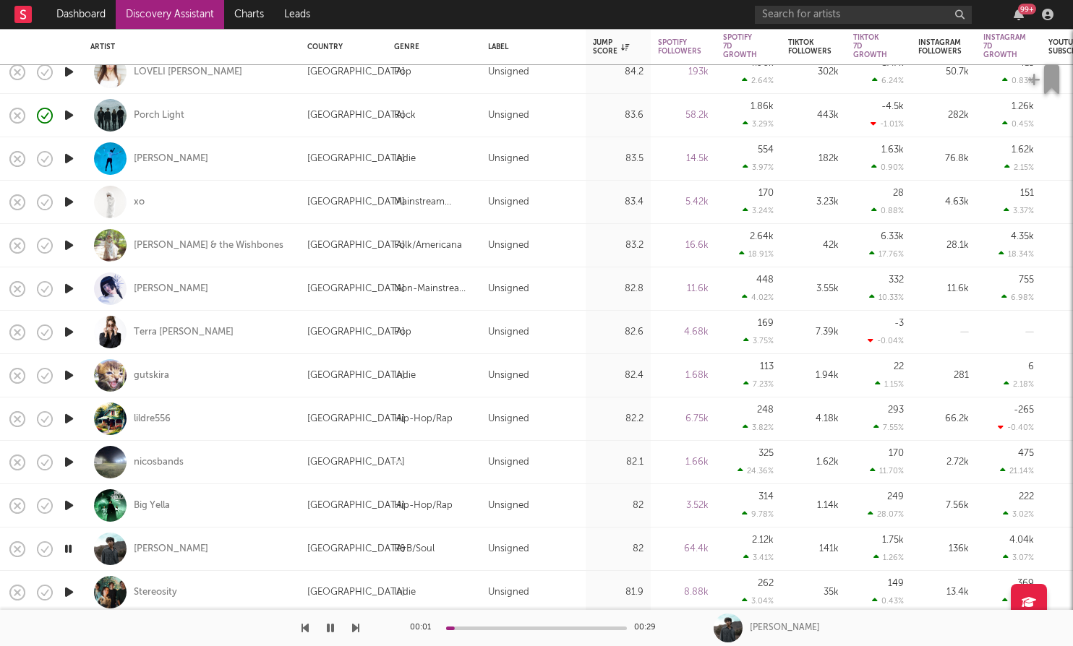
click at [72, 554] on icon "button" at bounding box center [68, 549] width 14 height 18
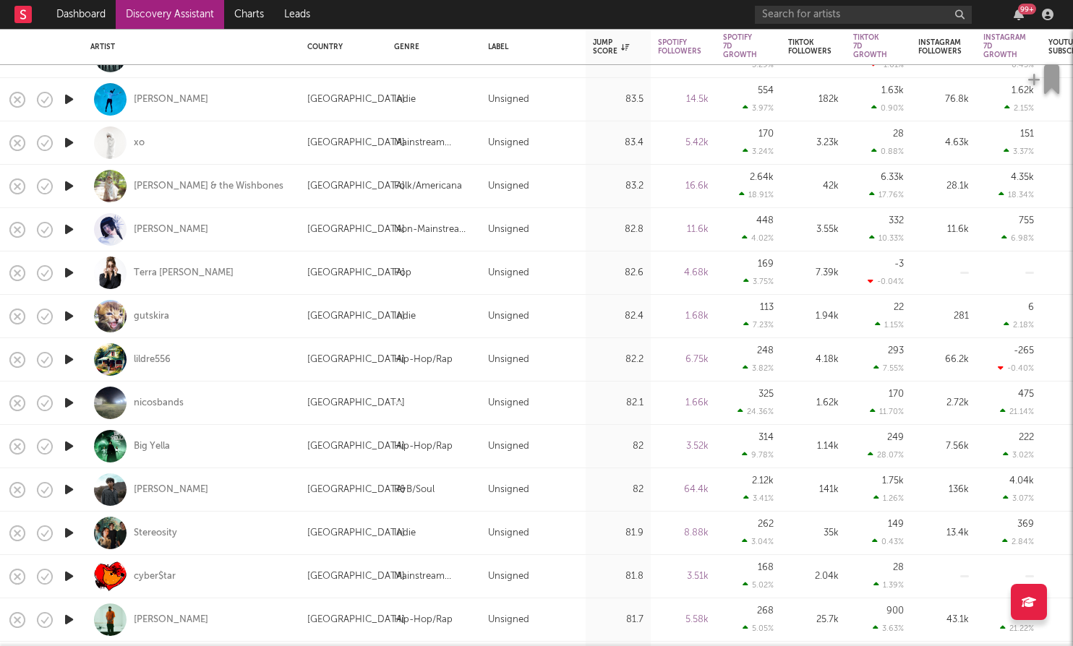
click at [73, 534] on icon "button" at bounding box center [68, 533] width 15 height 18
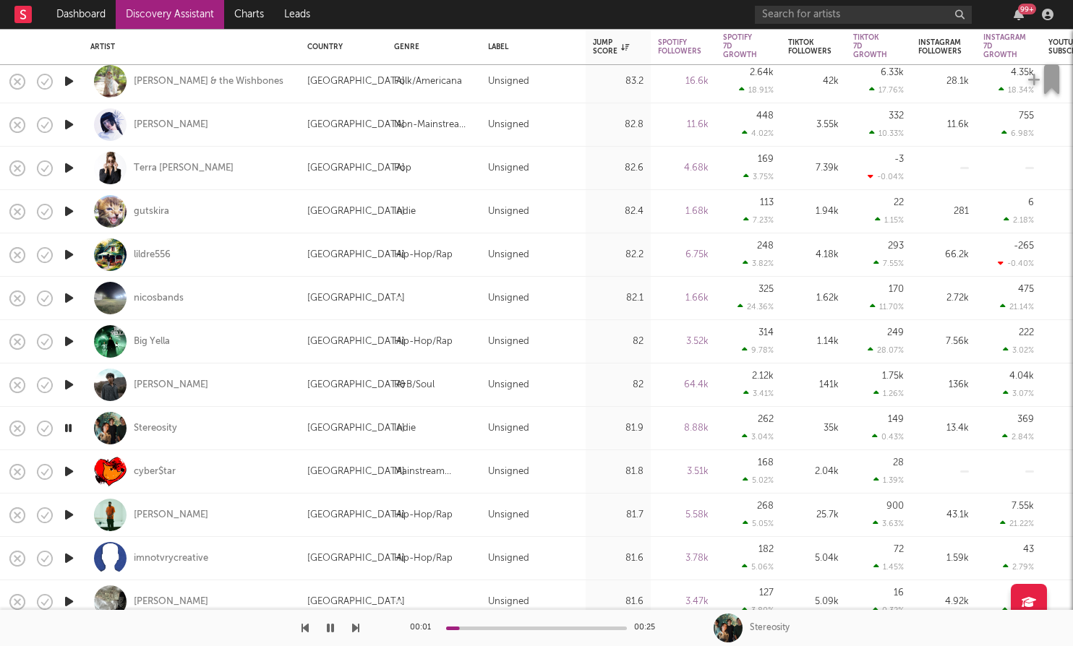
click at [66, 554] on icon "button" at bounding box center [68, 559] width 15 height 18
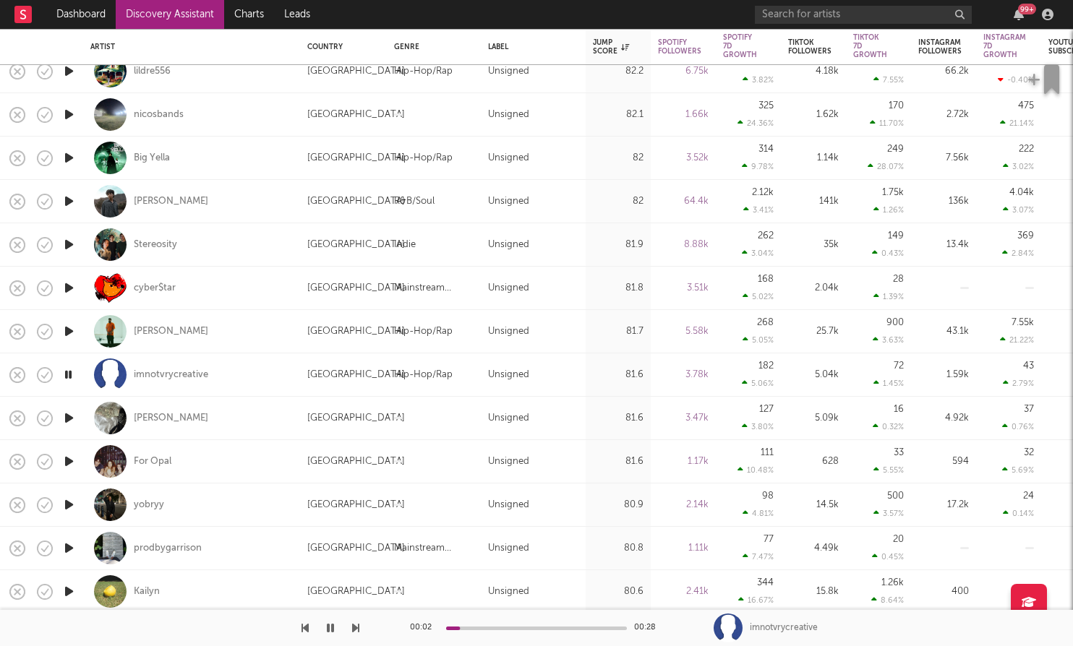
click at [66, 466] on icon "button" at bounding box center [68, 462] width 15 height 18
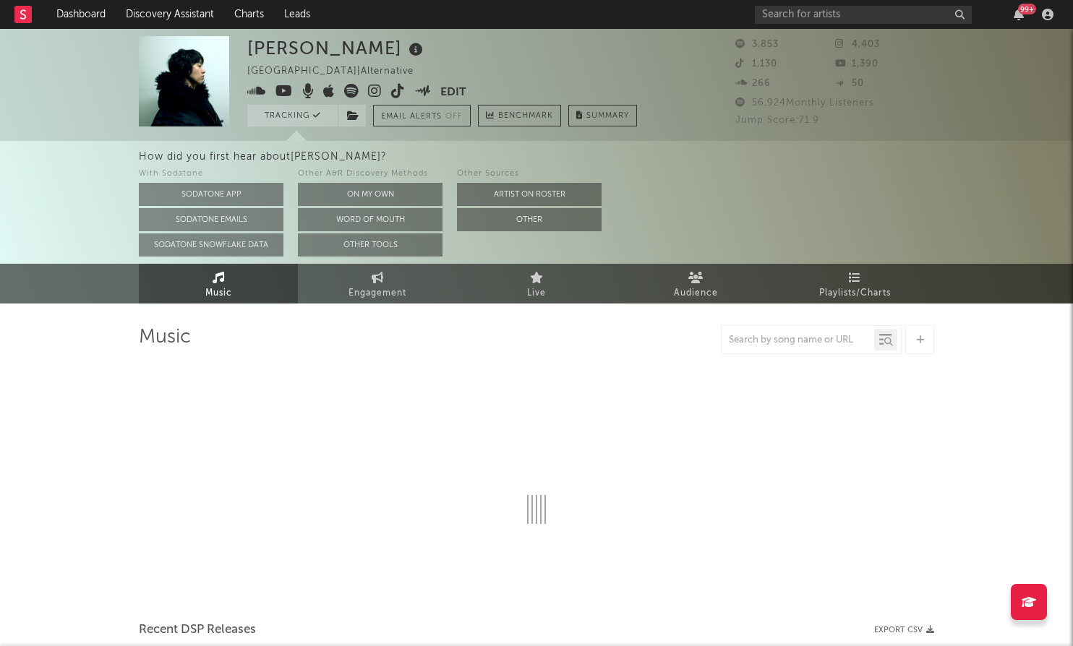
select select "6m"
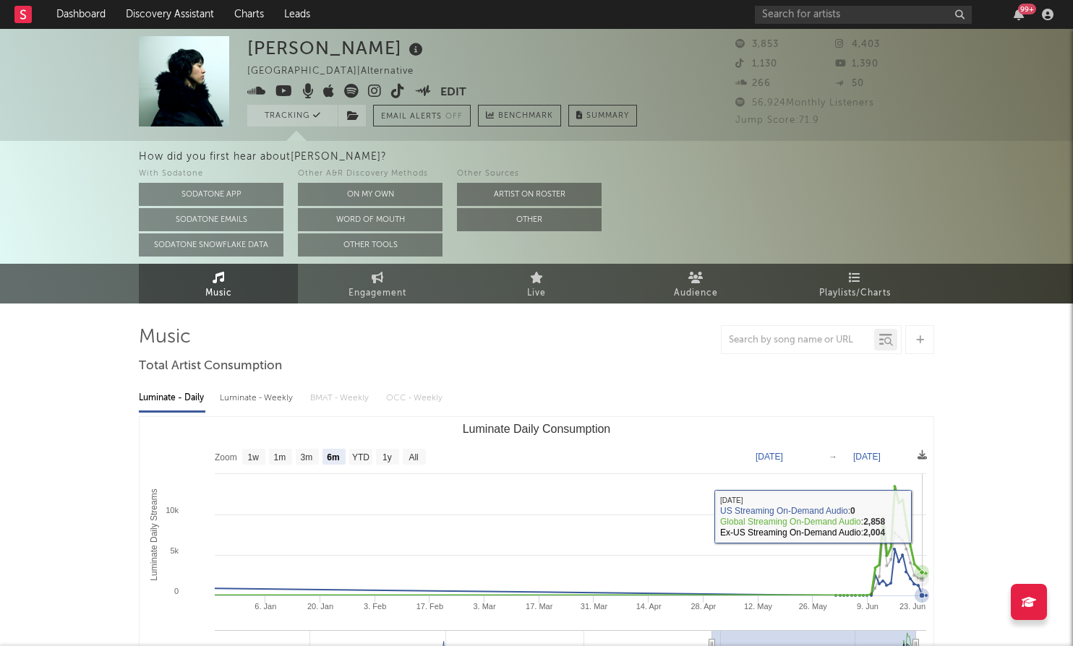
click at [923, 514] on rect "Luminate Daily Consumption" at bounding box center [537, 561] width 794 height 289
